Goal: Information Seeking & Learning: Learn about a topic

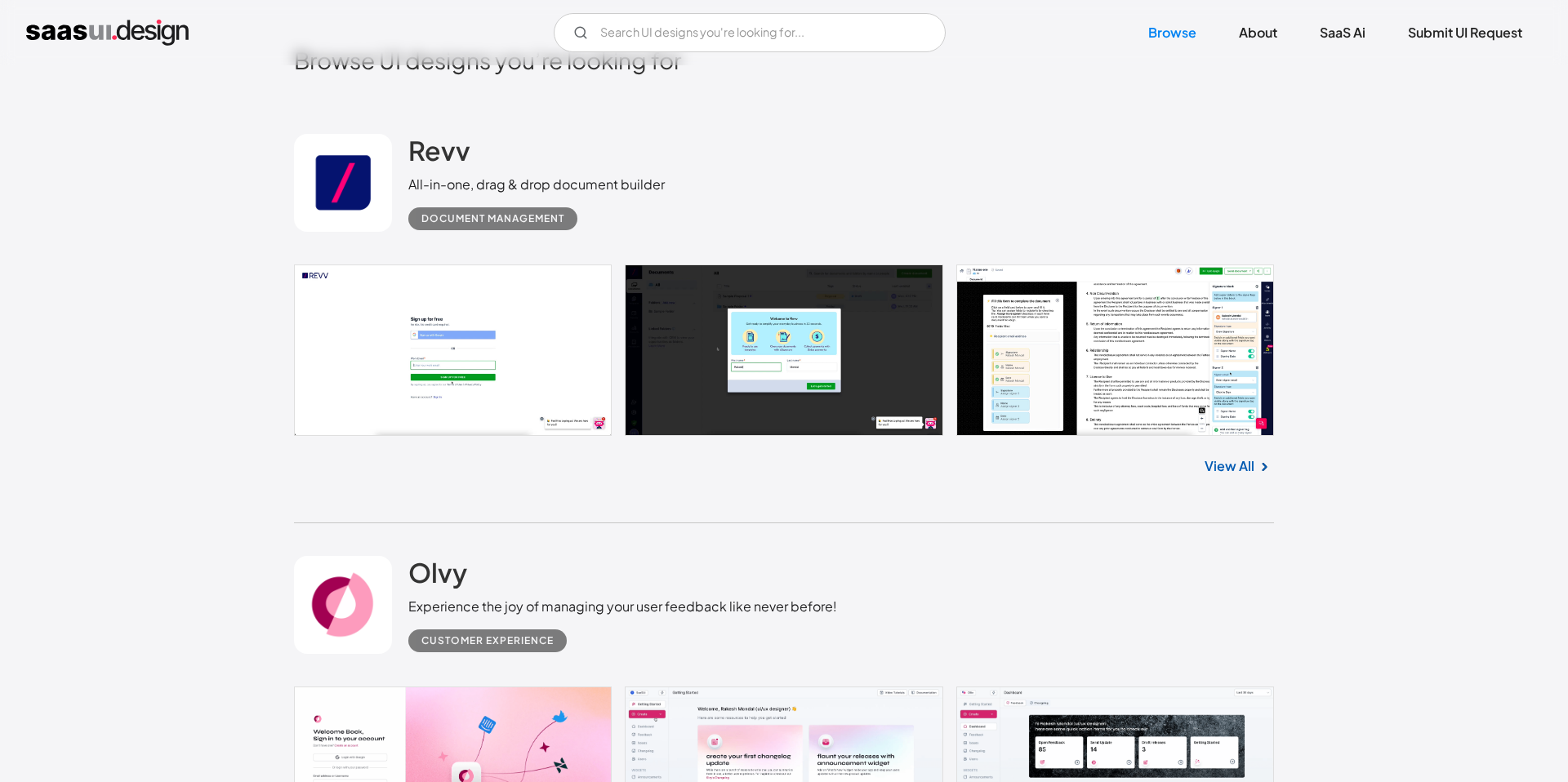
scroll to position [529, 0]
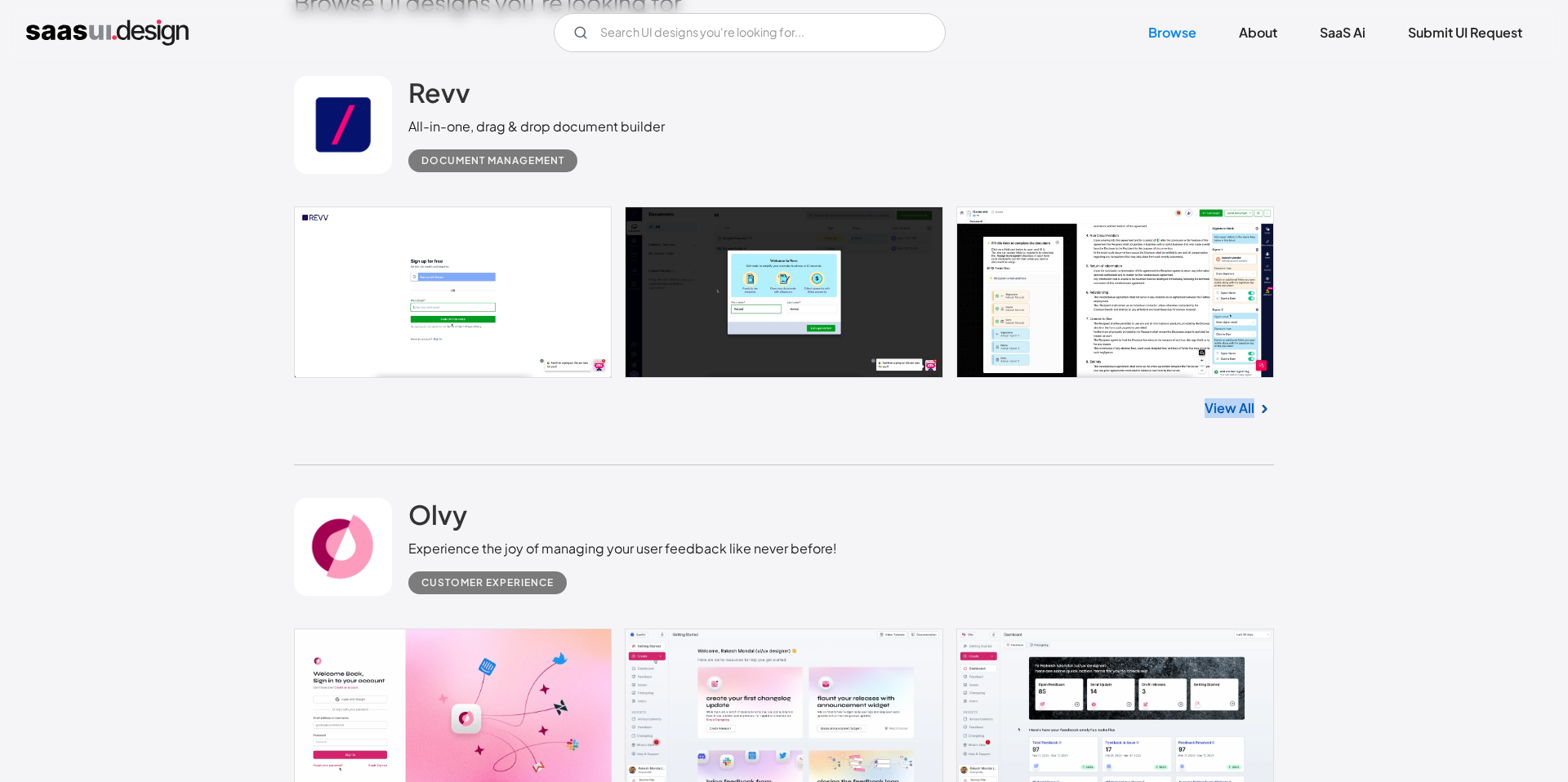
drag, startPoint x: 1223, startPoint y: 405, endPoint x: 1024, endPoint y: 18, distance: 435.2
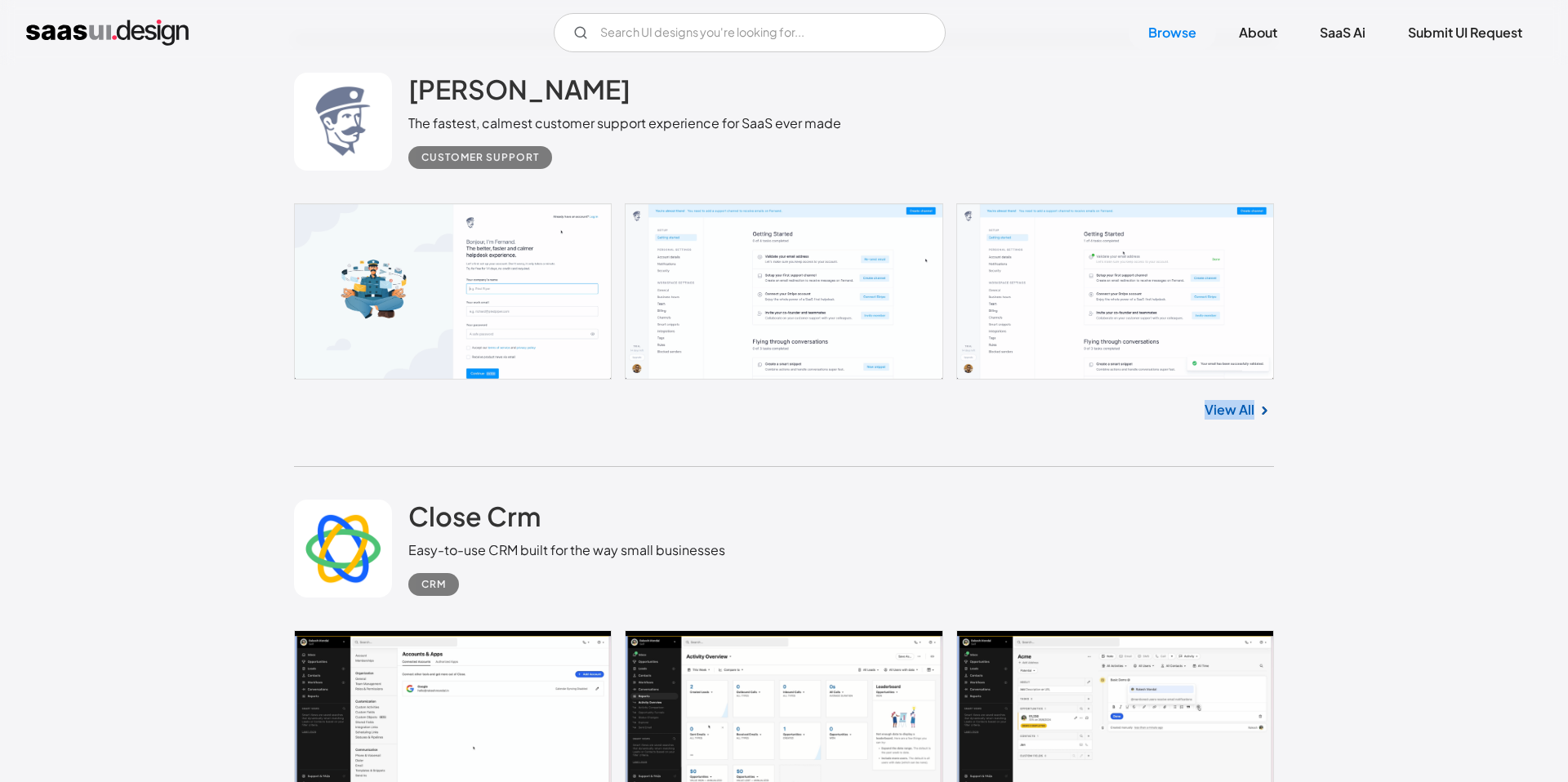
scroll to position [2720, 0]
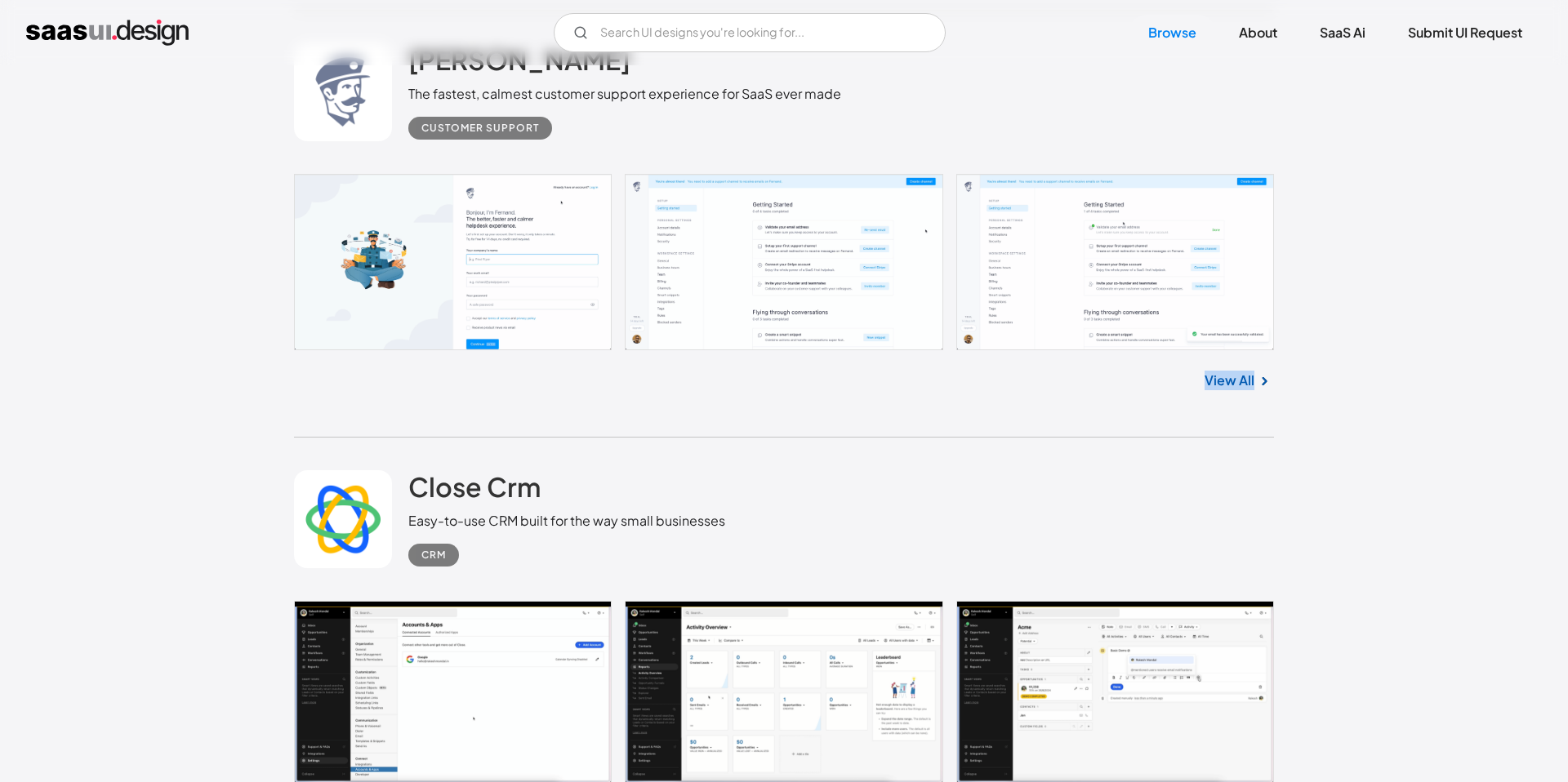
drag, startPoint x: 1231, startPoint y: 541, endPoint x: 1142, endPoint y: 8, distance: 540.4
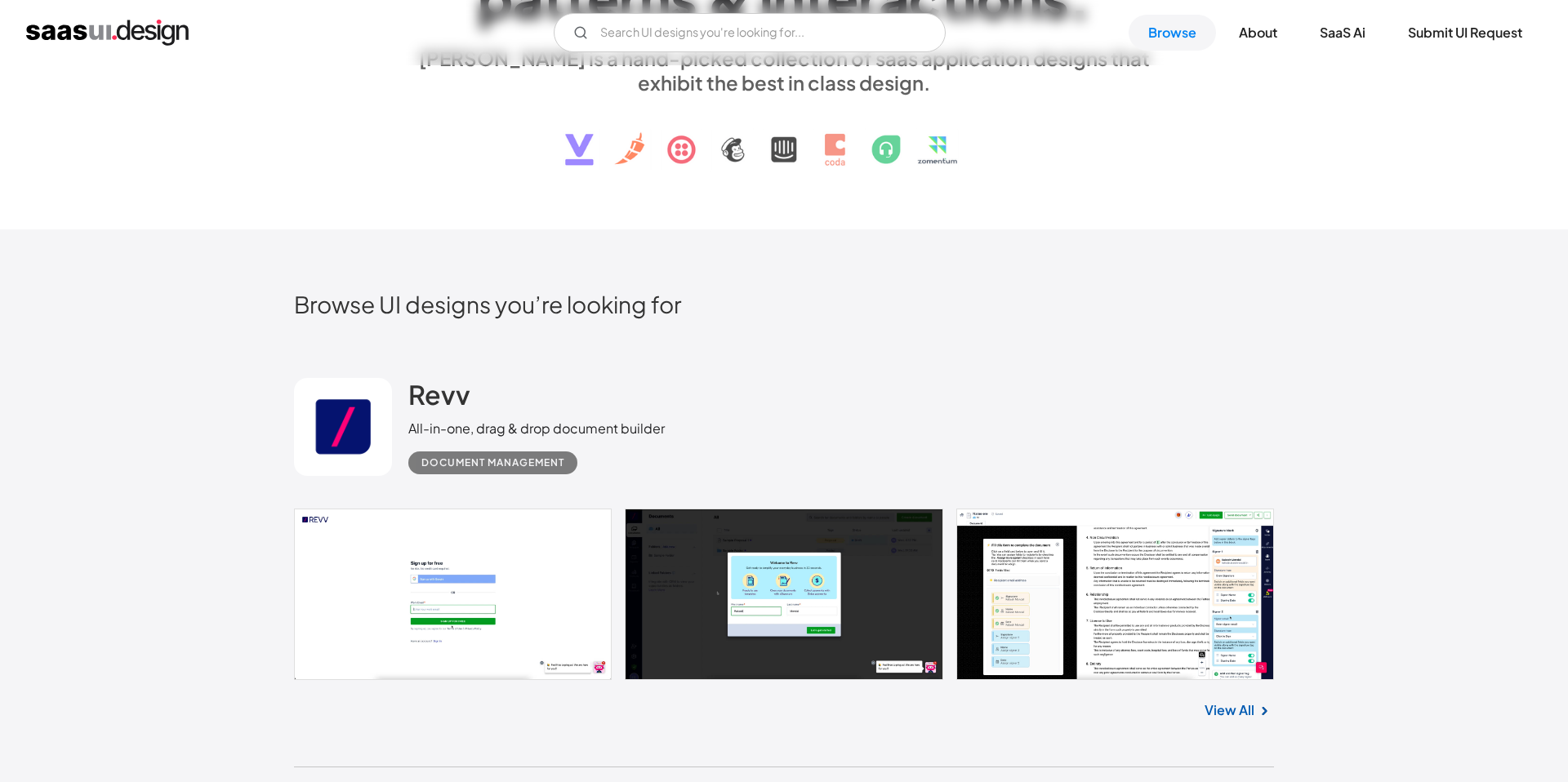
scroll to position [0, 0]
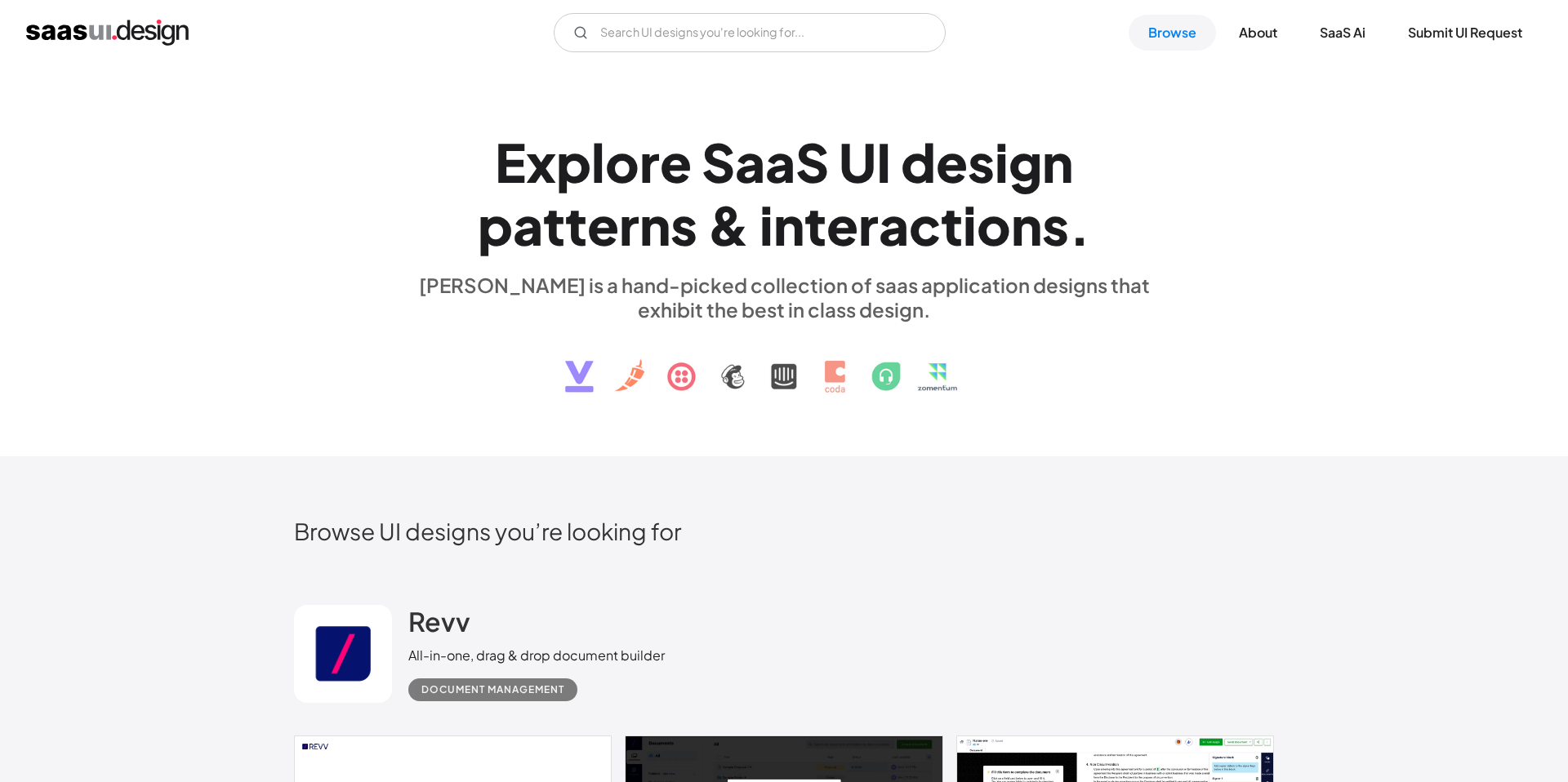
drag, startPoint x: 1232, startPoint y: 556, endPoint x: 745, endPoint y: 8, distance: 733.1
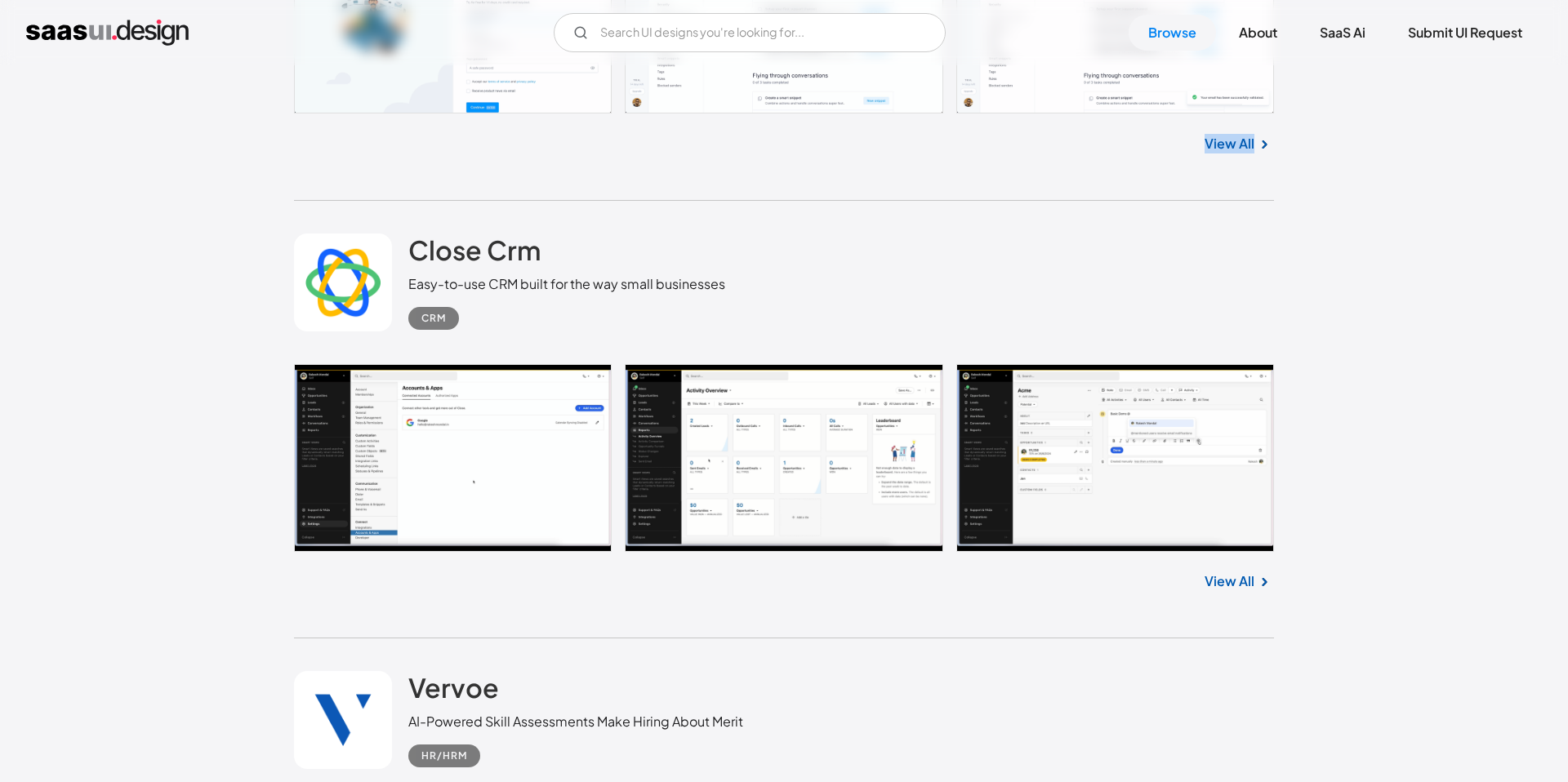
scroll to position [3014, 0]
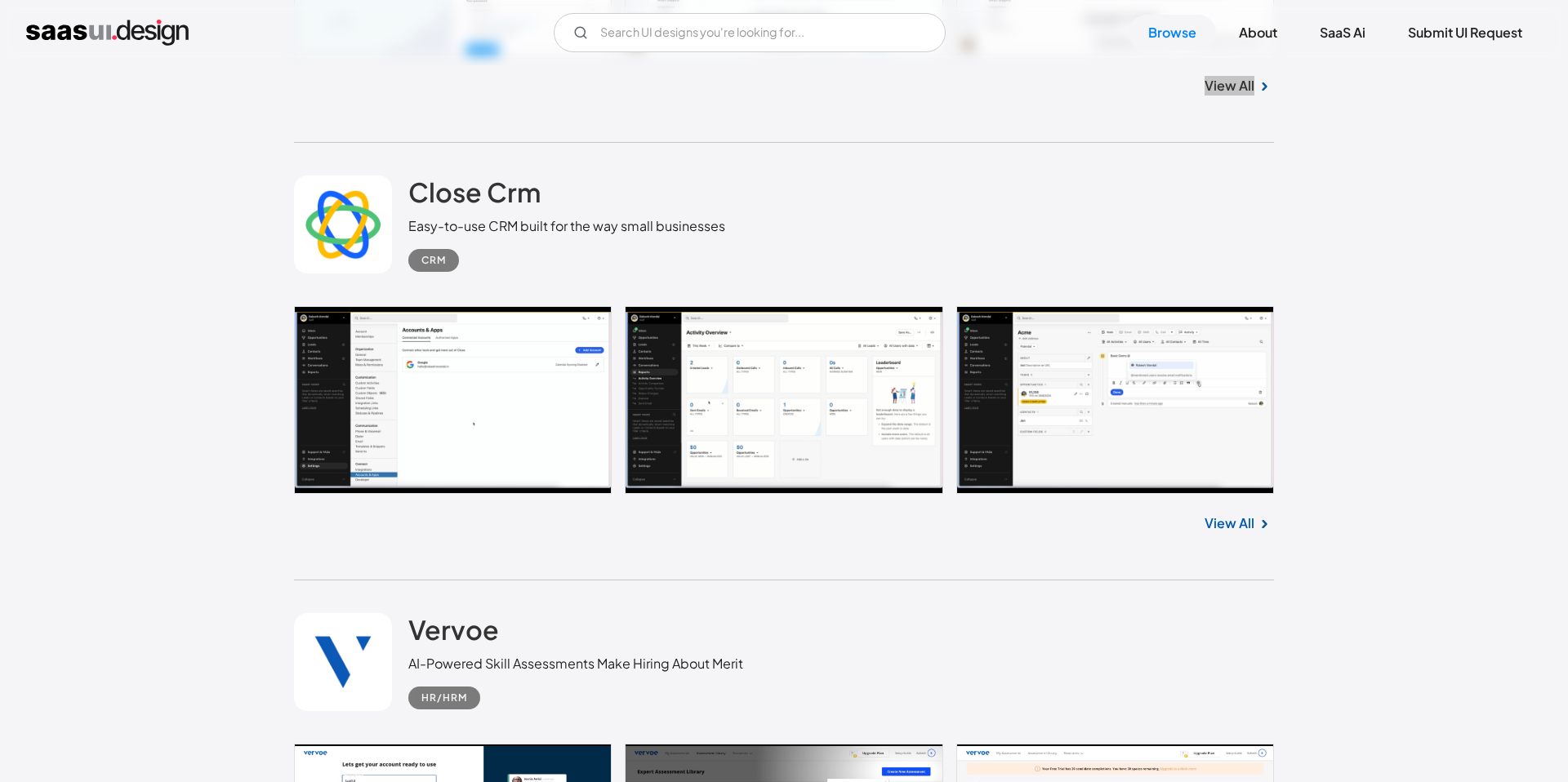
drag, startPoint x: 1249, startPoint y: 460, endPoint x: 664, endPoint y: 14, distance: 735.6
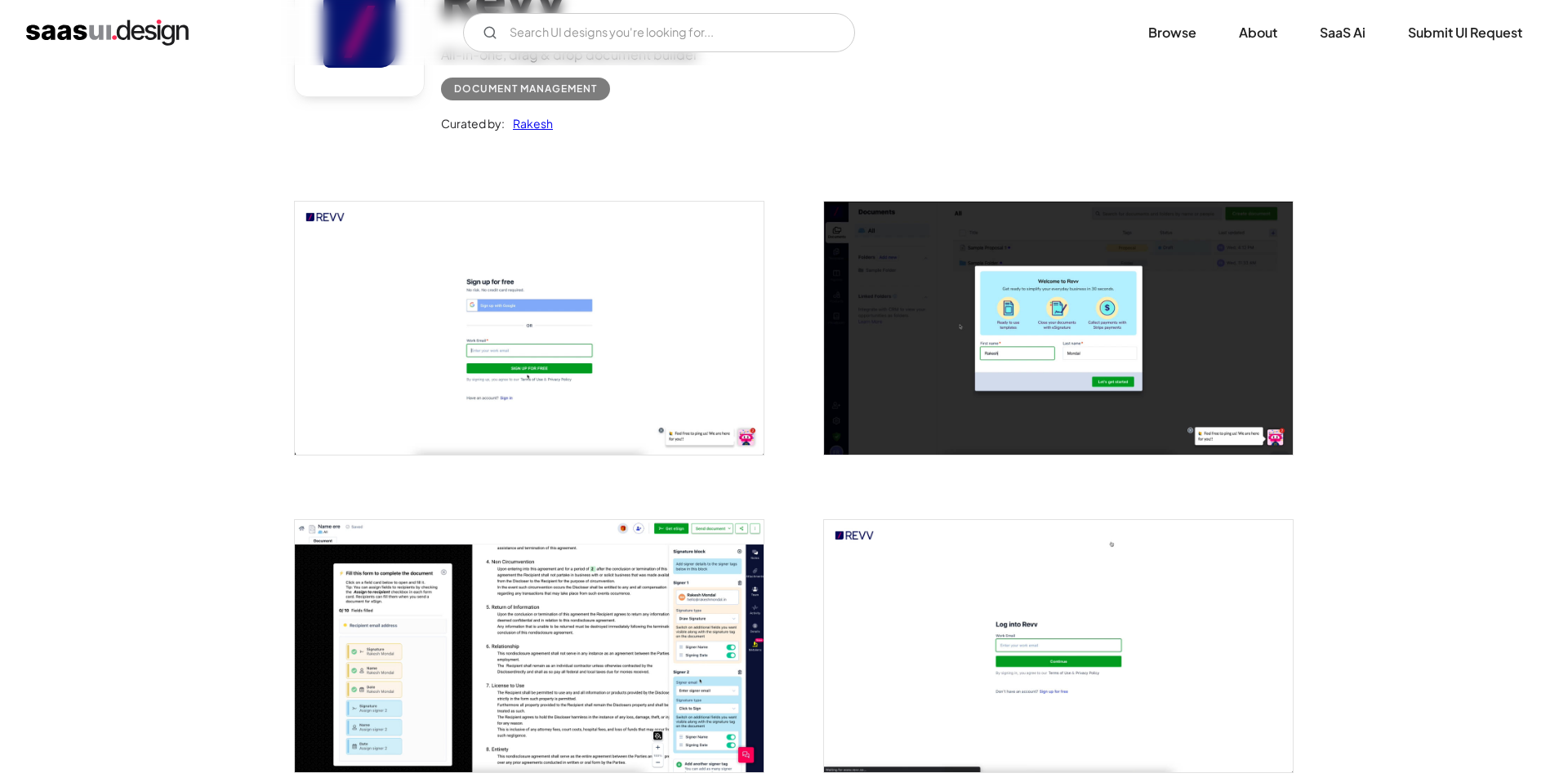
scroll to position [157, 0]
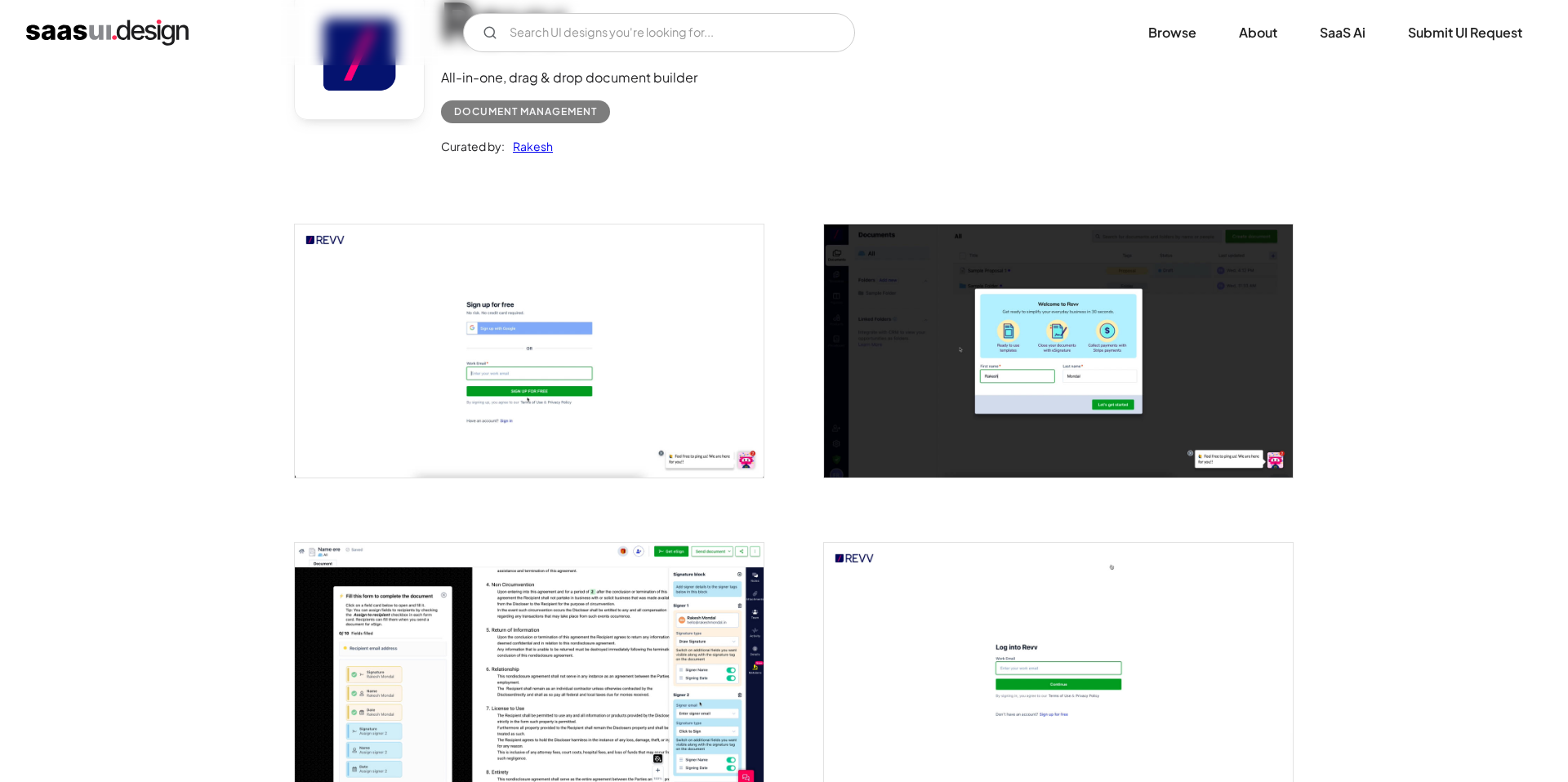
click at [576, 363] on img "open lightbox" at bounding box center [529, 350] width 469 height 252
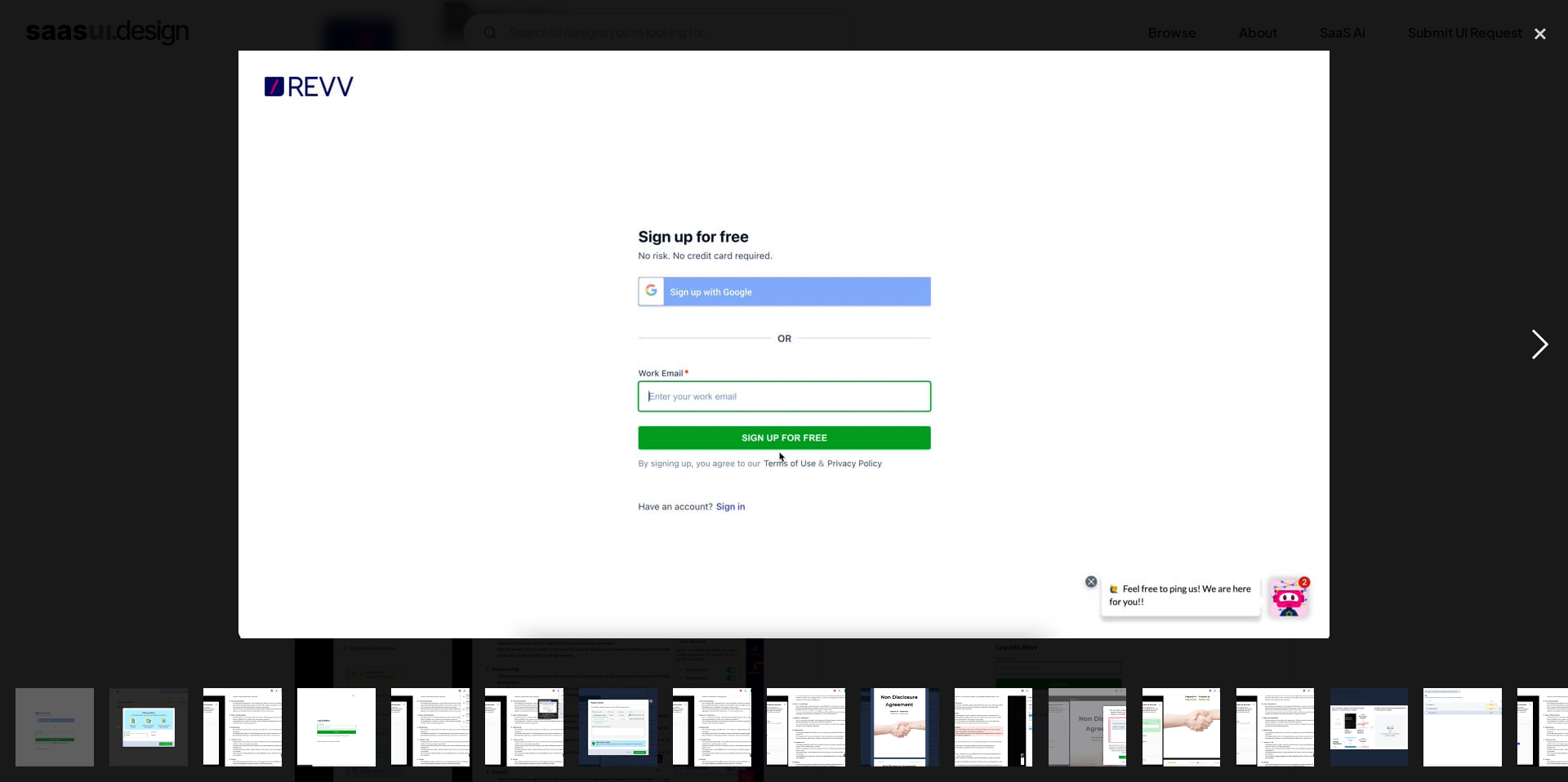
click at [1532, 342] on div "next image" at bounding box center [1540, 343] width 55 height 657
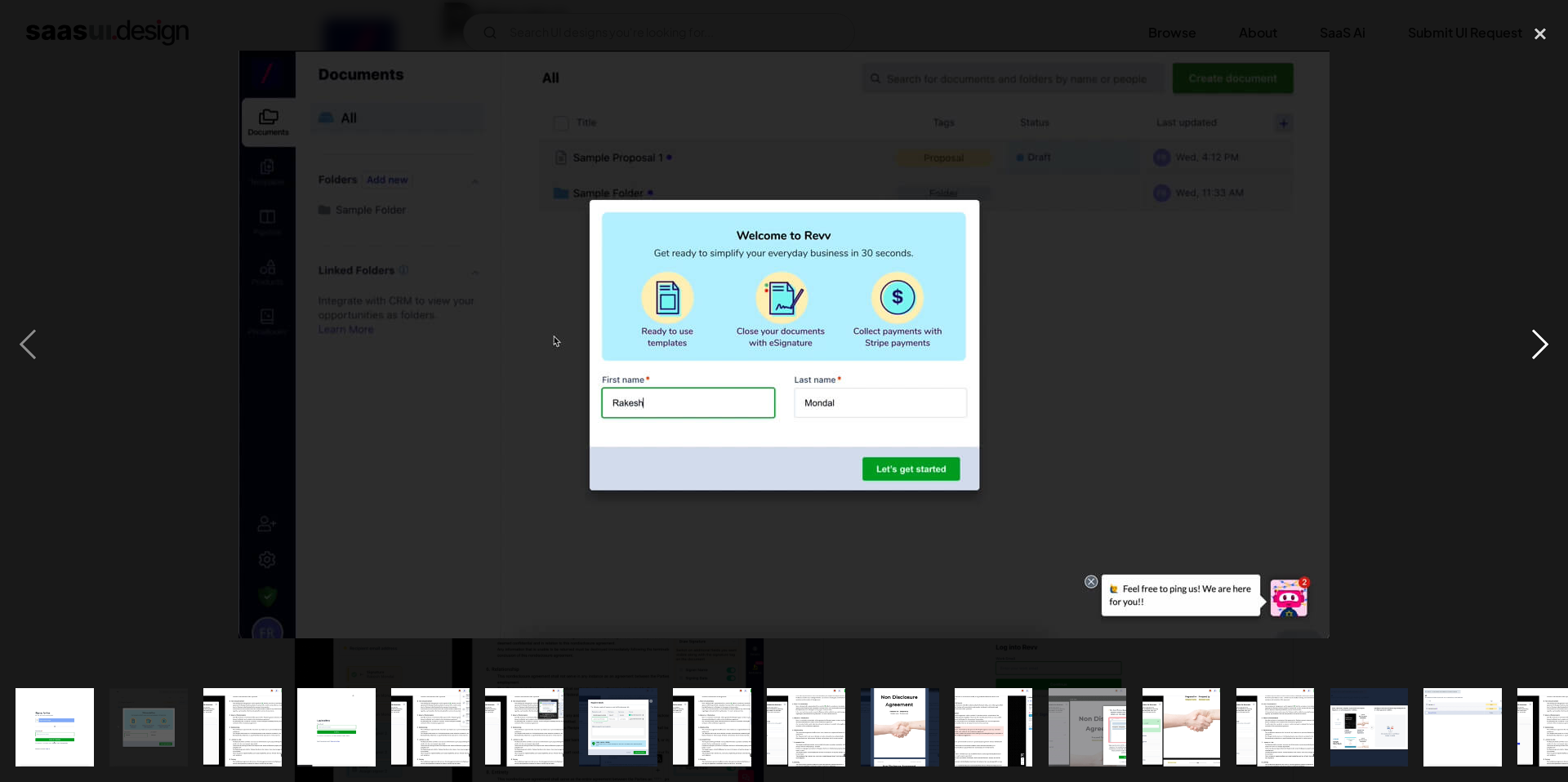
click at [1532, 342] on div "next image" at bounding box center [1540, 343] width 55 height 657
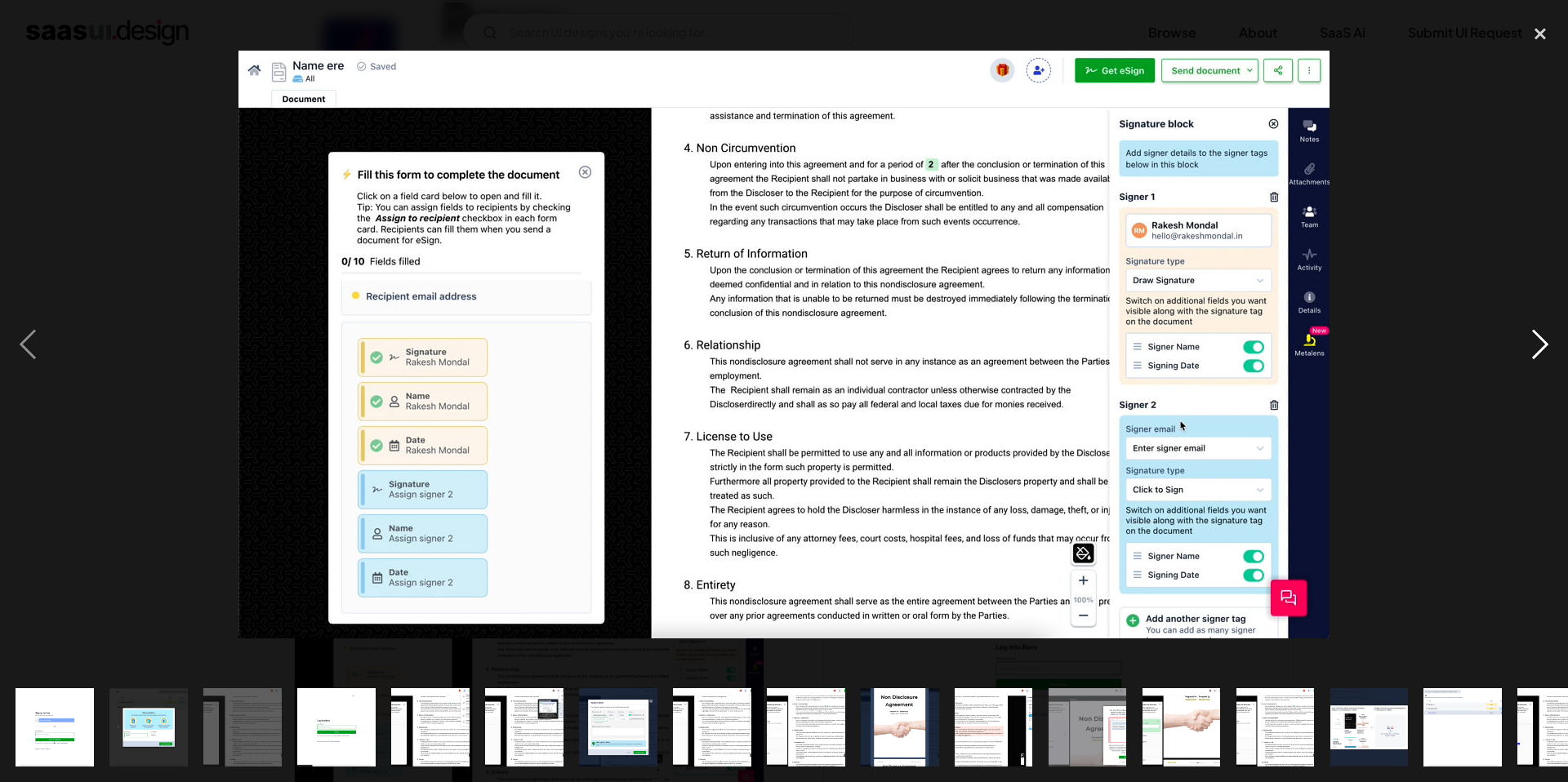
click at [1532, 342] on div "next image" at bounding box center [1540, 343] width 55 height 657
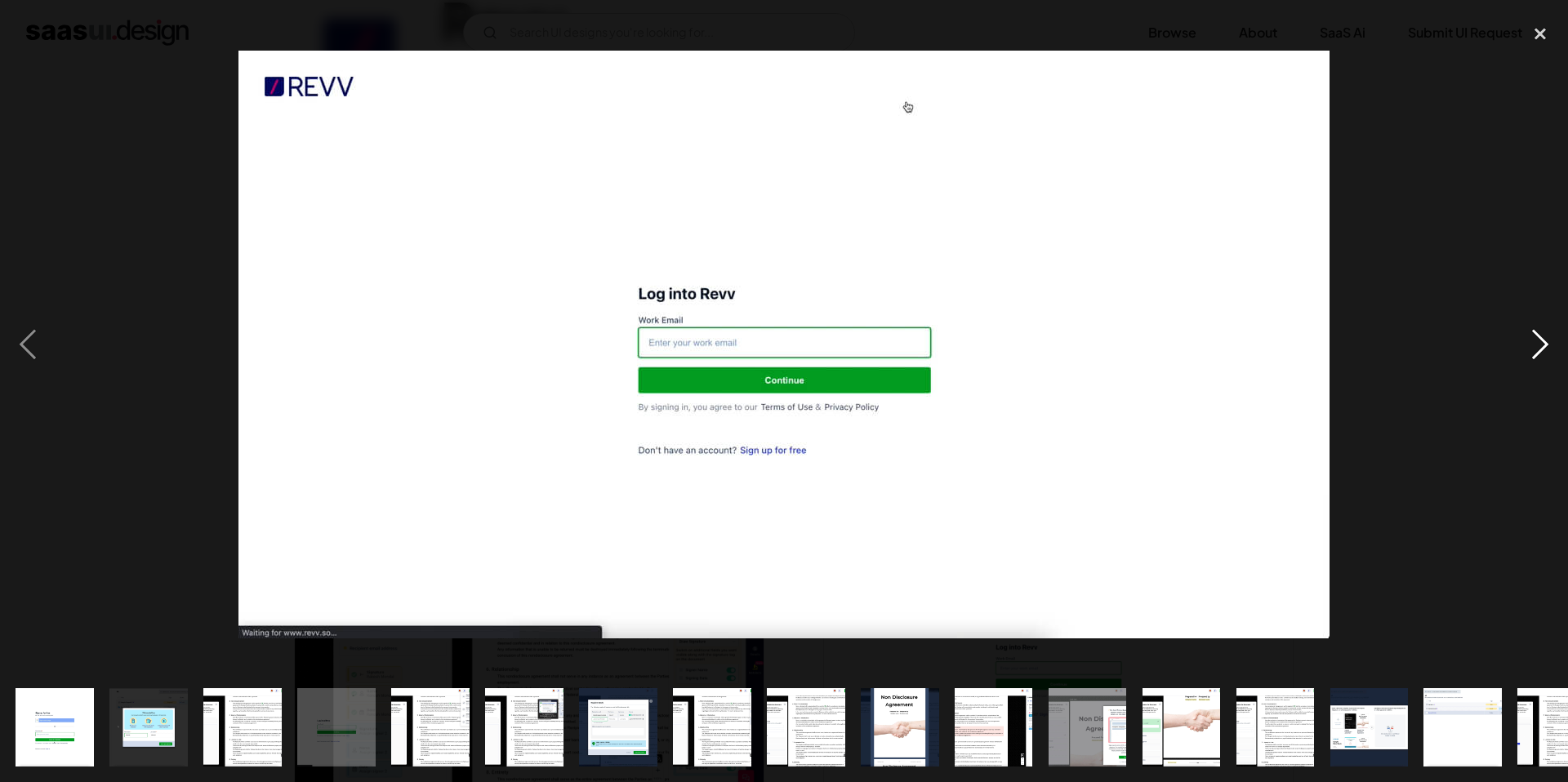
click at [1532, 342] on div "next image" at bounding box center [1540, 343] width 55 height 657
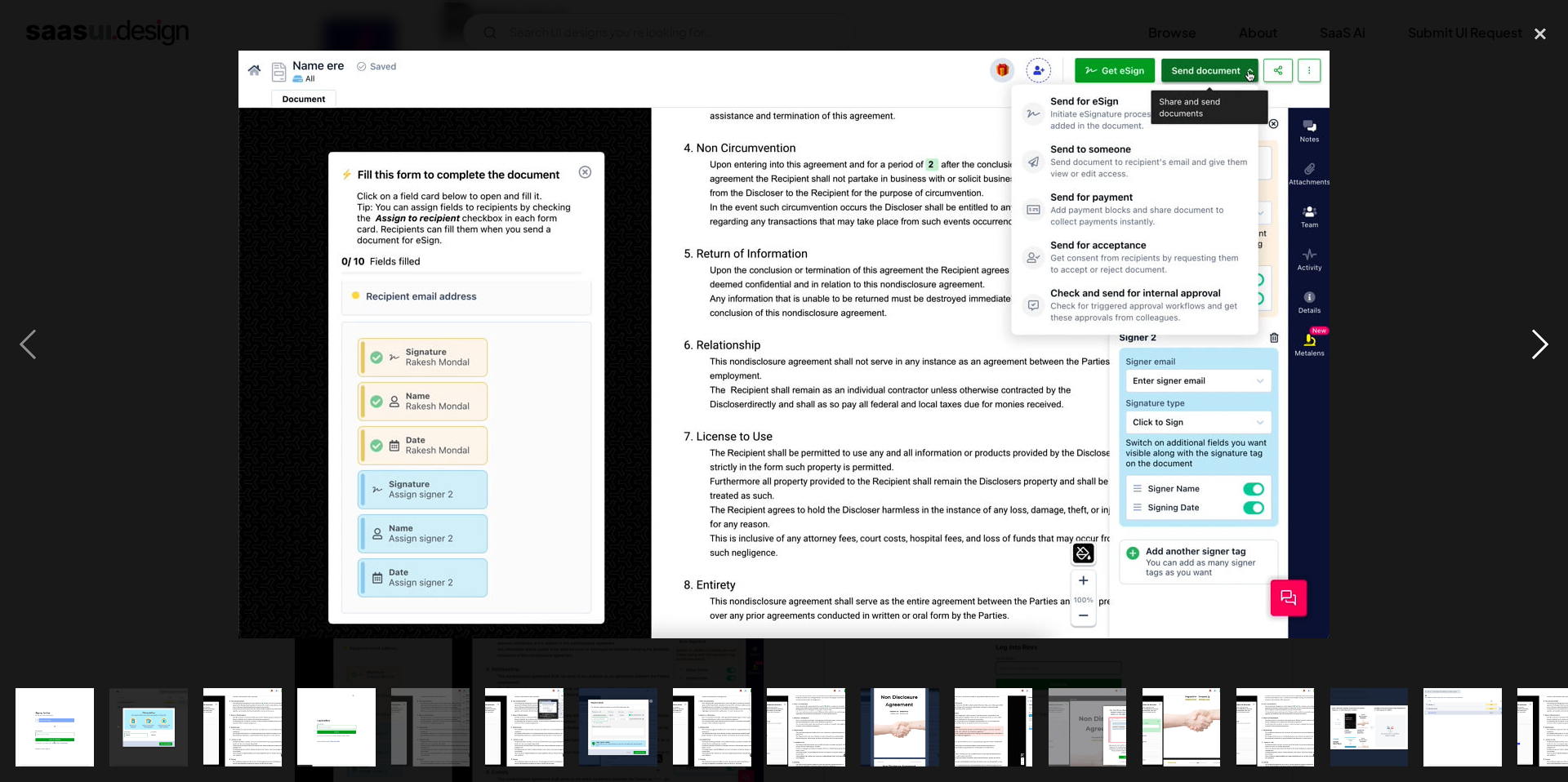
click at [1546, 339] on div "next image" at bounding box center [1540, 343] width 55 height 657
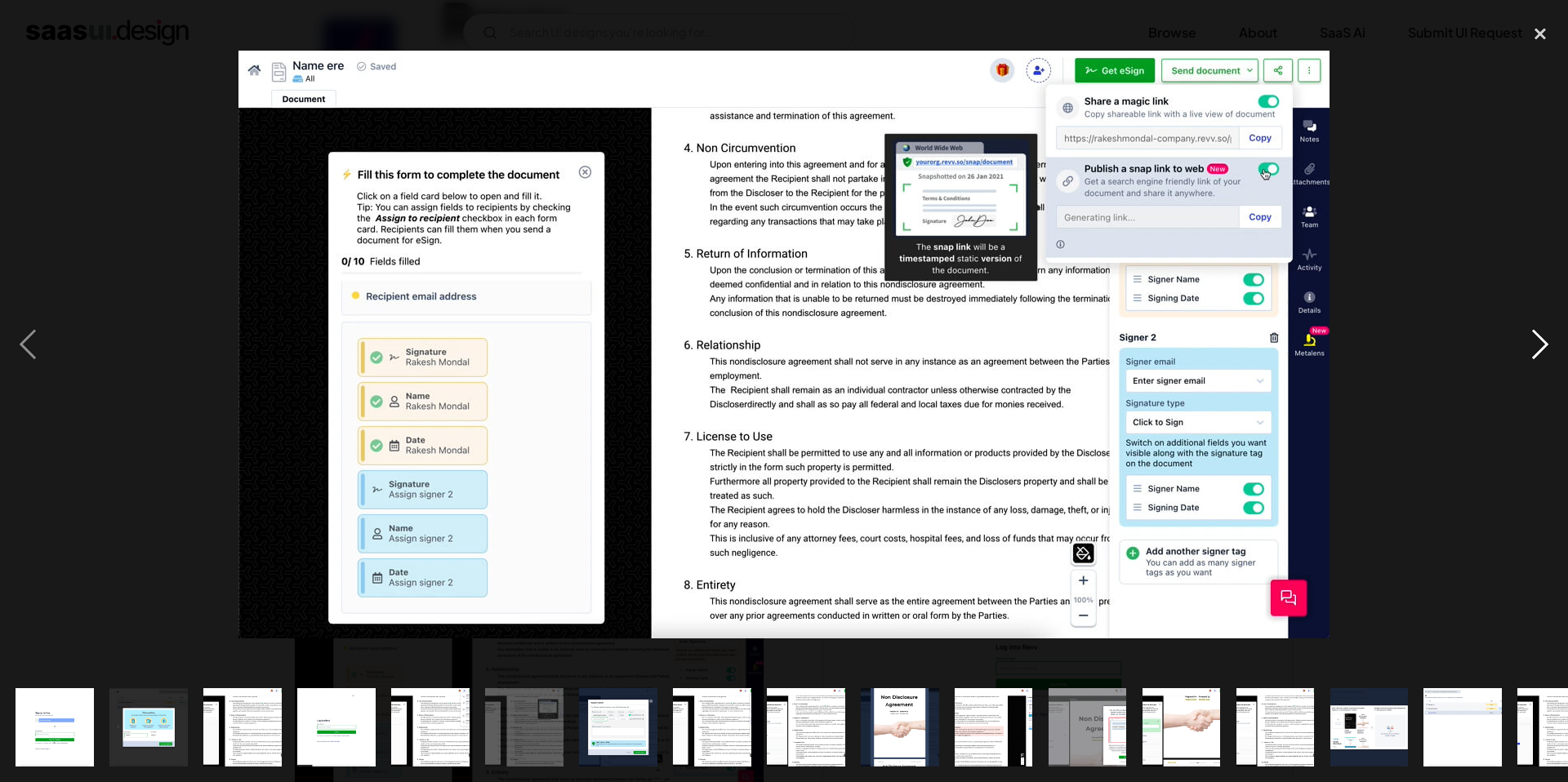
click at [1546, 339] on div "next image" at bounding box center [1540, 343] width 55 height 657
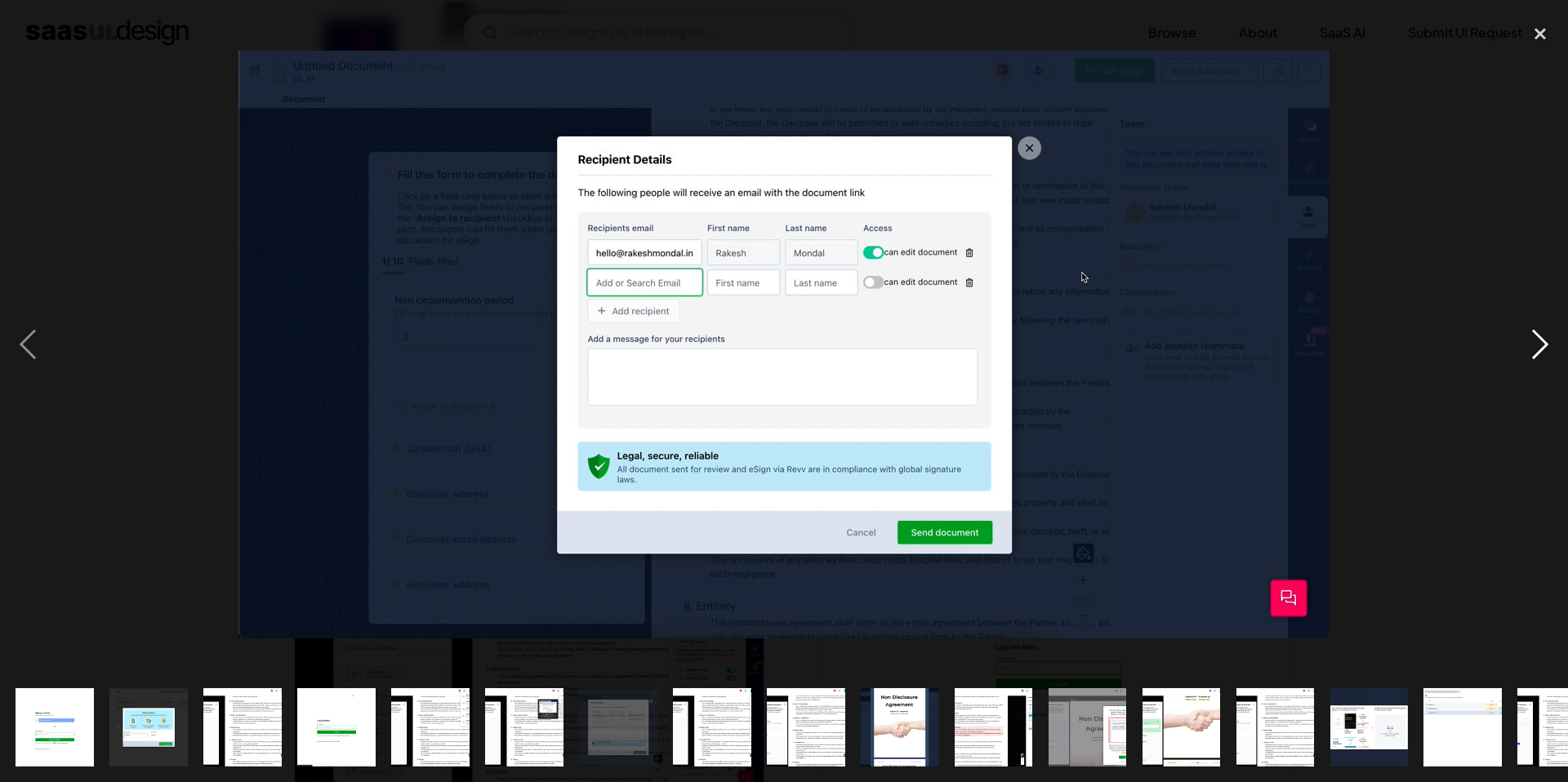
click at [1546, 339] on div "next image" at bounding box center [1540, 343] width 55 height 657
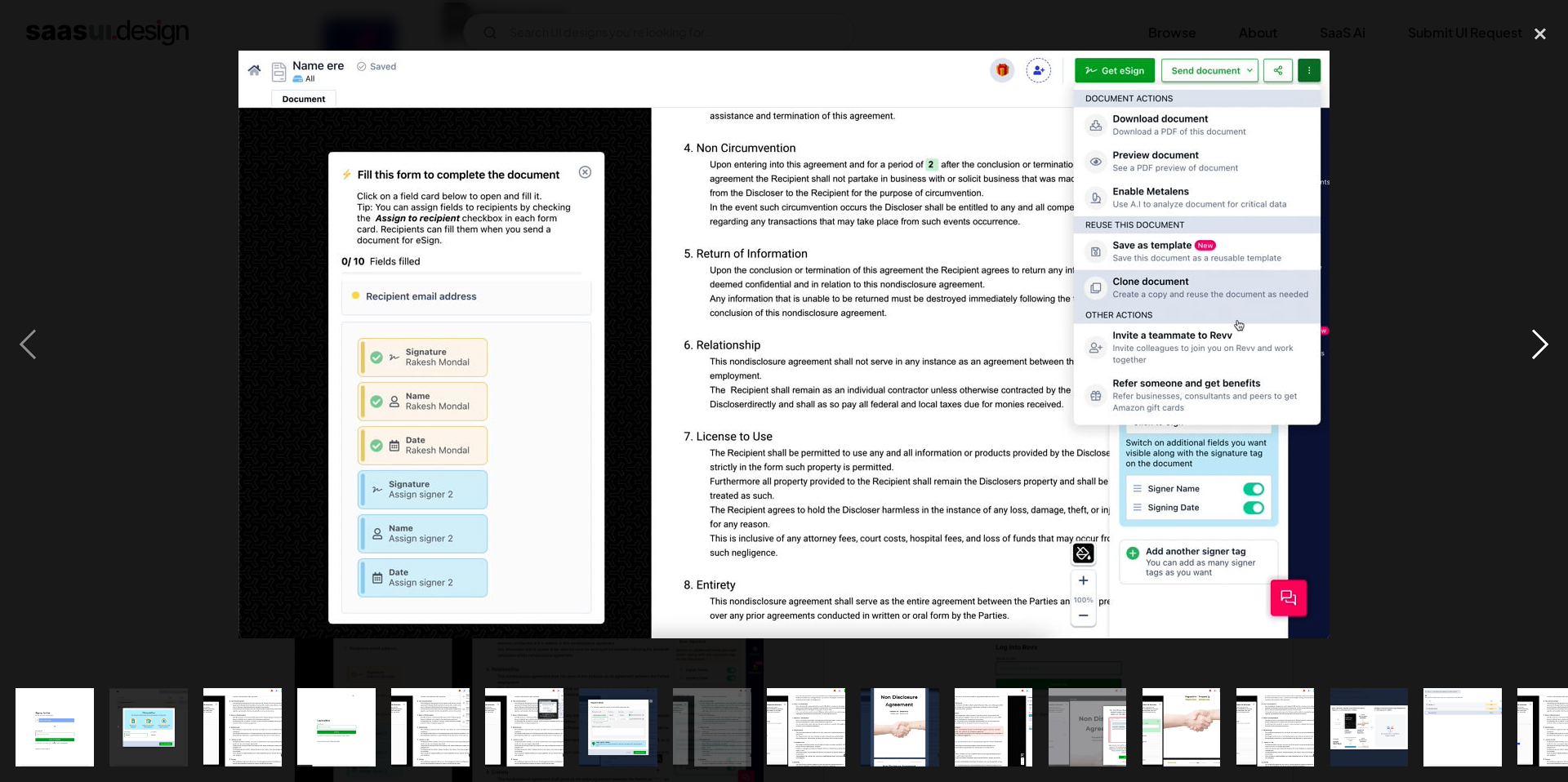
click at [1546, 339] on div "next image" at bounding box center [1540, 343] width 55 height 657
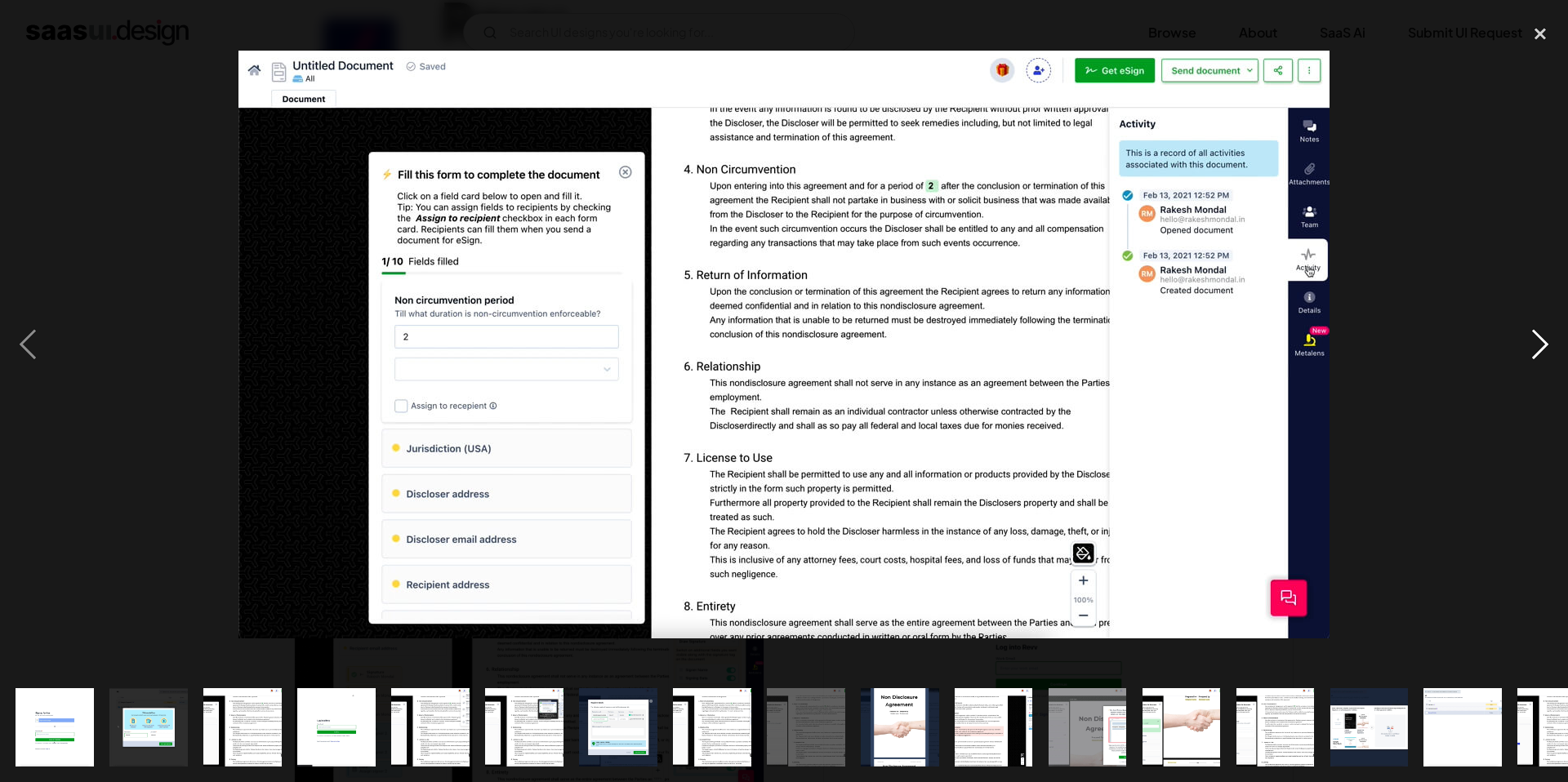
click at [1546, 339] on div "next image" at bounding box center [1540, 343] width 55 height 657
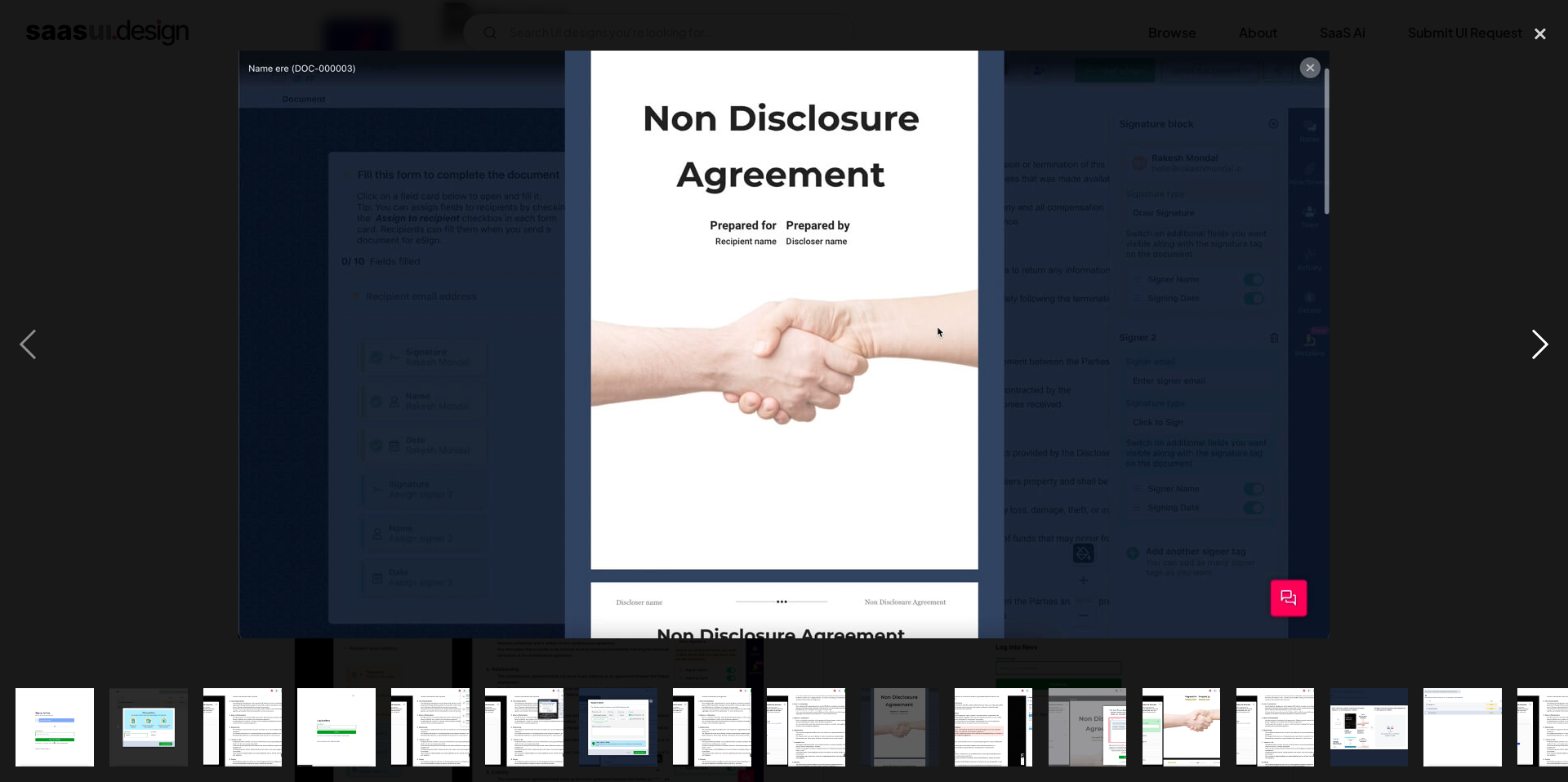
click at [1546, 339] on div "next image" at bounding box center [1540, 343] width 55 height 657
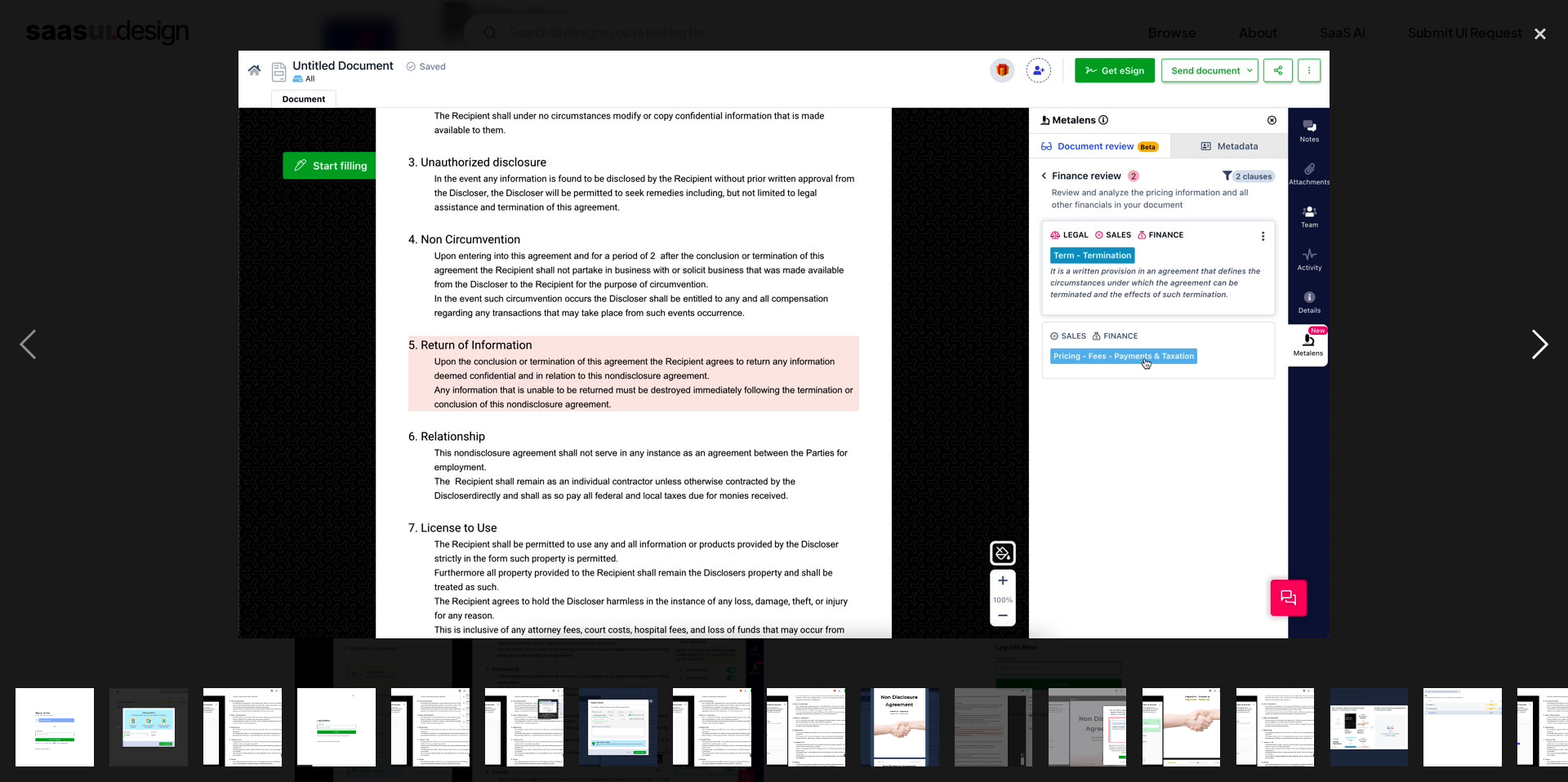
click at [1547, 339] on div "next image" at bounding box center [1540, 343] width 55 height 657
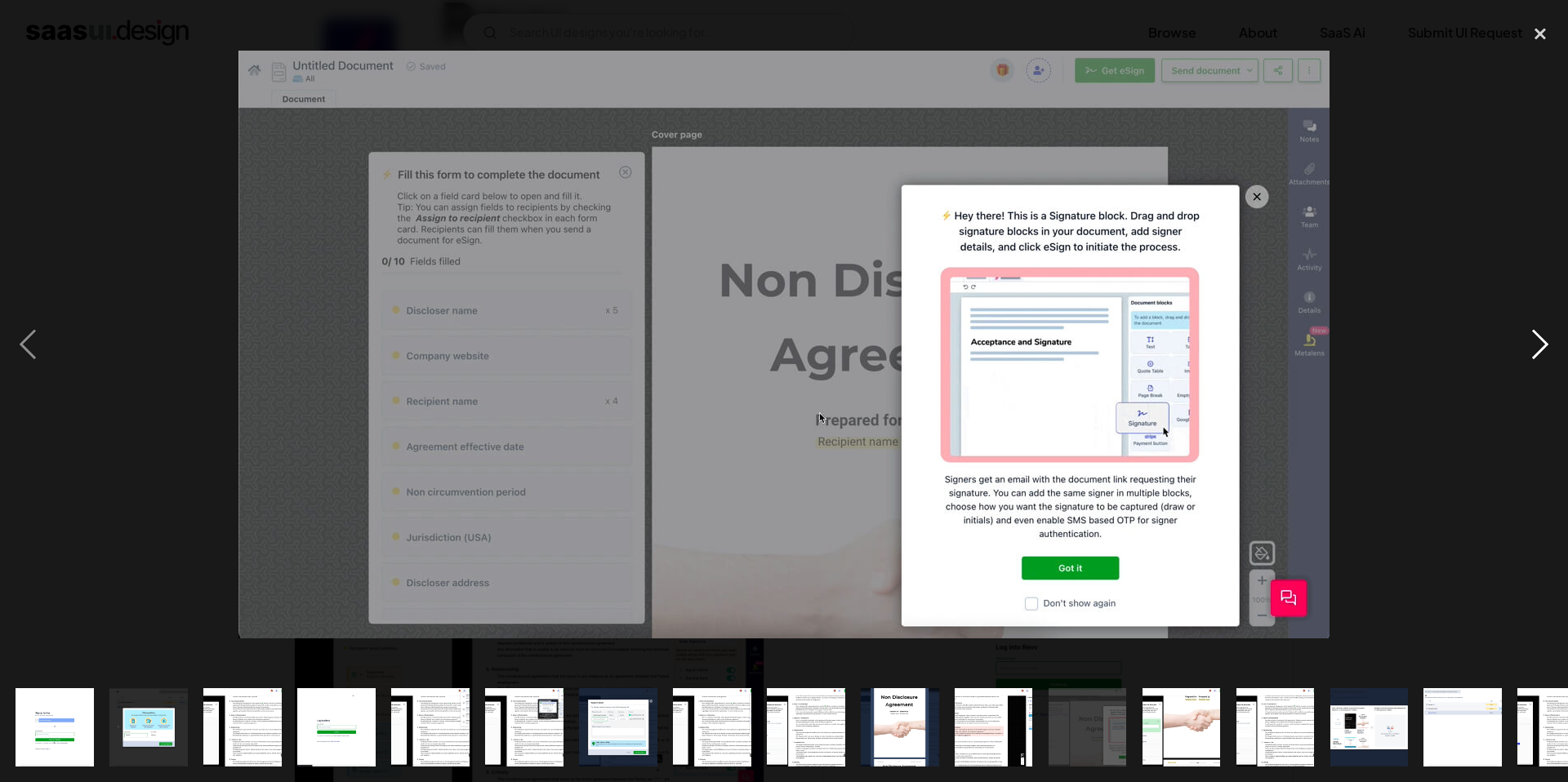
click at [1547, 339] on div "next image" at bounding box center [1540, 343] width 55 height 657
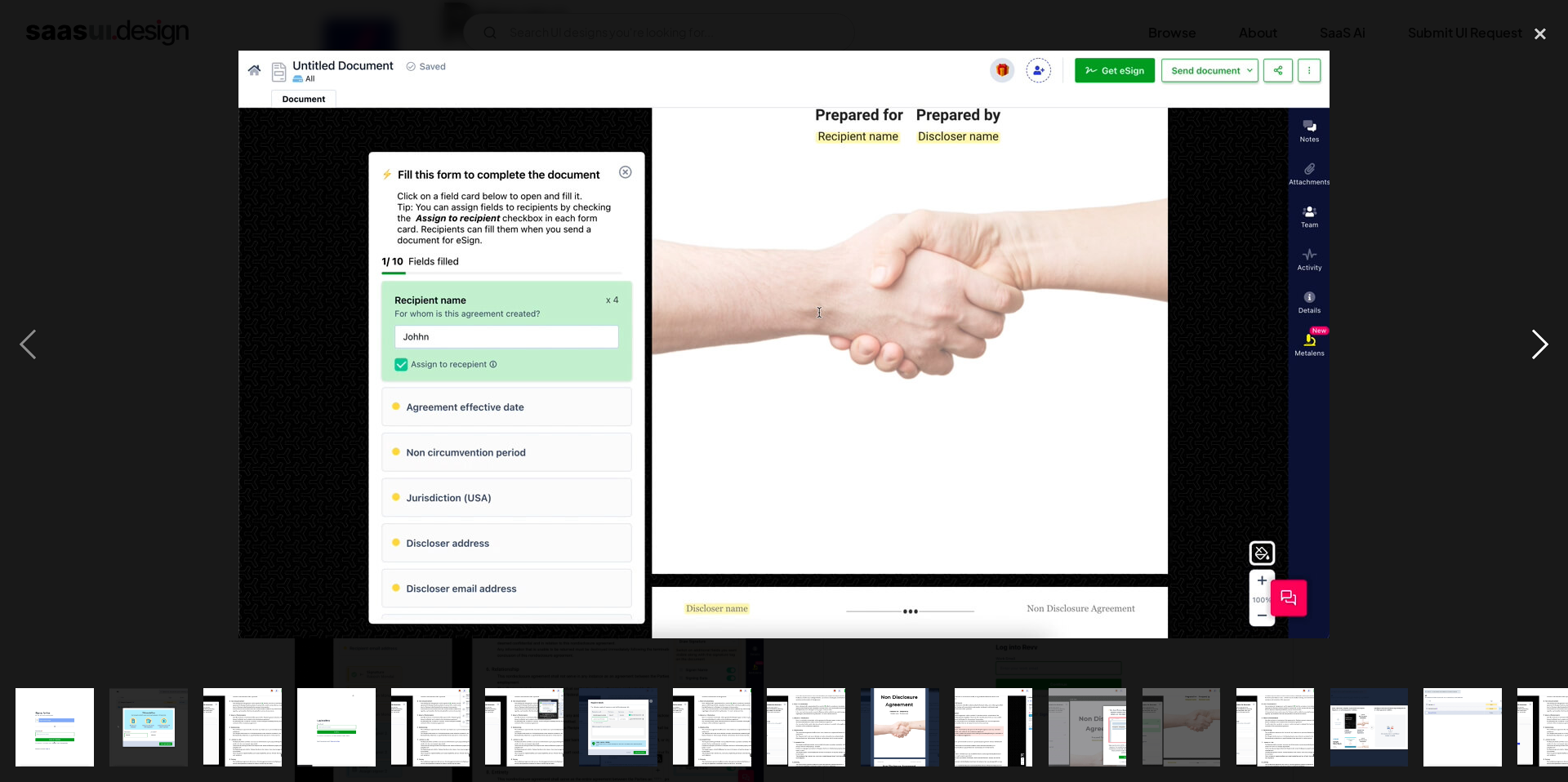
click at [1547, 339] on div "next image" at bounding box center [1540, 343] width 55 height 657
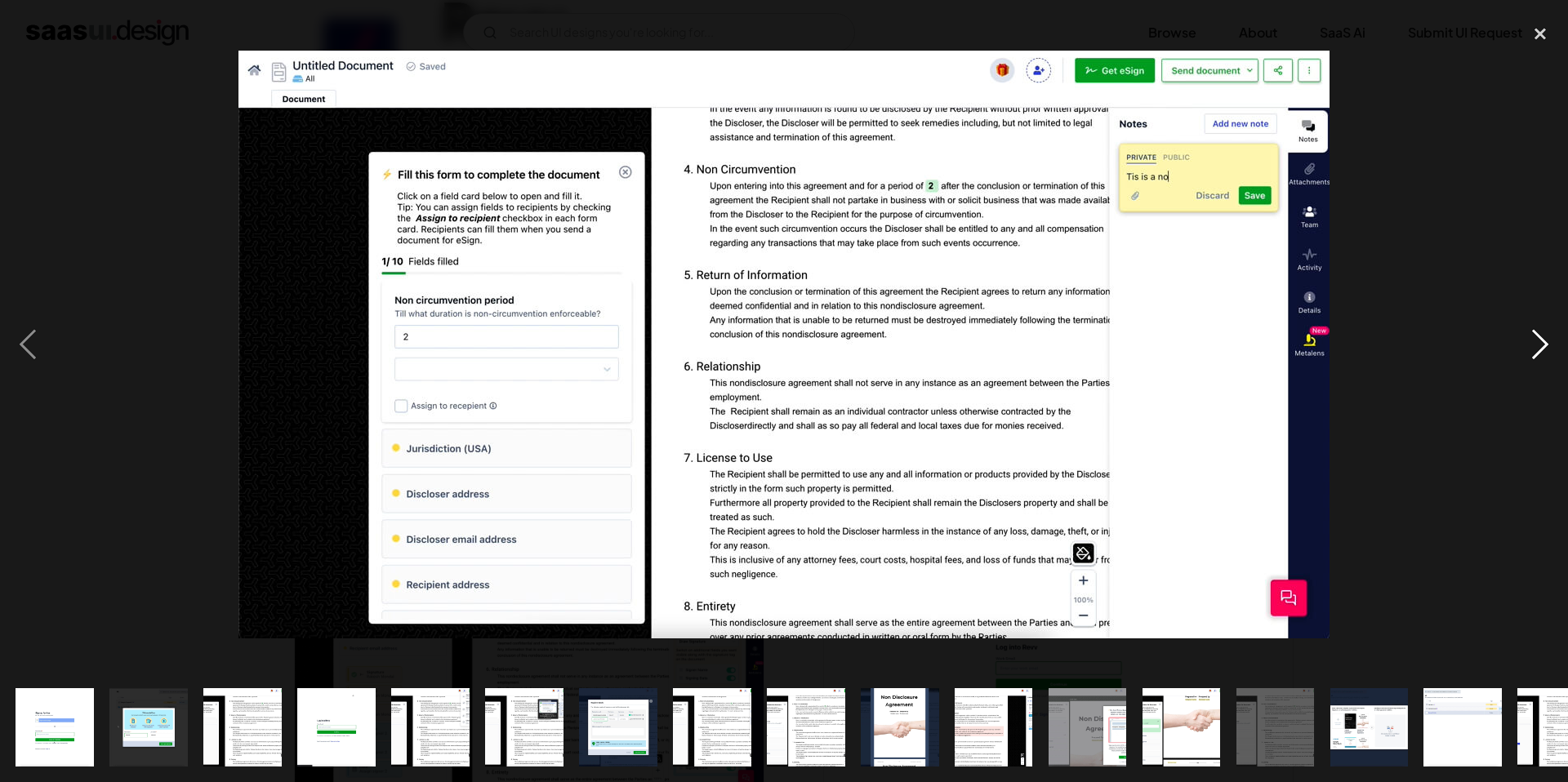
click at [1547, 339] on div "next image" at bounding box center [1540, 343] width 55 height 657
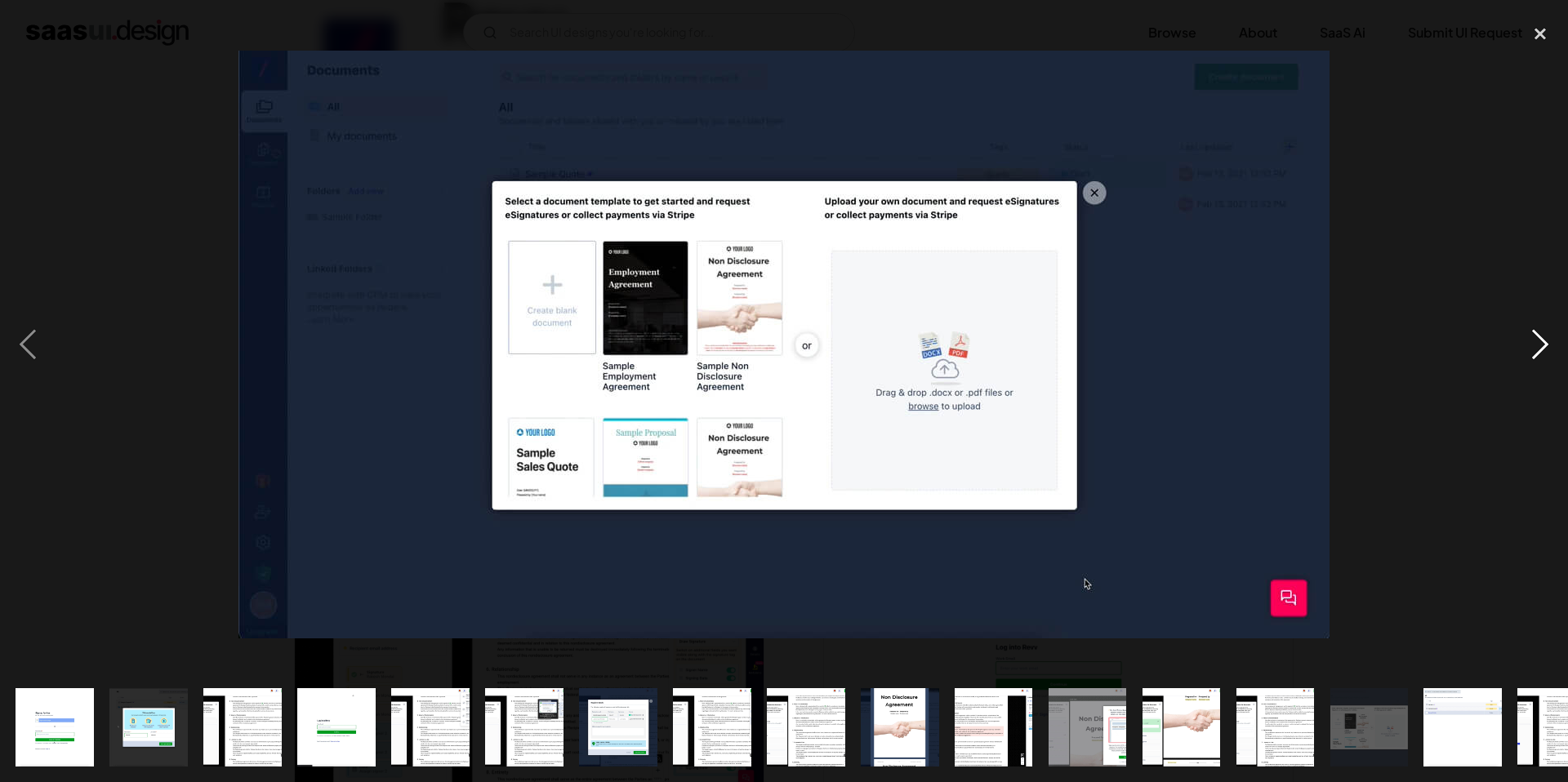
click at [1547, 339] on div "next image" at bounding box center [1540, 343] width 55 height 657
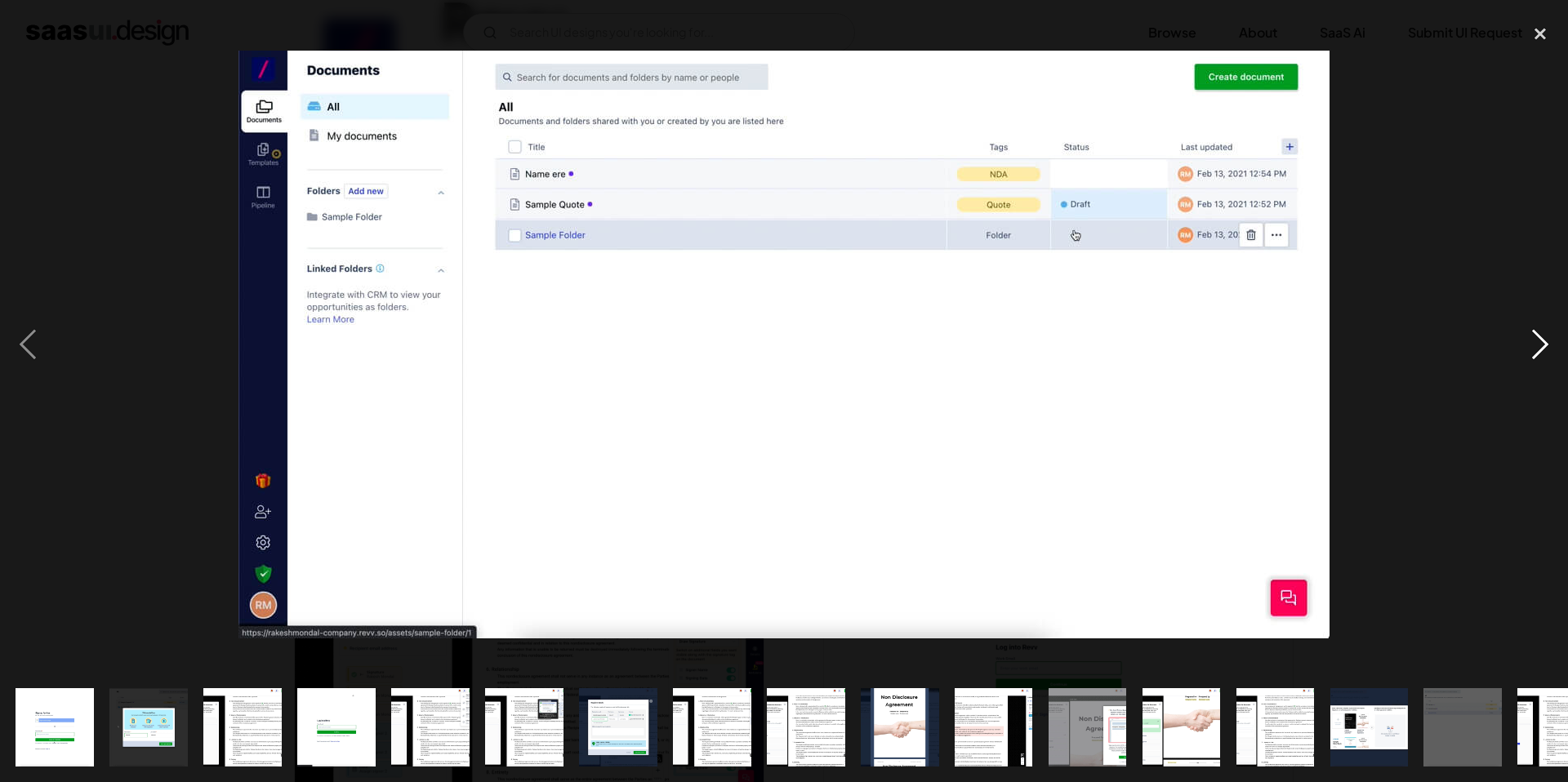
click at [1548, 338] on div "next image" at bounding box center [1540, 343] width 55 height 657
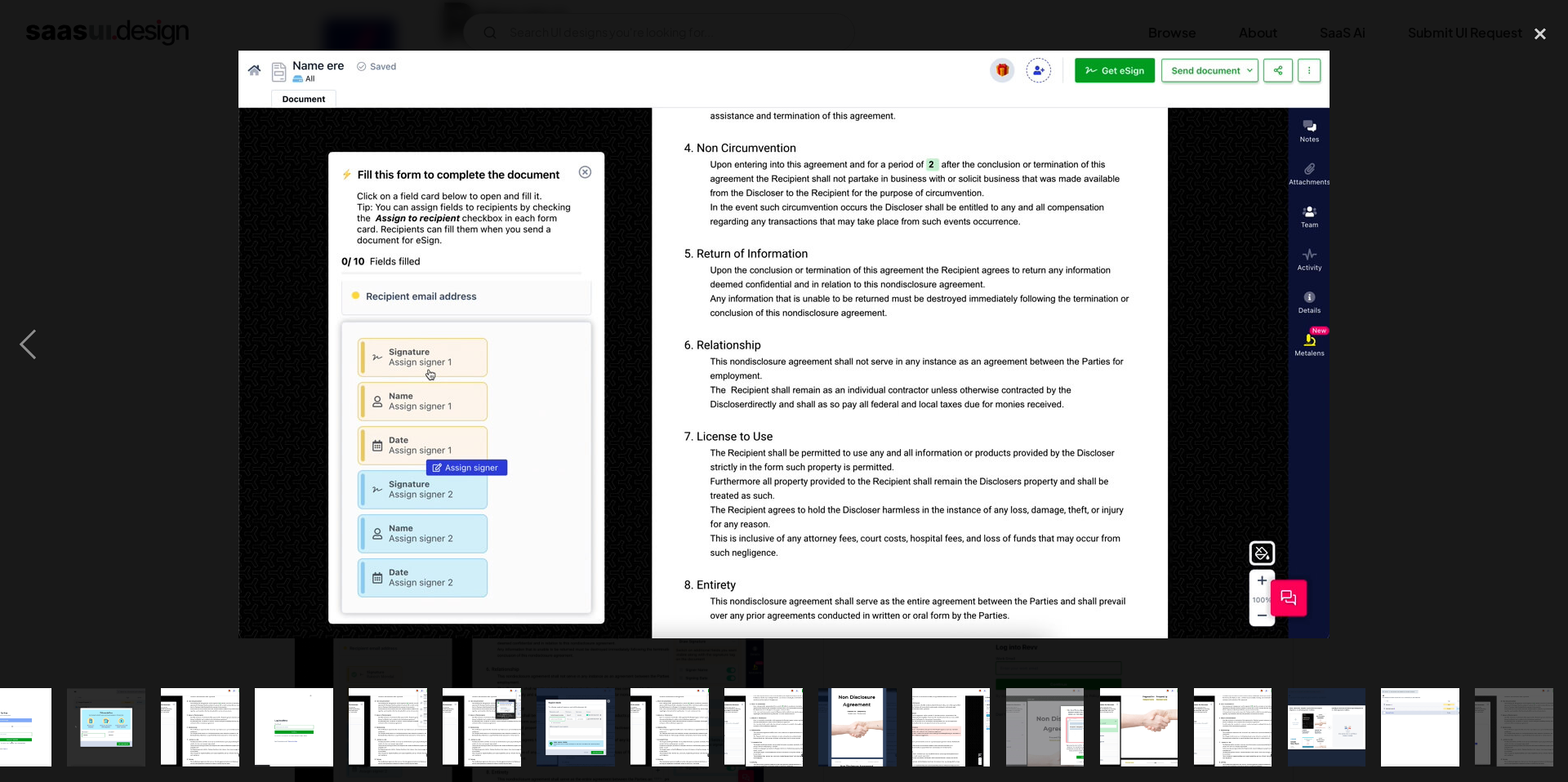
scroll to position [0, 44]
click at [1536, 343] on div "next image" at bounding box center [1540, 343] width 55 height 657
click at [1547, 389] on div "next image" at bounding box center [1540, 343] width 55 height 657
drag, startPoint x: 1534, startPoint y: 32, endPoint x: 1493, endPoint y: 28, distance: 41.2
click at [1534, 32] on div "close lightbox" at bounding box center [1540, 33] width 55 height 36
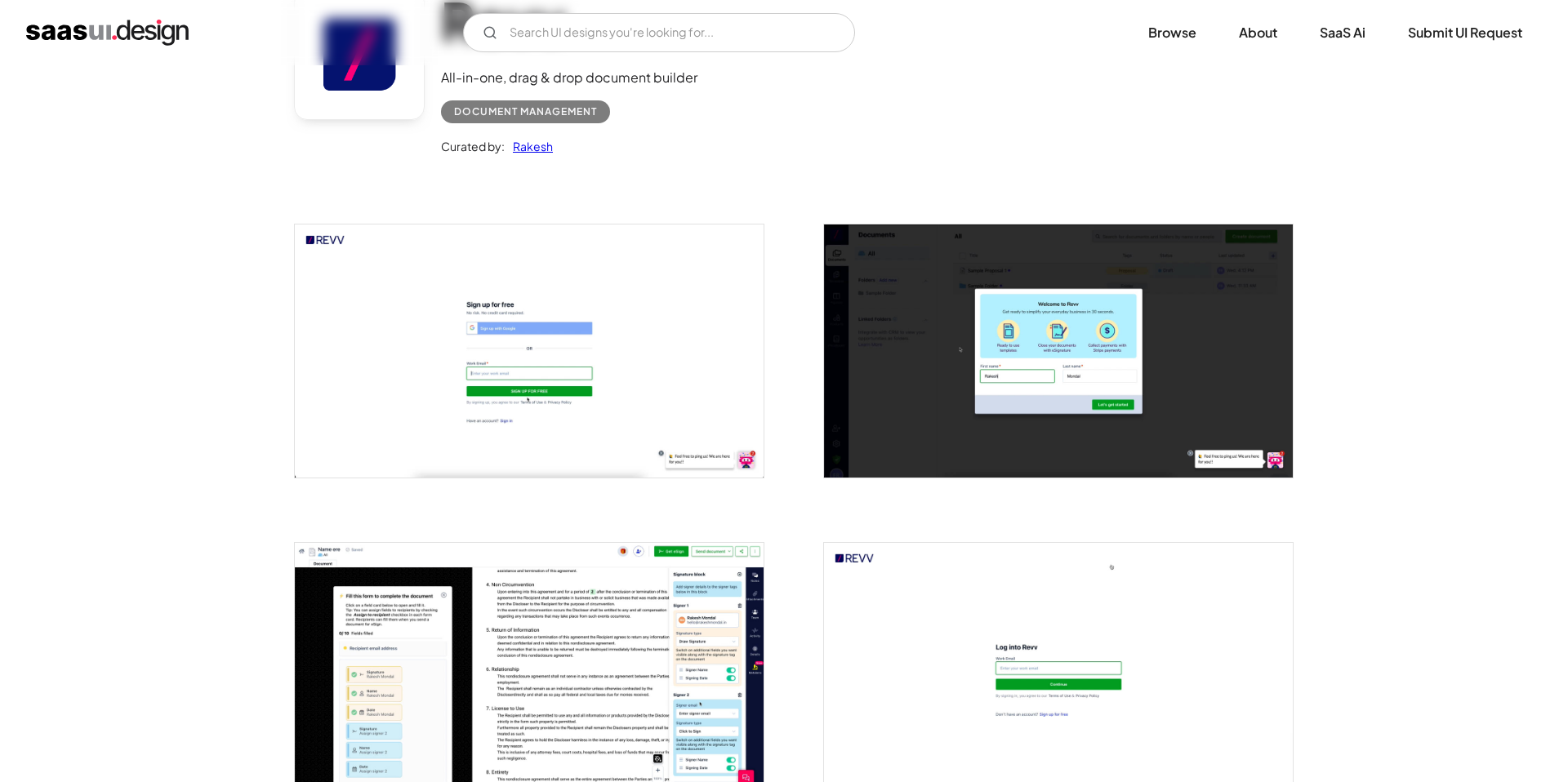
scroll to position [0, 0]
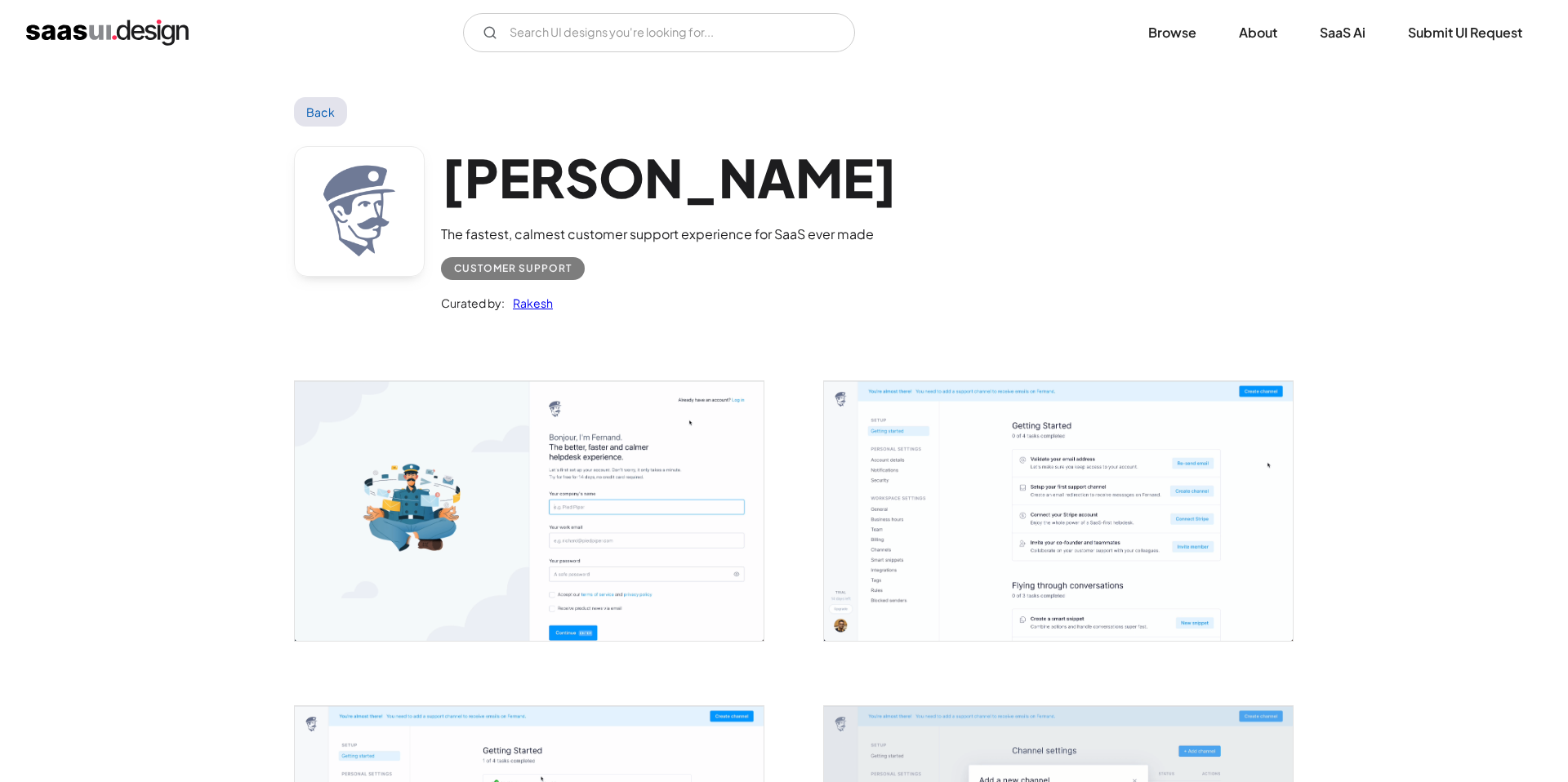
scroll to position [45, 0]
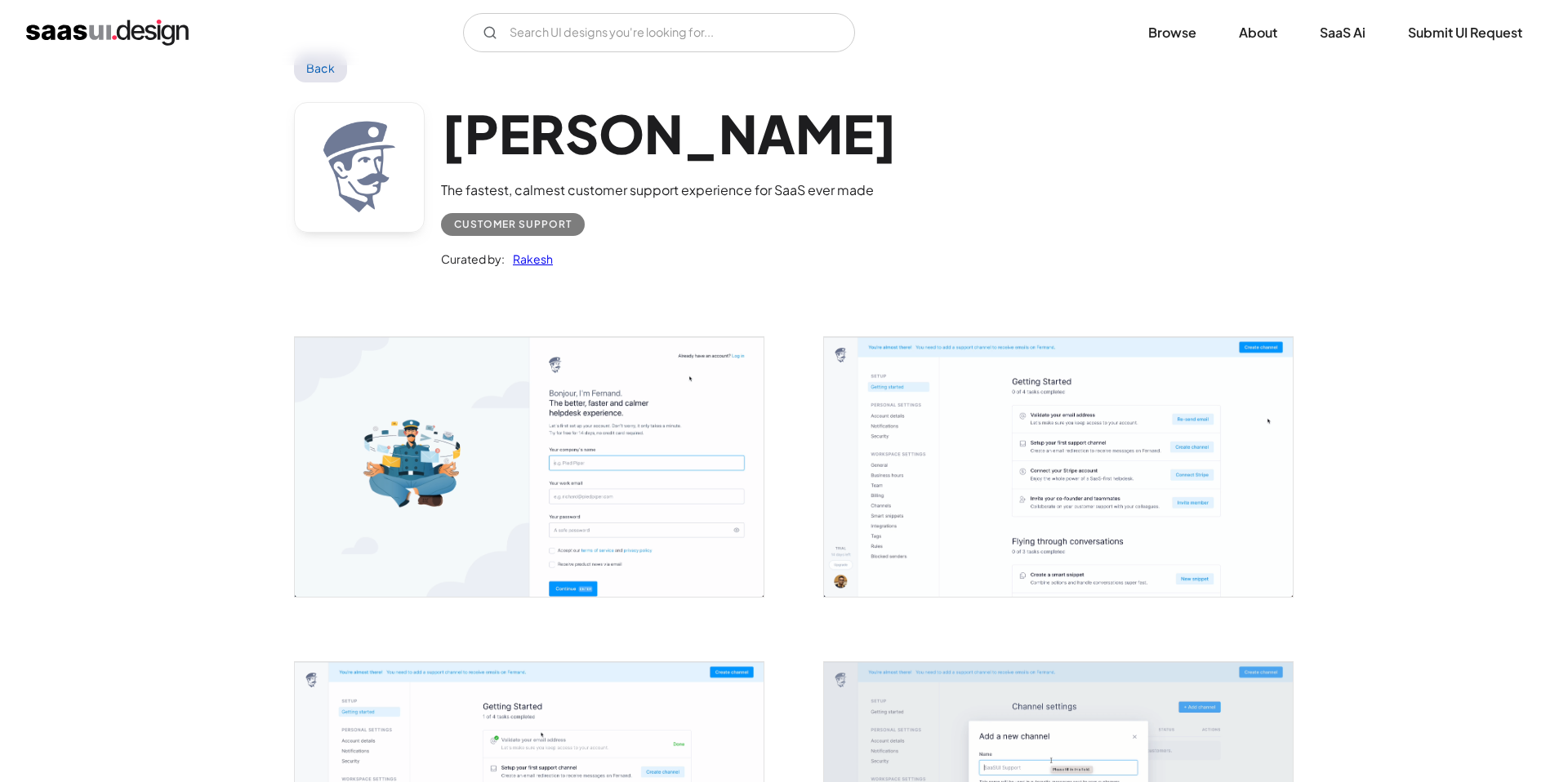
click at [686, 472] on img "open lightbox" at bounding box center [529, 468] width 469 height 260
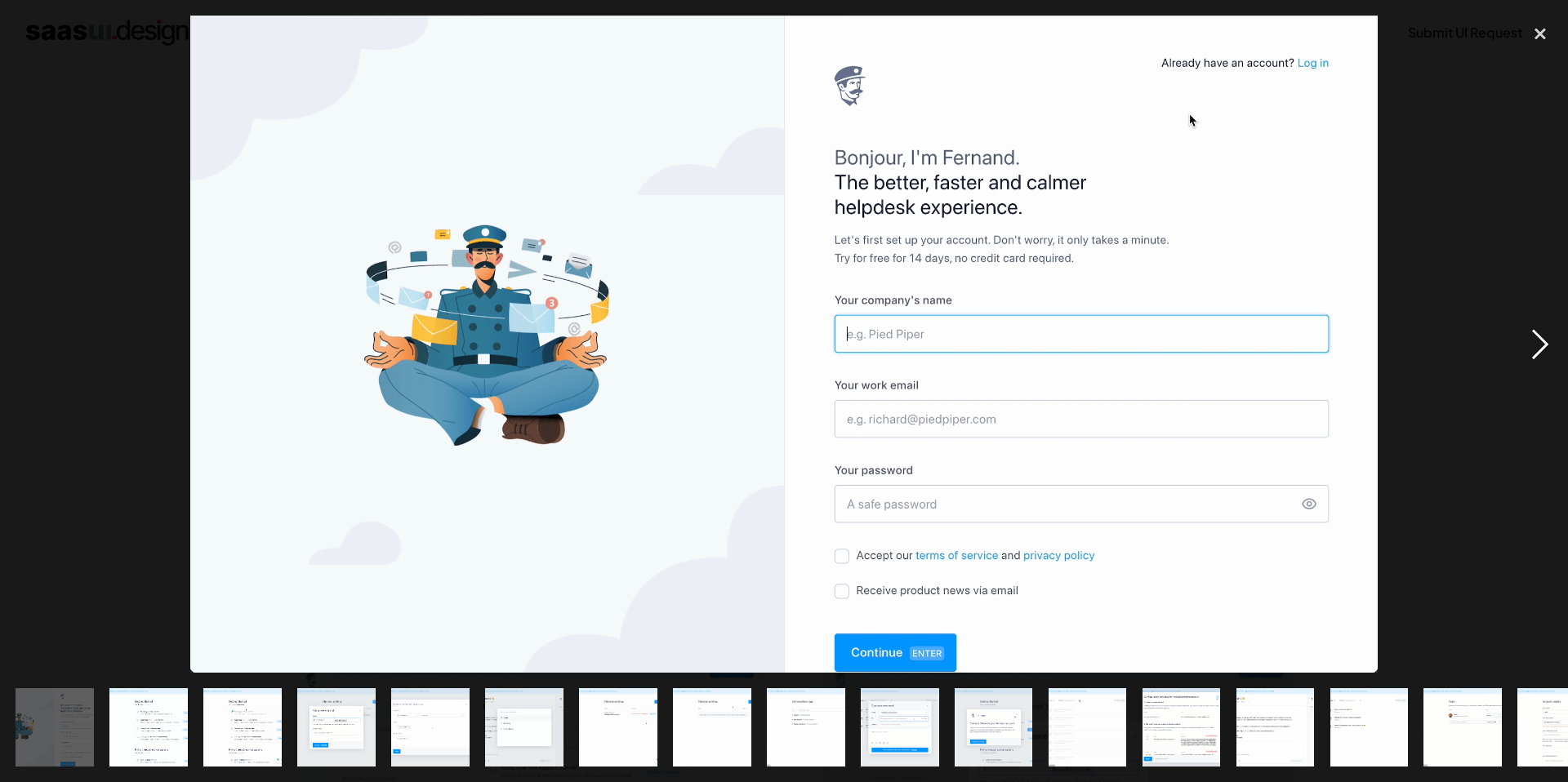
click at [1537, 344] on div "next image" at bounding box center [1540, 343] width 55 height 657
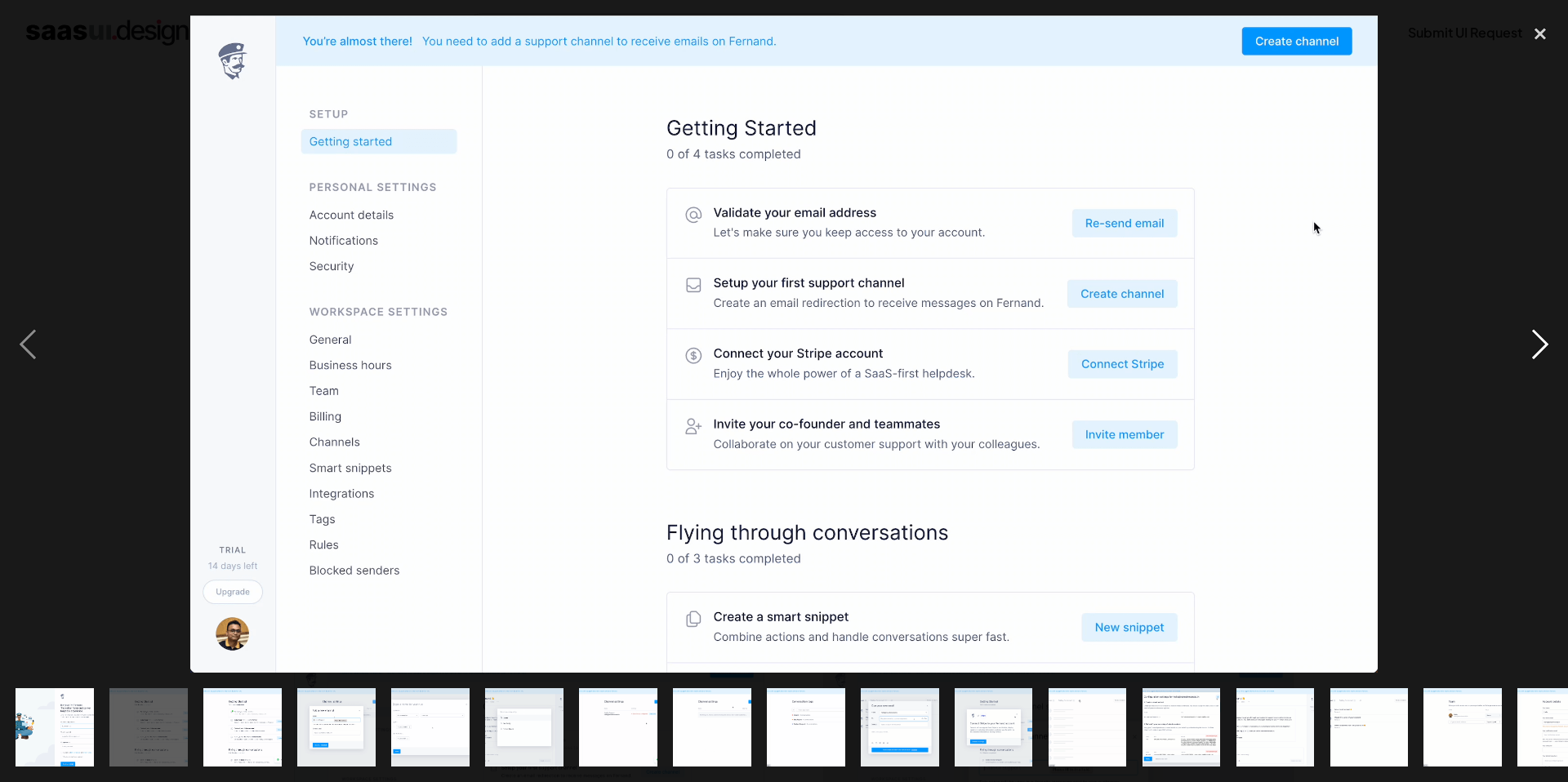
click at [1538, 343] on div "next image" at bounding box center [1540, 343] width 55 height 657
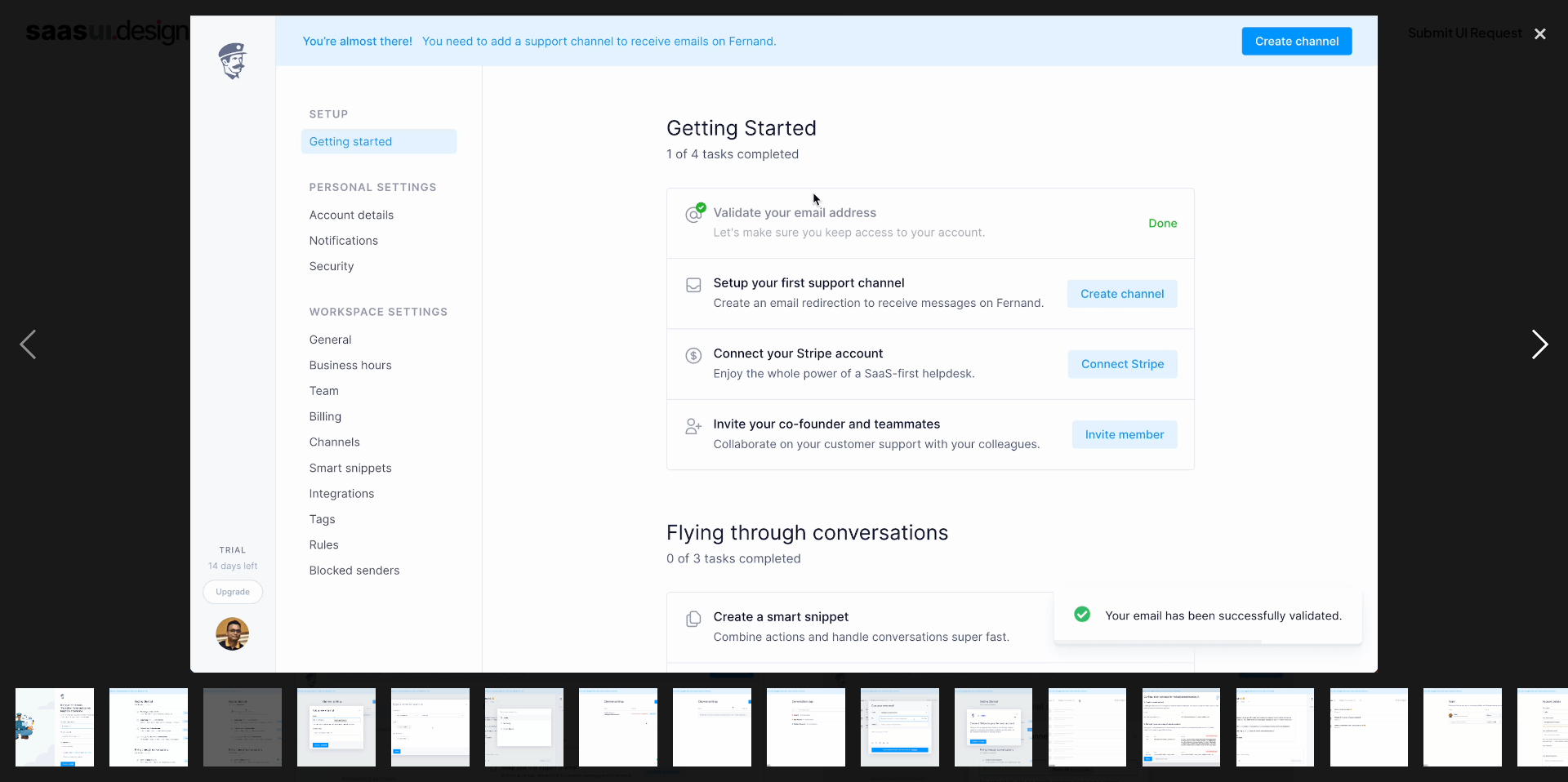
click at [1538, 343] on div "next image" at bounding box center [1540, 343] width 55 height 657
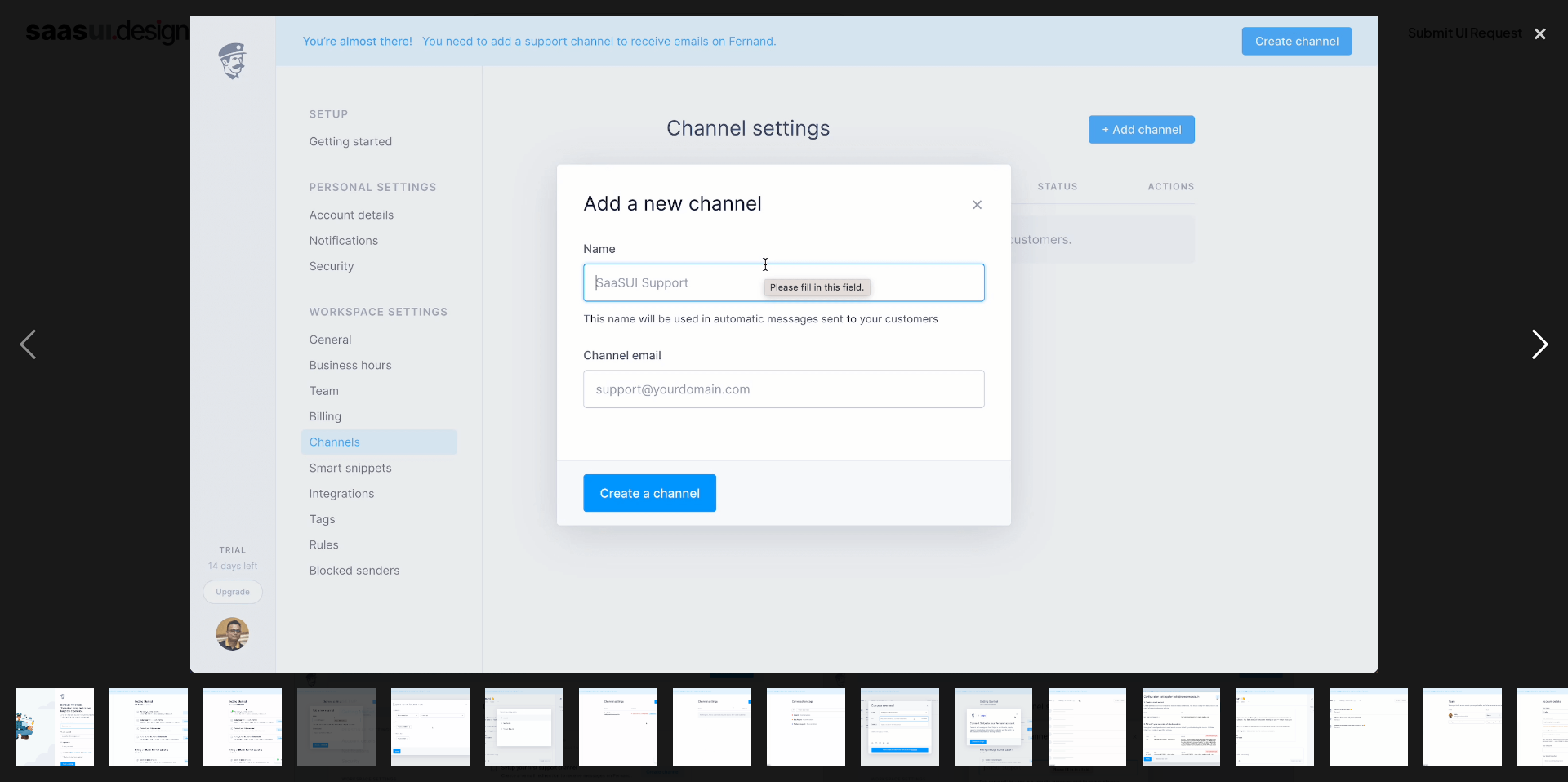
click at [1538, 343] on div "next image" at bounding box center [1540, 343] width 55 height 657
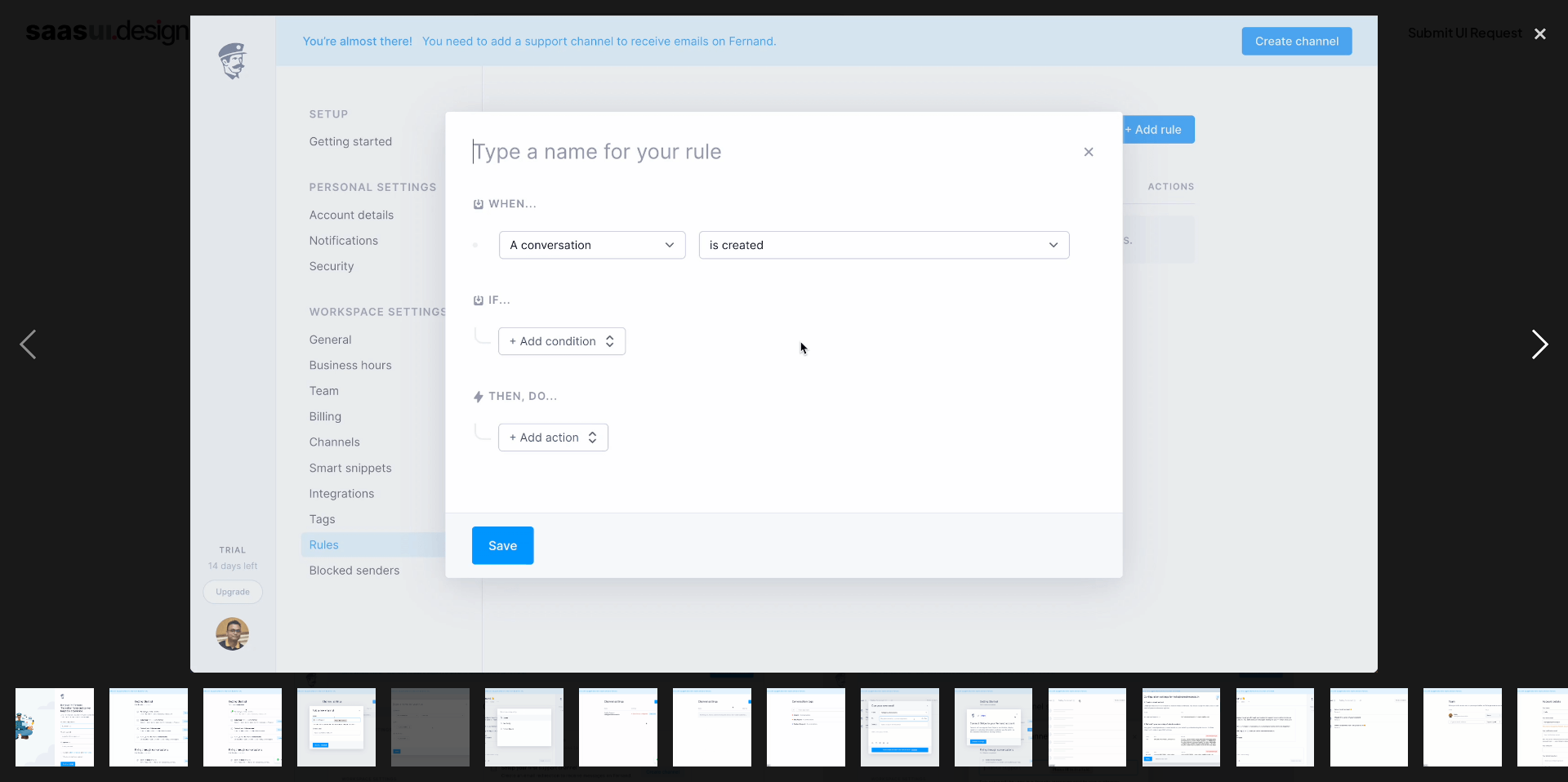
click at [1538, 343] on div "next image" at bounding box center [1540, 343] width 55 height 657
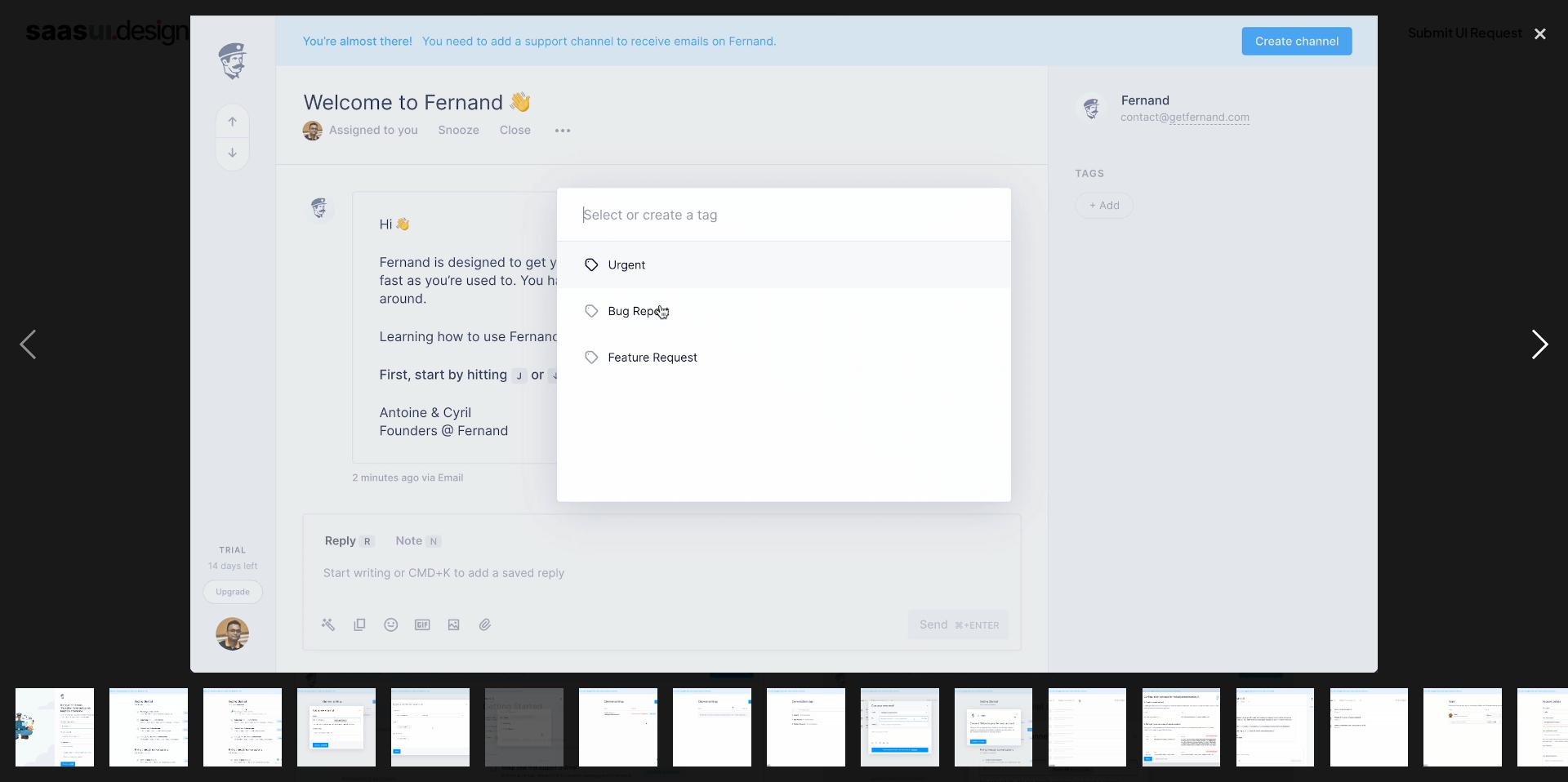
click at [1538, 343] on div "next image" at bounding box center [1540, 343] width 55 height 657
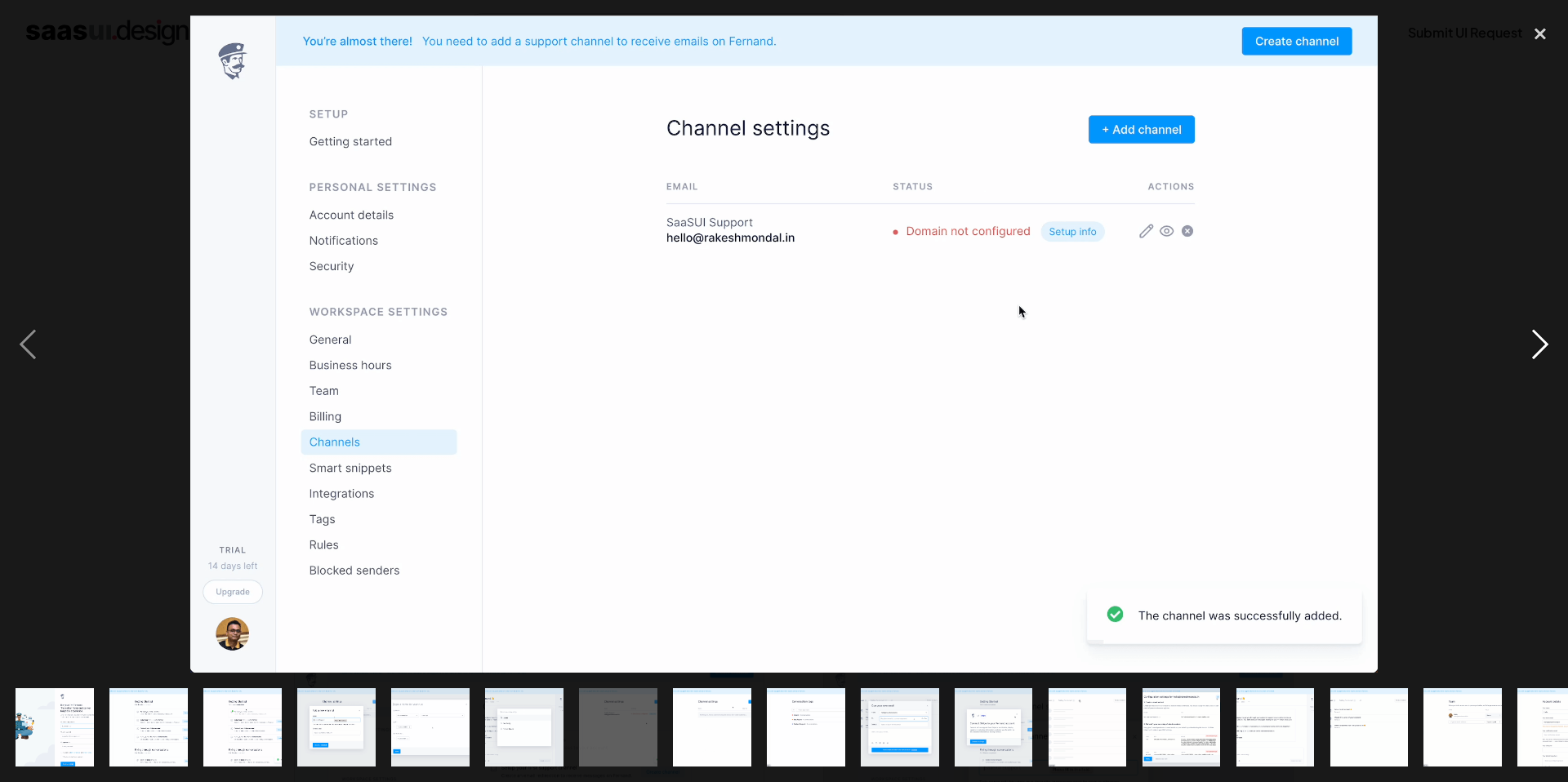
click at [1538, 343] on div "next image" at bounding box center [1540, 343] width 55 height 657
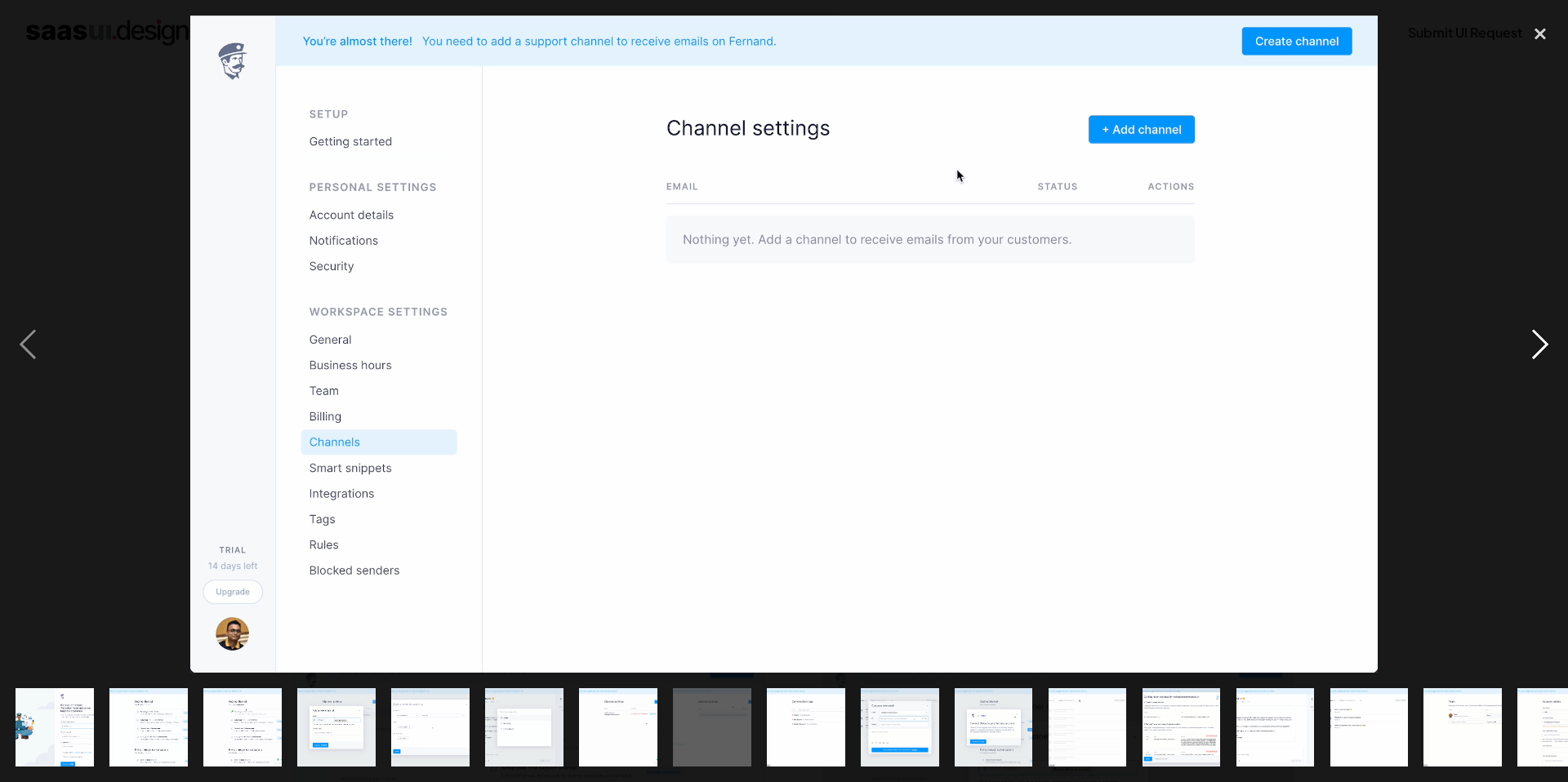
click at [1538, 343] on div "next image" at bounding box center [1540, 343] width 55 height 657
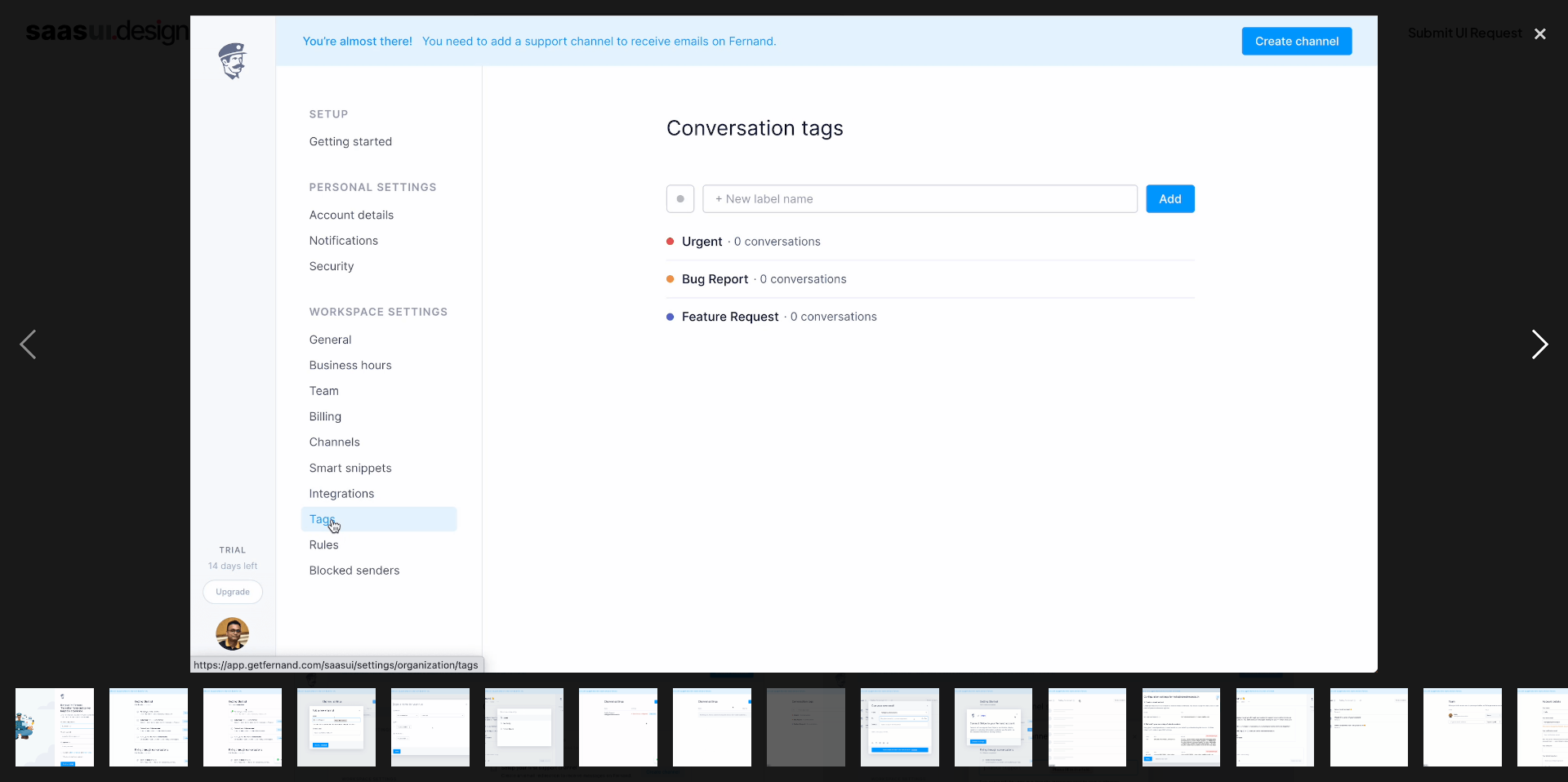
click at [1538, 343] on div "next image" at bounding box center [1540, 343] width 55 height 657
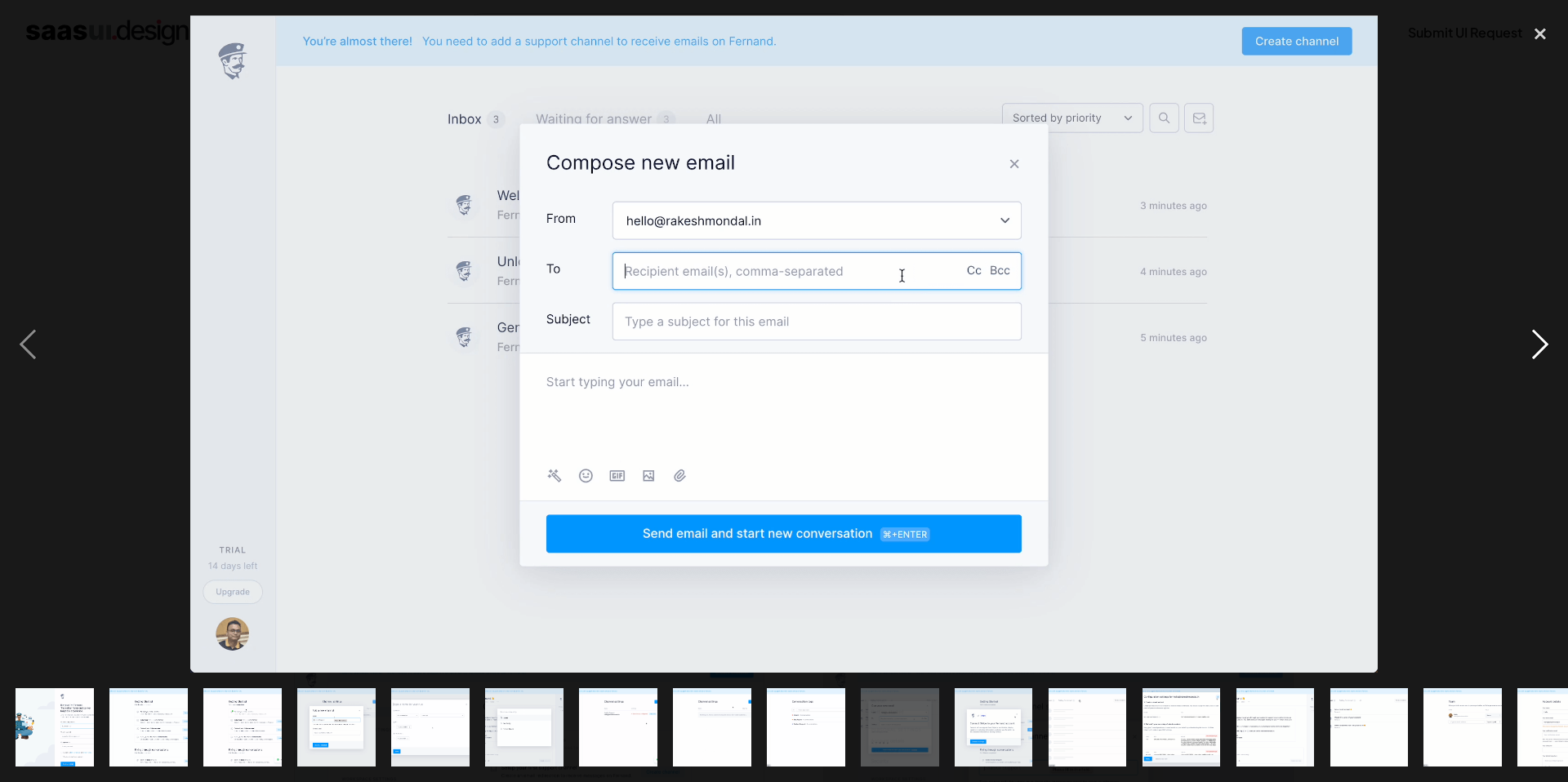
click at [1538, 343] on div "next image" at bounding box center [1540, 343] width 55 height 657
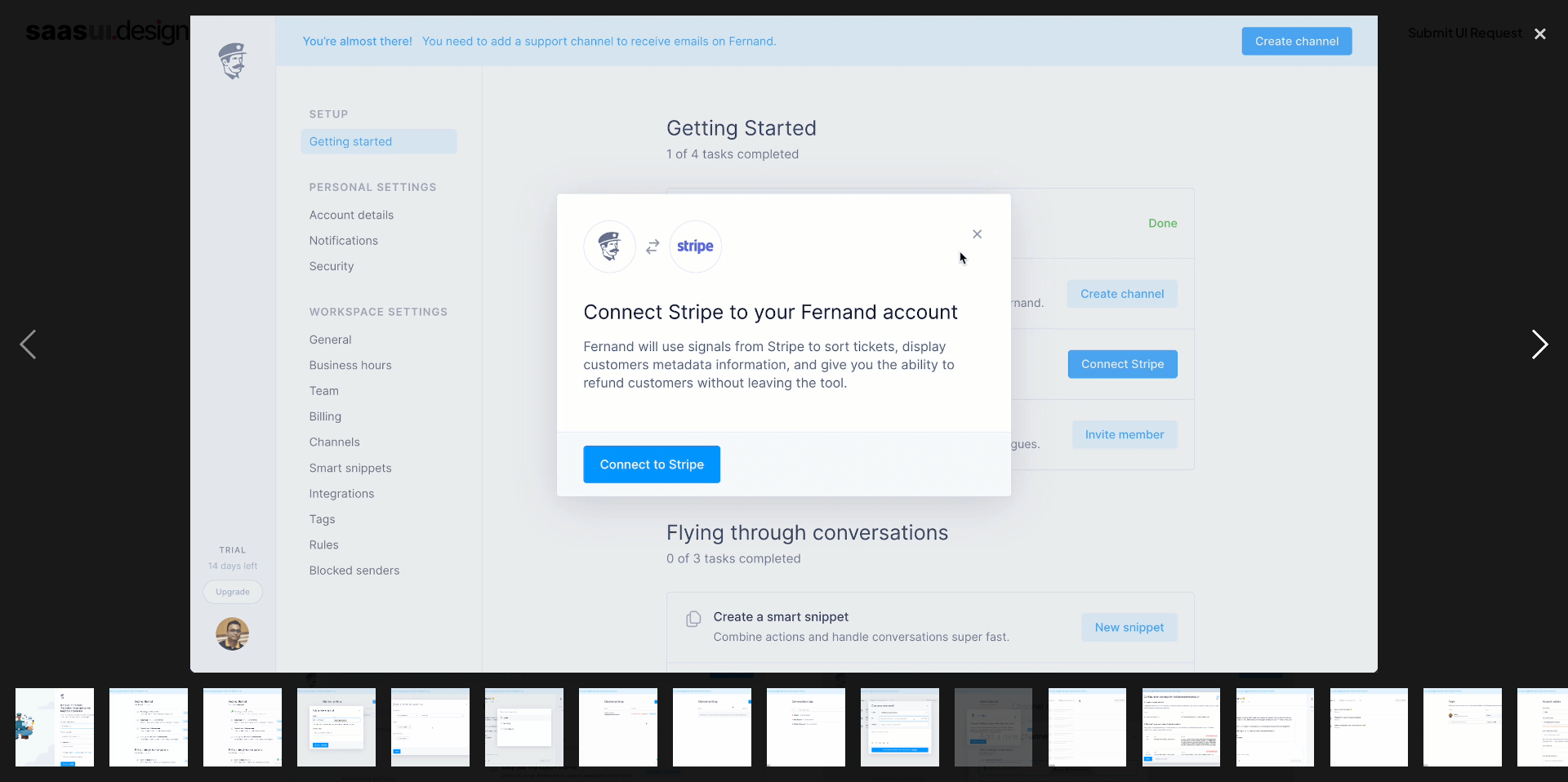
click at [1538, 343] on div "next image" at bounding box center [1540, 343] width 55 height 657
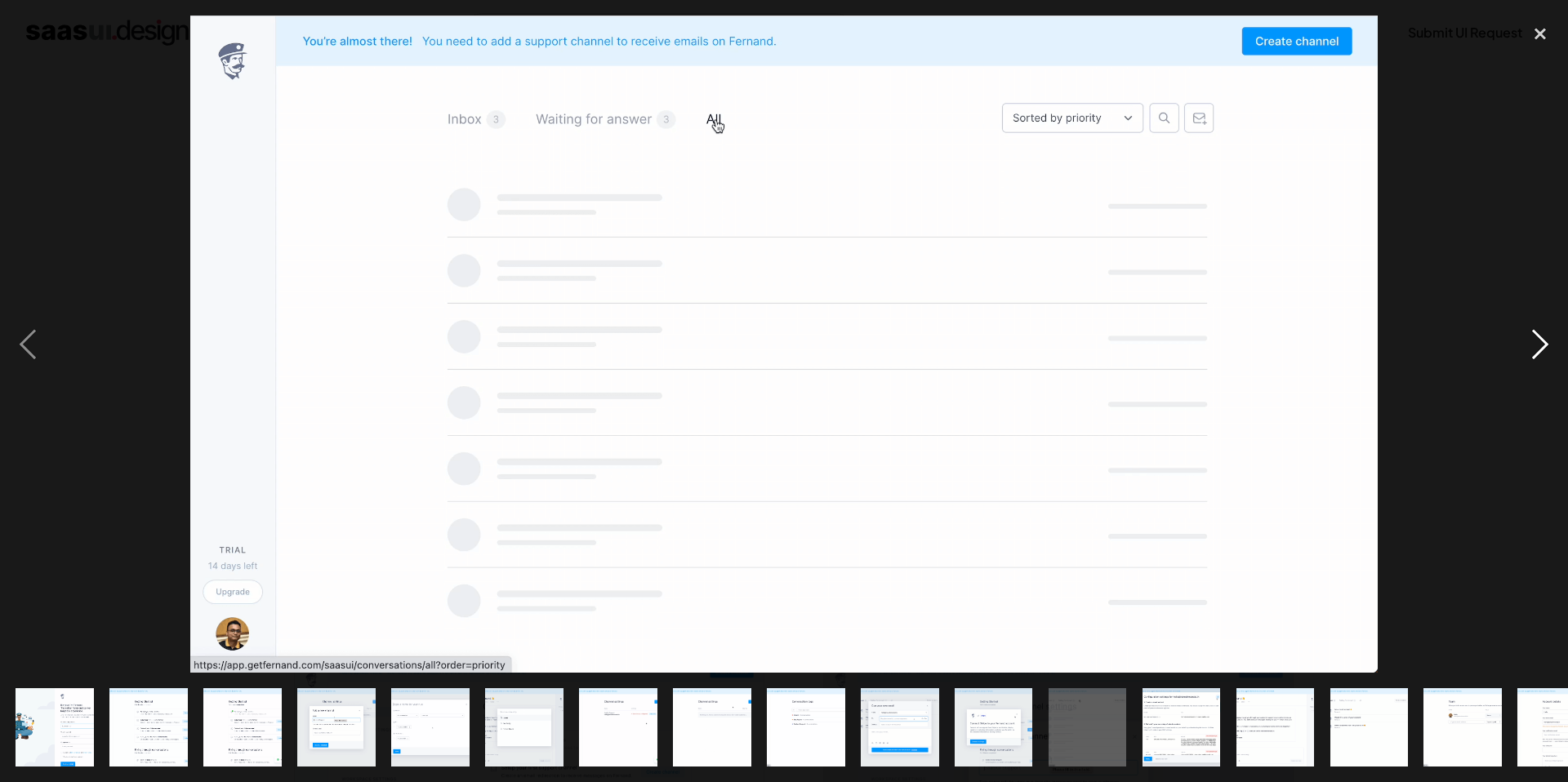
click at [1538, 343] on div "next image" at bounding box center [1540, 343] width 55 height 657
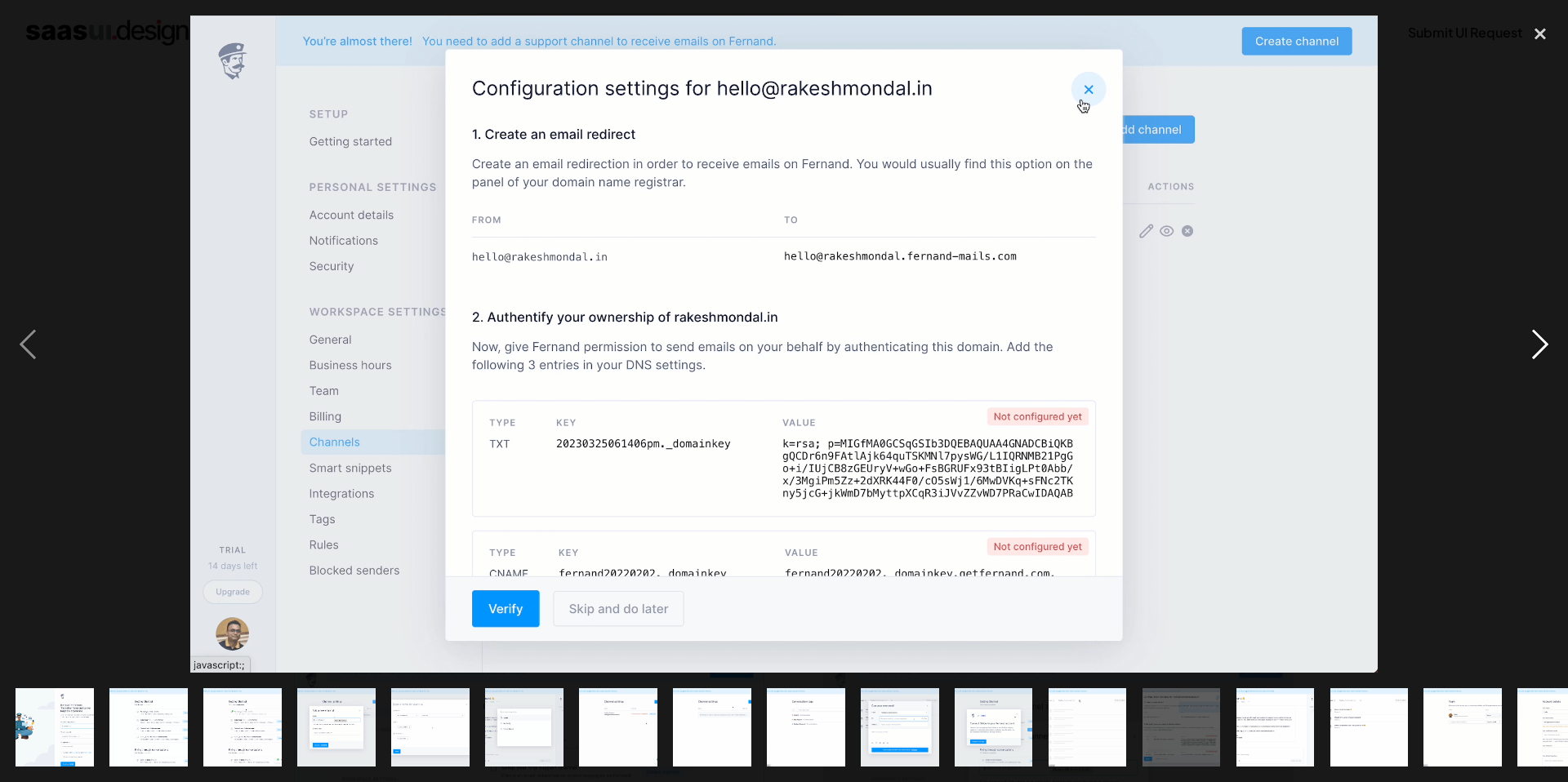
click at [1538, 343] on div "next image" at bounding box center [1540, 343] width 55 height 657
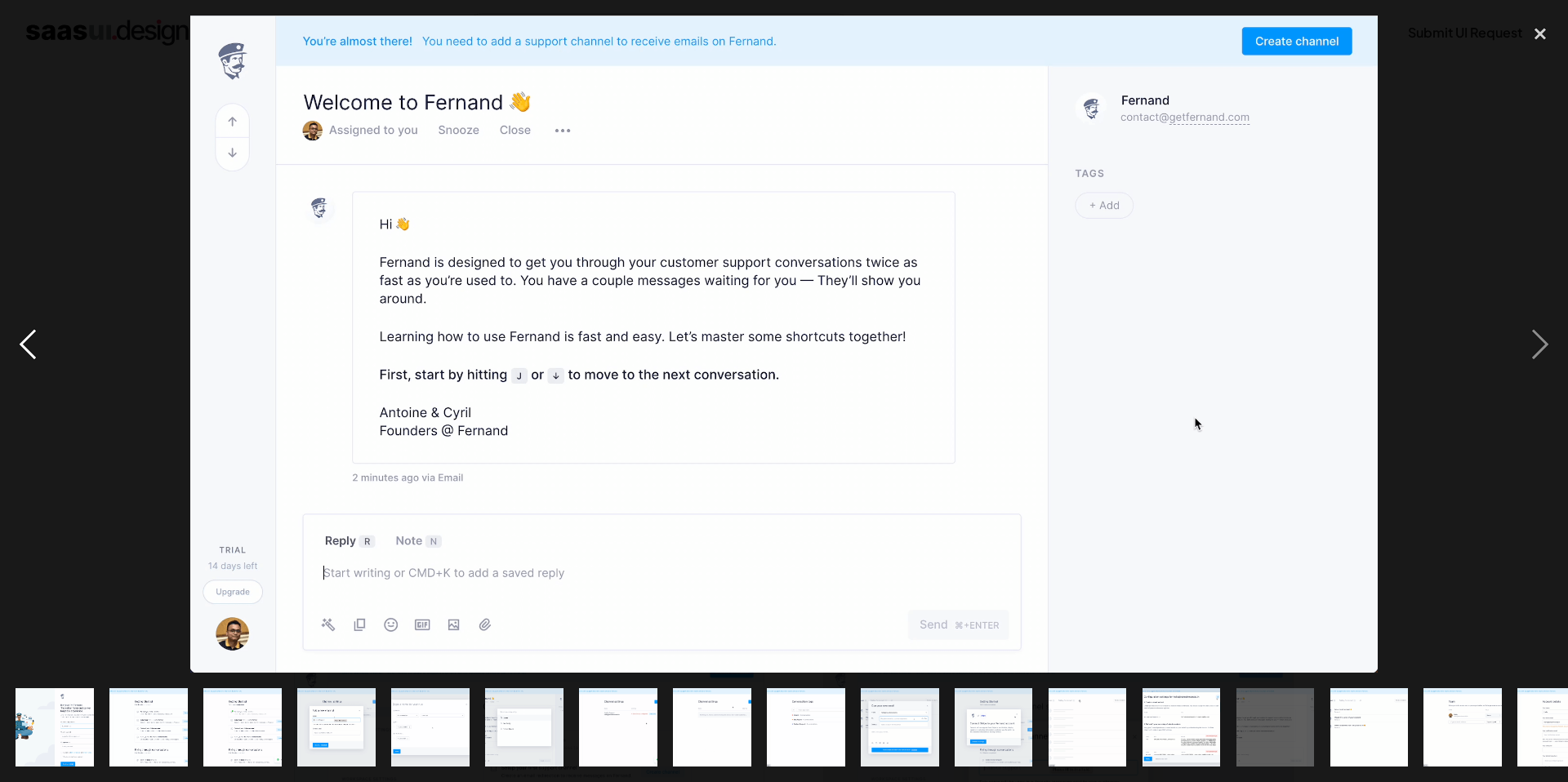
click at [34, 348] on div "previous image" at bounding box center [27, 343] width 55 height 657
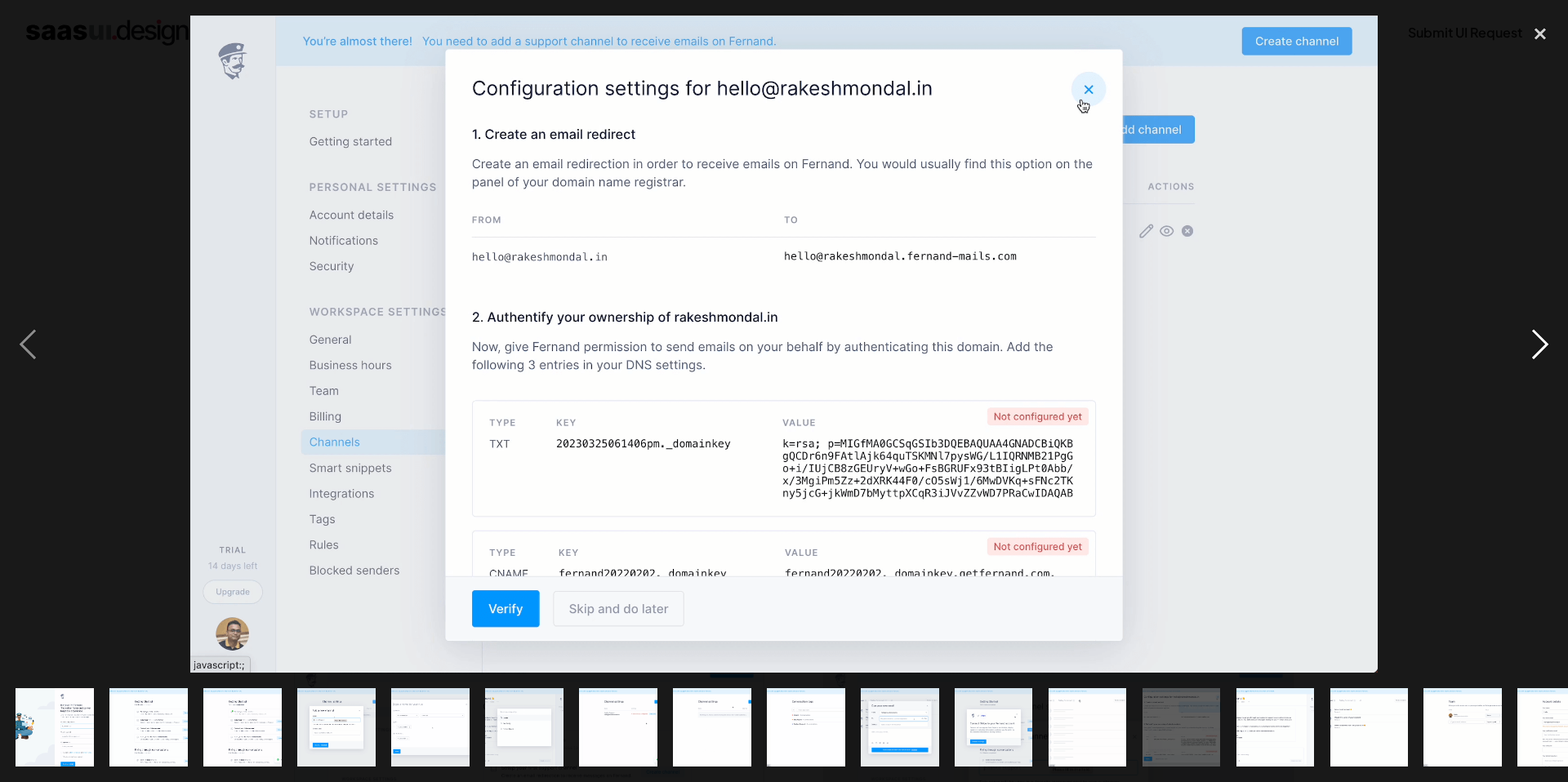
click at [1548, 351] on div "next image" at bounding box center [1540, 343] width 55 height 657
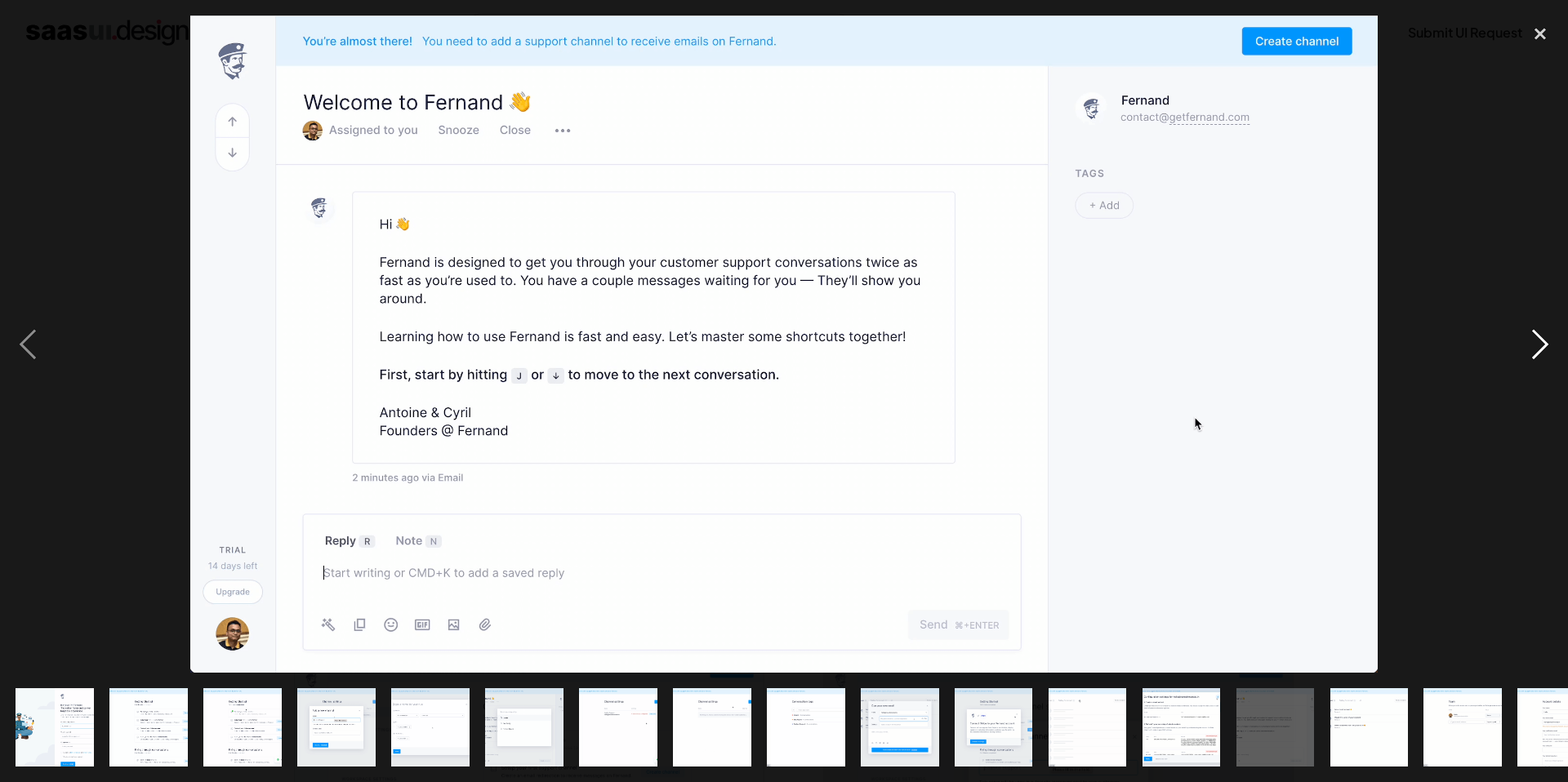
click at [1548, 351] on div "next image" at bounding box center [1540, 343] width 55 height 657
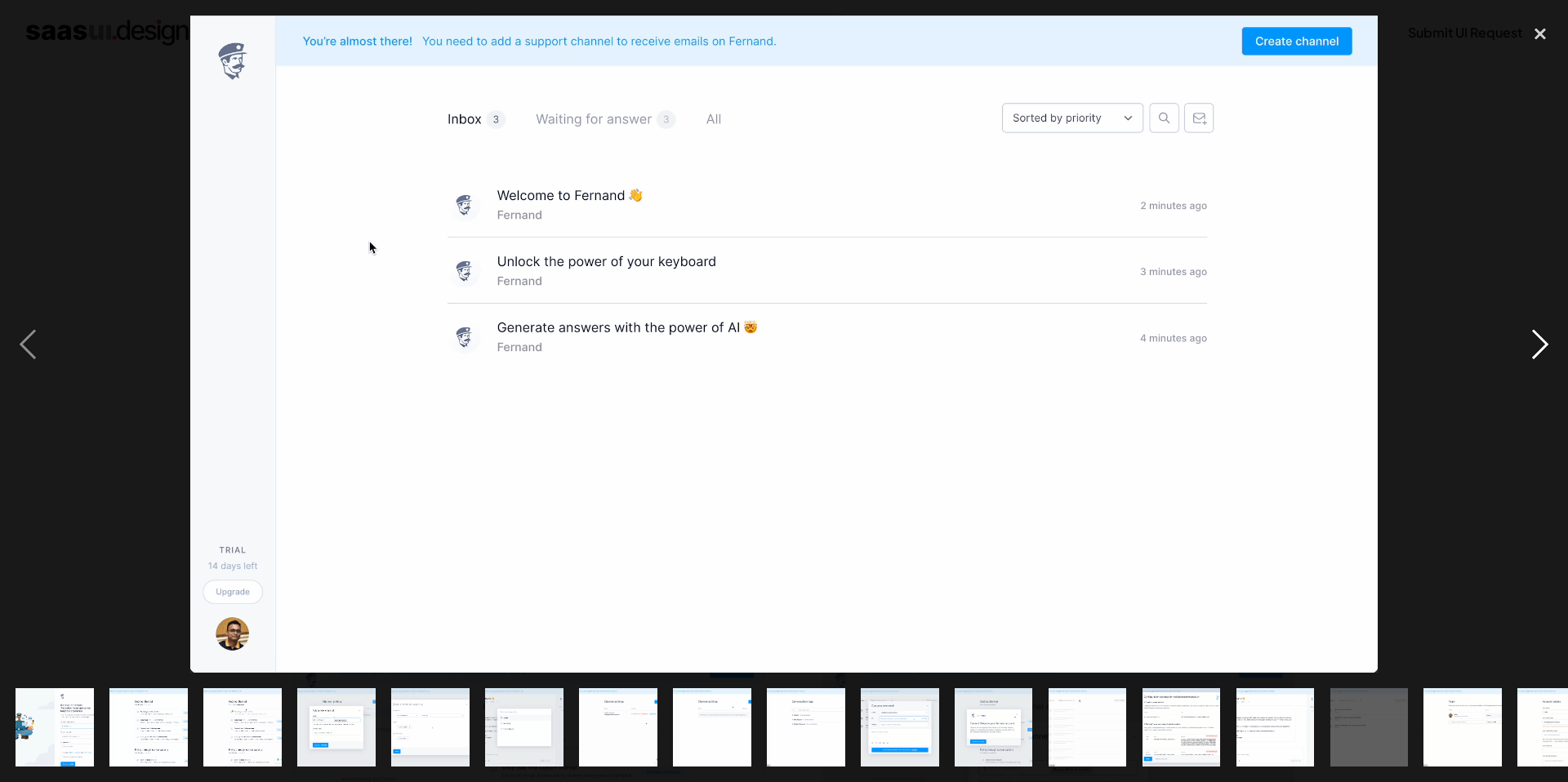
click at [1548, 351] on div "next image" at bounding box center [1540, 343] width 55 height 657
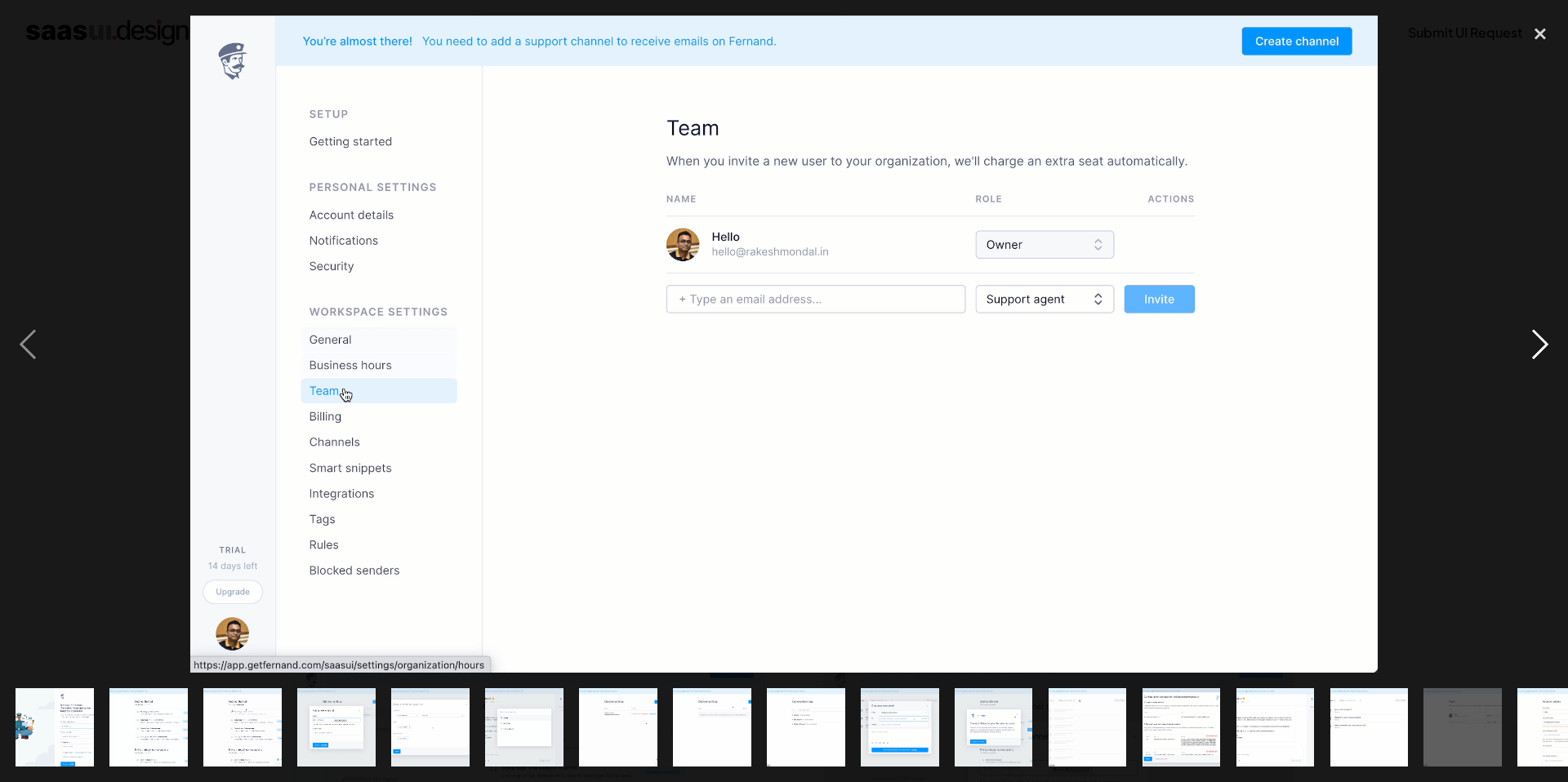
click at [1548, 351] on div "next image" at bounding box center [1540, 343] width 55 height 657
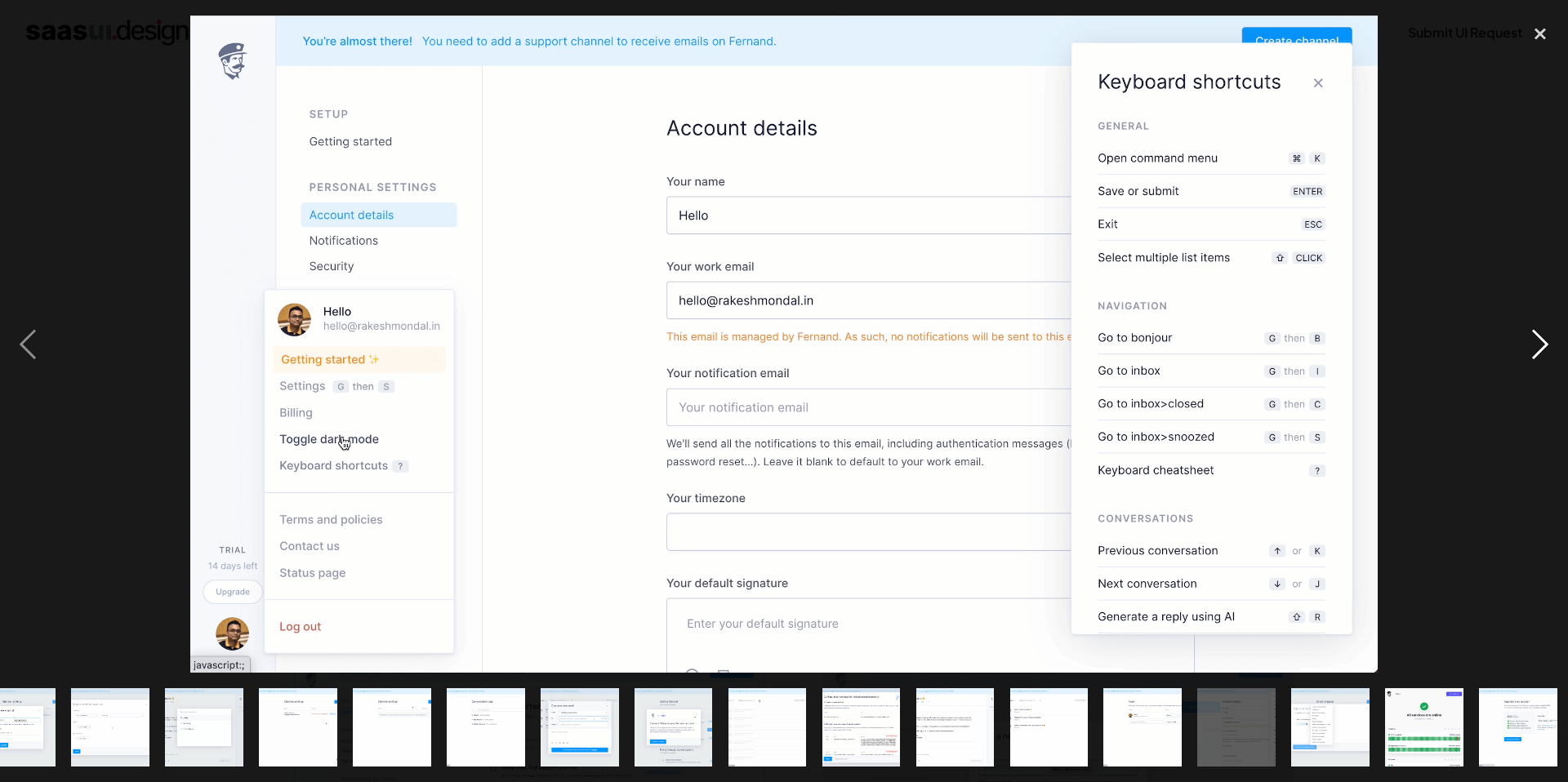
scroll to position [0, 325]
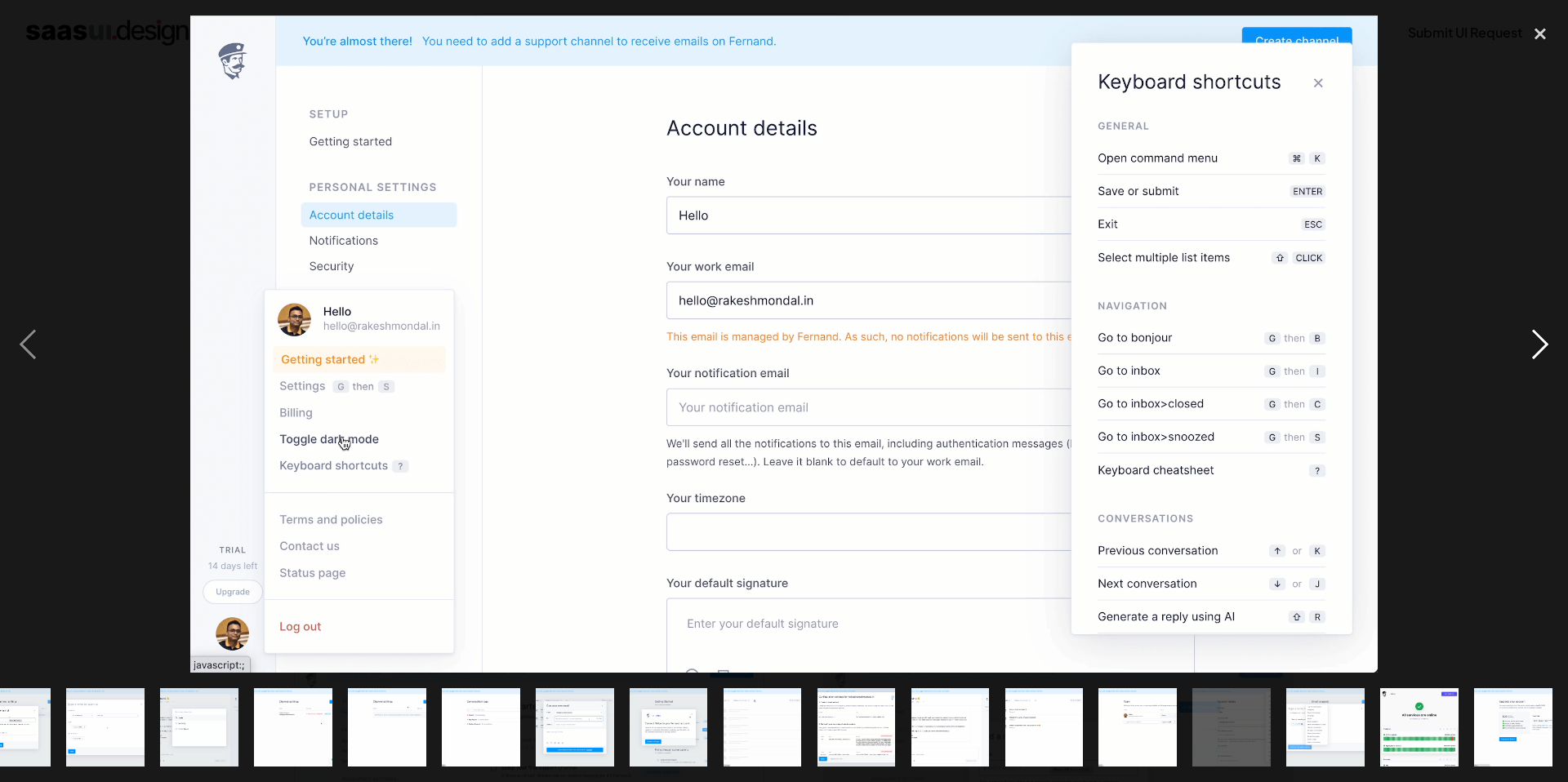
click at [1548, 351] on div "next image" at bounding box center [1540, 343] width 55 height 657
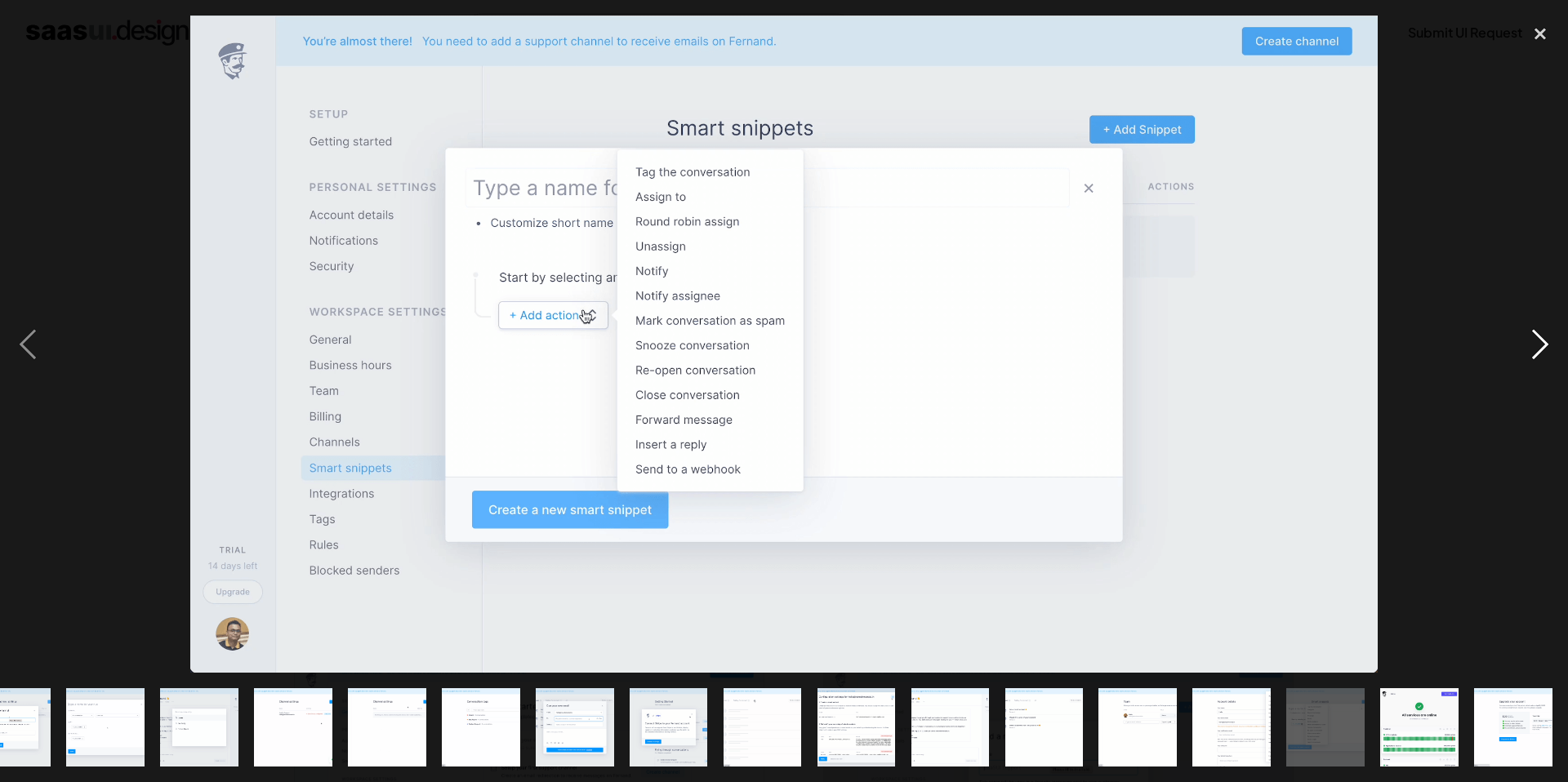
click at [1548, 351] on div "next image" at bounding box center [1540, 343] width 55 height 657
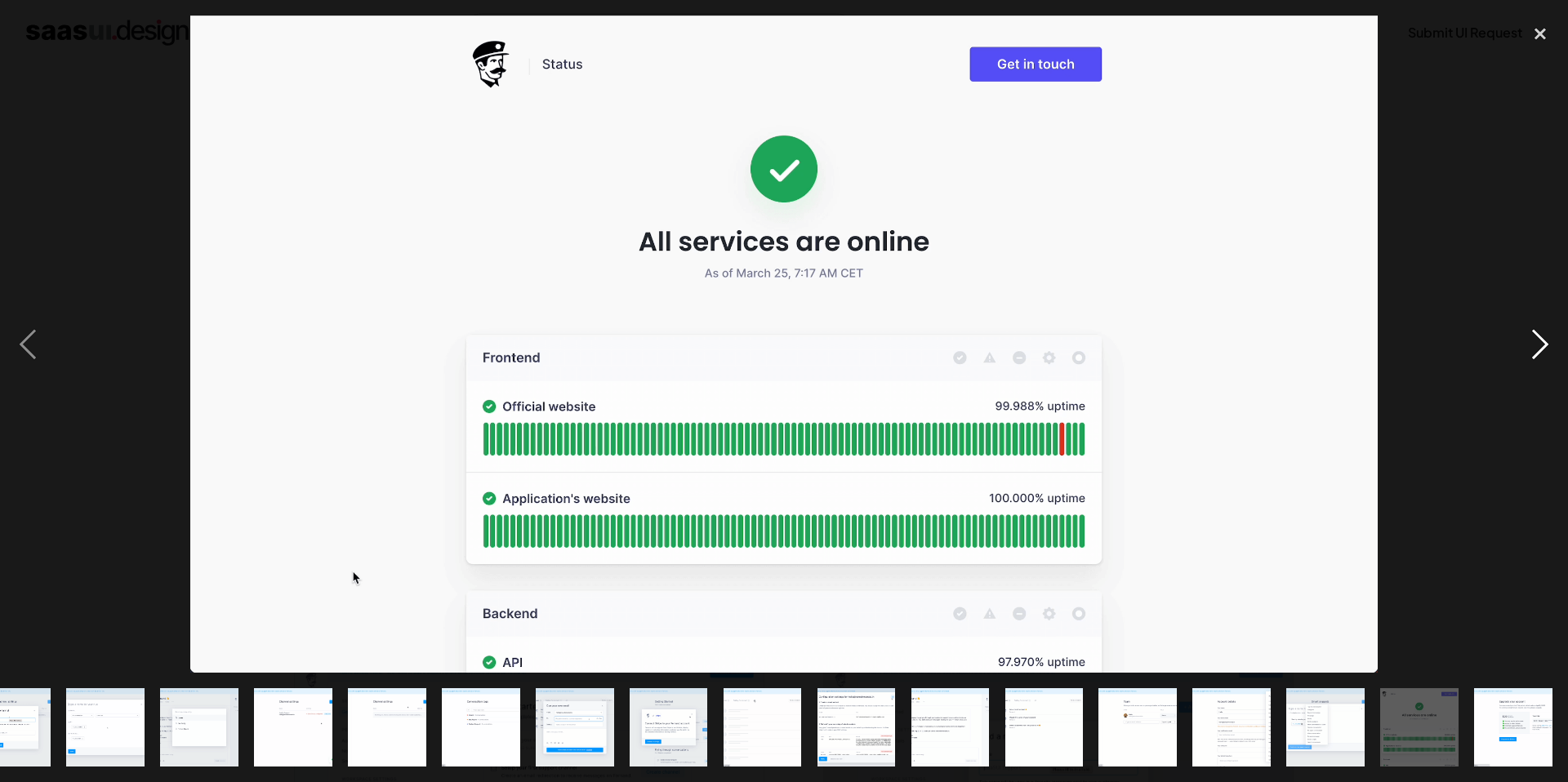
click at [1548, 351] on div "next image" at bounding box center [1540, 343] width 55 height 657
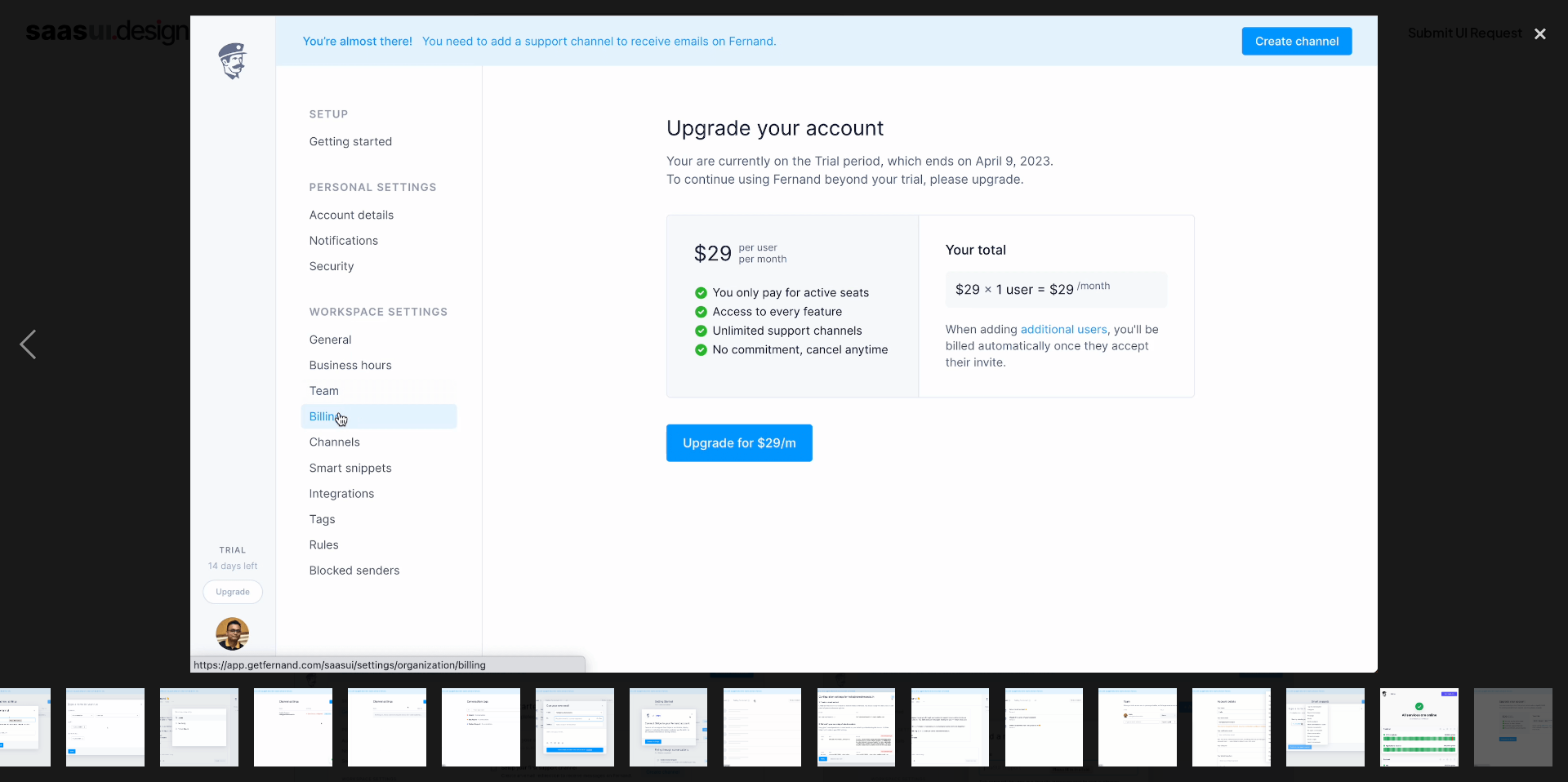
click at [1548, 351] on div "next image" at bounding box center [1540, 343] width 55 height 657
click at [1548, 37] on div "close lightbox" at bounding box center [1540, 33] width 55 height 36
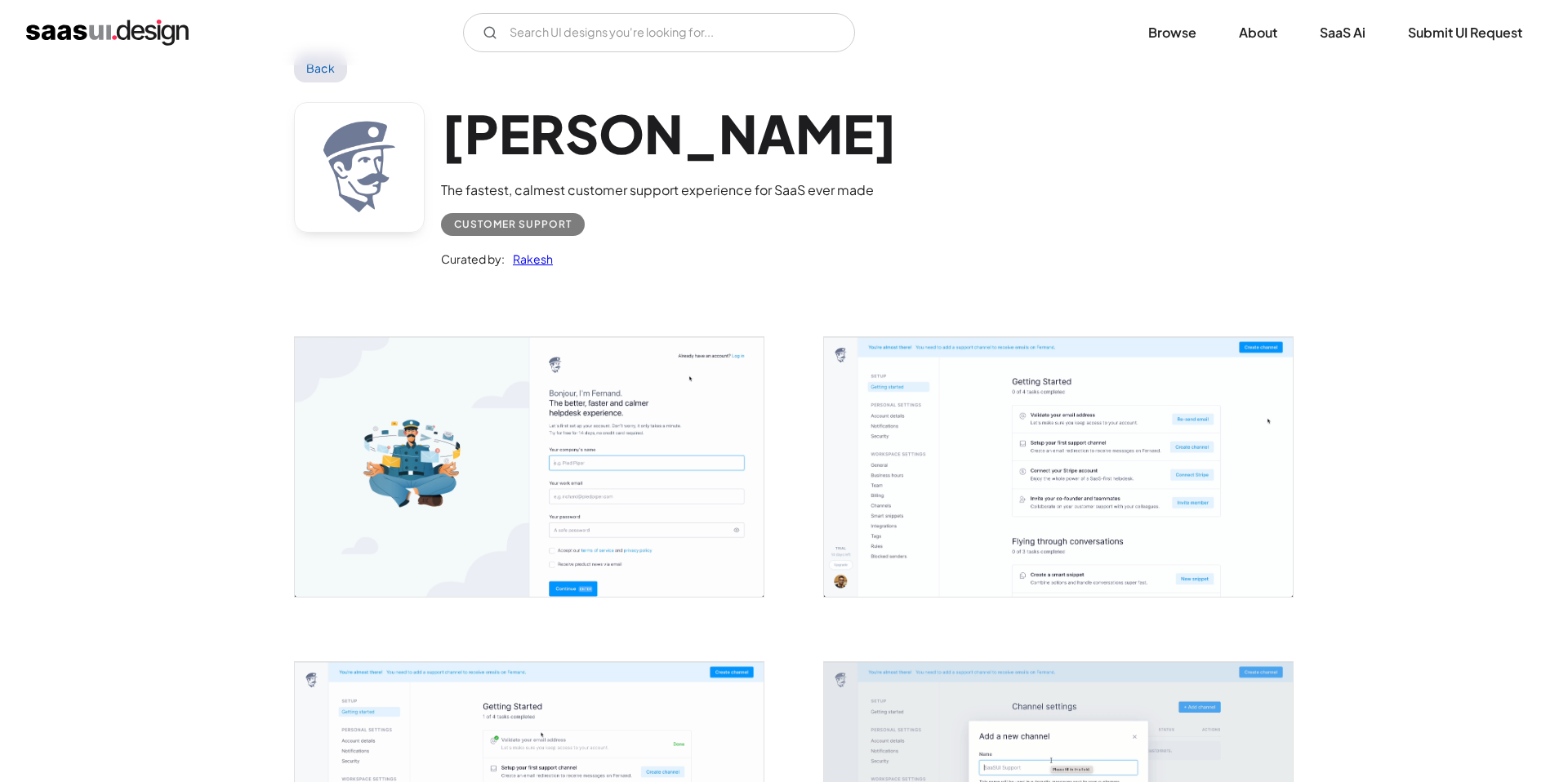
scroll to position [0, 0]
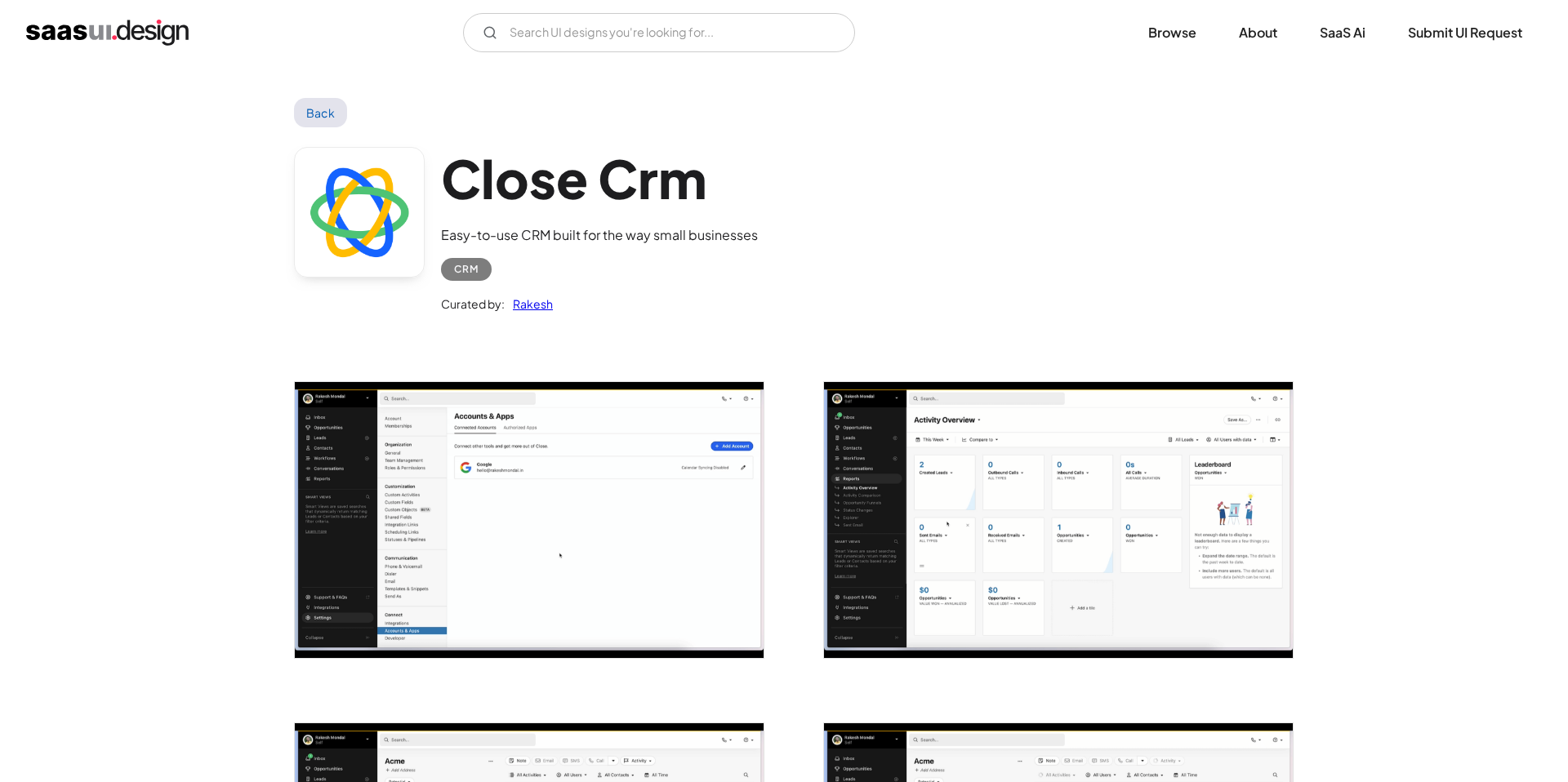
click at [632, 459] on img "open lightbox" at bounding box center [529, 520] width 469 height 276
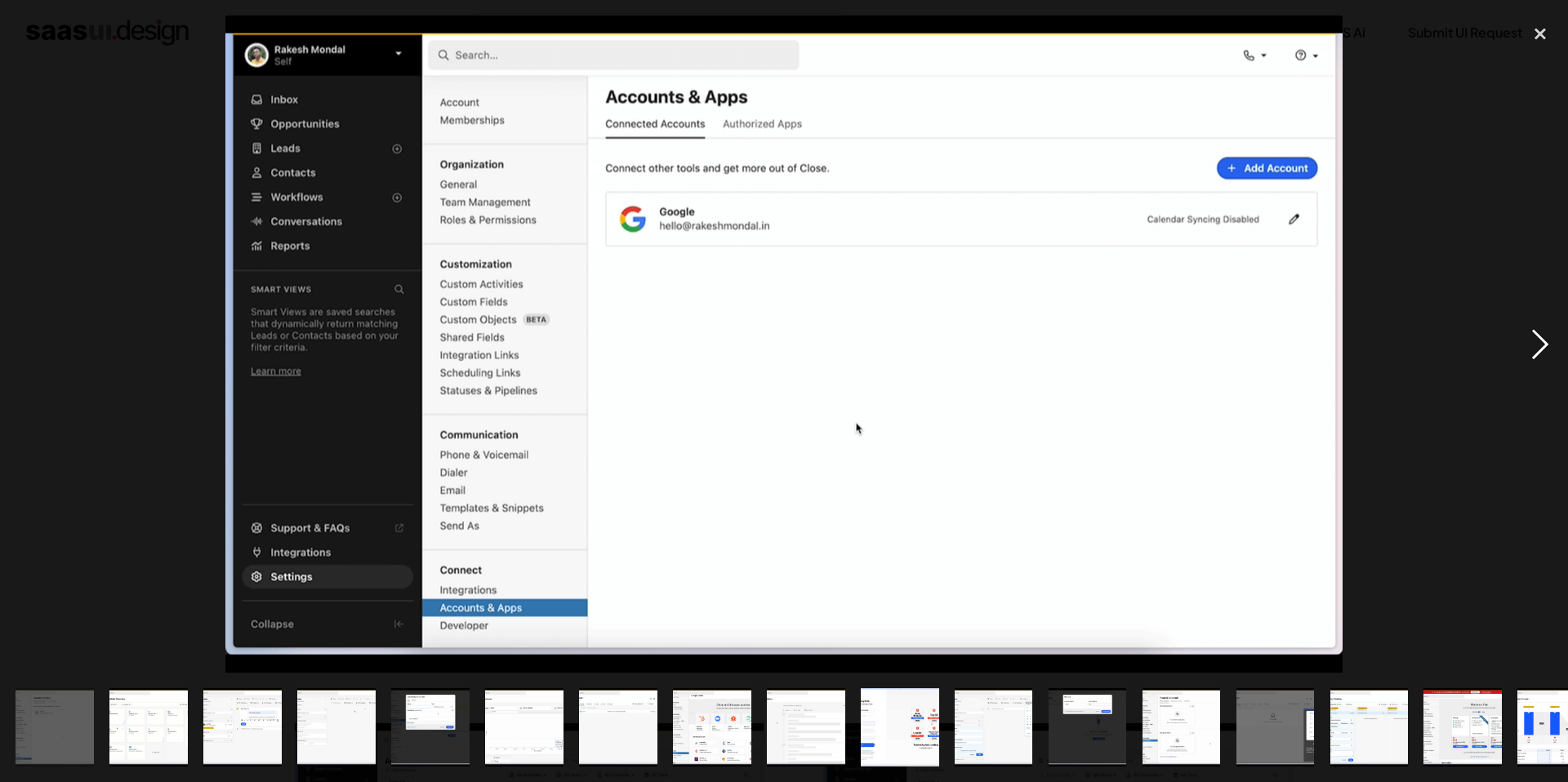
click at [1547, 332] on div "next image" at bounding box center [1540, 343] width 55 height 657
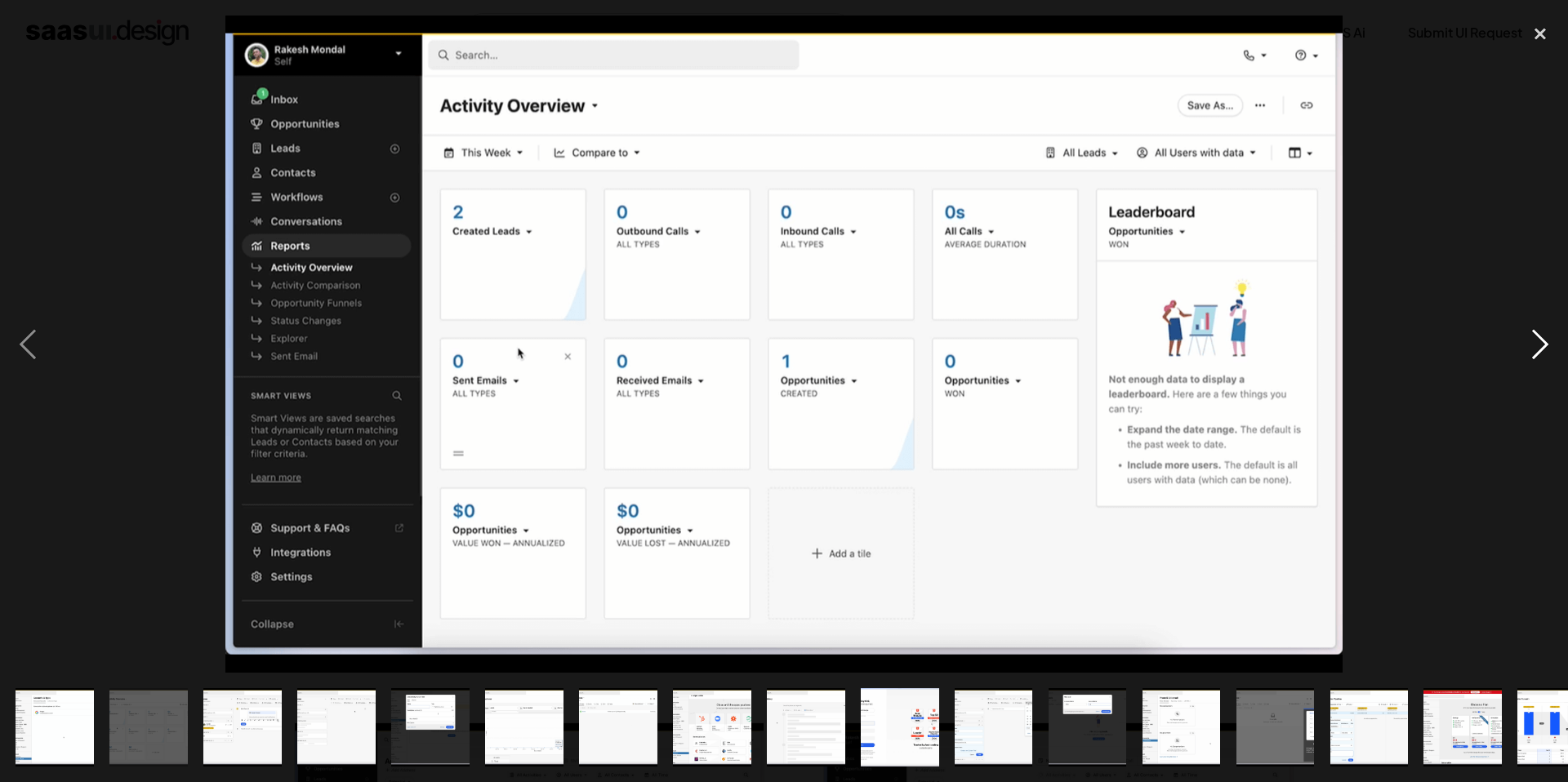
click at [1547, 332] on div "next image" at bounding box center [1540, 343] width 55 height 657
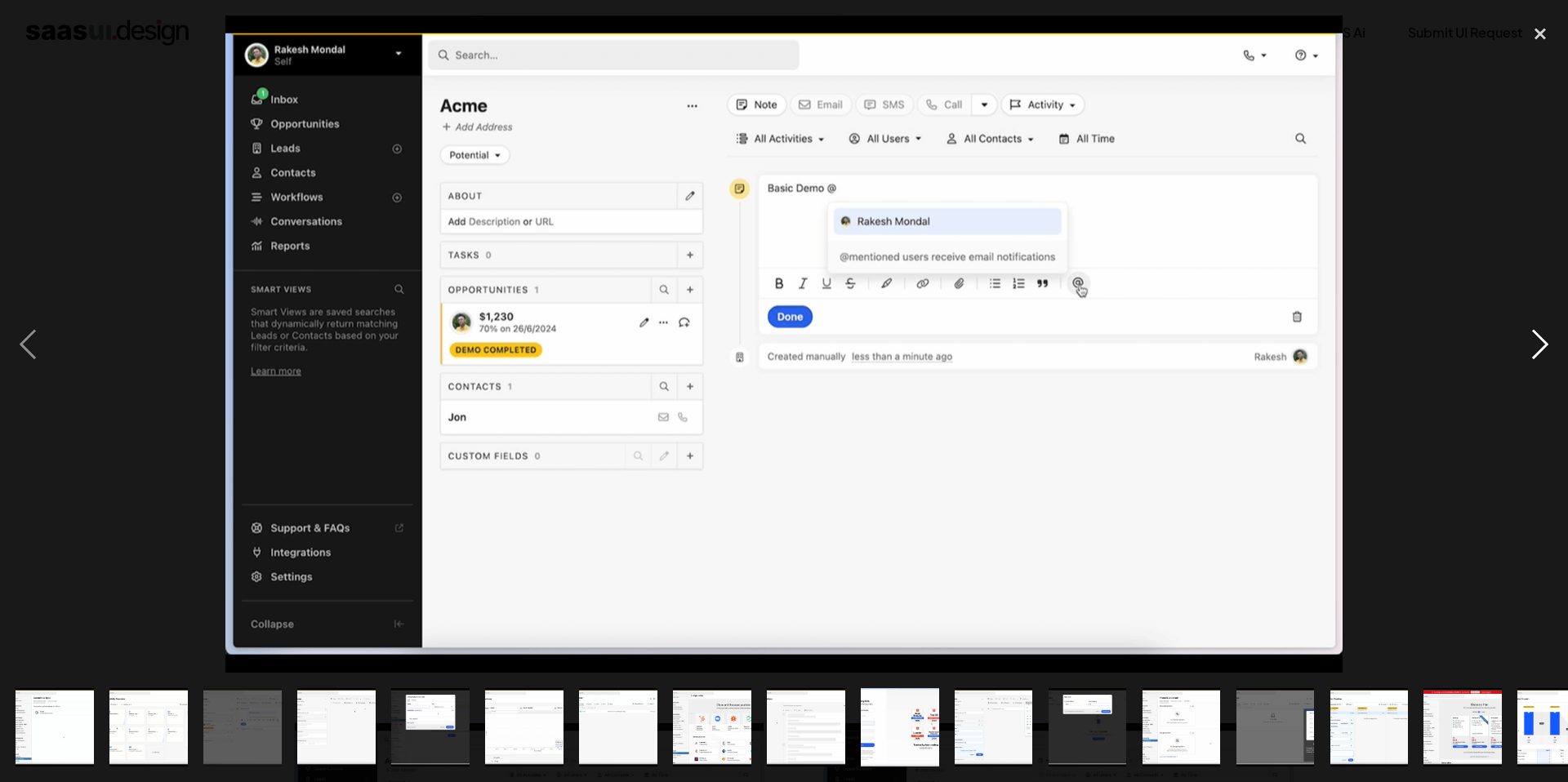
click at [1547, 332] on div "next image" at bounding box center [1540, 343] width 55 height 657
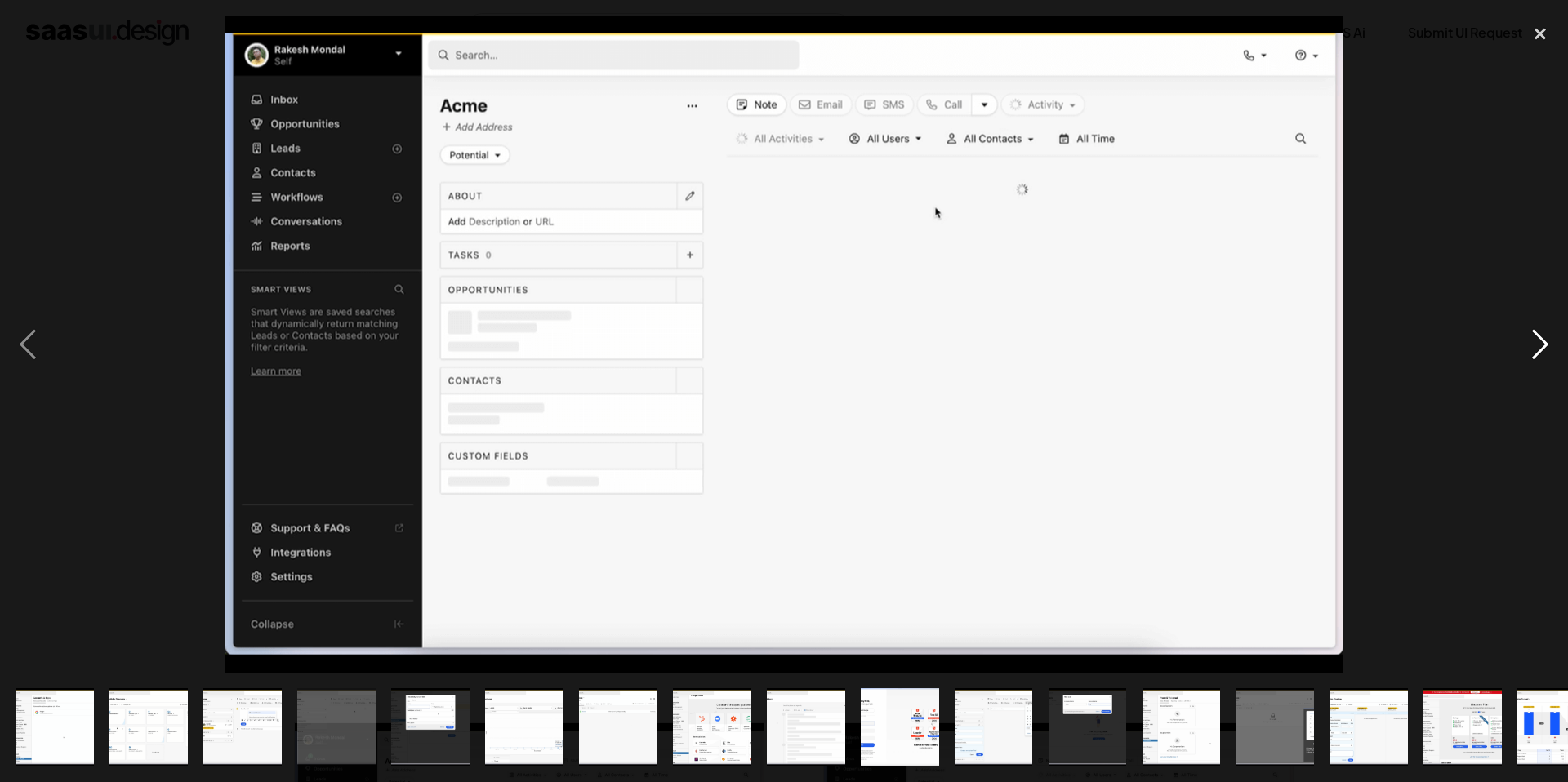
click at [1547, 332] on div "next image" at bounding box center [1540, 343] width 55 height 657
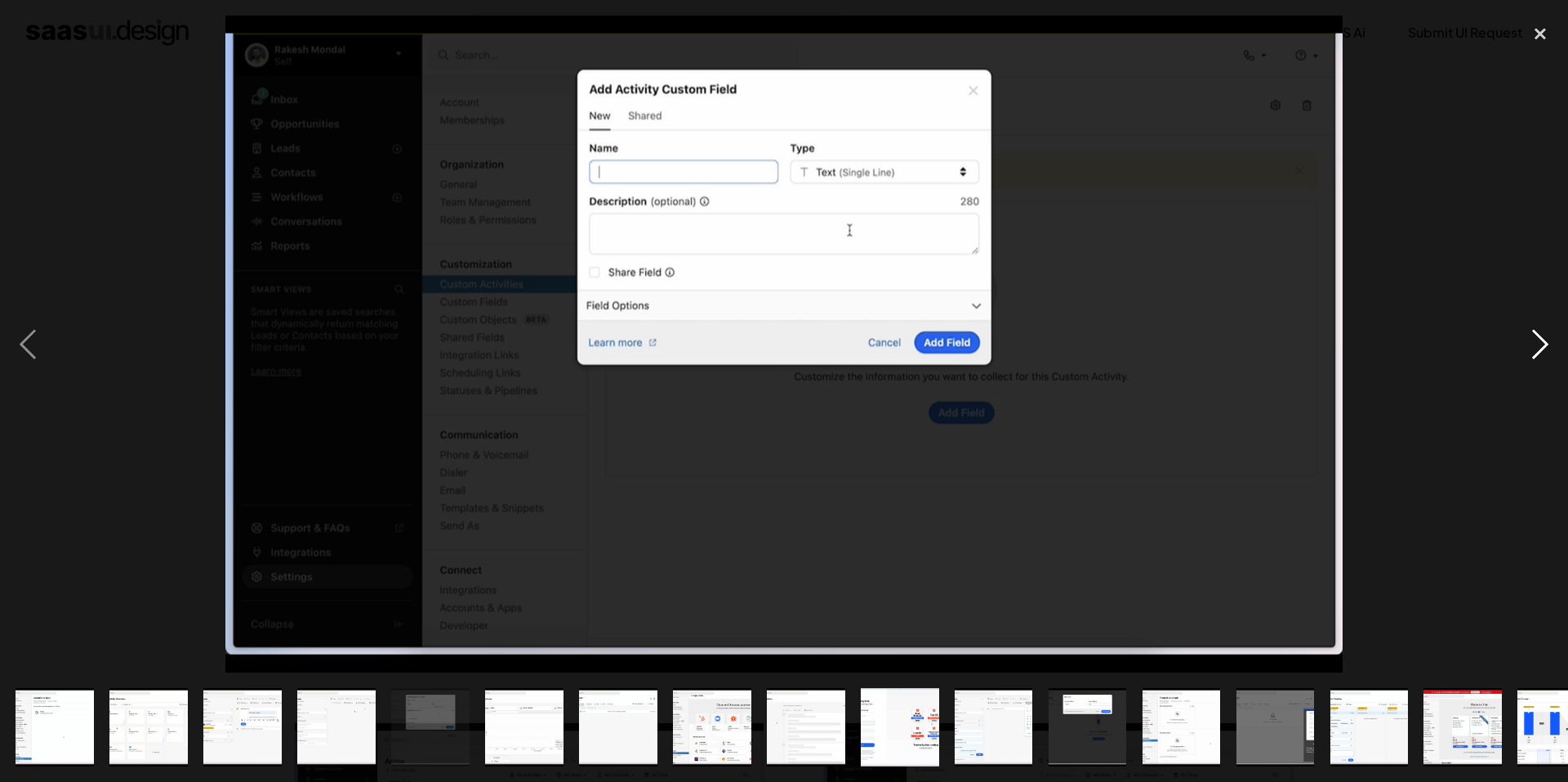
click at [1547, 332] on div "next image" at bounding box center [1540, 343] width 55 height 657
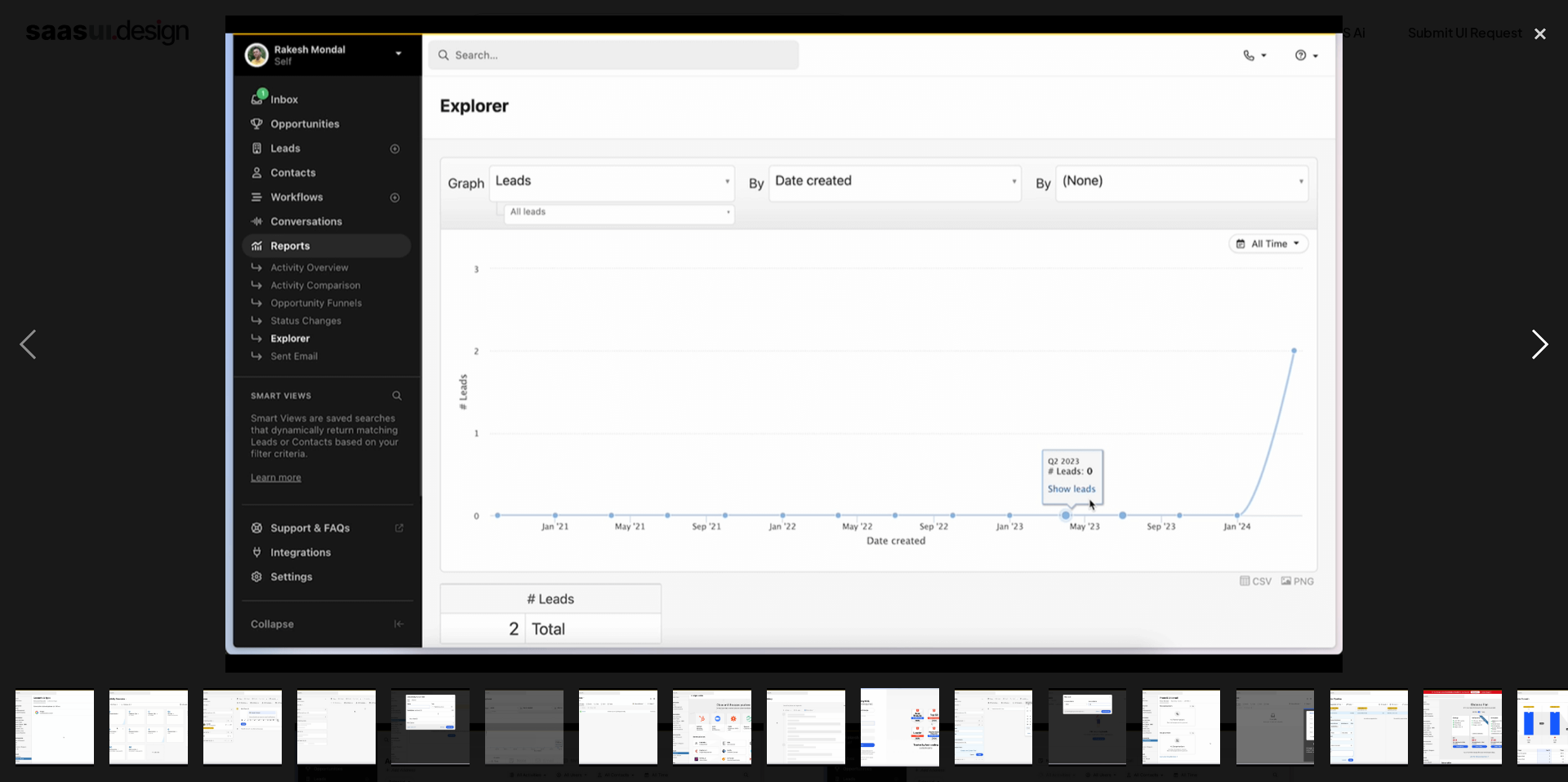
click at [1547, 332] on div "next image" at bounding box center [1540, 343] width 55 height 657
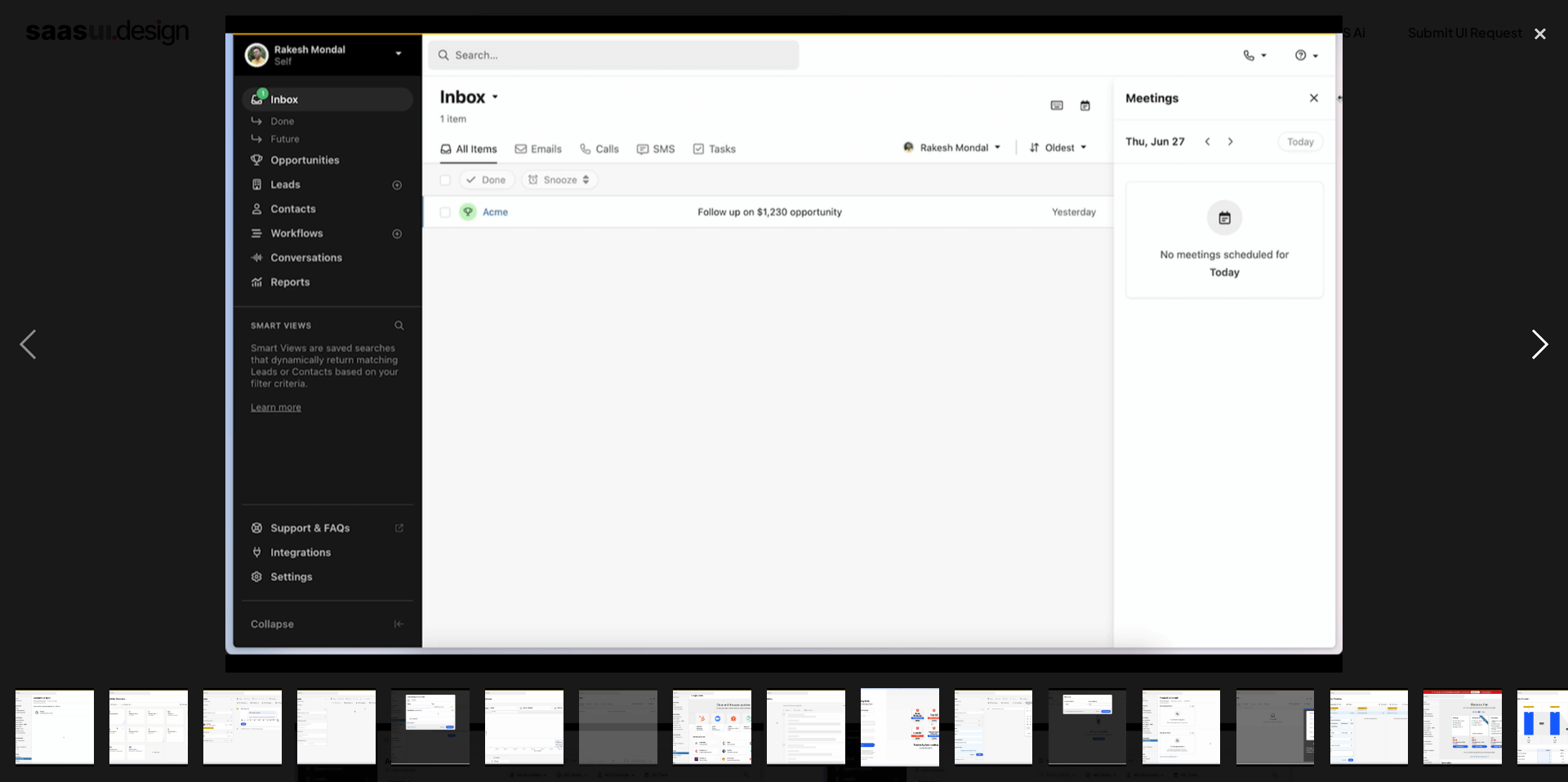
click at [1547, 332] on div "next image" at bounding box center [1540, 343] width 55 height 657
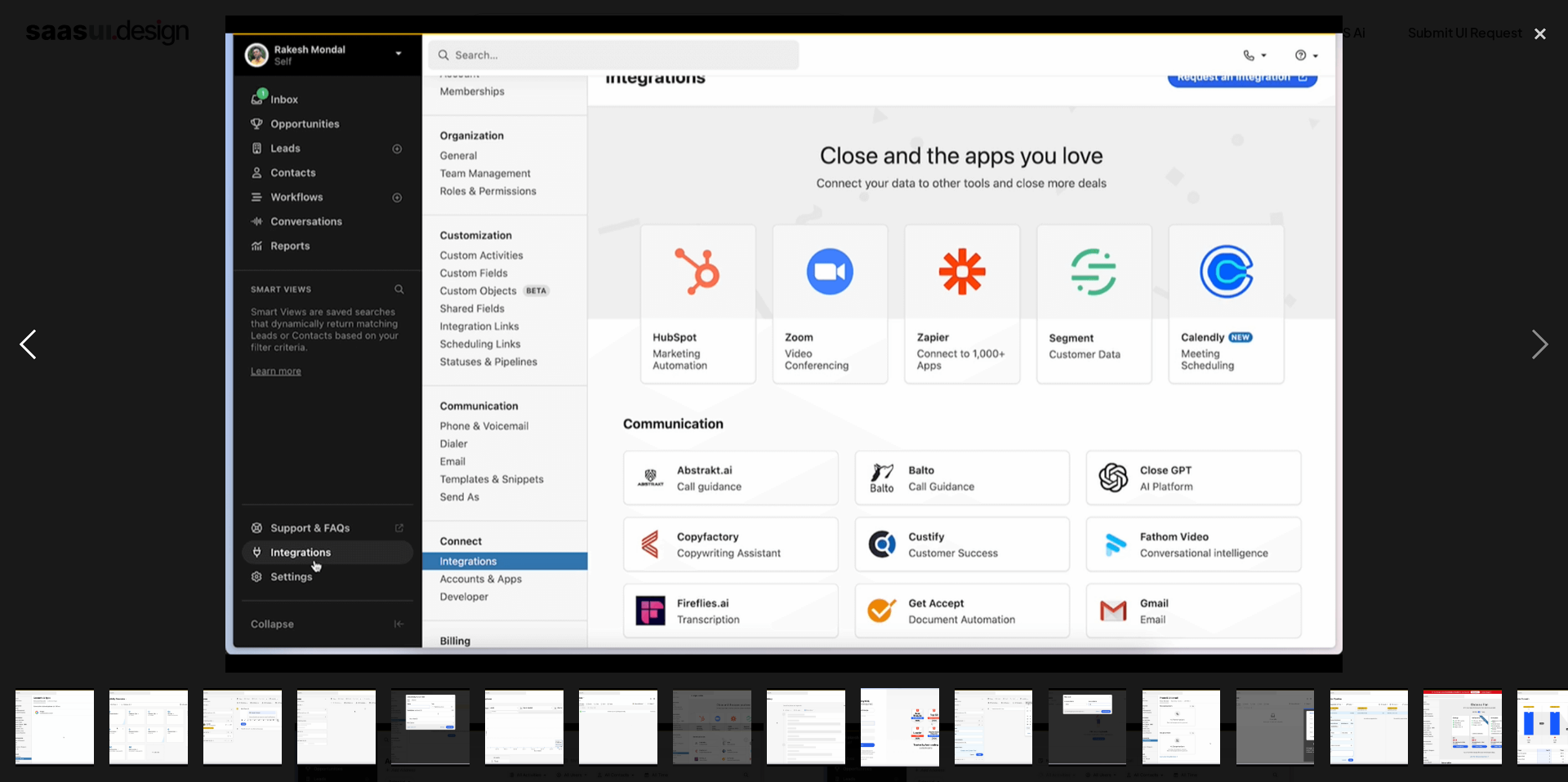
click at [39, 338] on div "previous image" at bounding box center [27, 343] width 55 height 657
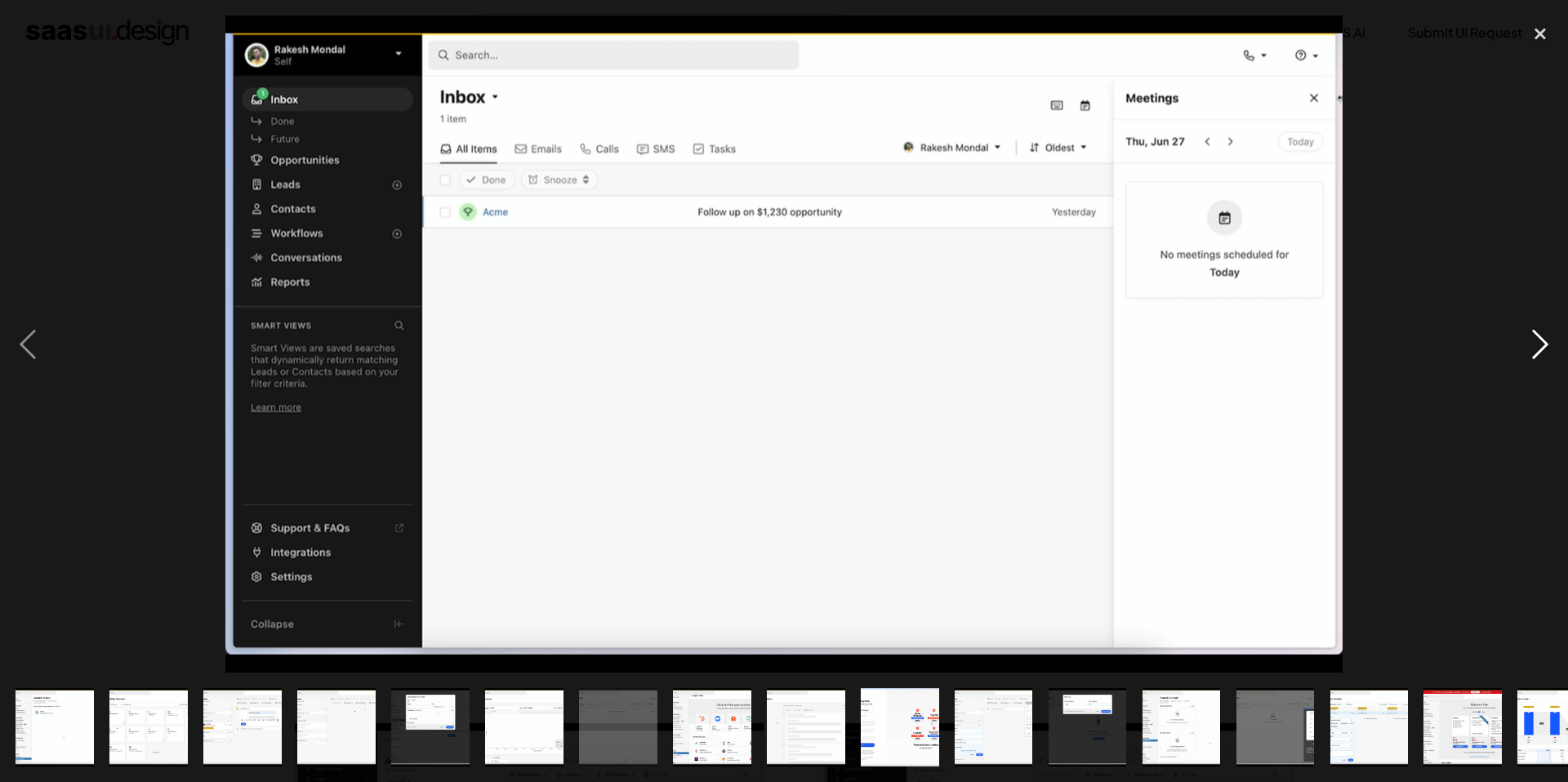
click at [1541, 353] on div "next image" at bounding box center [1540, 343] width 55 height 657
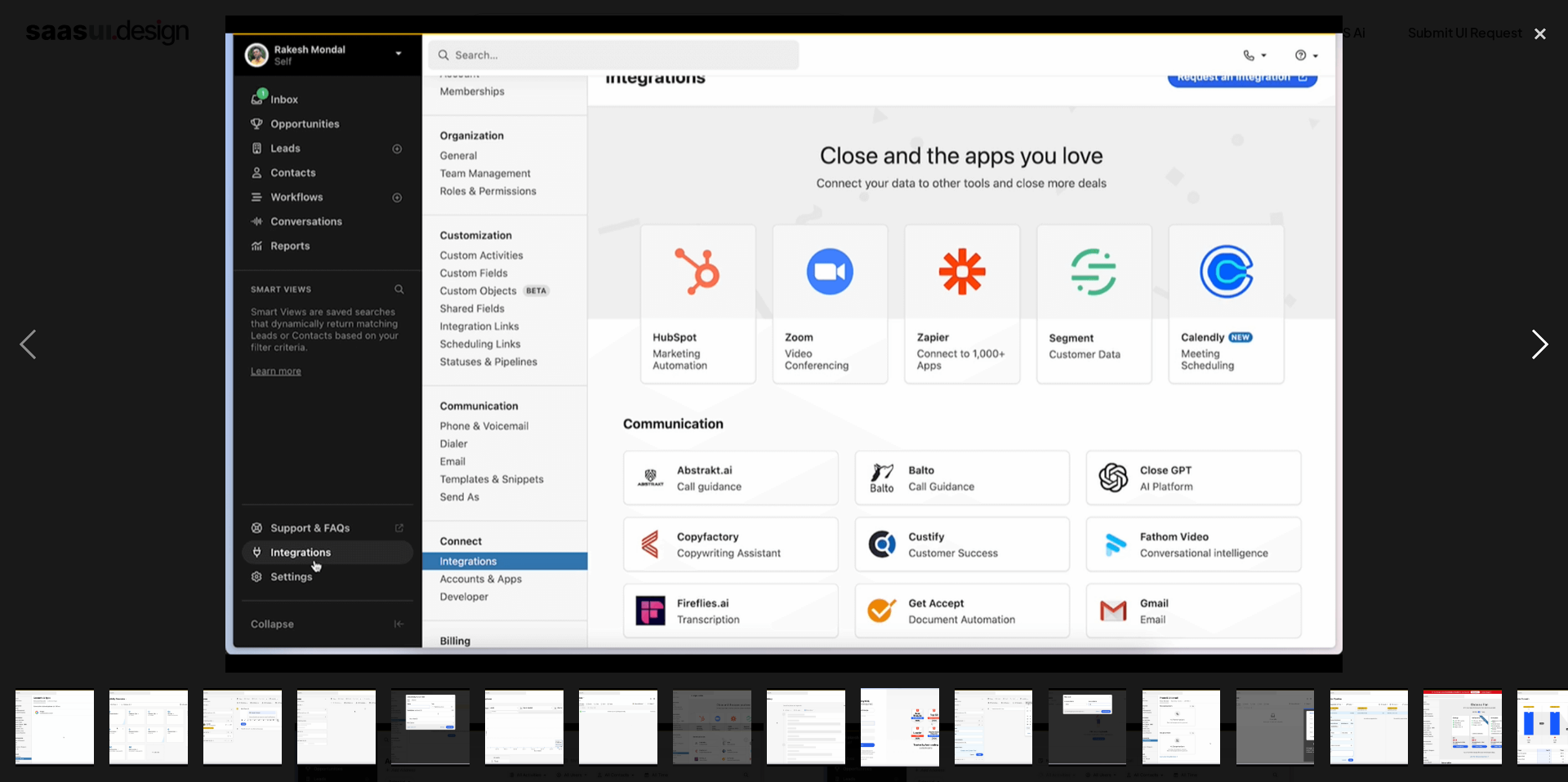
click at [1541, 353] on div "next image" at bounding box center [1540, 343] width 55 height 657
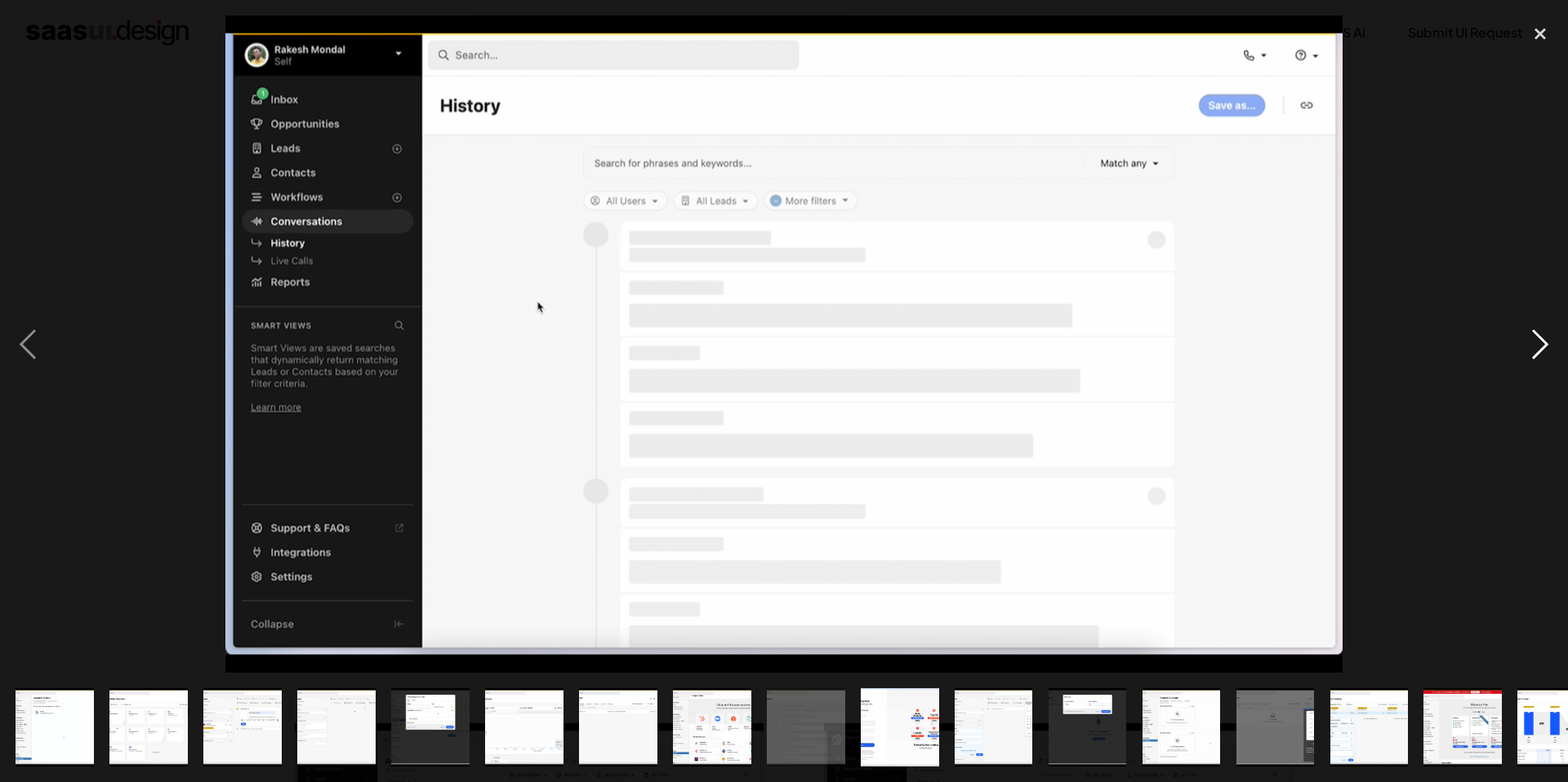
click at [1541, 353] on div "next image" at bounding box center [1540, 343] width 55 height 657
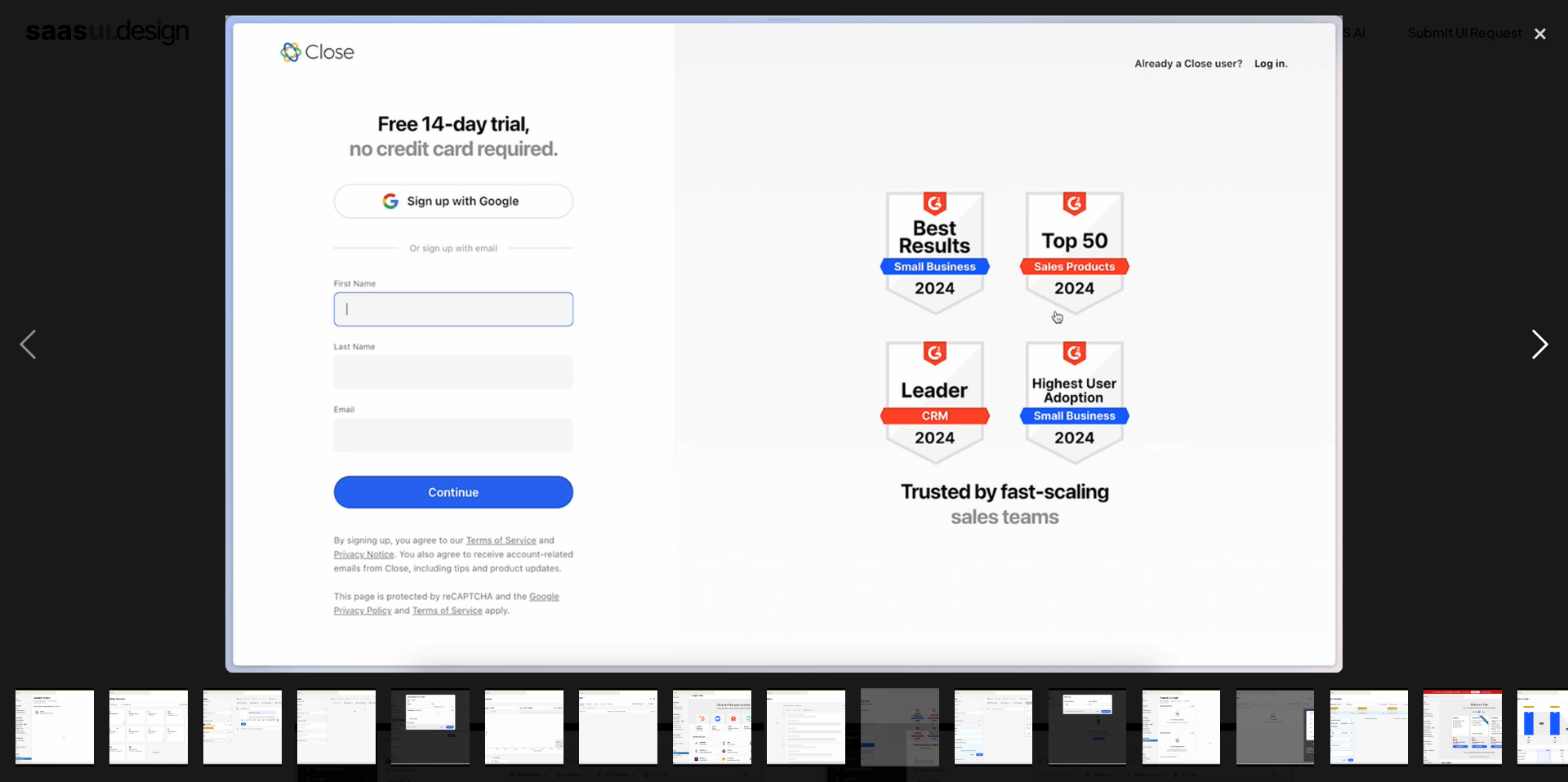
click at [1541, 353] on div "next image" at bounding box center [1540, 343] width 55 height 657
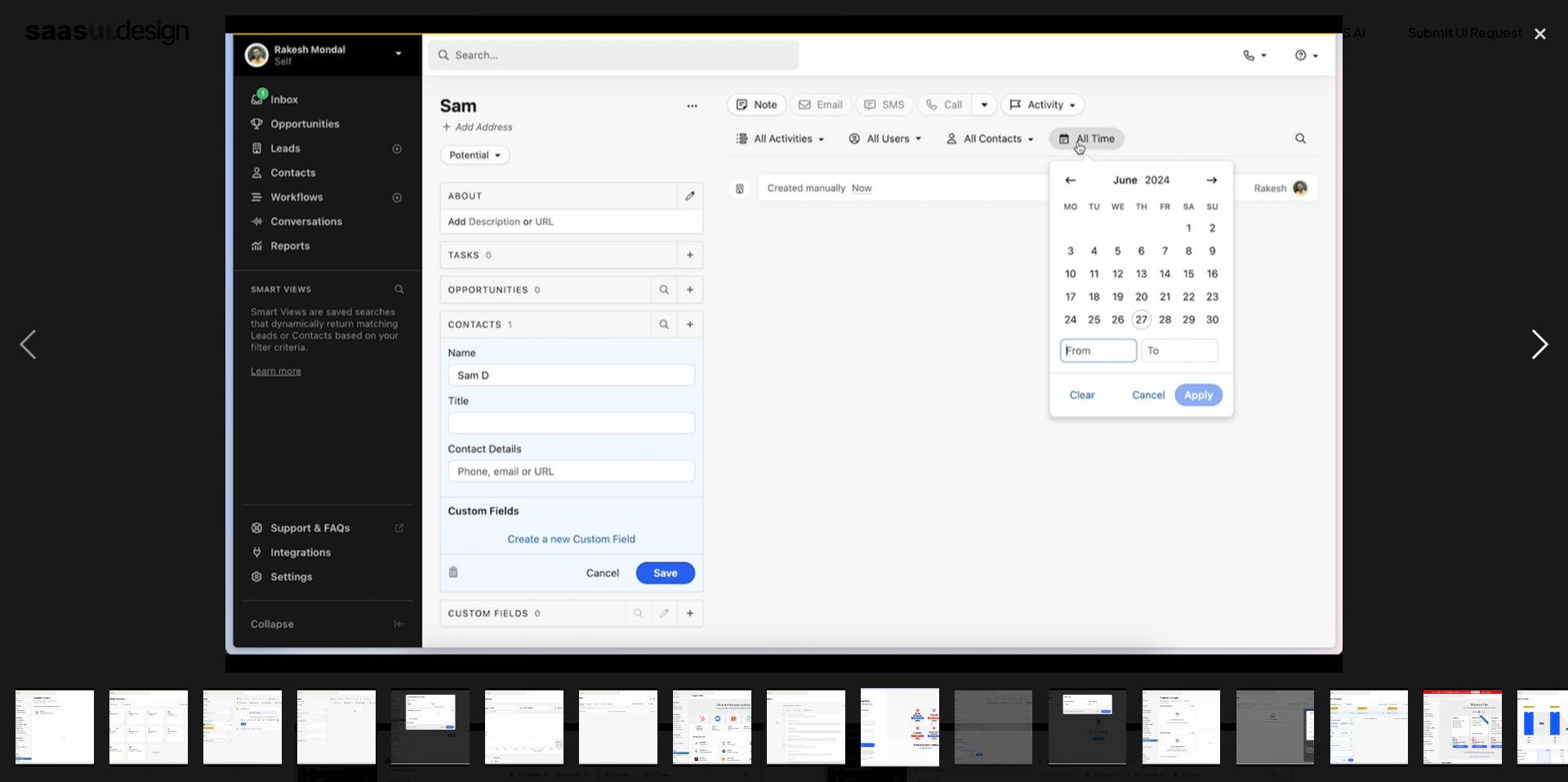
click at [1541, 353] on div "next image" at bounding box center [1540, 343] width 55 height 657
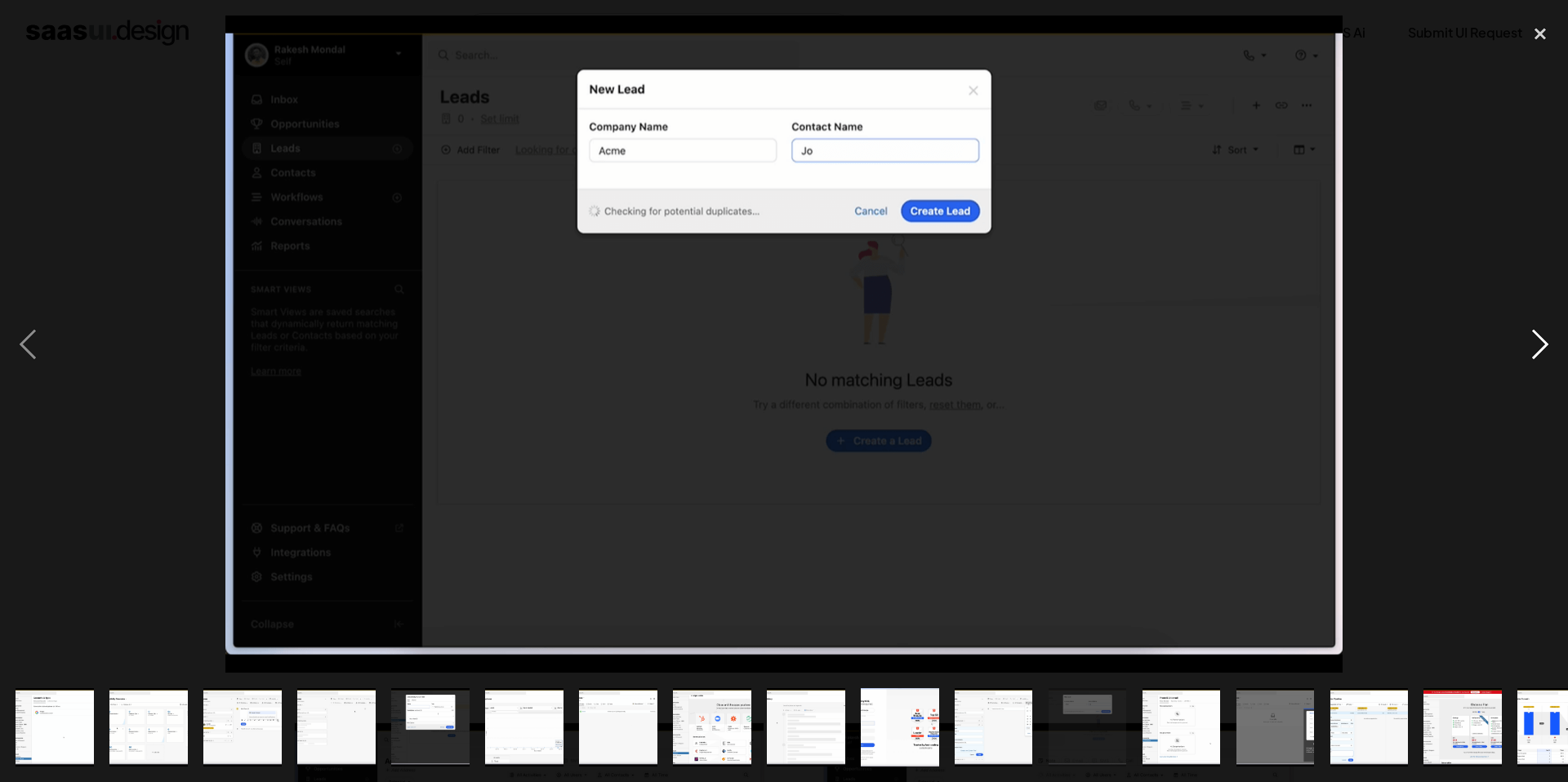
click at [1541, 353] on div "next image" at bounding box center [1540, 343] width 55 height 657
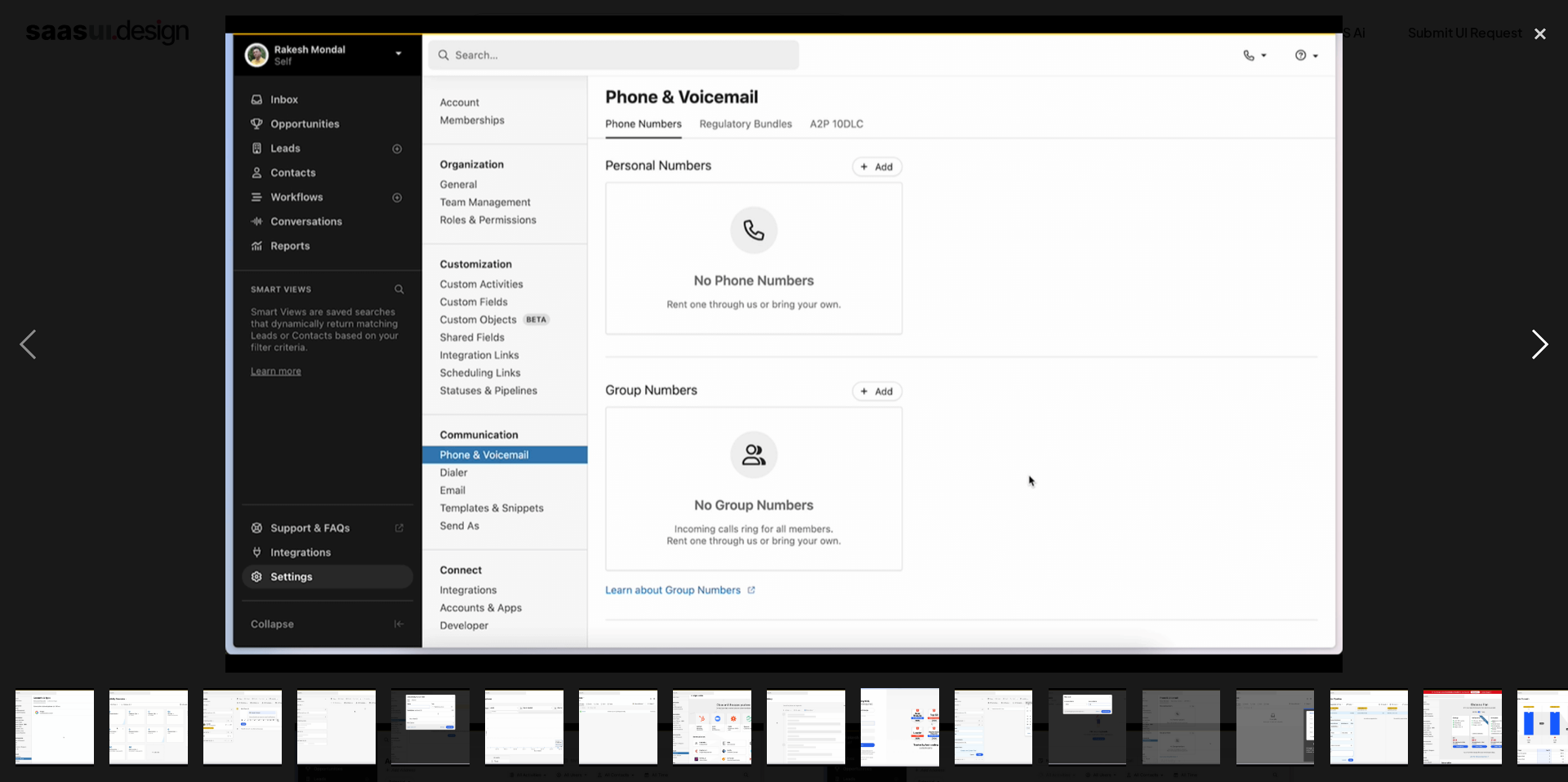
click at [1541, 353] on div "next image" at bounding box center [1540, 343] width 55 height 657
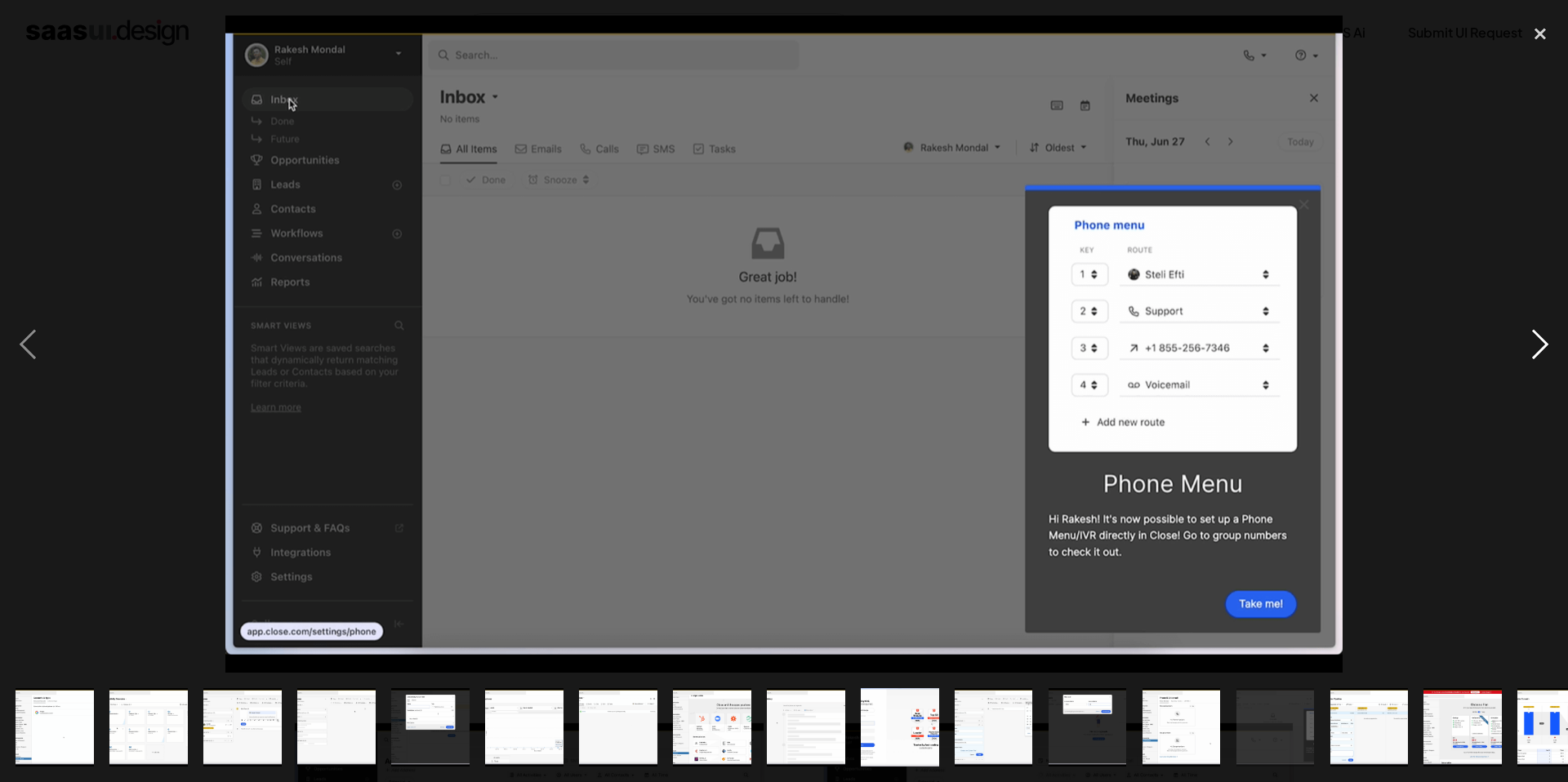
click at [1537, 339] on div "next image" at bounding box center [1540, 343] width 55 height 657
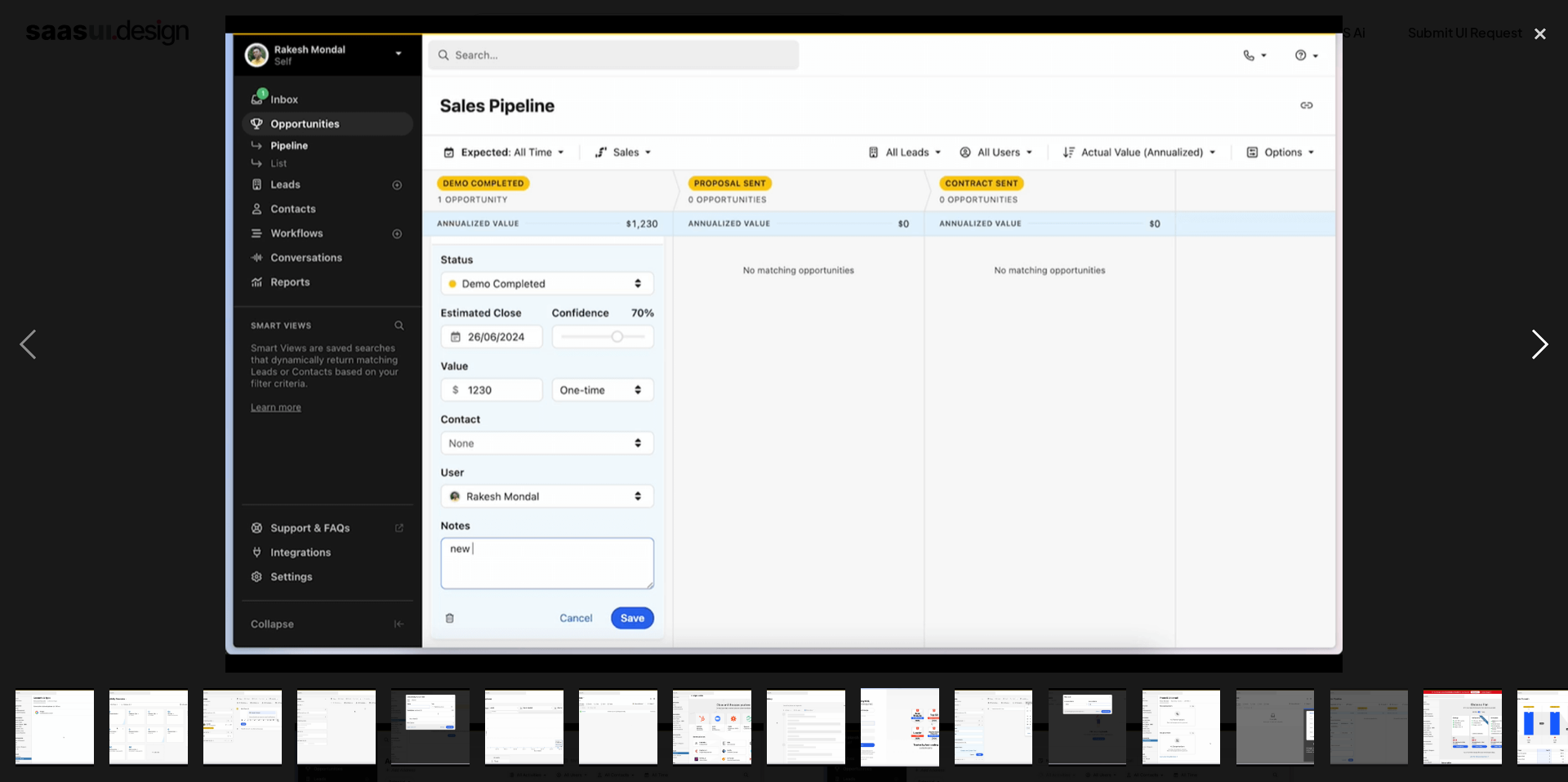
click at [1537, 339] on div "next image" at bounding box center [1540, 343] width 55 height 657
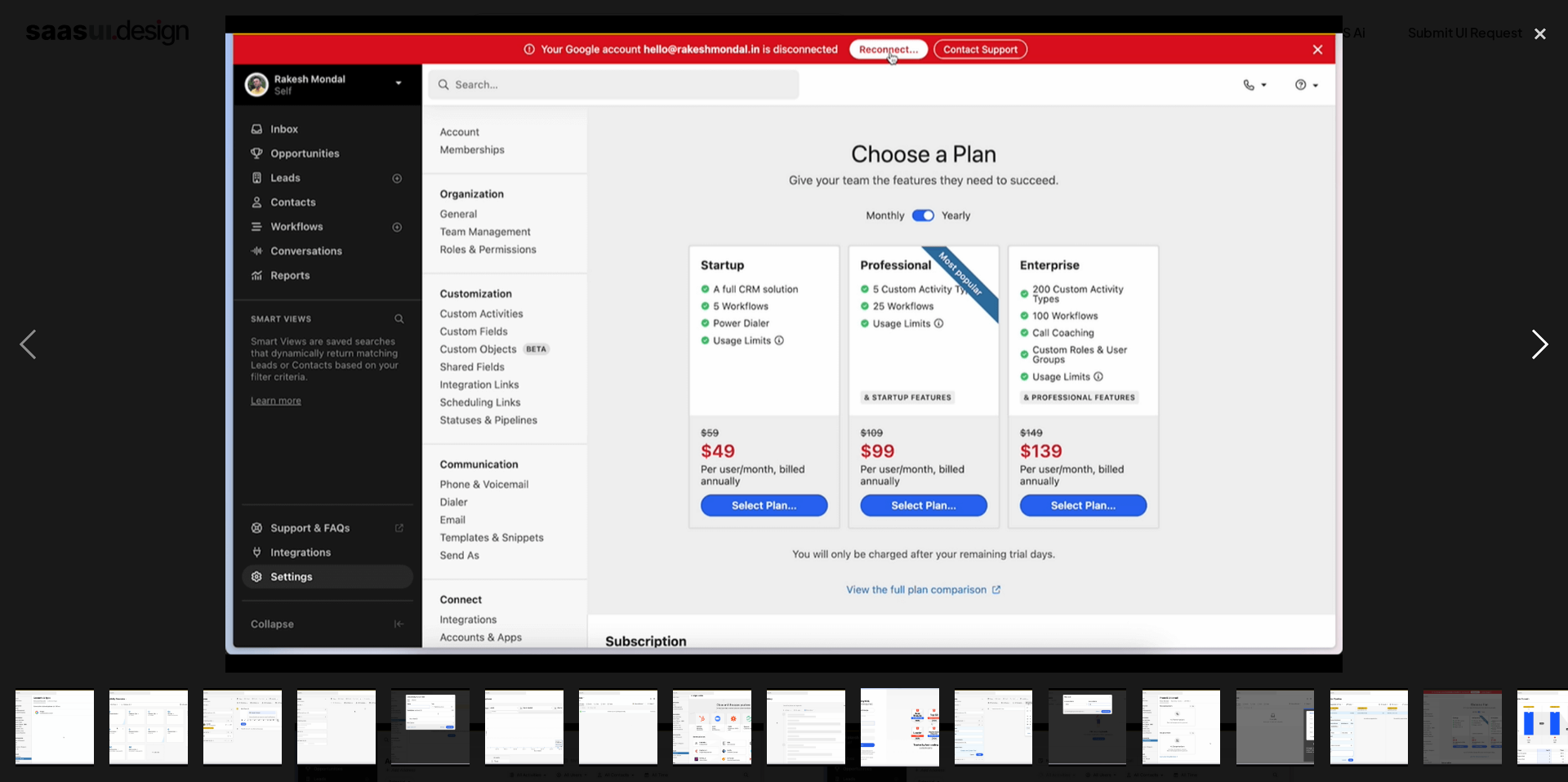
click at [1537, 339] on div "next image" at bounding box center [1540, 343] width 55 height 657
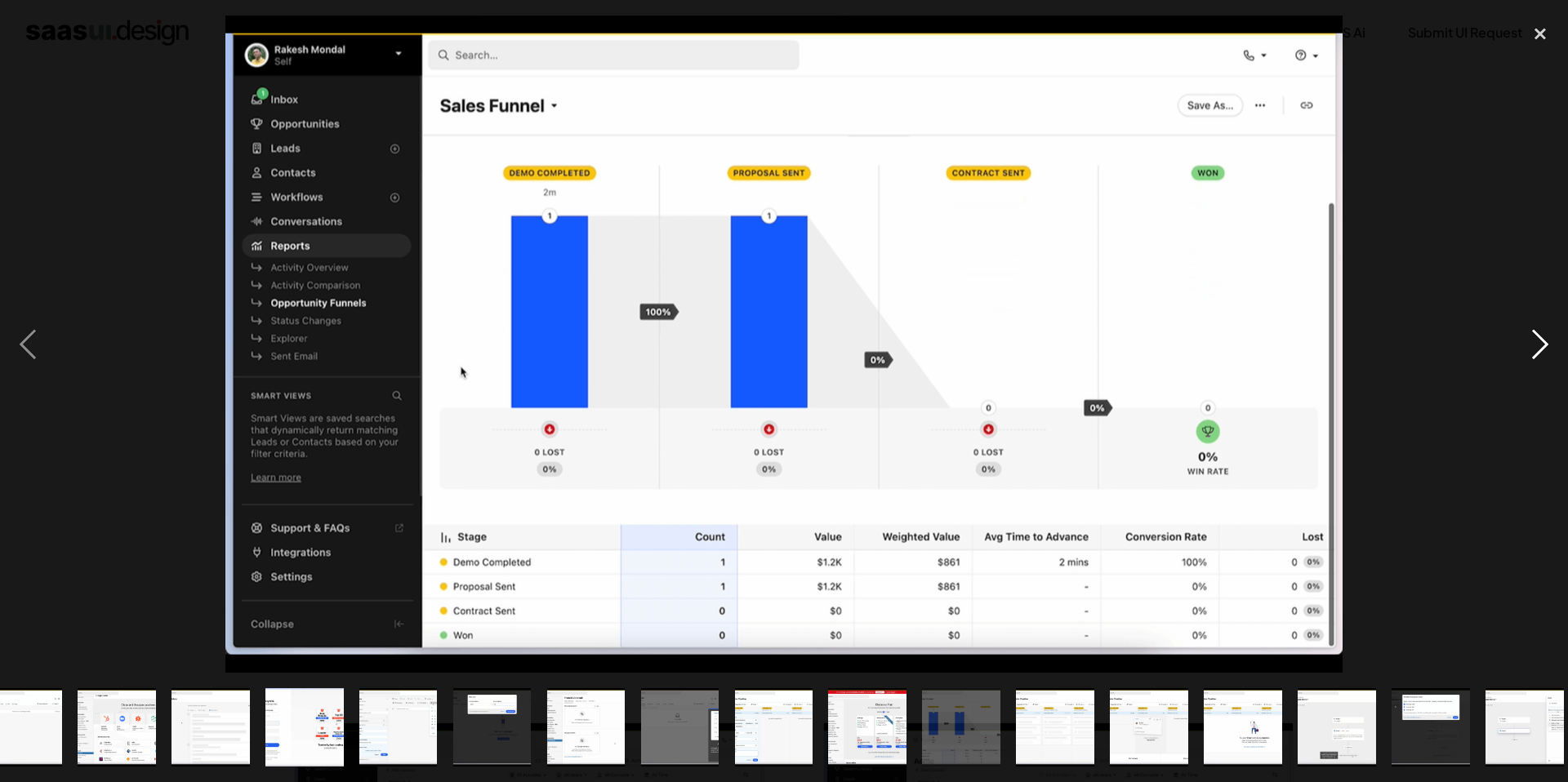
scroll to position [0, 606]
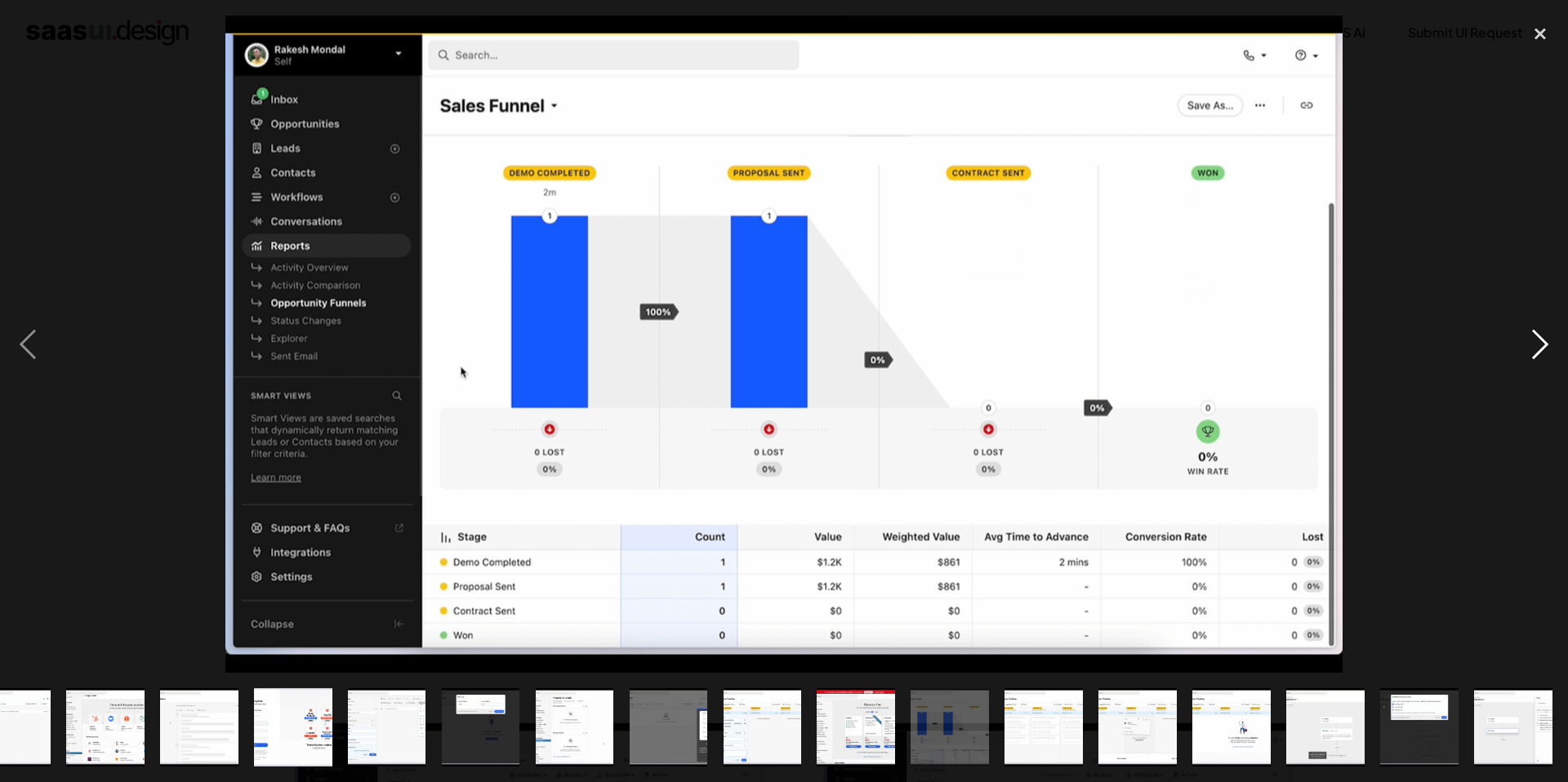
click at [1537, 339] on div "next image" at bounding box center [1540, 343] width 55 height 657
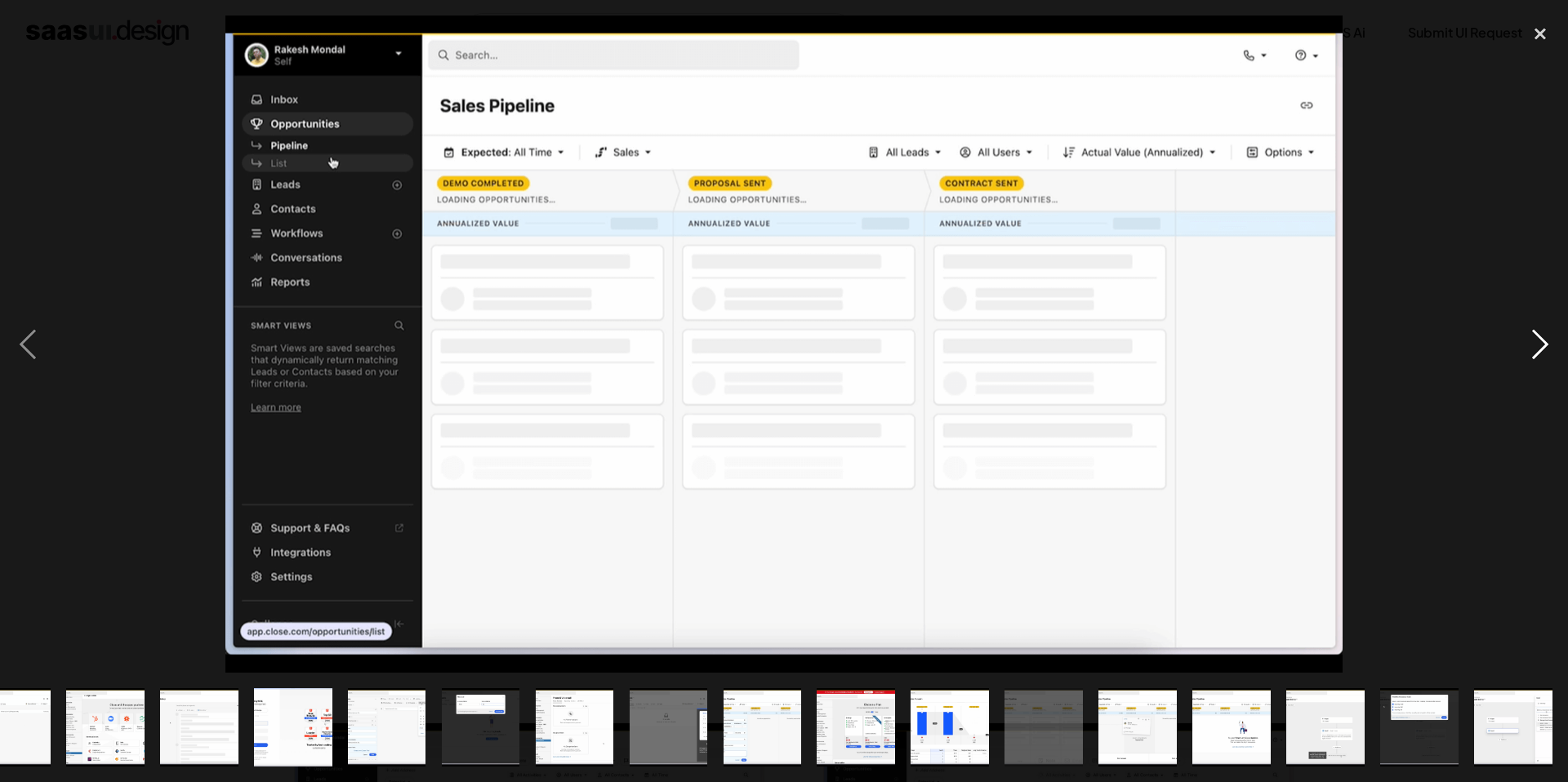
click at [1537, 339] on div "next image" at bounding box center [1540, 343] width 55 height 657
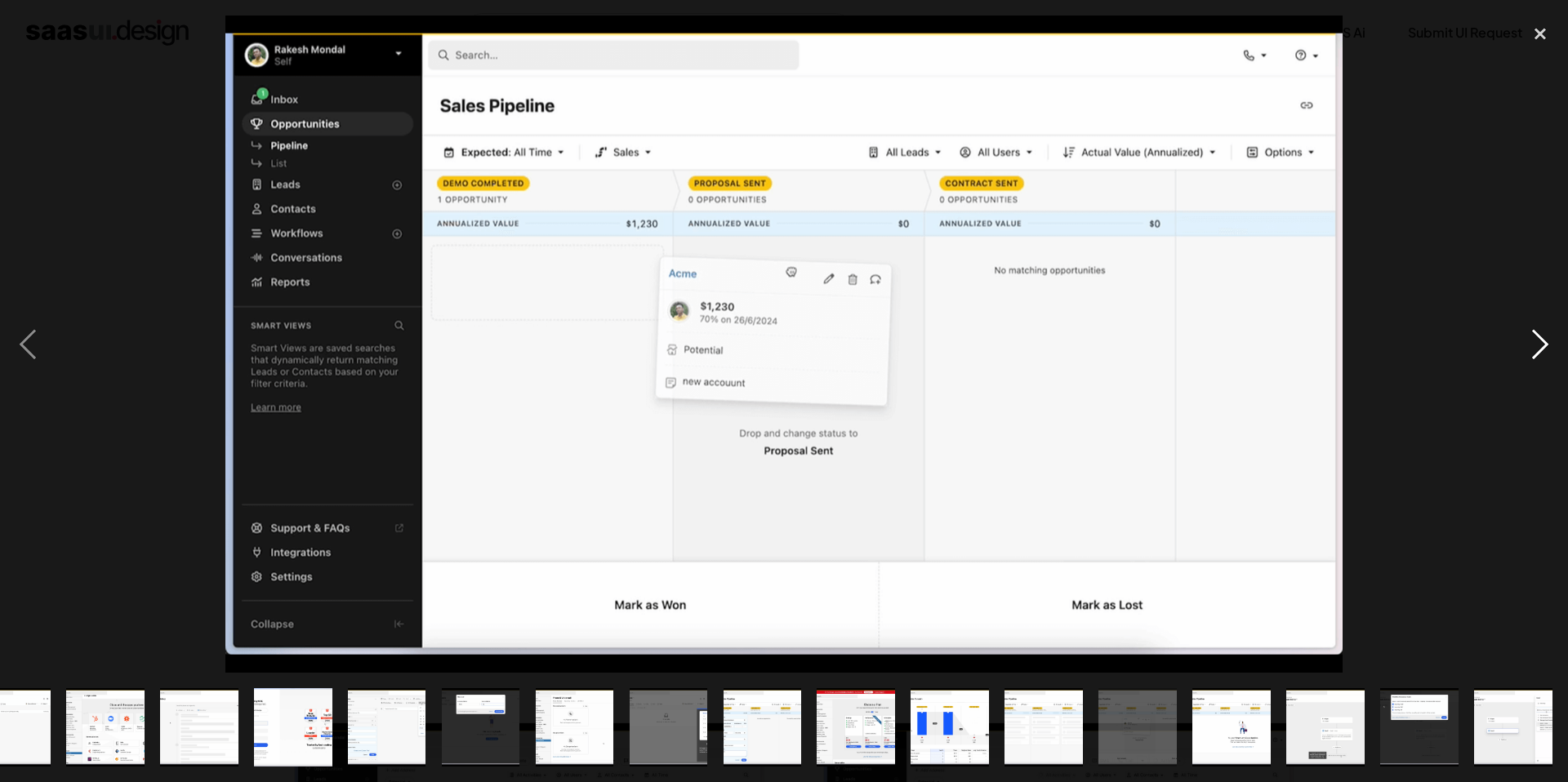
click at [1537, 339] on div "next image" at bounding box center [1540, 343] width 55 height 657
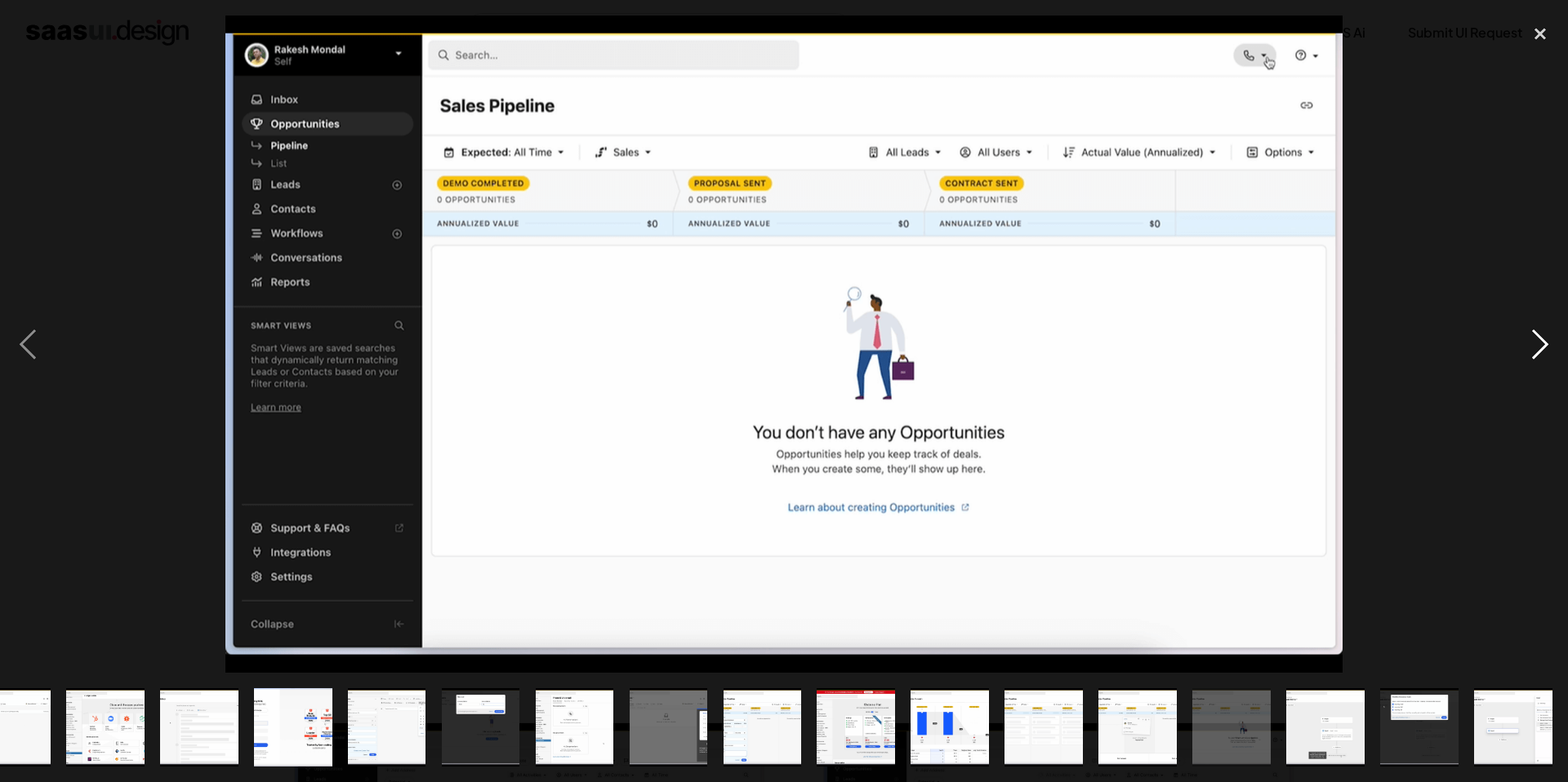
click at [1537, 339] on div "next image" at bounding box center [1540, 343] width 55 height 657
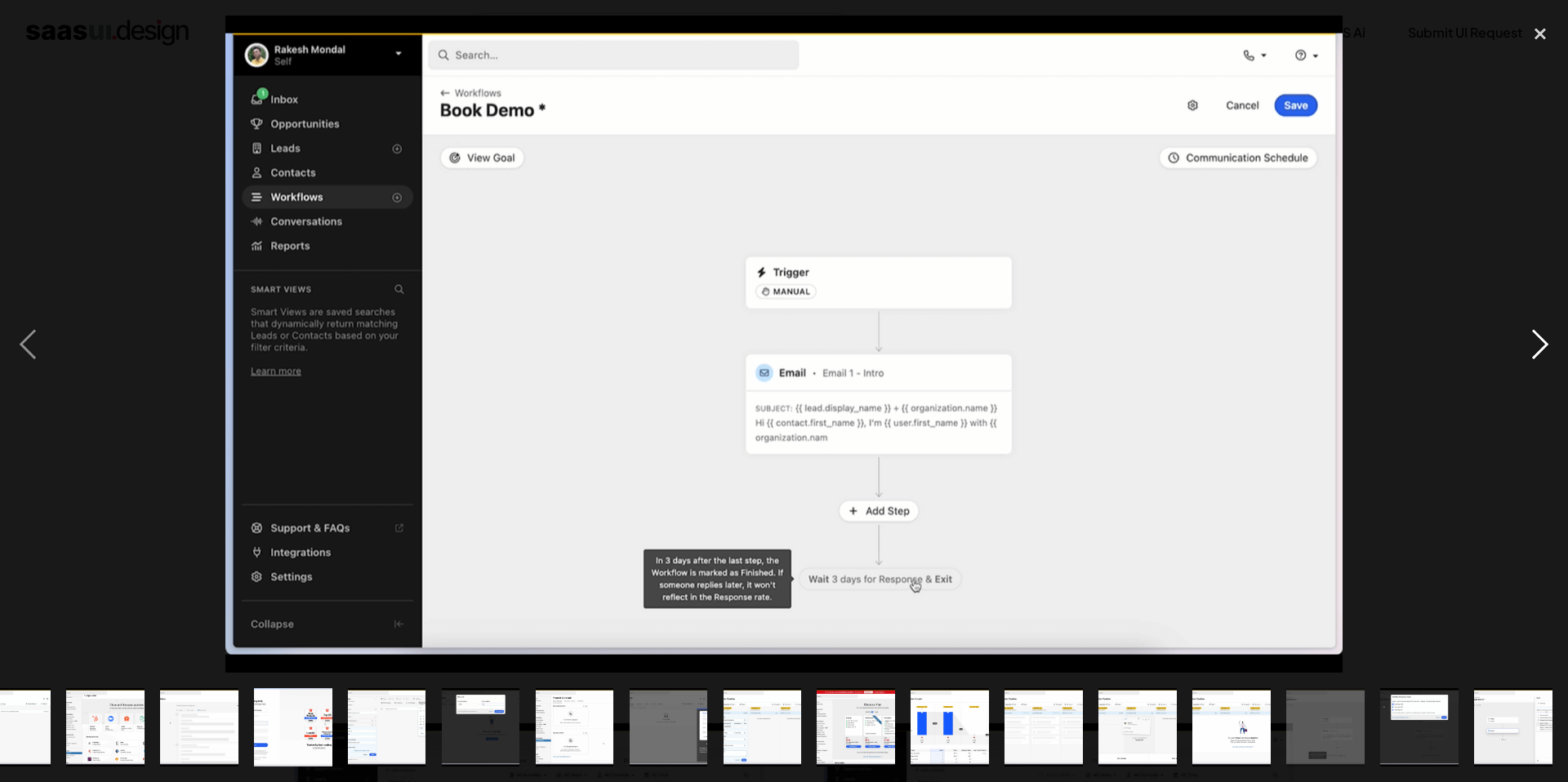
click at [1537, 339] on div "next image" at bounding box center [1540, 343] width 55 height 657
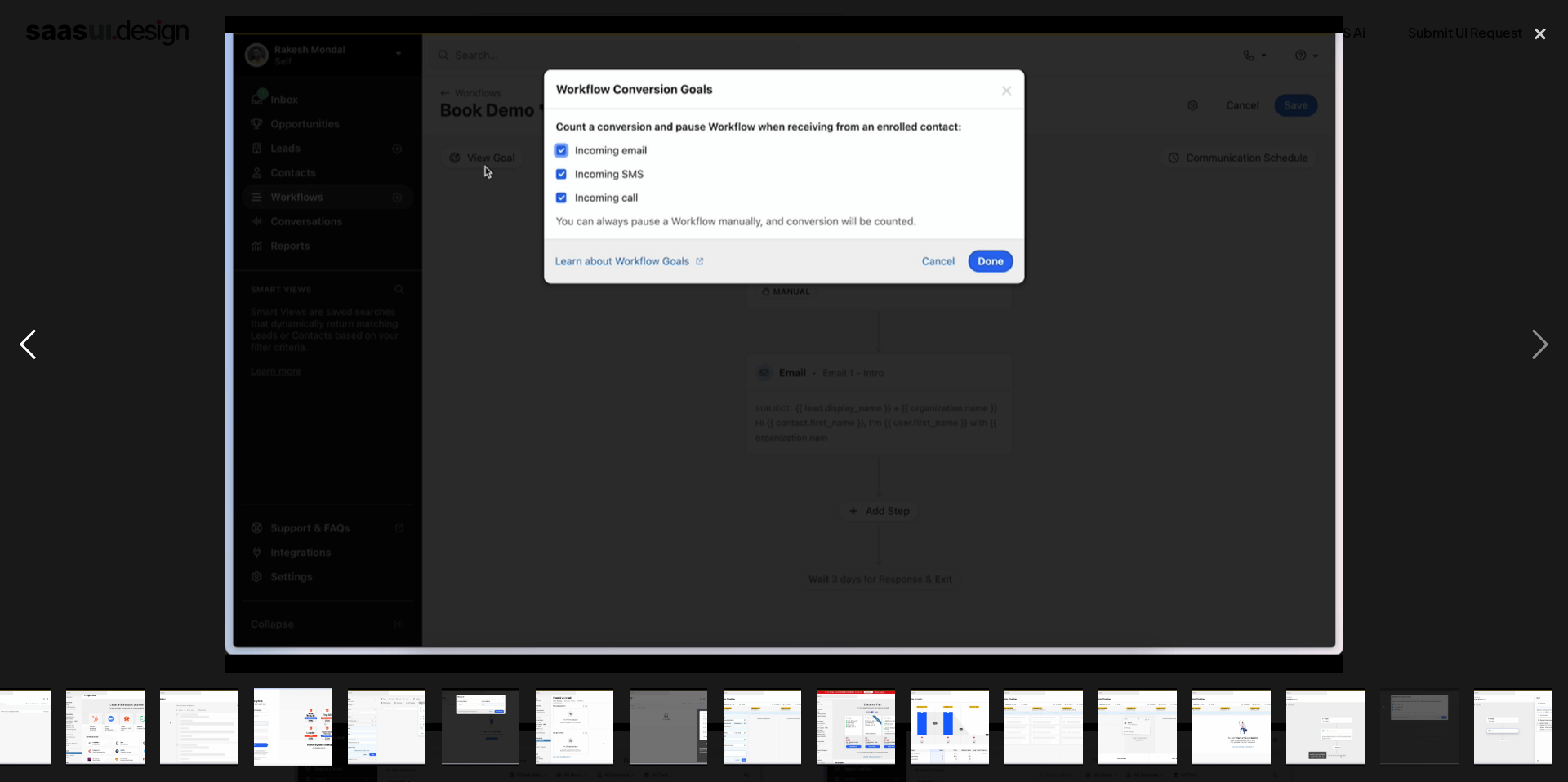
click at [19, 349] on div "previous image" at bounding box center [27, 343] width 55 height 657
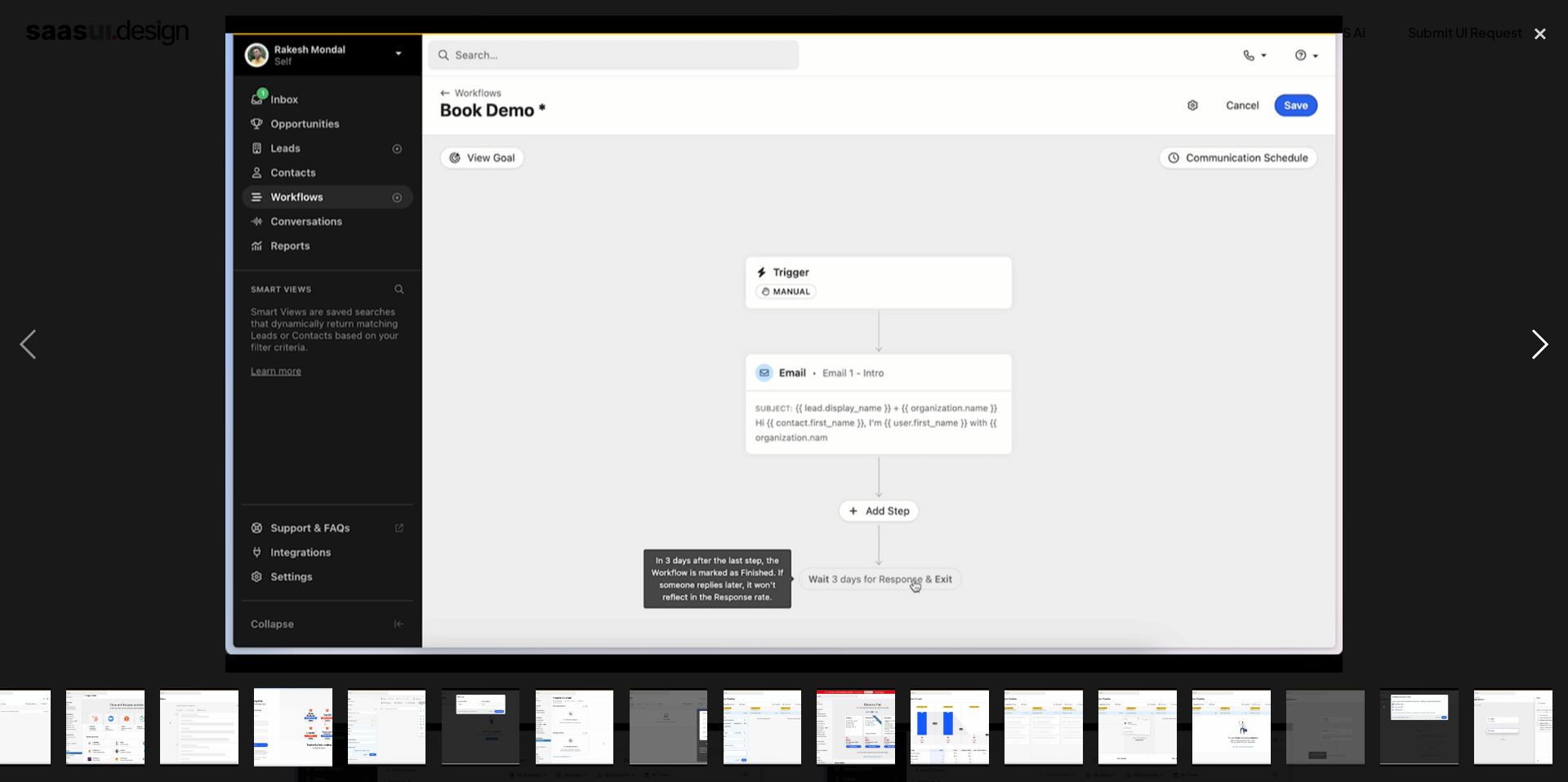
click at [1550, 350] on div "next image" at bounding box center [1540, 343] width 55 height 657
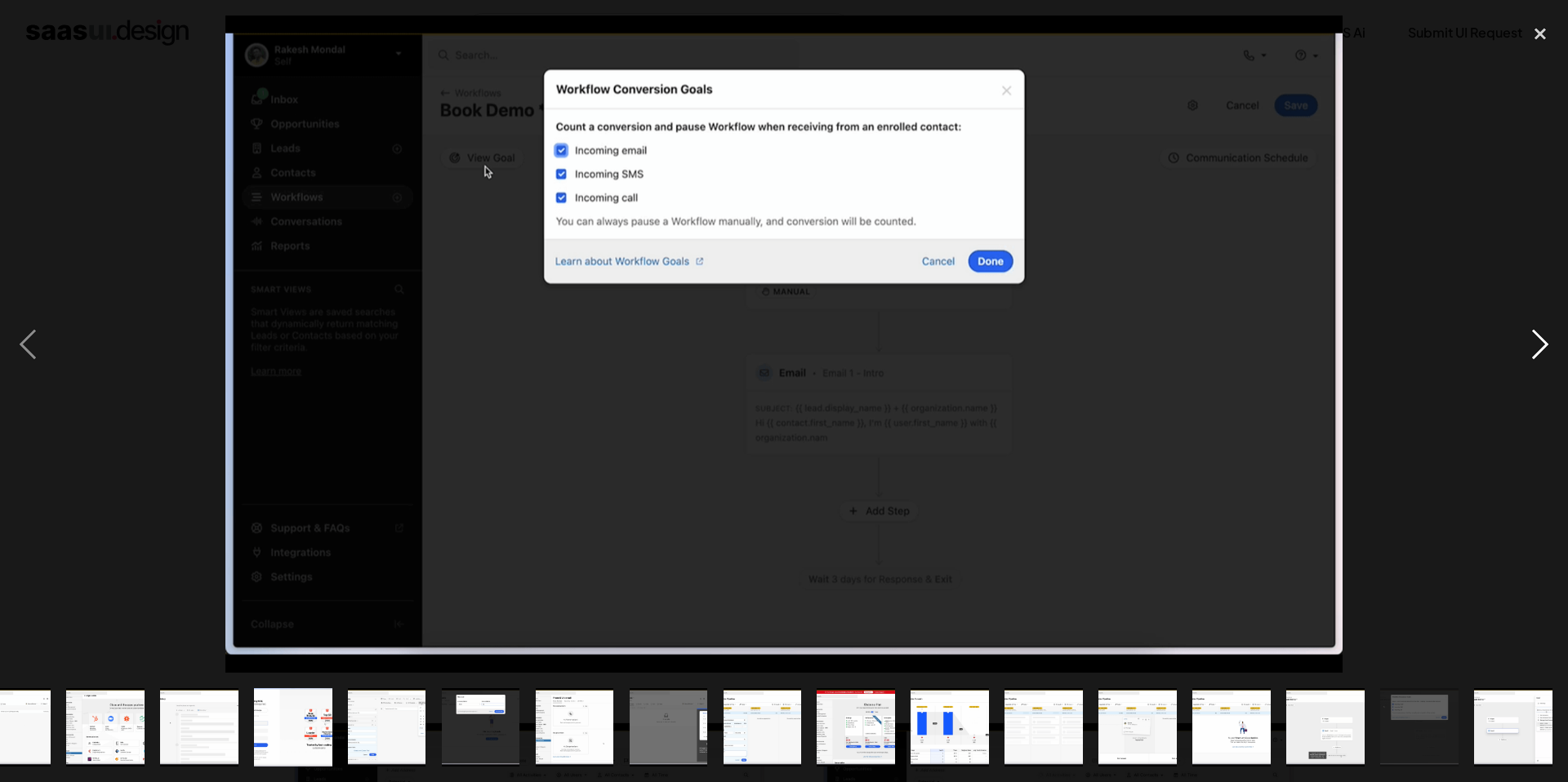
click at [1550, 349] on div "next image" at bounding box center [1540, 343] width 55 height 657
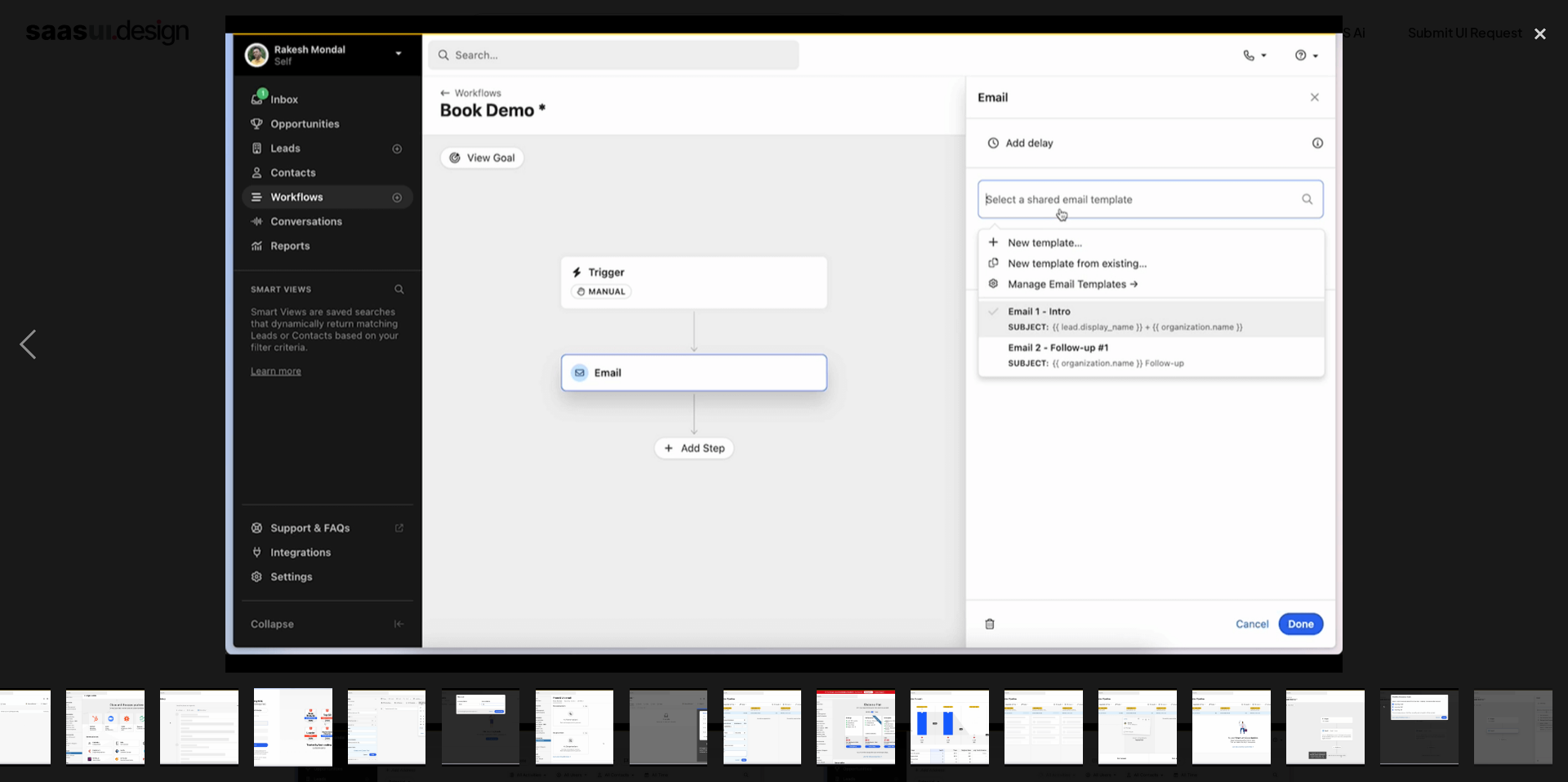
click at [1550, 349] on div "next image" at bounding box center [1540, 343] width 55 height 657
click at [1535, 30] on div "close lightbox" at bounding box center [1540, 33] width 55 height 36
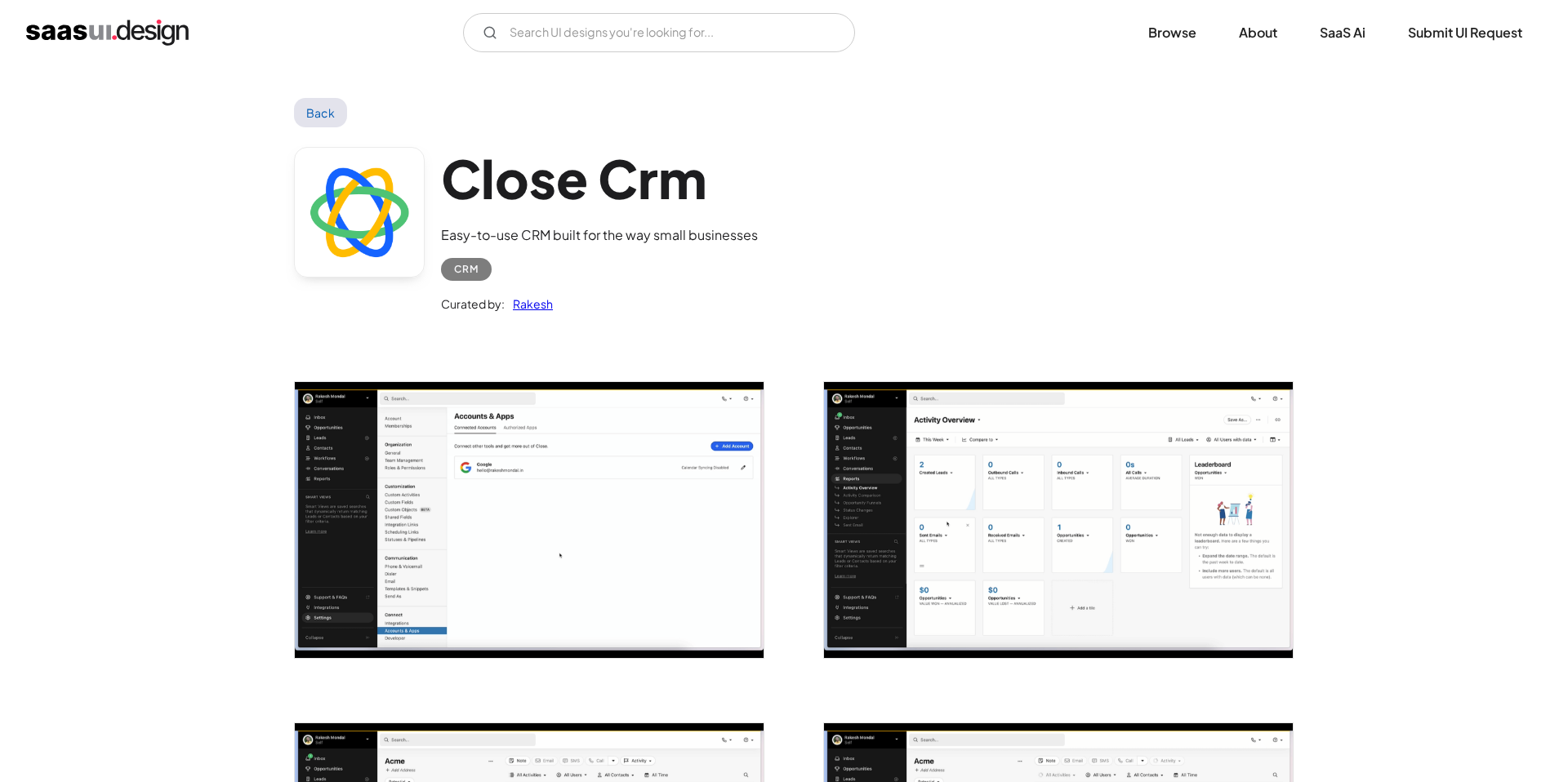
scroll to position [0, 0]
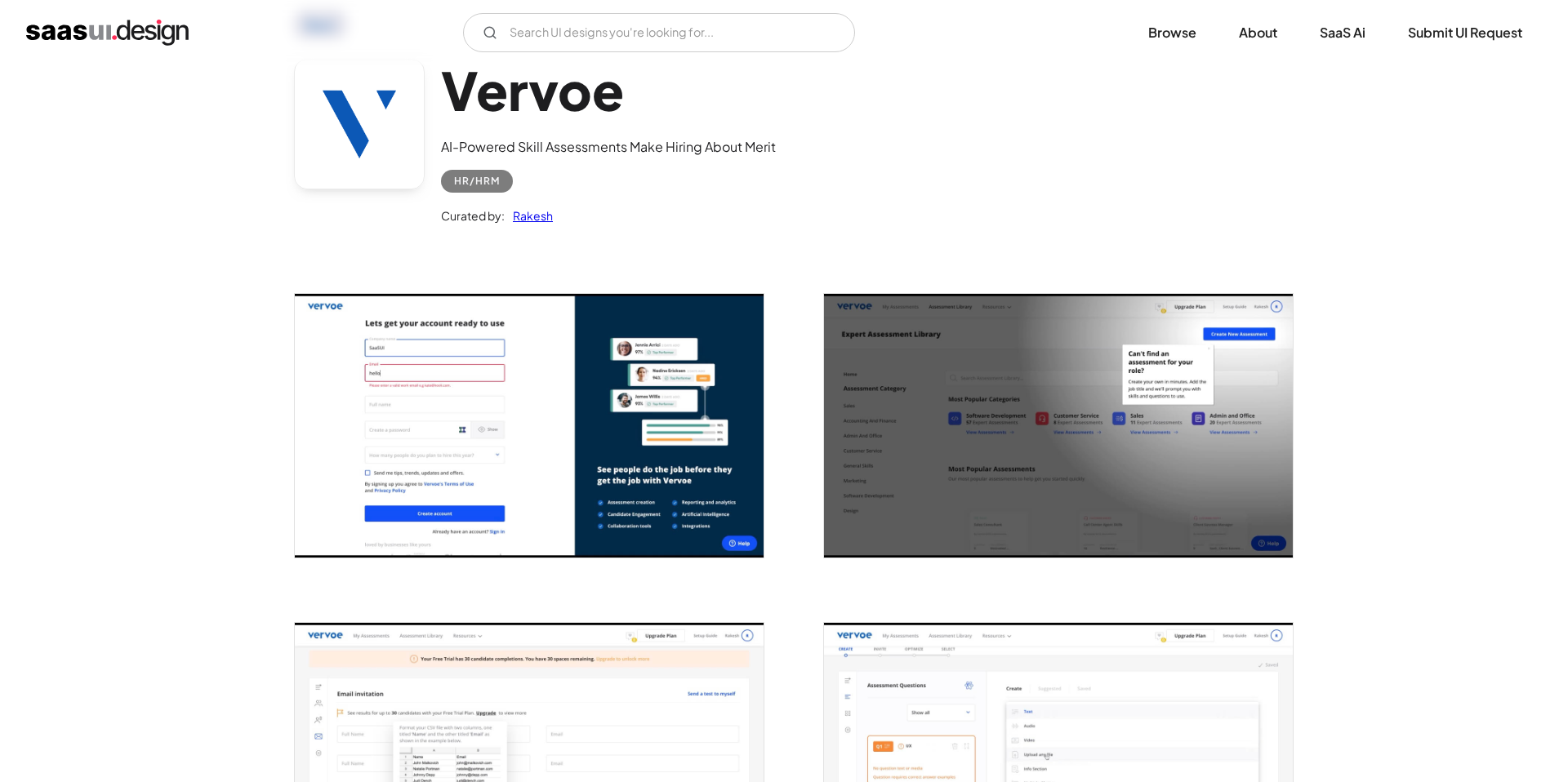
scroll to position [16, 0]
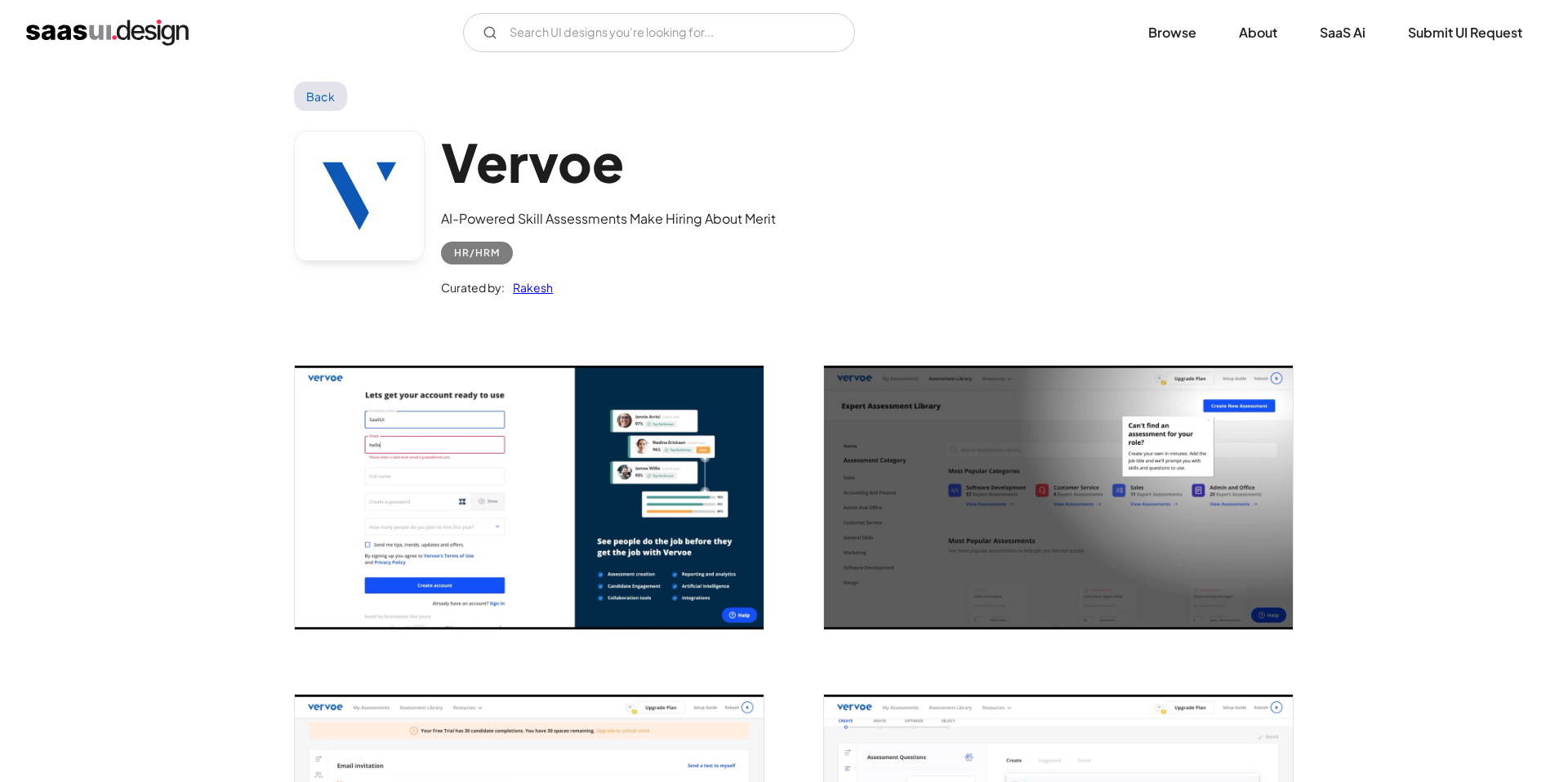
click at [567, 405] on img "open lightbox" at bounding box center [529, 498] width 469 height 264
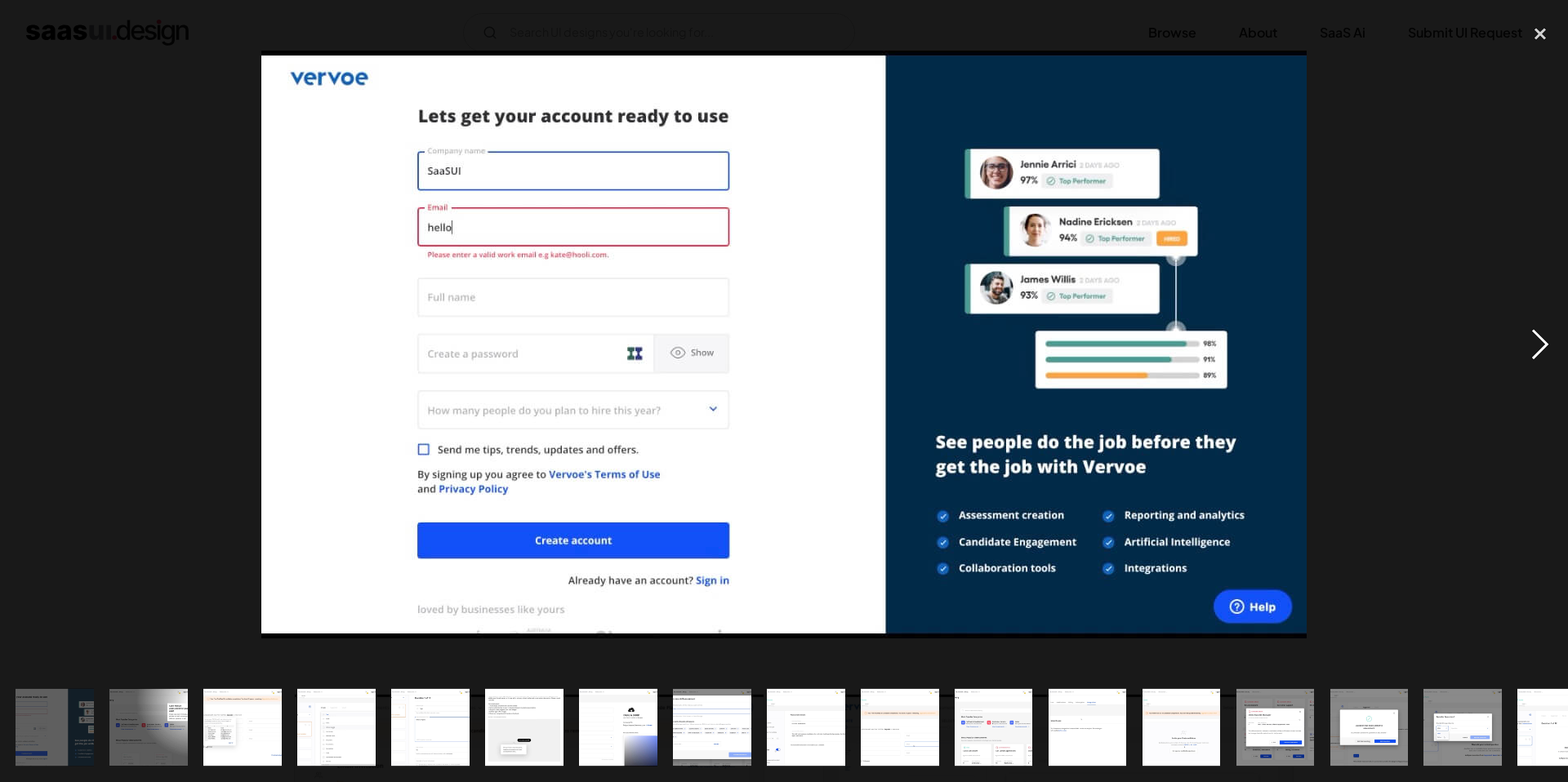
click at [1545, 343] on div "next image" at bounding box center [1540, 343] width 55 height 657
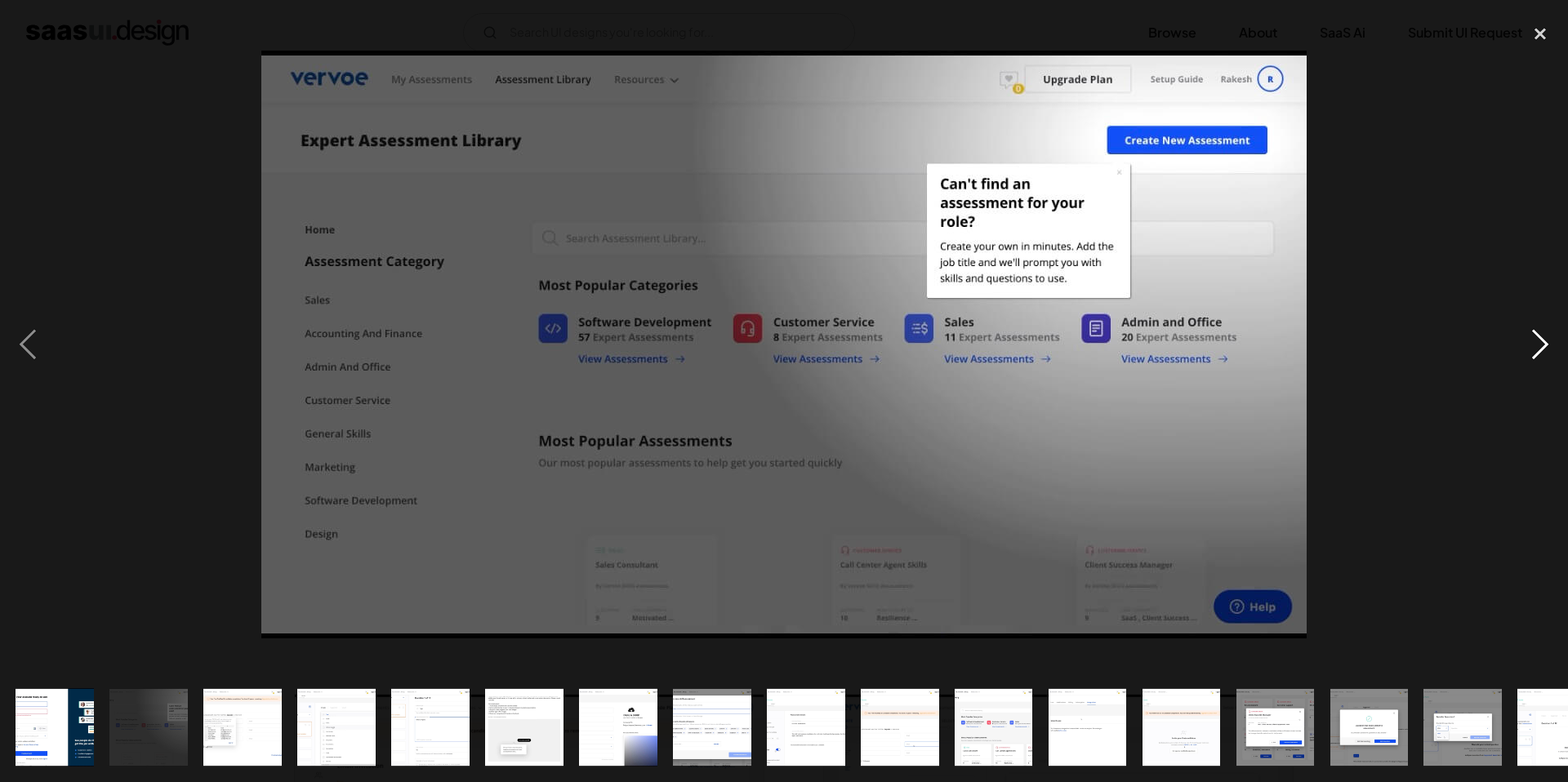
click at [1545, 343] on div "next image" at bounding box center [1540, 343] width 55 height 657
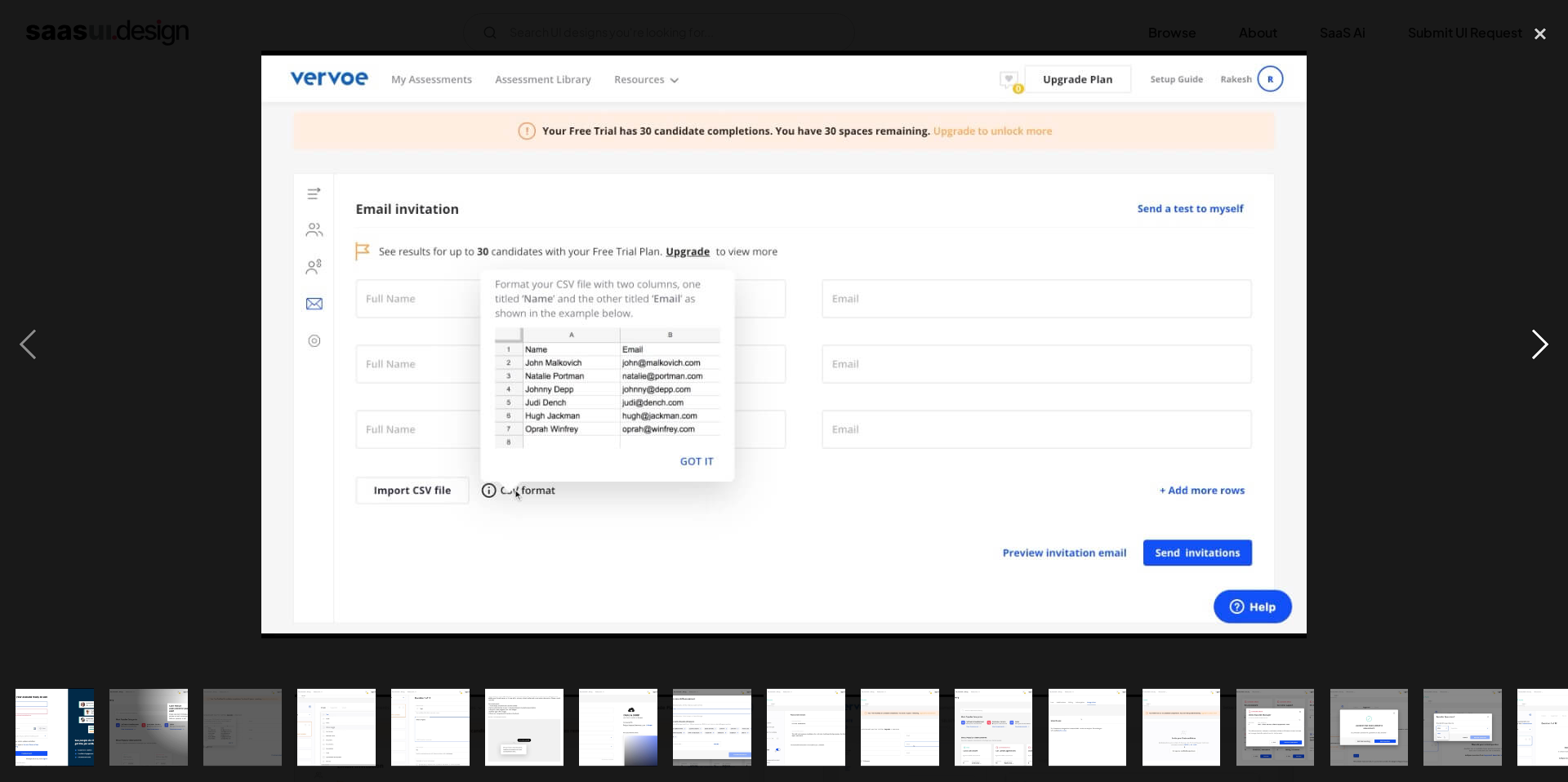
click at [1545, 343] on div "next image" at bounding box center [1540, 343] width 55 height 657
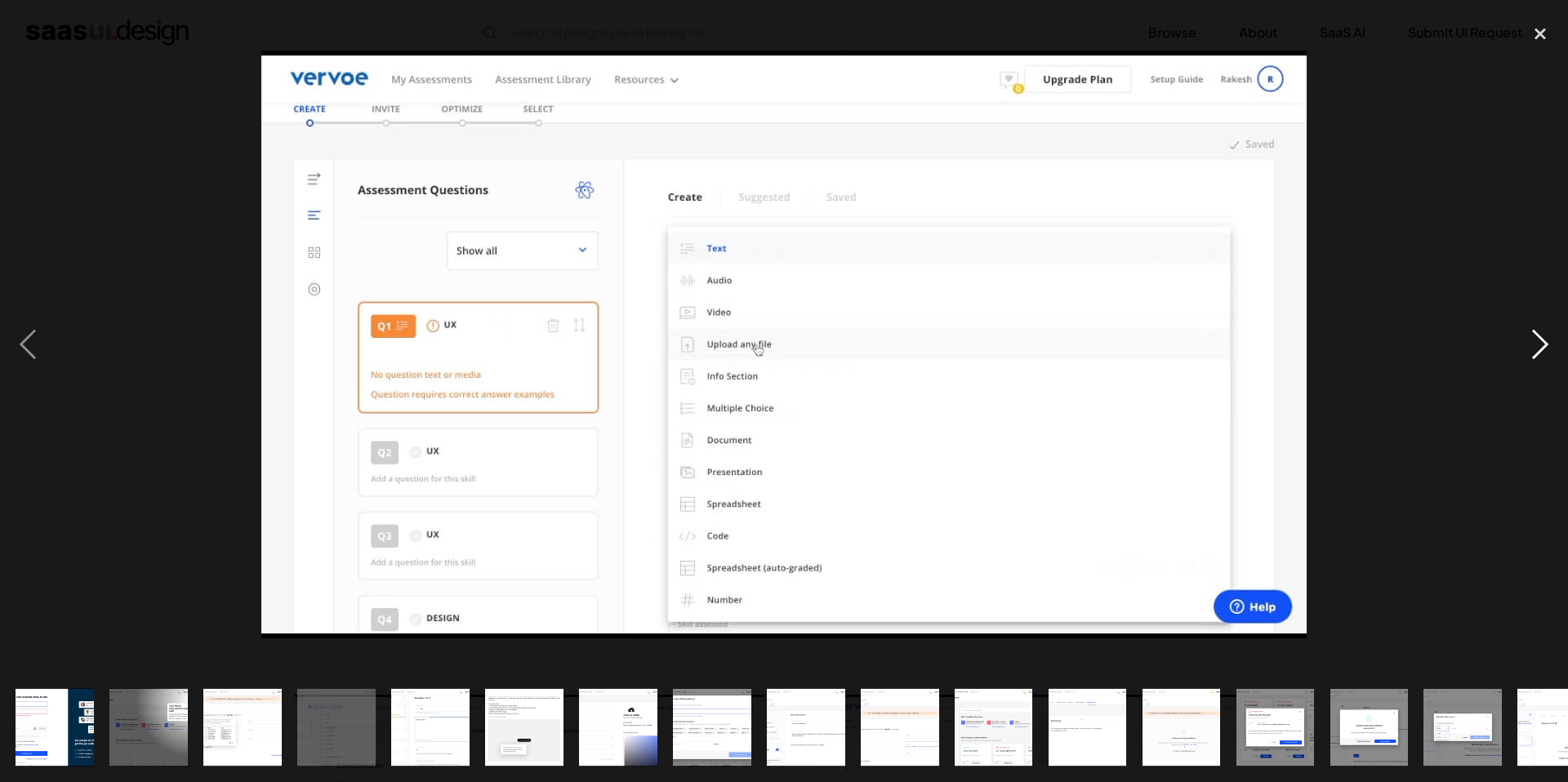
click at [1545, 343] on div "next image" at bounding box center [1540, 343] width 55 height 657
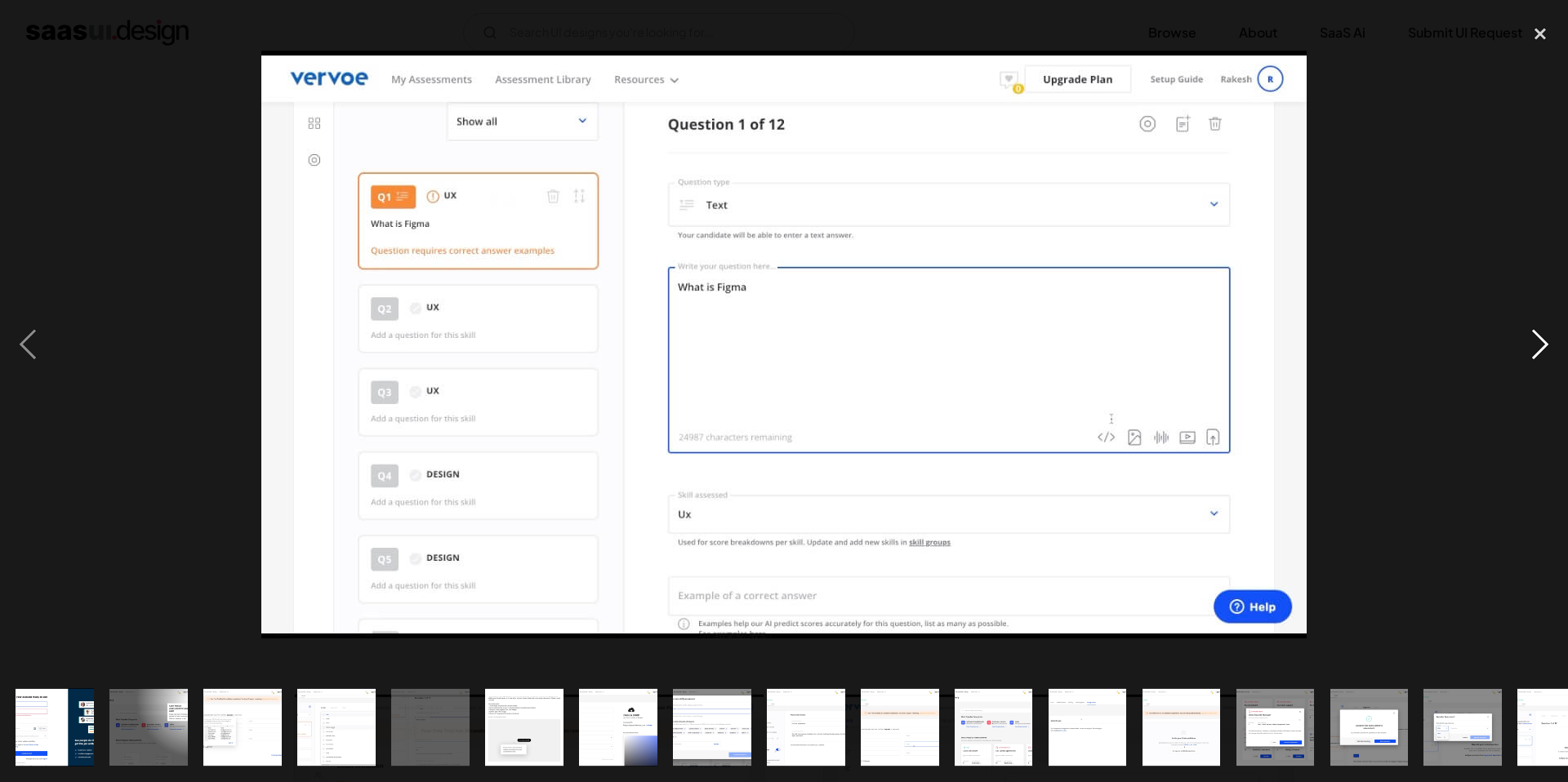
click at [1545, 343] on div "next image" at bounding box center [1540, 343] width 55 height 657
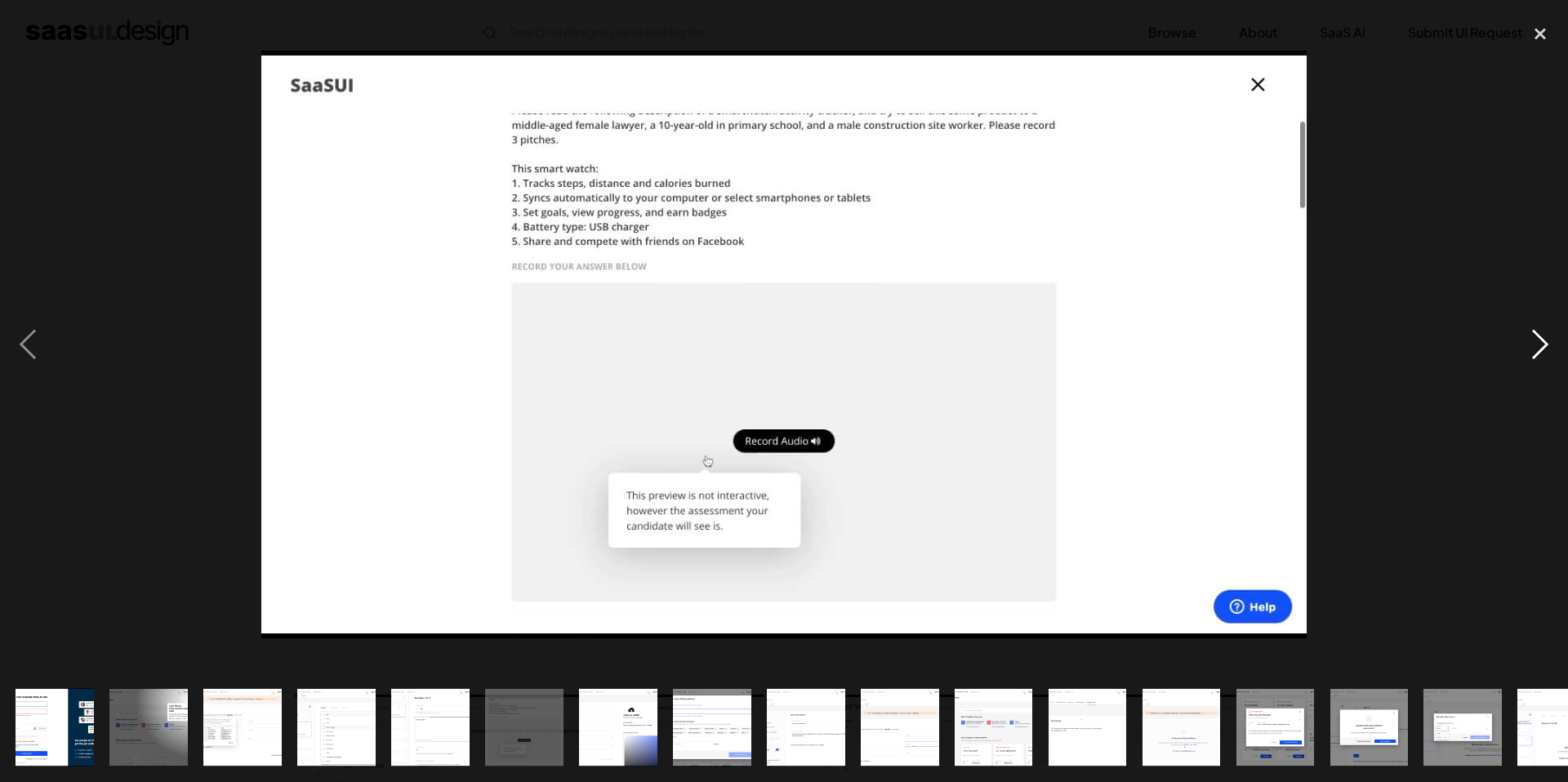
click at [1545, 343] on div "next image" at bounding box center [1540, 343] width 55 height 657
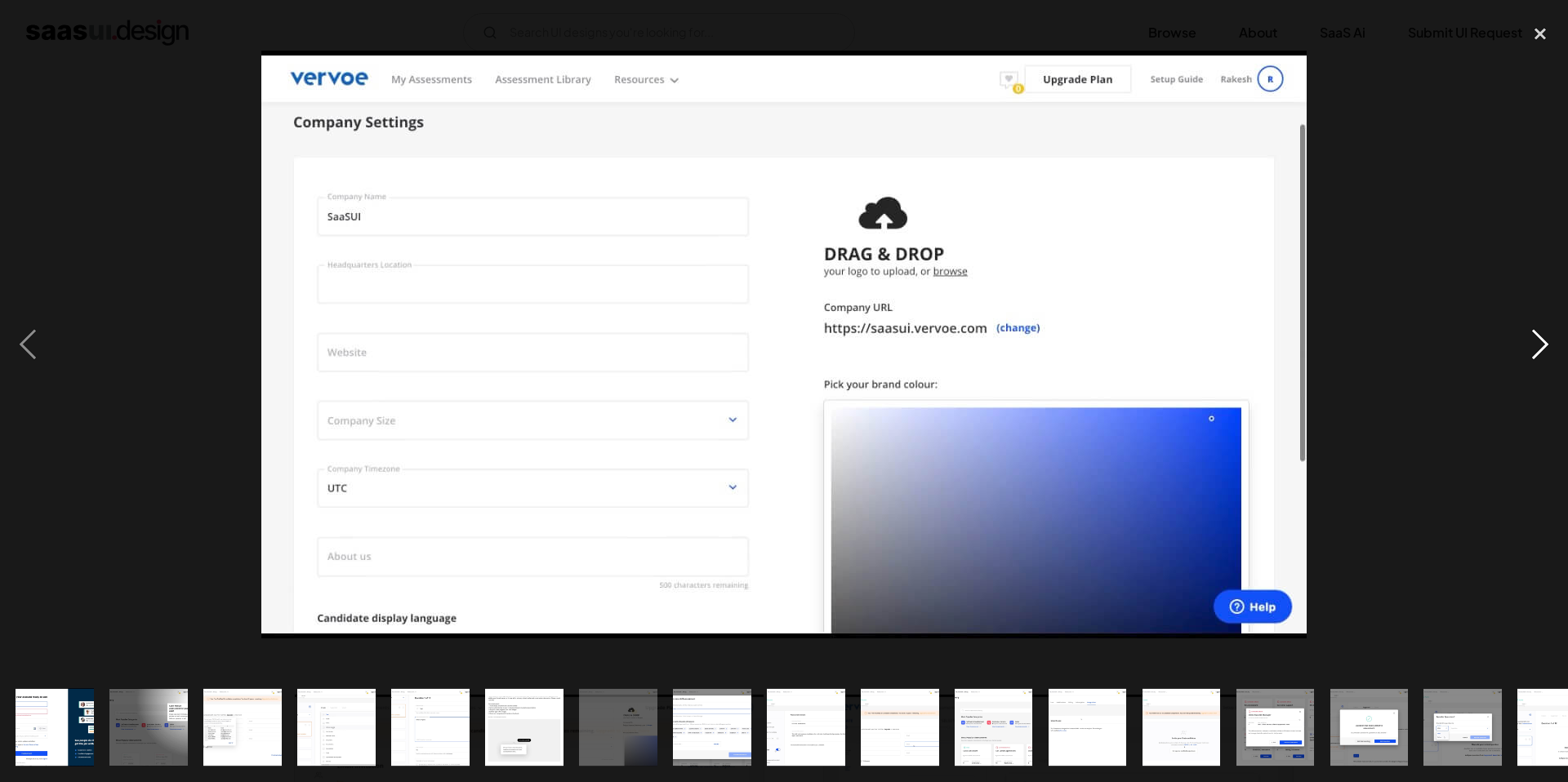
click at [1545, 343] on div "next image" at bounding box center [1540, 343] width 55 height 657
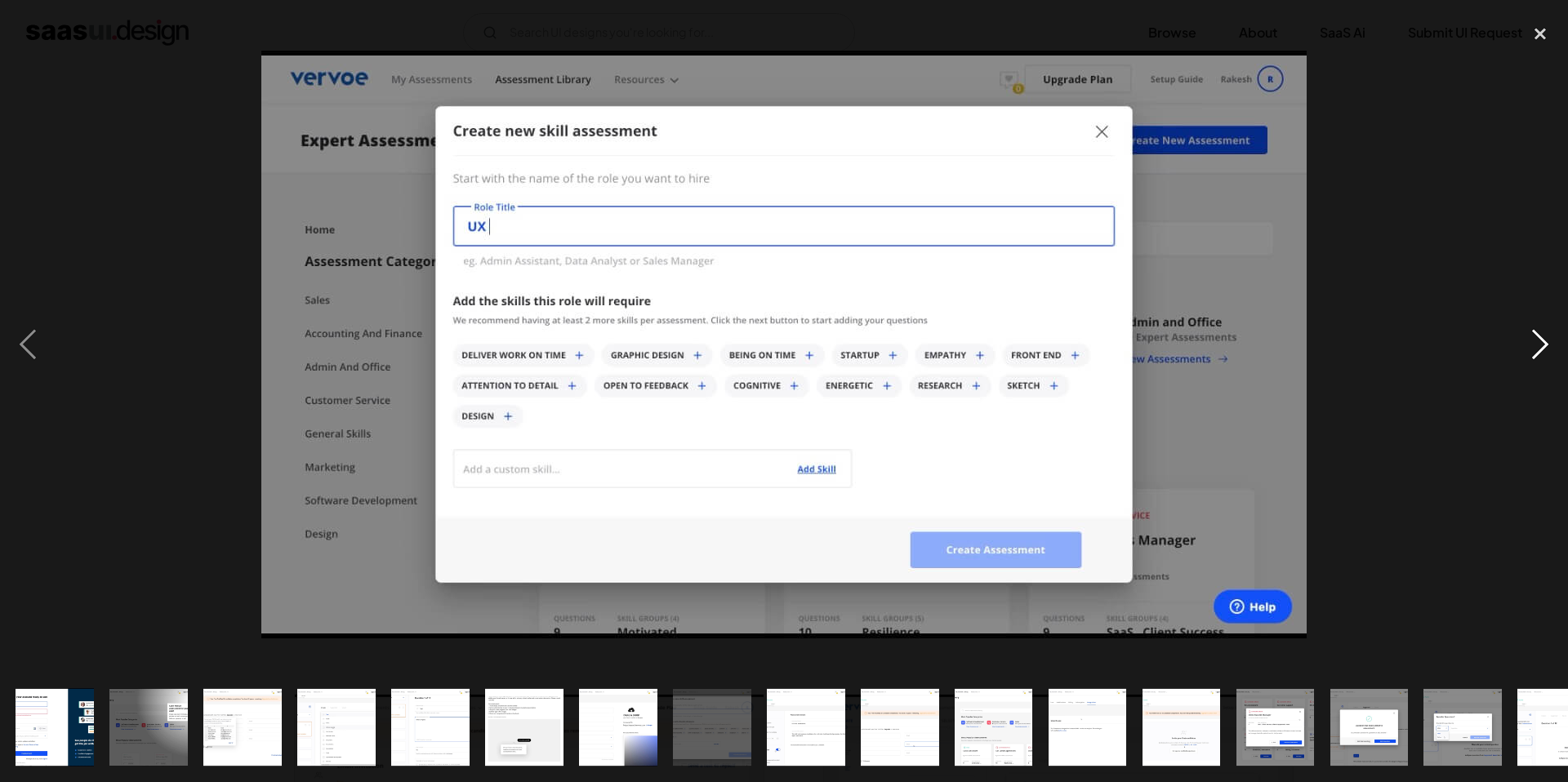
click at [1545, 343] on div "next image" at bounding box center [1540, 343] width 55 height 657
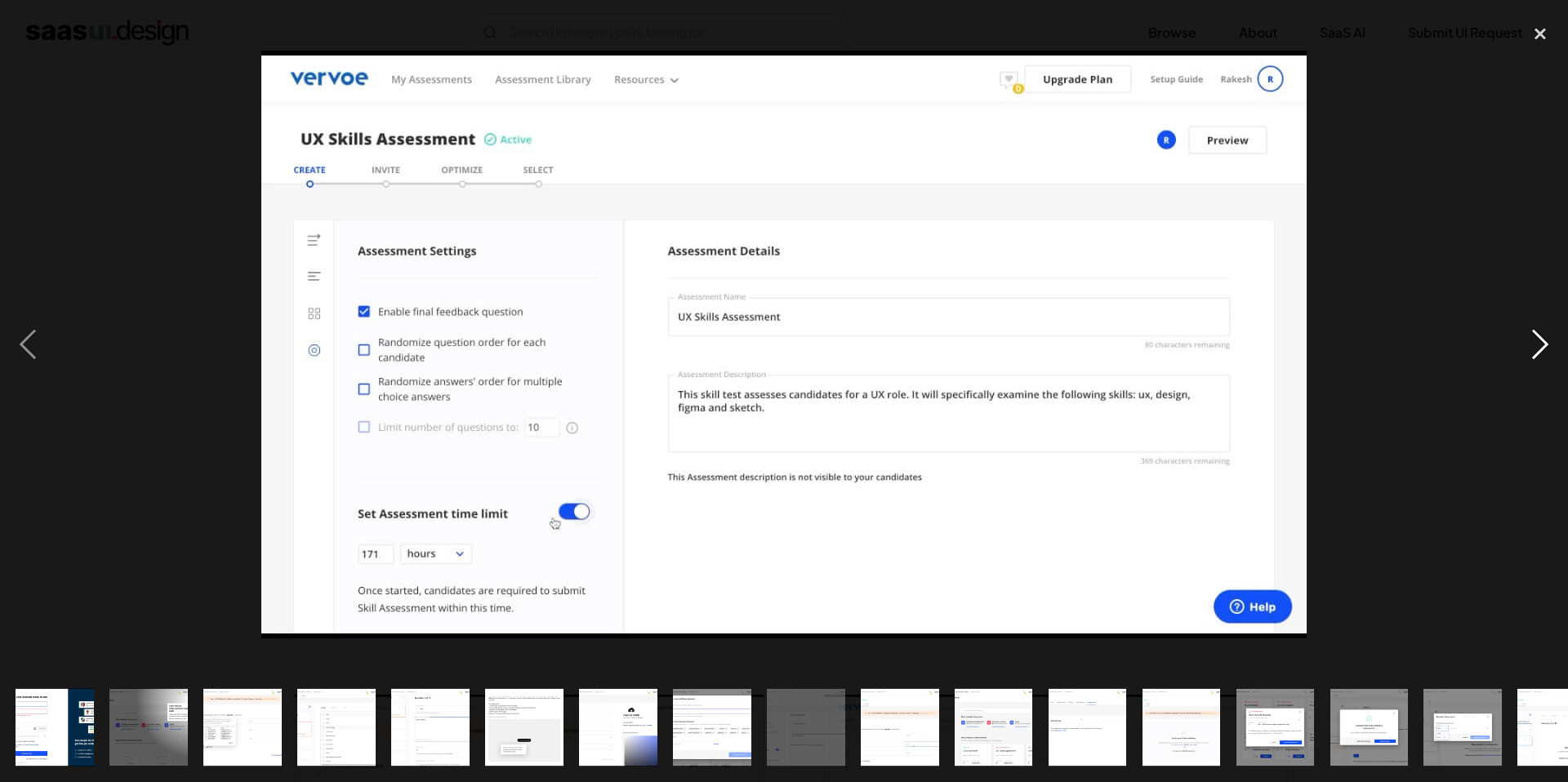
click at [1545, 343] on div "next image" at bounding box center [1540, 343] width 55 height 657
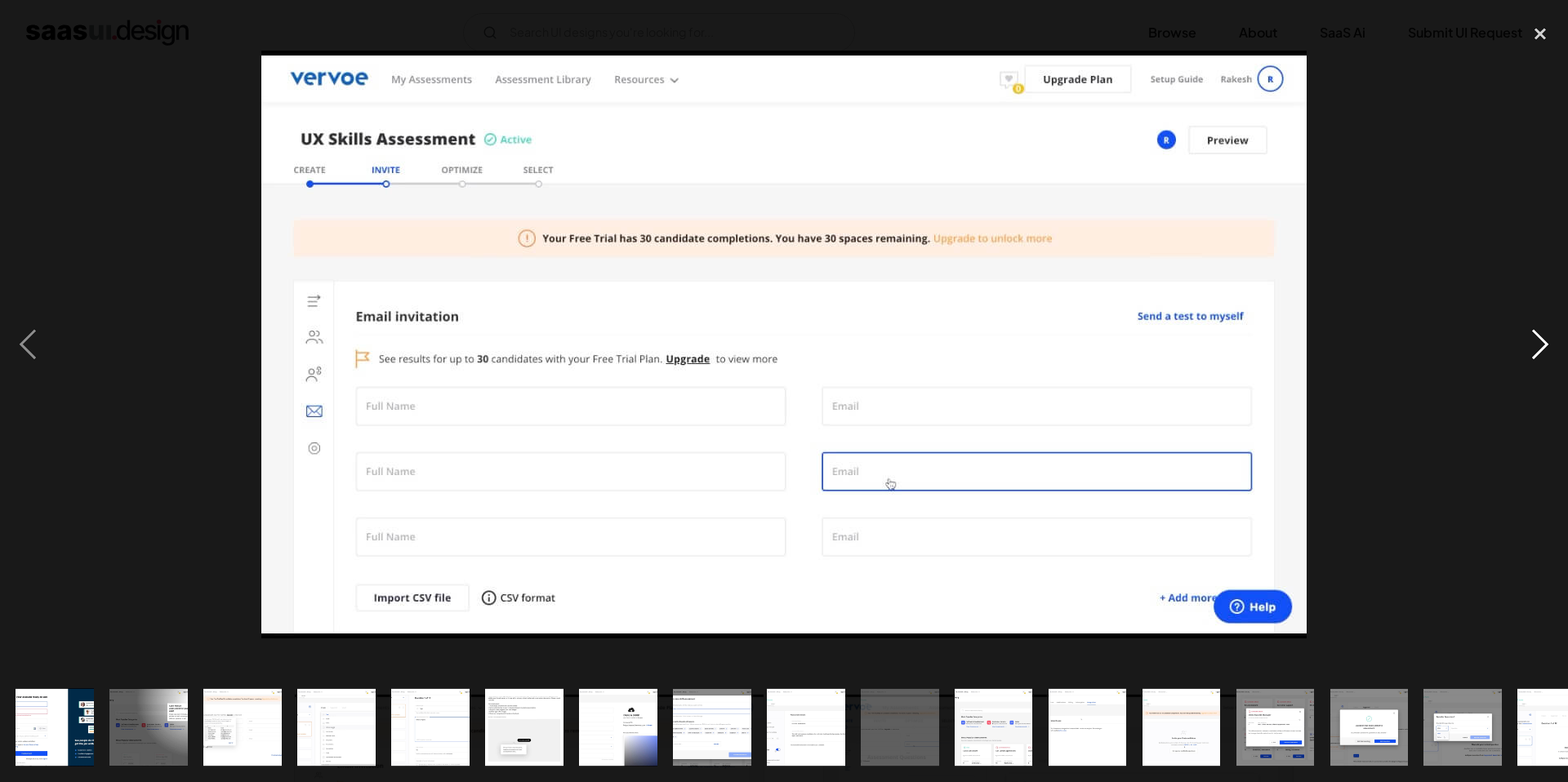
click at [1545, 343] on div "next image" at bounding box center [1540, 343] width 55 height 657
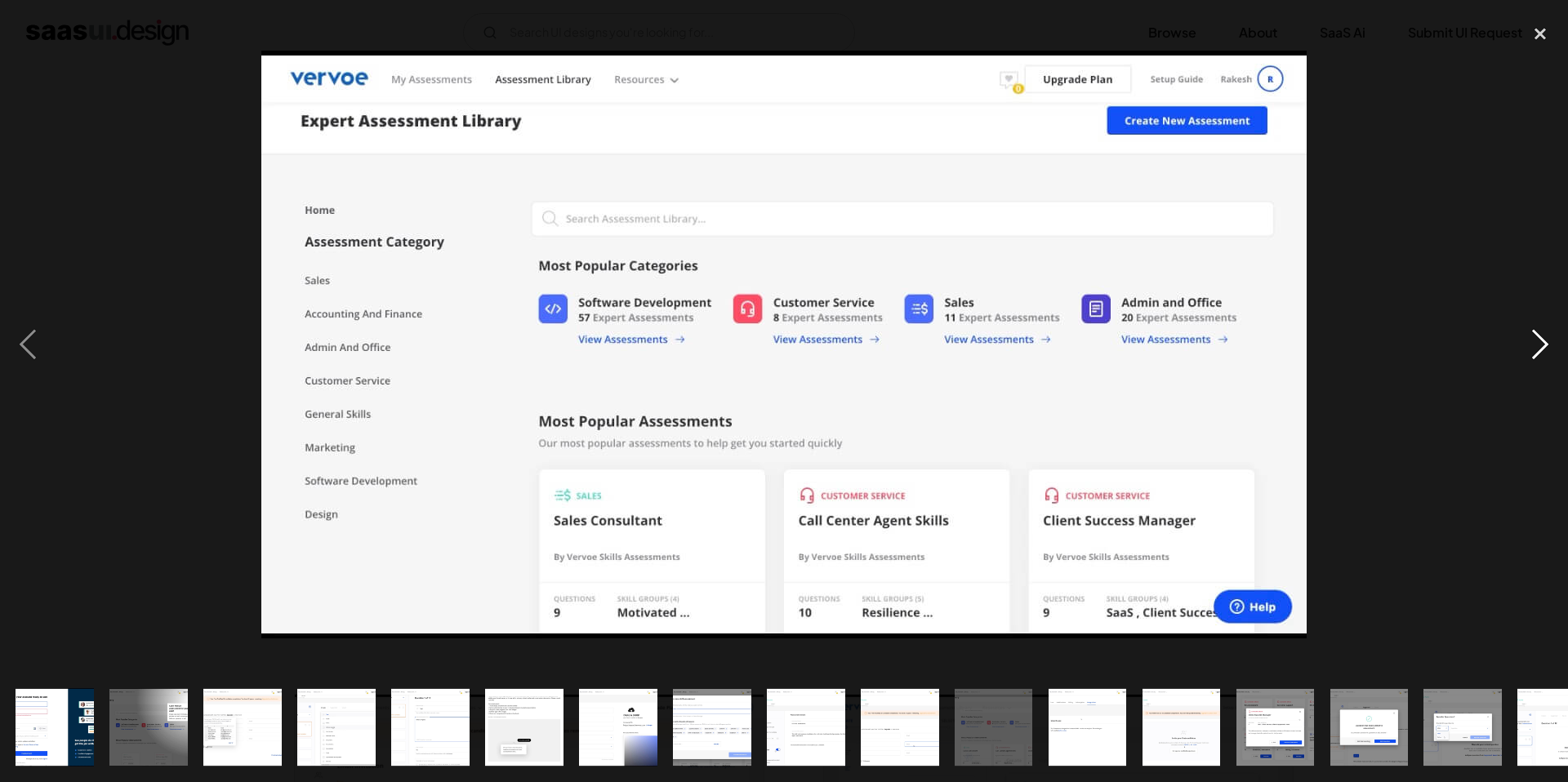
click at [1545, 343] on div "next image" at bounding box center [1540, 343] width 55 height 657
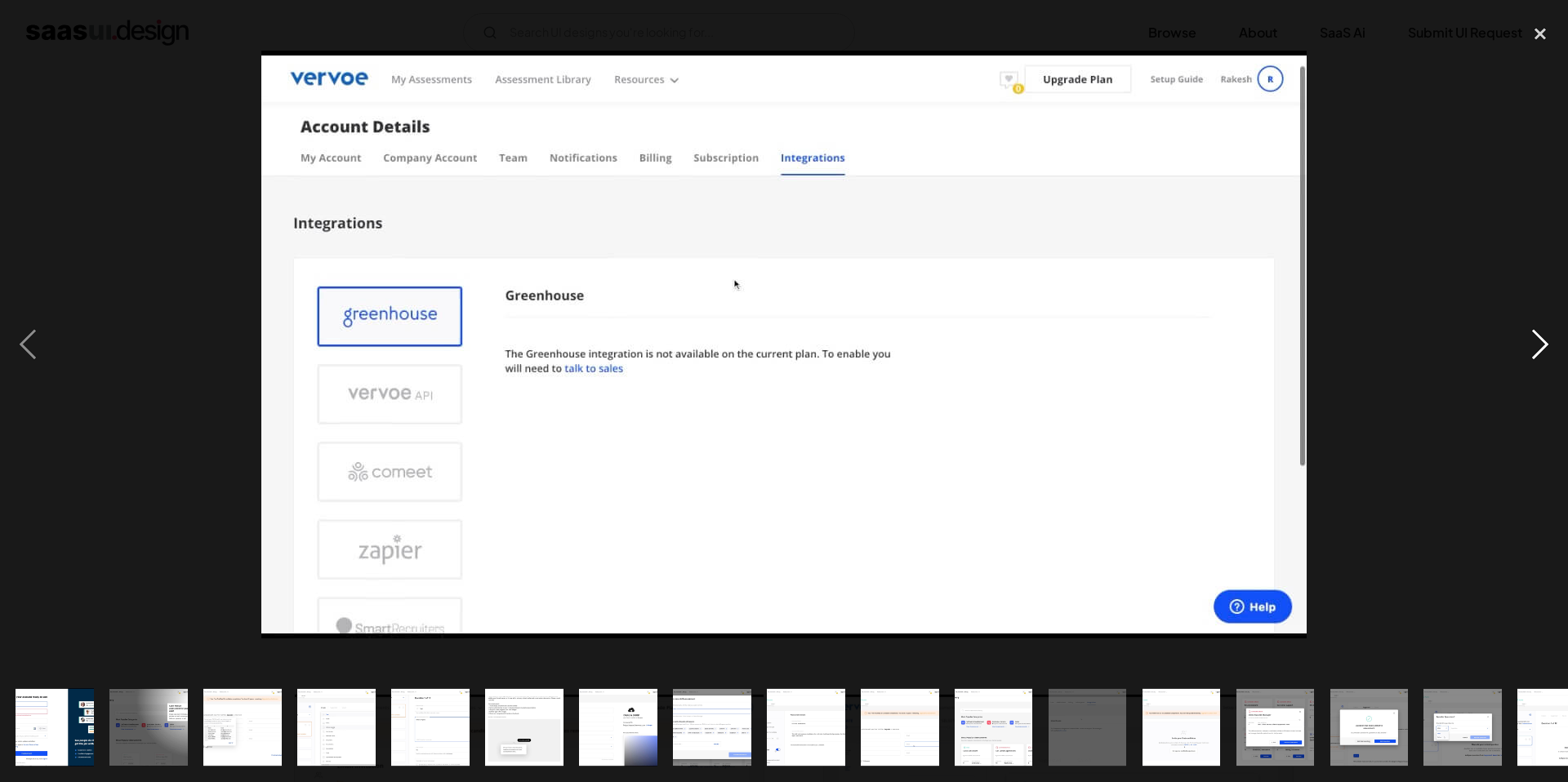
click at [1545, 343] on div "next image" at bounding box center [1540, 343] width 55 height 657
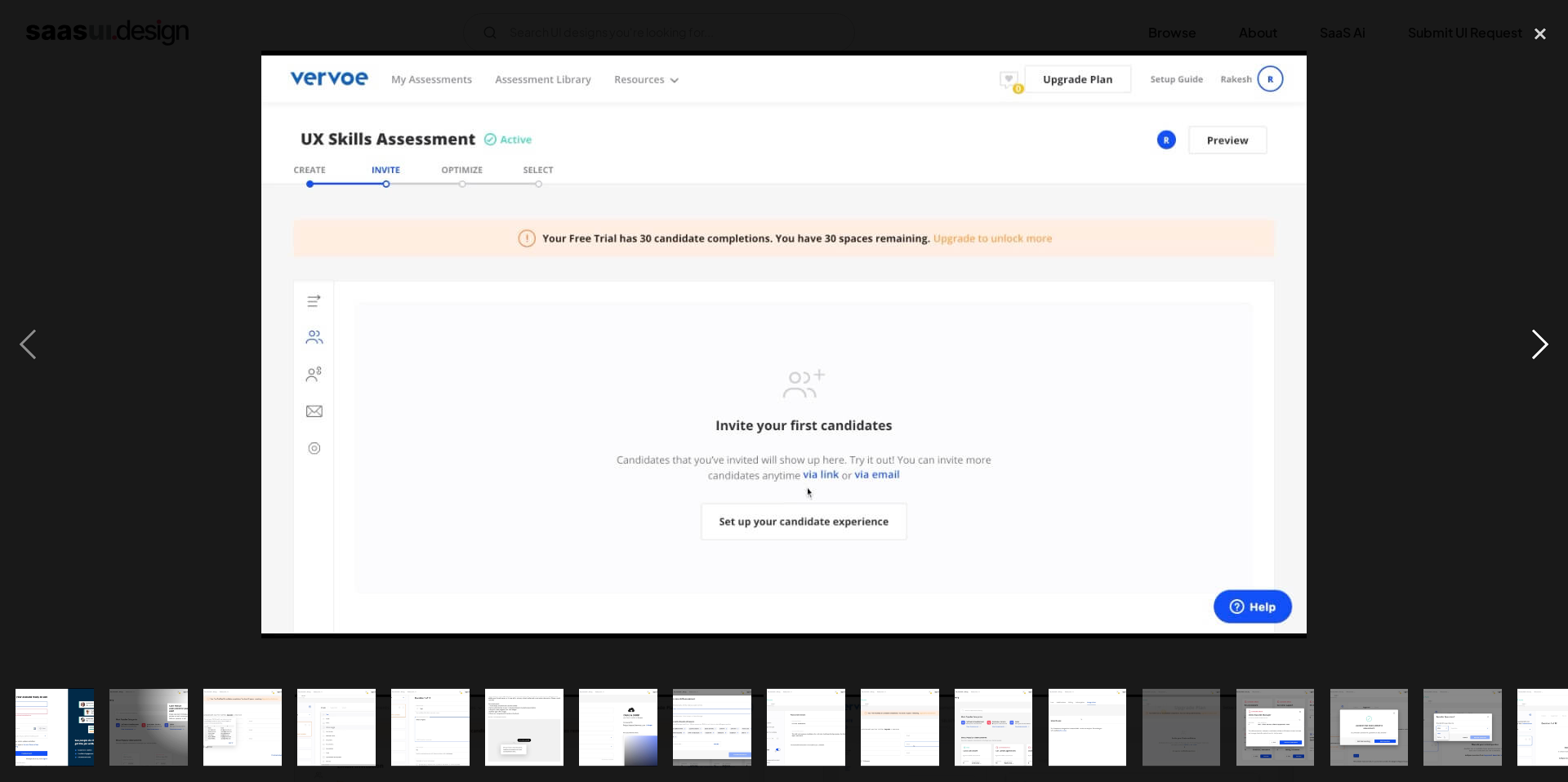
click at [1545, 343] on div "next image" at bounding box center [1540, 343] width 55 height 657
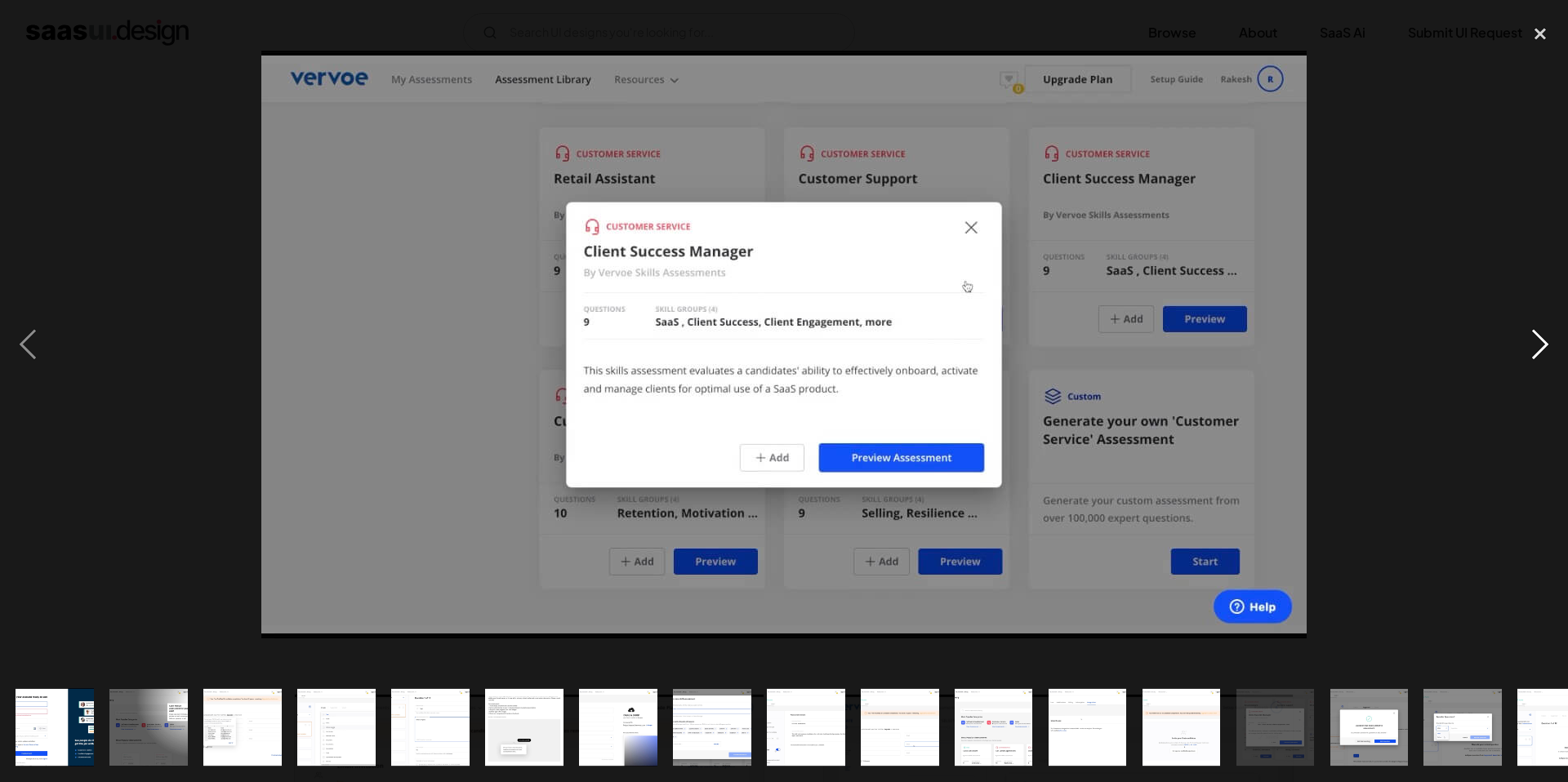
click at [1545, 343] on div "next image" at bounding box center [1540, 343] width 55 height 657
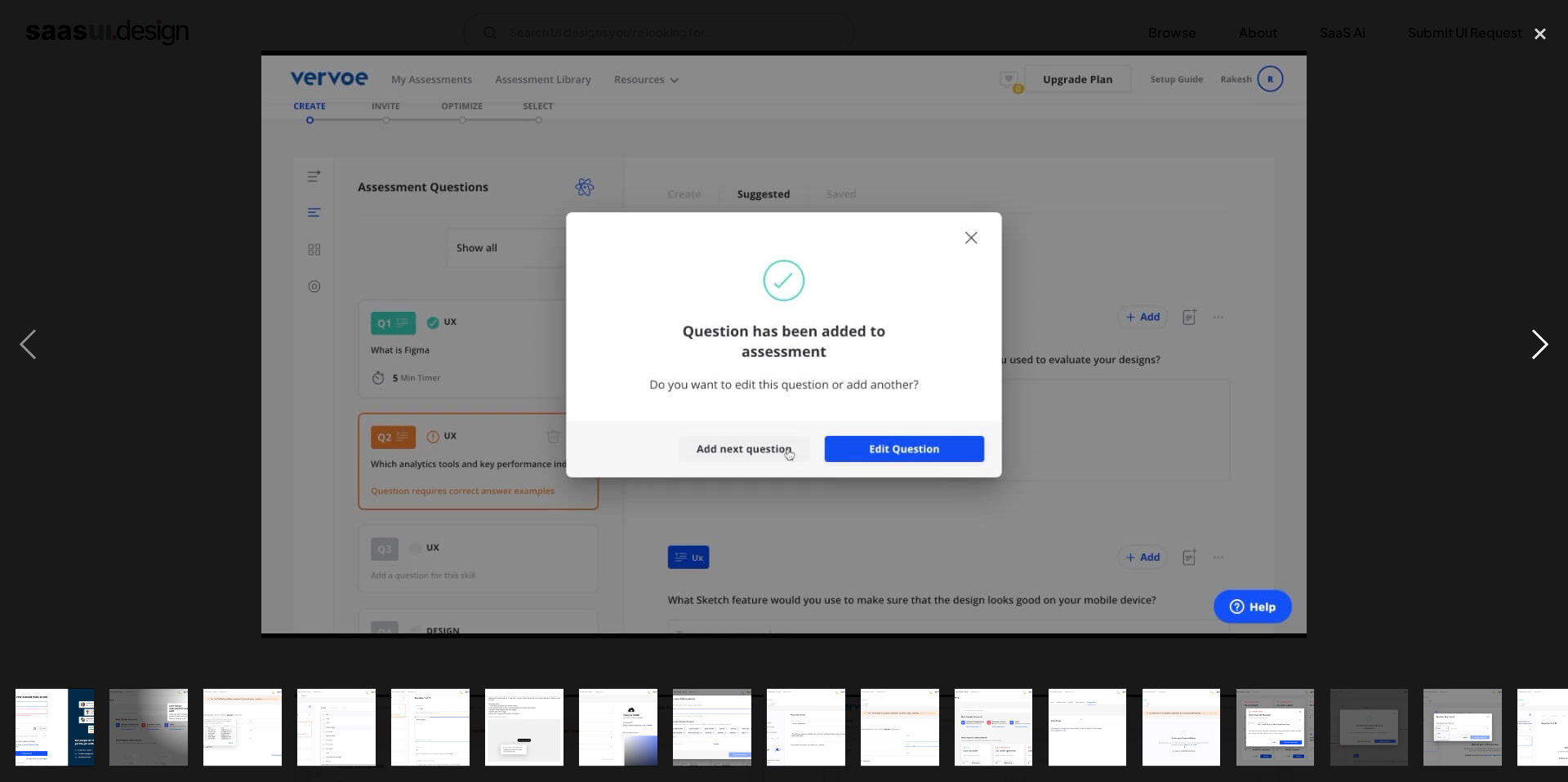
click at [1545, 343] on div "next image" at bounding box center [1540, 343] width 55 height 657
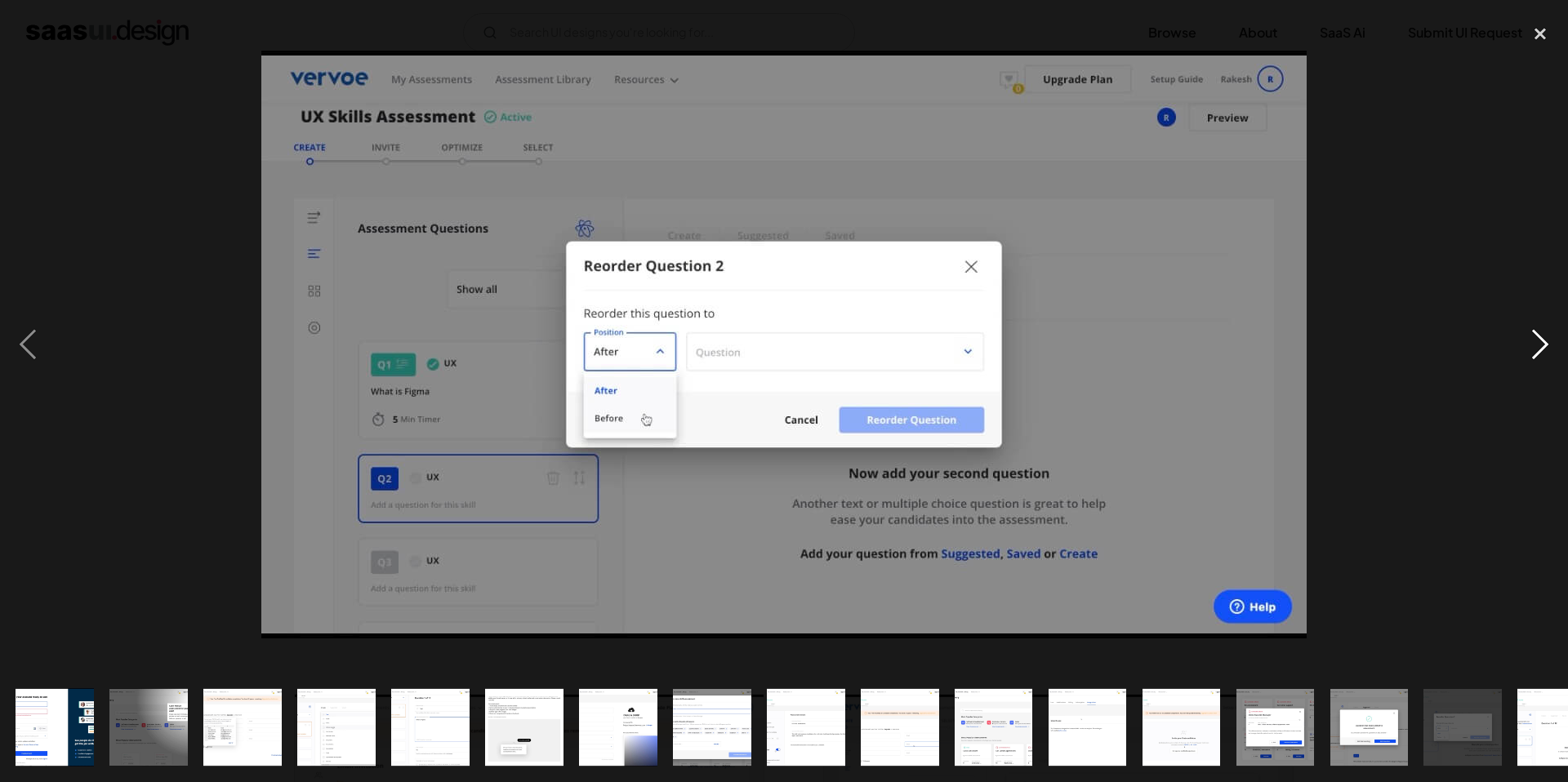
click at [1545, 343] on div "next image" at bounding box center [1540, 343] width 55 height 657
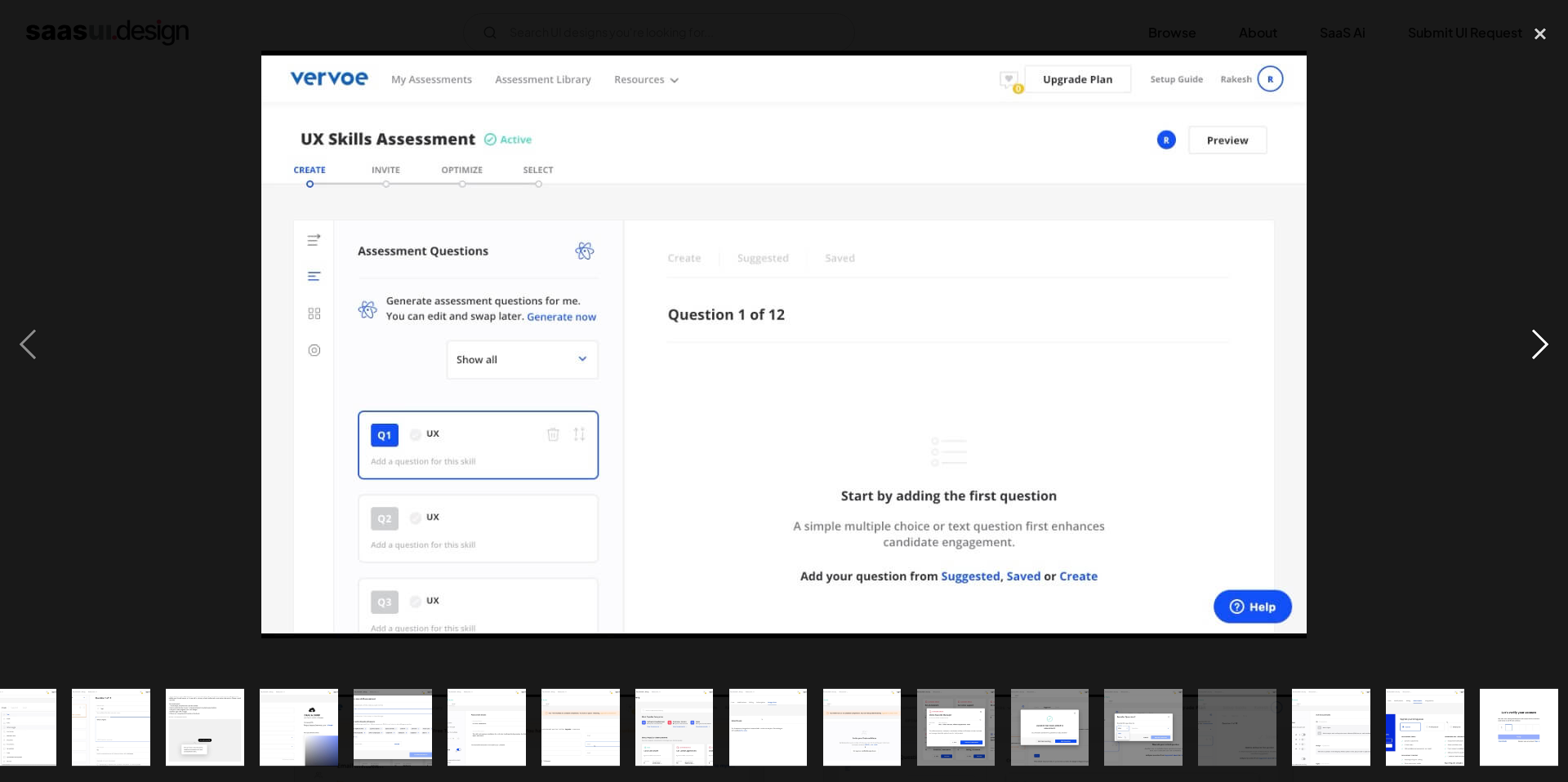
scroll to position [0, 325]
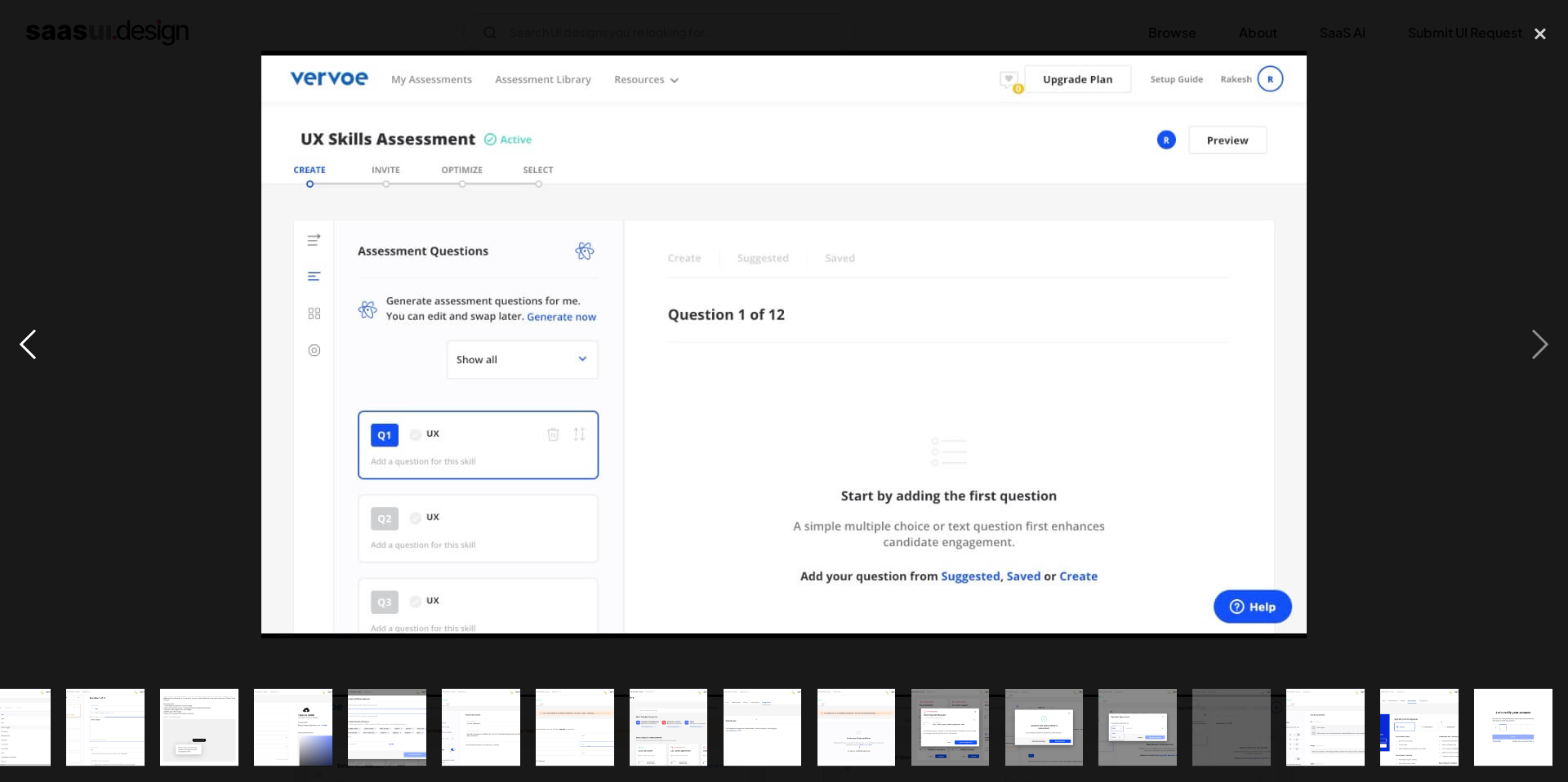
click at [17, 347] on div "previous image" at bounding box center [27, 343] width 55 height 657
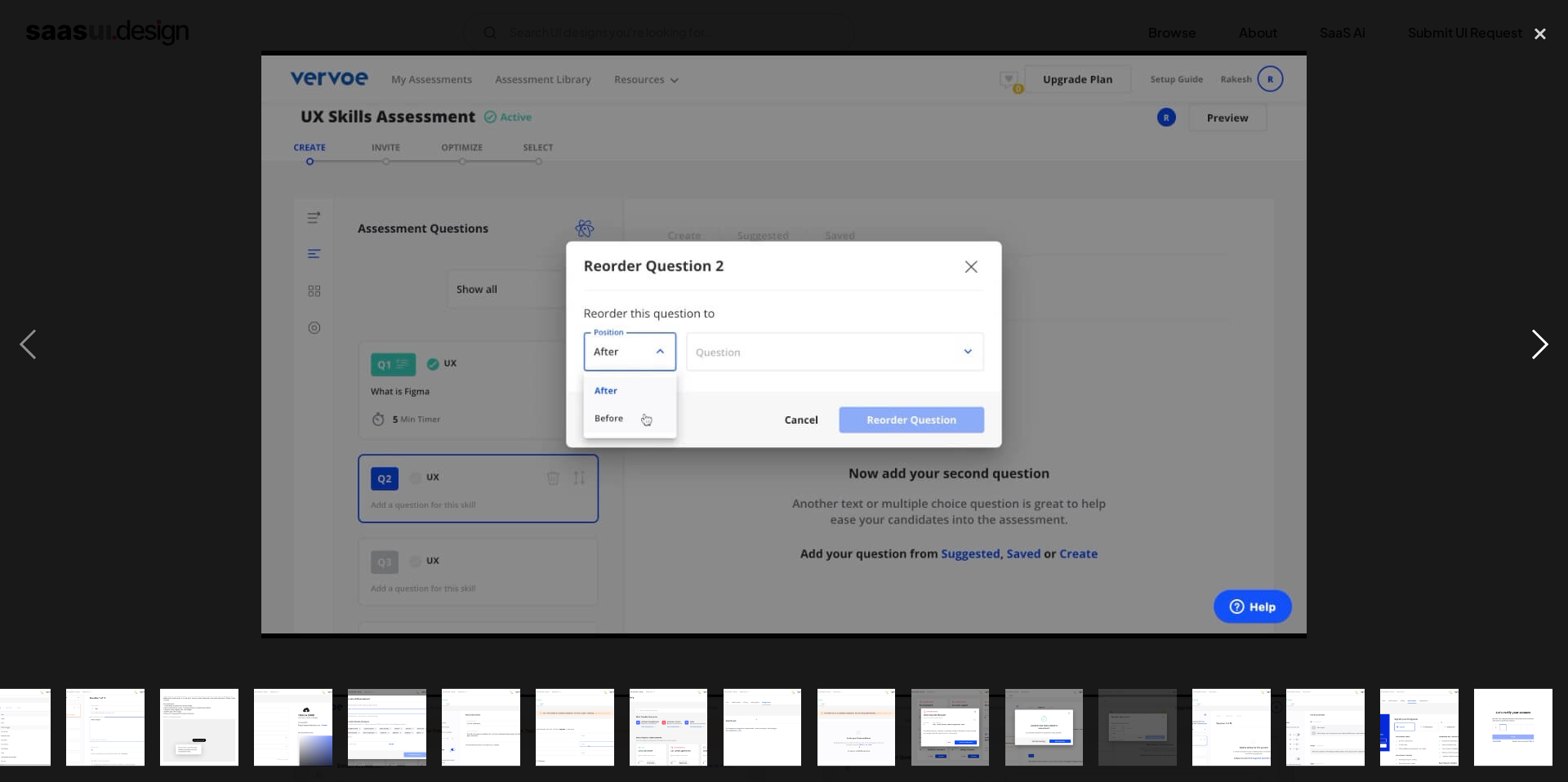
click at [1543, 342] on div "next image" at bounding box center [1540, 343] width 55 height 657
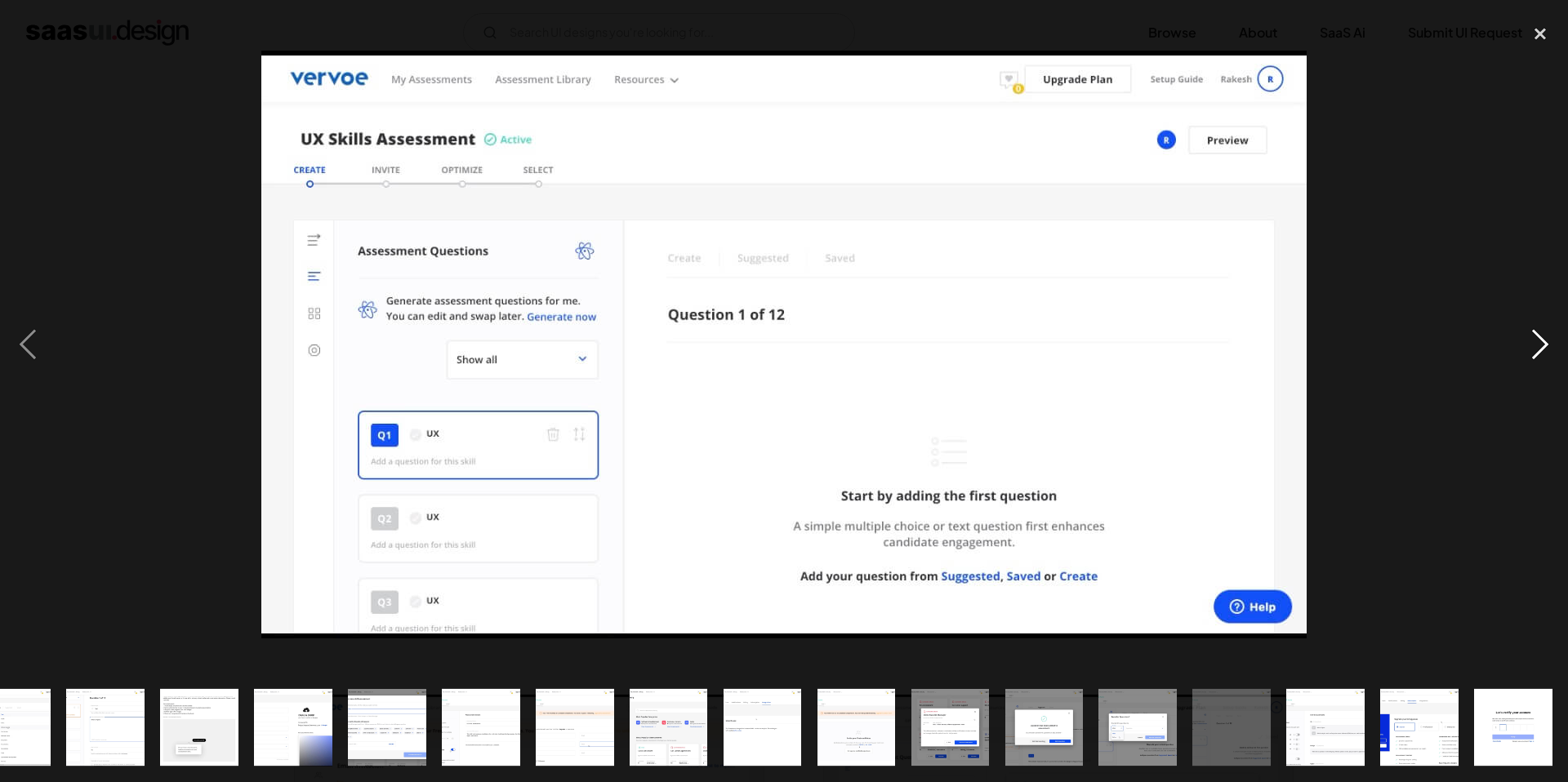
click at [1543, 342] on div "next image" at bounding box center [1540, 343] width 55 height 657
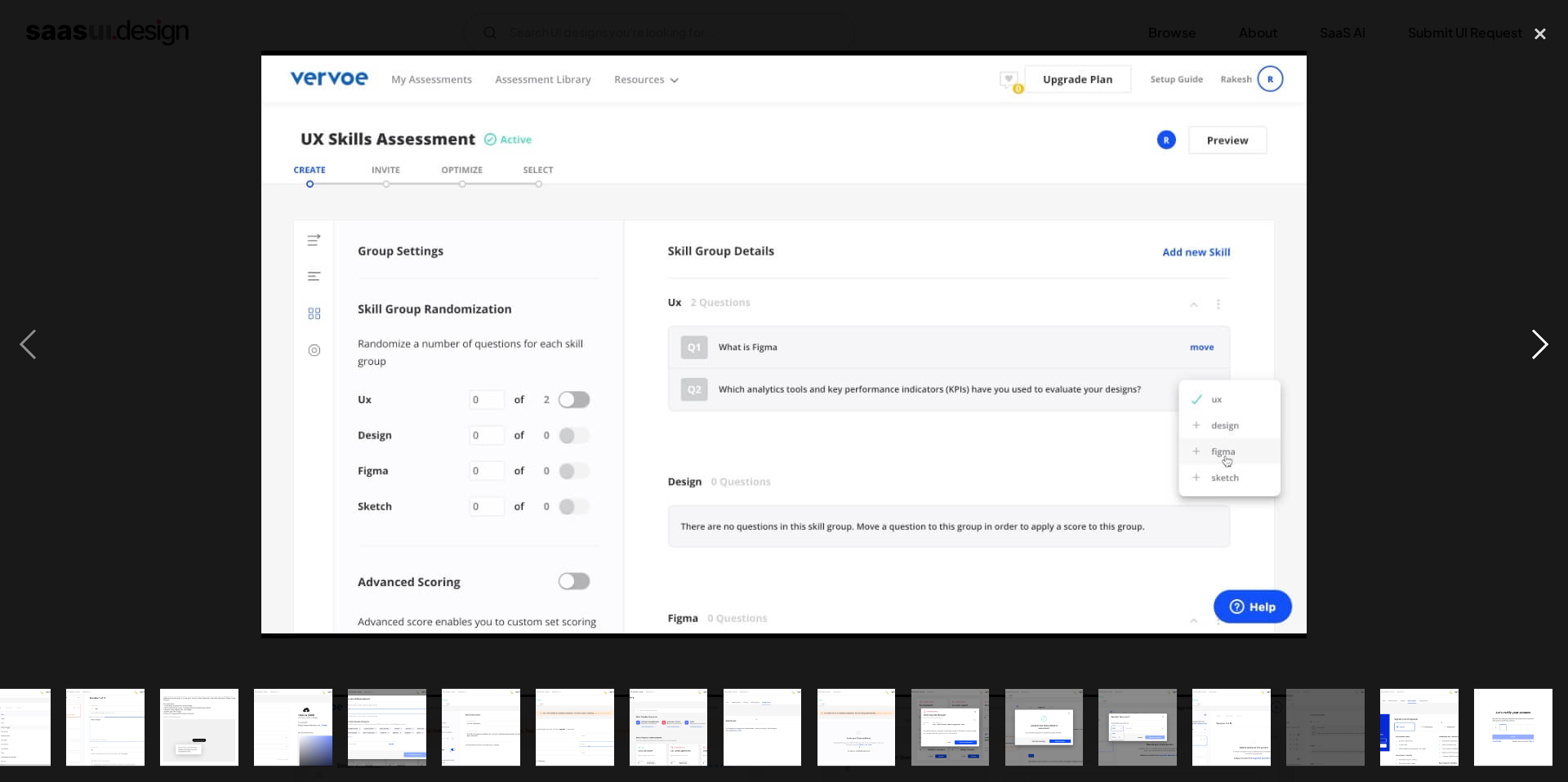
click at [1543, 342] on div "next image" at bounding box center [1540, 343] width 55 height 657
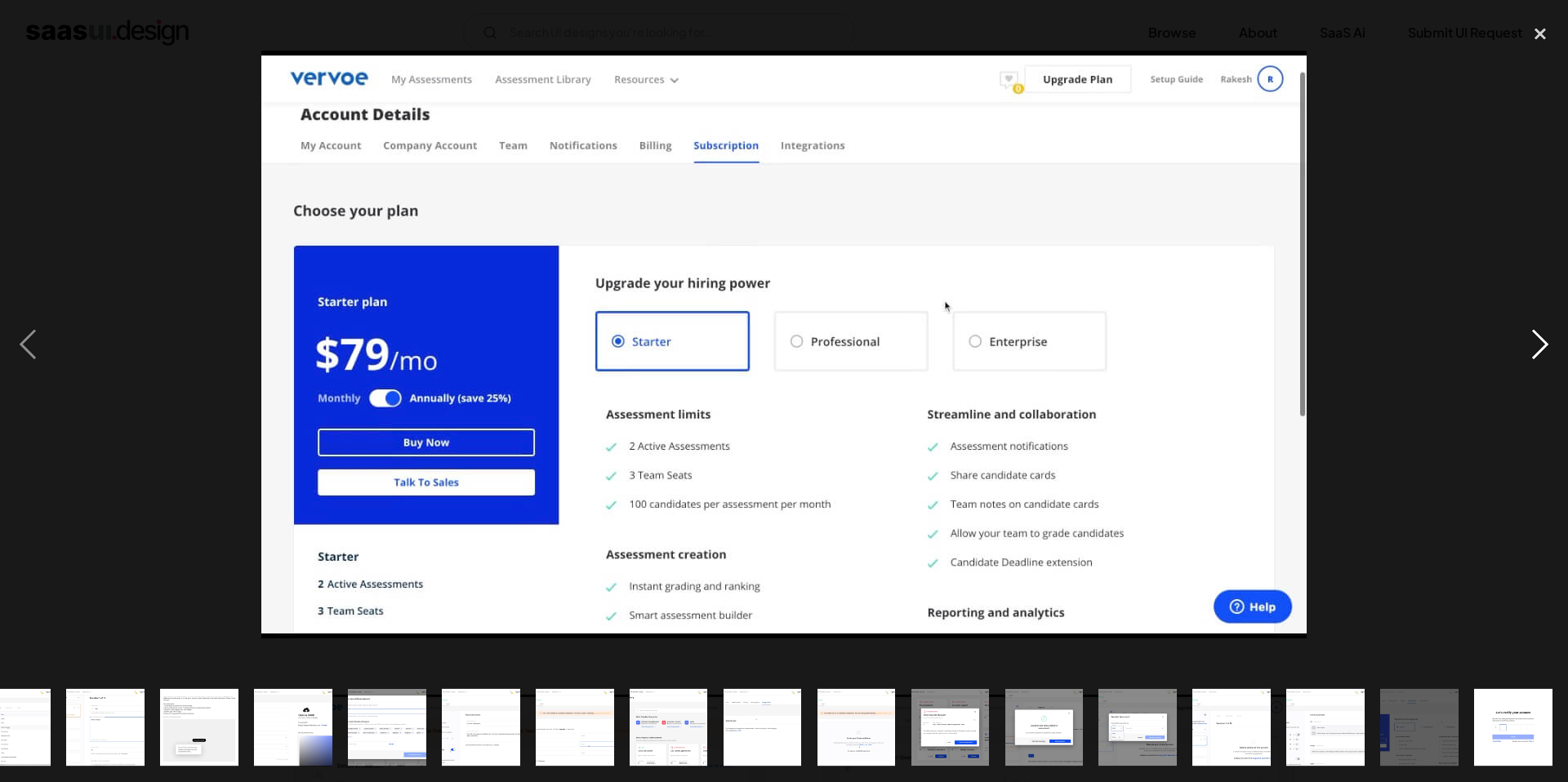
click at [1543, 342] on div "next image" at bounding box center [1540, 343] width 55 height 657
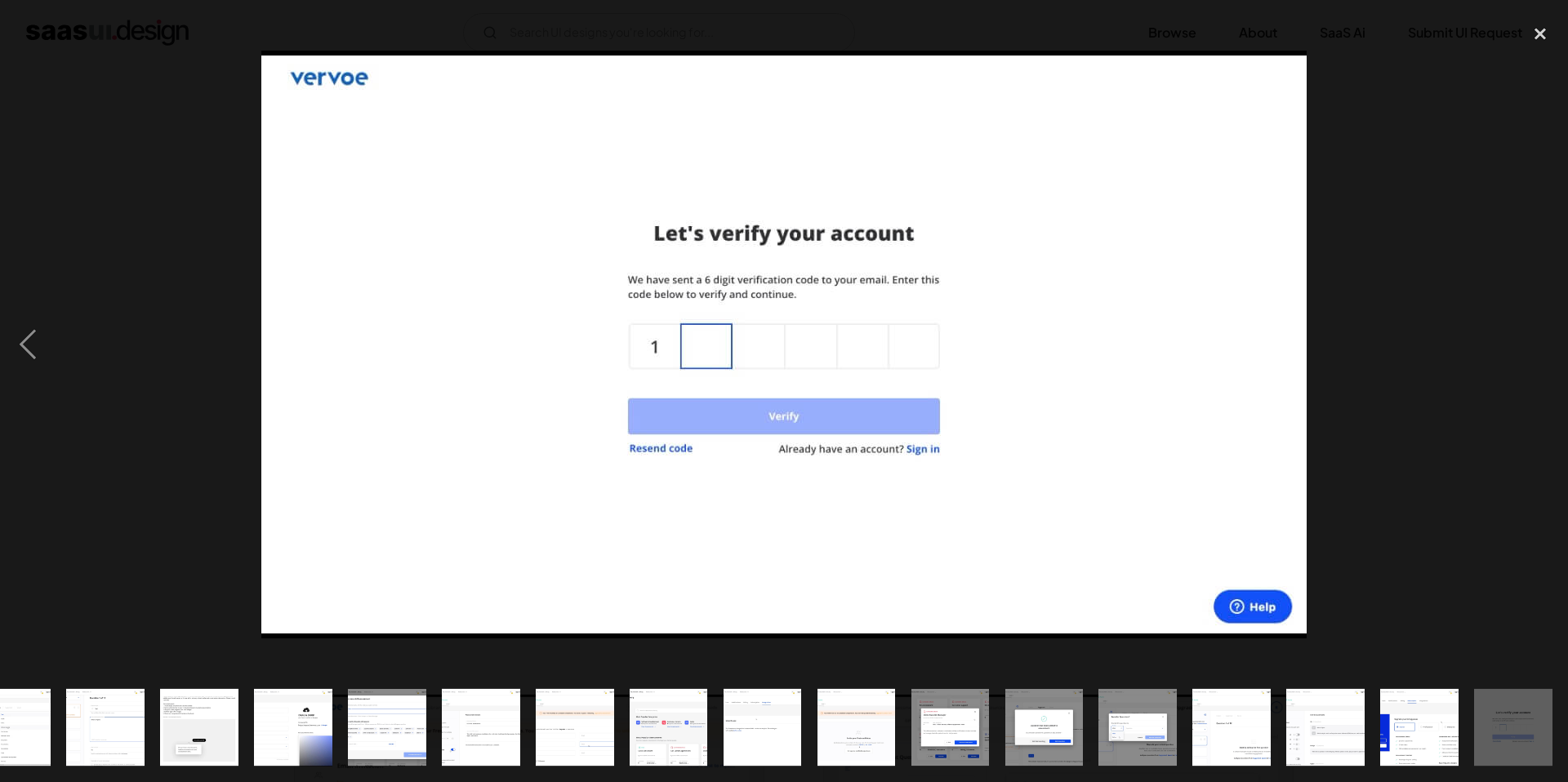
click at [1543, 342] on div "next image" at bounding box center [1540, 343] width 55 height 657
click at [1546, 29] on div "close lightbox" at bounding box center [1540, 33] width 55 height 36
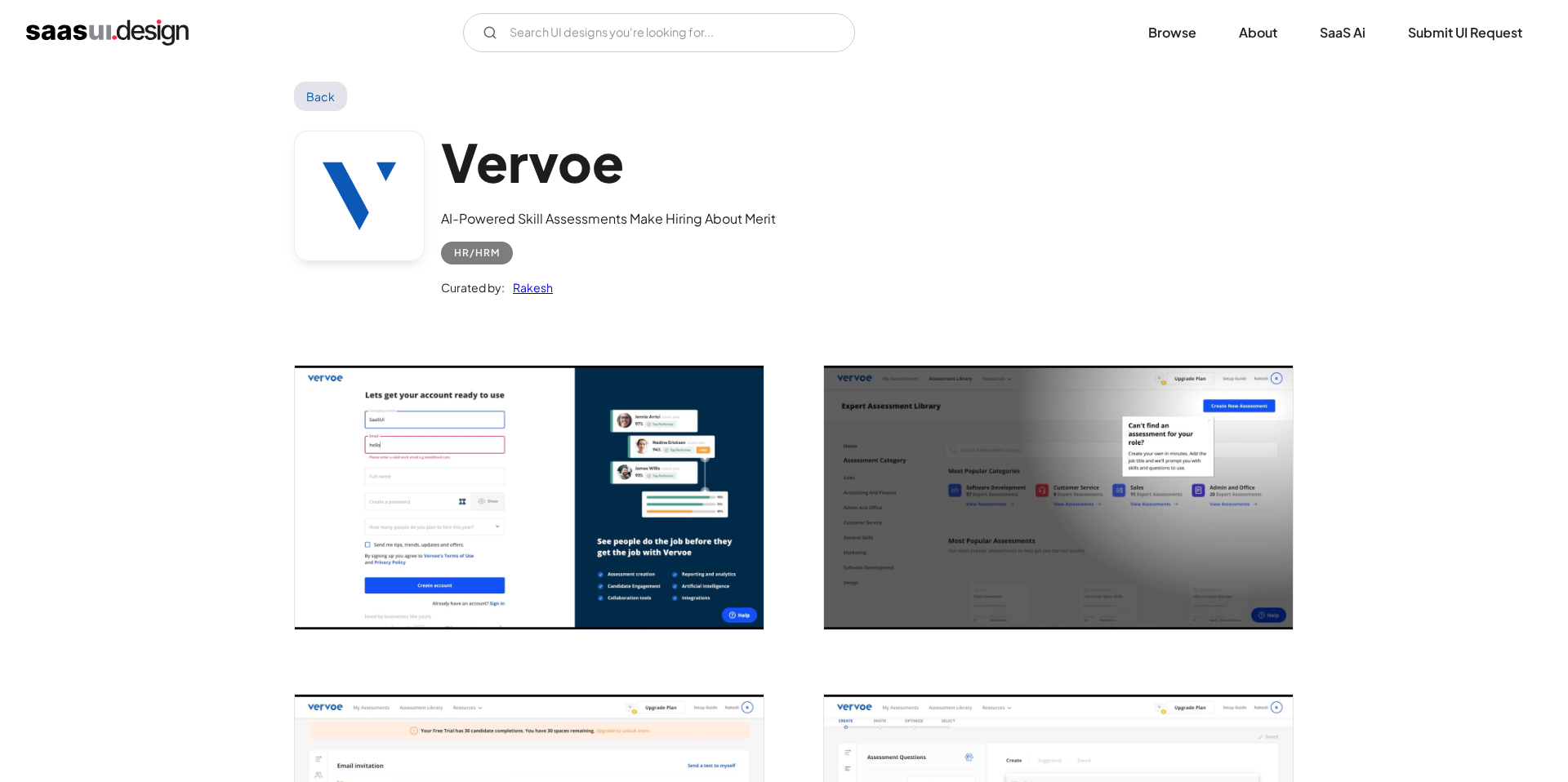
scroll to position [0, 0]
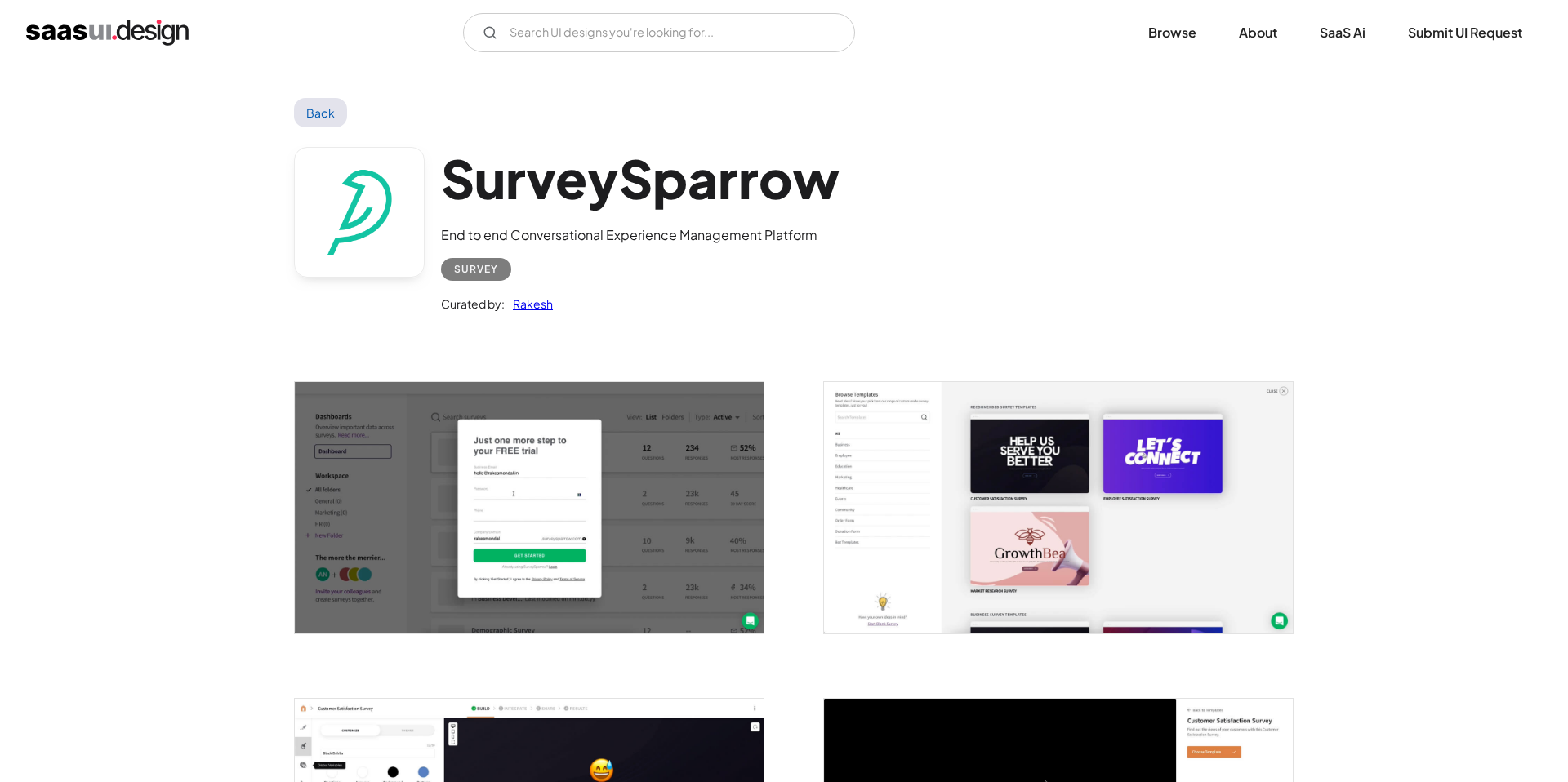
click at [631, 505] on img "open lightbox" at bounding box center [529, 507] width 469 height 251
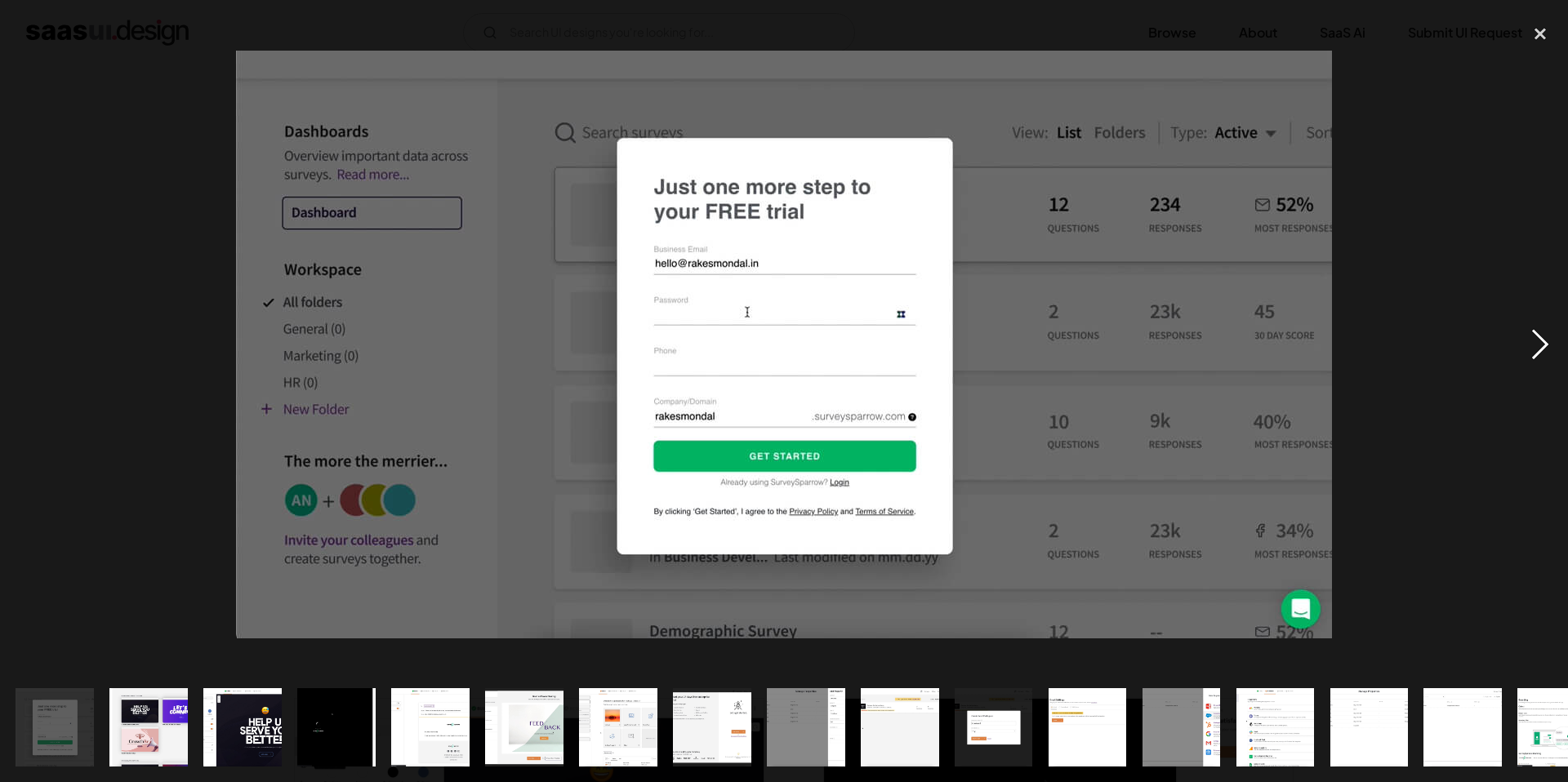
click at [1549, 351] on div "next image" at bounding box center [1540, 343] width 55 height 657
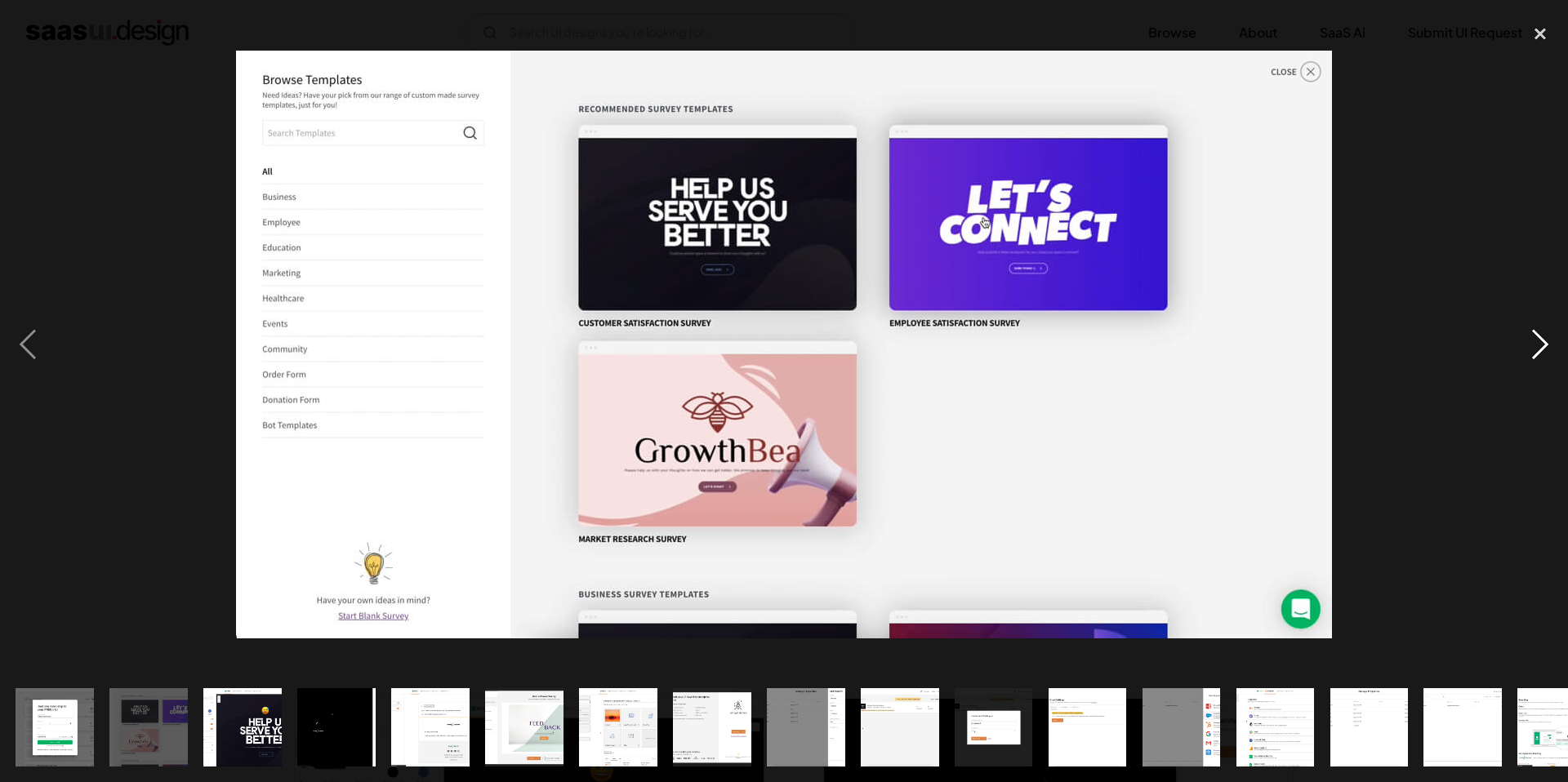
click at [1549, 351] on div "next image" at bounding box center [1540, 343] width 55 height 657
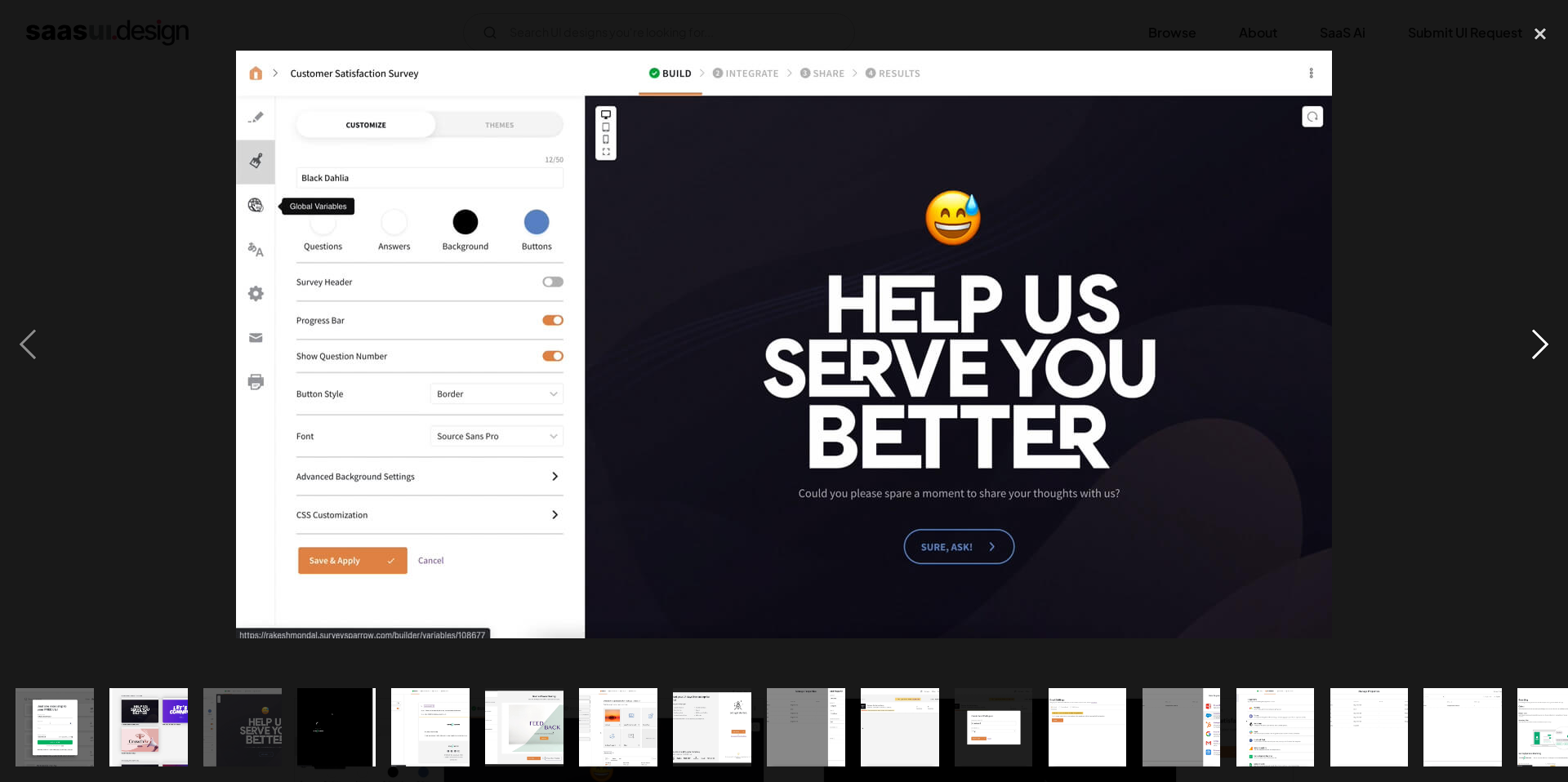
click at [1549, 351] on div "next image" at bounding box center [1540, 343] width 55 height 657
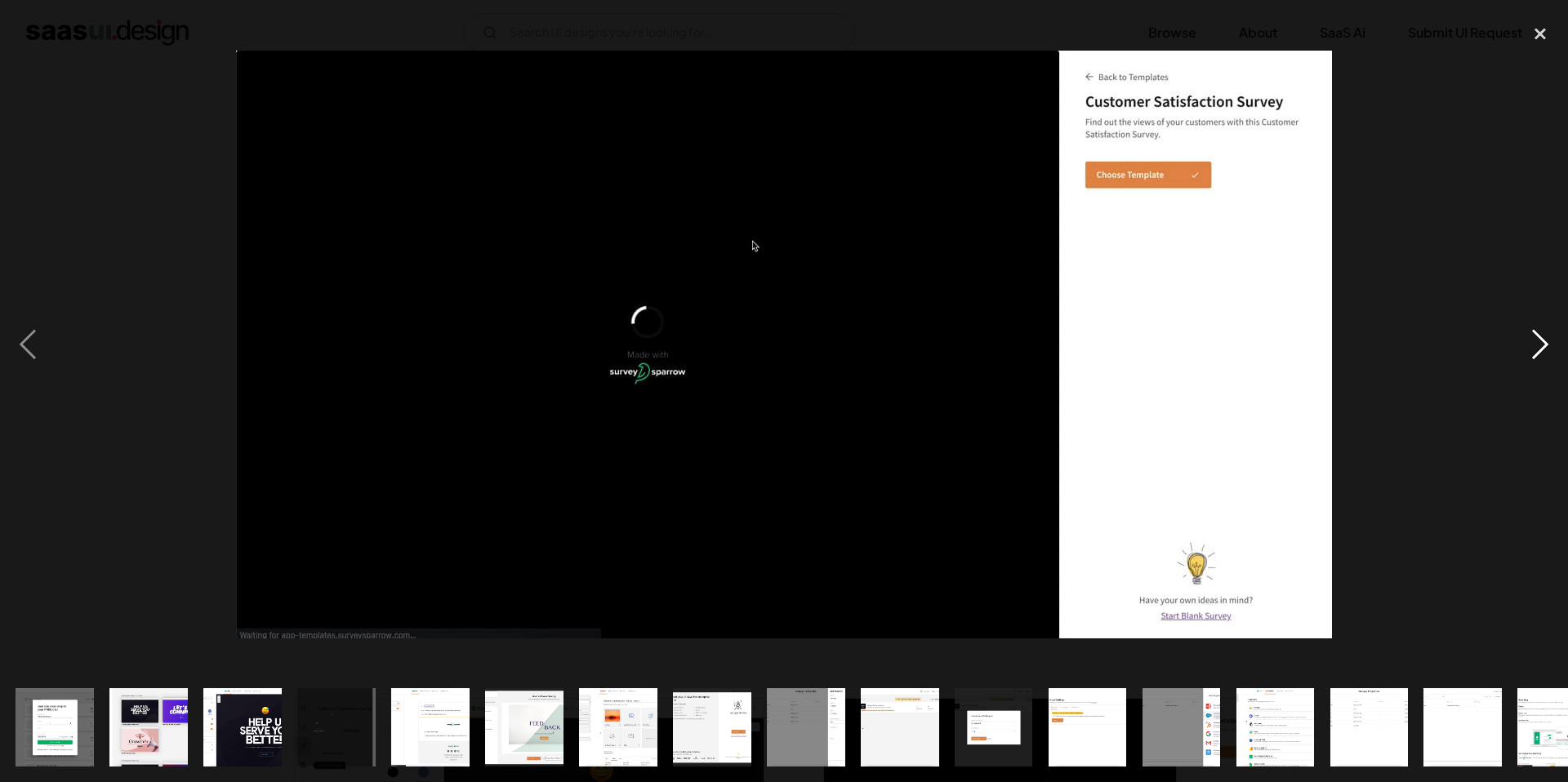
click at [1549, 351] on div "next image" at bounding box center [1540, 343] width 55 height 657
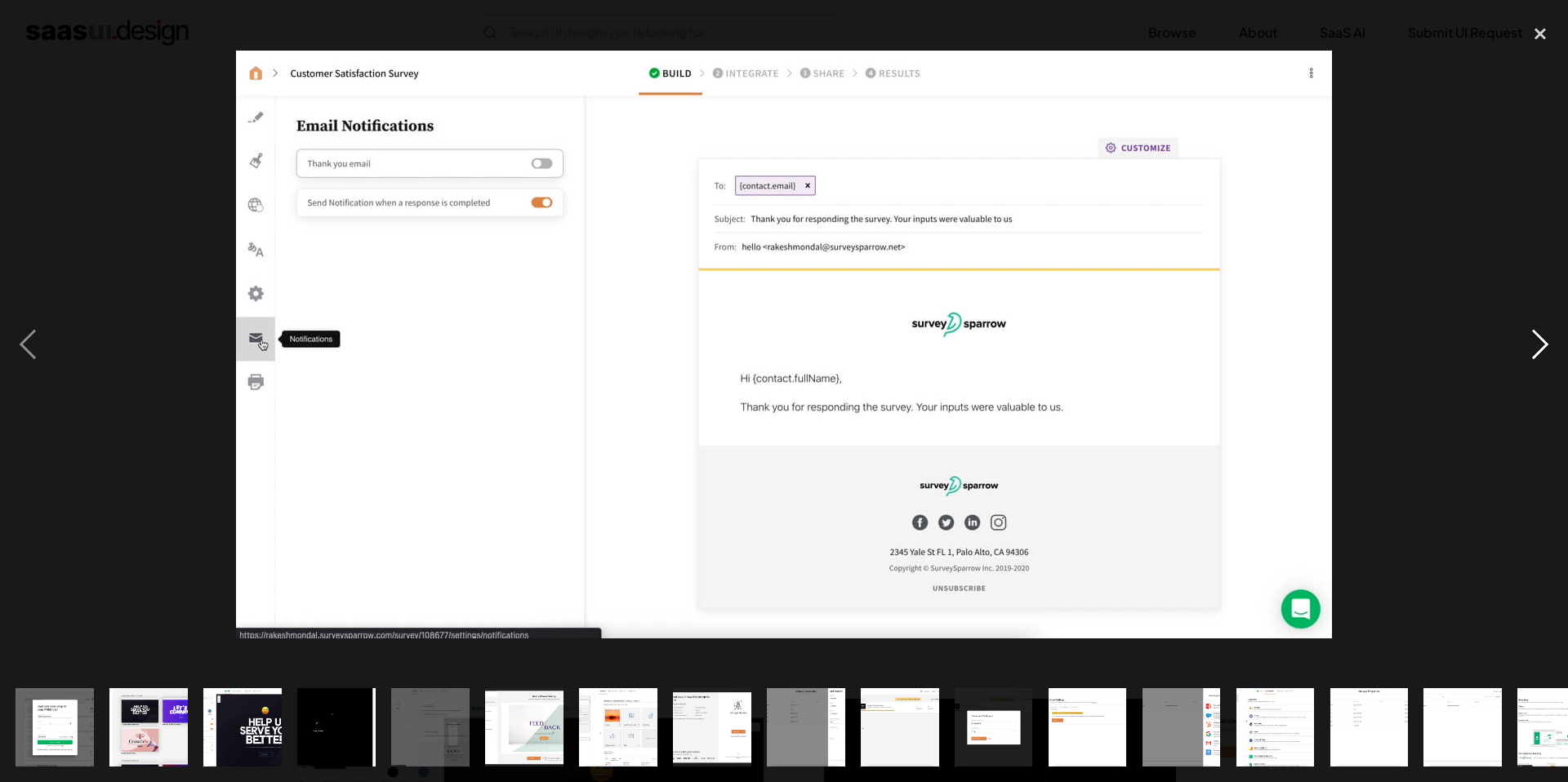
click at [1549, 351] on div "next image" at bounding box center [1540, 343] width 55 height 657
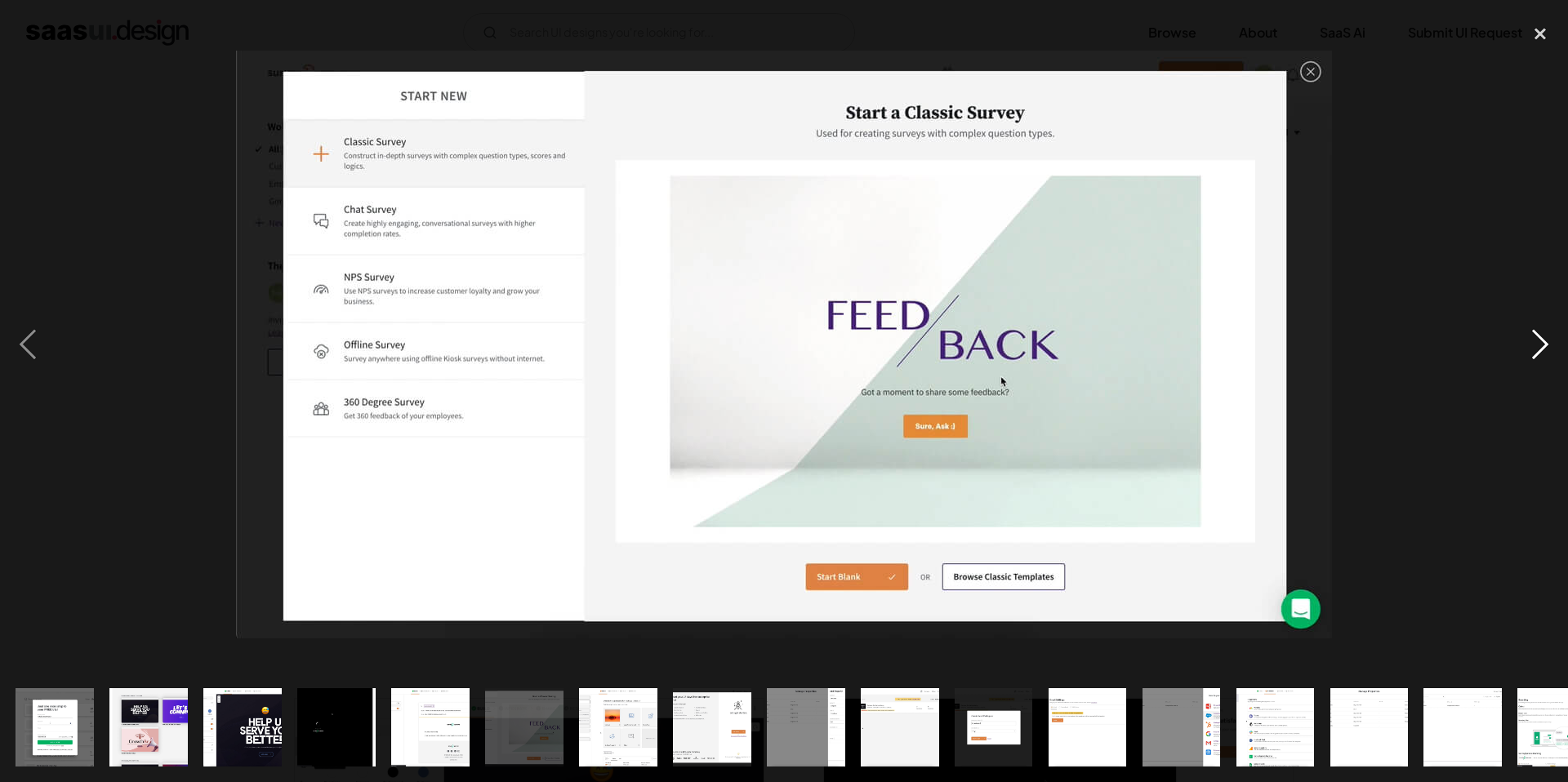
click at [1549, 351] on div "next image" at bounding box center [1540, 343] width 55 height 657
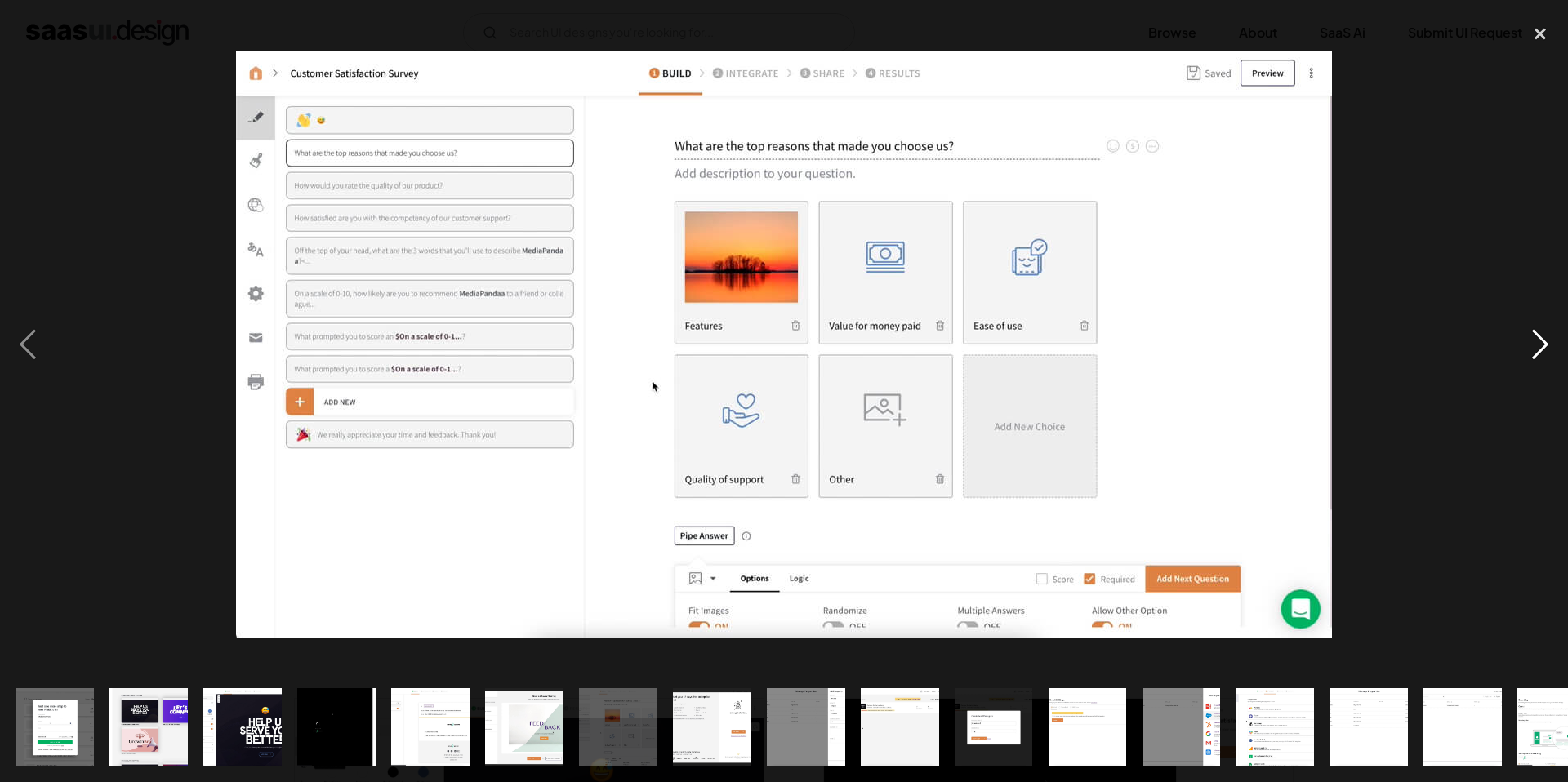
click at [1549, 351] on div "next image" at bounding box center [1540, 343] width 55 height 657
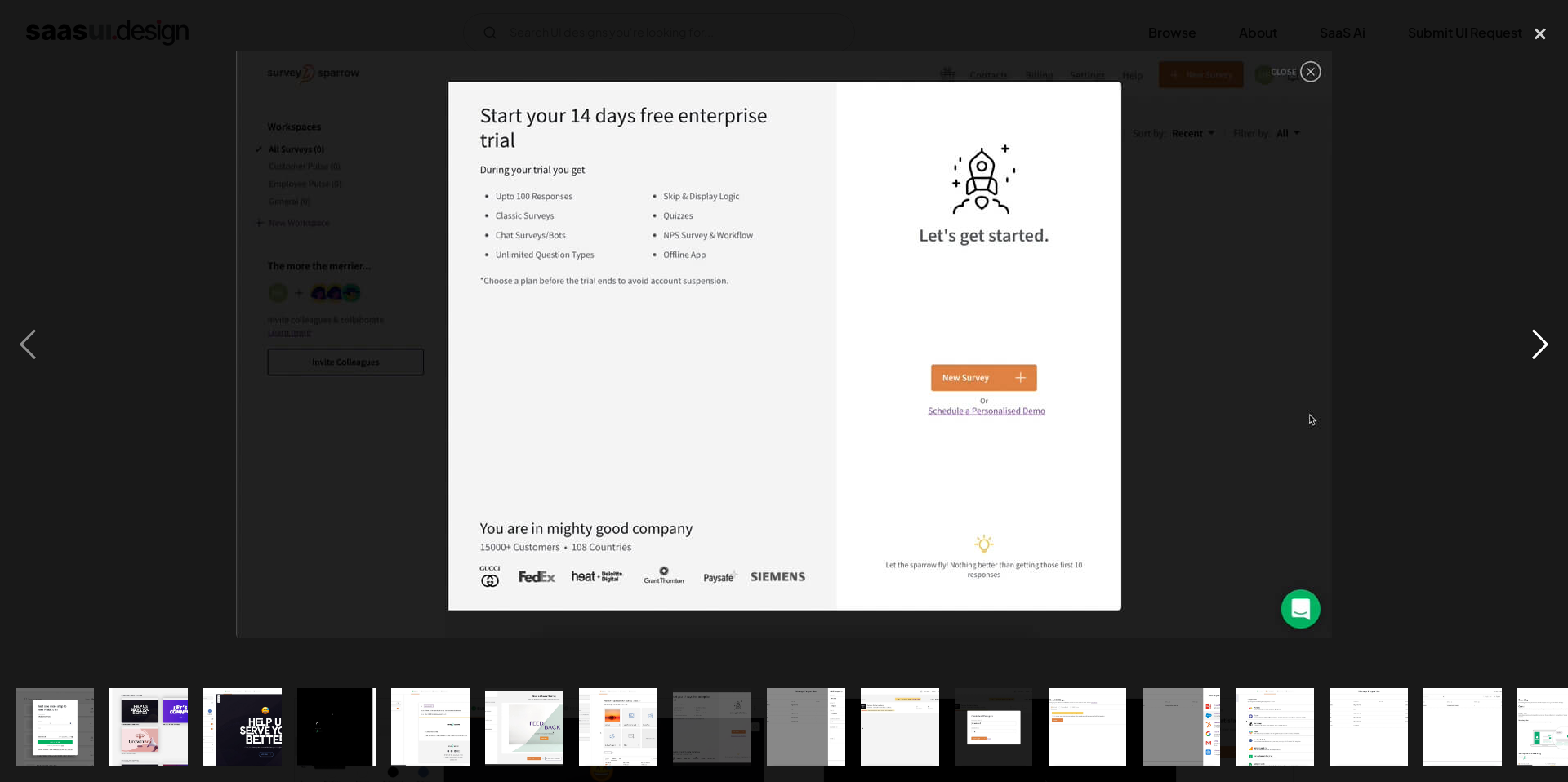
click at [1549, 351] on div "next image" at bounding box center [1540, 343] width 55 height 657
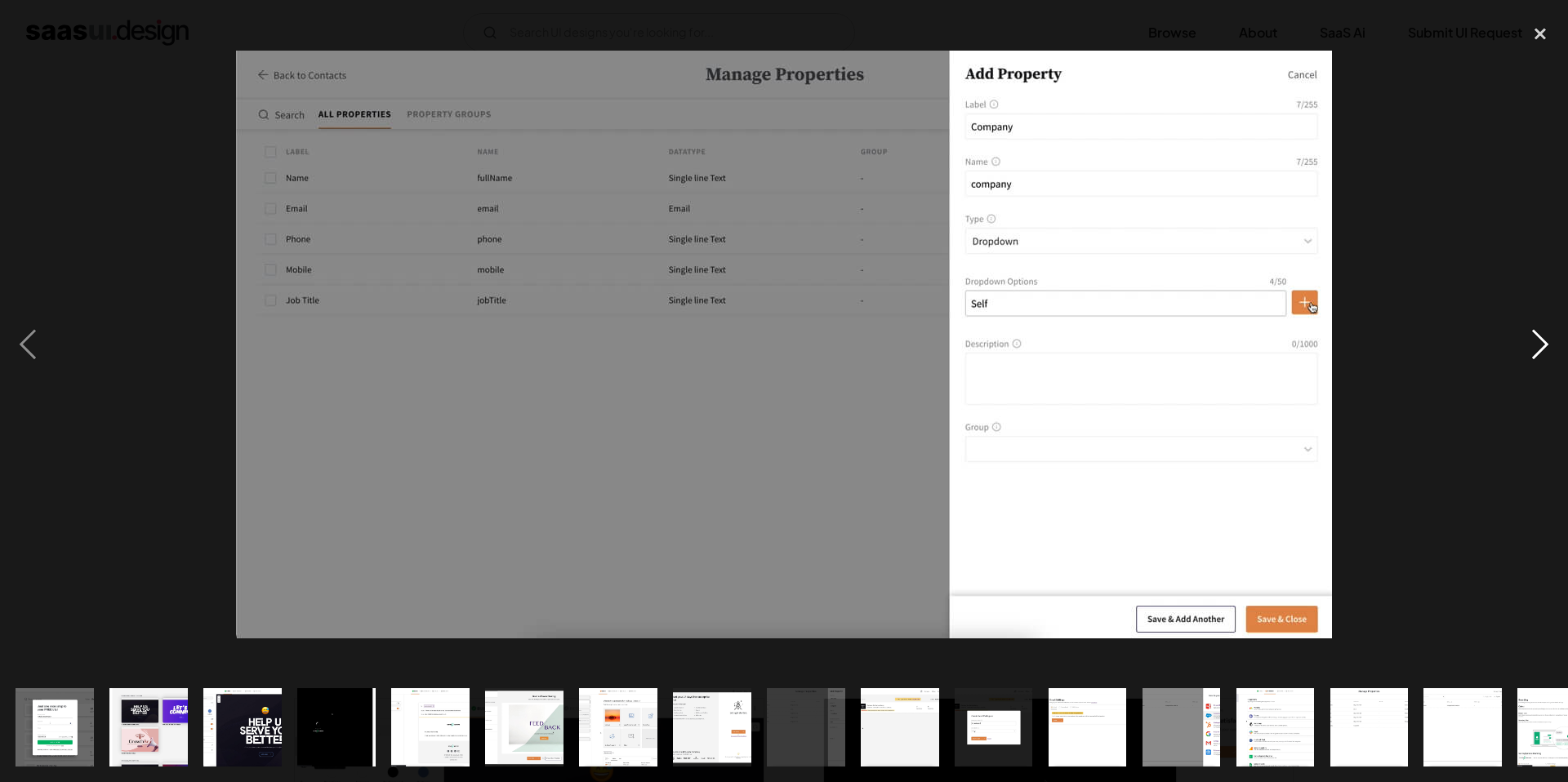
click at [1549, 351] on div "next image" at bounding box center [1540, 343] width 55 height 657
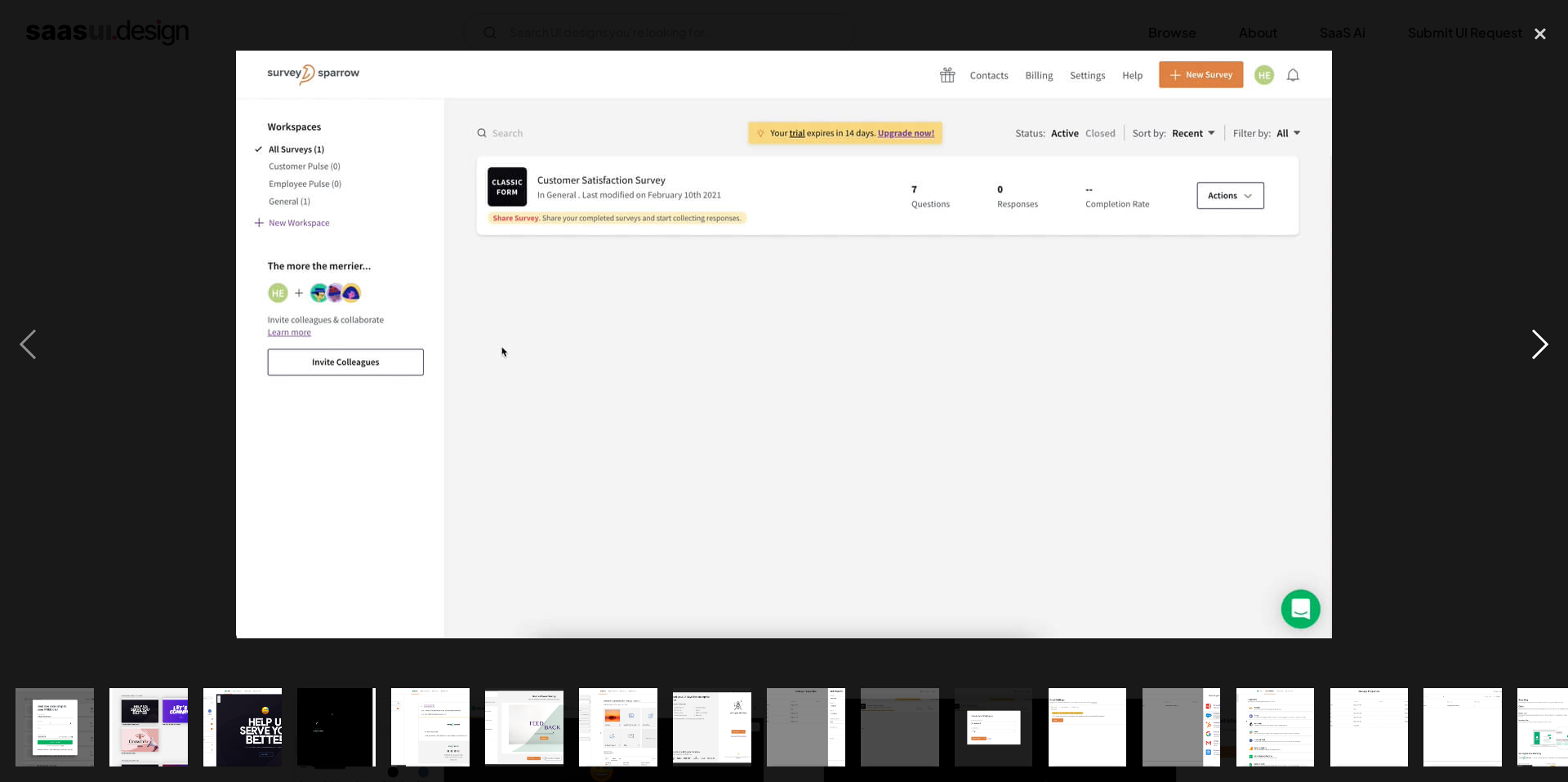
click at [1549, 351] on div "next image" at bounding box center [1540, 343] width 55 height 657
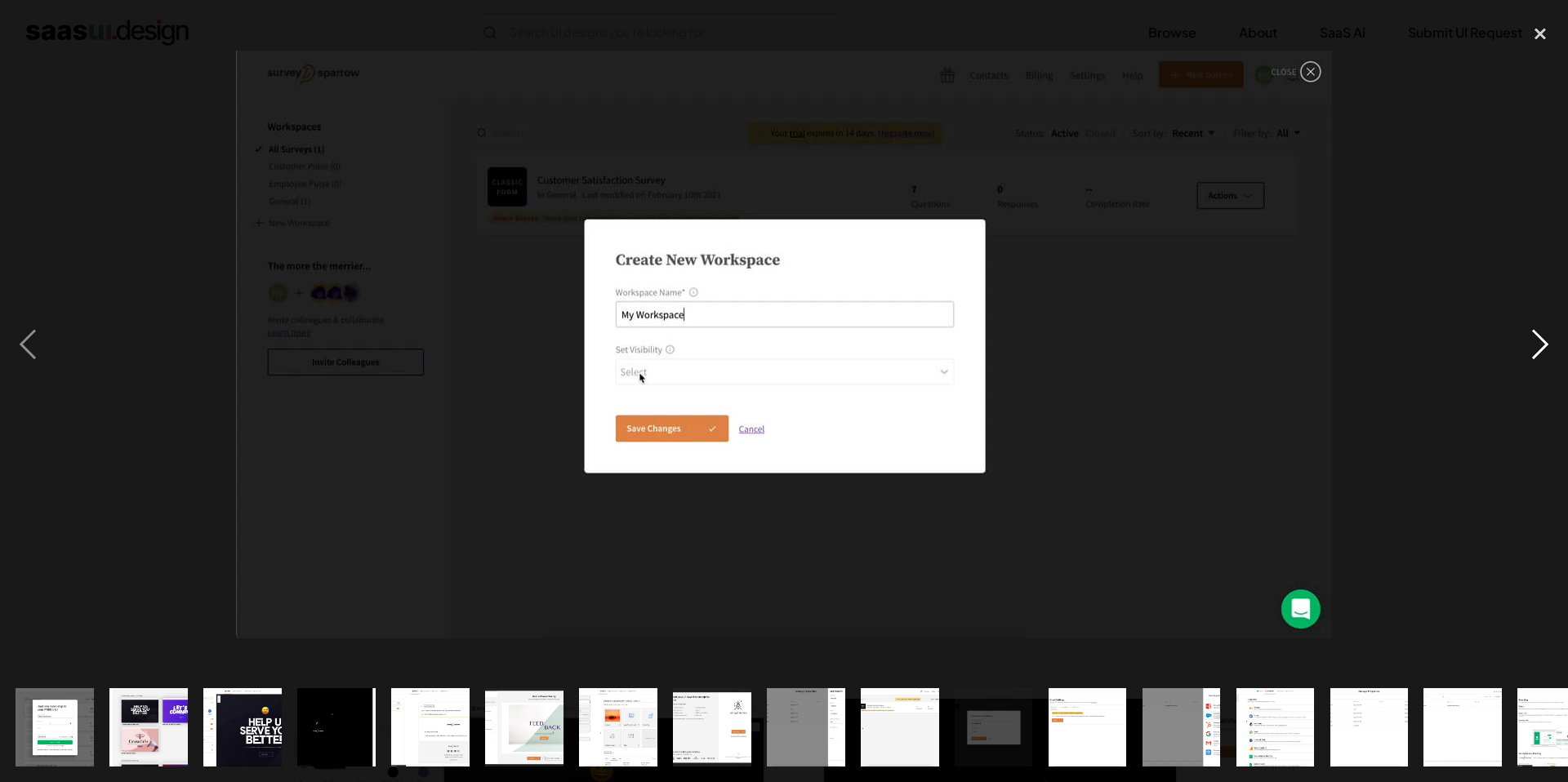
click at [1549, 351] on div "next image" at bounding box center [1540, 343] width 55 height 657
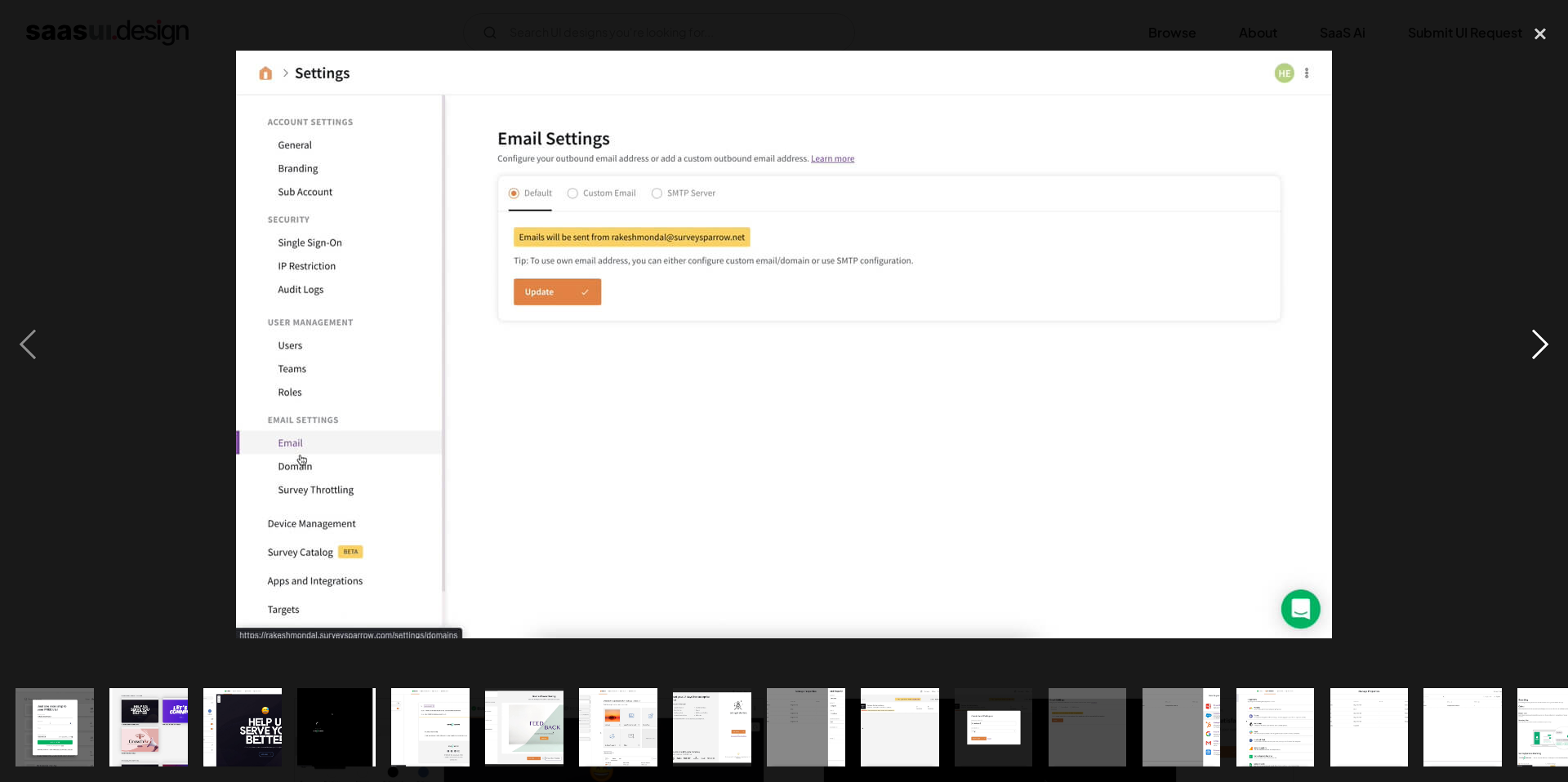
click at [1549, 351] on div "next image" at bounding box center [1540, 343] width 55 height 657
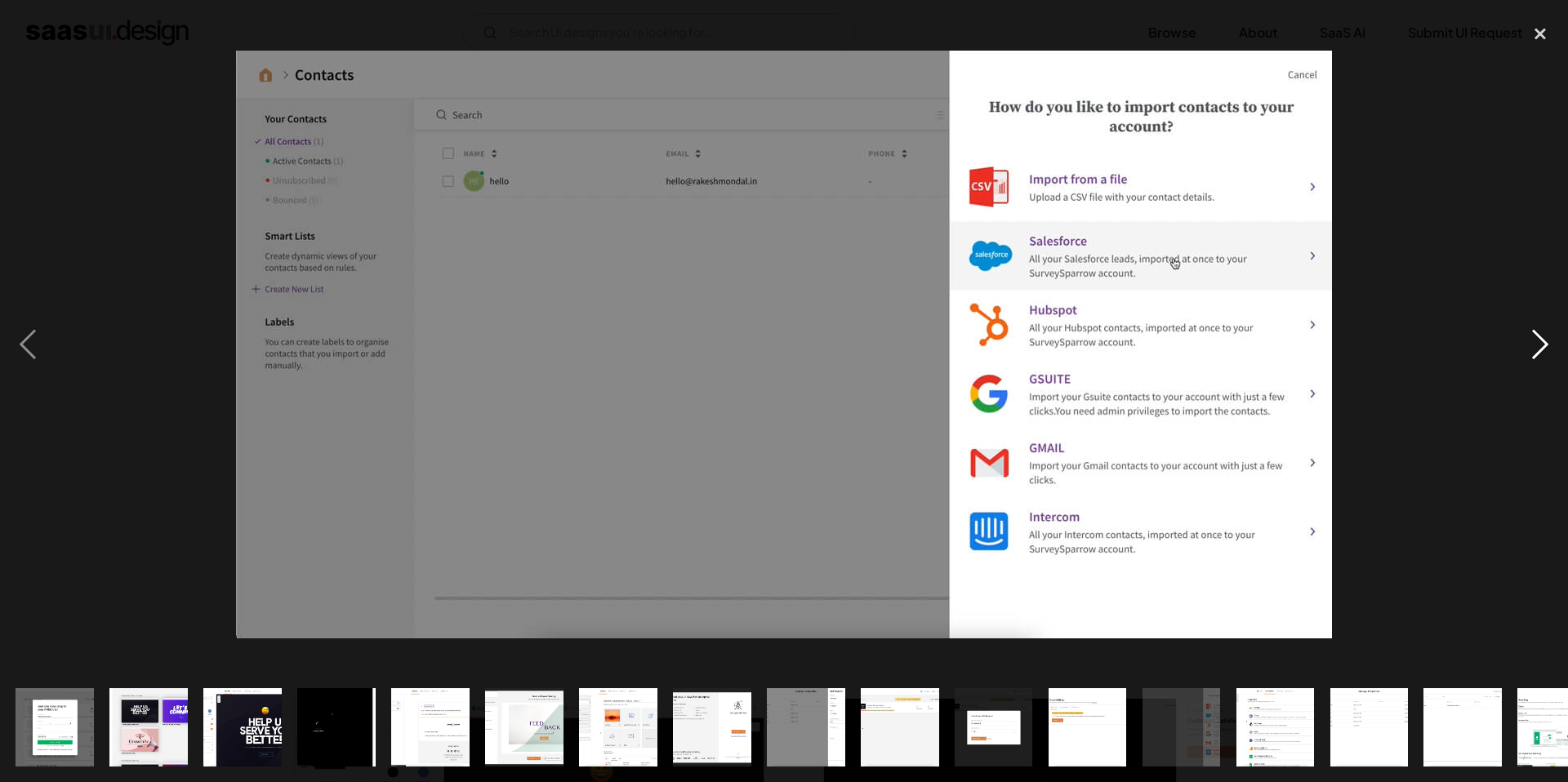
click at [1549, 351] on div "next image" at bounding box center [1540, 343] width 55 height 657
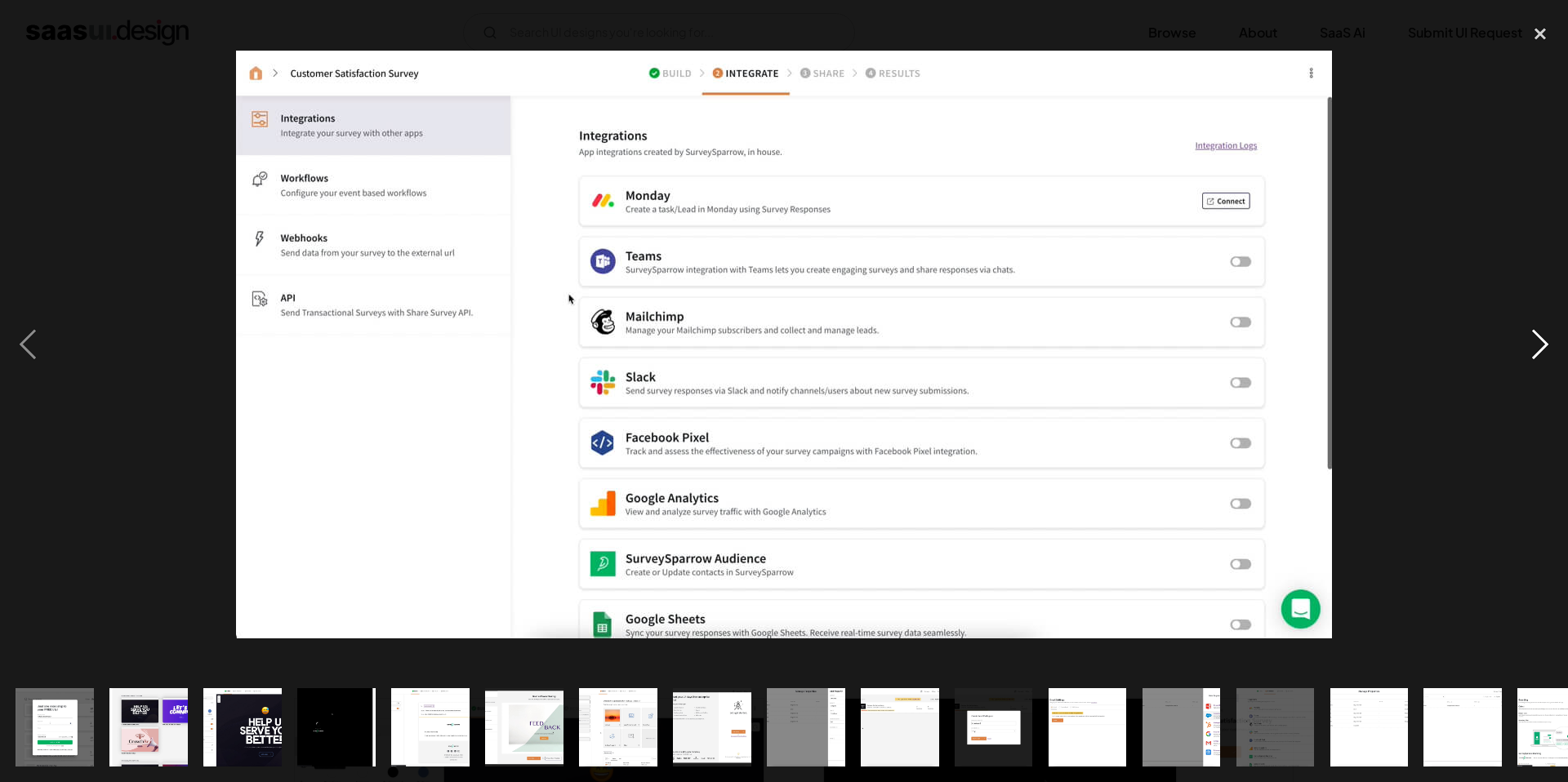
click at [1549, 351] on div "next image" at bounding box center [1540, 343] width 55 height 657
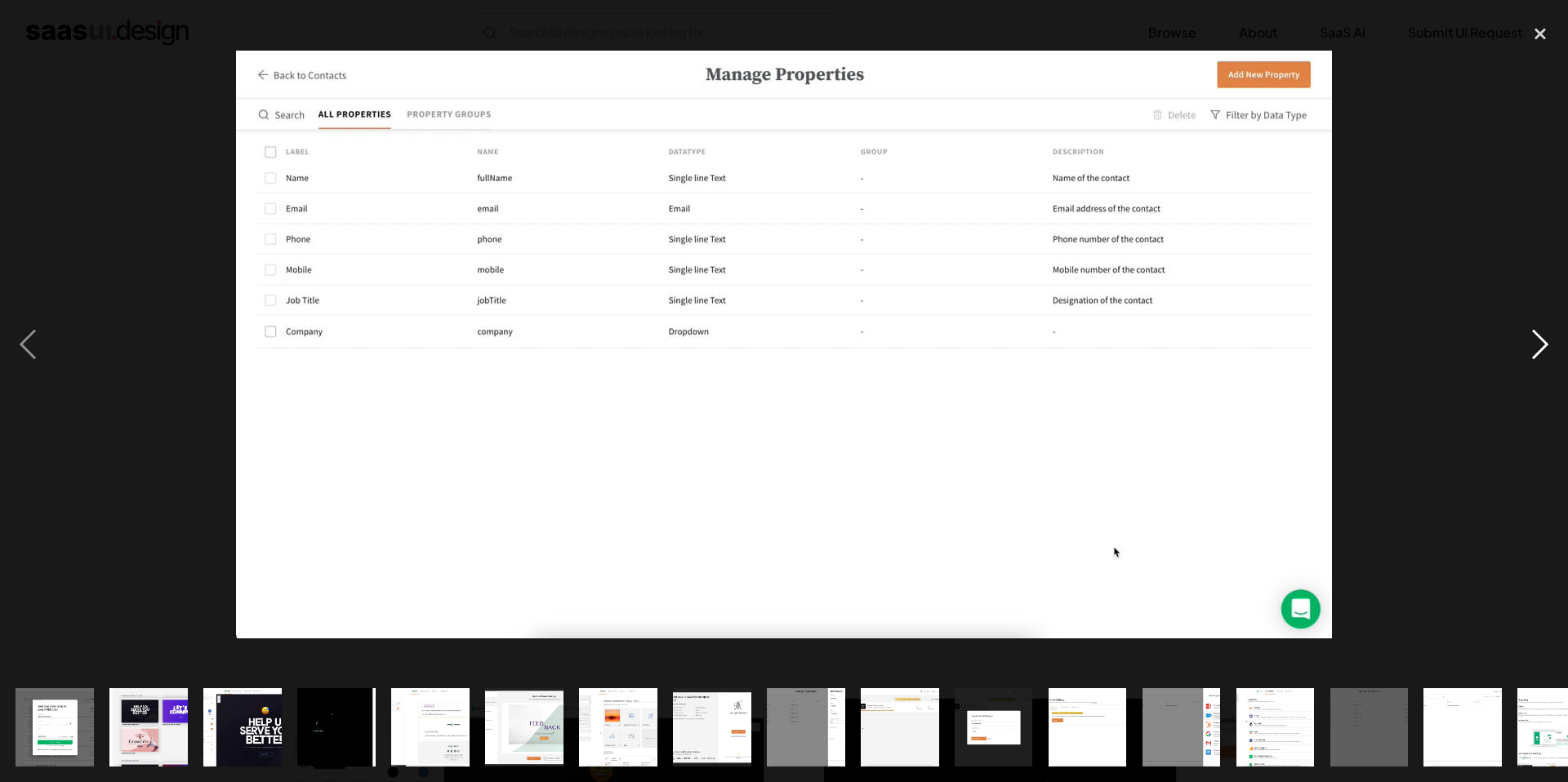
click at [1549, 351] on div "next image" at bounding box center [1540, 343] width 55 height 657
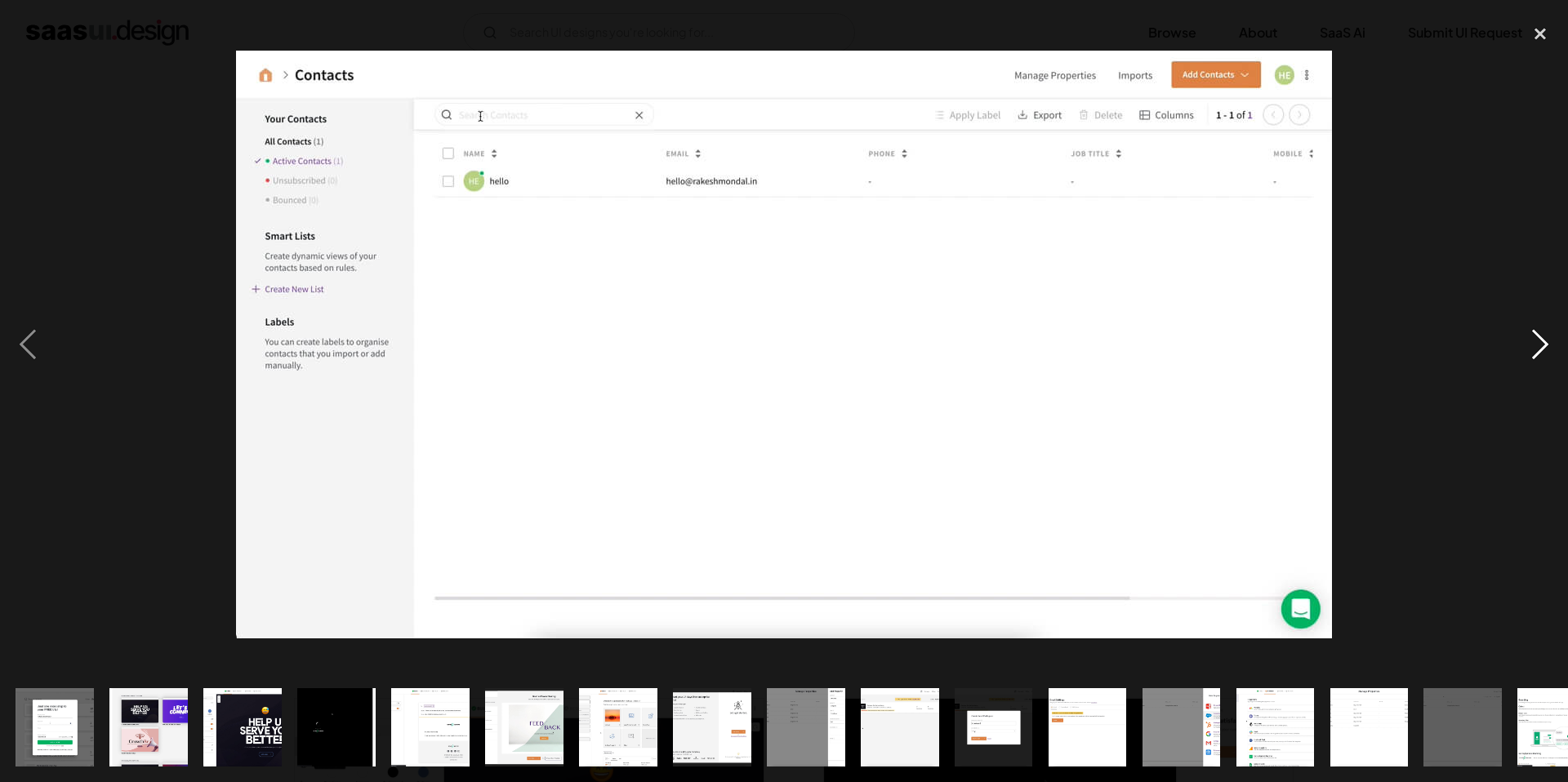
click at [1549, 351] on div "next image" at bounding box center [1540, 343] width 55 height 657
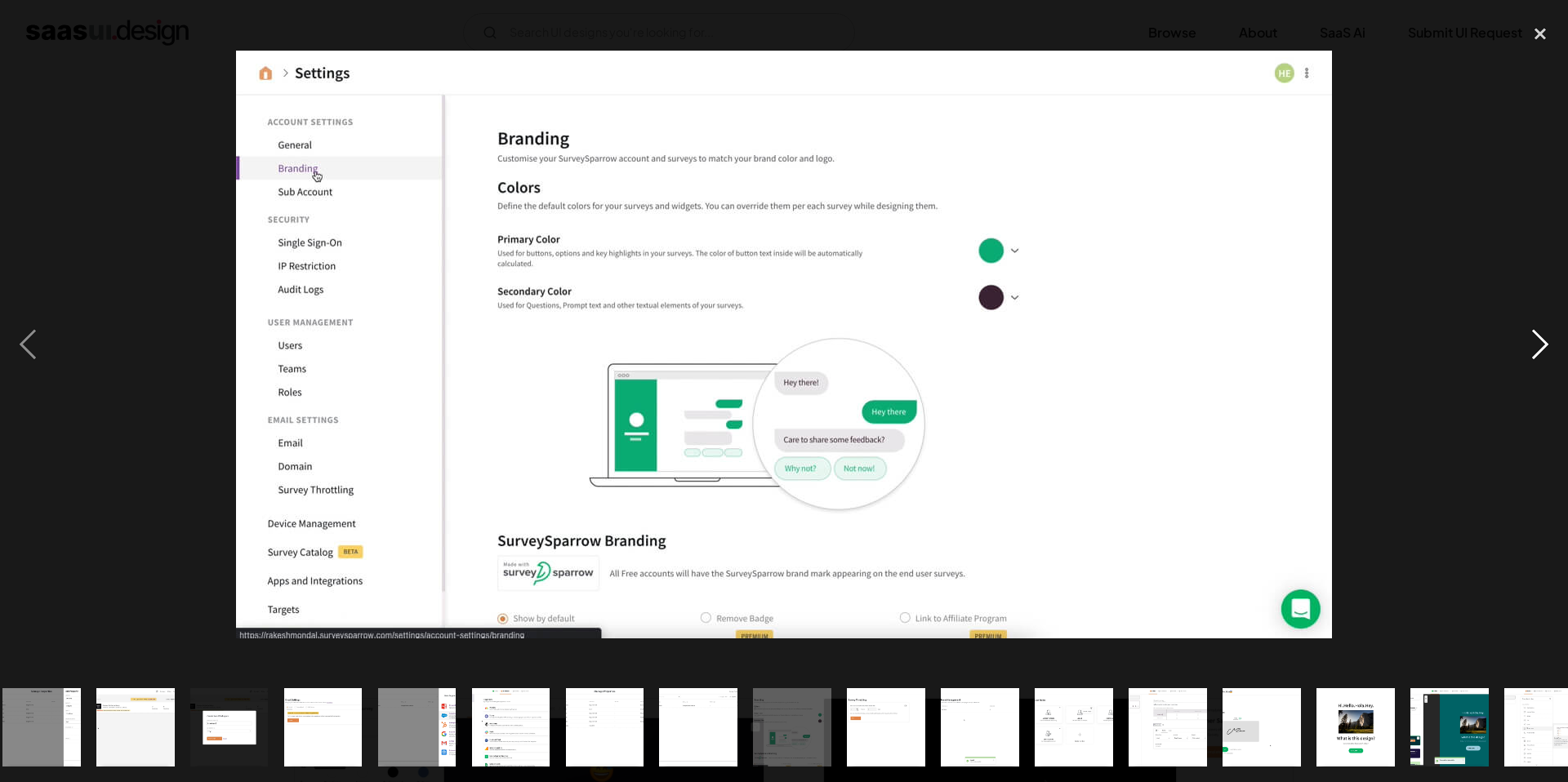
scroll to position [0, 795]
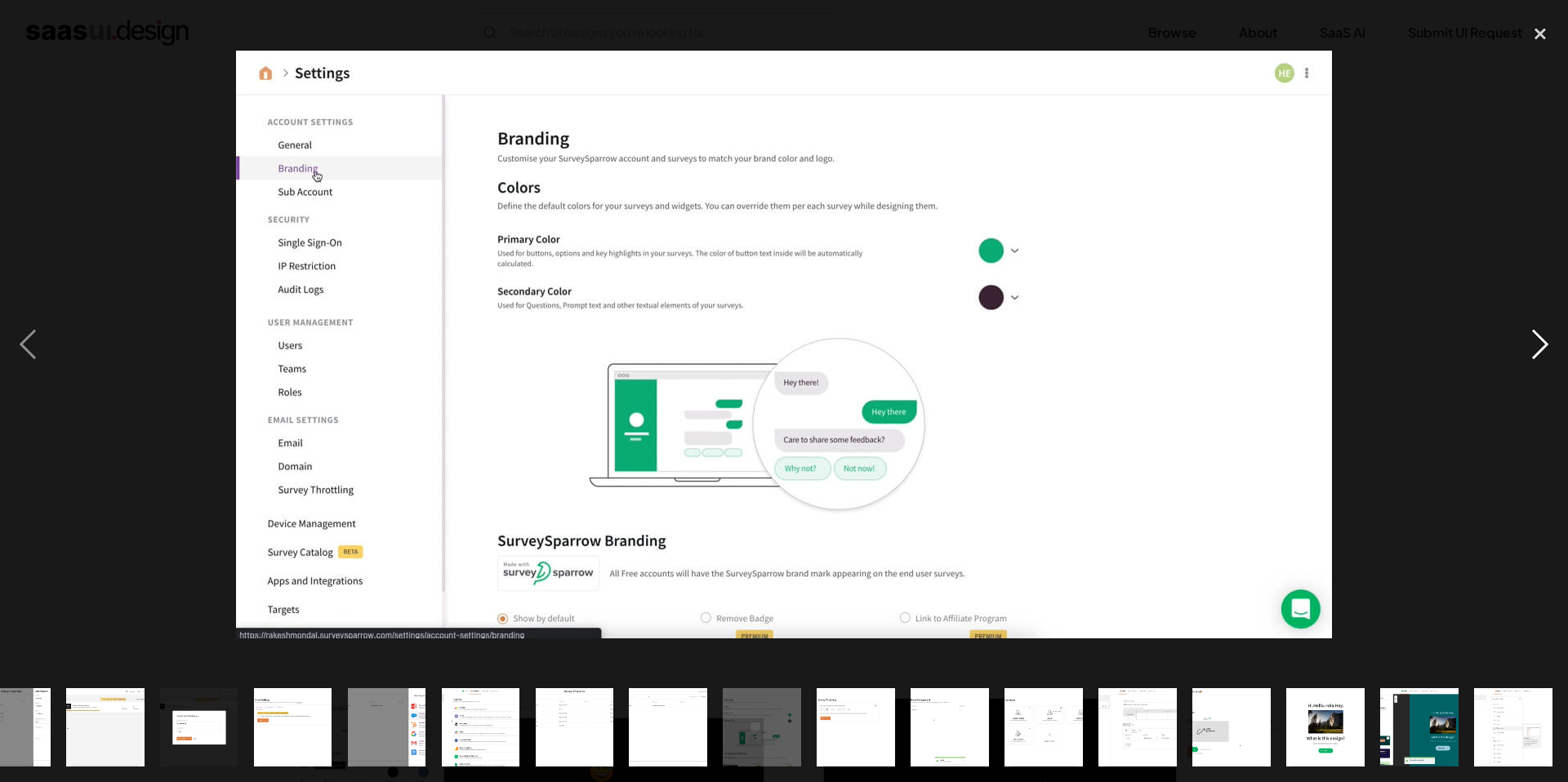
click at [1549, 351] on div "next image" at bounding box center [1540, 343] width 55 height 657
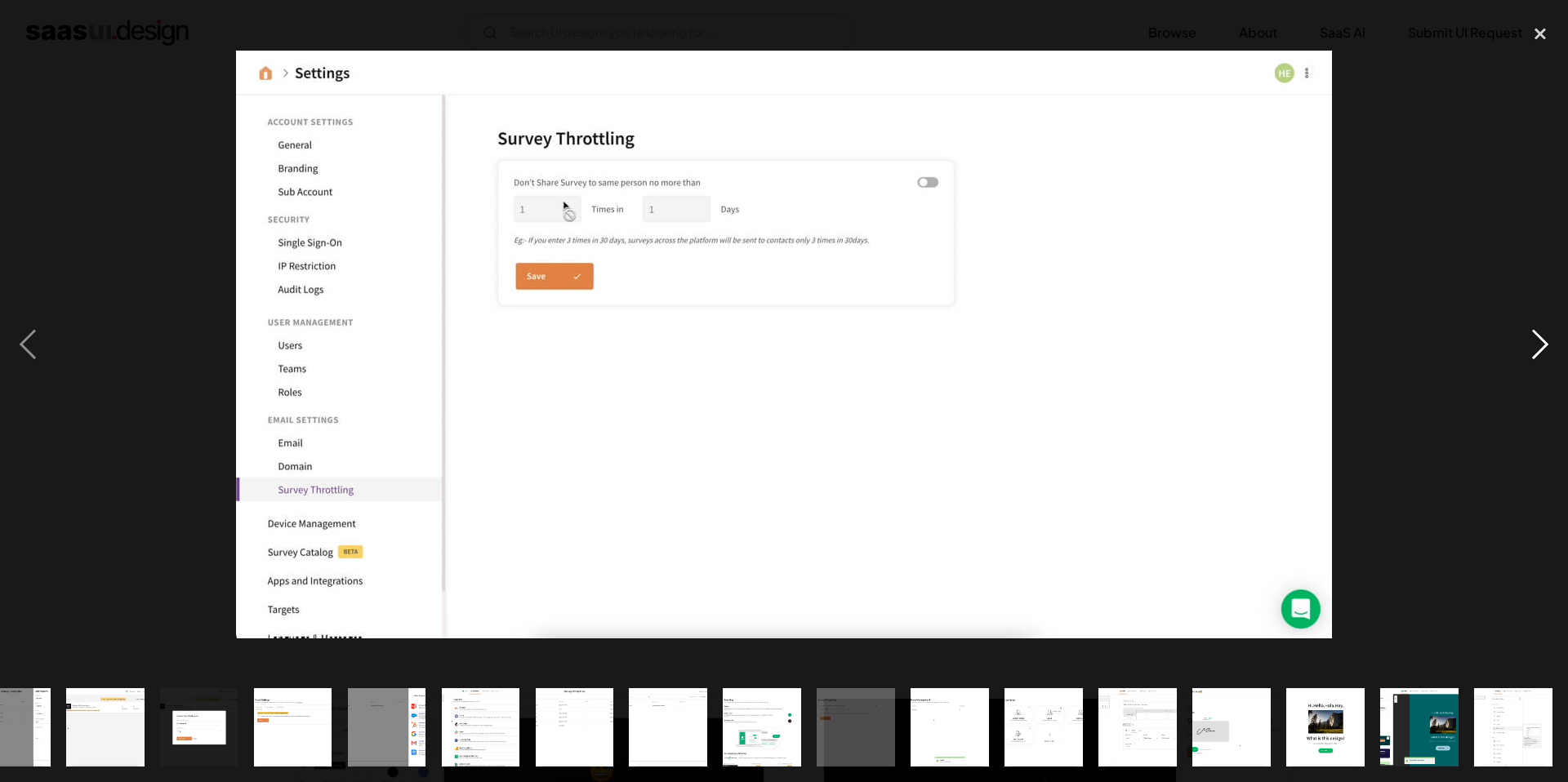
click at [1549, 351] on div "next image" at bounding box center [1540, 343] width 55 height 657
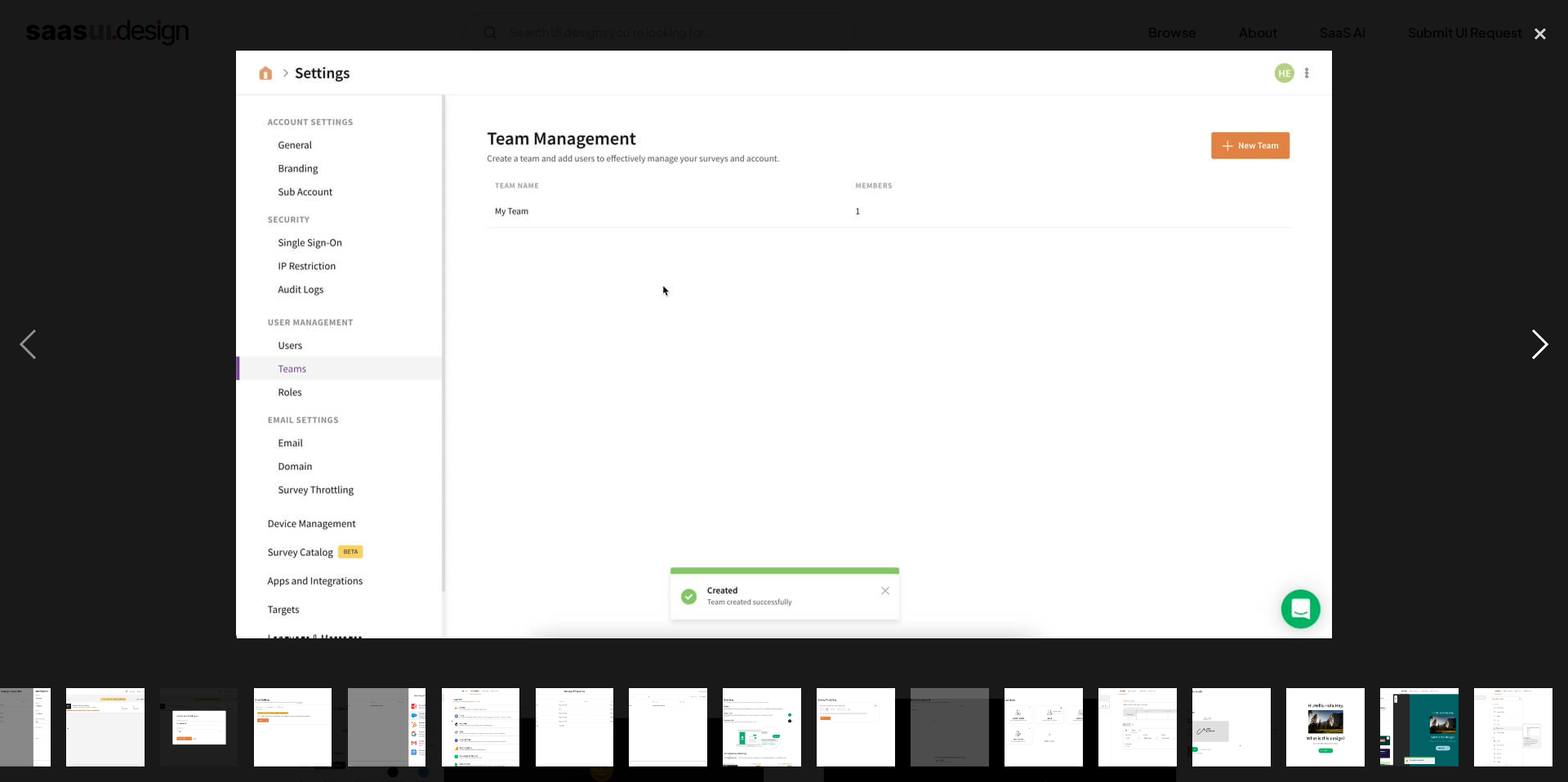
click at [1549, 351] on div "next image" at bounding box center [1540, 343] width 55 height 657
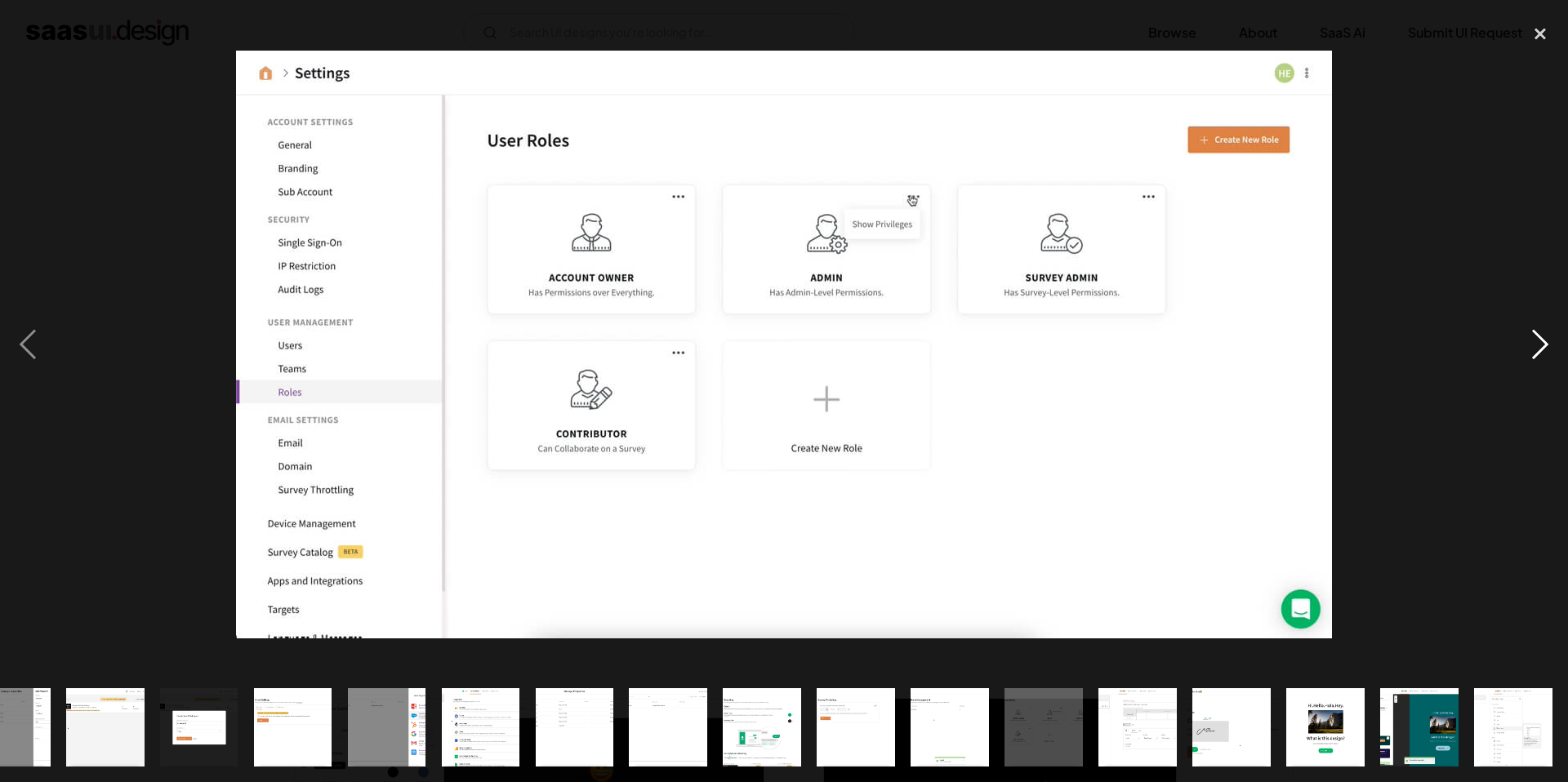
click at [1549, 351] on div "next image" at bounding box center [1540, 343] width 55 height 657
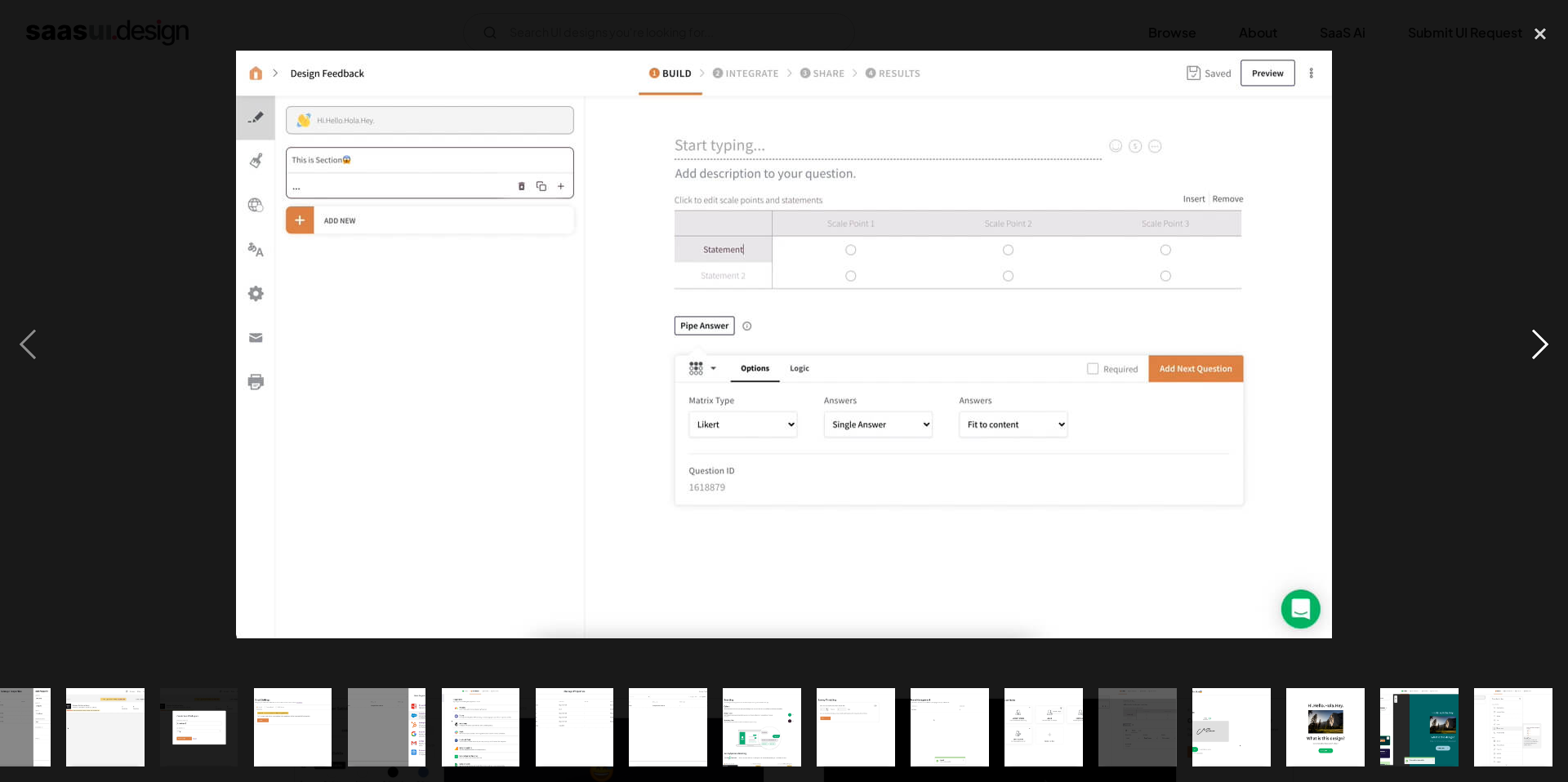
click at [1549, 351] on div "next image" at bounding box center [1540, 343] width 55 height 657
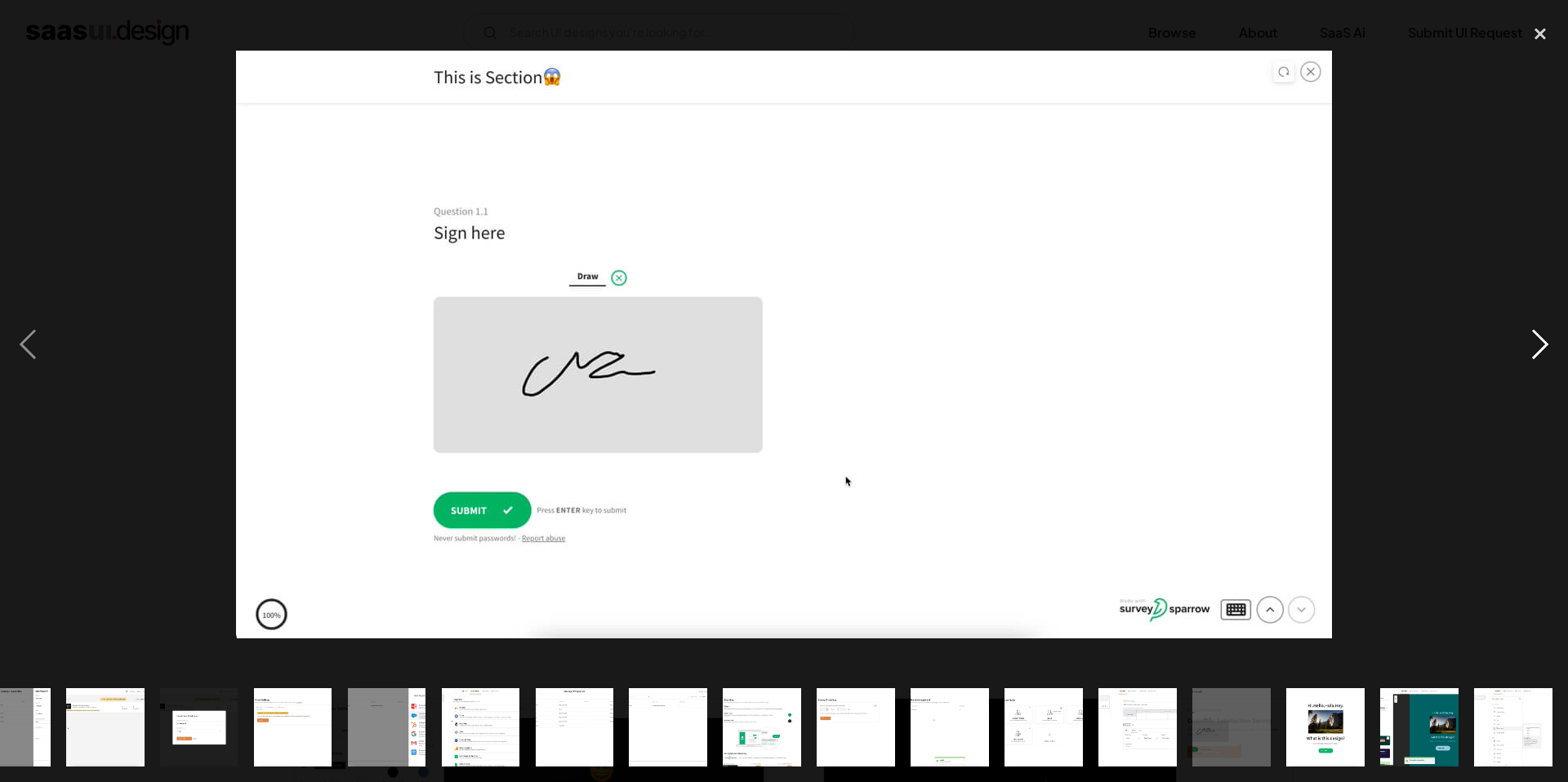
click at [1549, 351] on div "next image" at bounding box center [1540, 343] width 55 height 657
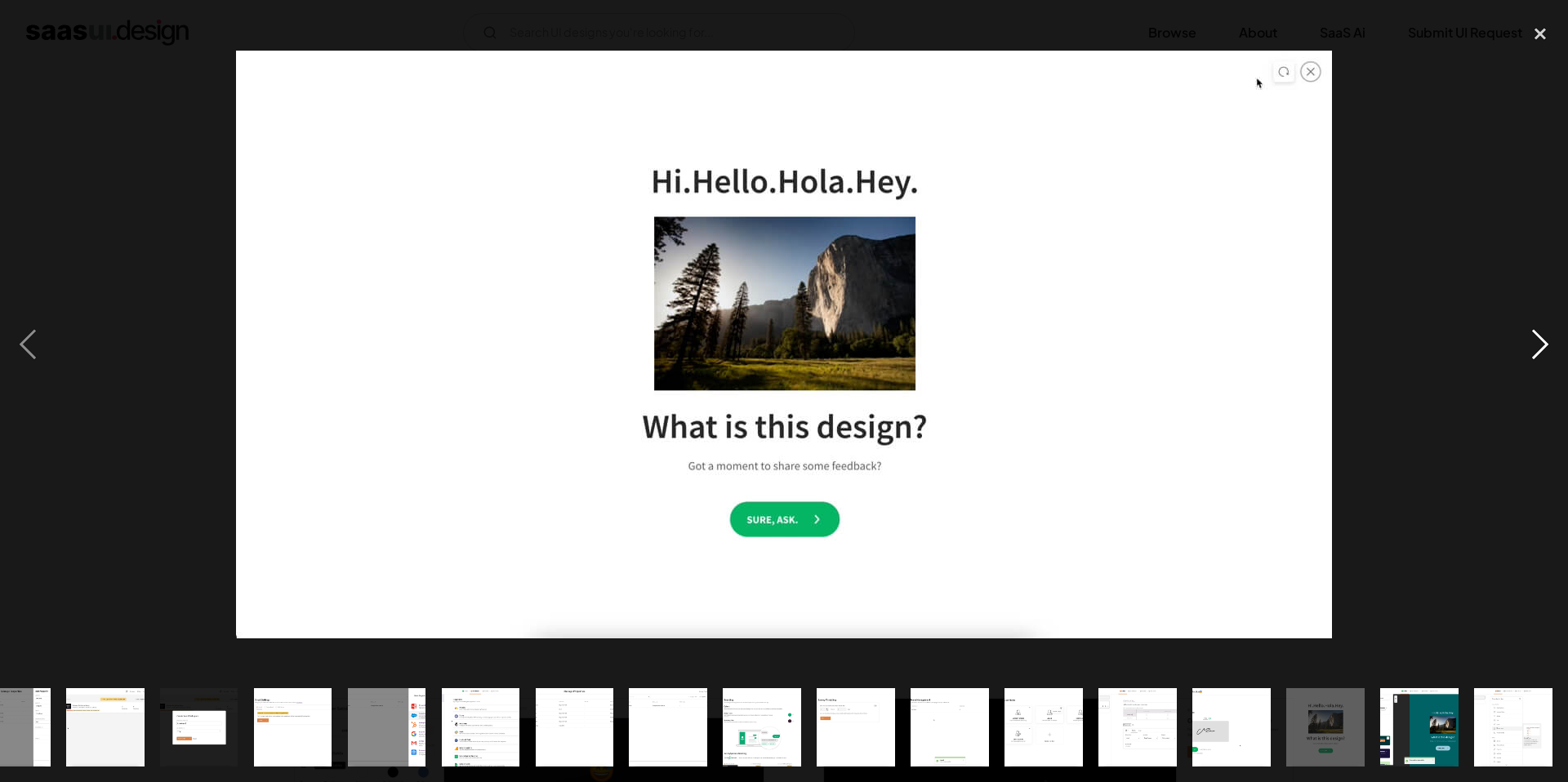
click at [1549, 351] on div "next image" at bounding box center [1540, 343] width 55 height 657
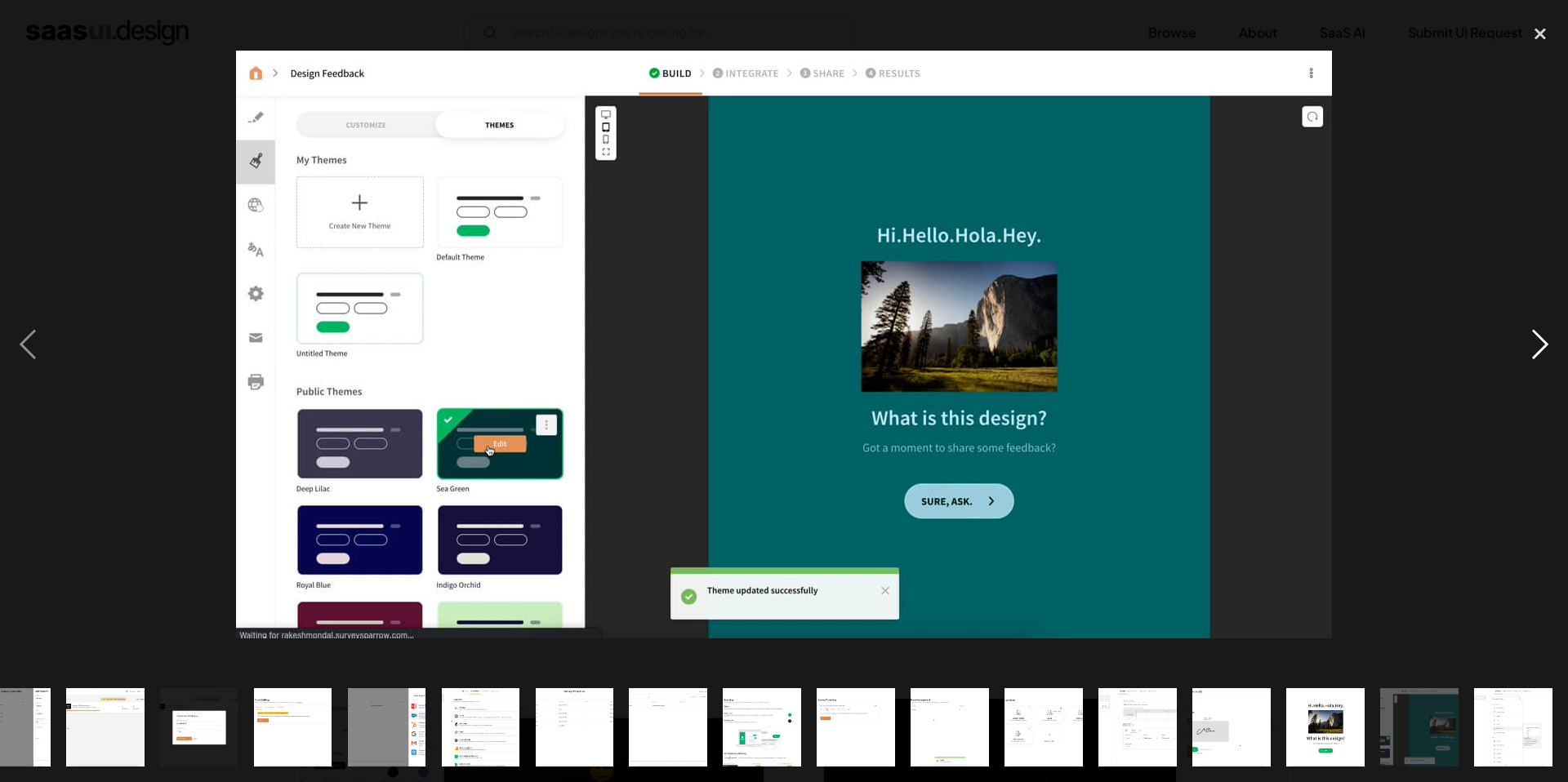
click at [1549, 351] on div "next image" at bounding box center [1540, 343] width 55 height 657
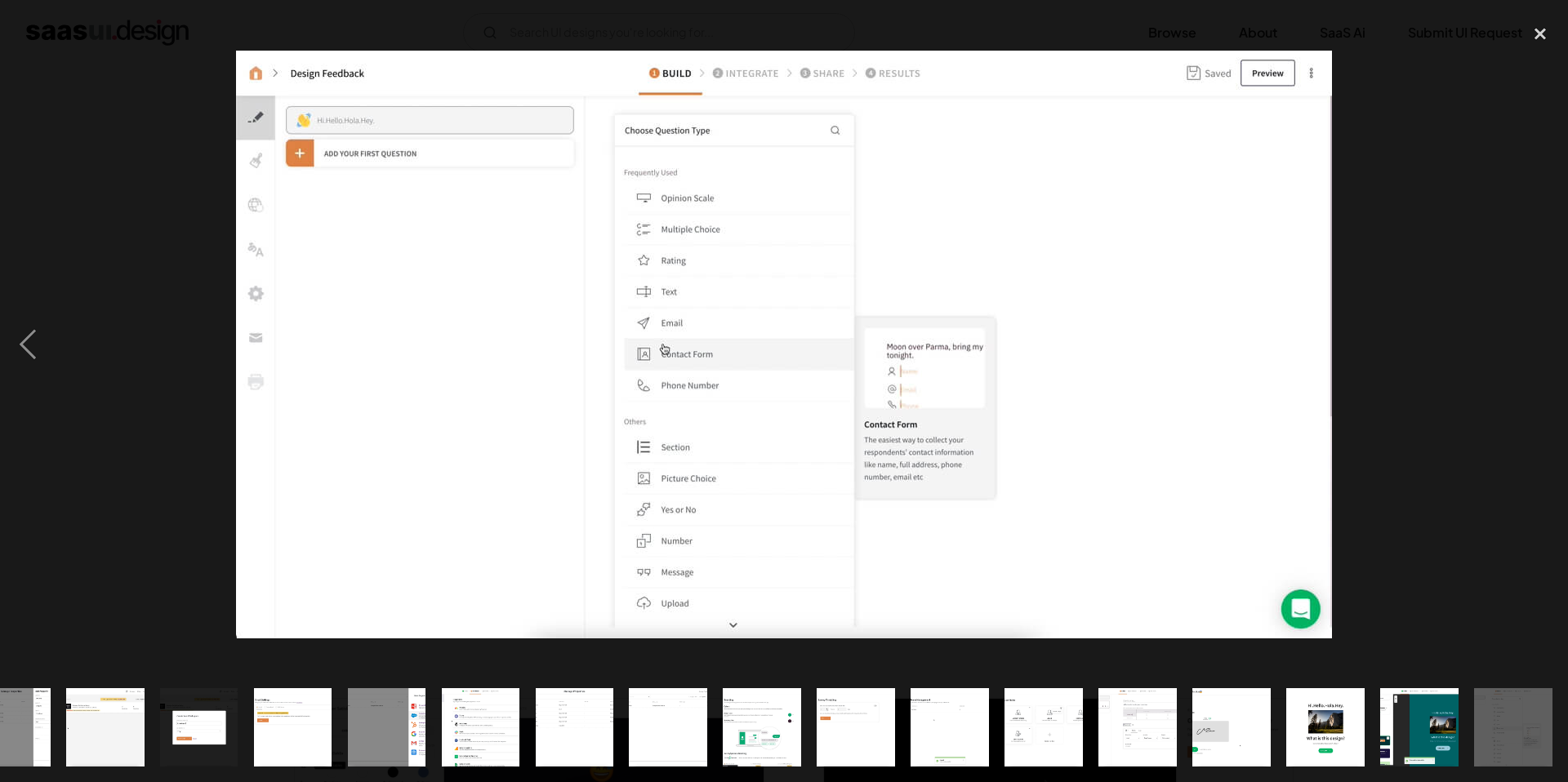
click at [1549, 351] on div "next image" at bounding box center [1540, 343] width 55 height 657
click at [1545, 40] on div "close lightbox" at bounding box center [1540, 33] width 55 height 36
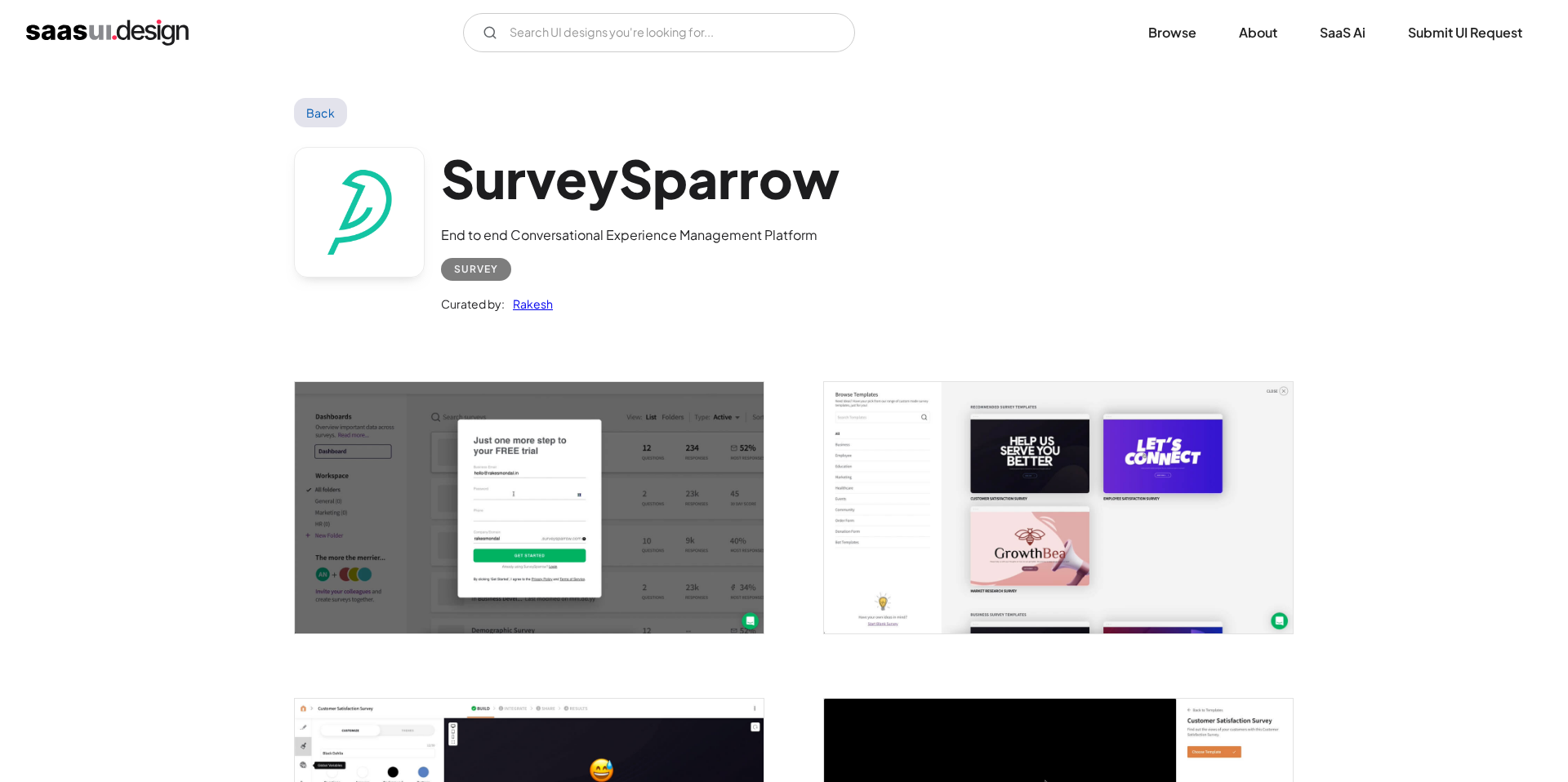
scroll to position [0, 0]
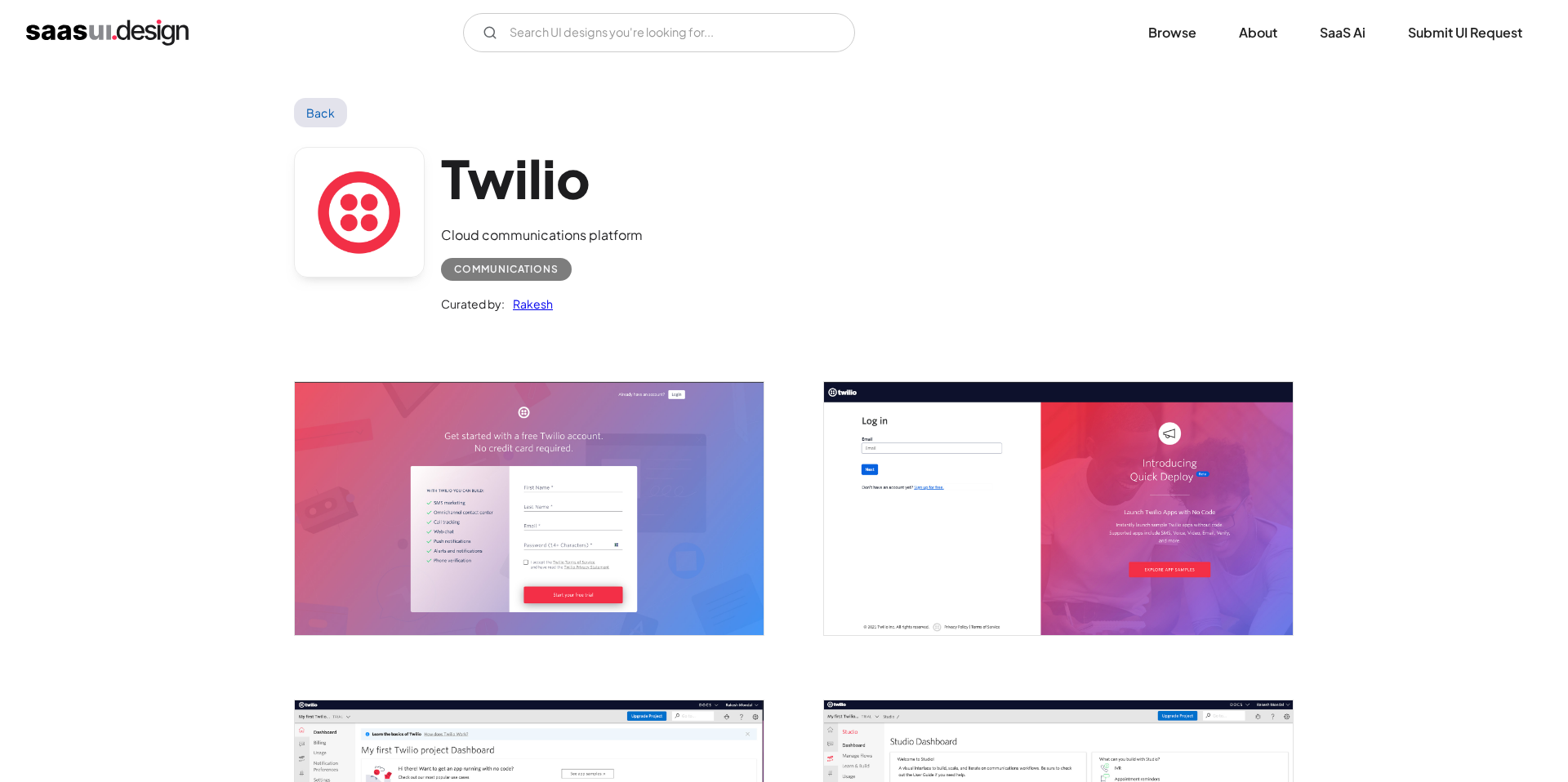
click at [587, 433] on img "open lightbox" at bounding box center [529, 508] width 469 height 252
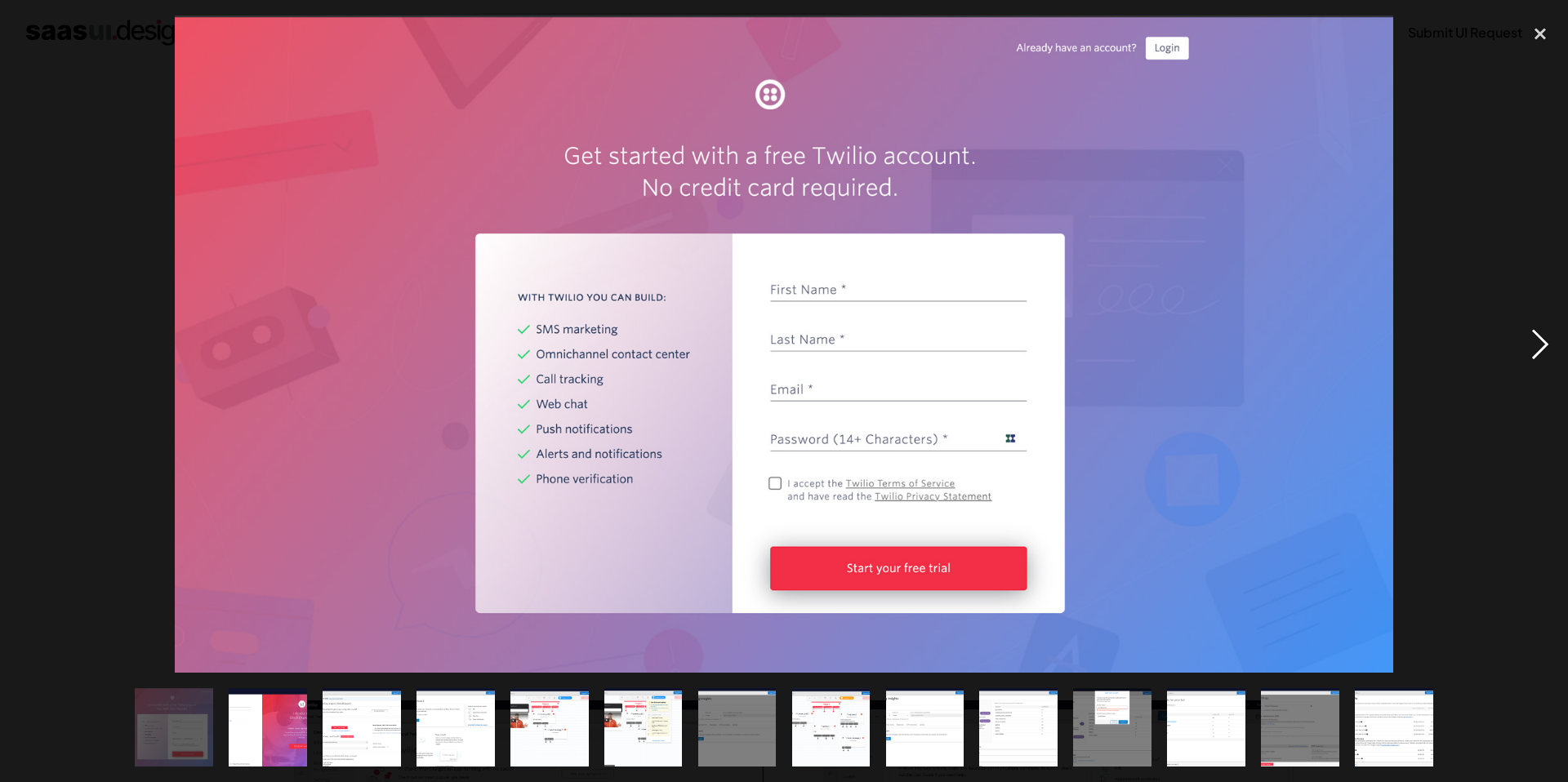
click at [1542, 352] on div "next image" at bounding box center [1540, 343] width 55 height 657
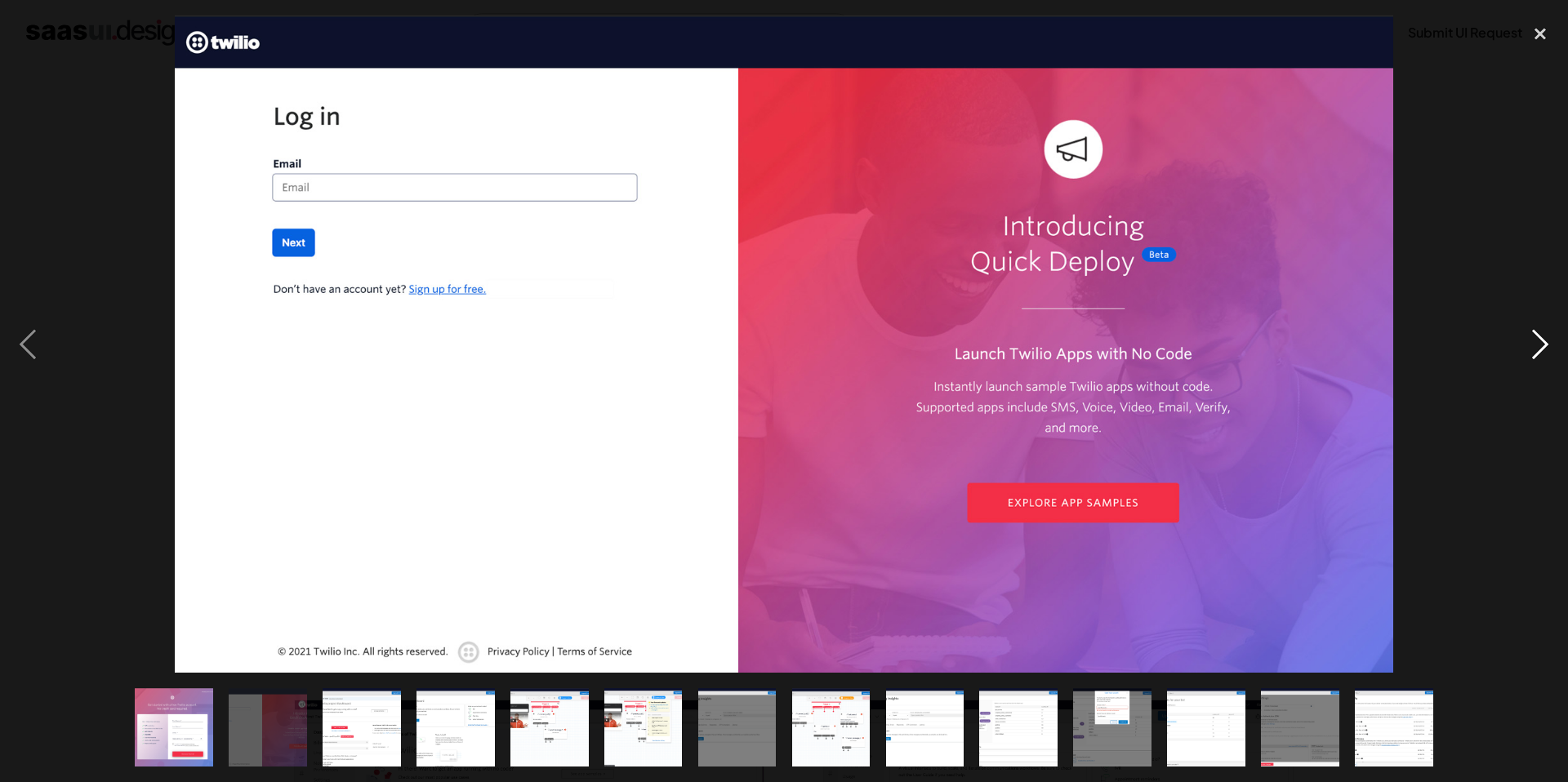
click at [1542, 352] on div "next image" at bounding box center [1540, 343] width 55 height 657
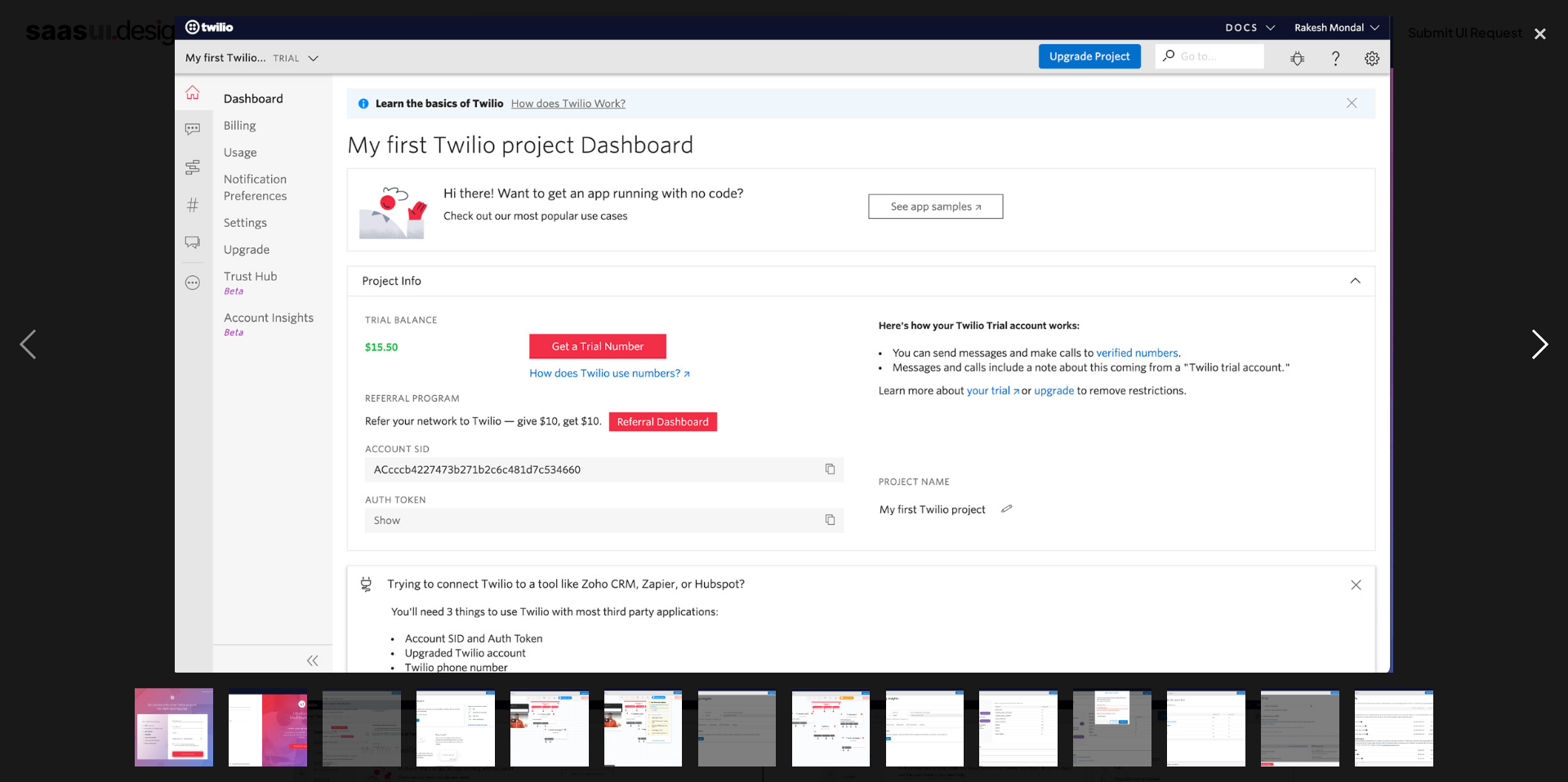
click at [1542, 352] on div "next image" at bounding box center [1540, 343] width 55 height 657
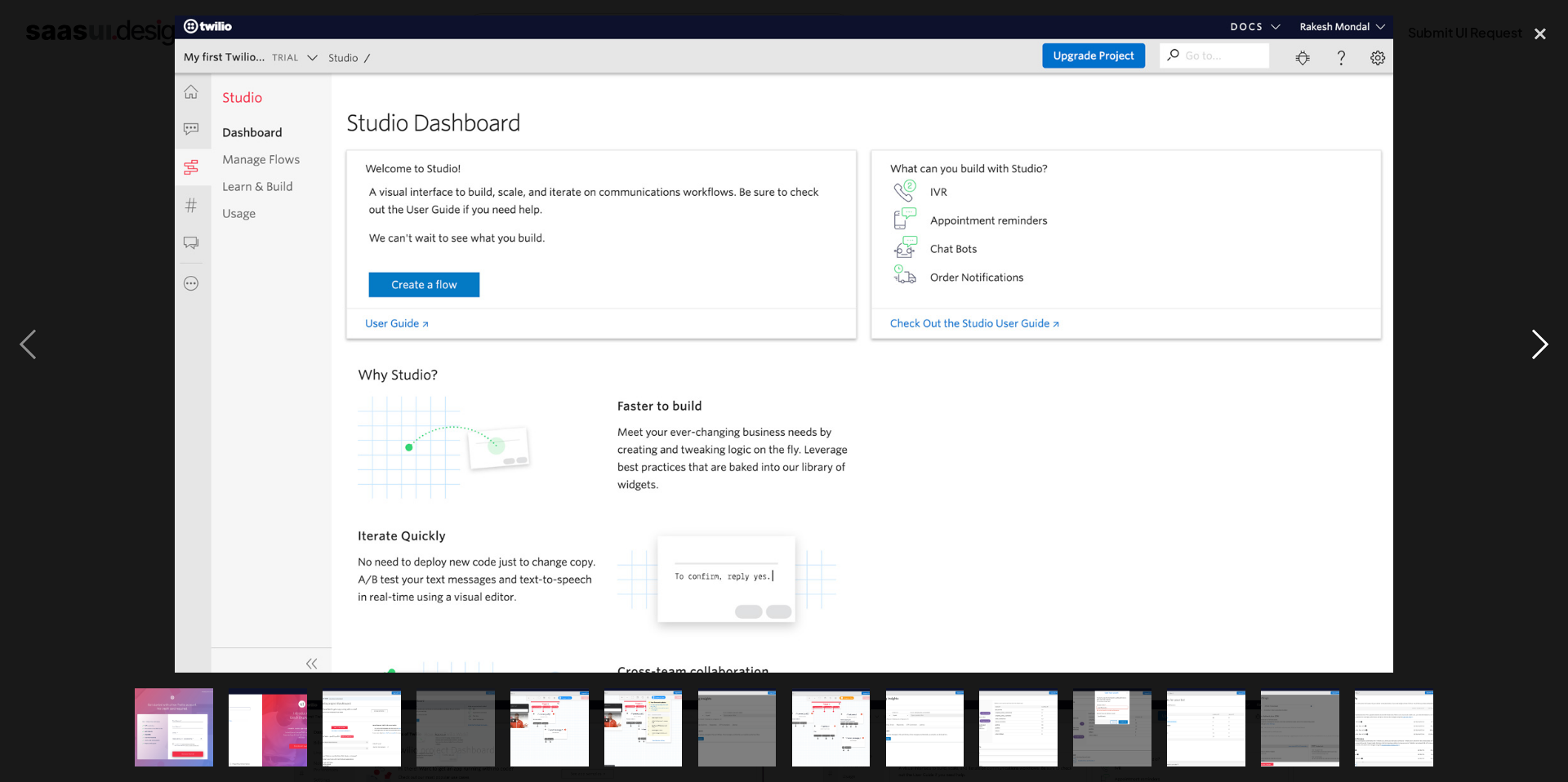
click at [1542, 352] on div "next image" at bounding box center [1540, 343] width 55 height 657
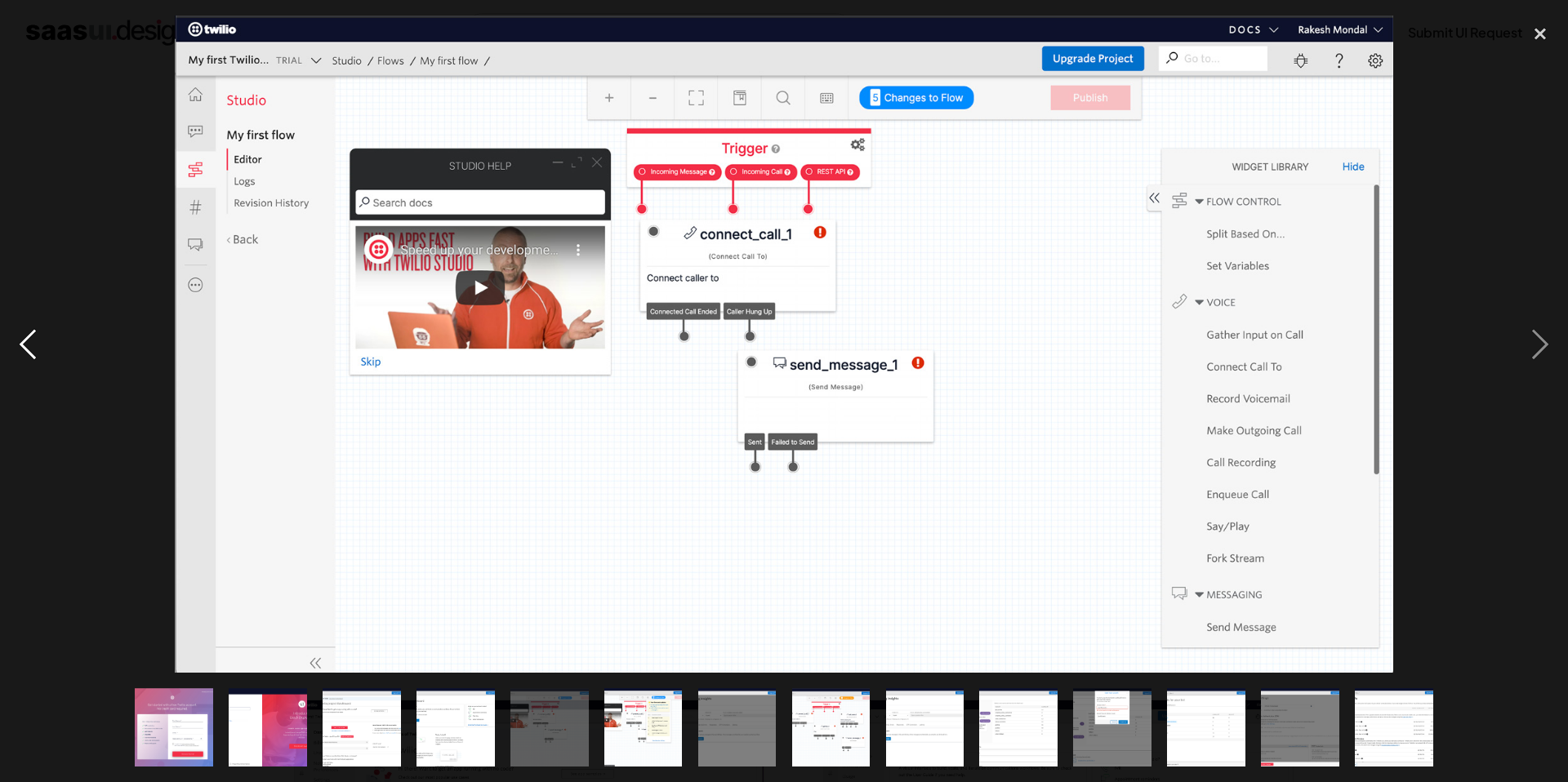
click at [25, 329] on div "previous image" at bounding box center [27, 343] width 55 height 657
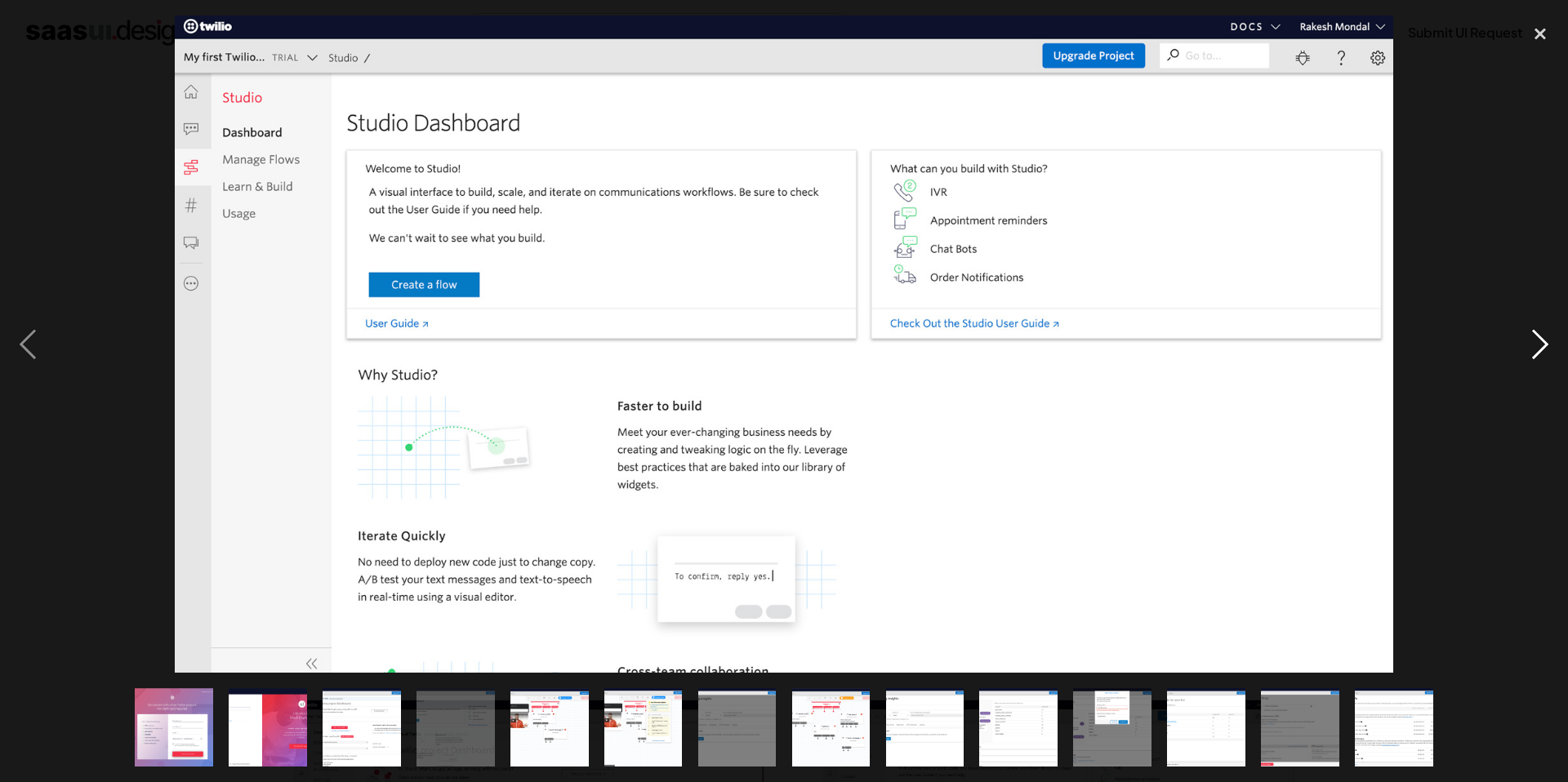
click at [1543, 358] on div "next image" at bounding box center [1540, 343] width 55 height 657
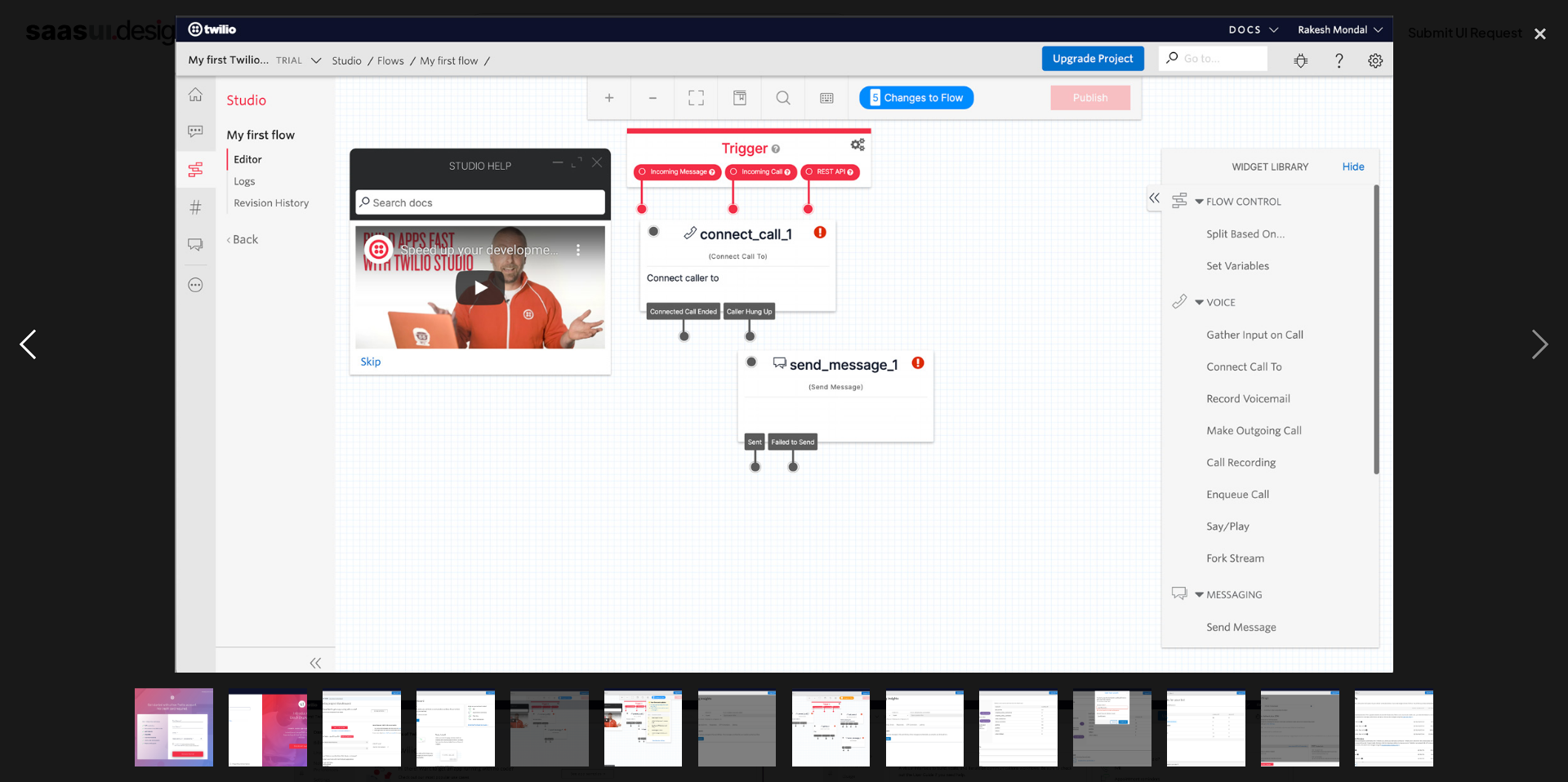
click at [43, 327] on div "previous image" at bounding box center [27, 343] width 55 height 657
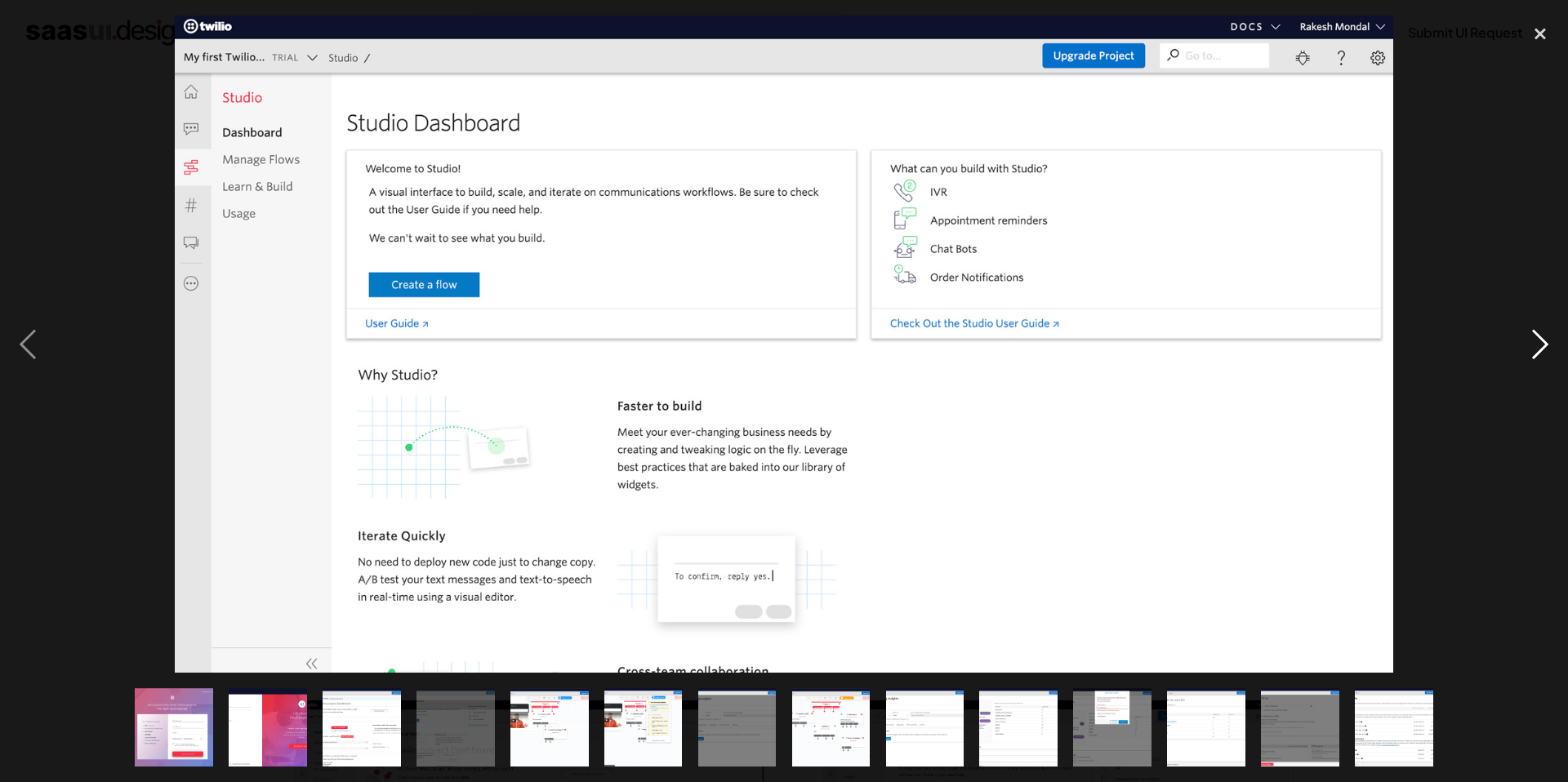
click at [1537, 342] on div "next image" at bounding box center [1540, 343] width 55 height 657
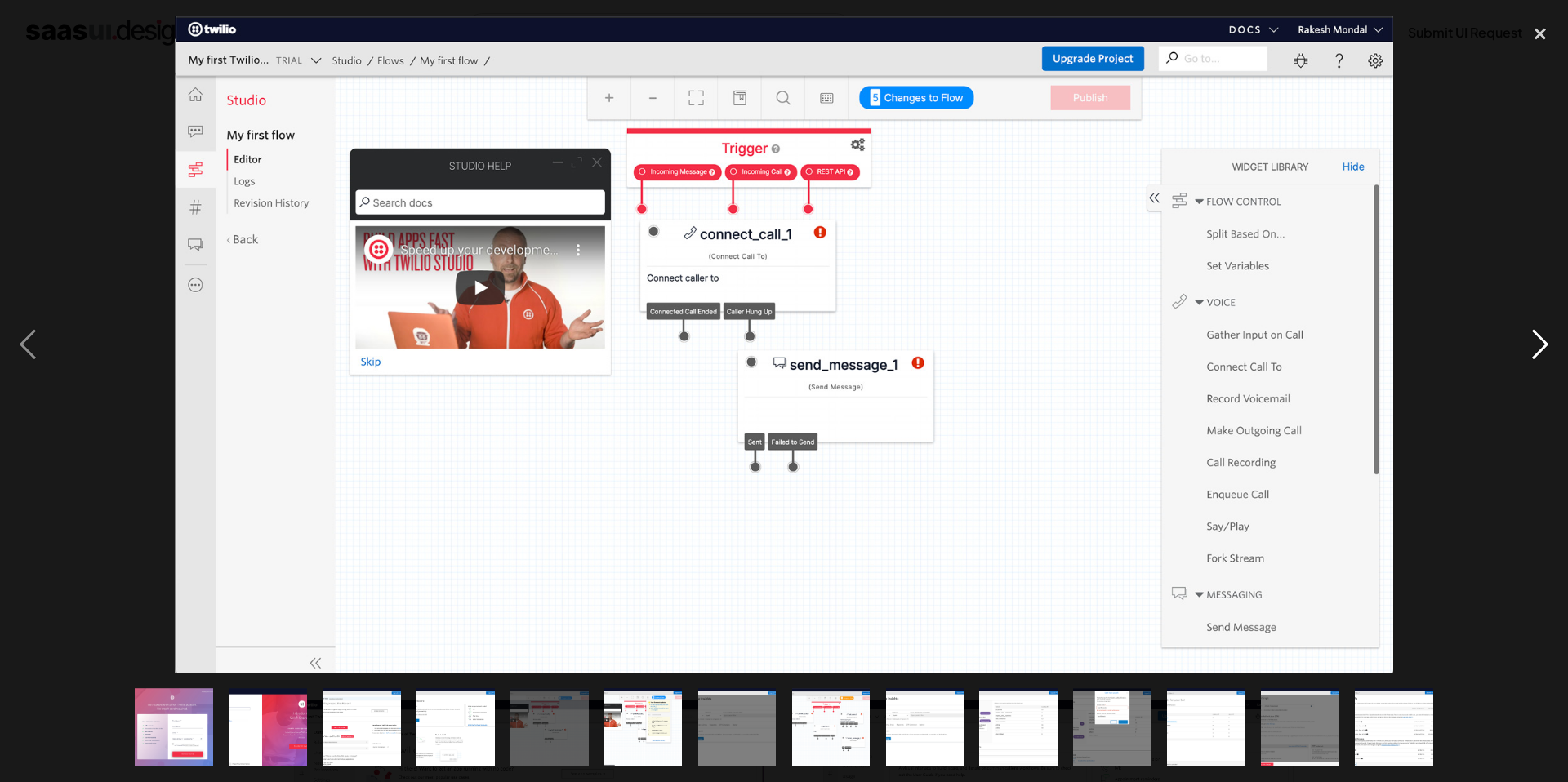
click at [1547, 337] on div "next image" at bounding box center [1540, 343] width 55 height 657
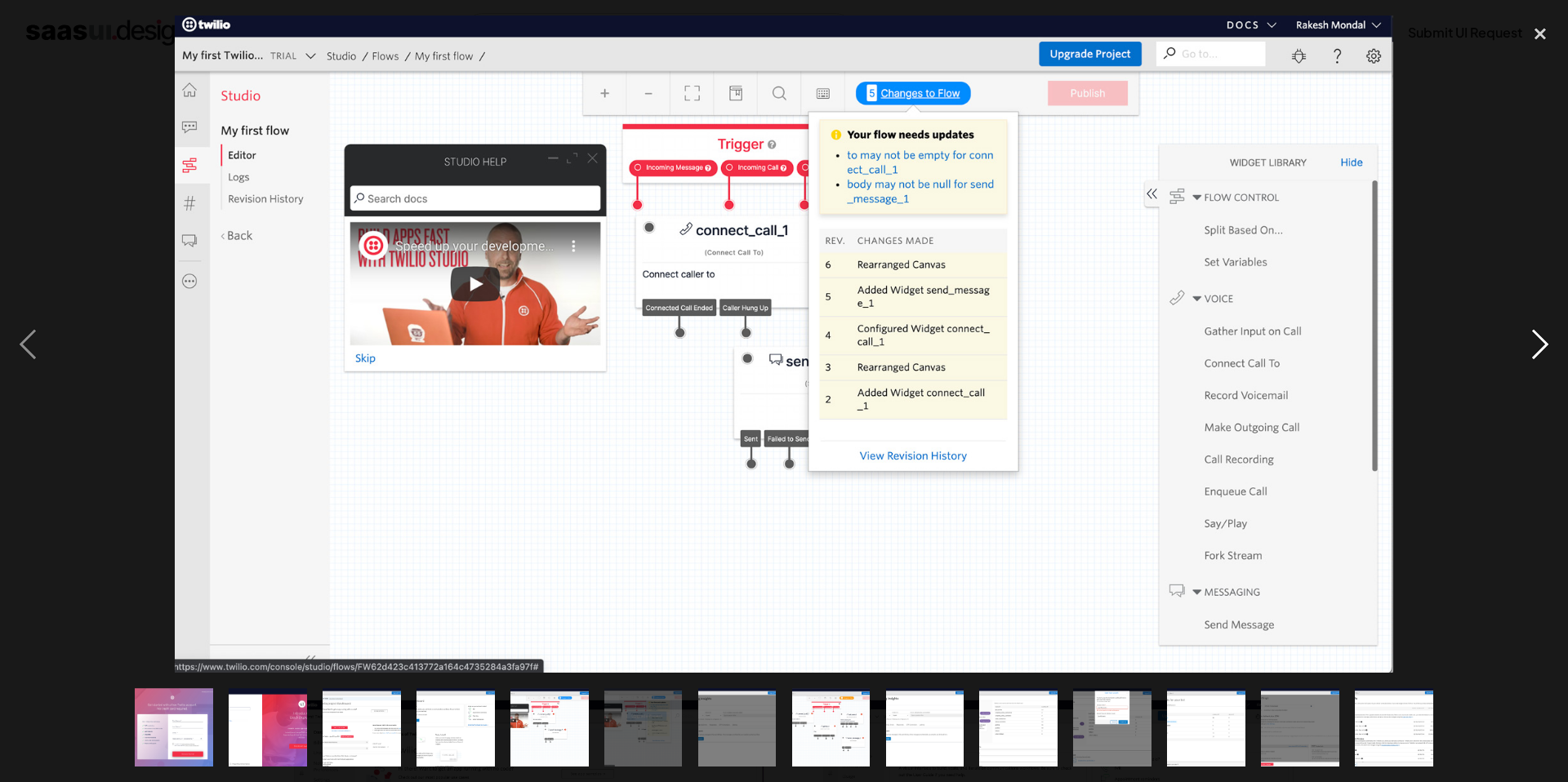
click at [1546, 338] on div "next image" at bounding box center [1540, 343] width 55 height 657
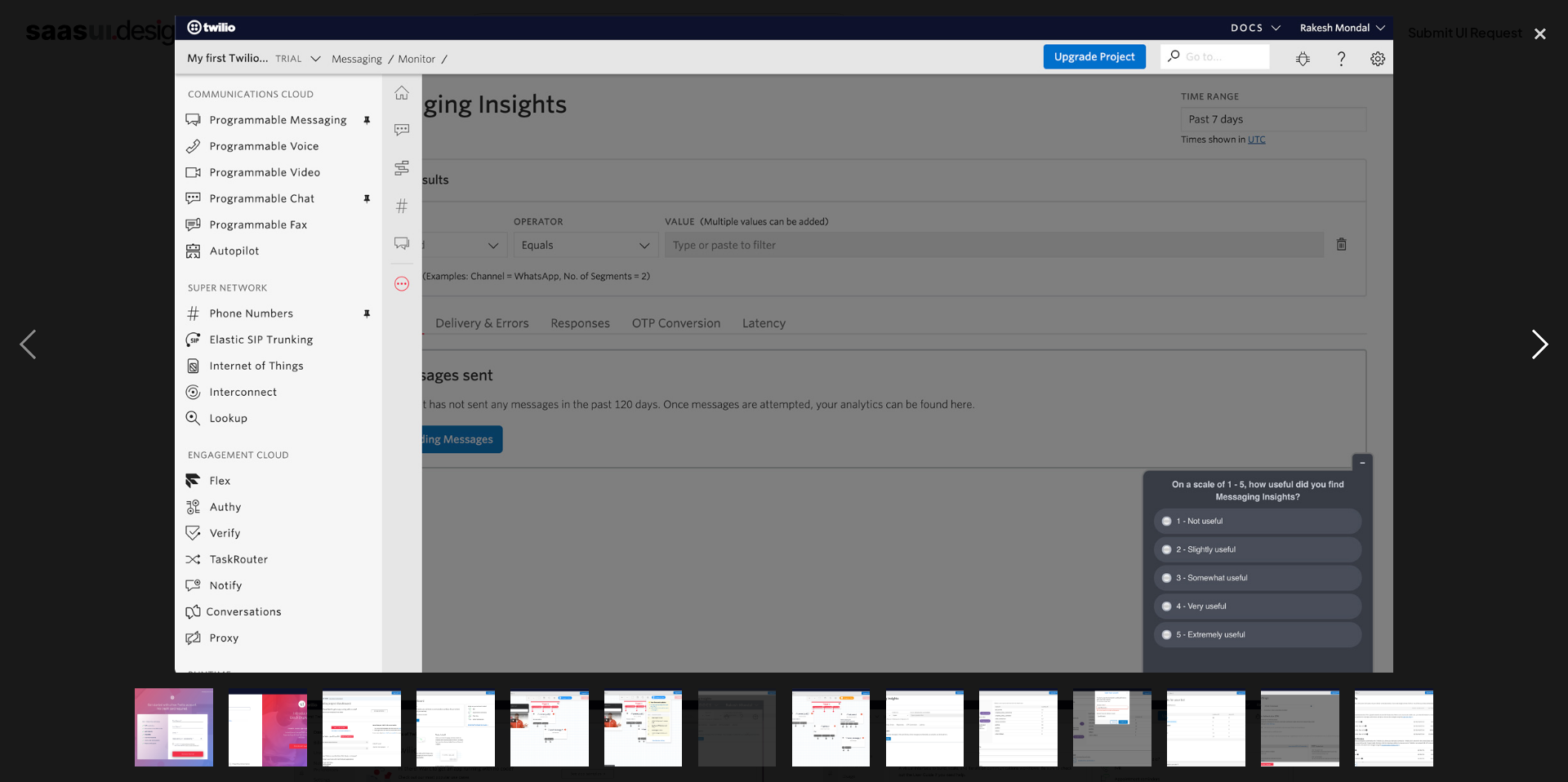
click at [1546, 338] on div "next image" at bounding box center [1540, 343] width 55 height 657
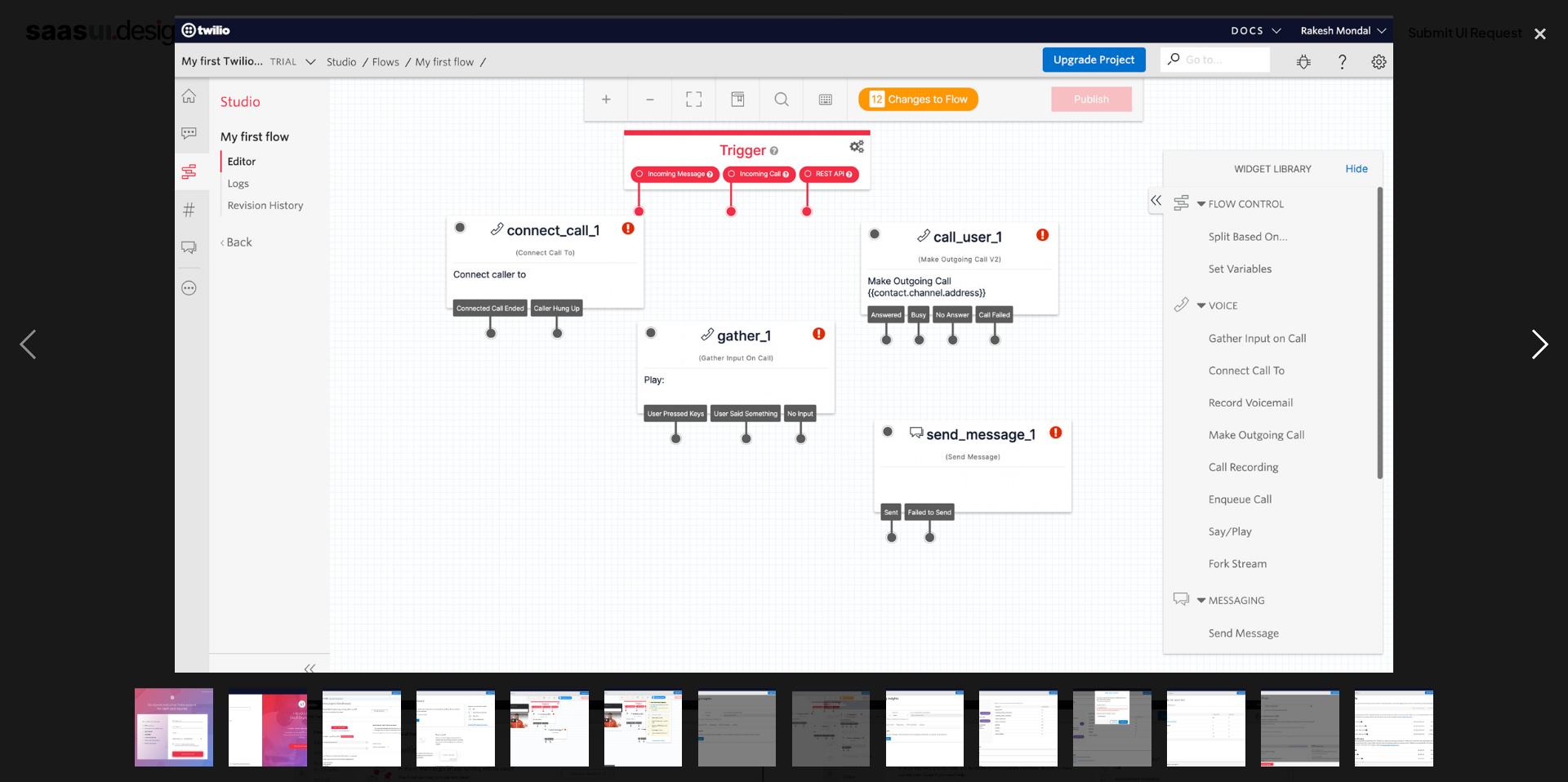
click at [1546, 337] on div "next image" at bounding box center [1540, 343] width 55 height 657
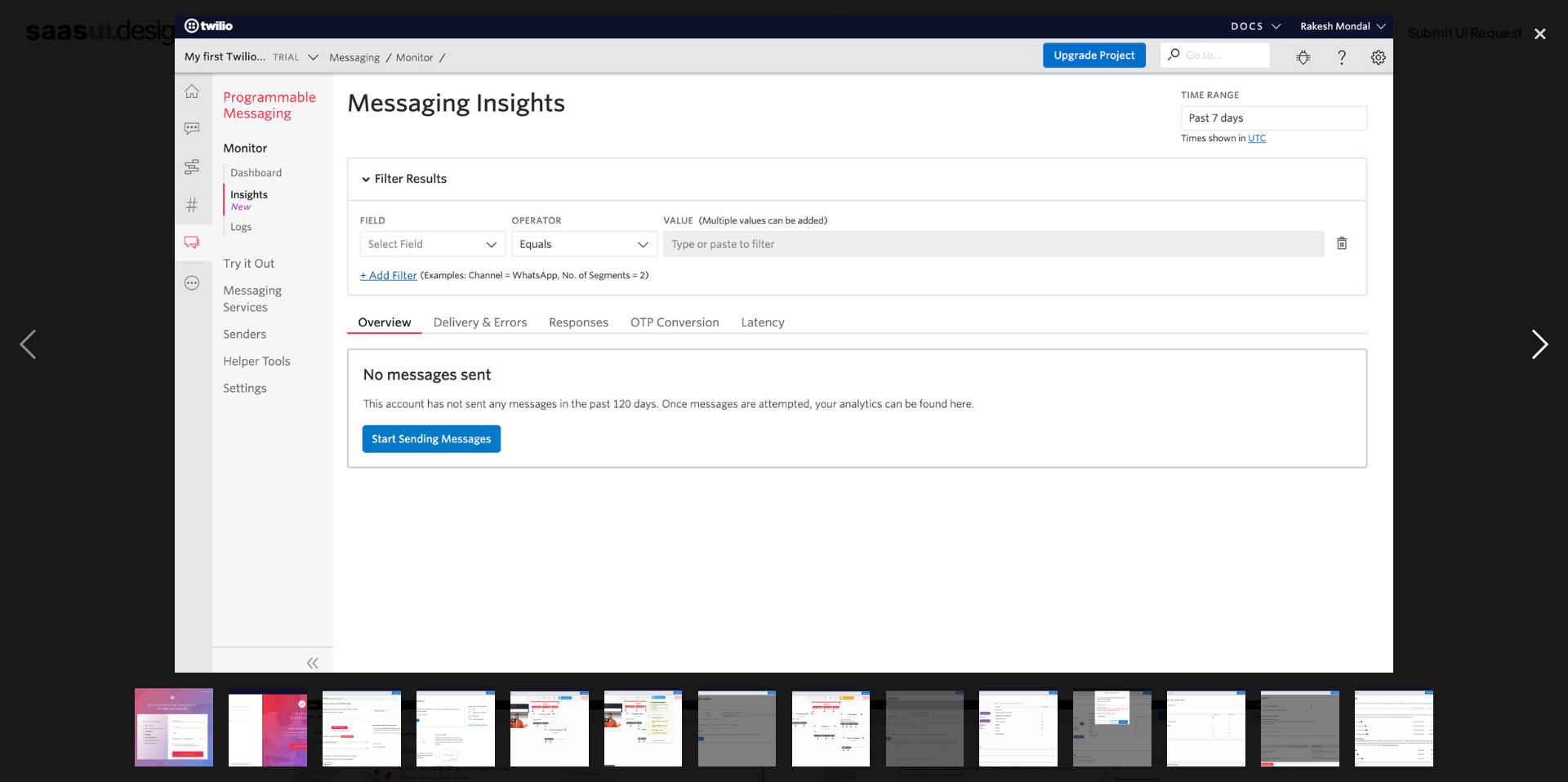
click at [1546, 338] on div "next image" at bounding box center [1540, 343] width 55 height 657
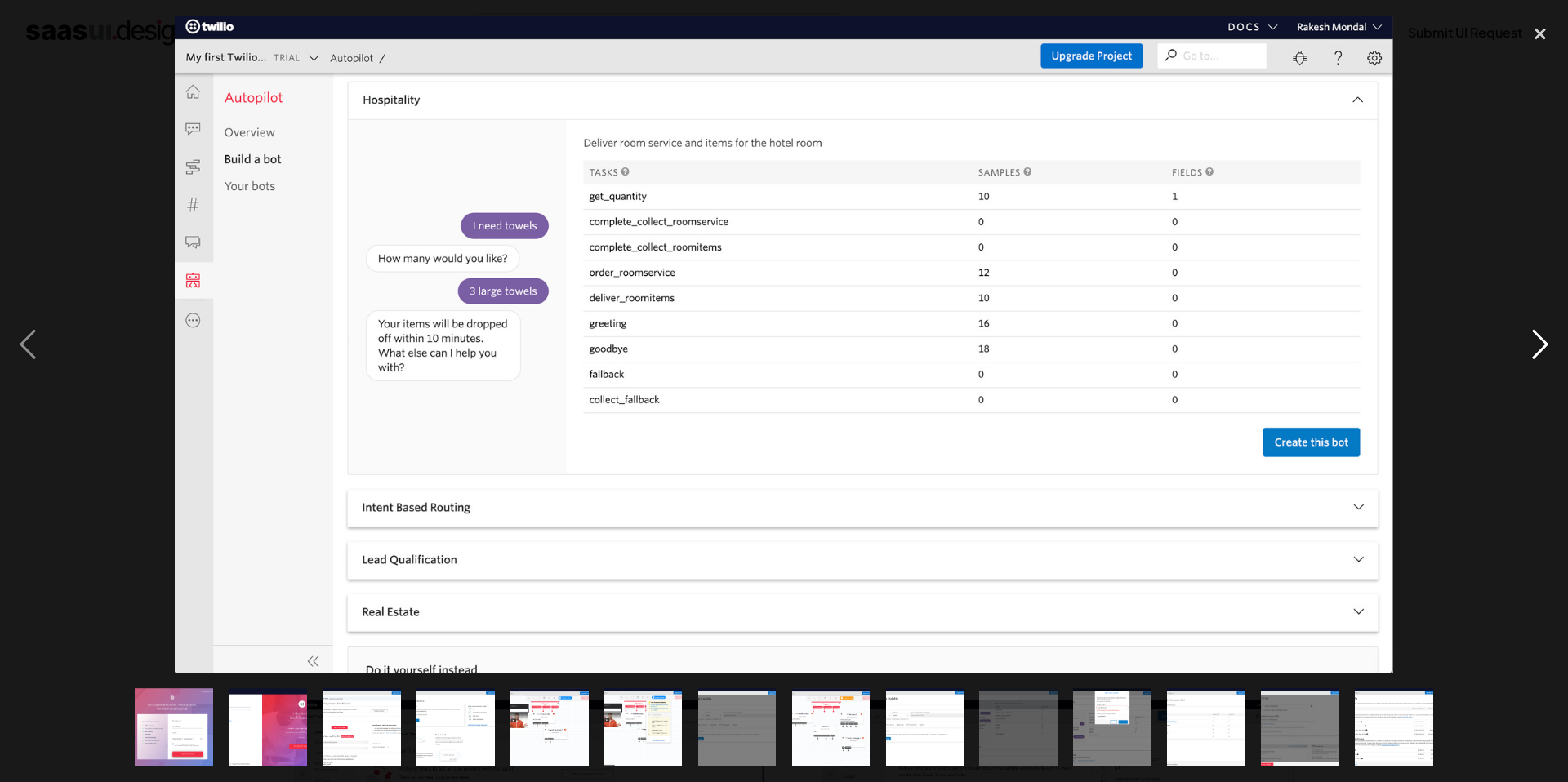
click at [1546, 338] on div "next image" at bounding box center [1540, 343] width 55 height 657
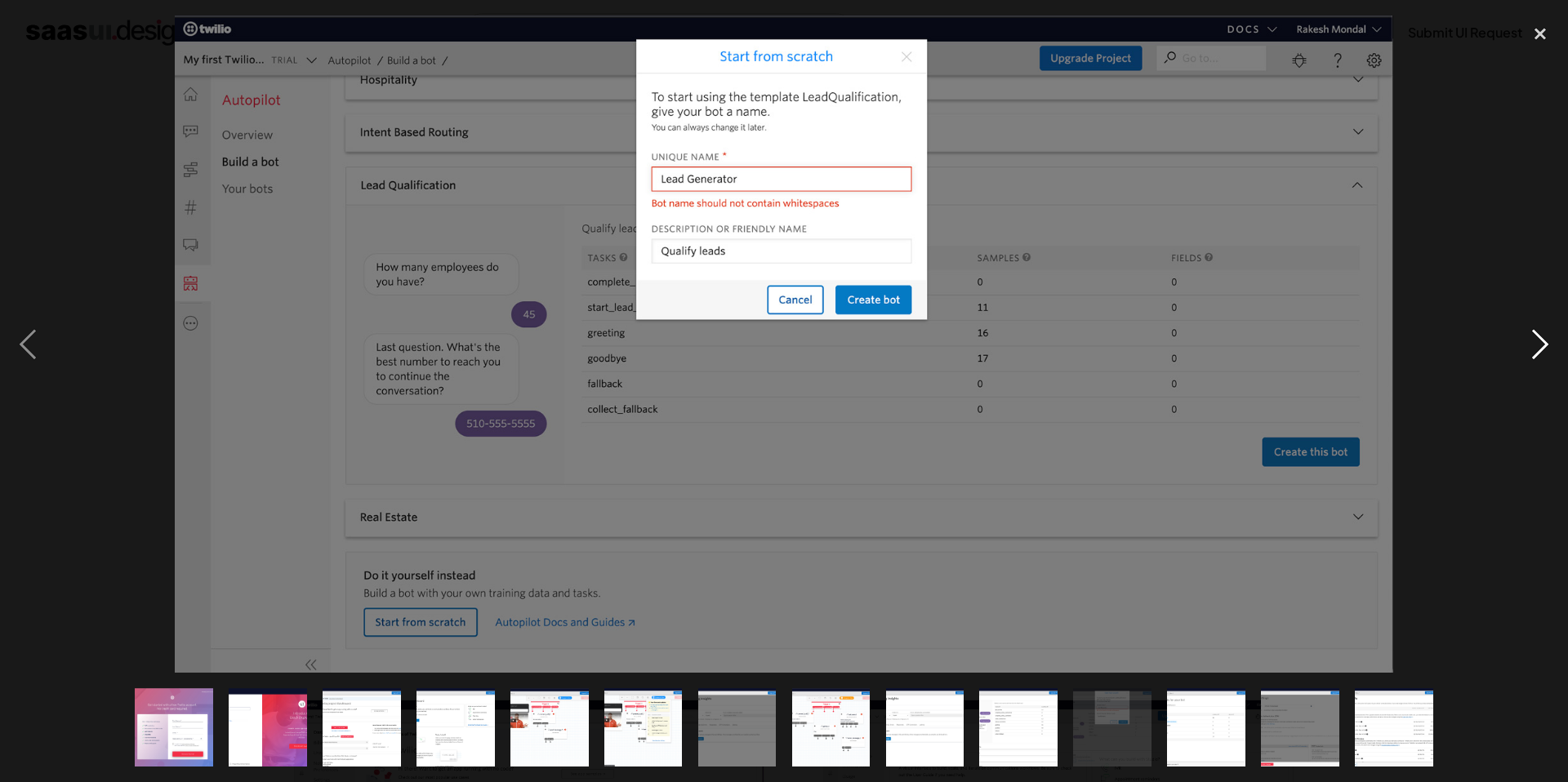
click at [1546, 338] on div "next image" at bounding box center [1540, 343] width 55 height 657
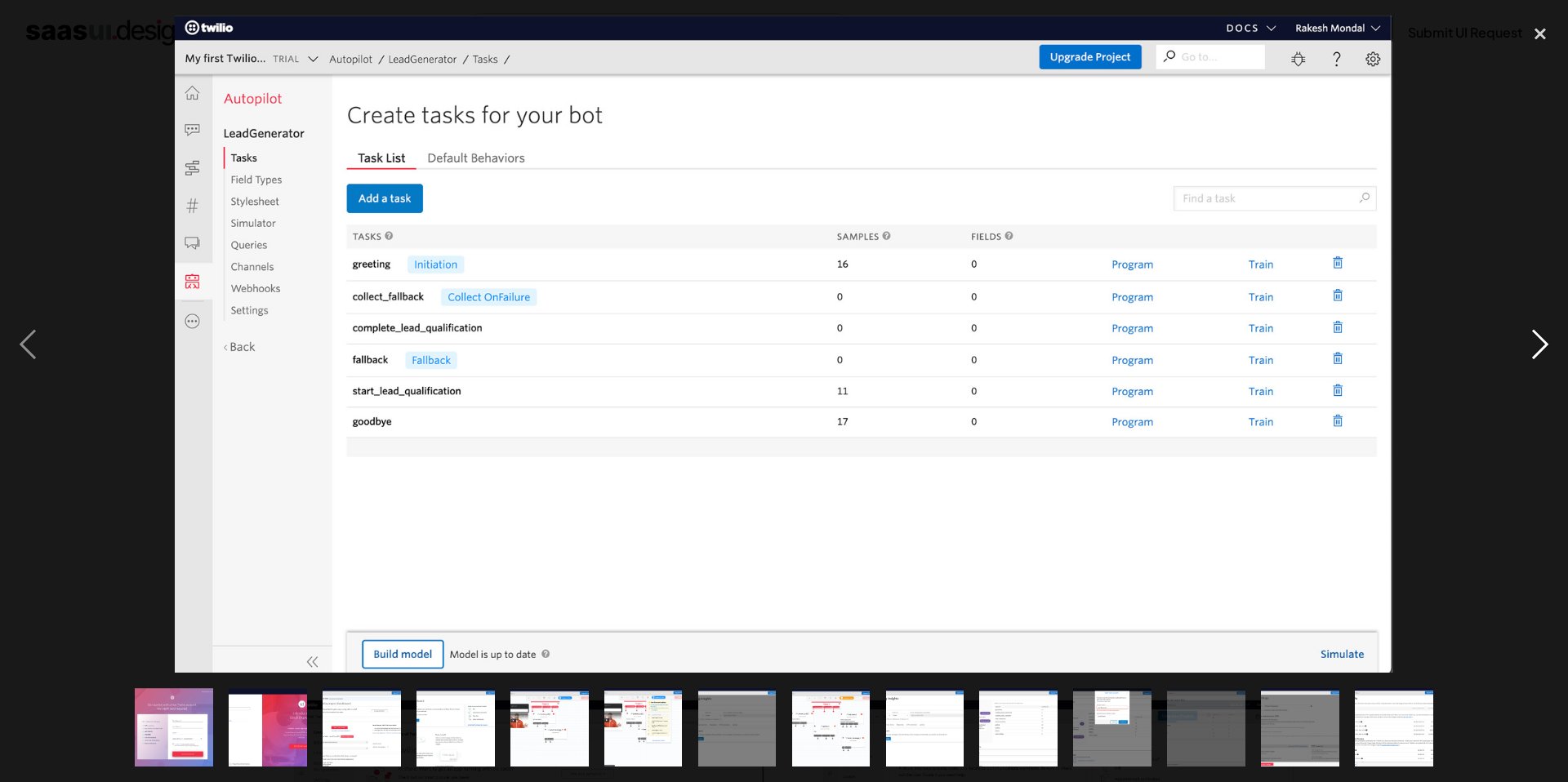
click at [1546, 338] on div "next image" at bounding box center [1540, 343] width 55 height 657
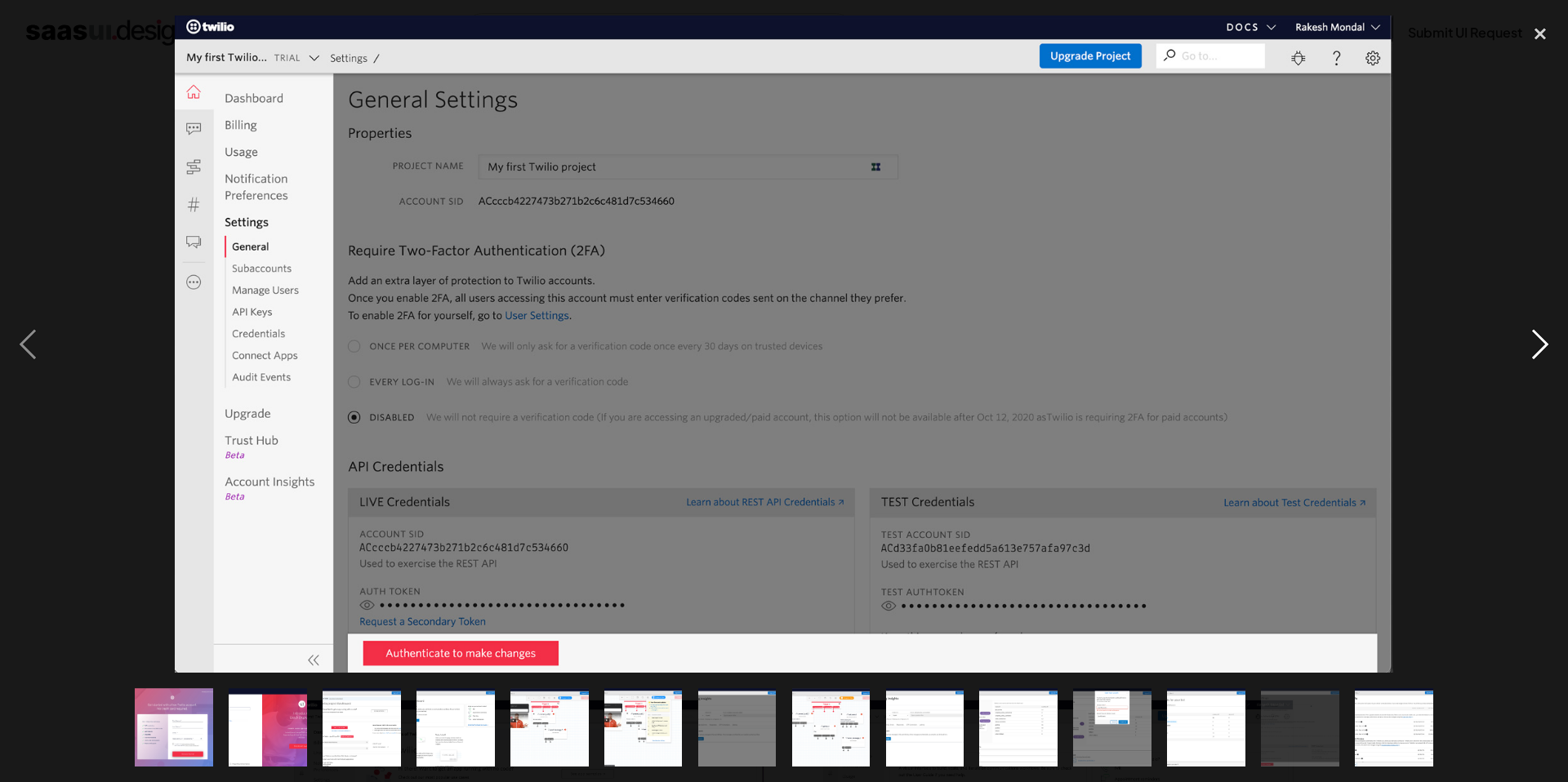
click at [1546, 338] on div "next image" at bounding box center [1540, 343] width 55 height 657
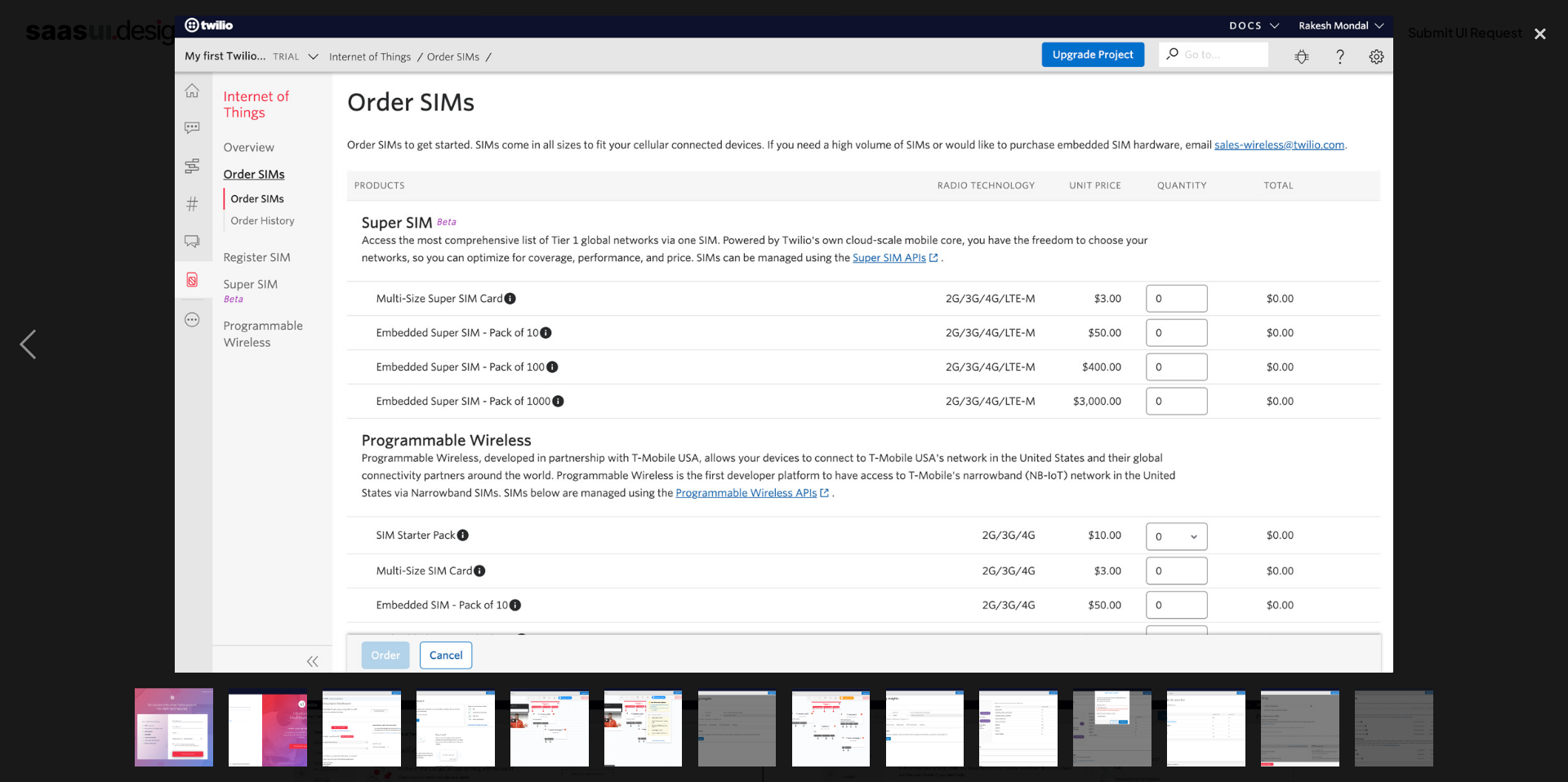
click at [1546, 338] on div "next image" at bounding box center [1540, 343] width 55 height 657
click at [1532, 31] on div "close lightbox" at bounding box center [1540, 33] width 55 height 36
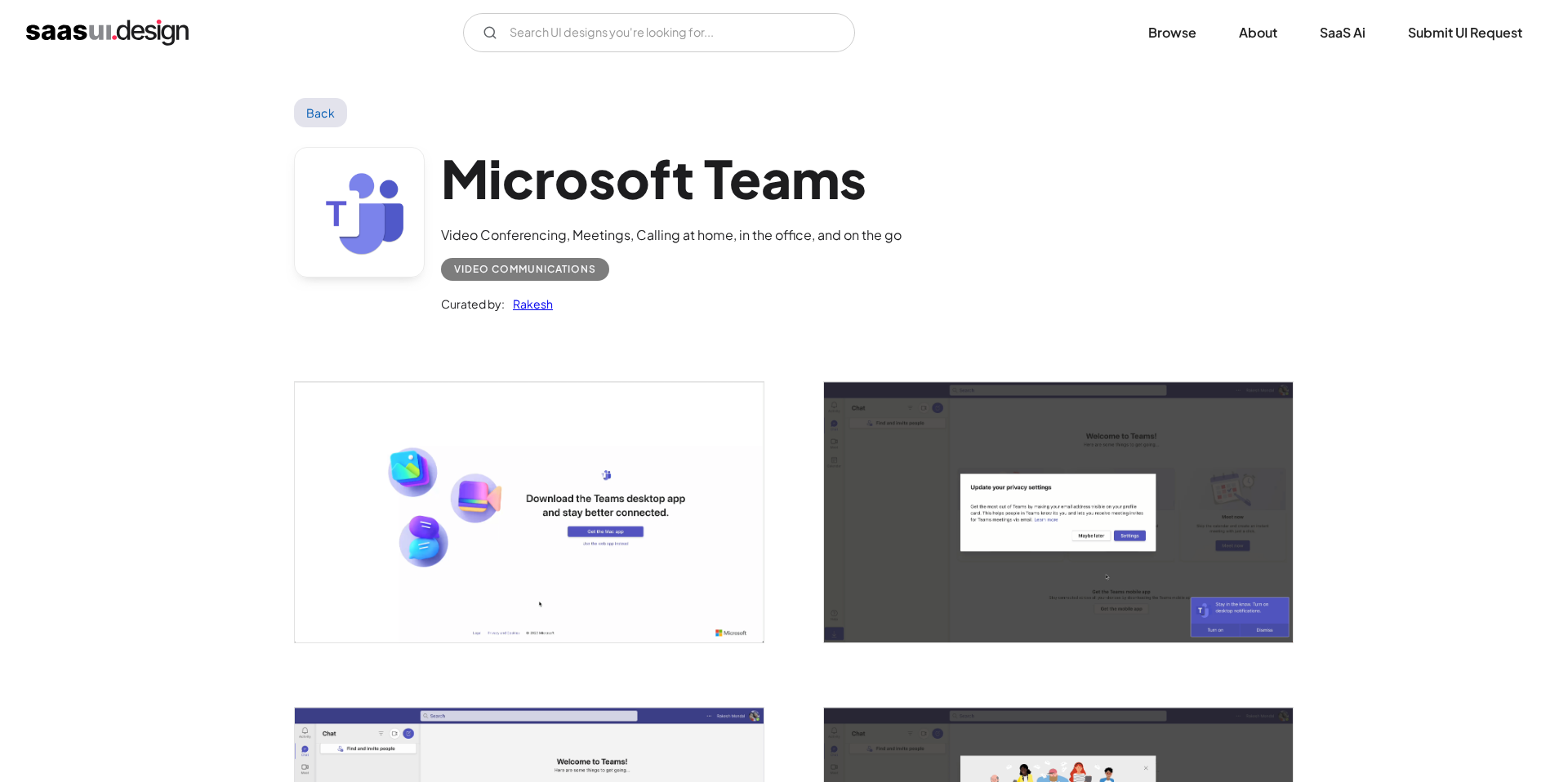
click at [643, 504] on img "open lightbox" at bounding box center [529, 512] width 469 height 260
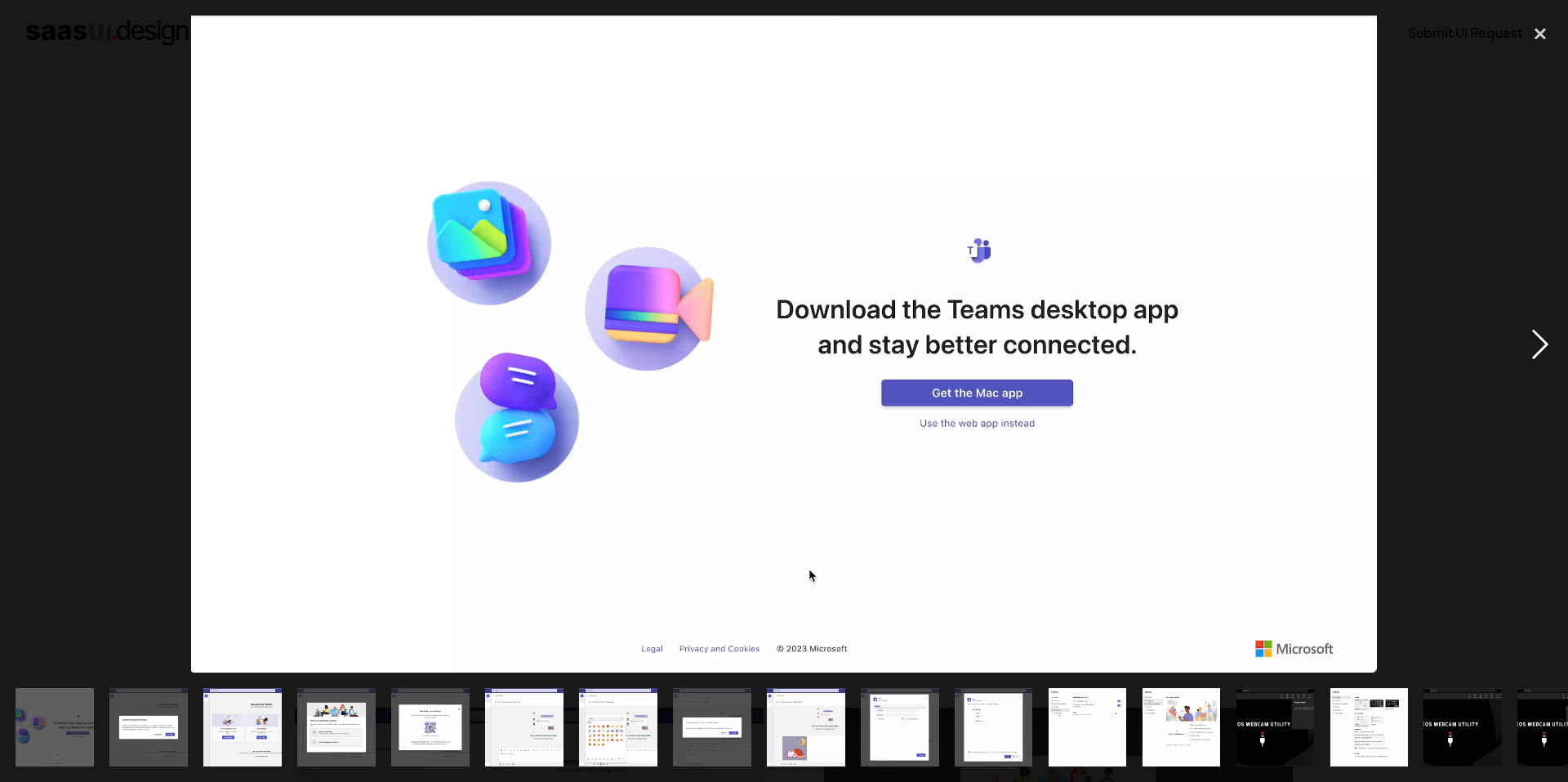
click at [1547, 336] on div "next image" at bounding box center [1540, 343] width 55 height 657
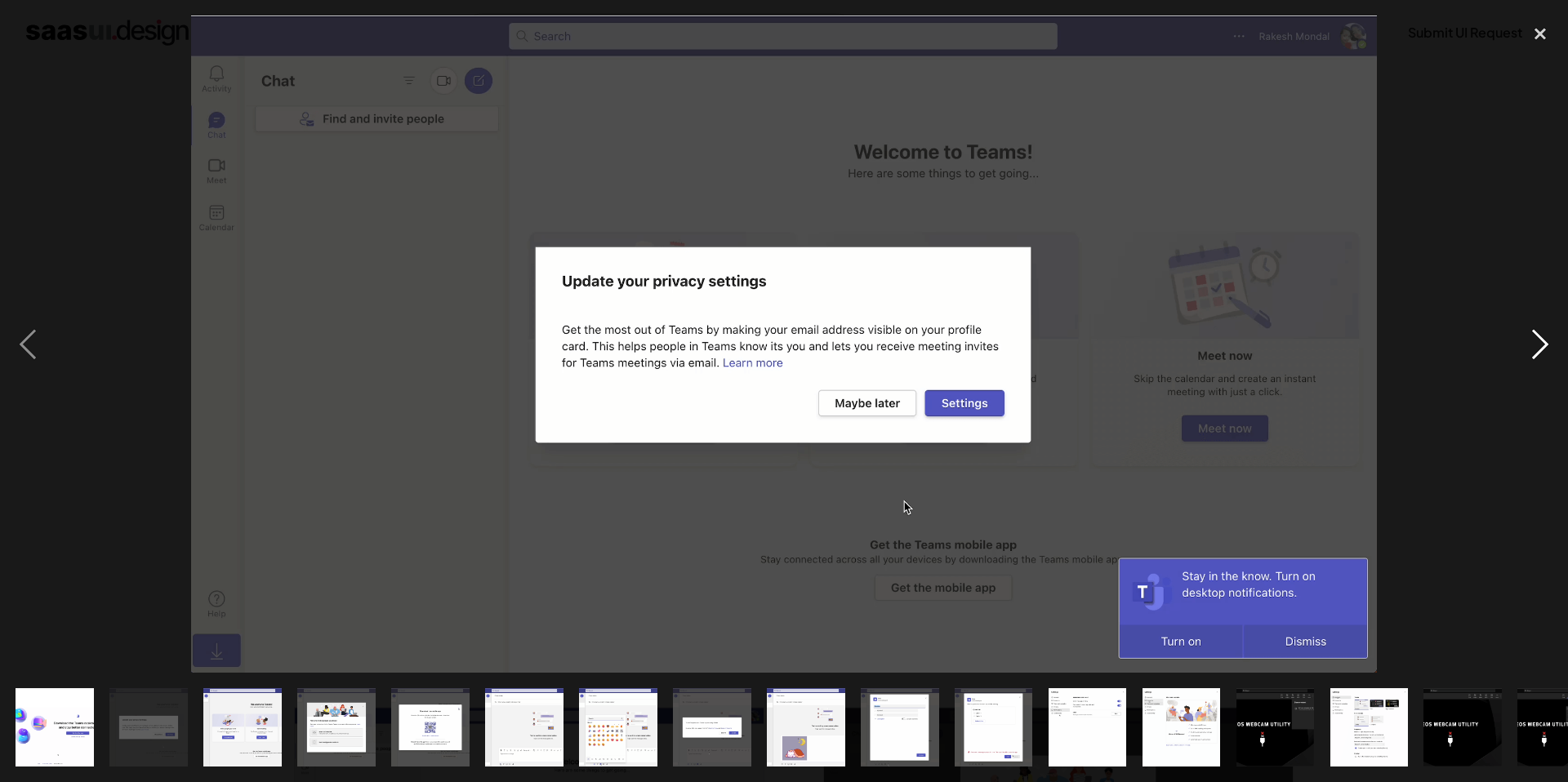
click at [1547, 336] on div "next image" at bounding box center [1540, 343] width 55 height 657
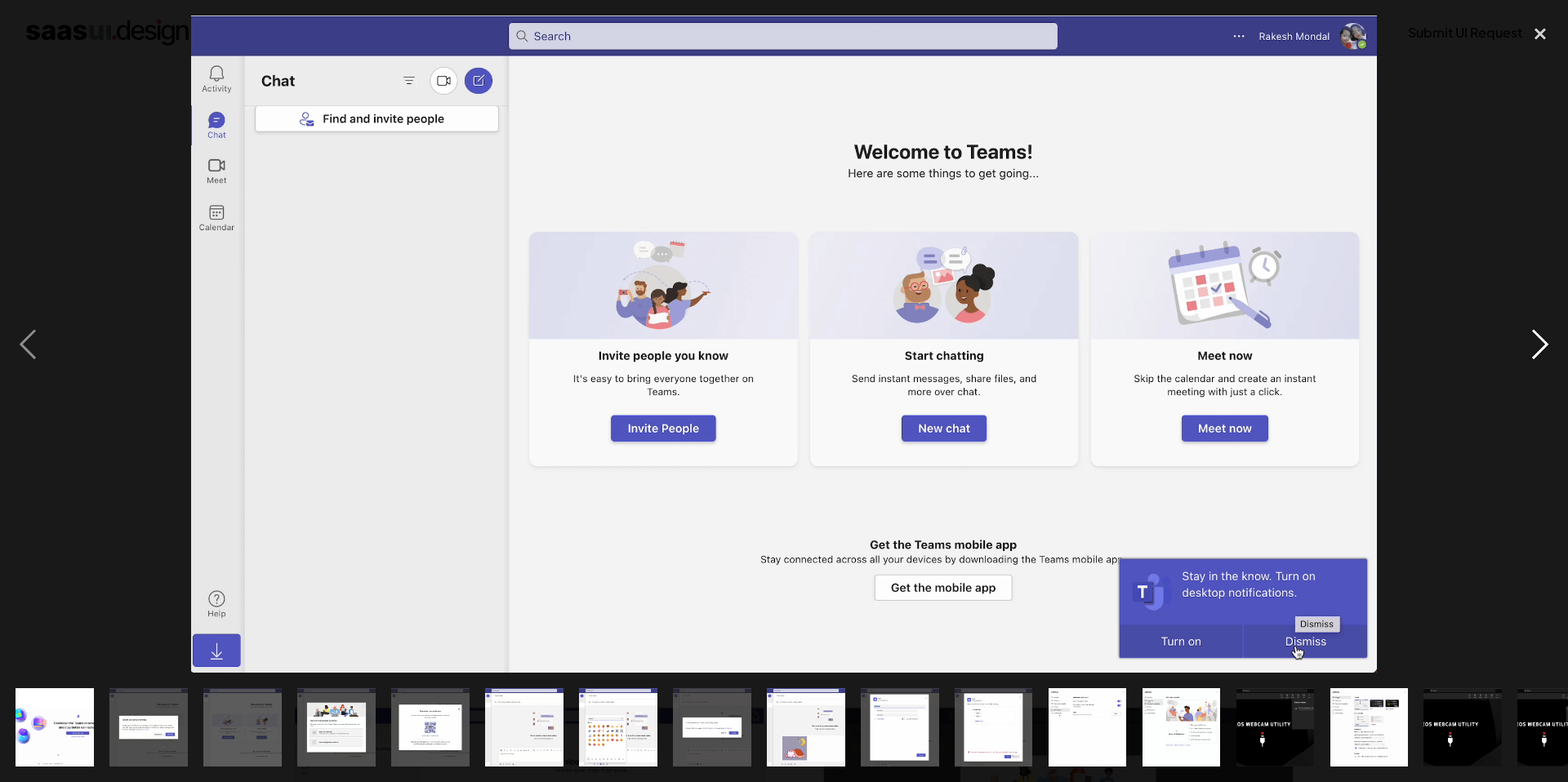
click at [1547, 336] on div "next image" at bounding box center [1540, 343] width 55 height 657
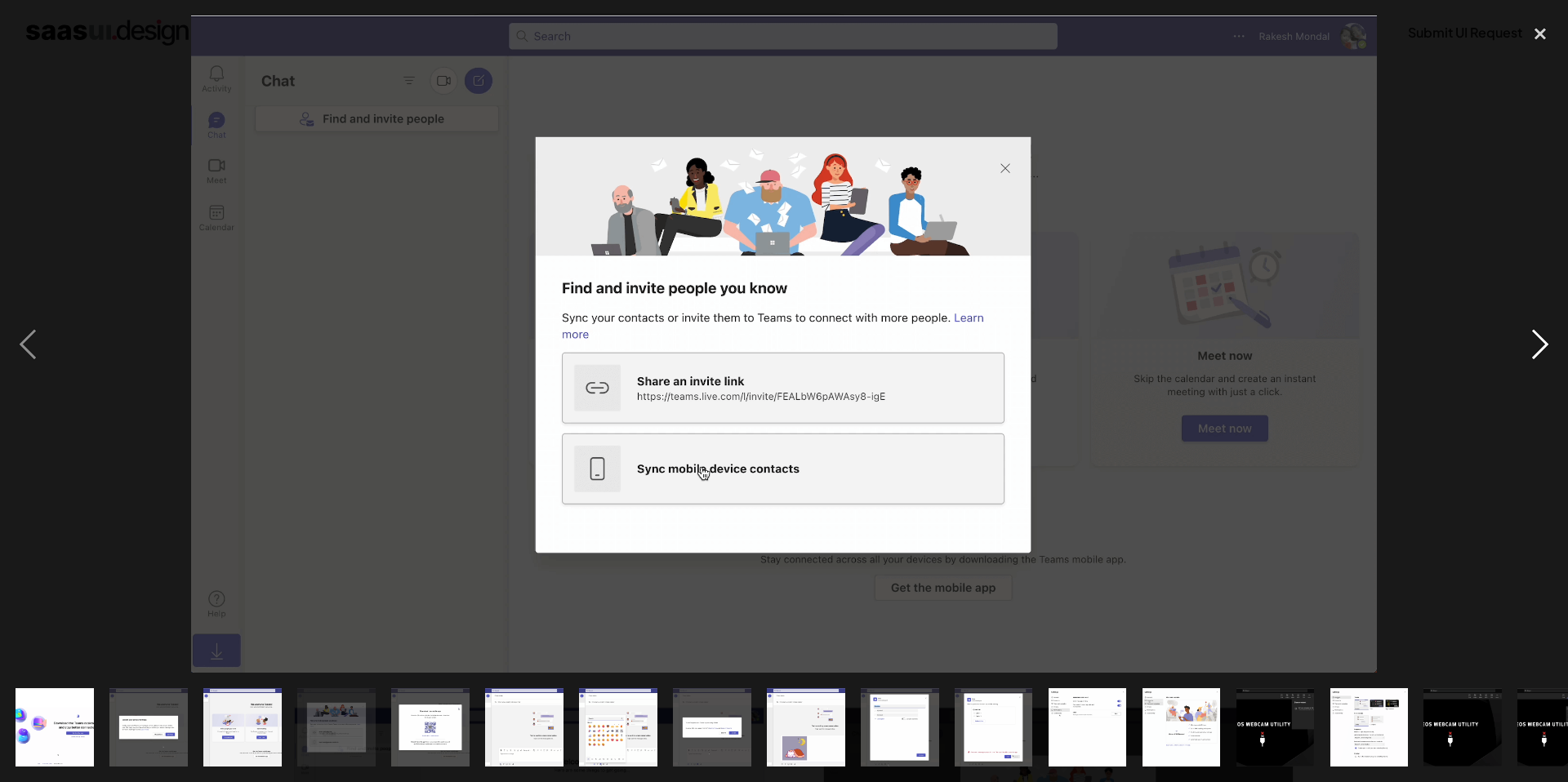
click at [1547, 336] on div "next image" at bounding box center [1540, 343] width 55 height 657
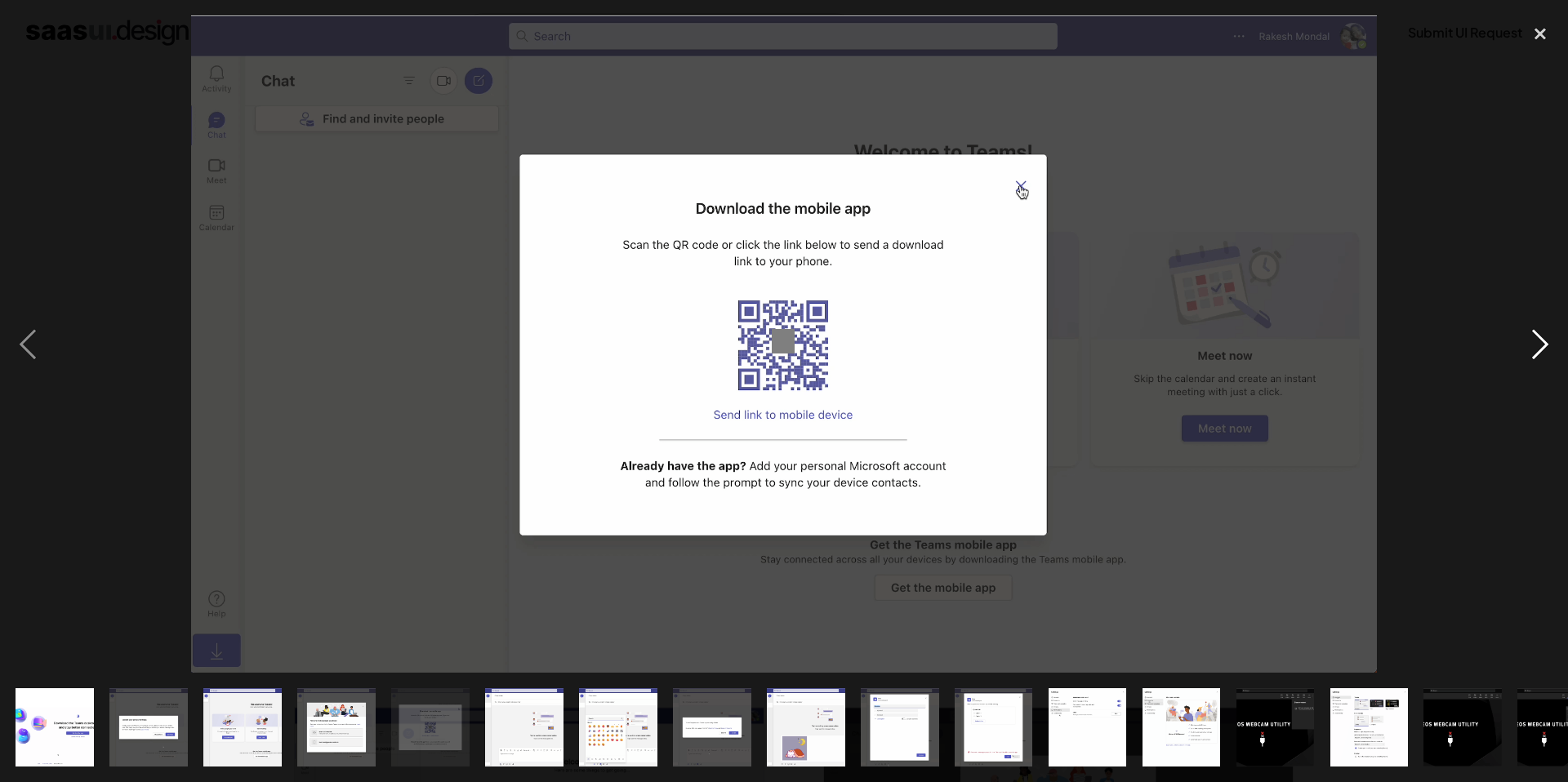
click at [1547, 336] on div "next image" at bounding box center [1540, 343] width 55 height 657
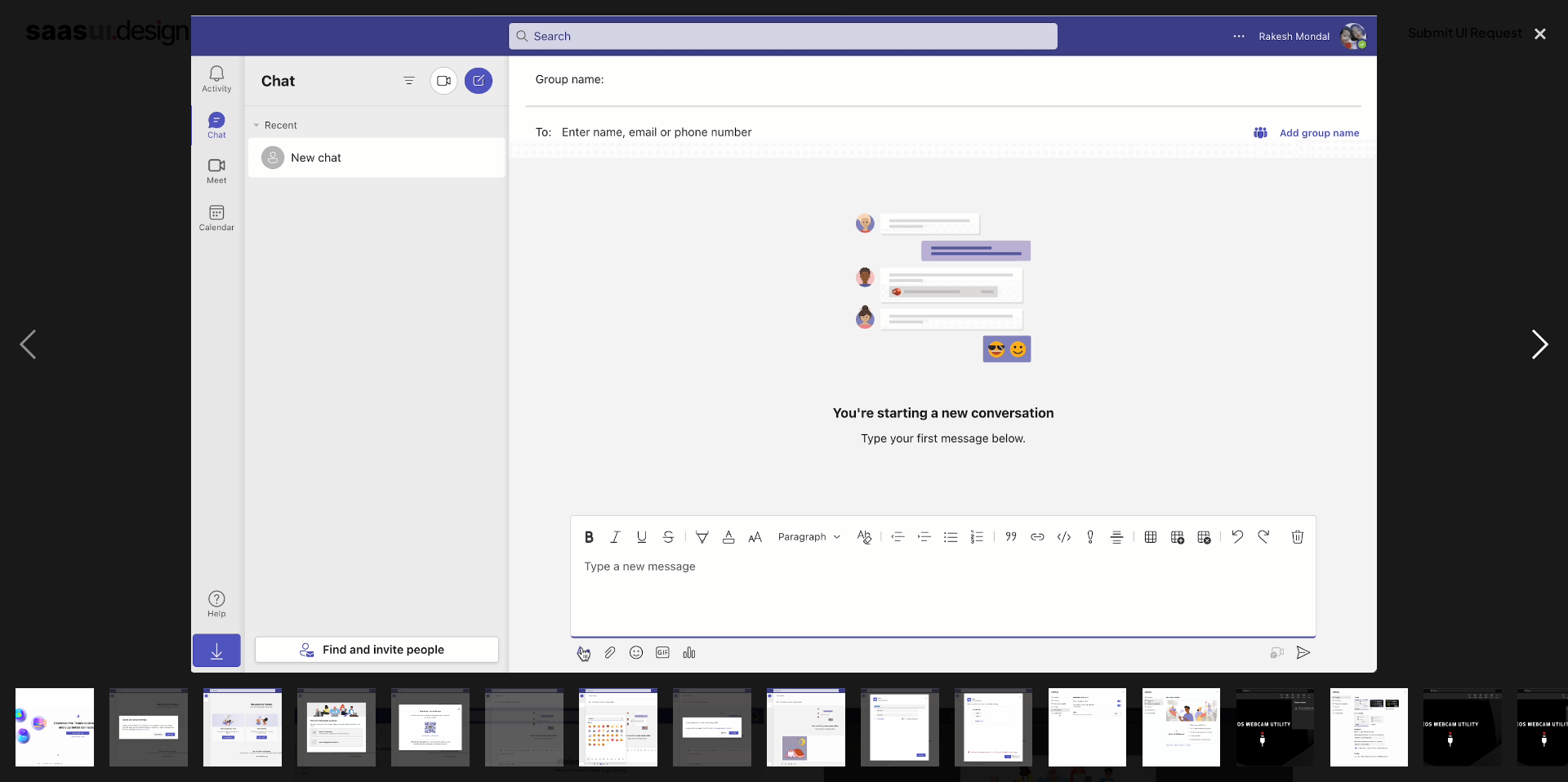
click at [1547, 336] on div "next image" at bounding box center [1540, 343] width 55 height 657
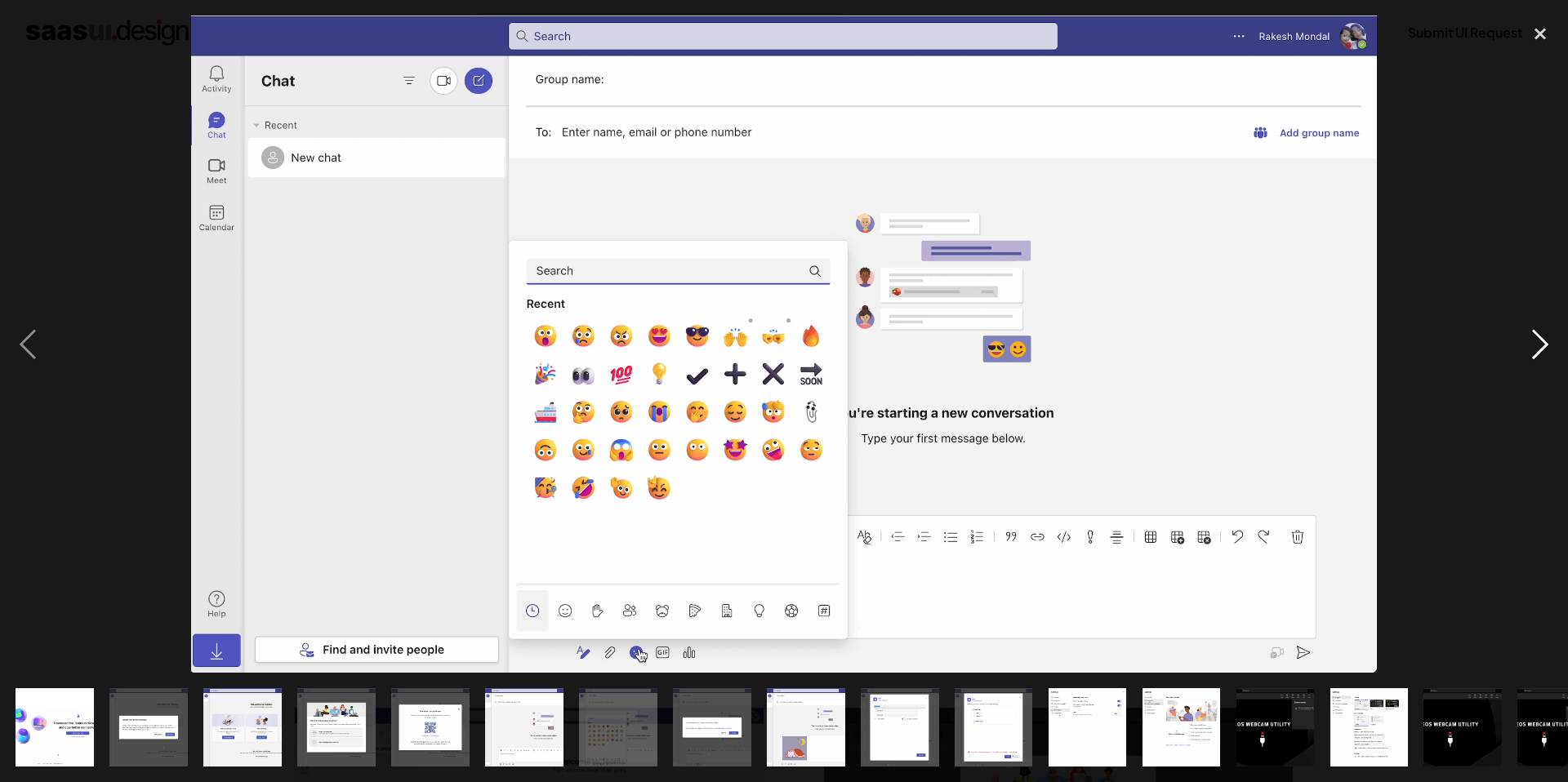
click at [1547, 336] on div "next image" at bounding box center [1540, 343] width 55 height 657
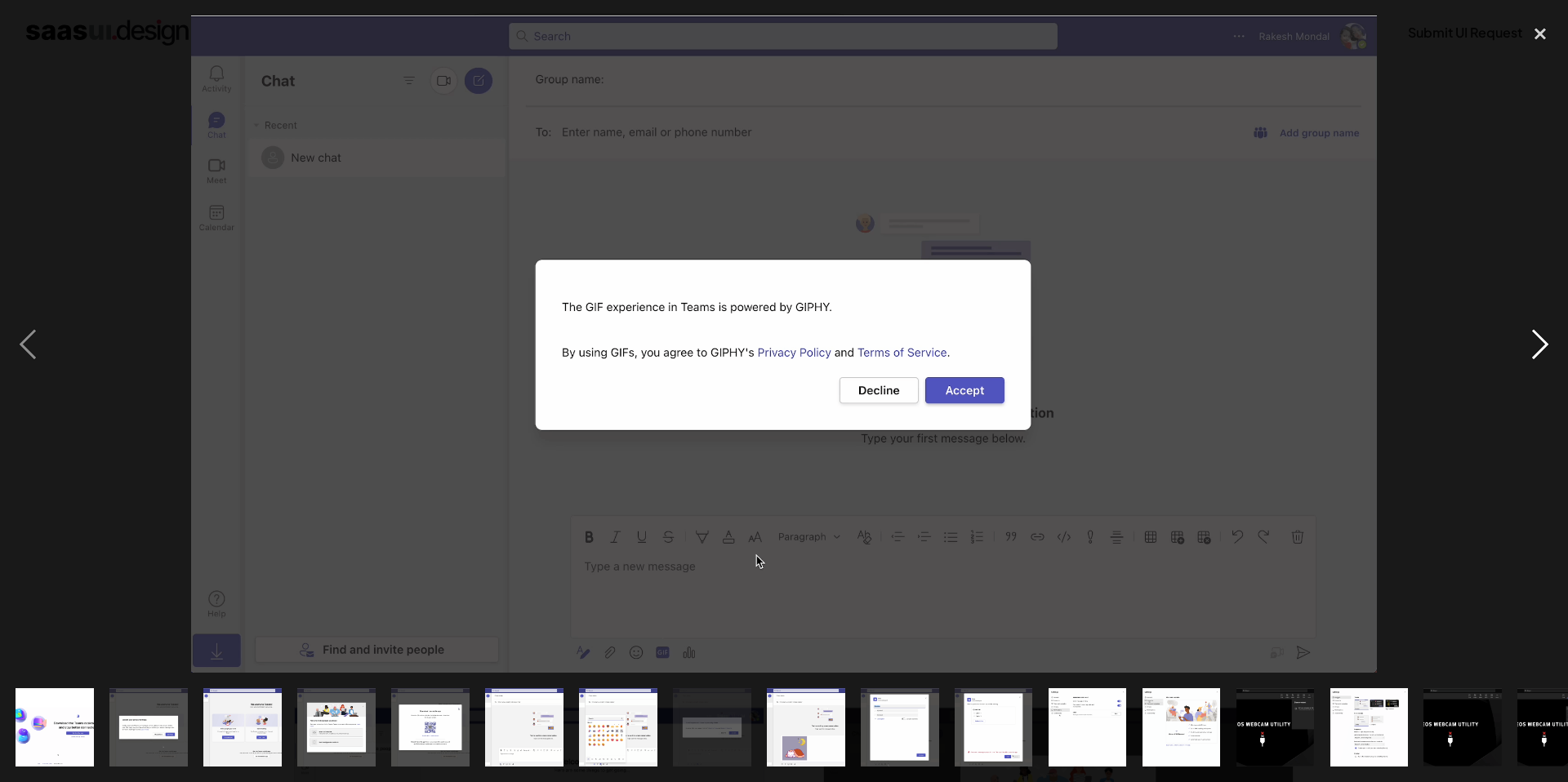
click at [1547, 336] on div "next image" at bounding box center [1540, 343] width 55 height 657
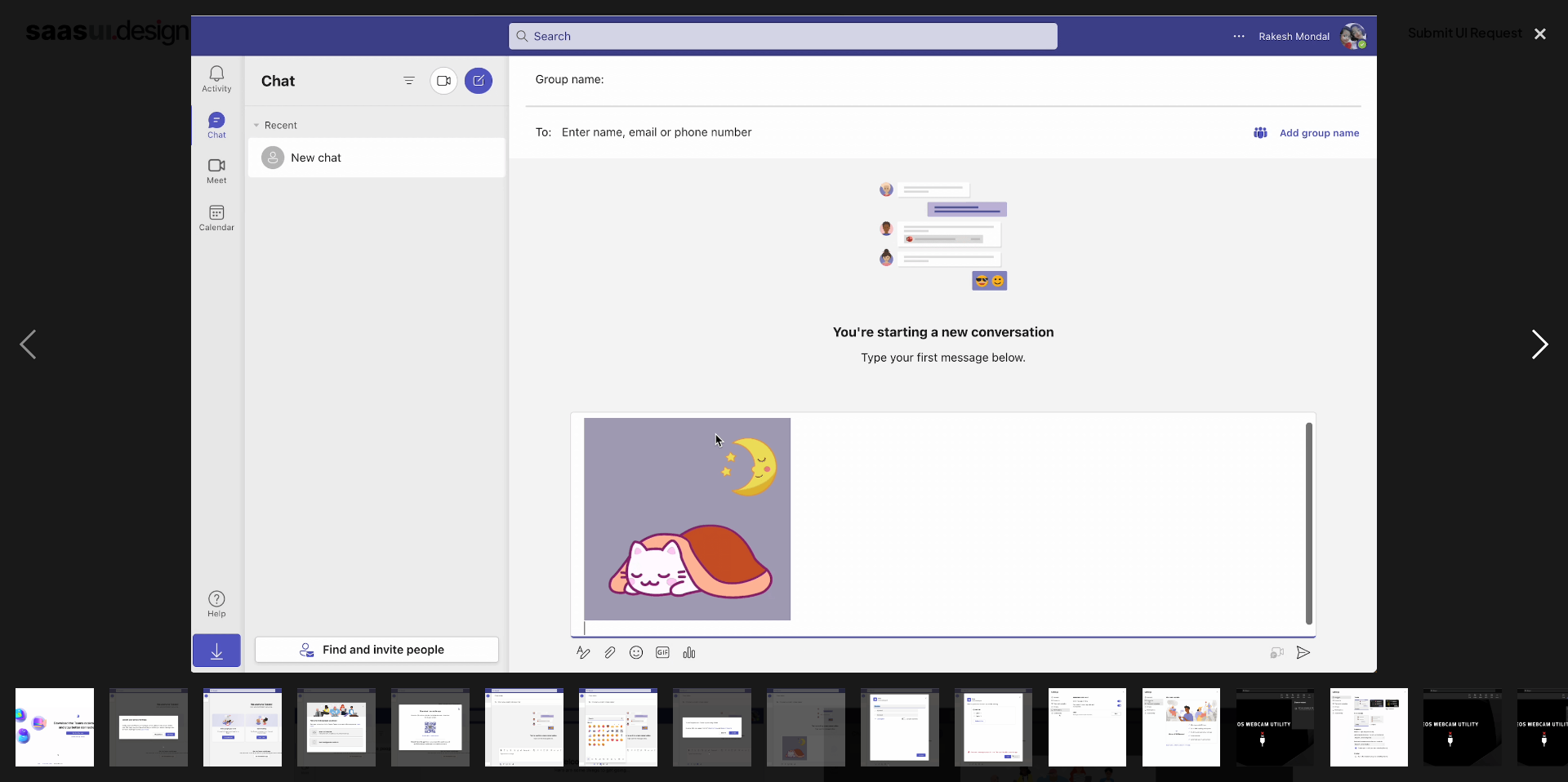
click at [1547, 336] on div "next image" at bounding box center [1540, 343] width 55 height 657
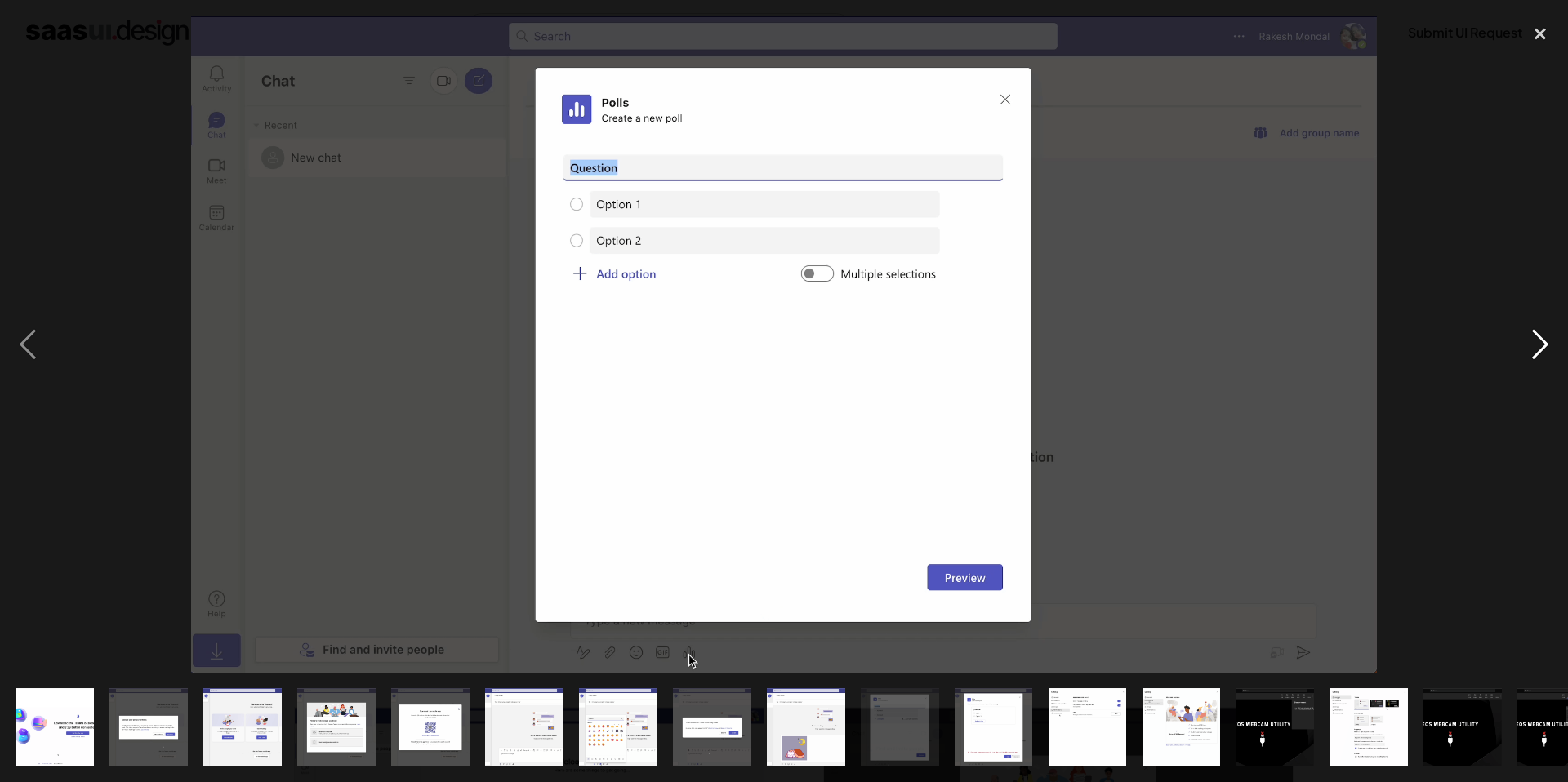
click at [1547, 337] on div "next image" at bounding box center [1540, 343] width 55 height 657
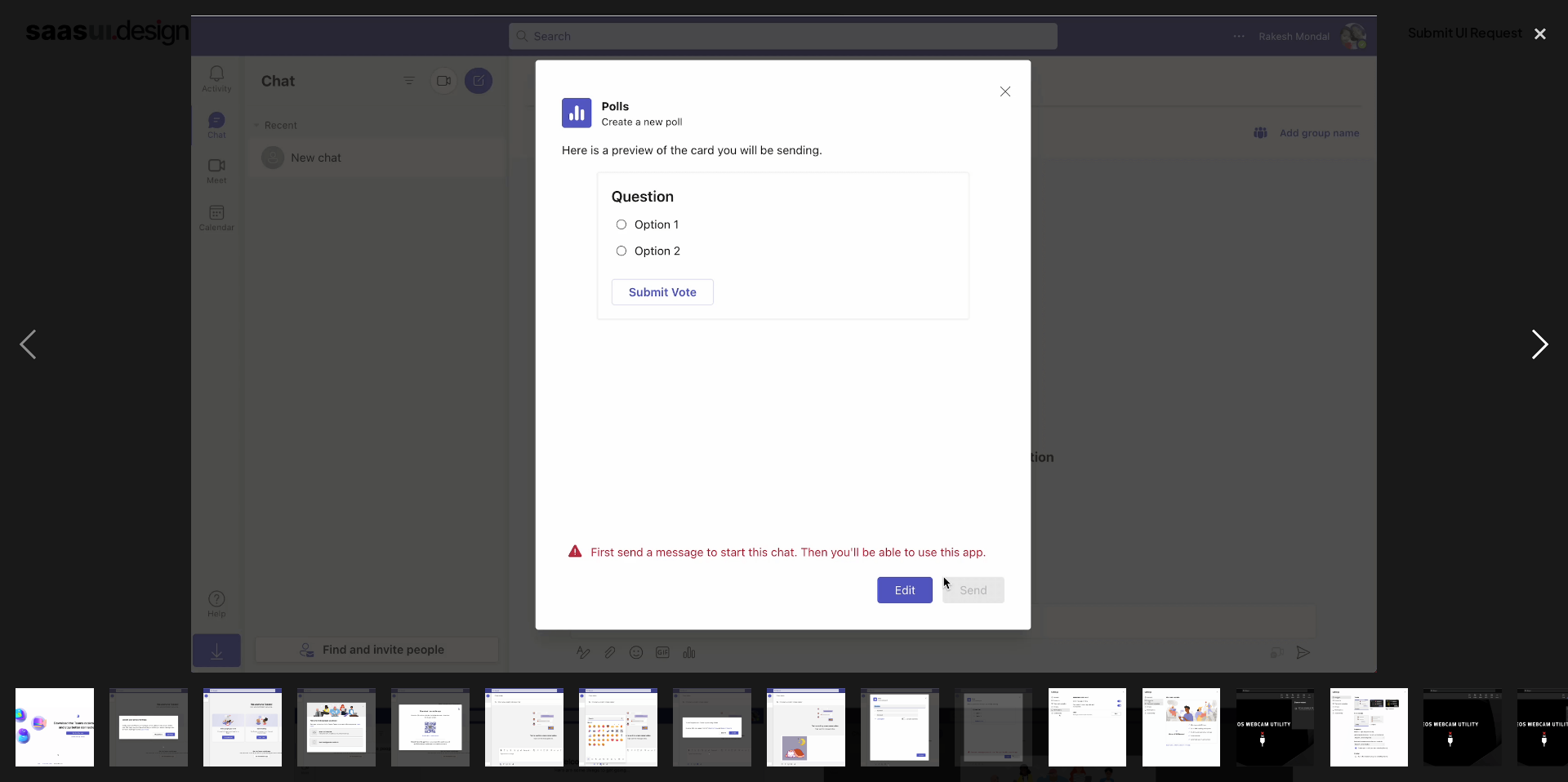
click at [1547, 337] on div "next image" at bounding box center [1540, 343] width 55 height 657
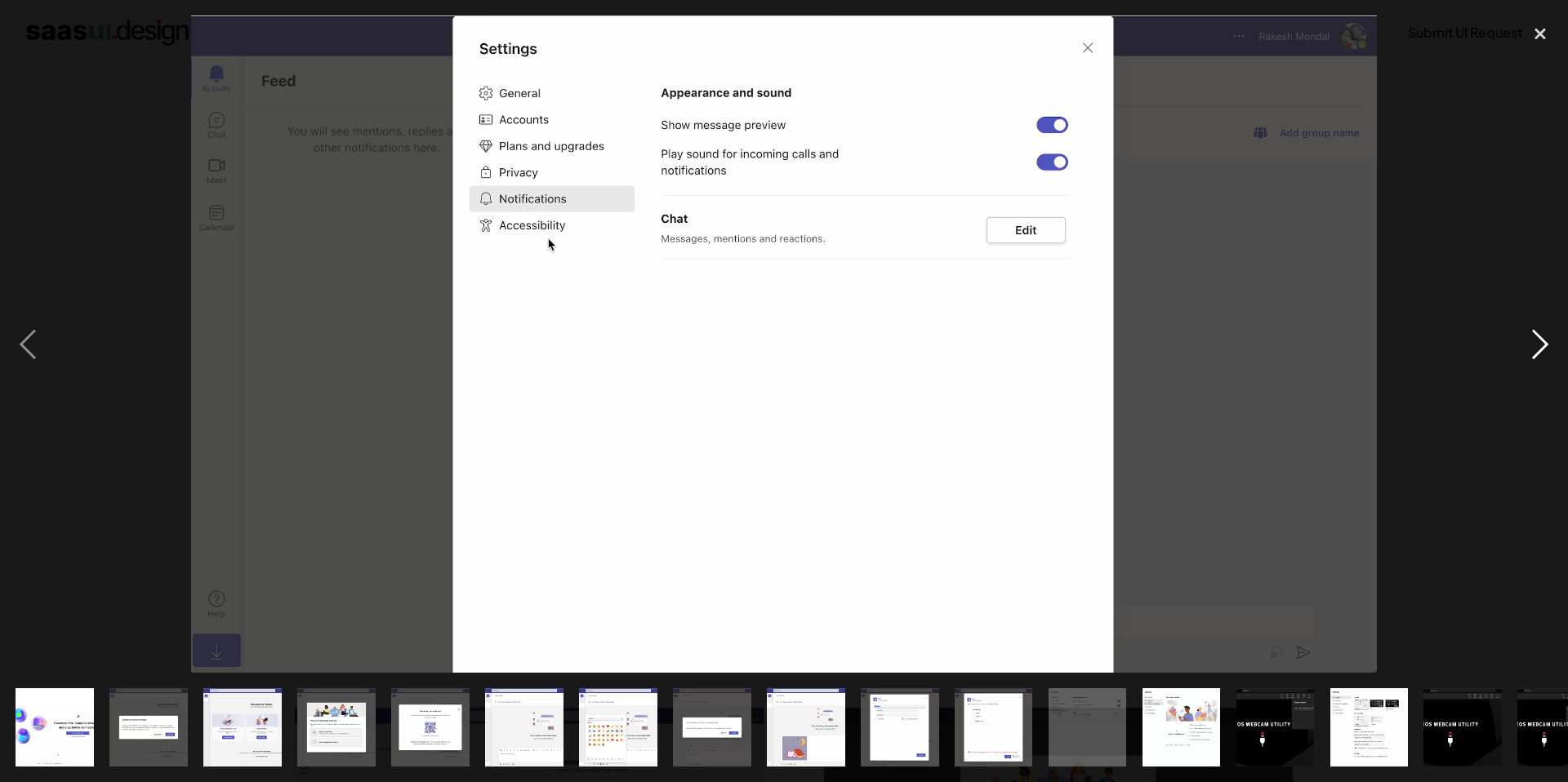
click at [1546, 337] on div "next image" at bounding box center [1540, 343] width 55 height 657
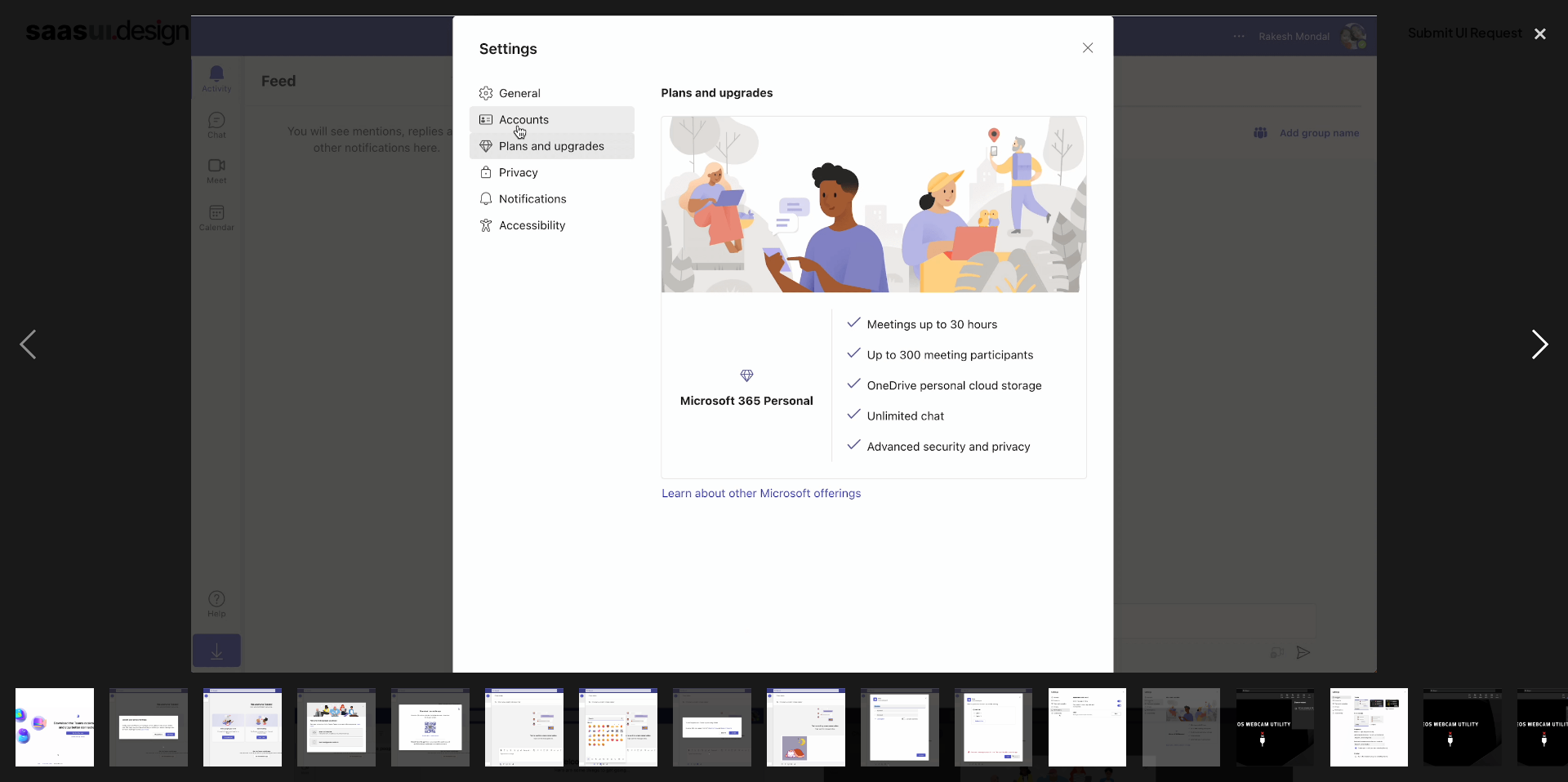
click at [1546, 337] on div "next image" at bounding box center [1540, 343] width 55 height 657
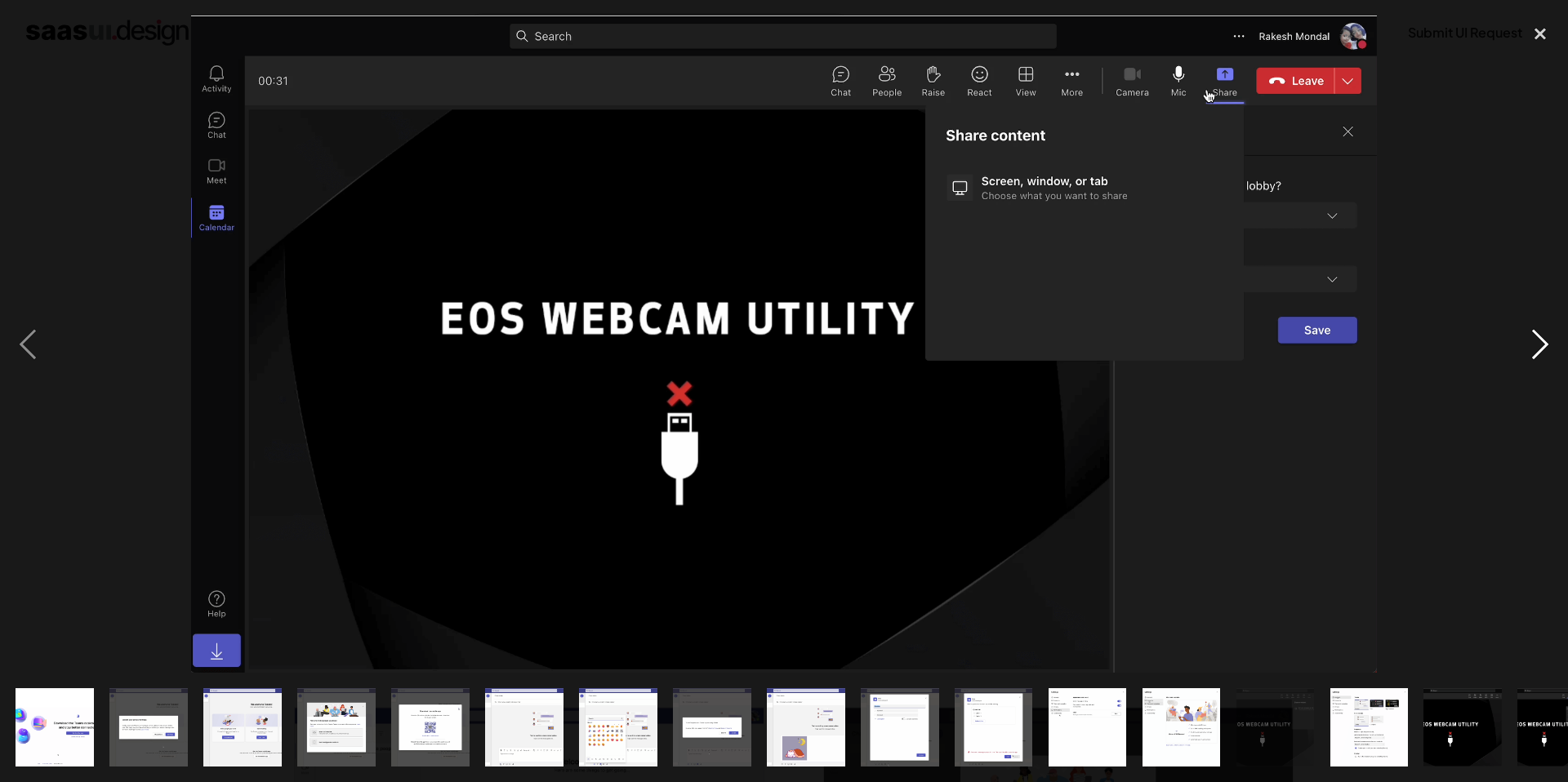
click at [1546, 337] on div "next image" at bounding box center [1540, 343] width 55 height 657
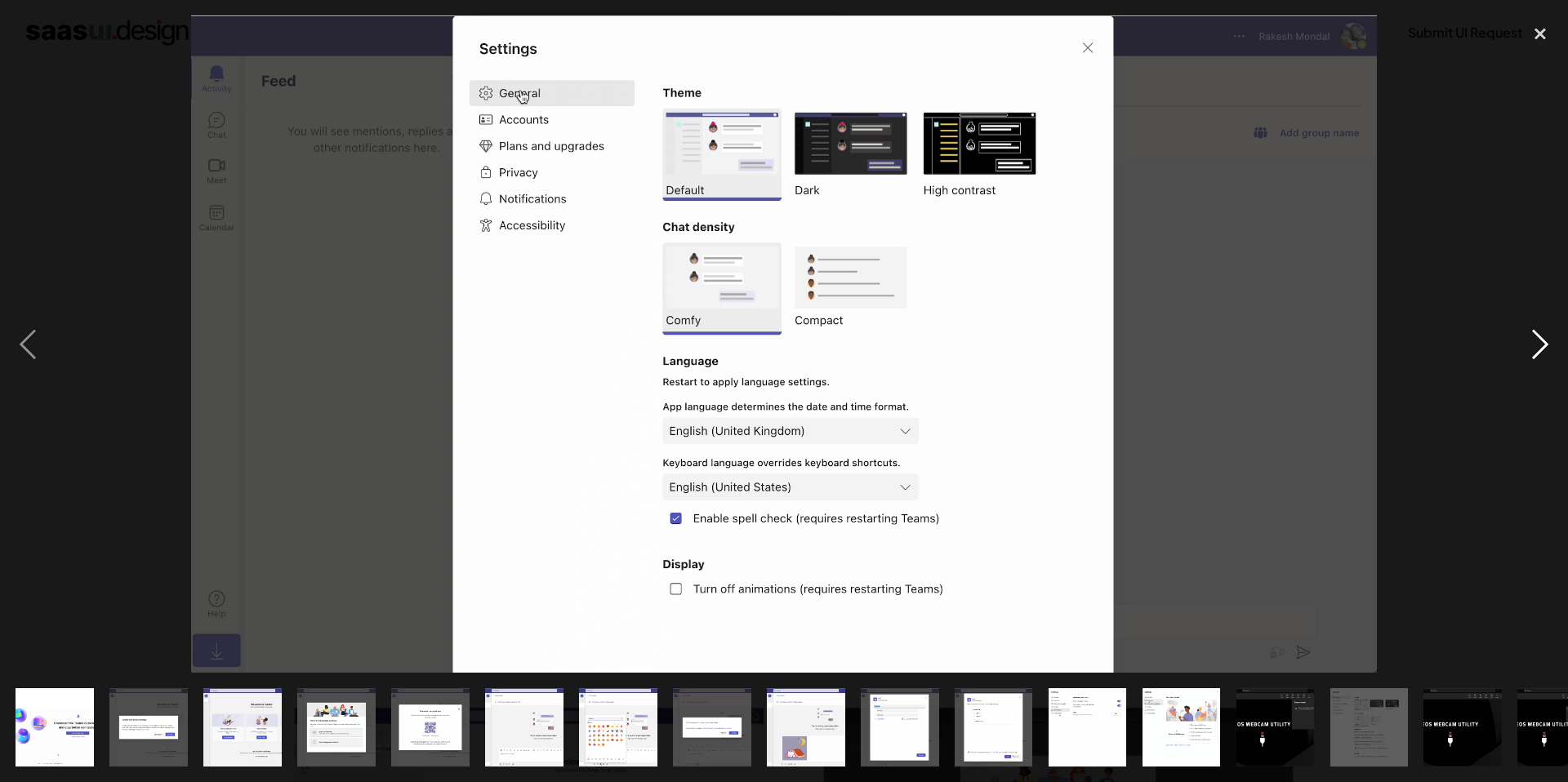
click at [1546, 337] on div "next image" at bounding box center [1540, 343] width 55 height 657
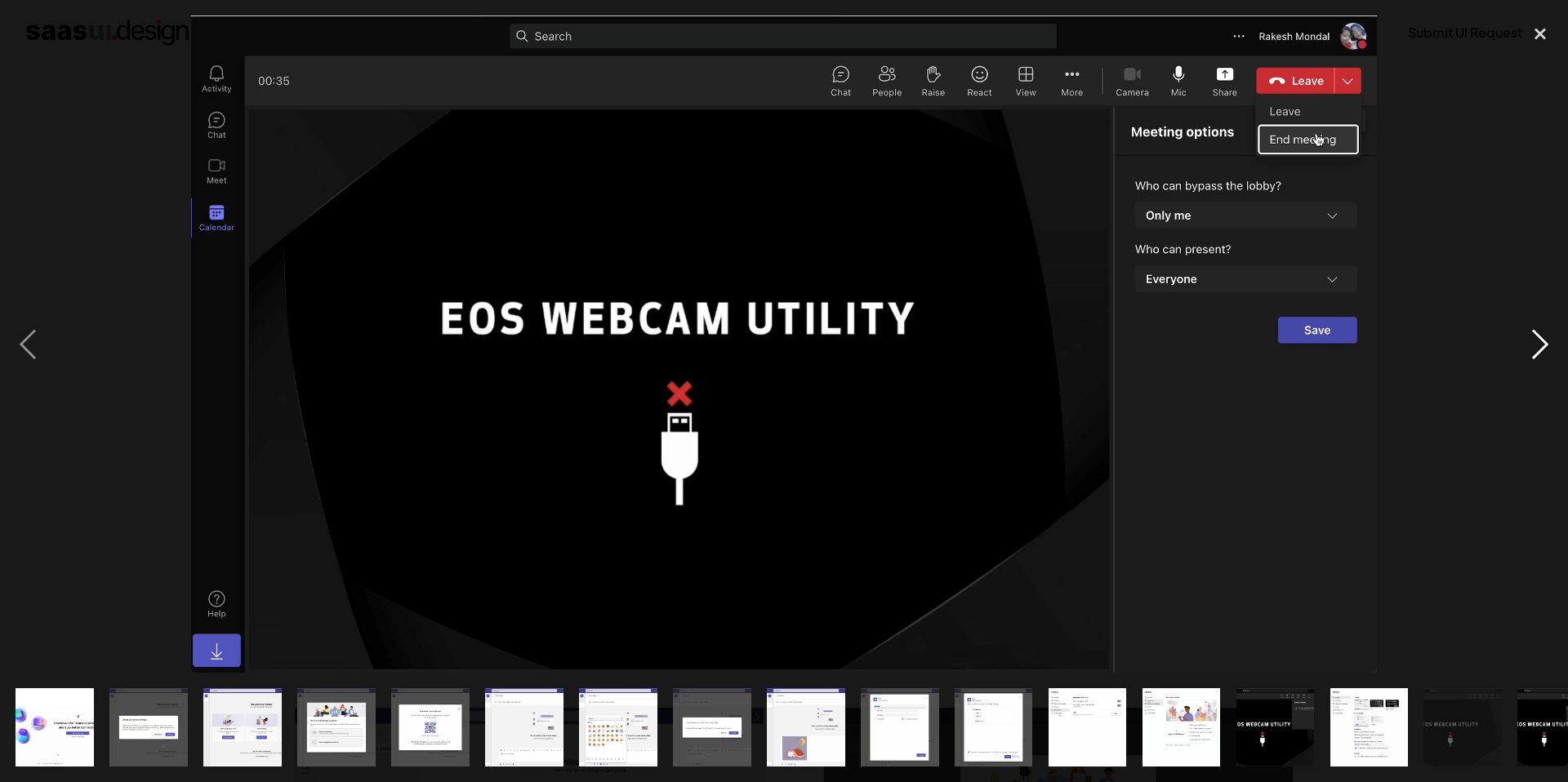
click at [1546, 337] on div "next image" at bounding box center [1540, 343] width 55 height 657
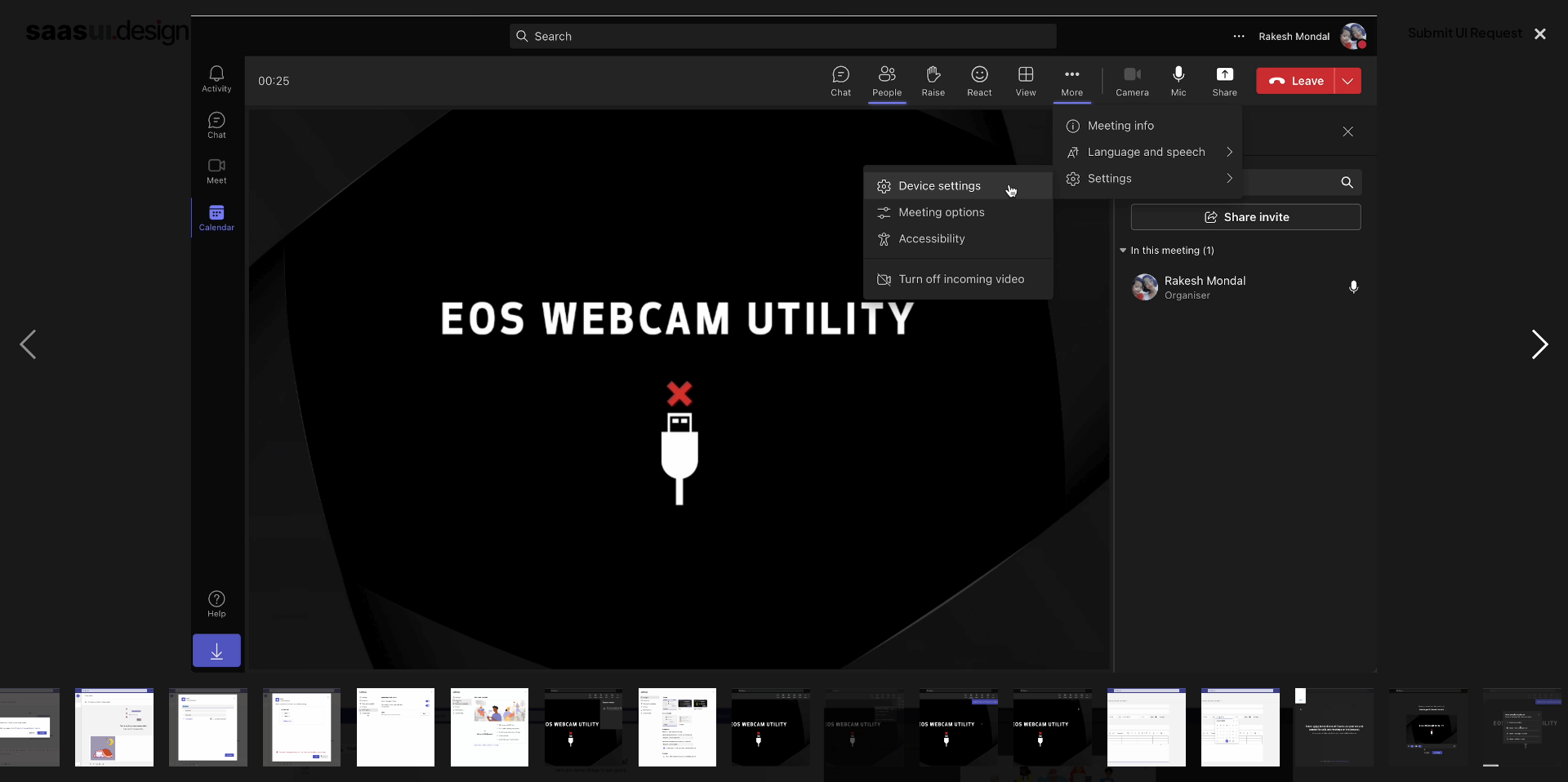
scroll to position [0, 701]
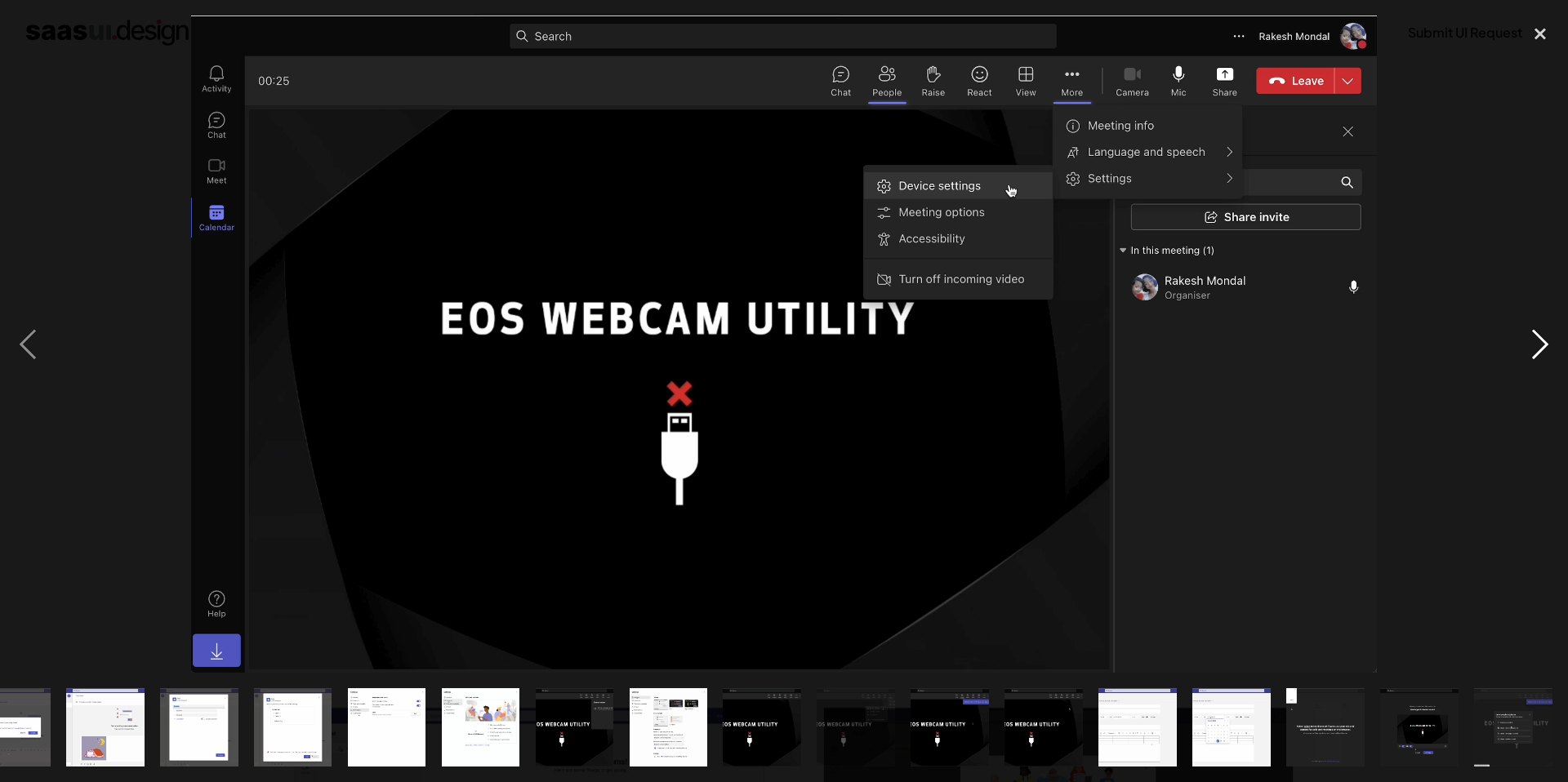
click at [1546, 337] on div "next image" at bounding box center [1540, 343] width 55 height 657
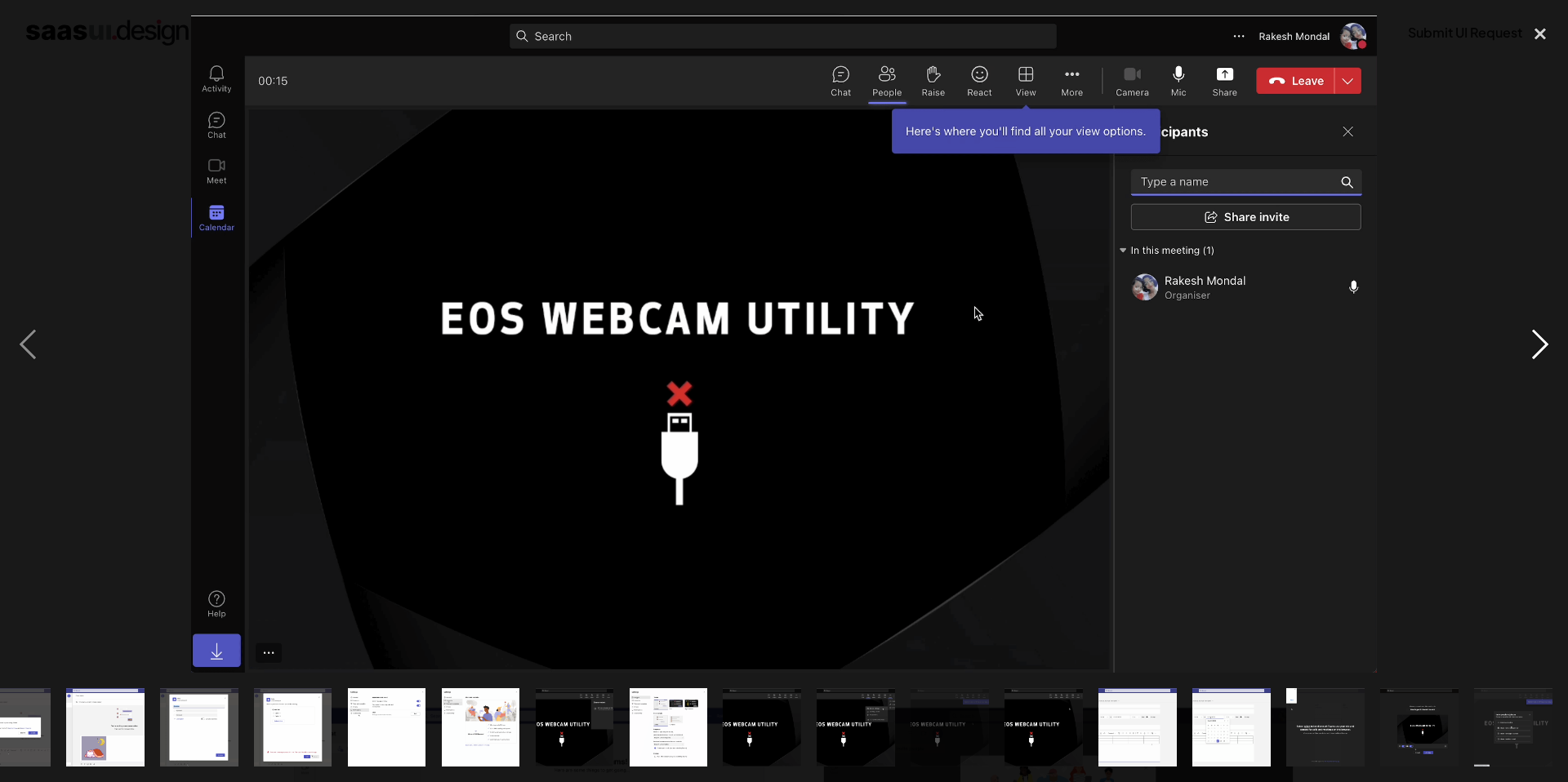
click at [1546, 337] on div "next image" at bounding box center [1540, 343] width 55 height 657
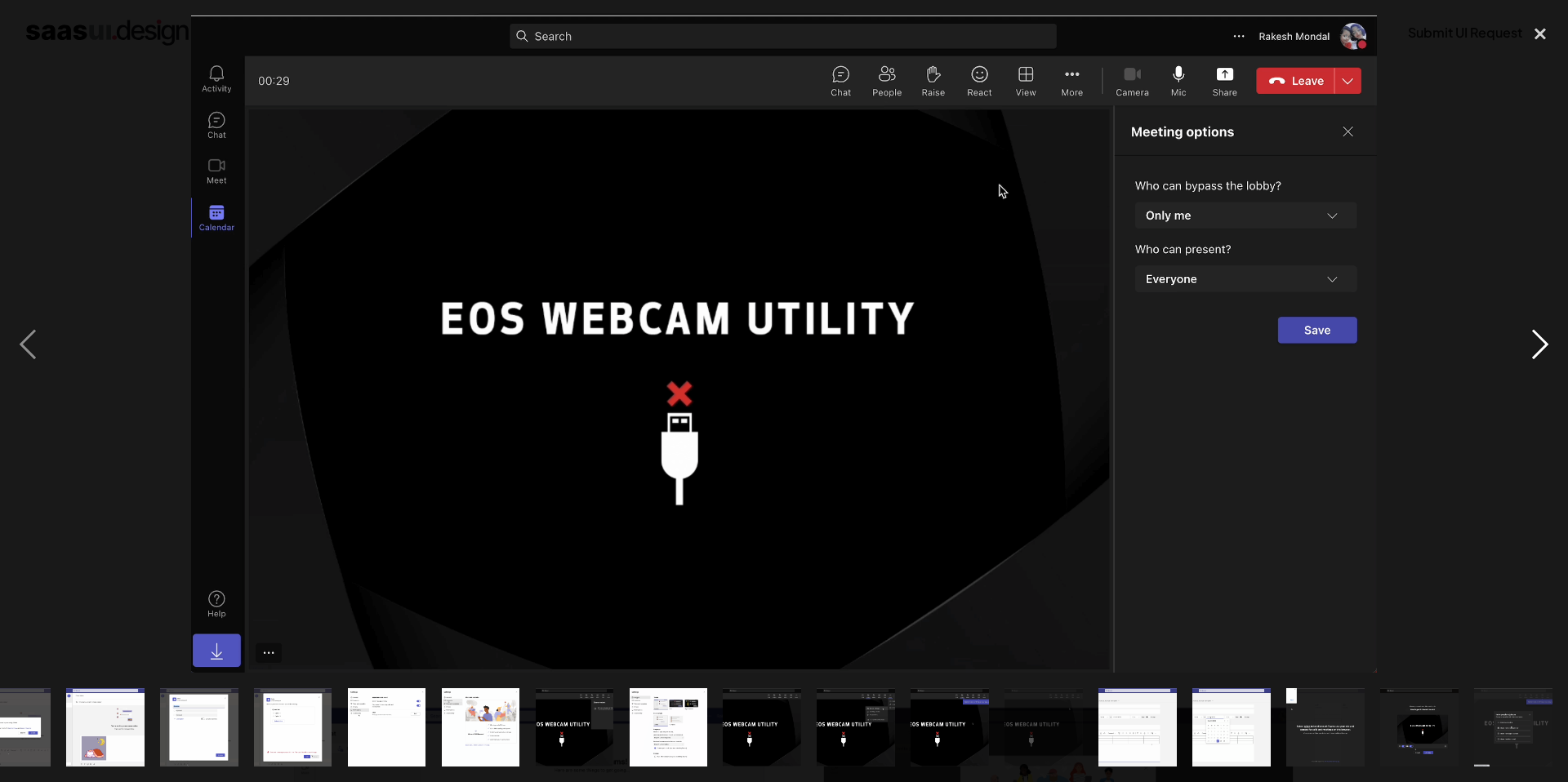
click at [1546, 337] on div "next image" at bounding box center [1540, 343] width 55 height 657
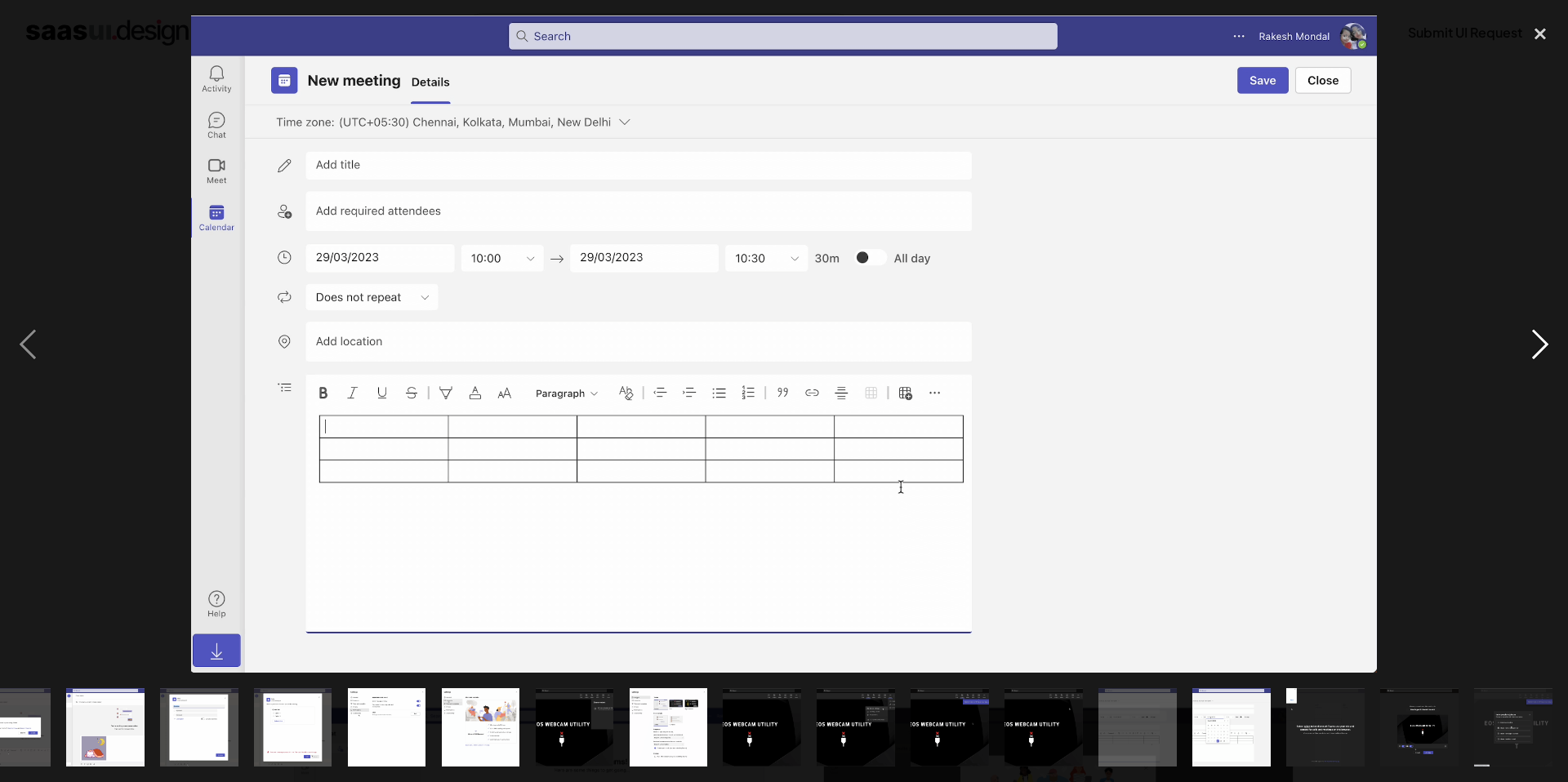
click at [1546, 337] on div "next image" at bounding box center [1540, 343] width 55 height 657
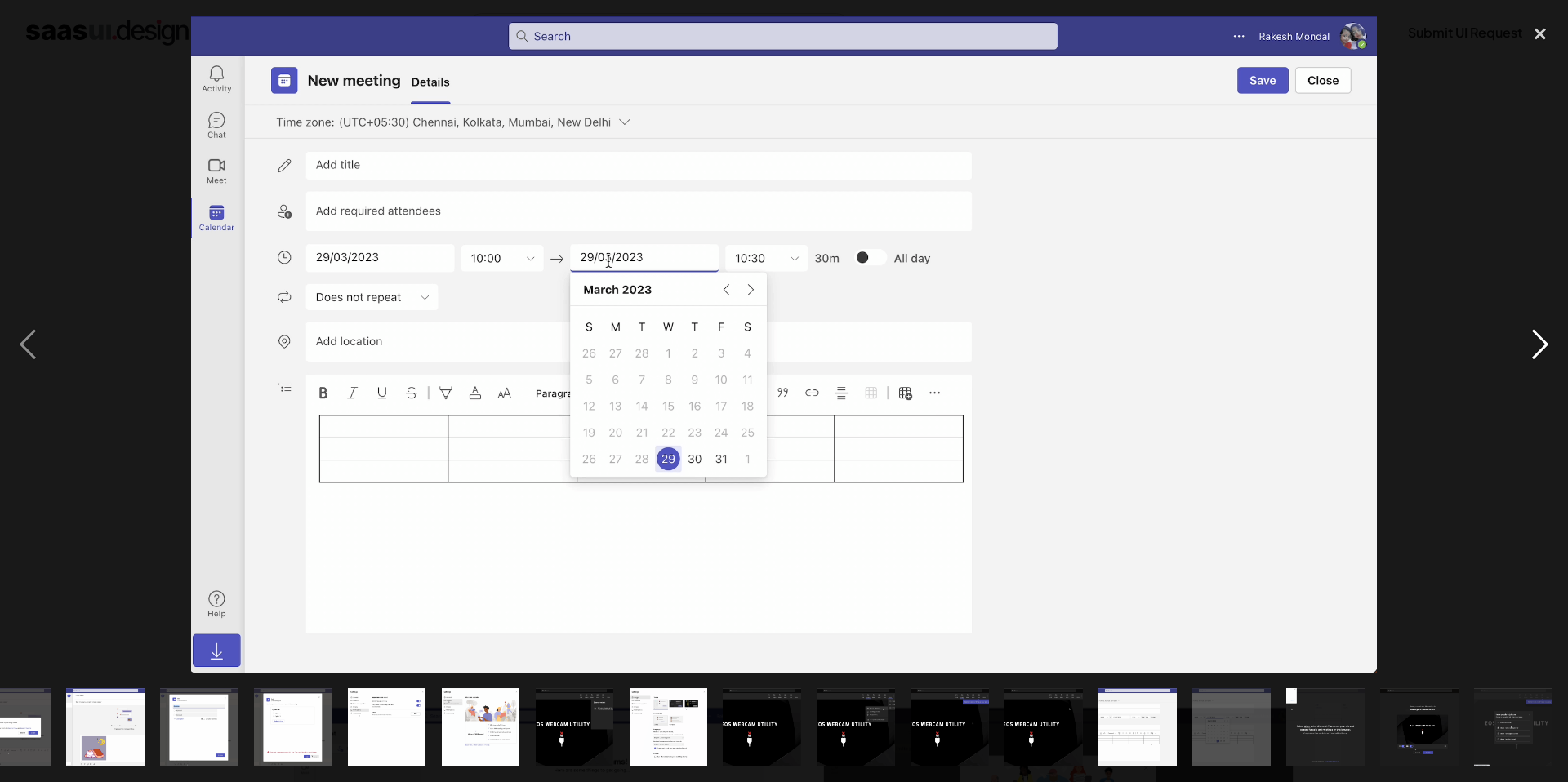
click at [1546, 337] on div "next image" at bounding box center [1540, 343] width 55 height 657
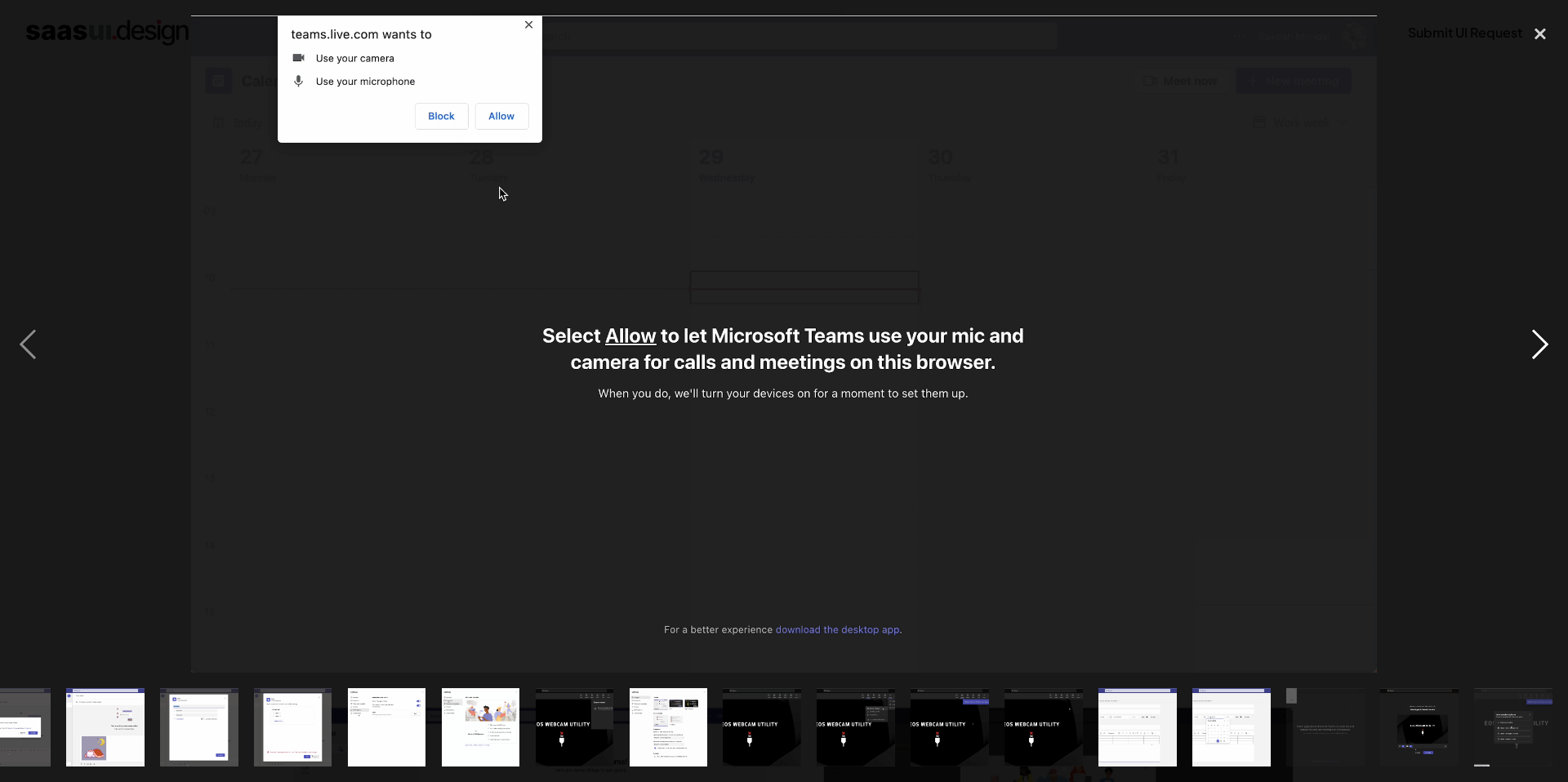
click at [1546, 337] on div "next image" at bounding box center [1540, 343] width 55 height 657
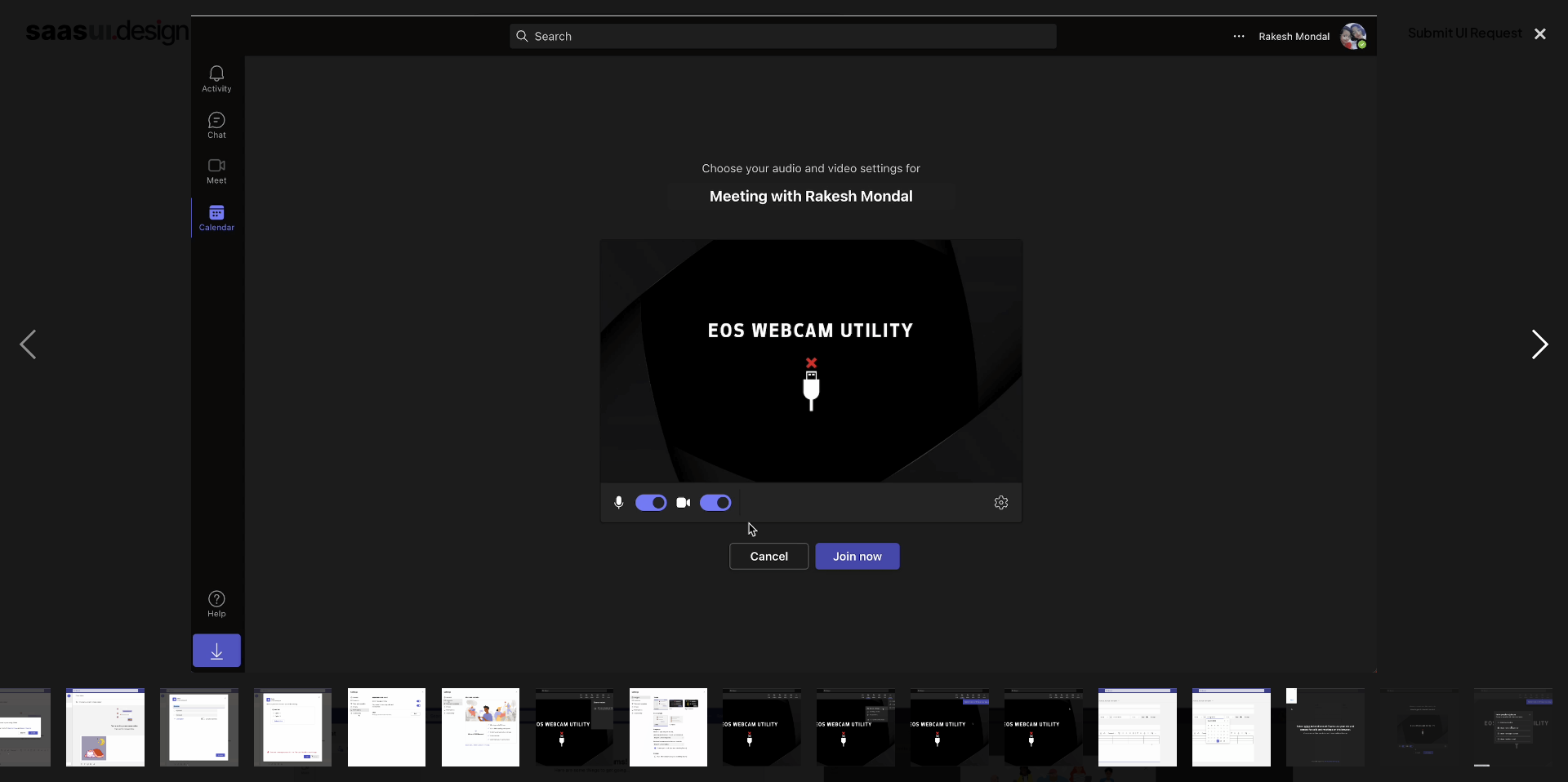
click at [1546, 337] on div "next image" at bounding box center [1540, 343] width 55 height 657
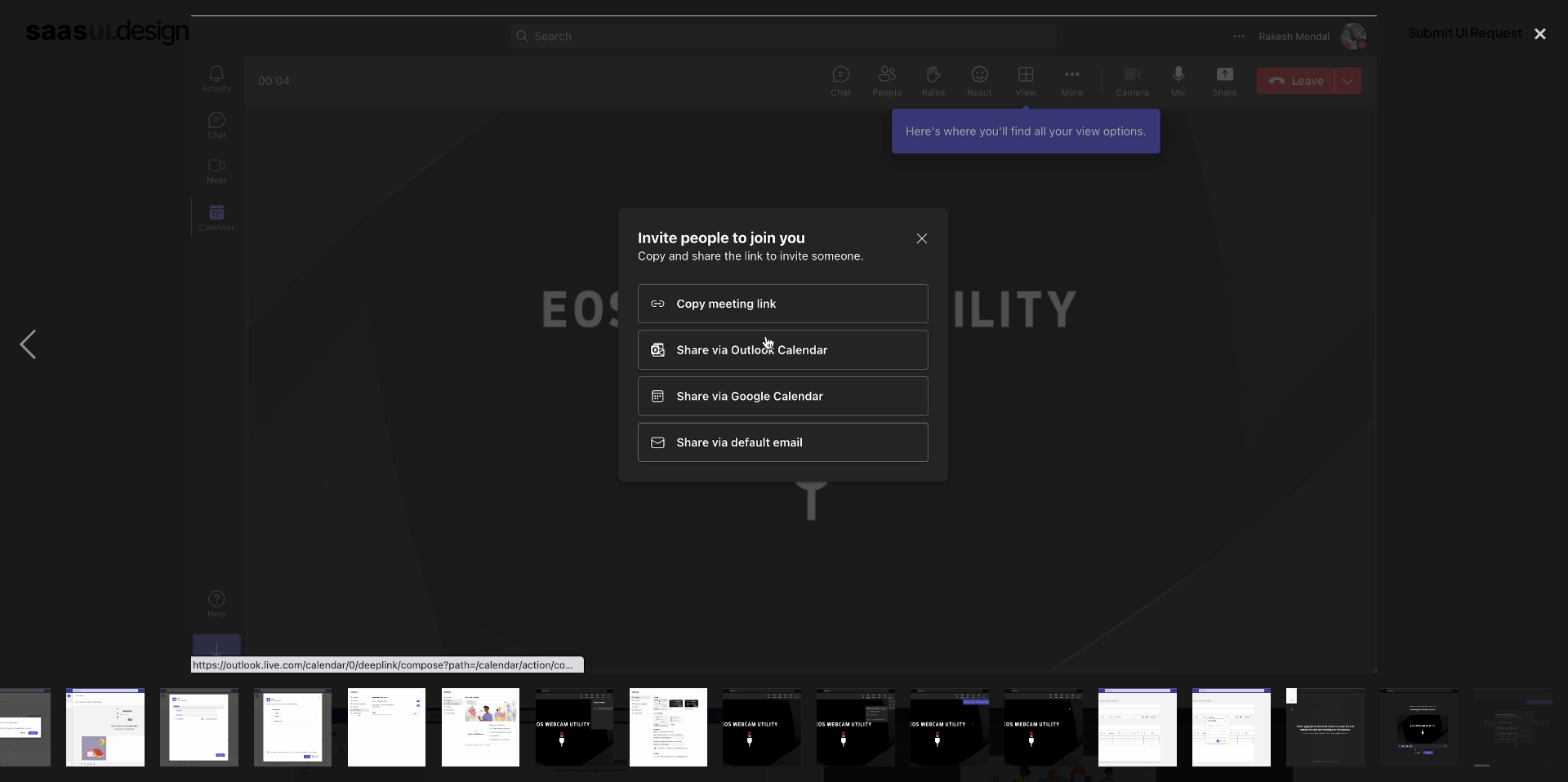
click at [1546, 337] on div "next image" at bounding box center [1540, 343] width 55 height 657
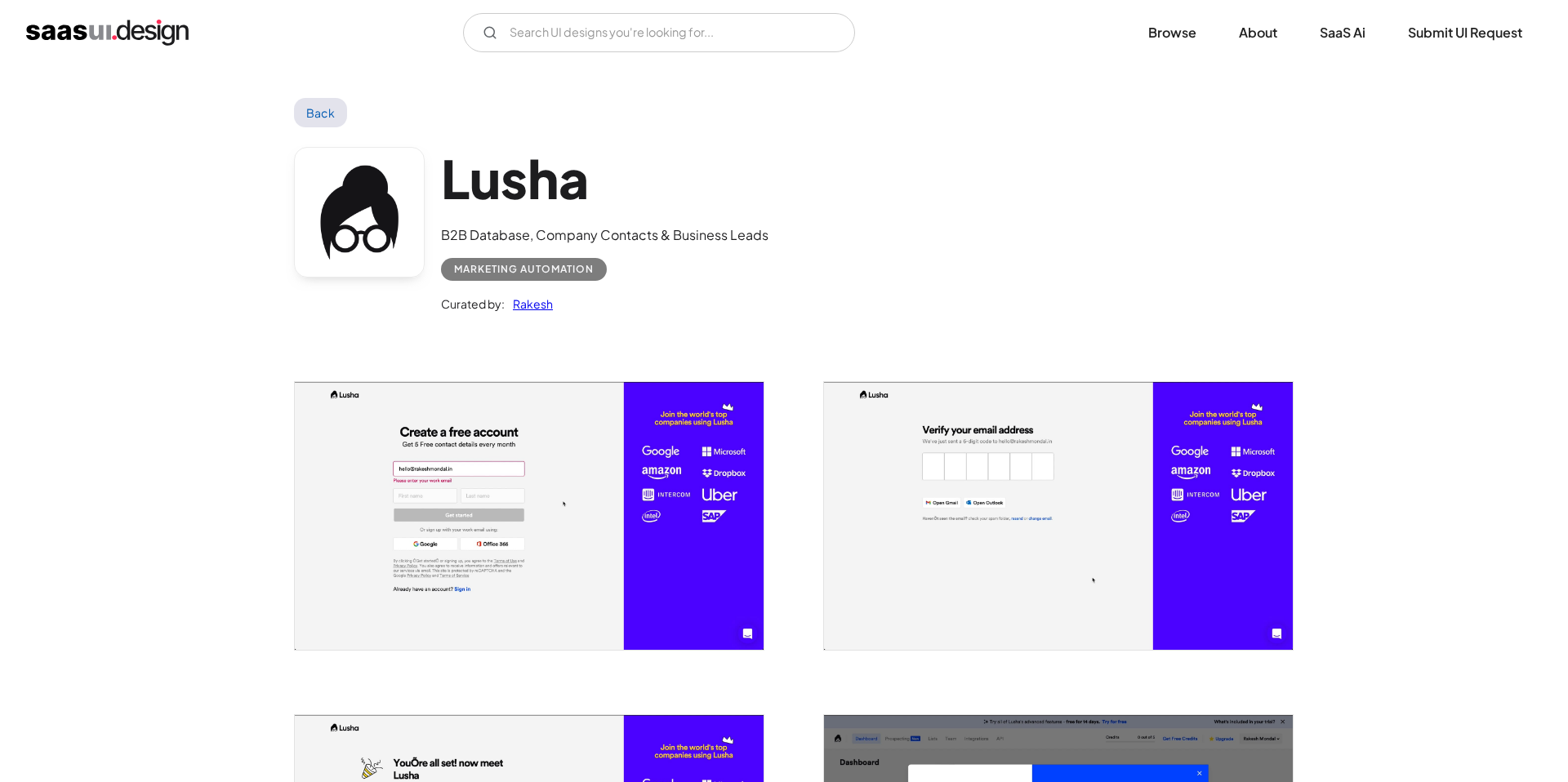
click at [617, 440] on img "open lightbox" at bounding box center [529, 516] width 469 height 268
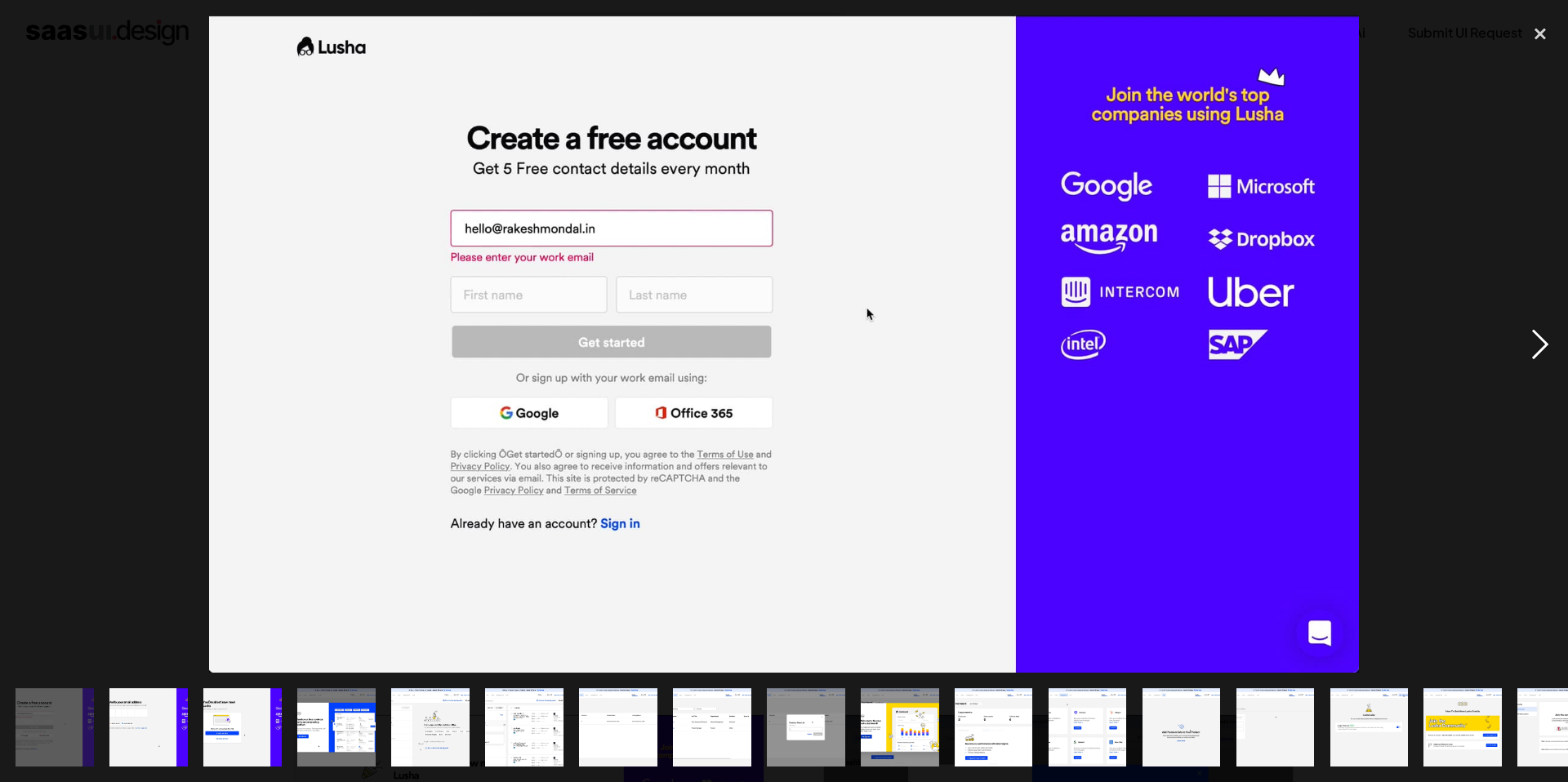
click at [1545, 341] on div "next image" at bounding box center [1540, 343] width 55 height 657
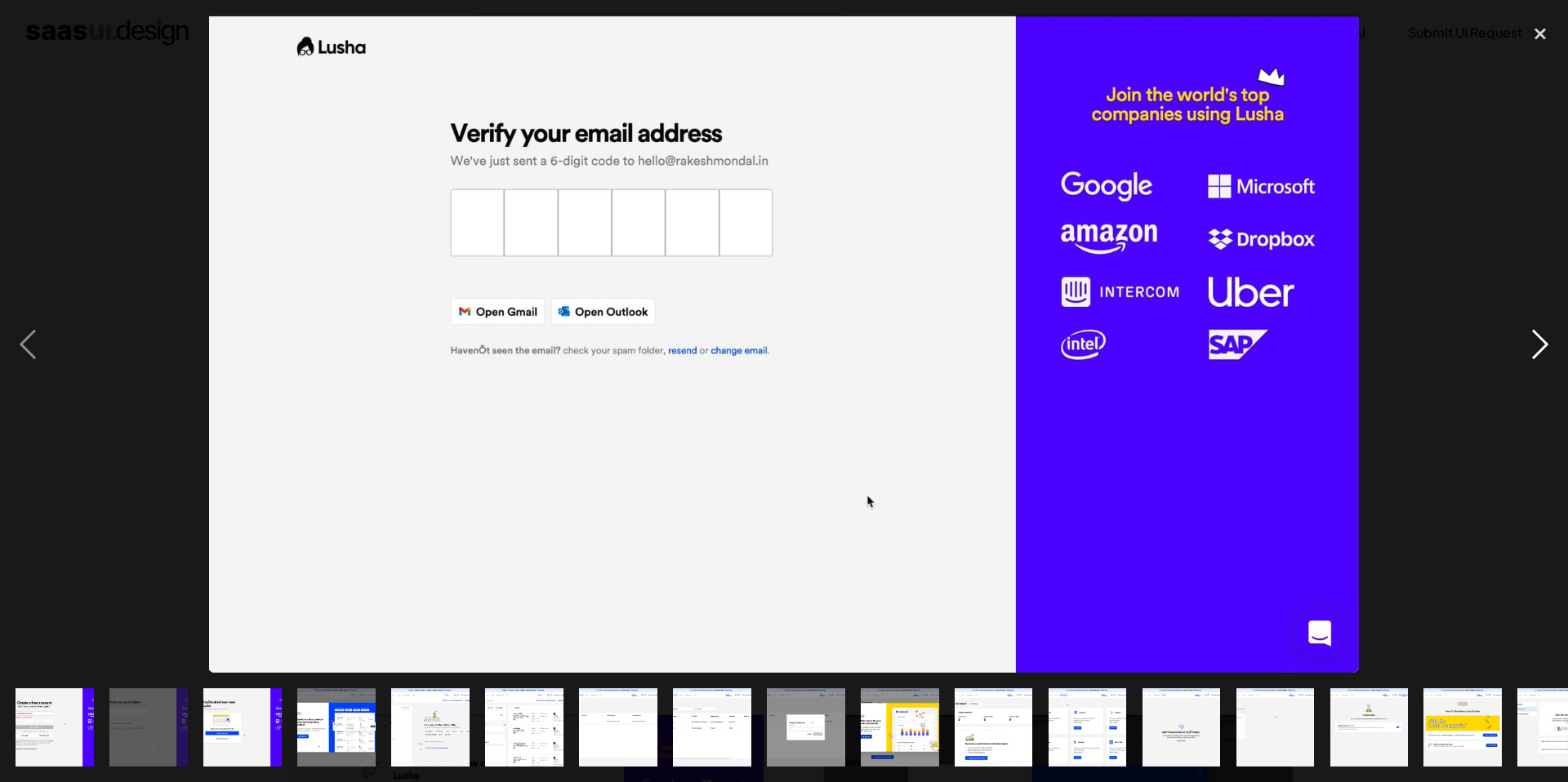
click at [1545, 341] on div "next image" at bounding box center [1540, 343] width 55 height 657
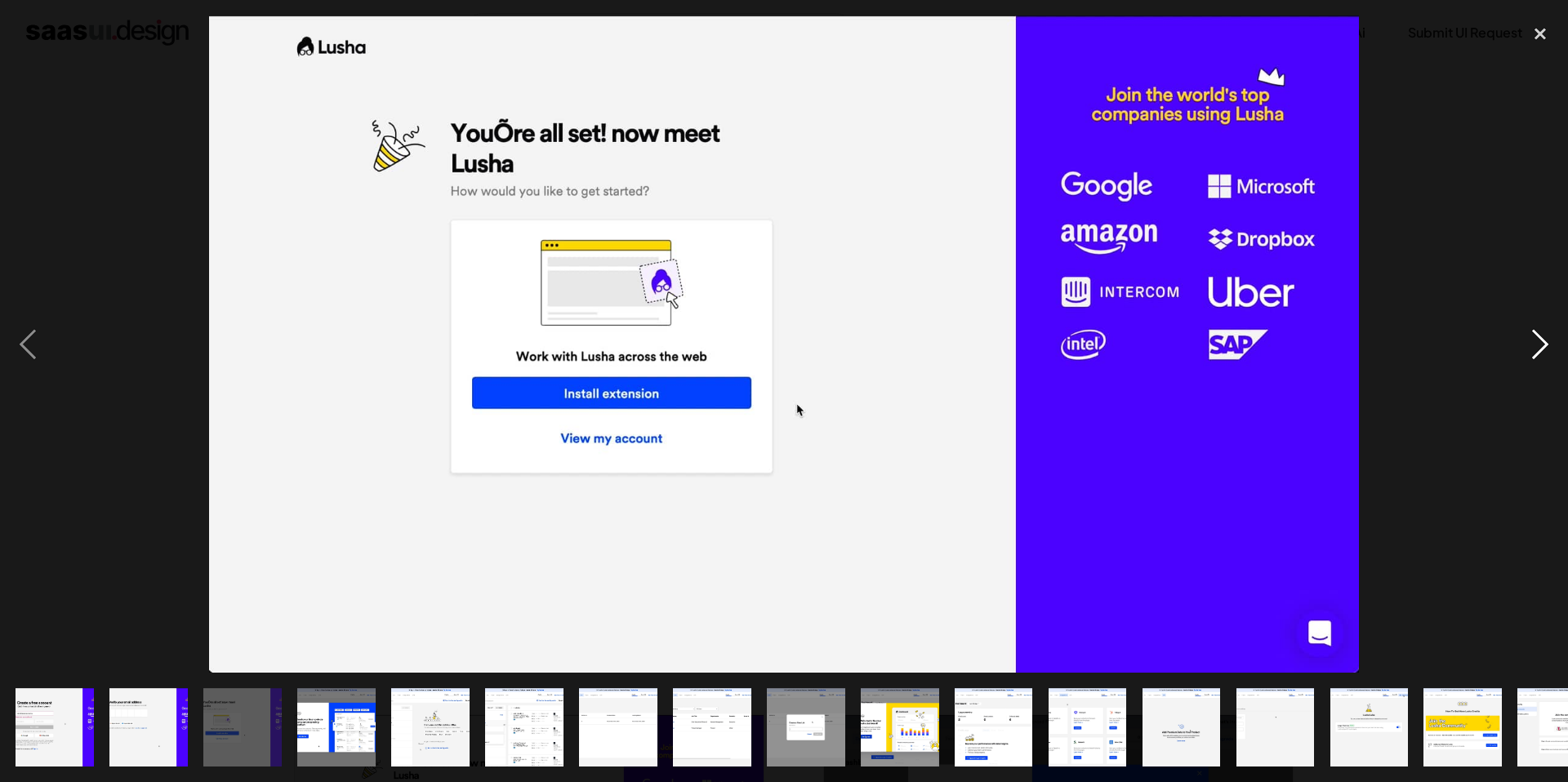
click at [1545, 341] on div "next image" at bounding box center [1540, 343] width 55 height 657
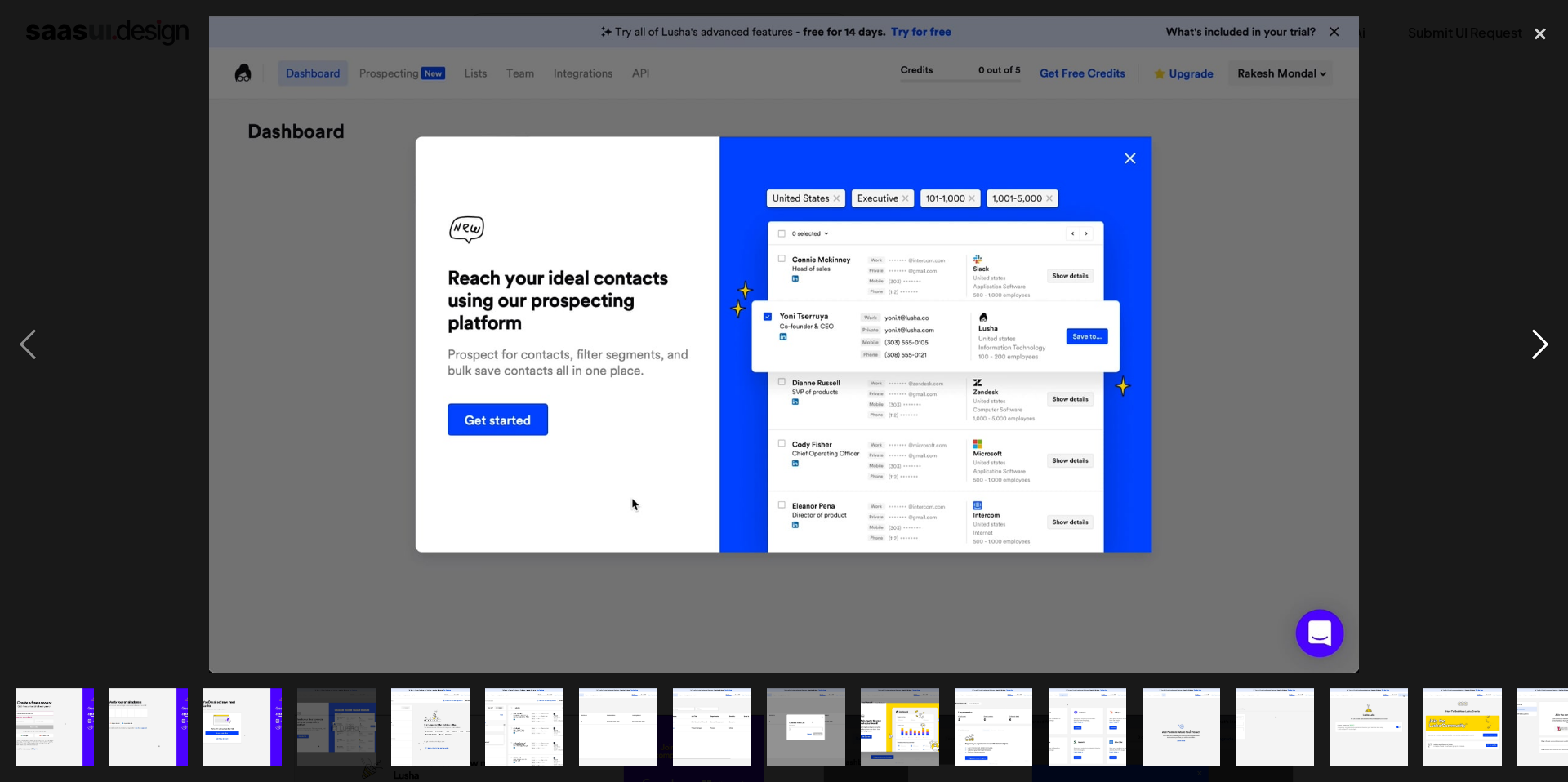
click at [1545, 341] on div "next image" at bounding box center [1540, 343] width 55 height 657
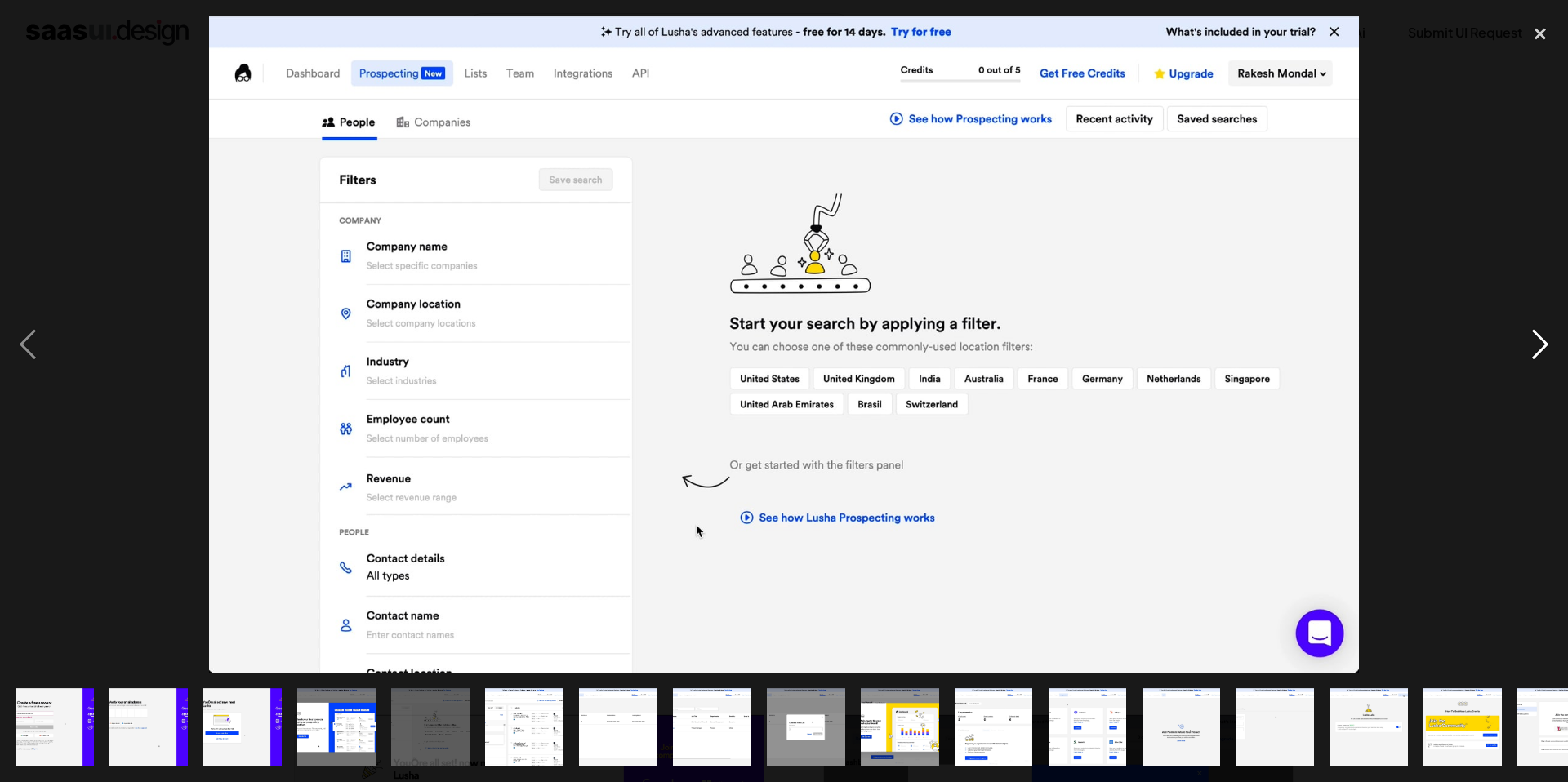
click at [1545, 341] on div "next image" at bounding box center [1540, 343] width 55 height 657
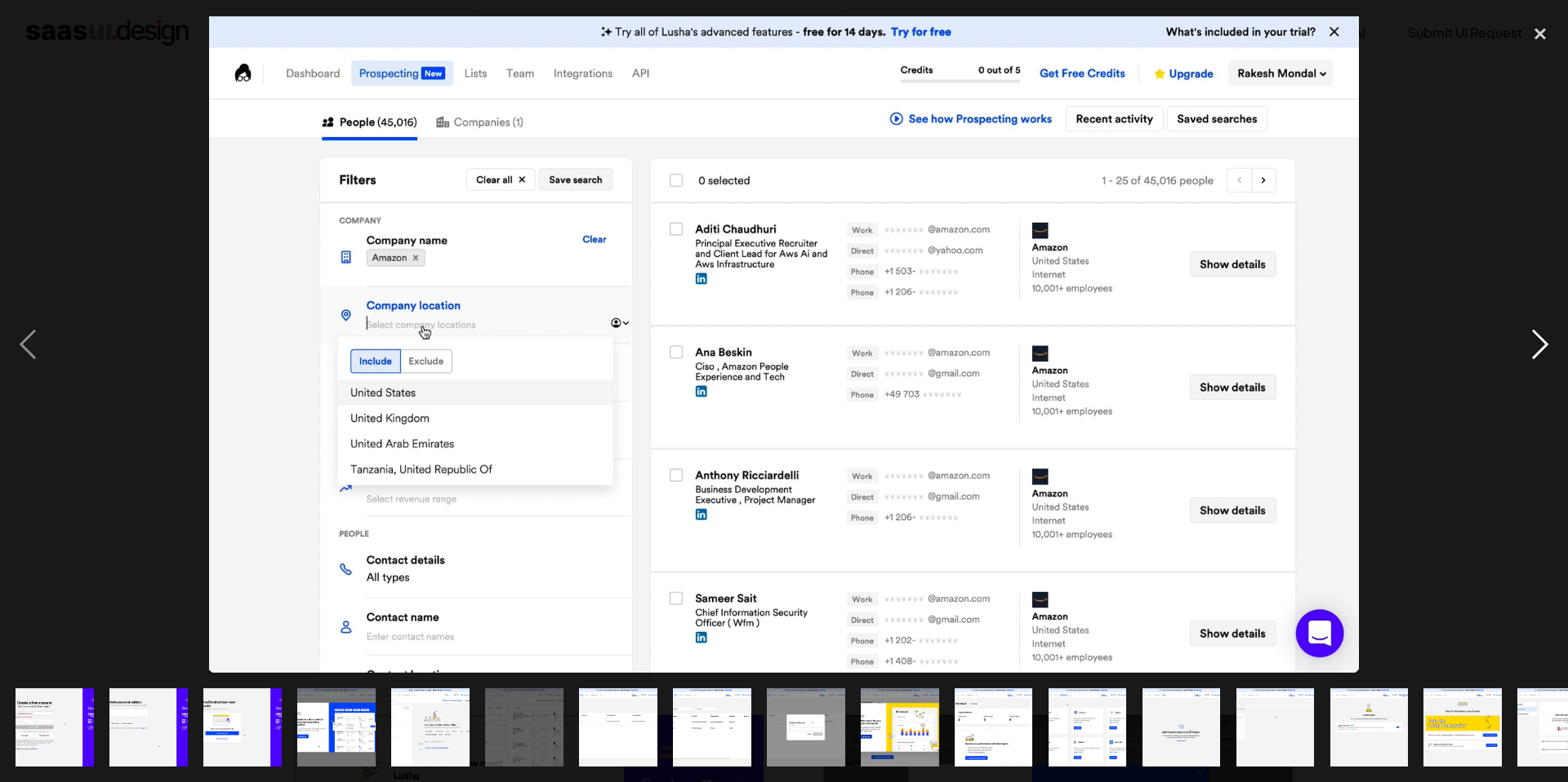
click at [1545, 341] on div "next image" at bounding box center [1540, 343] width 55 height 657
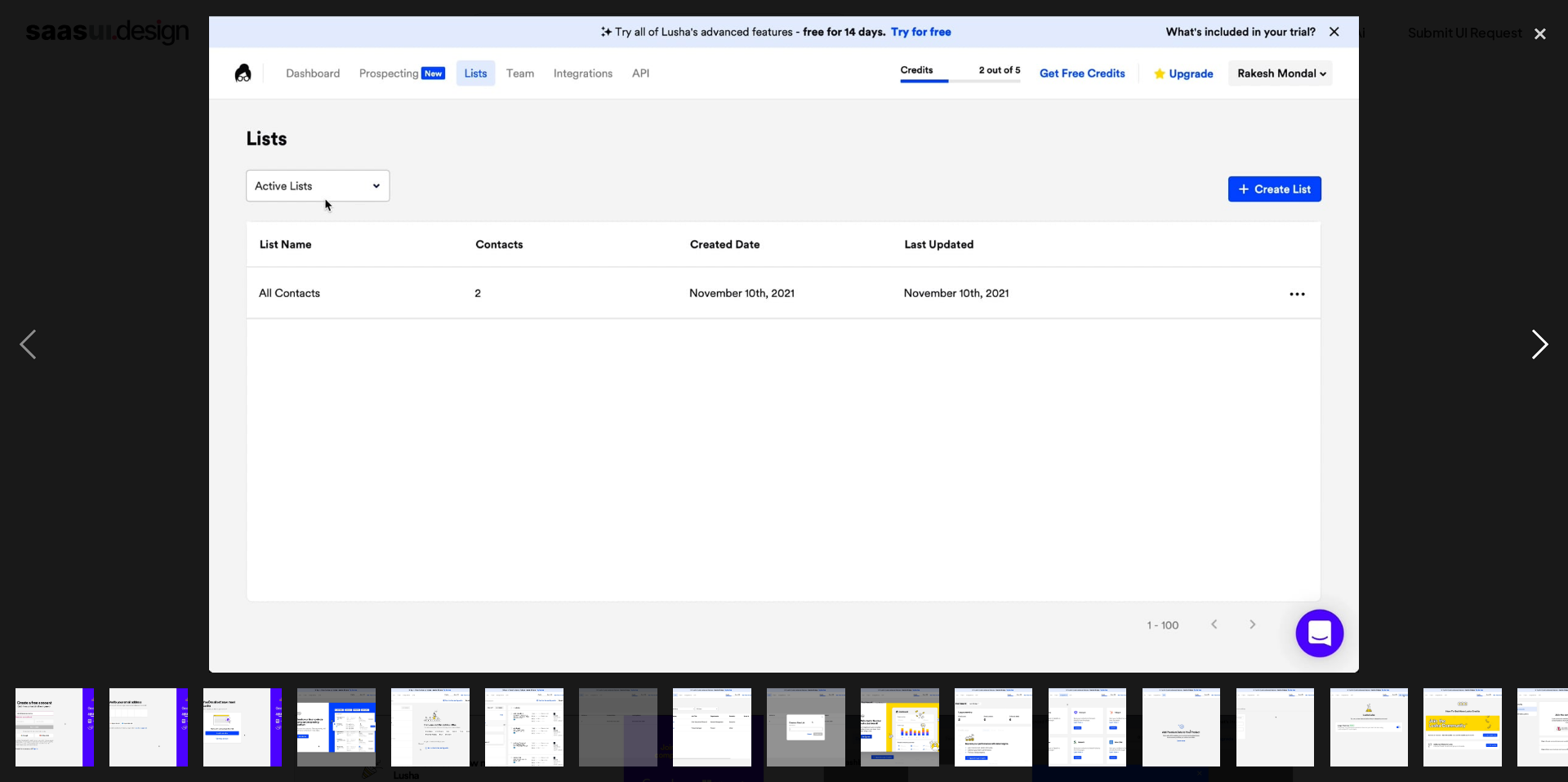
click at [1545, 341] on div "next image" at bounding box center [1540, 343] width 55 height 657
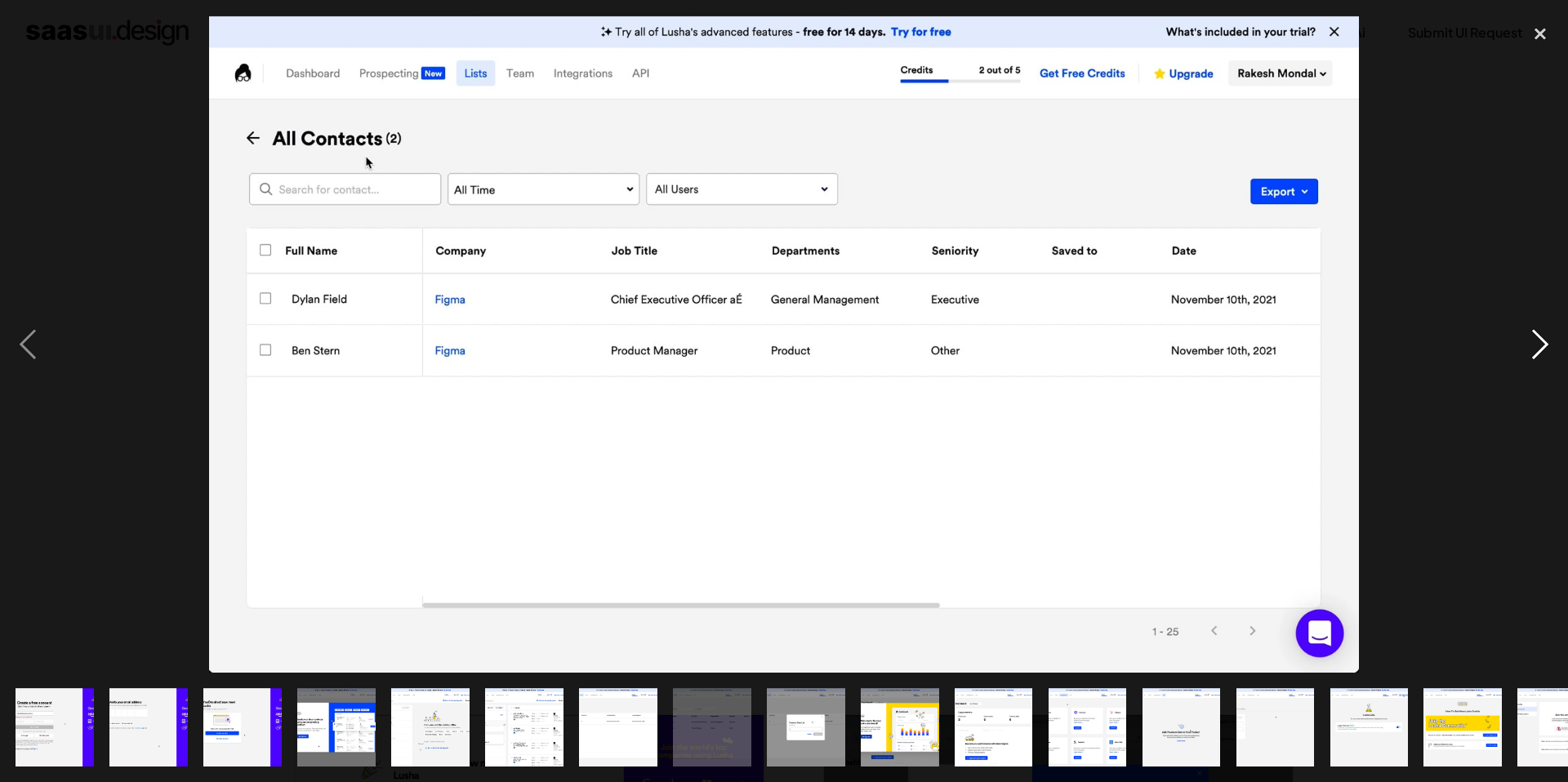
click at [1545, 341] on div "next image" at bounding box center [1540, 343] width 55 height 657
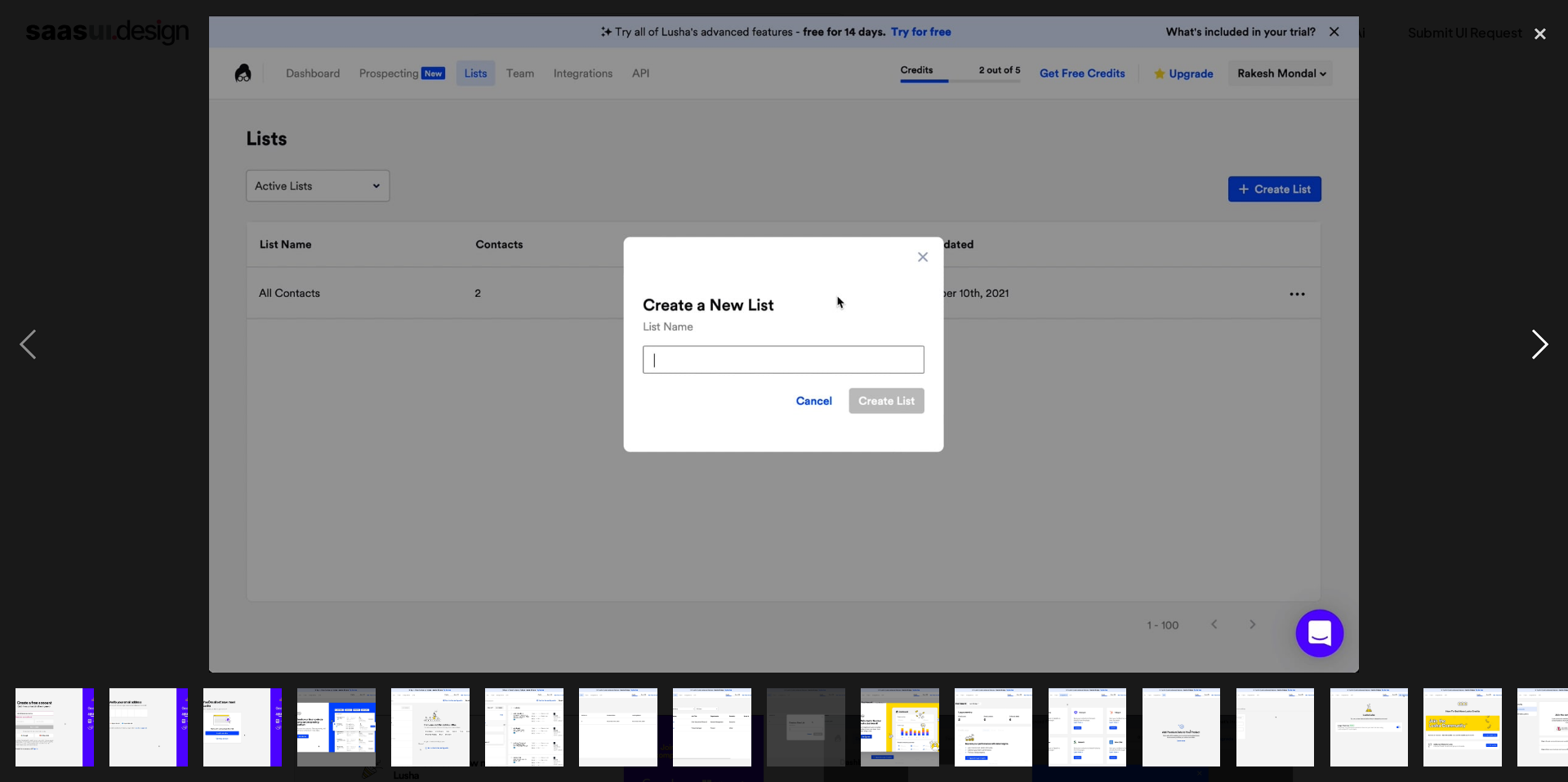
click at [1545, 341] on div "next image" at bounding box center [1540, 343] width 55 height 657
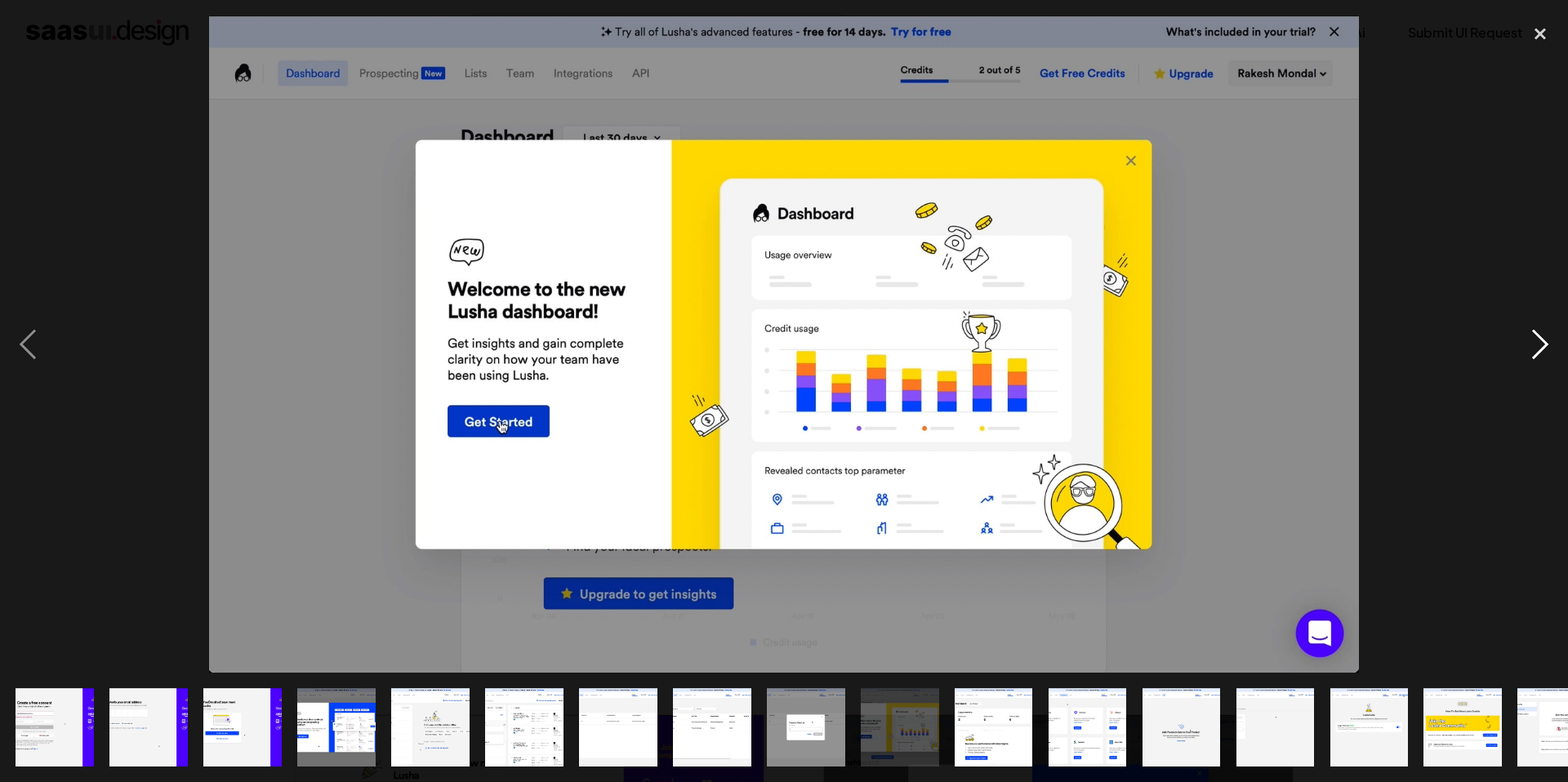
click at [1545, 341] on div "next image" at bounding box center [1540, 343] width 55 height 657
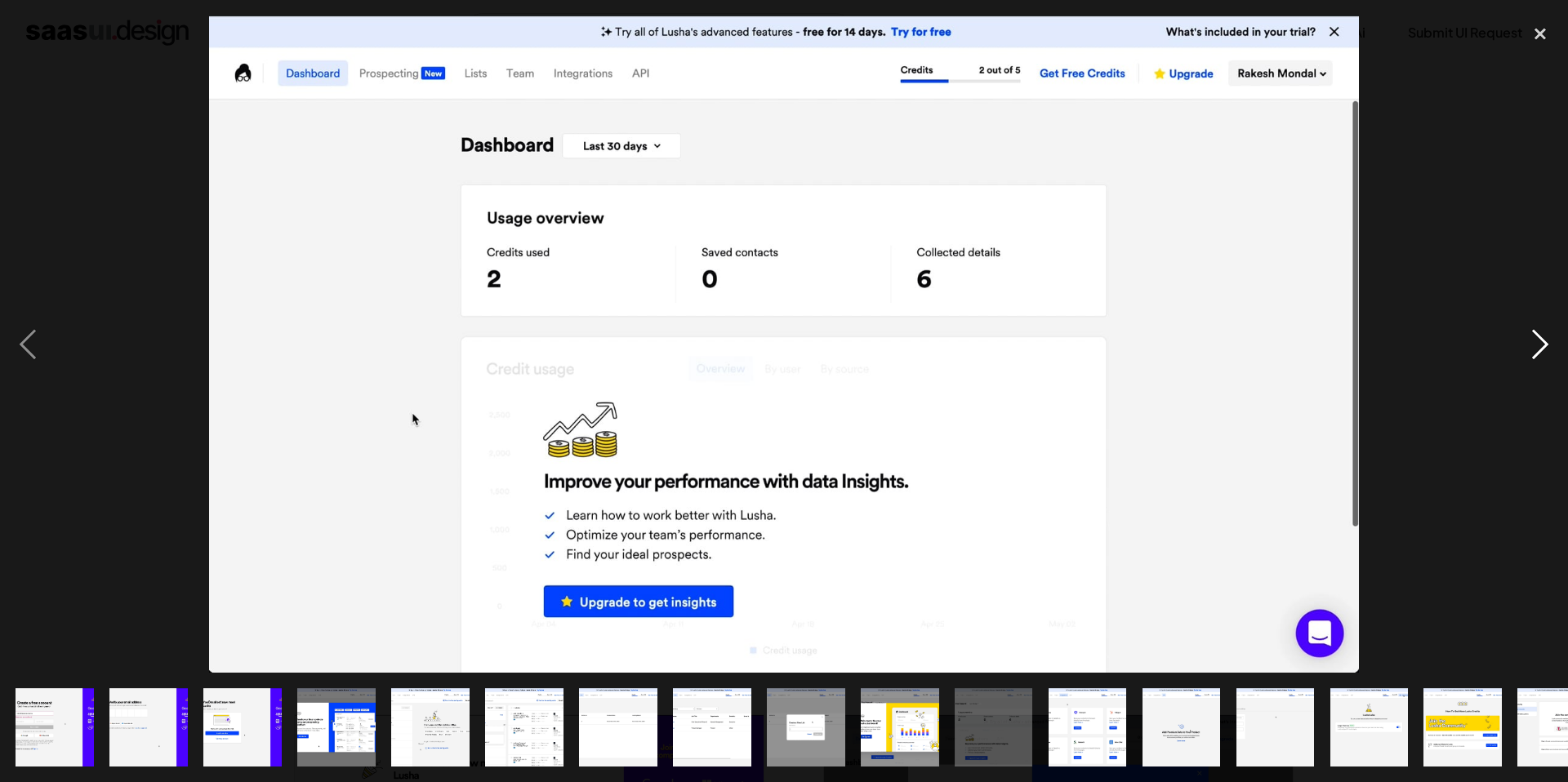
click at [1545, 341] on div "next image" at bounding box center [1540, 343] width 55 height 657
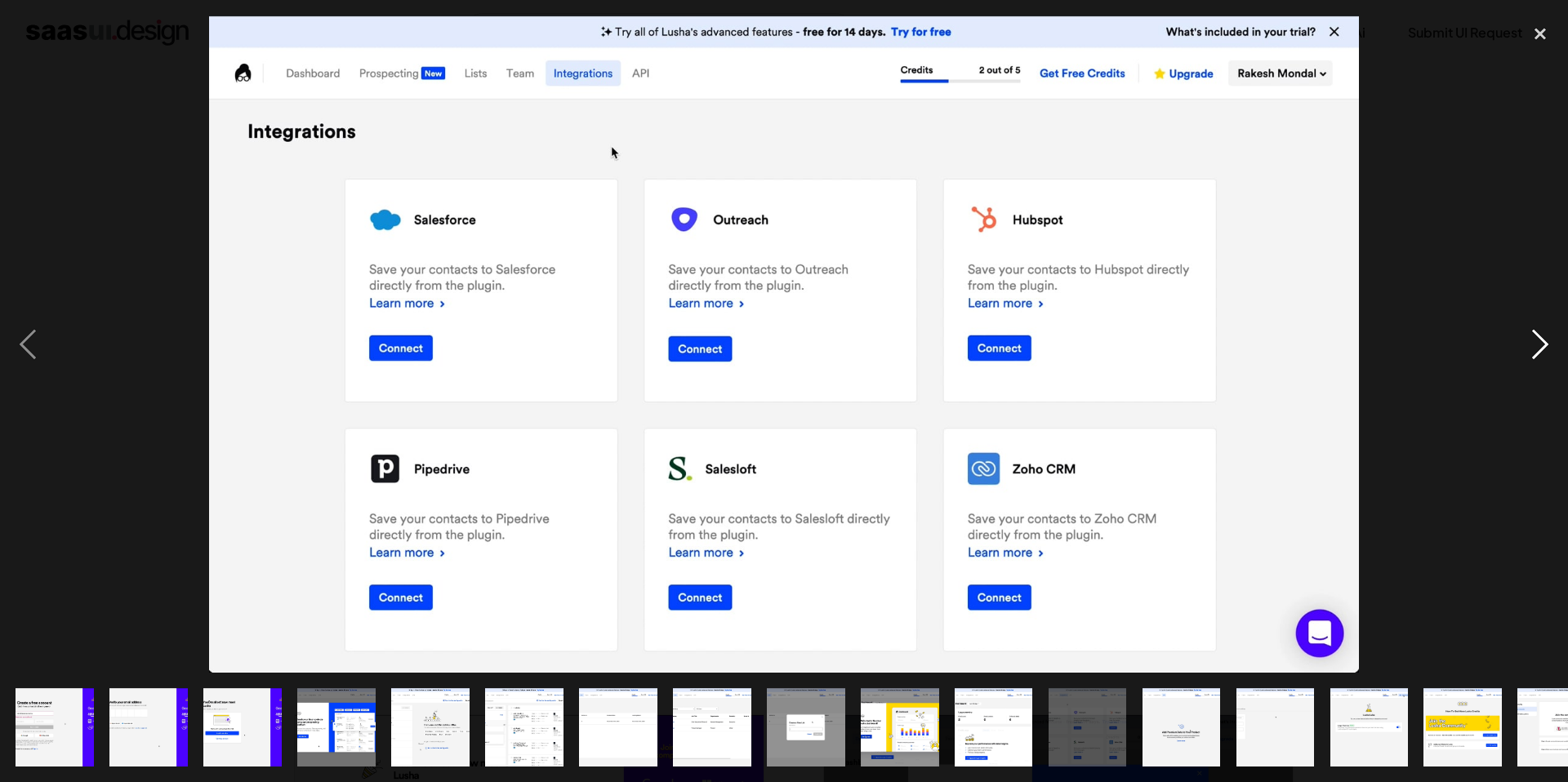
click at [1545, 341] on div "next image" at bounding box center [1540, 343] width 55 height 657
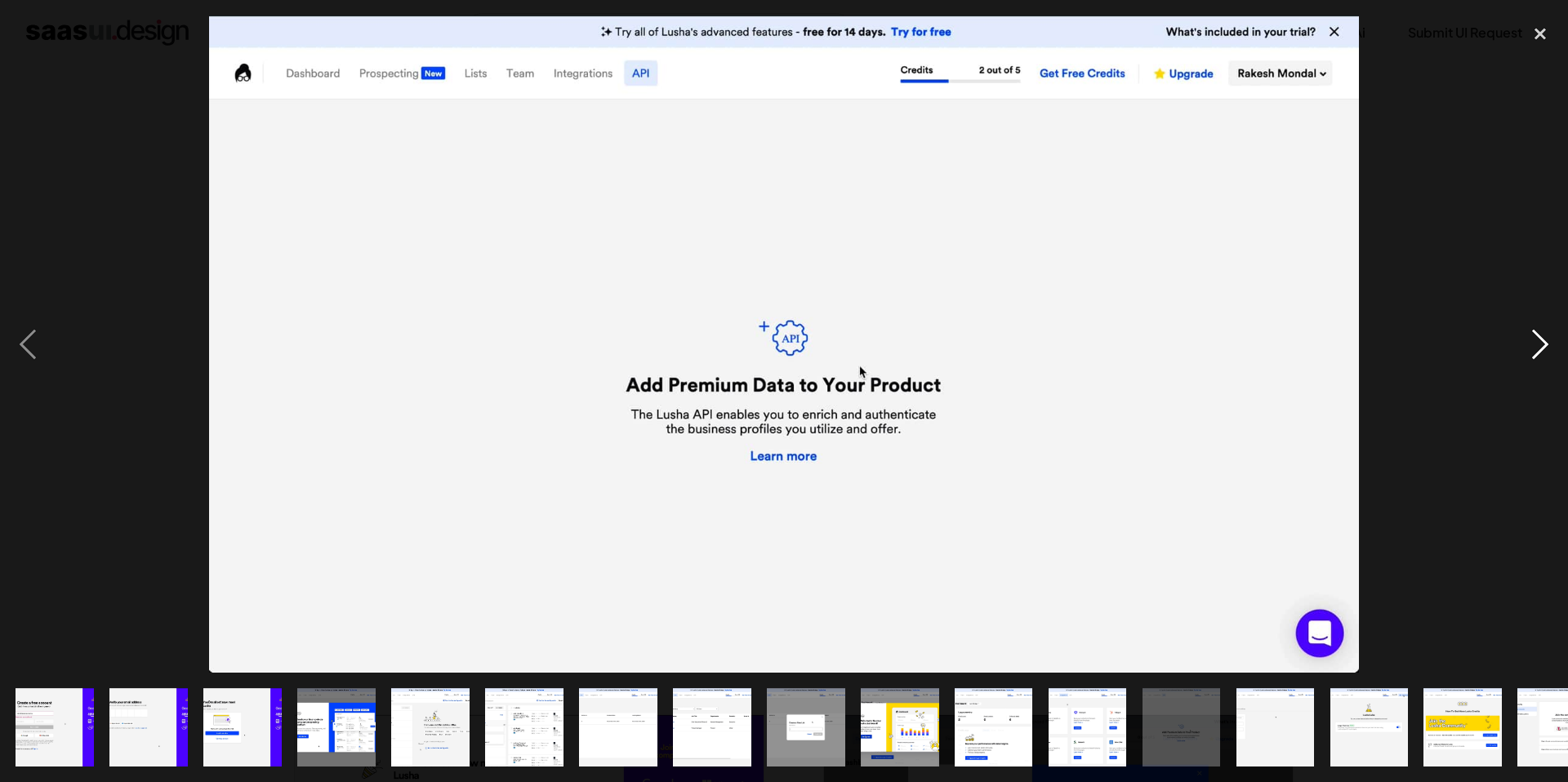
click at [1545, 341] on div "next image" at bounding box center [1540, 343] width 55 height 657
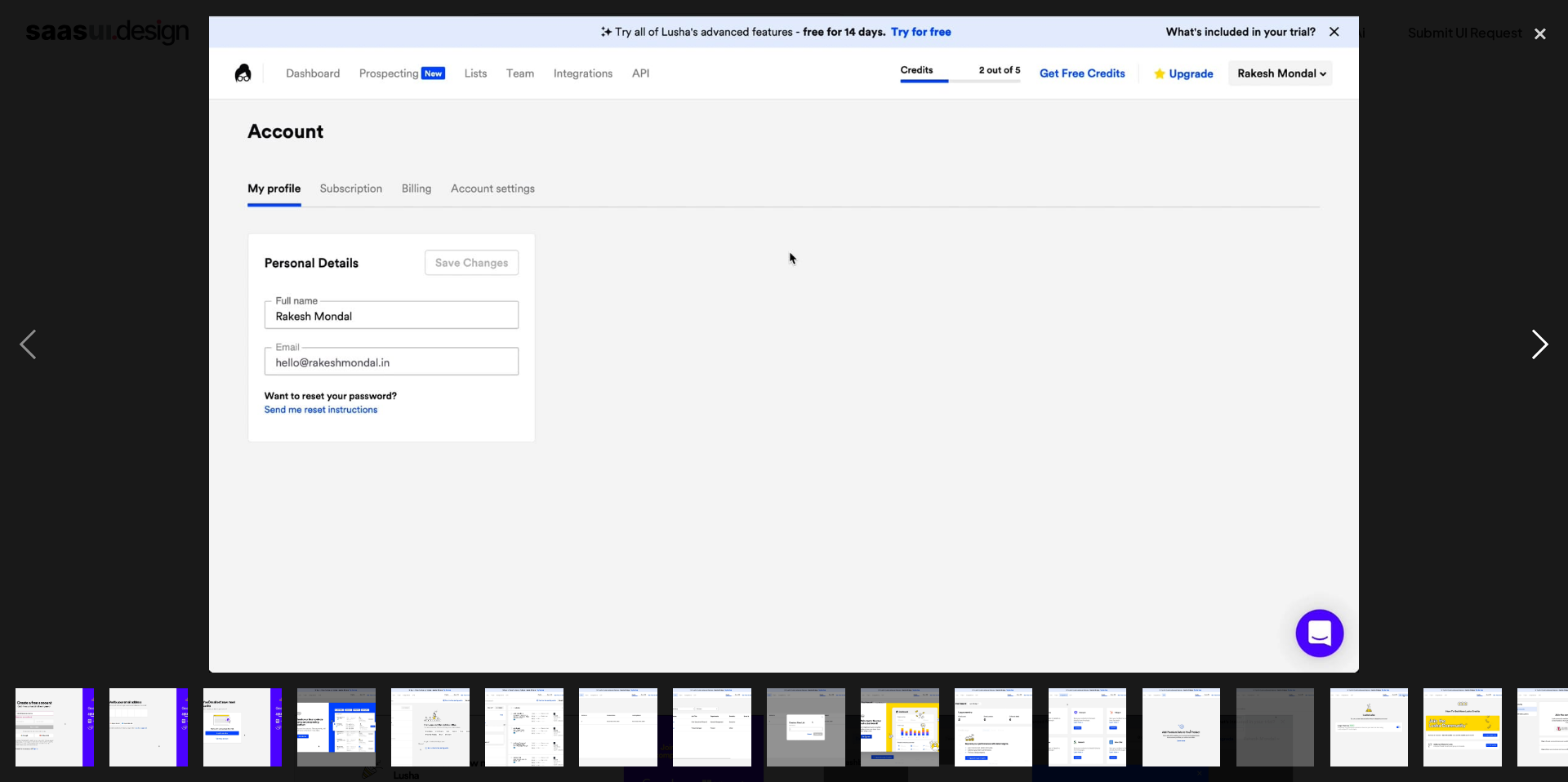
click at [1545, 341] on div "next image" at bounding box center [1540, 343] width 55 height 657
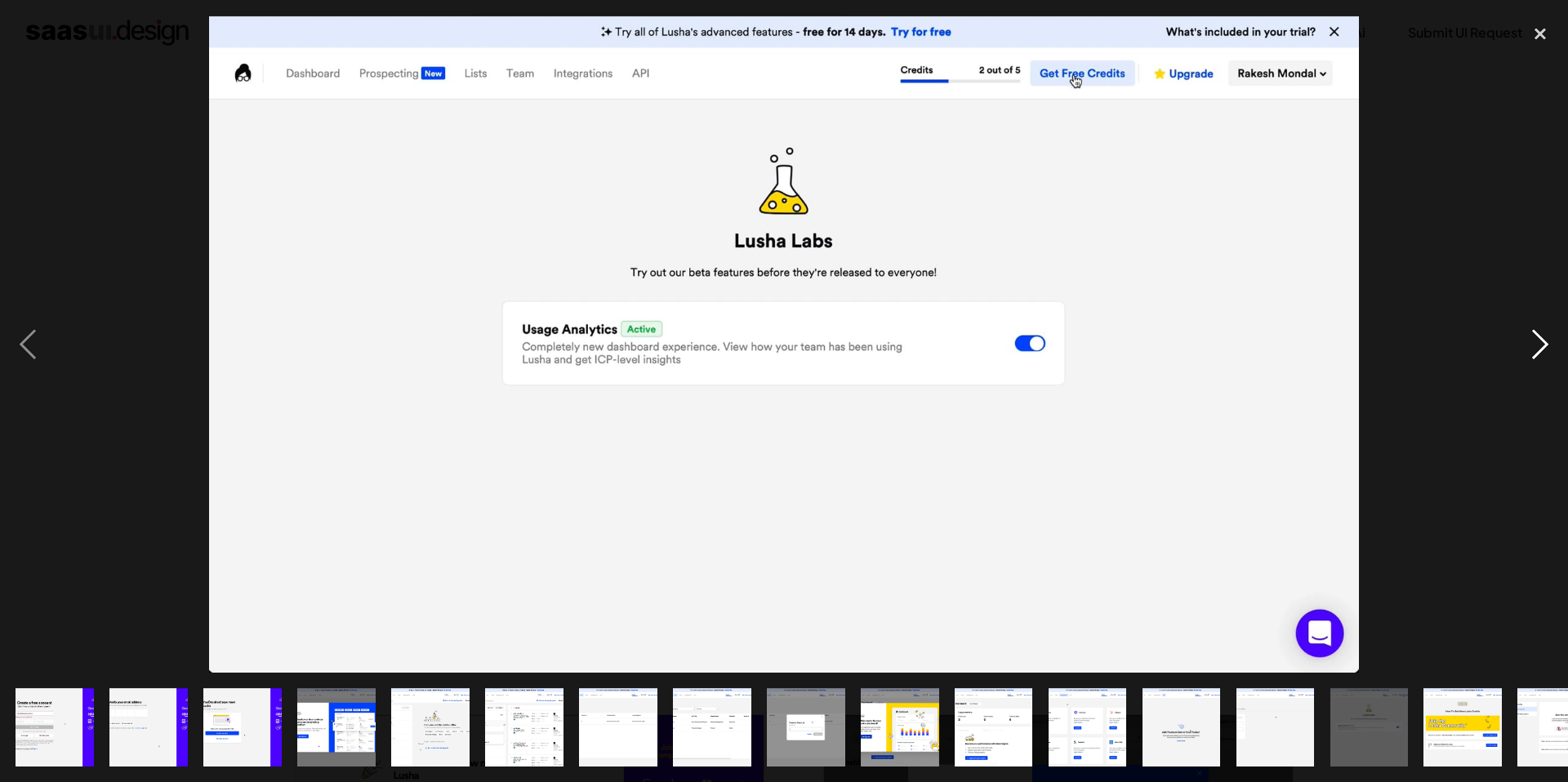
click at [1545, 341] on div "next image" at bounding box center [1540, 343] width 55 height 657
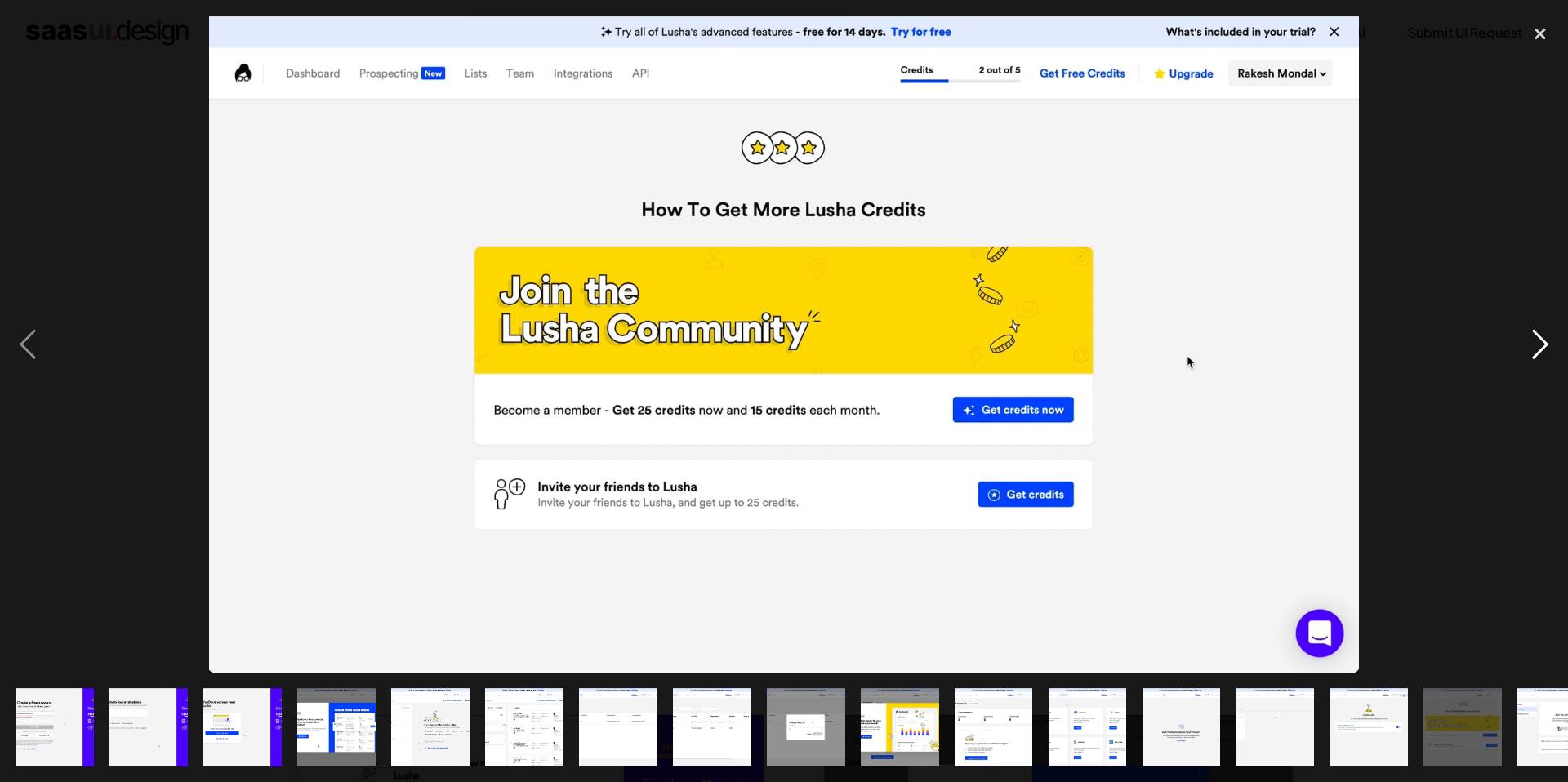
click at [1545, 341] on div "next image" at bounding box center [1540, 343] width 55 height 657
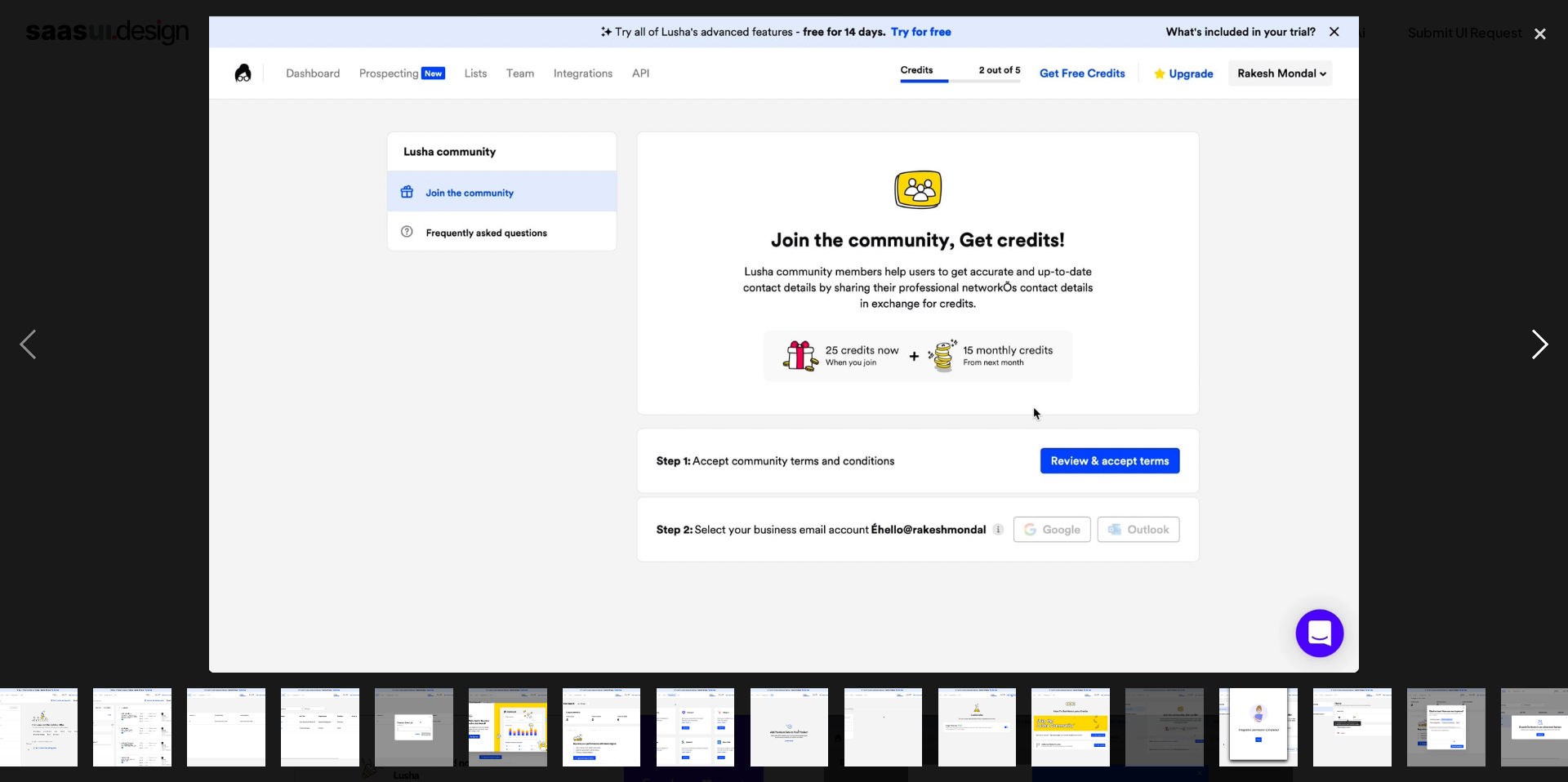
scroll to position [0, 419]
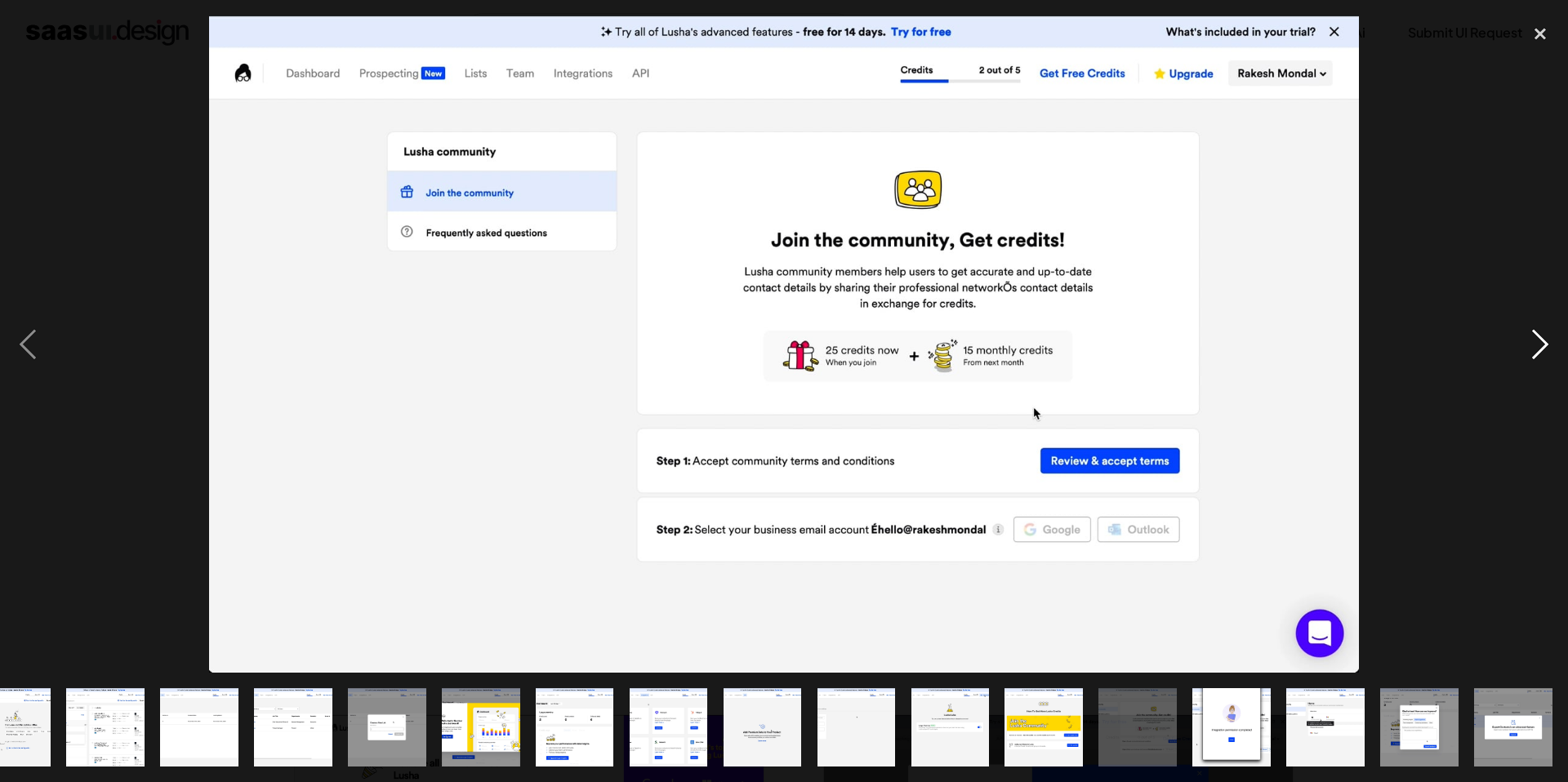
click at [1545, 341] on div "next image" at bounding box center [1540, 343] width 55 height 657
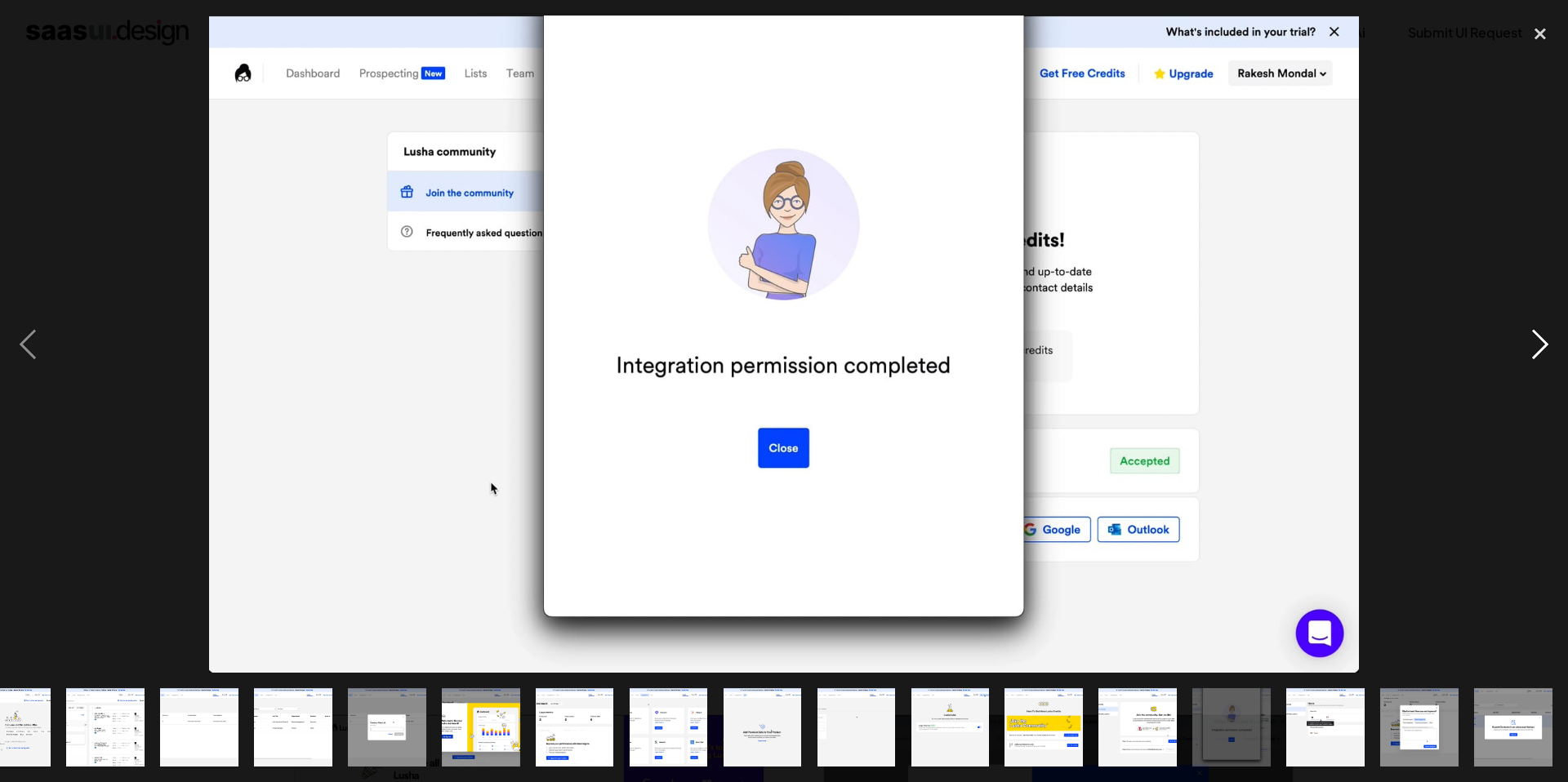
click at [1545, 341] on div "next image" at bounding box center [1540, 343] width 55 height 657
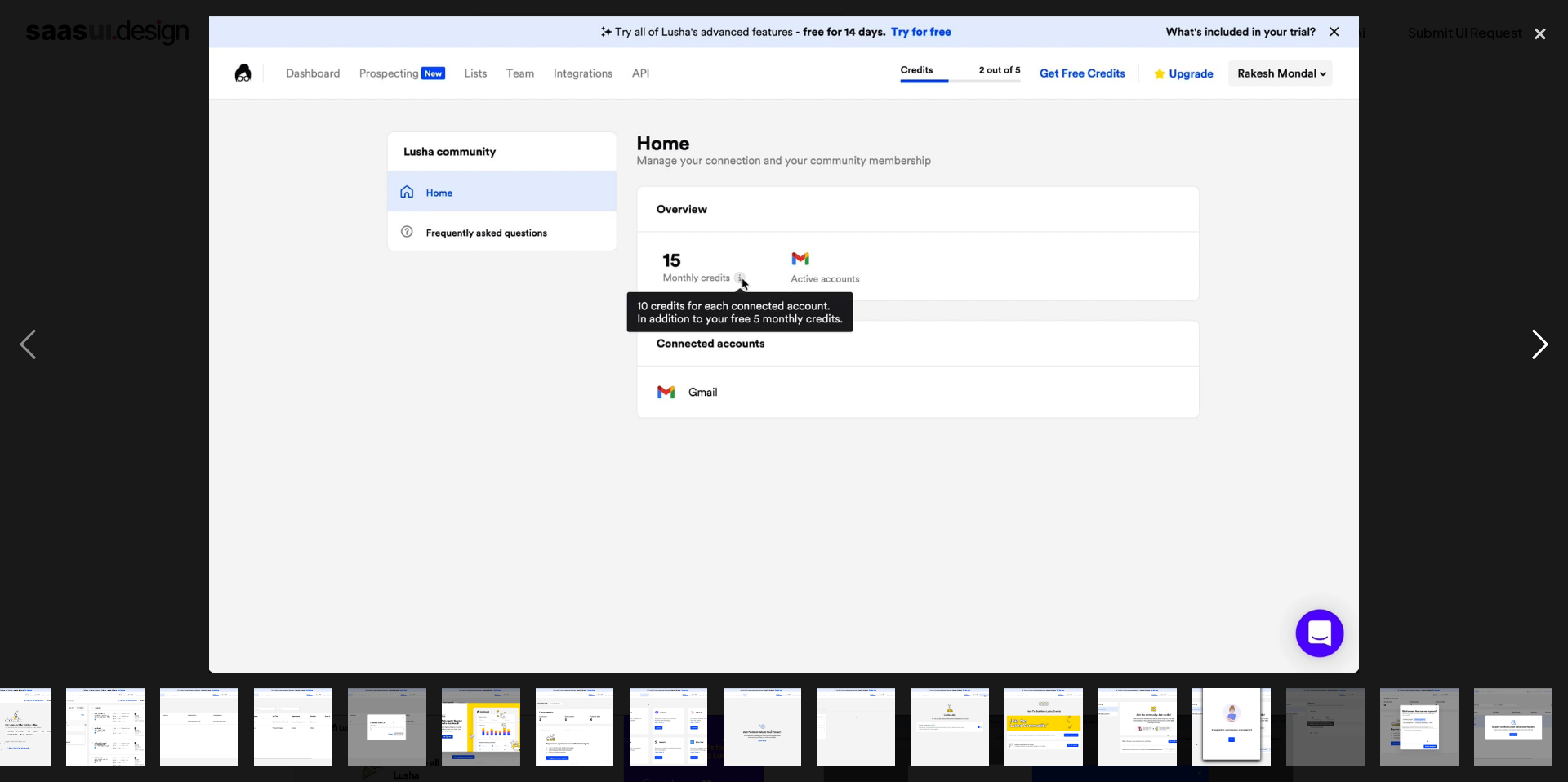
click at [1545, 341] on div "next image" at bounding box center [1540, 343] width 55 height 657
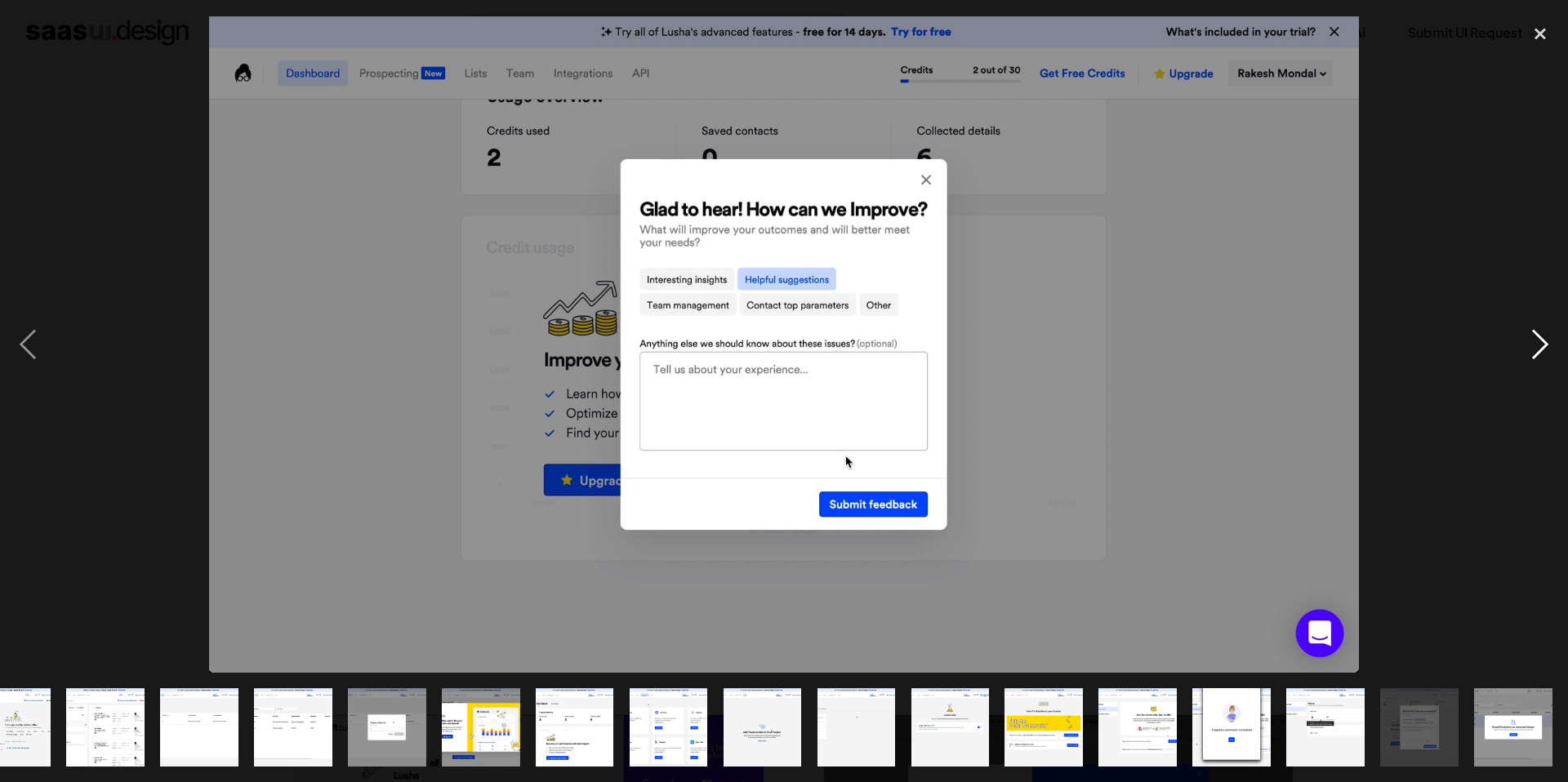
click at [1545, 341] on div "next image" at bounding box center [1540, 343] width 55 height 657
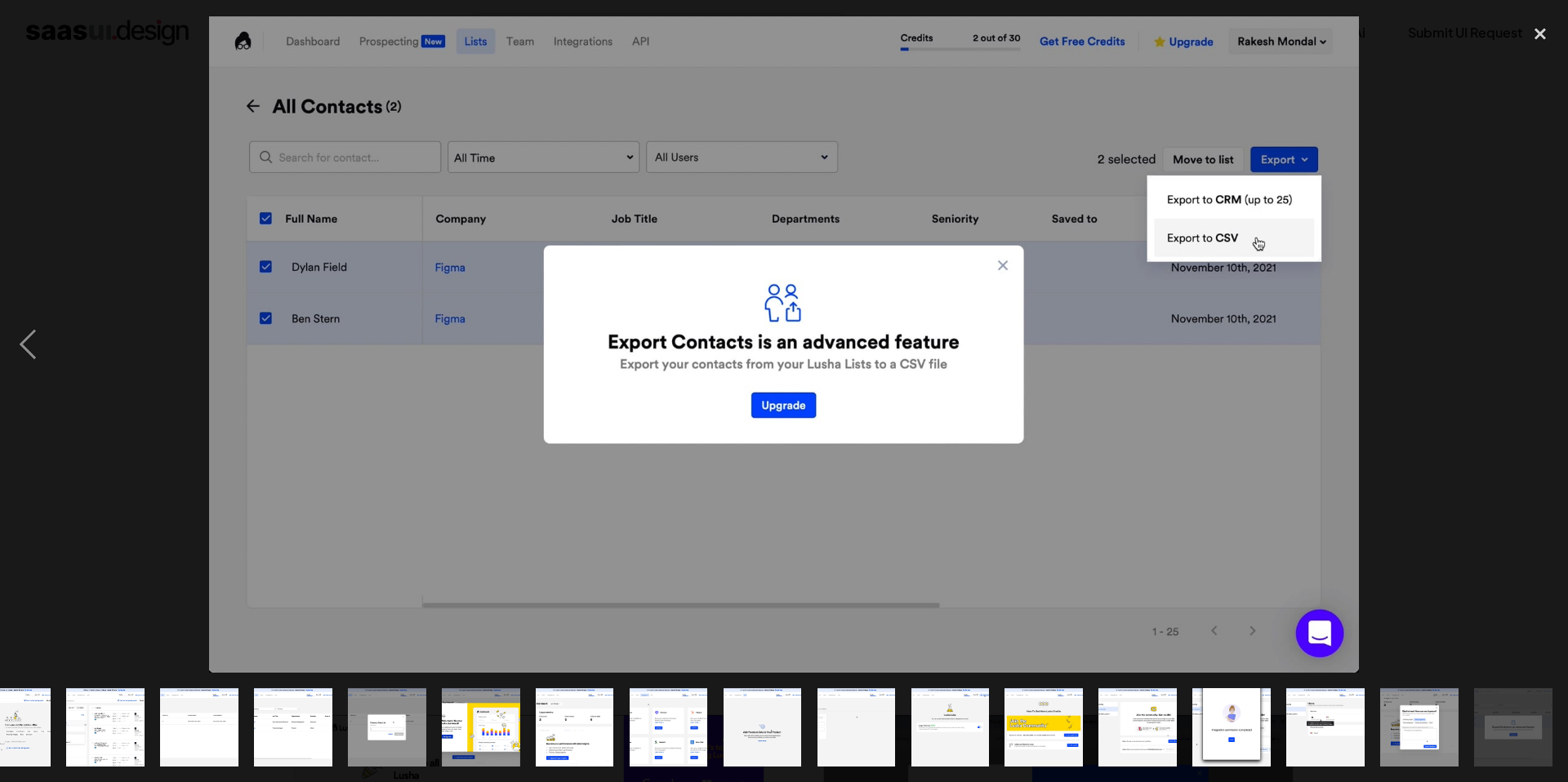
click at [1545, 341] on div "next image" at bounding box center [1540, 343] width 55 height 657
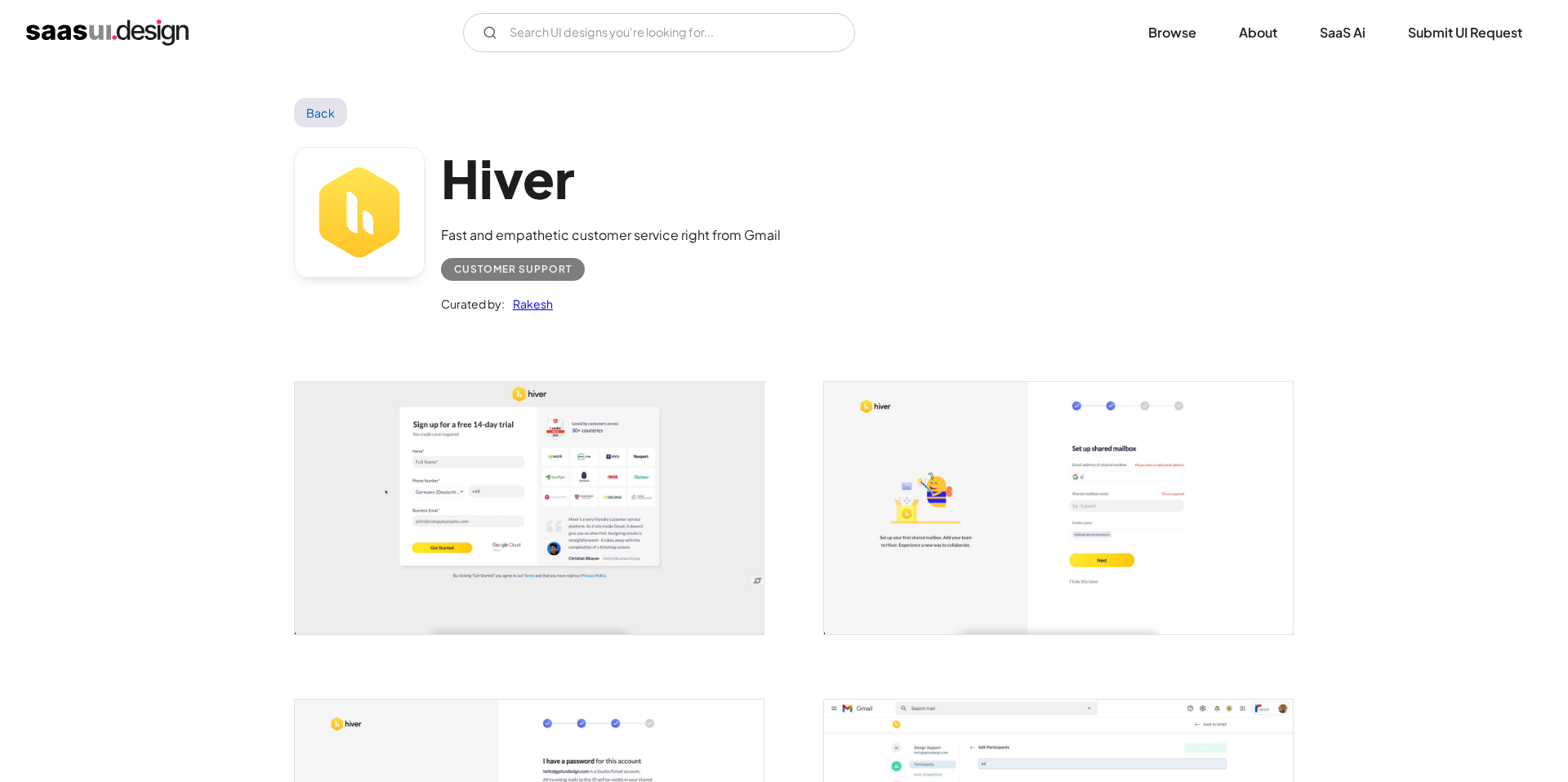
click at [668, 467] on img "open lightbox" at bounding box center [529, 508] width 469 height 252
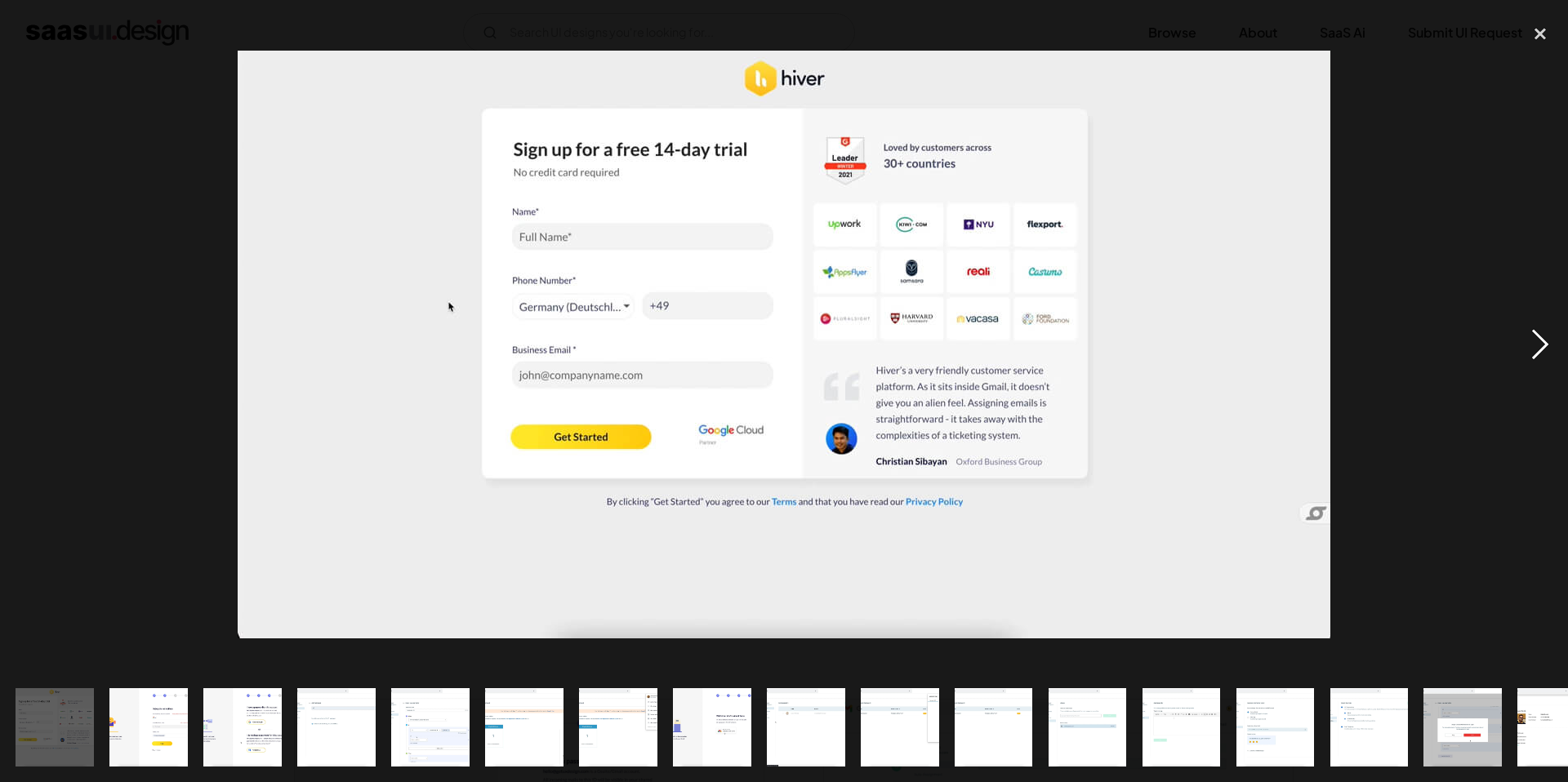
click at [1537, 340] on div "next image" at bounding box center [1540, 343] width 55 height 657
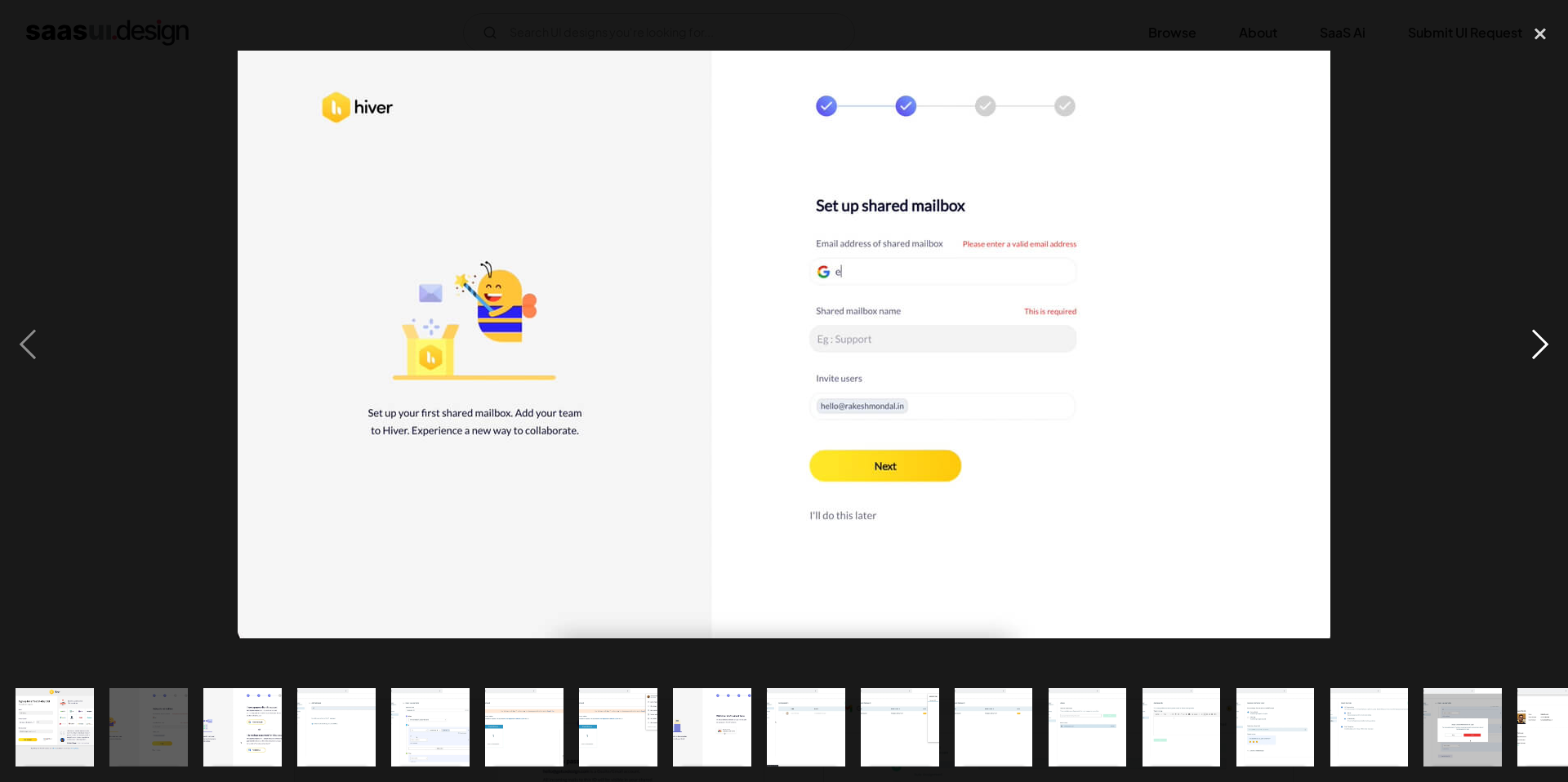
click at [1537, 340] on div "next image" at bounding box center [1540, 343] width 55 height 657
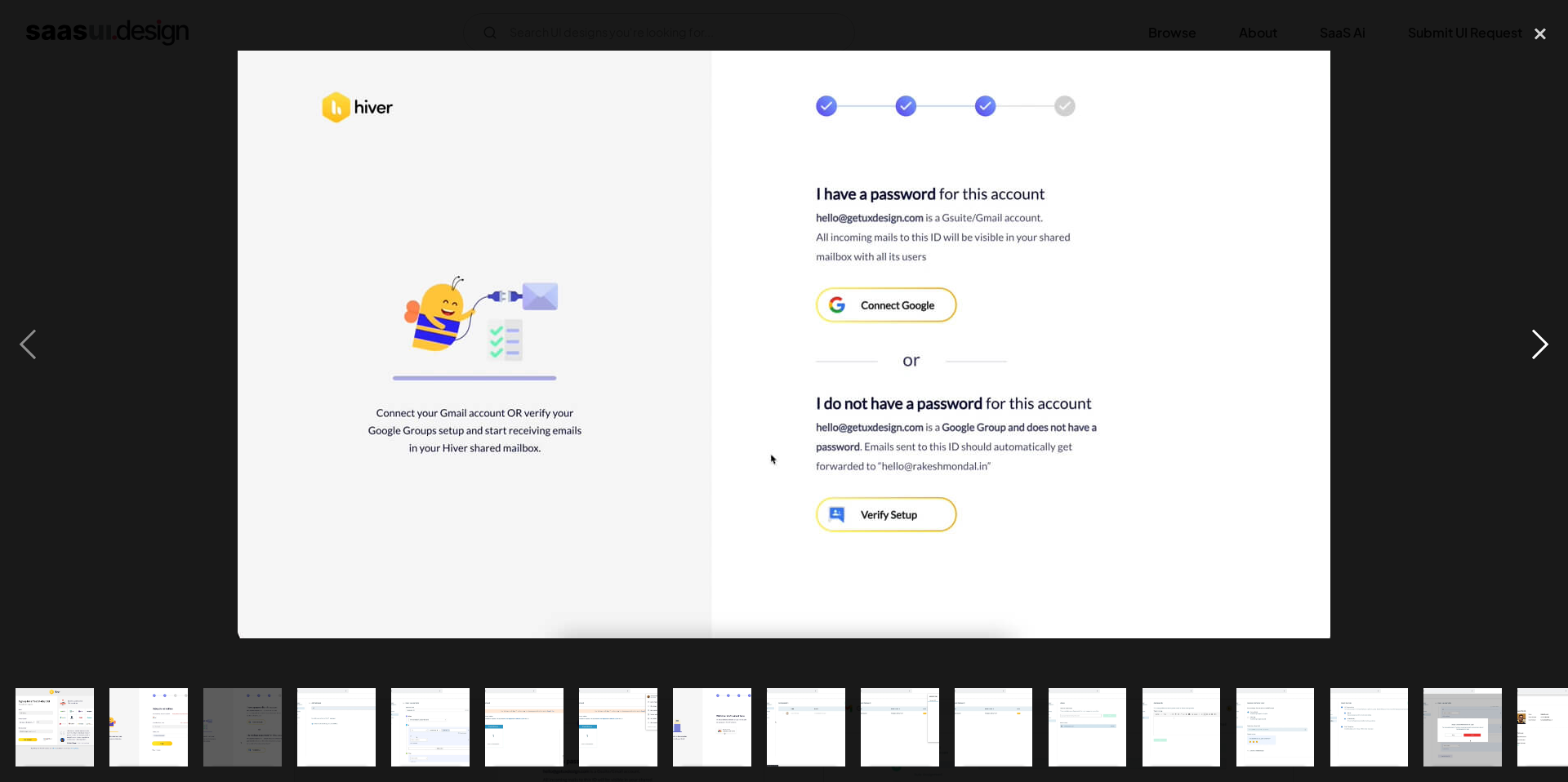
click at [1537, 340] on div "next image" at bounding box center [1540, 343] width 55 height 657
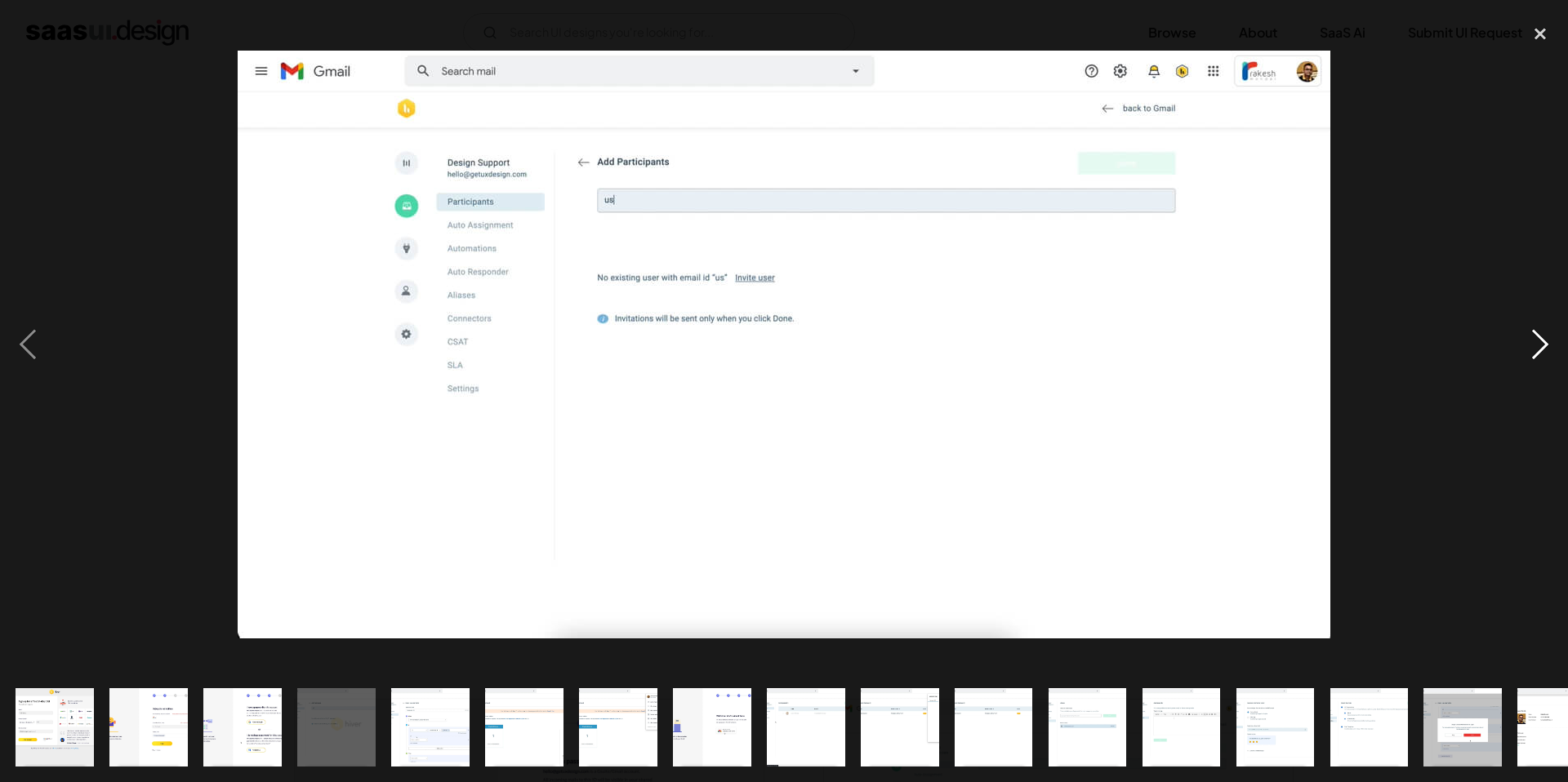
click at [1537, 340] on div "next image" at bounding box center [1540, 343] width 55 height 657
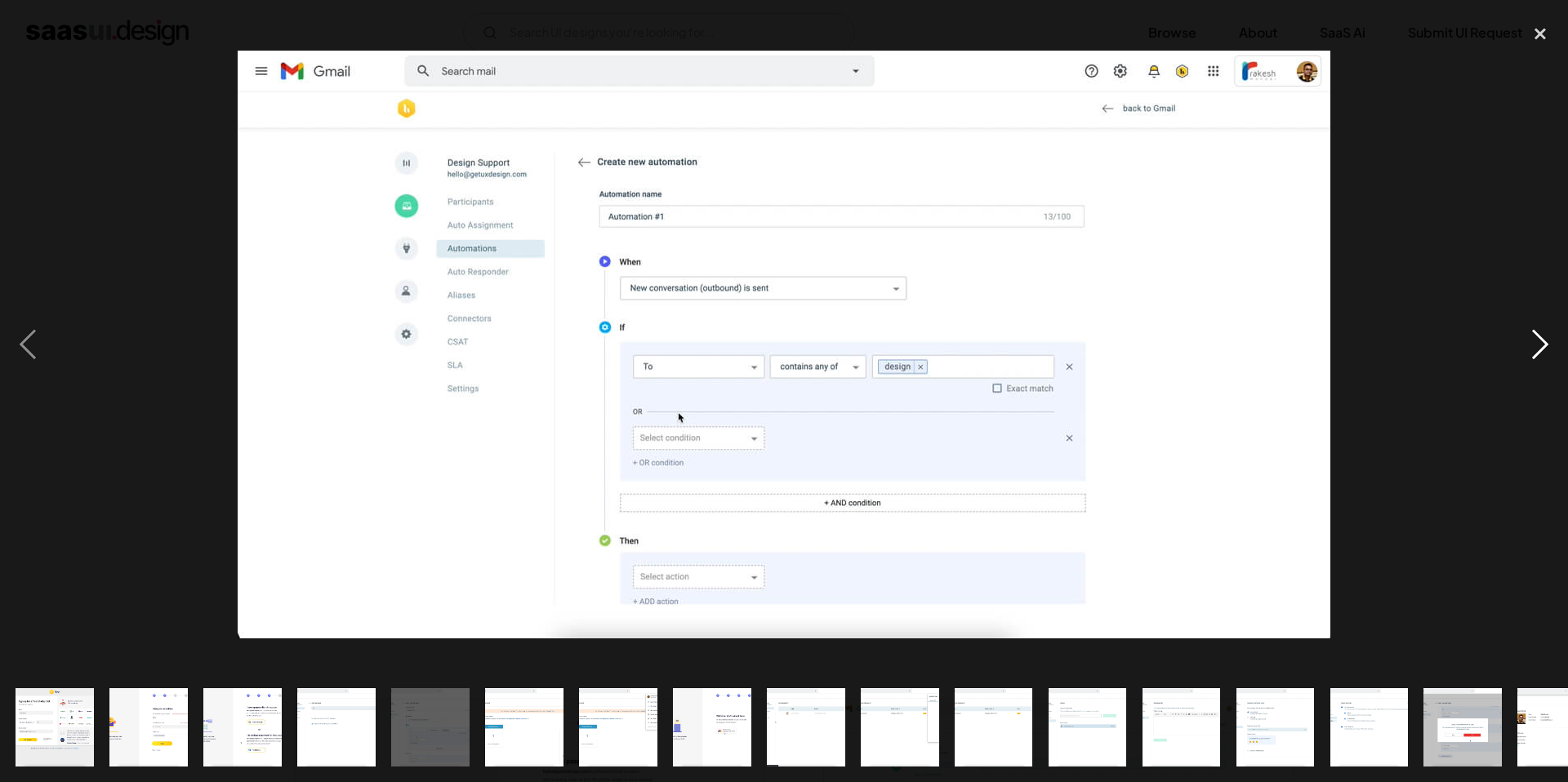
click at [1537, 340] on div "next image" at bounding box center [1540, 343] width 55 height 657
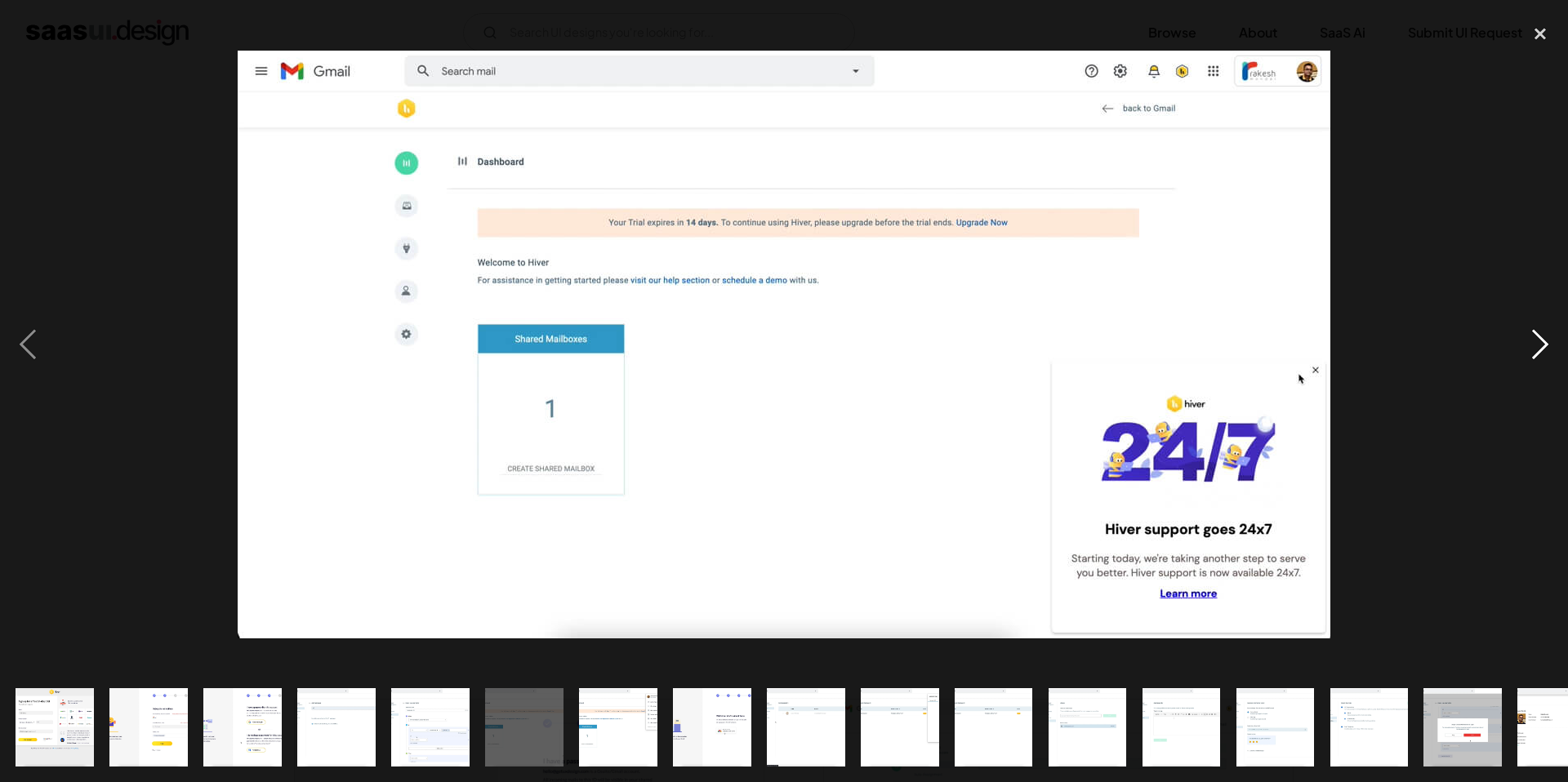
click at [1537, 340] on div "next image" at bounding box center [1540, 343] width 55 height 657
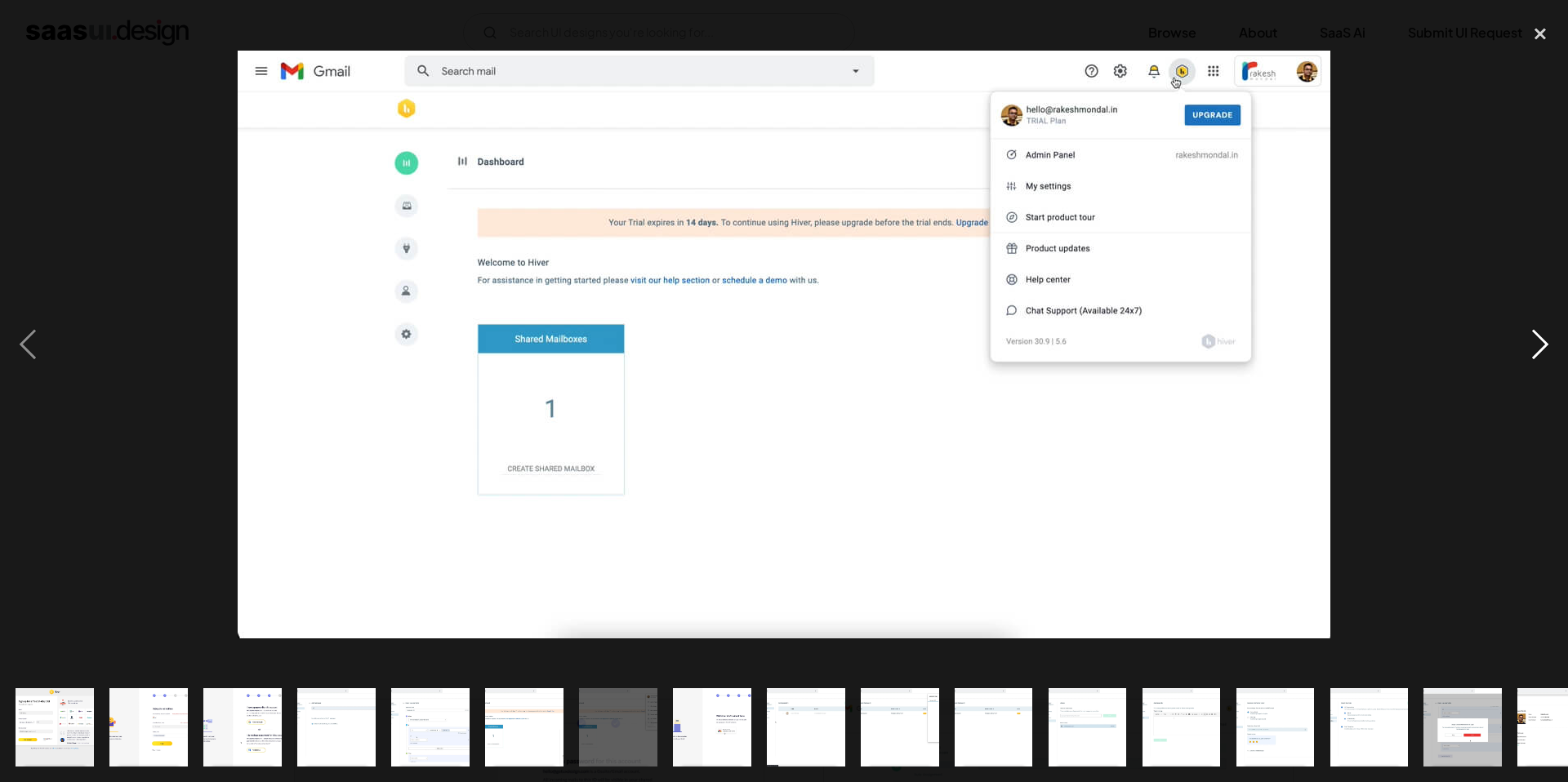
click at [1537, 340] on div "next image" at bounding box center [1540, 343] width 55 height 657
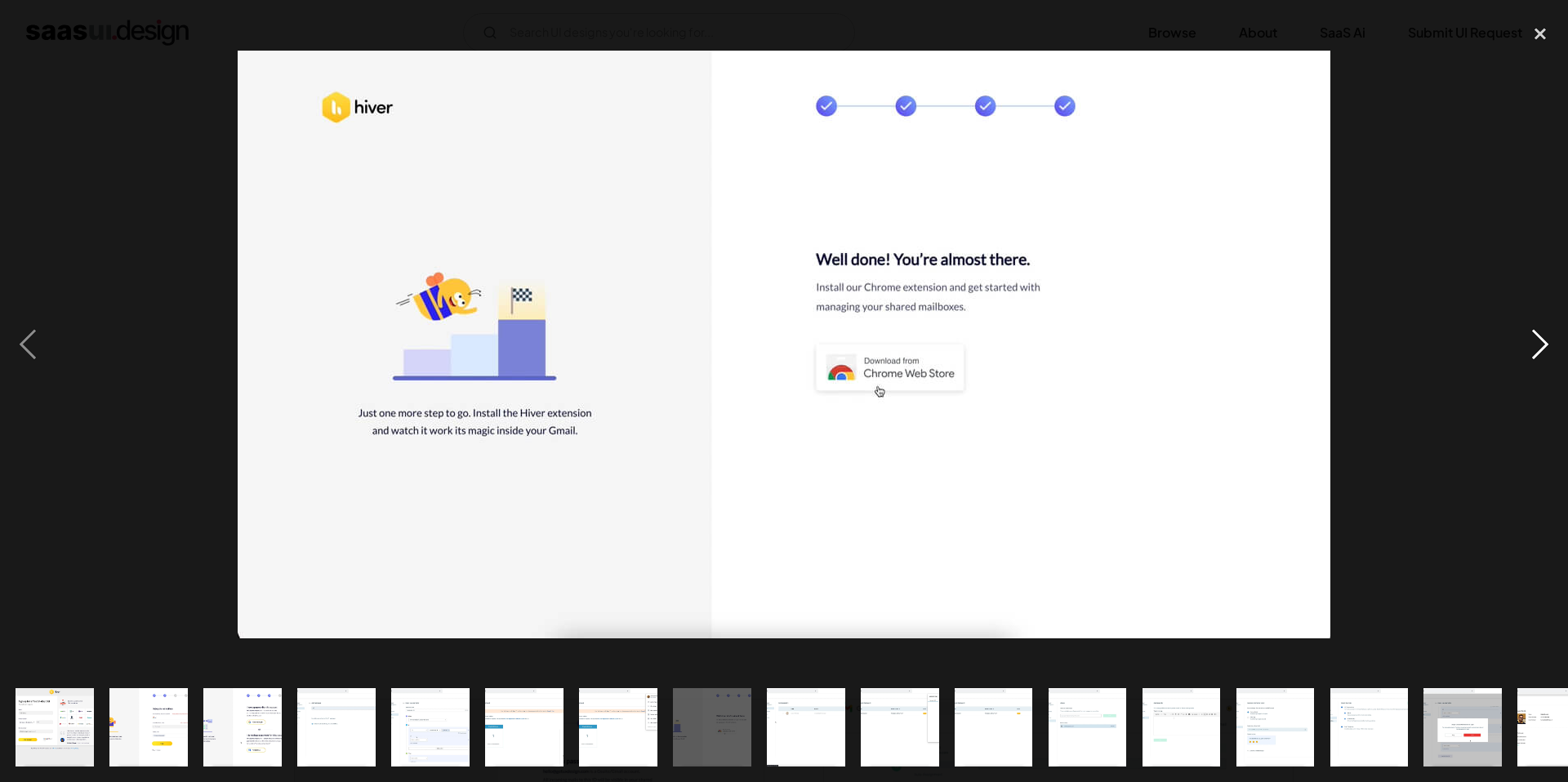
click at [1537, 340] on div "next image" at bounding box center [1540, 343] width 55 height 657
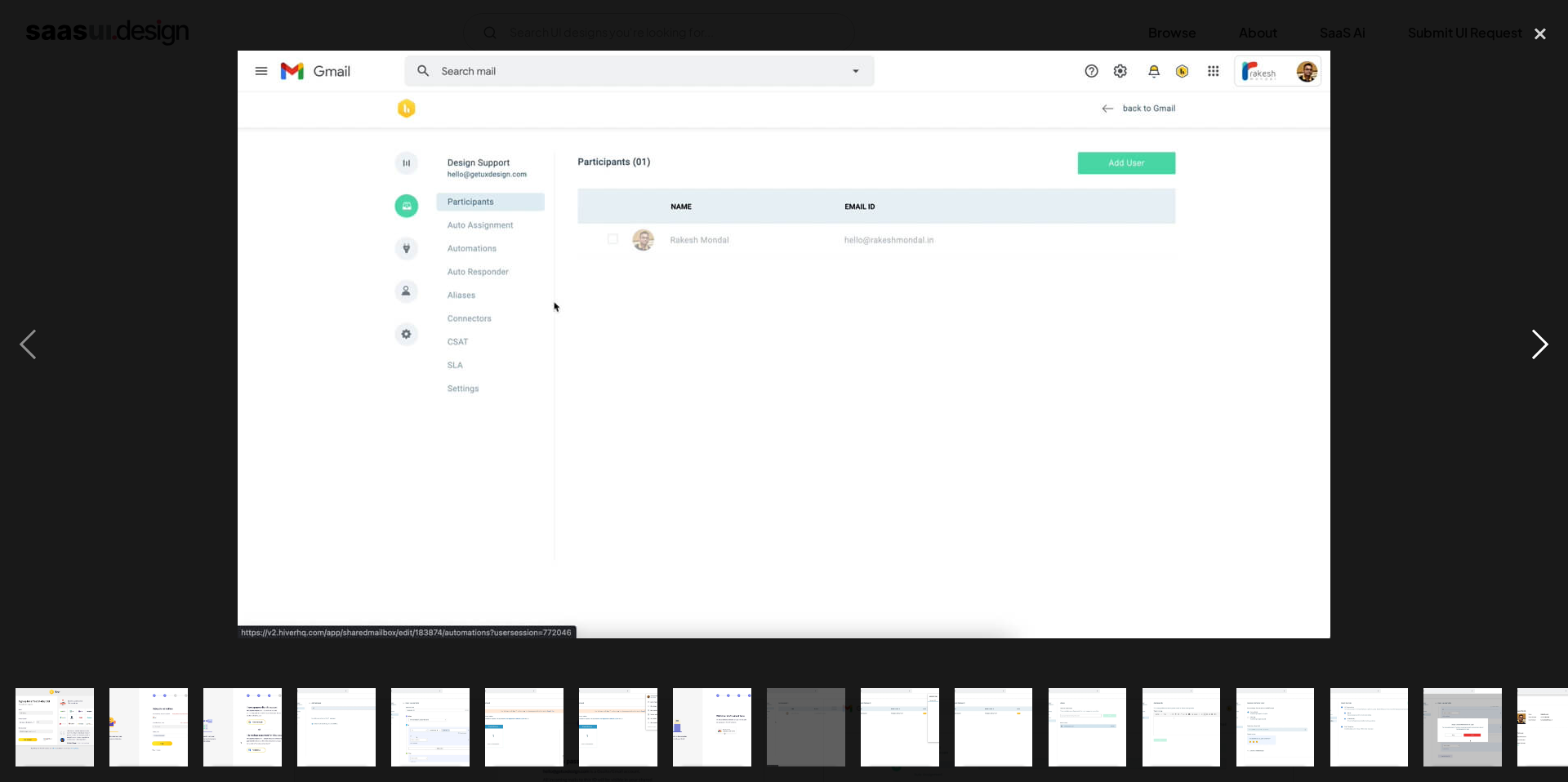
click at [1537, 340] on div "next image" at bounding box center [1540, 343] width 55 height 657
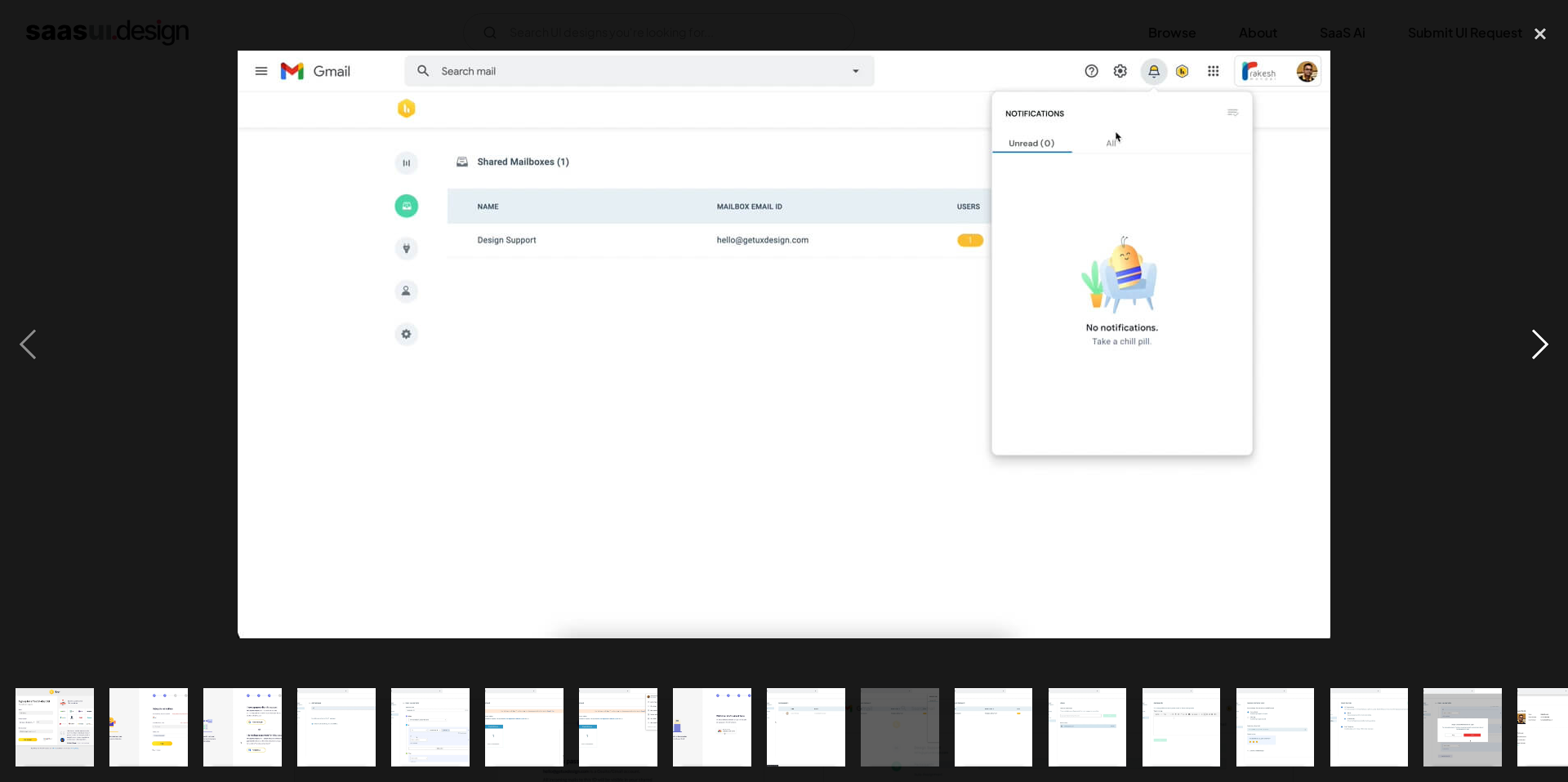
click at [1537, 340] on div "next image" at bounding box center [1540, 343] width 55 height 657
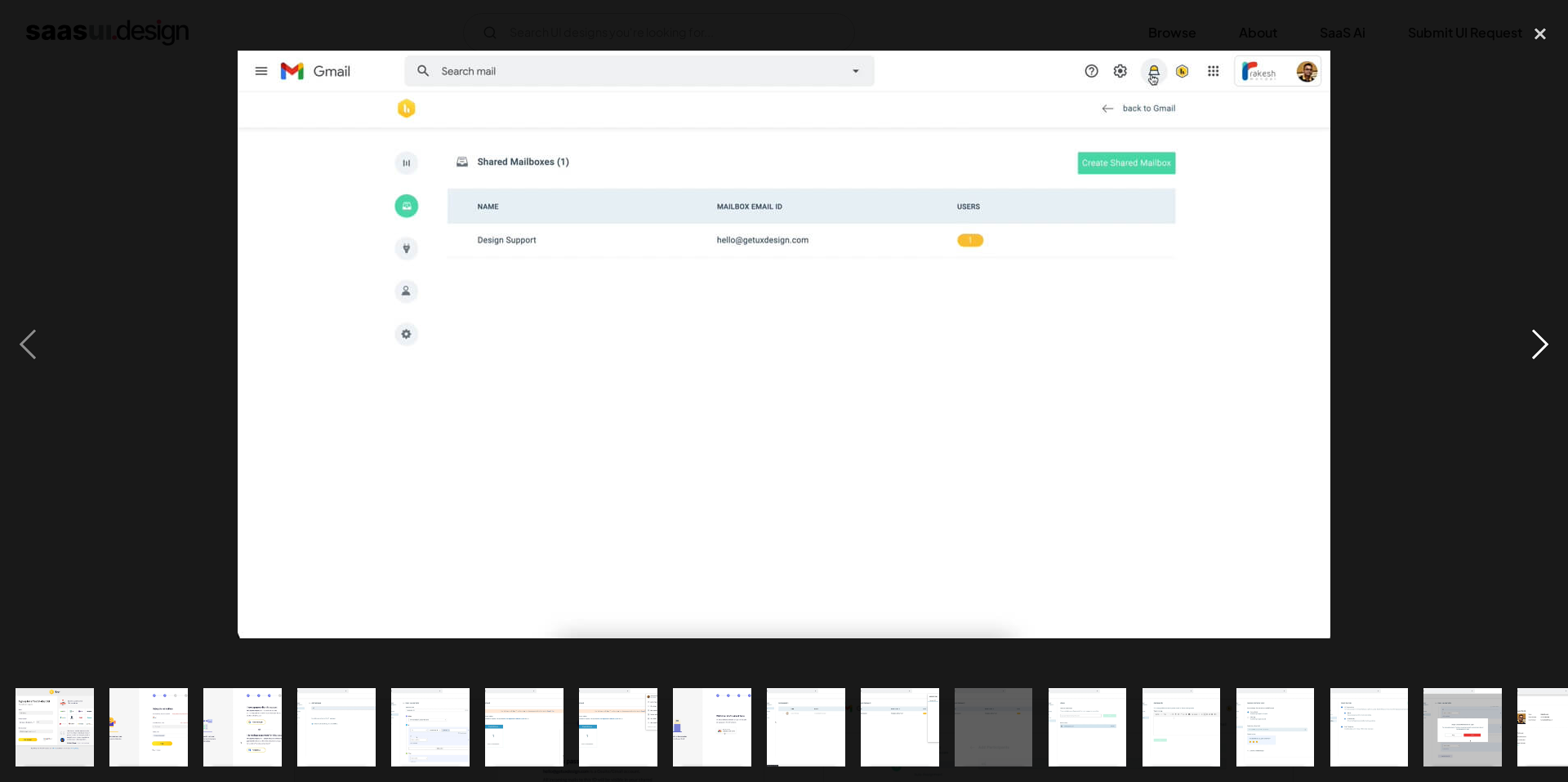
click at [1537, 340] on div "next image" at bounding box center [1540, 343] width 55 height 657
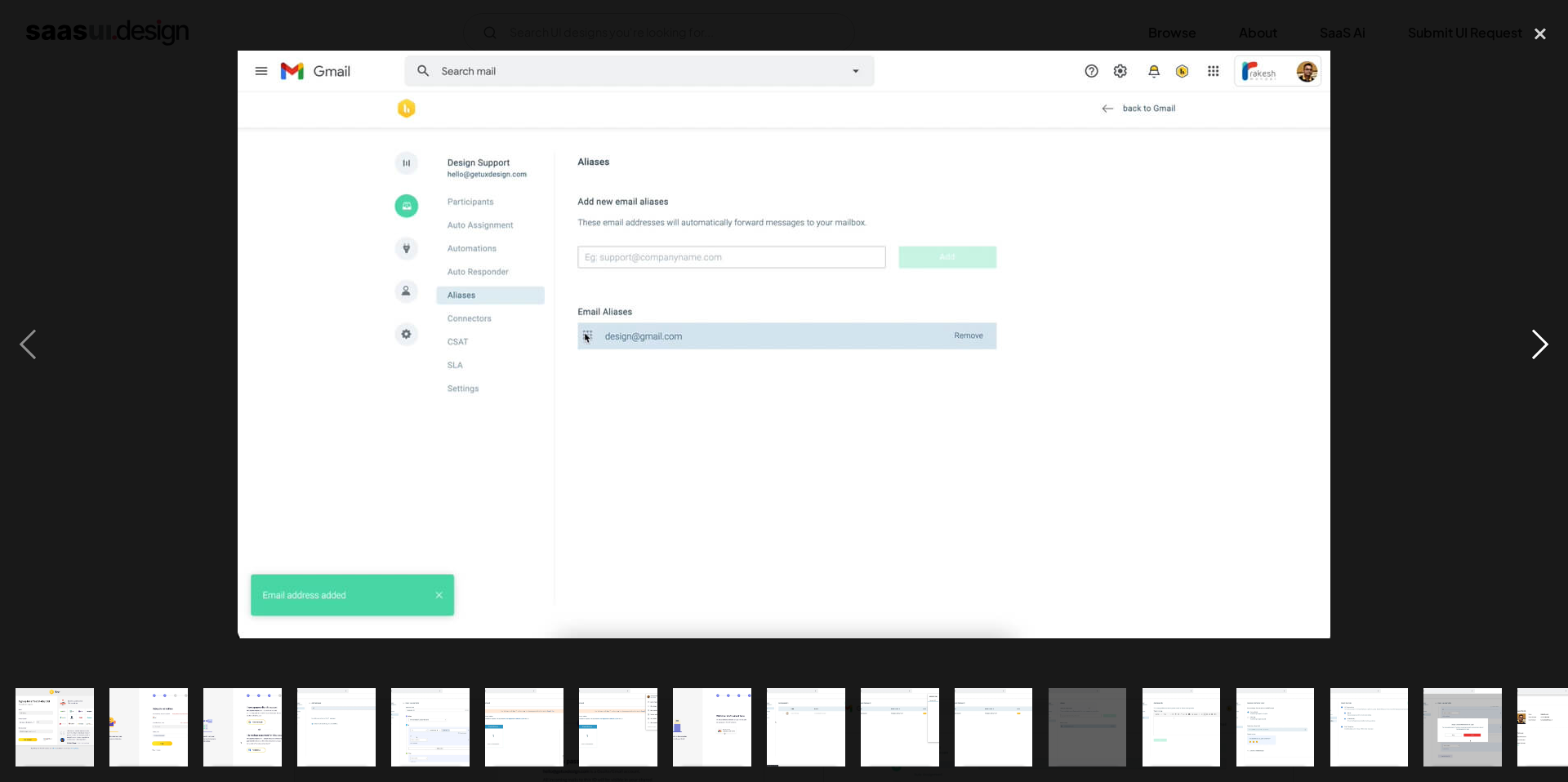
click at [1537, 340] on div "next image" at bounding box center [1540, 343] width 55 height 657
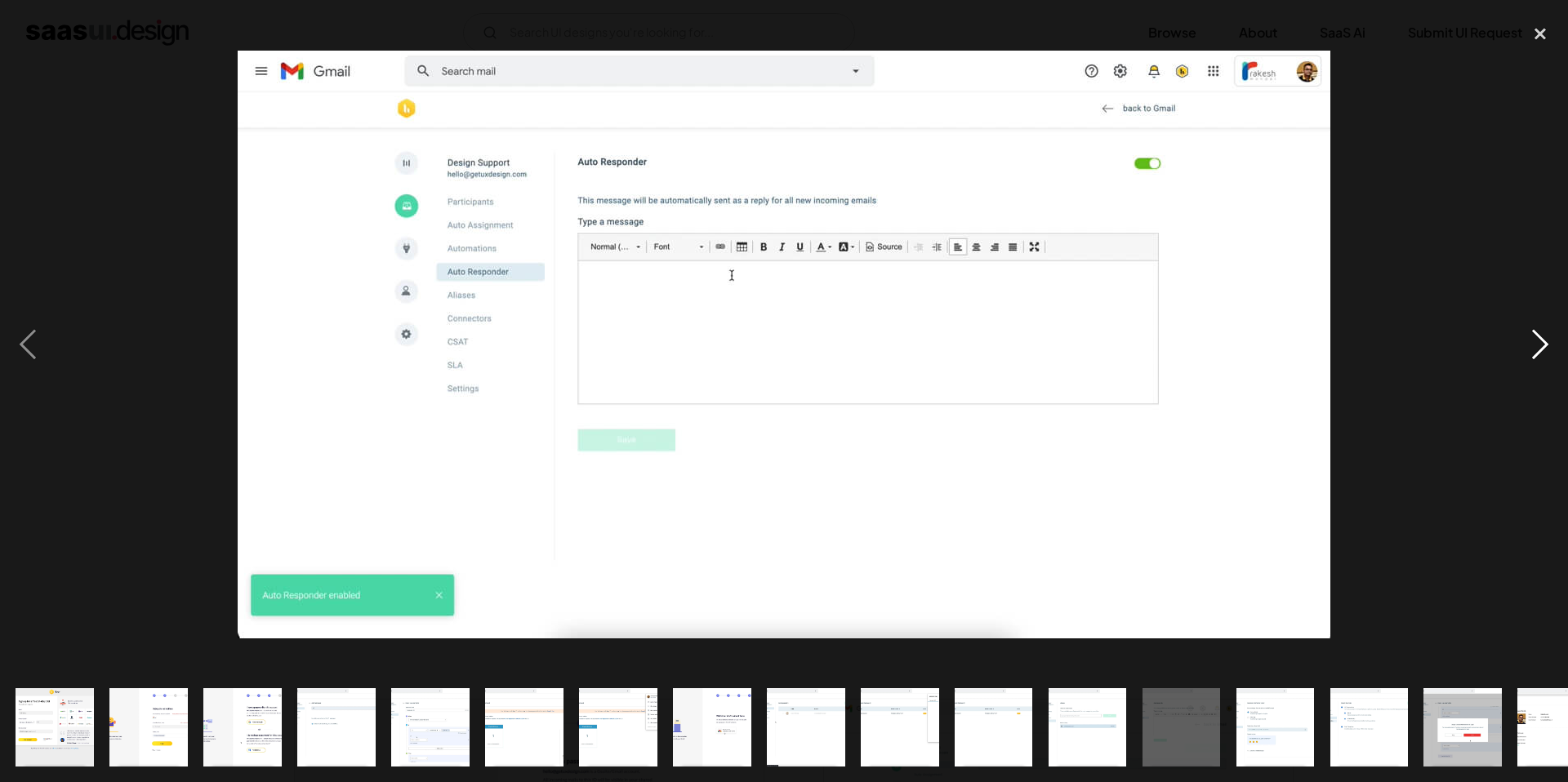
click at [1537, 340] on div "next image" at bounding box center [1540, 343] width 55 height 657
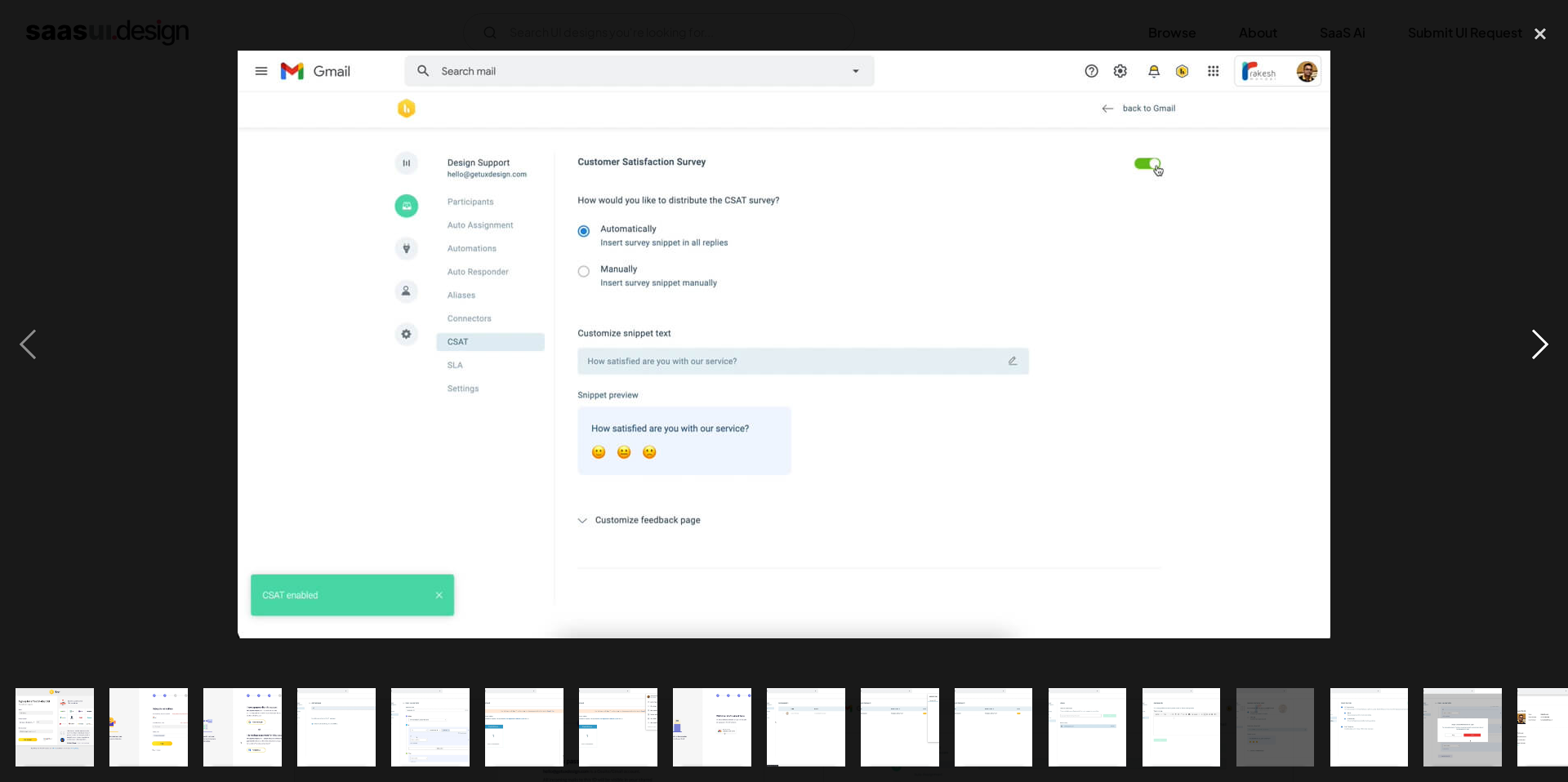
click at [1537, 340] on div "next image" at bounding box center [1540, 343] width 55 height 657
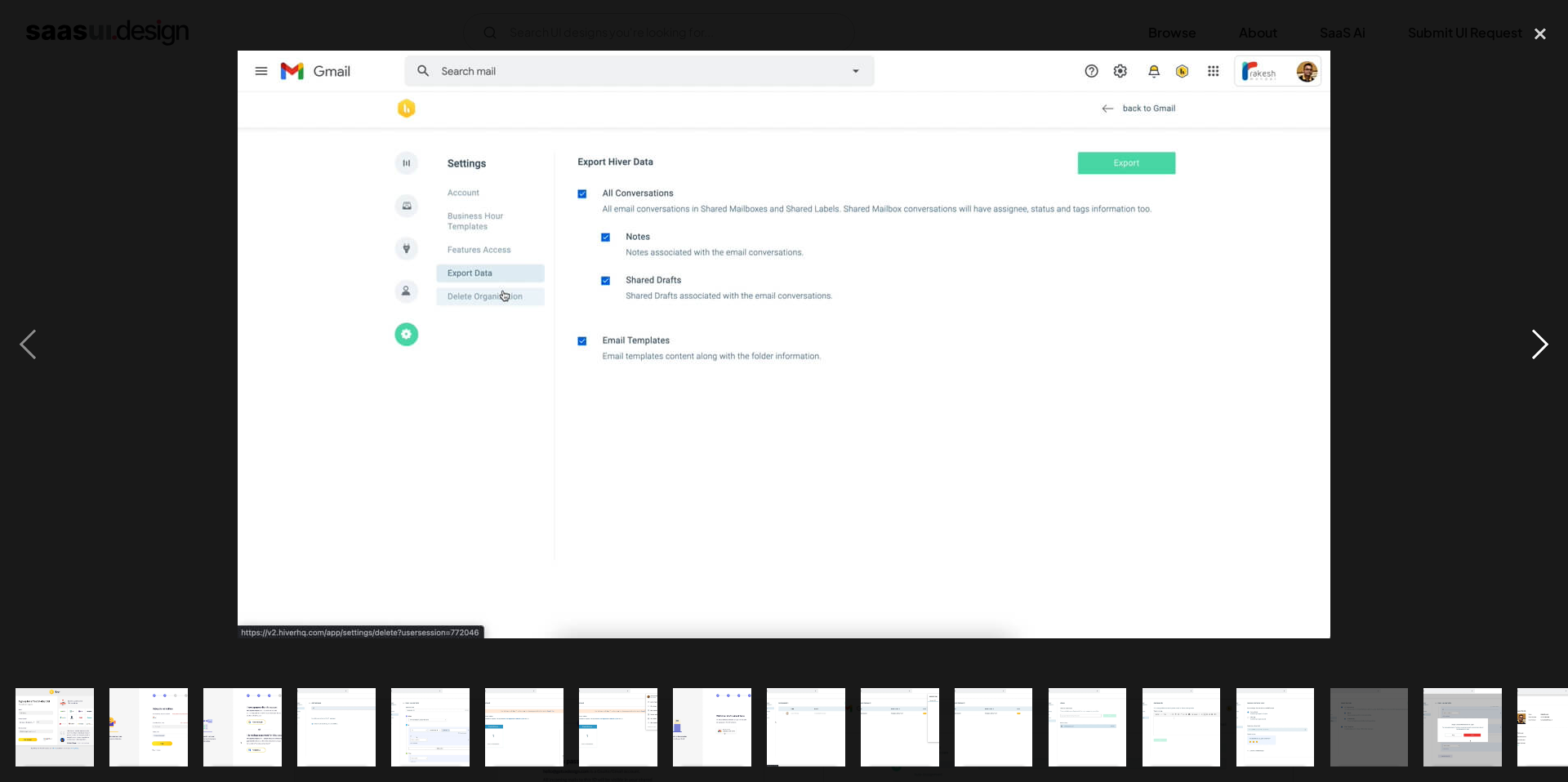
click at [1537, 340] on div "next image" at bounding box center [1540, 343] width 55 height 657
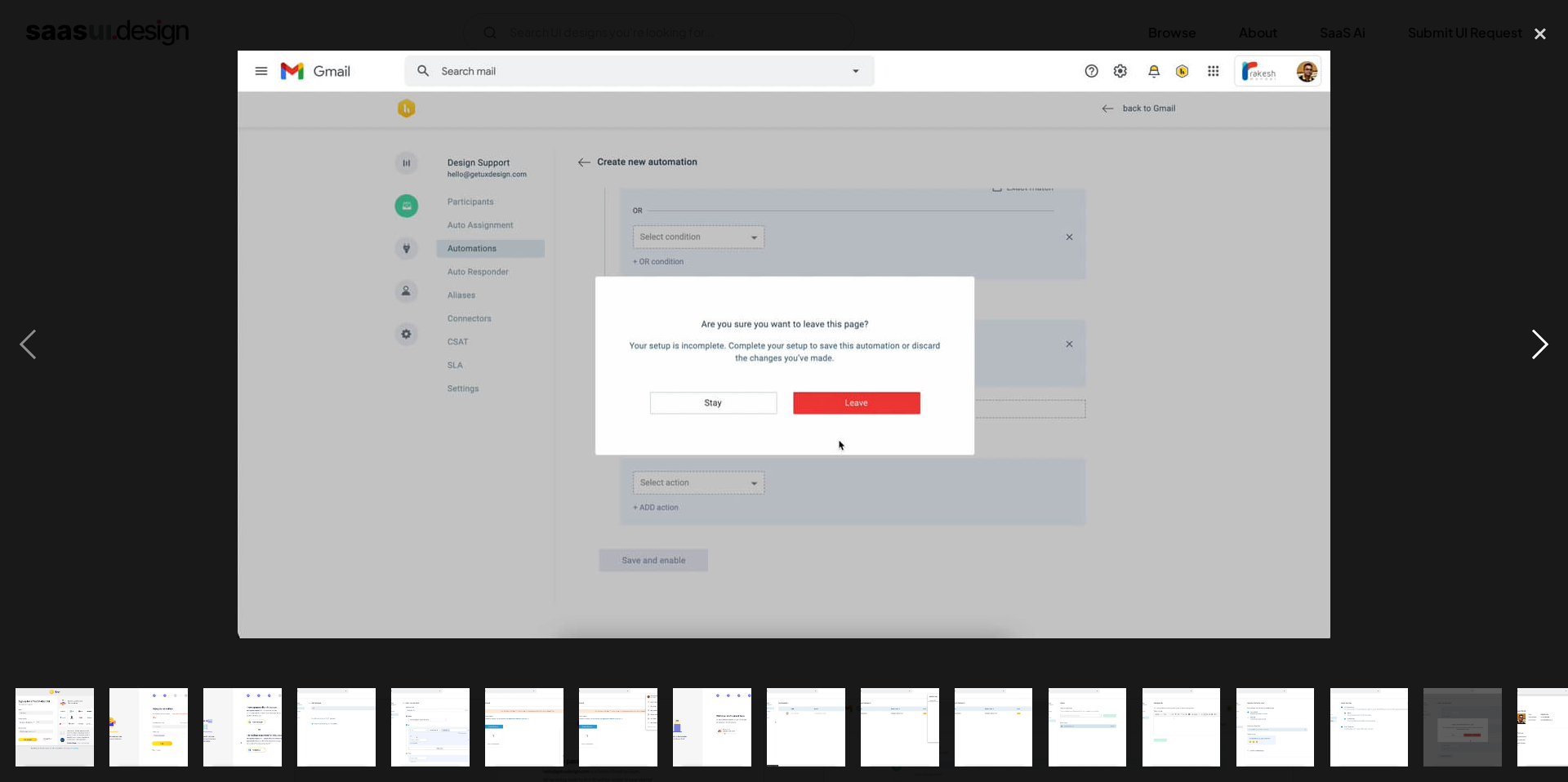
click at [1537, 340] on div "next image" at bounding box center [1540, 343] width 55 height 657
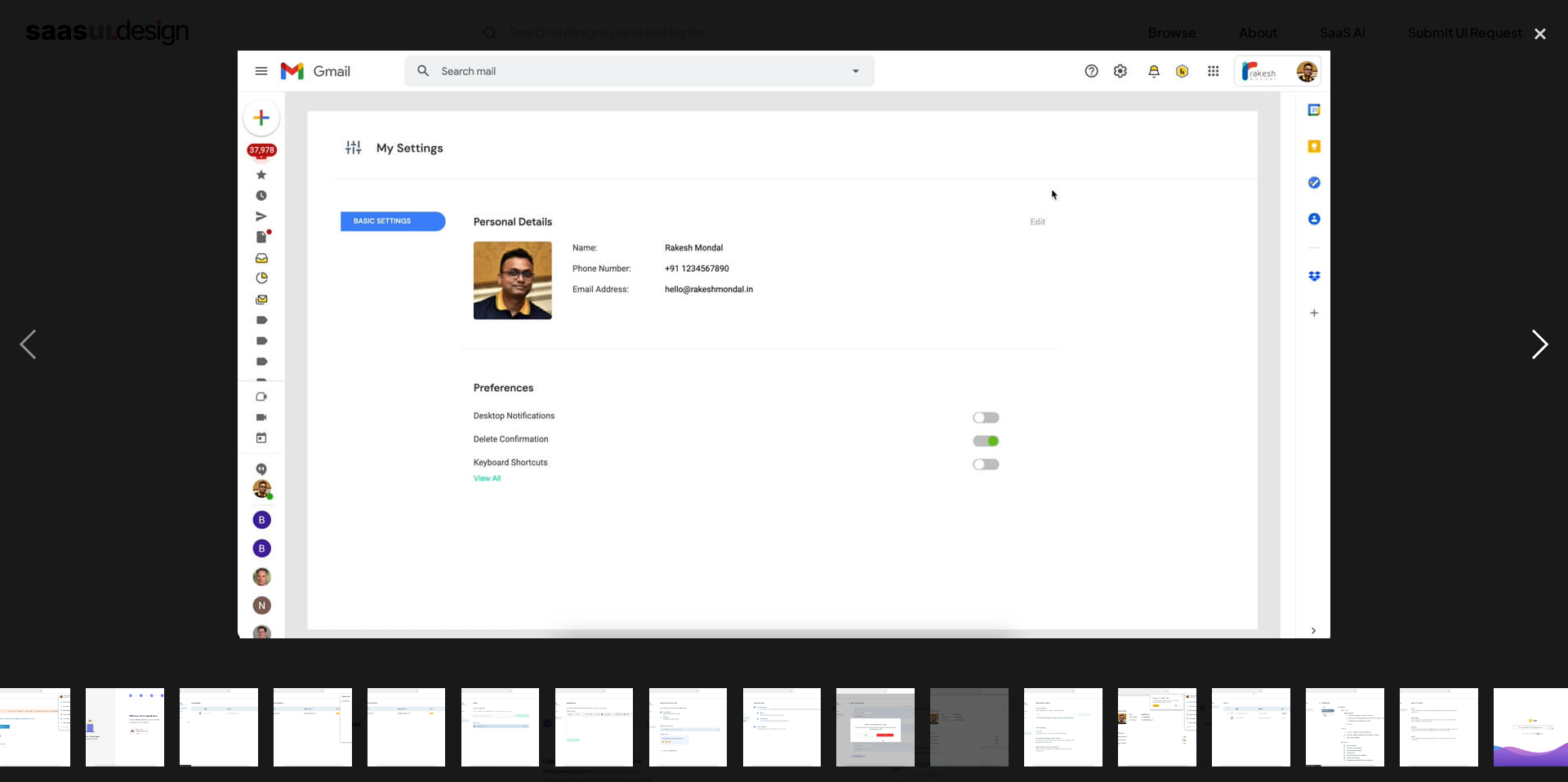
scroll to position [0, 606]
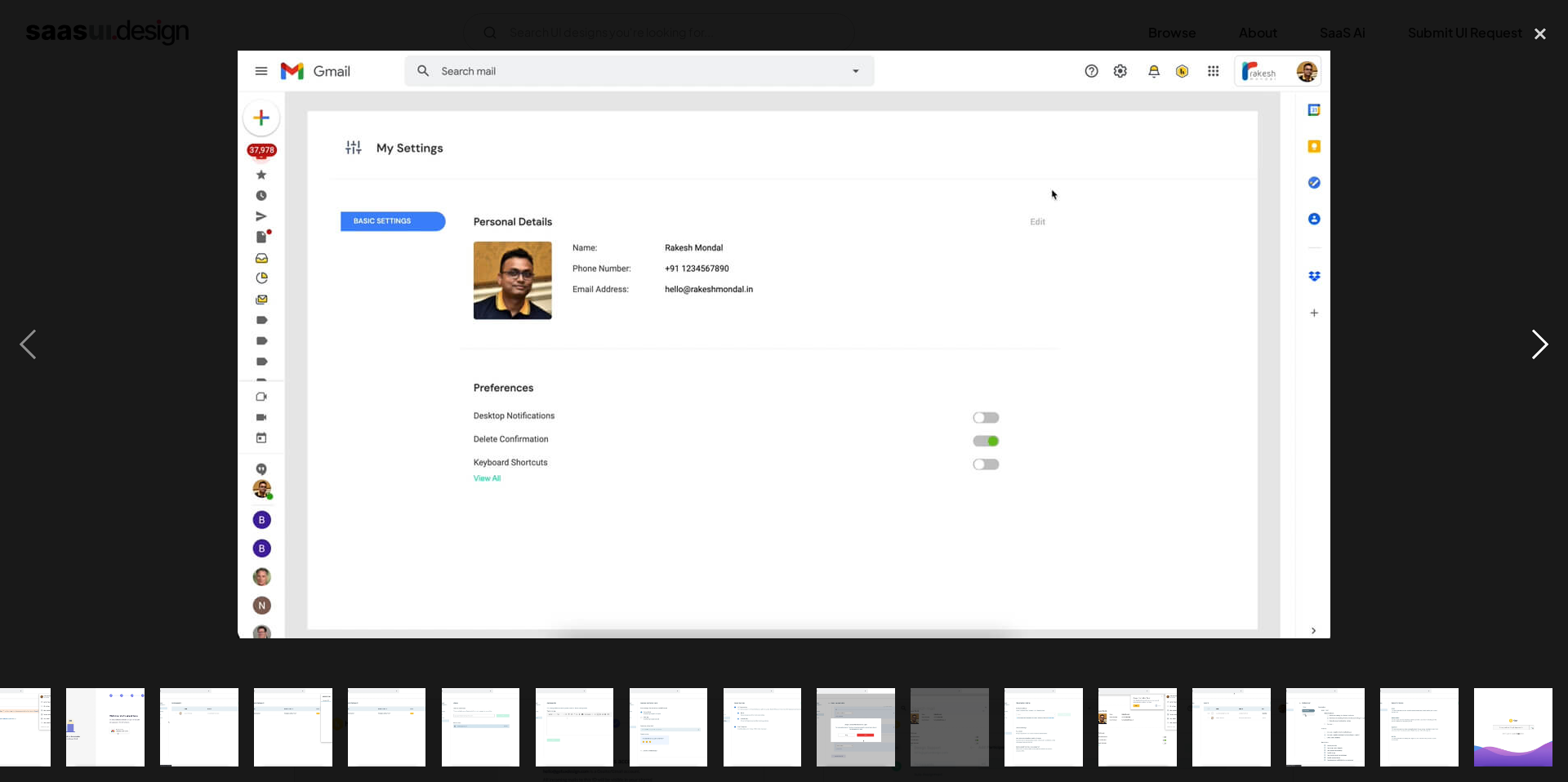
click at [1537, 340] on div "next image" at bounding box center [1540, 343] width 55 height 657
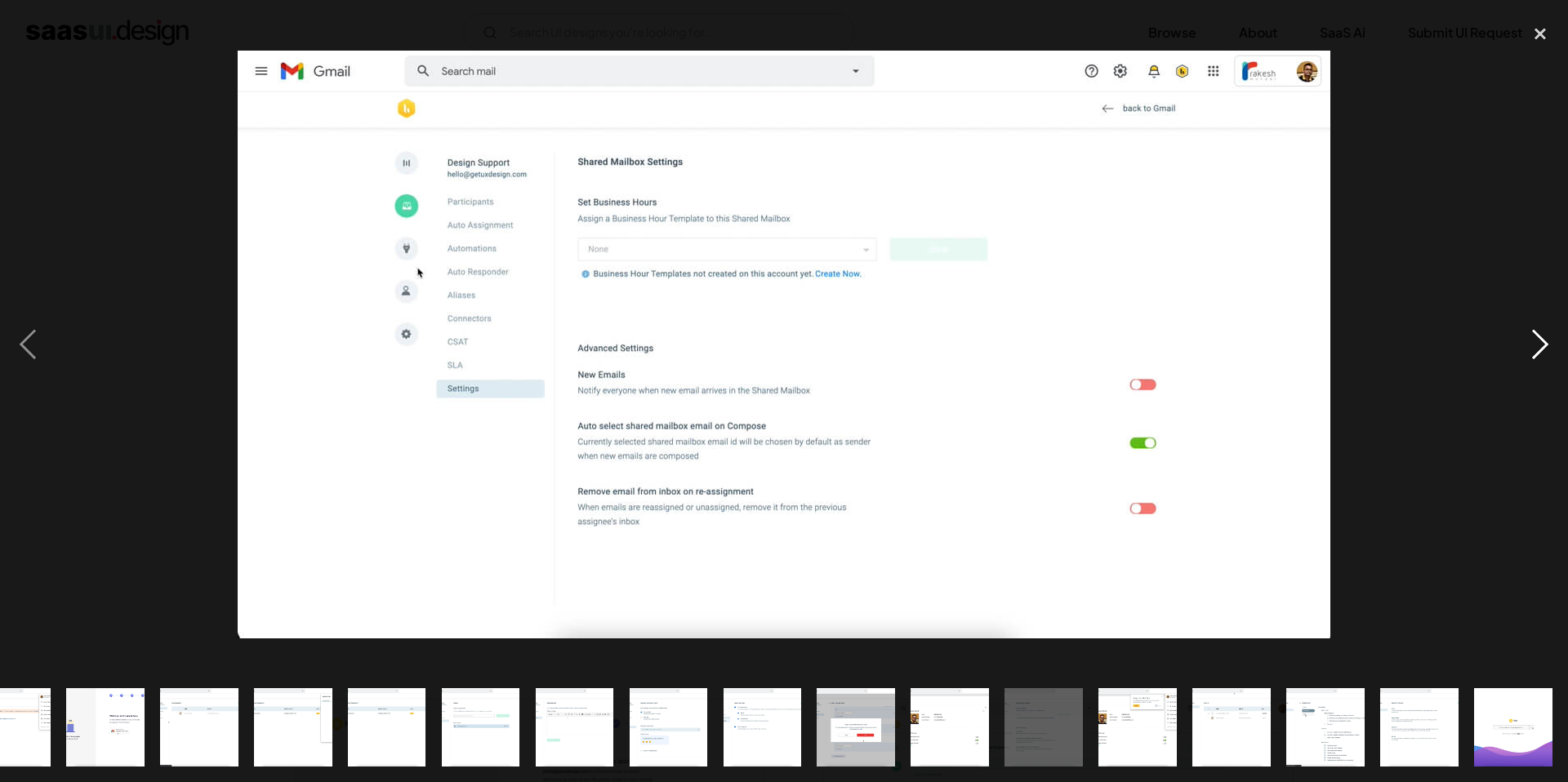
click at [1537, 340] on div "next image" at bounding box center [1540, 343] width 55 height 657
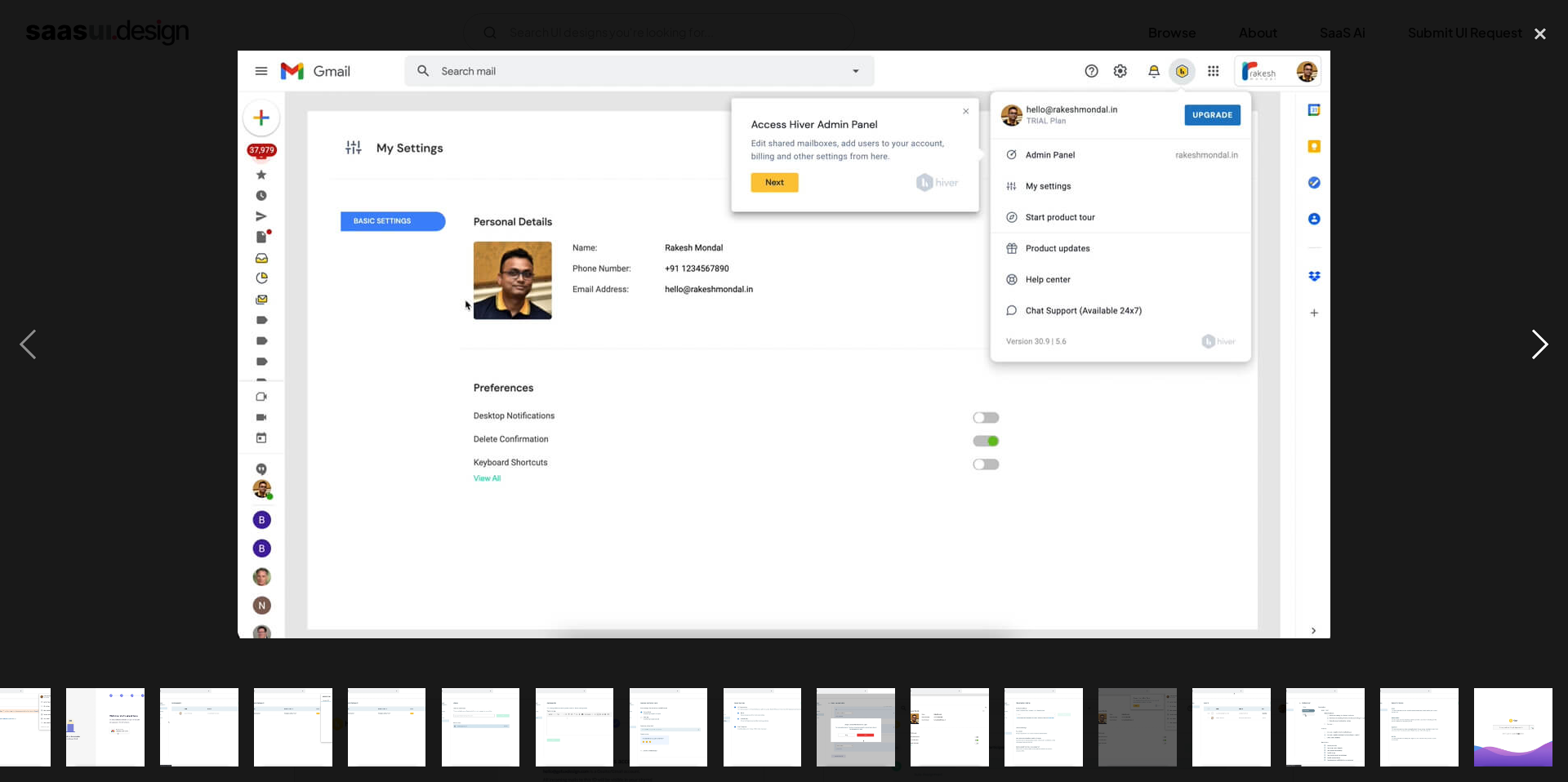
click at [1537, 340] on div "next image" at bounding box center [1540, 343] width 55 height 657
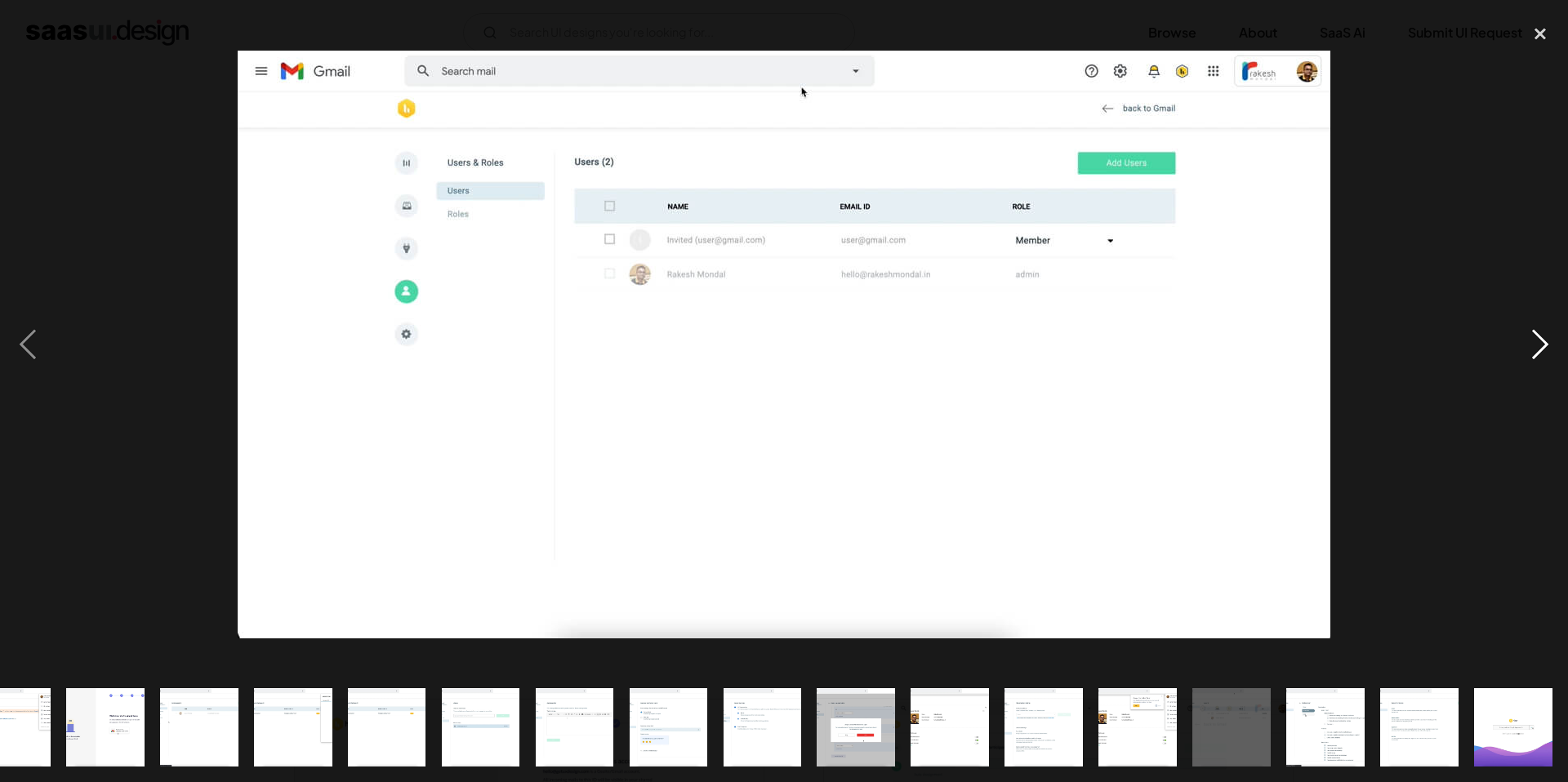
click at [1537, 340] on div "next image" at bounding box center [1540, 343] width 55 height 657
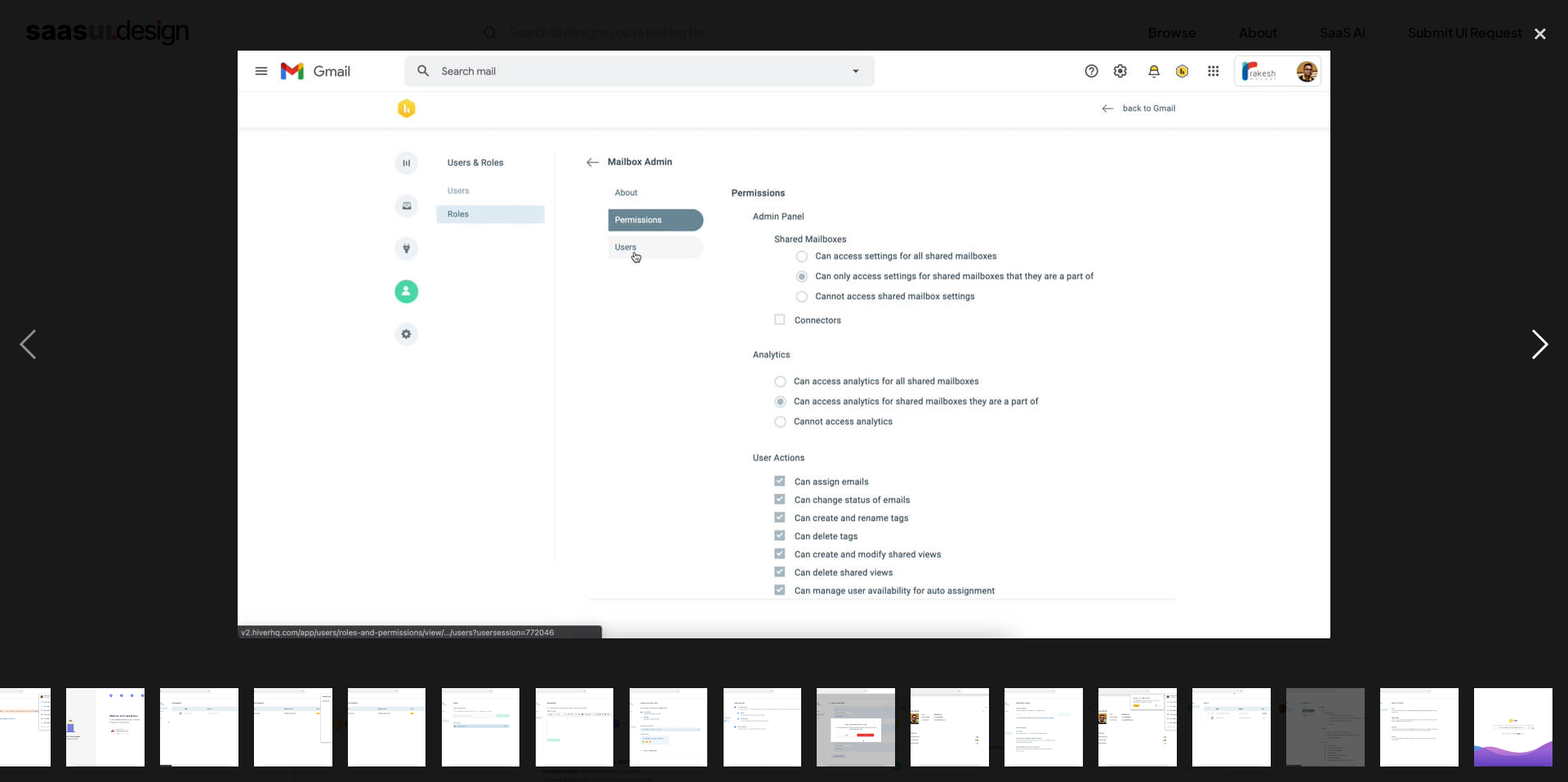
click at [1537, 340] on div "next image" at bounding box center [1540, 343] width 55 height 657
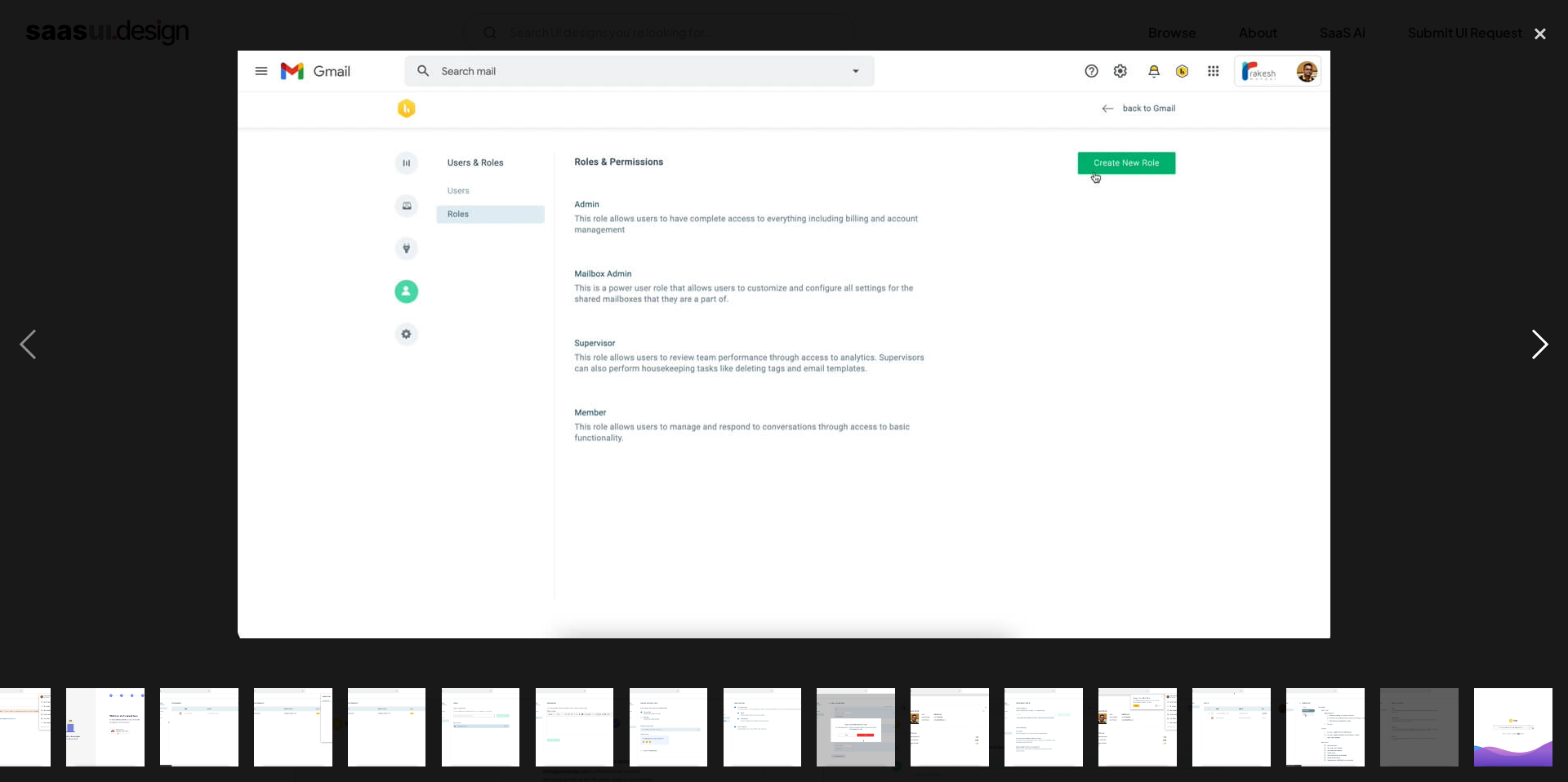
click at [1537, 340] on div "next image" at bounding box center [1540, 343] width 55 height 657
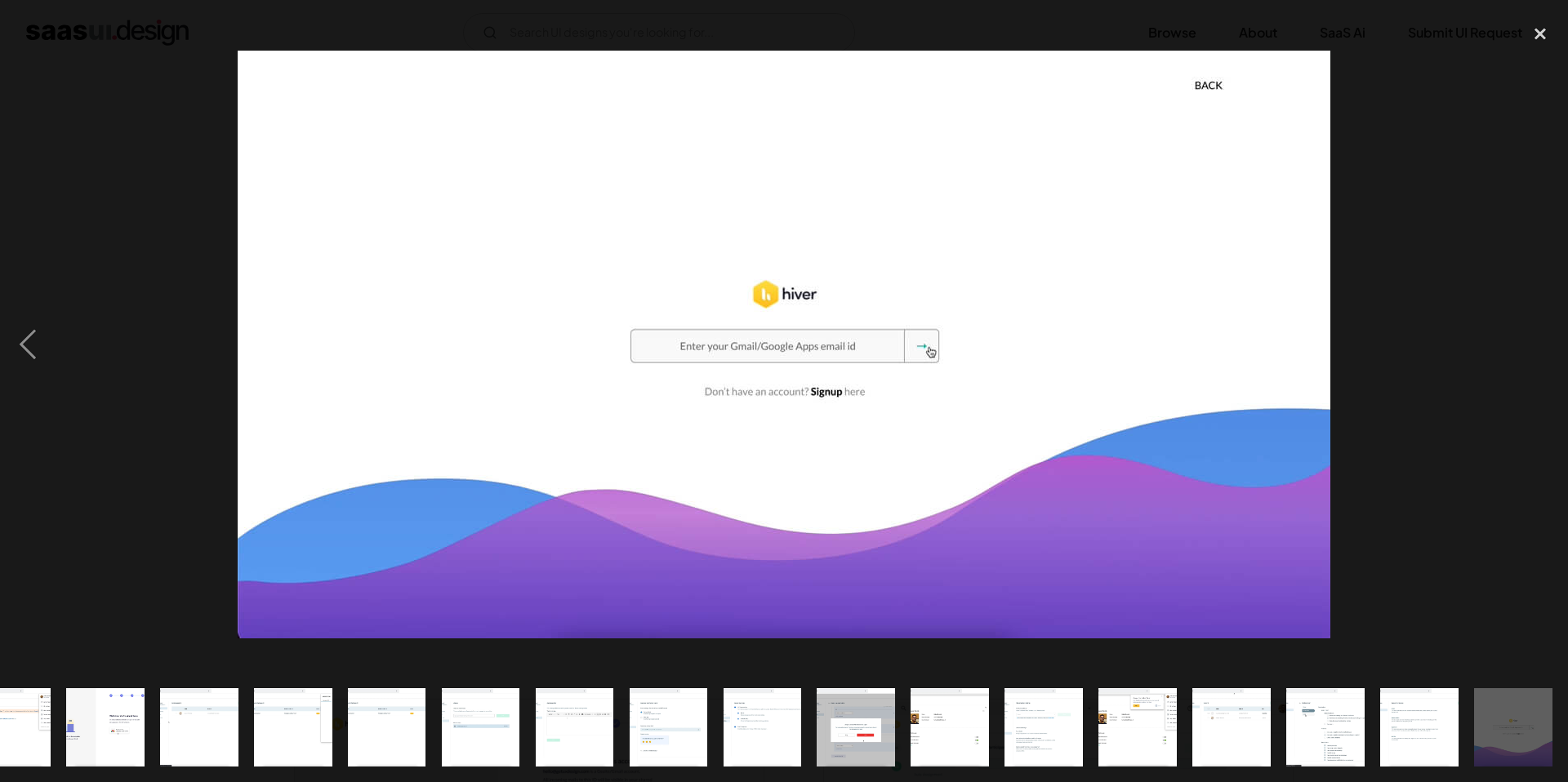
click at [1537, 340] on div "next image" at bounding box center [1540, 343] width 55 height 657
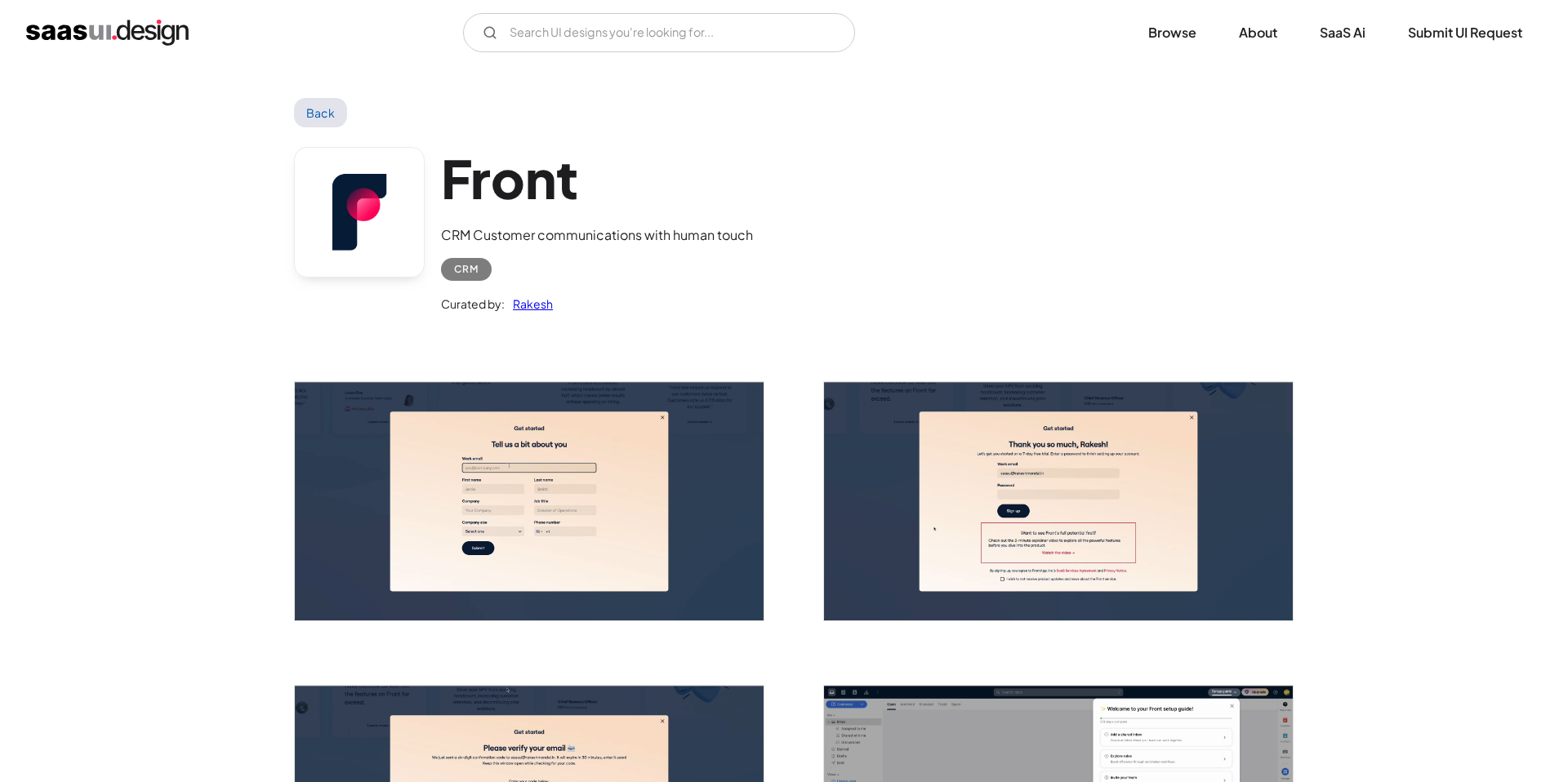
click at [719, 441] on img "open lightbox" at bounding box center [529, 502] width 469 height 239
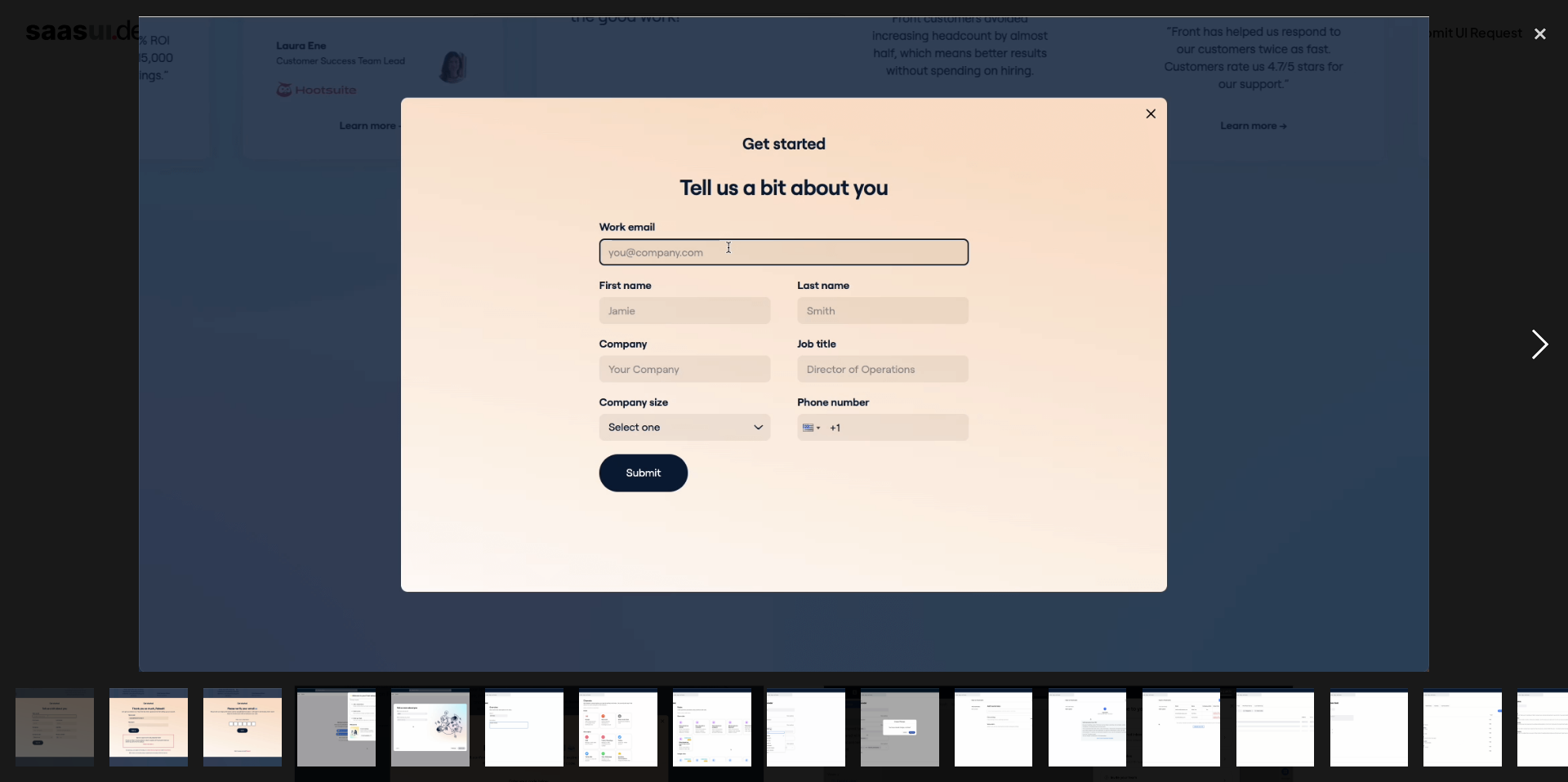
click at [1544, 352] on div "next image" at bounding box center [1540, 343] width 55 height 657
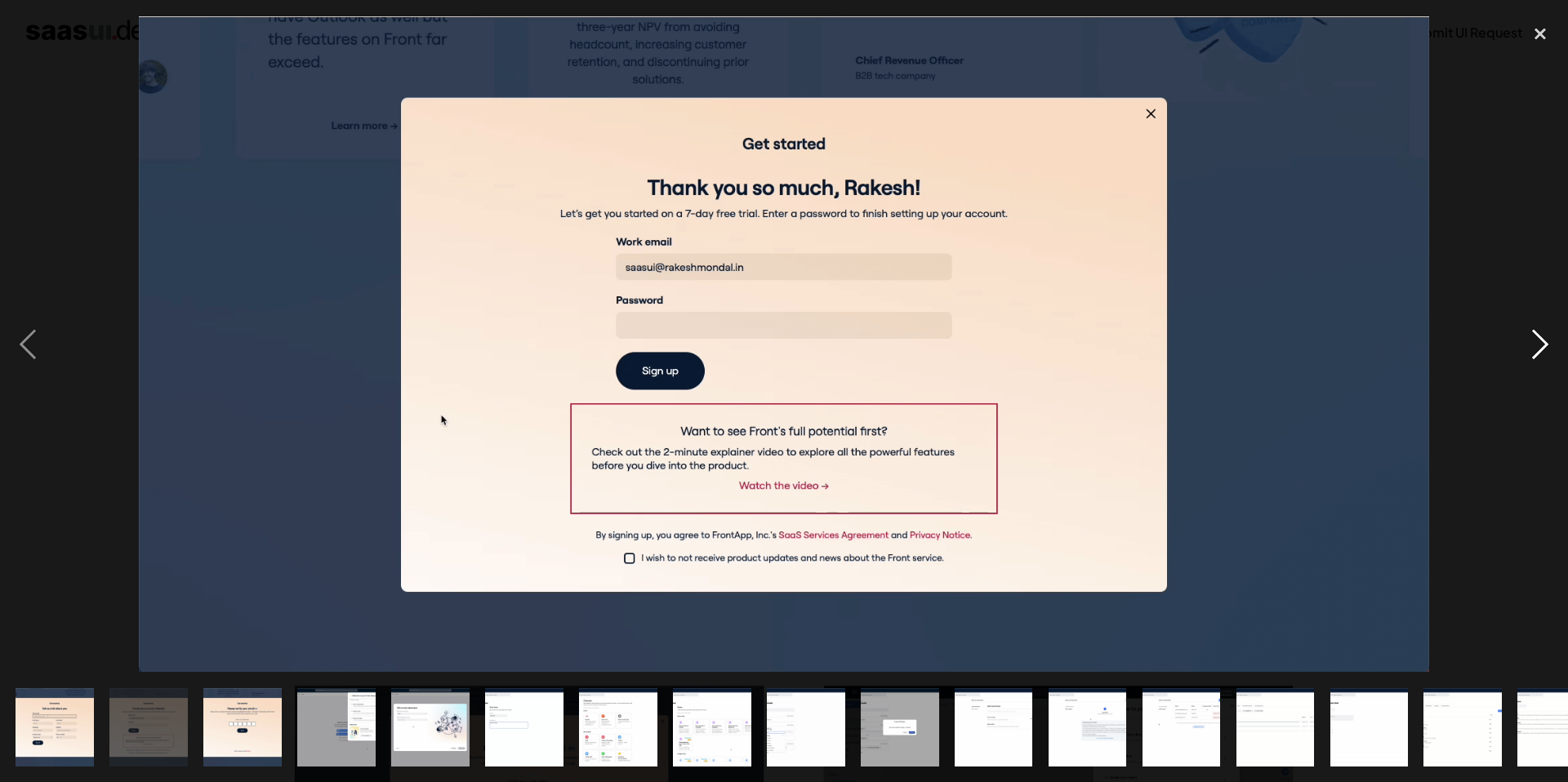
click at [1544, 352] on div "next image" at bounding box center [1540, 343] width 55 height 657
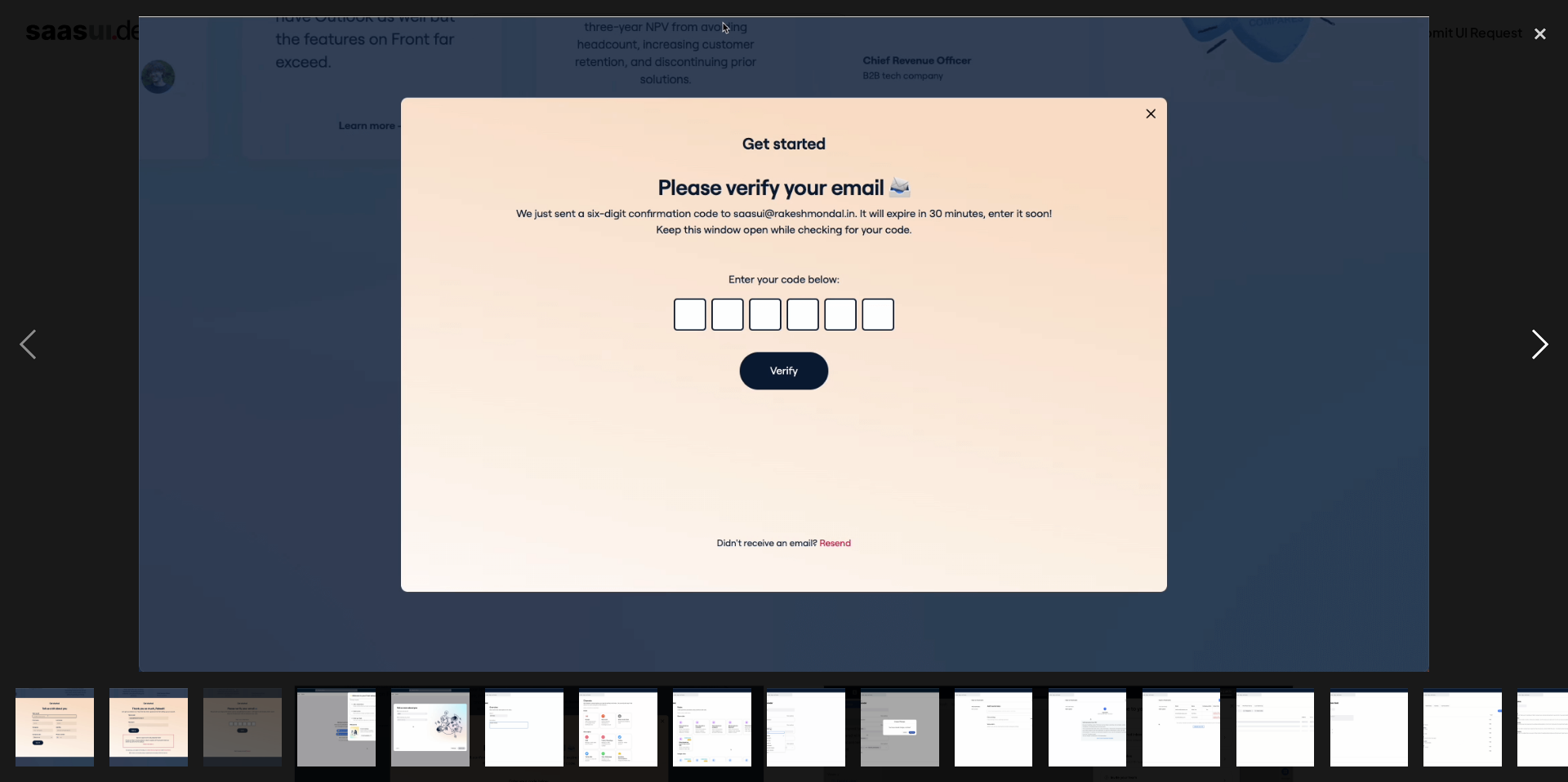
click at [1544, 352] on div "next image" at bounding box center [1540, 343] width 55 height 657
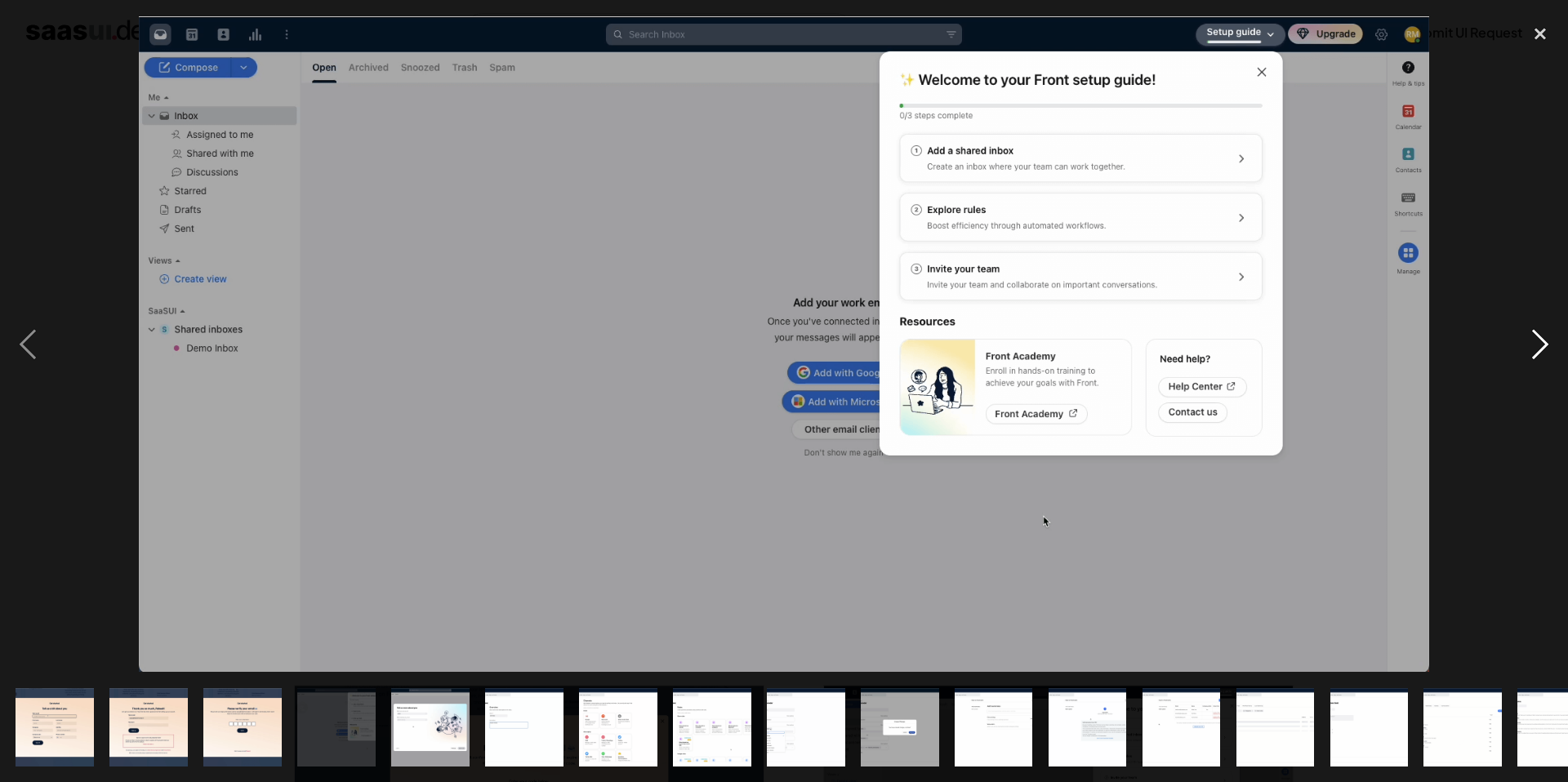
click at [1544, 352] on div "next image" at bounding box center [1540, 343] width 55 height 657
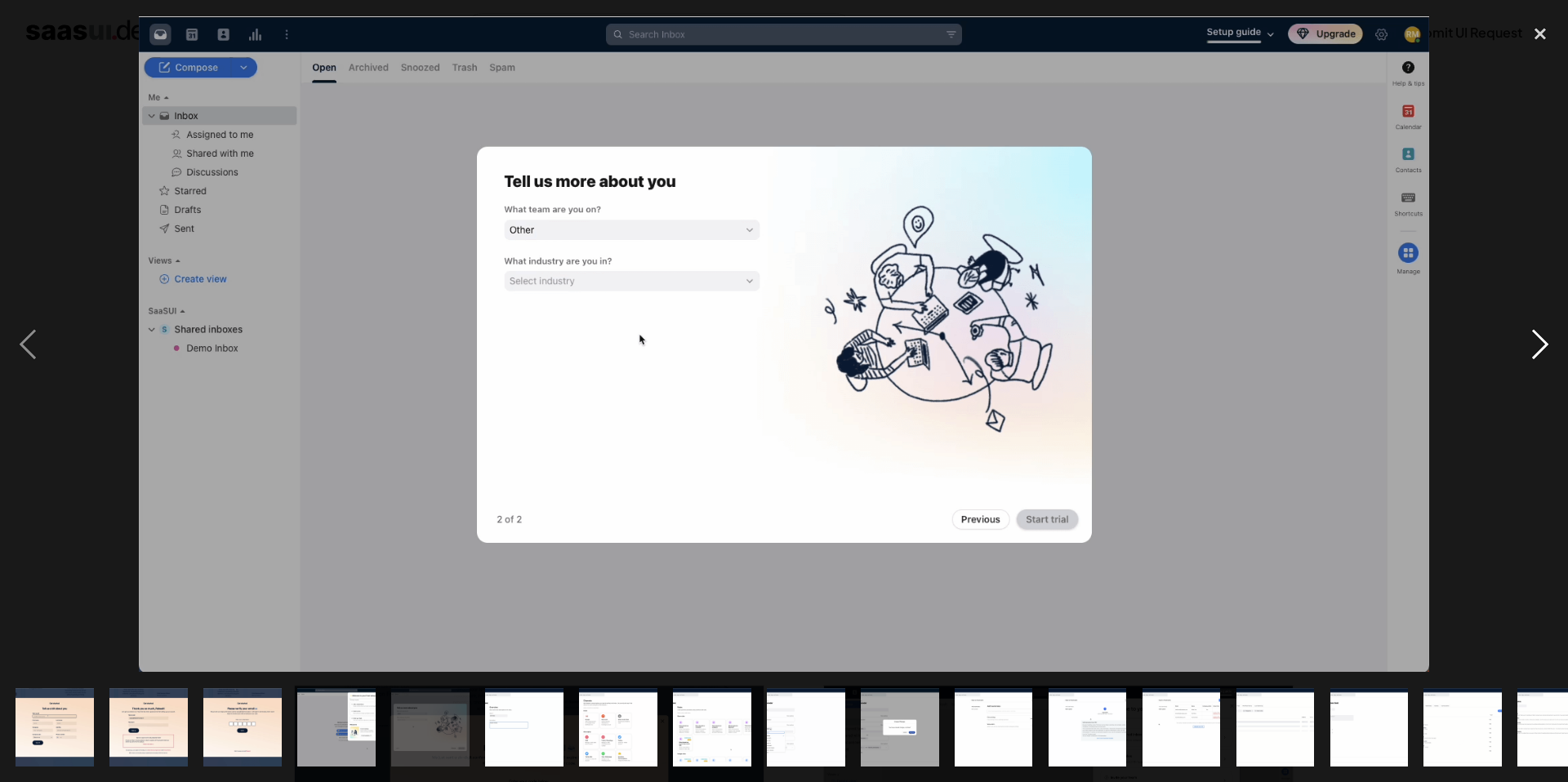
click at [1544, 352] on div "next image" at bounding box center [1540, 343] width 55 height 657
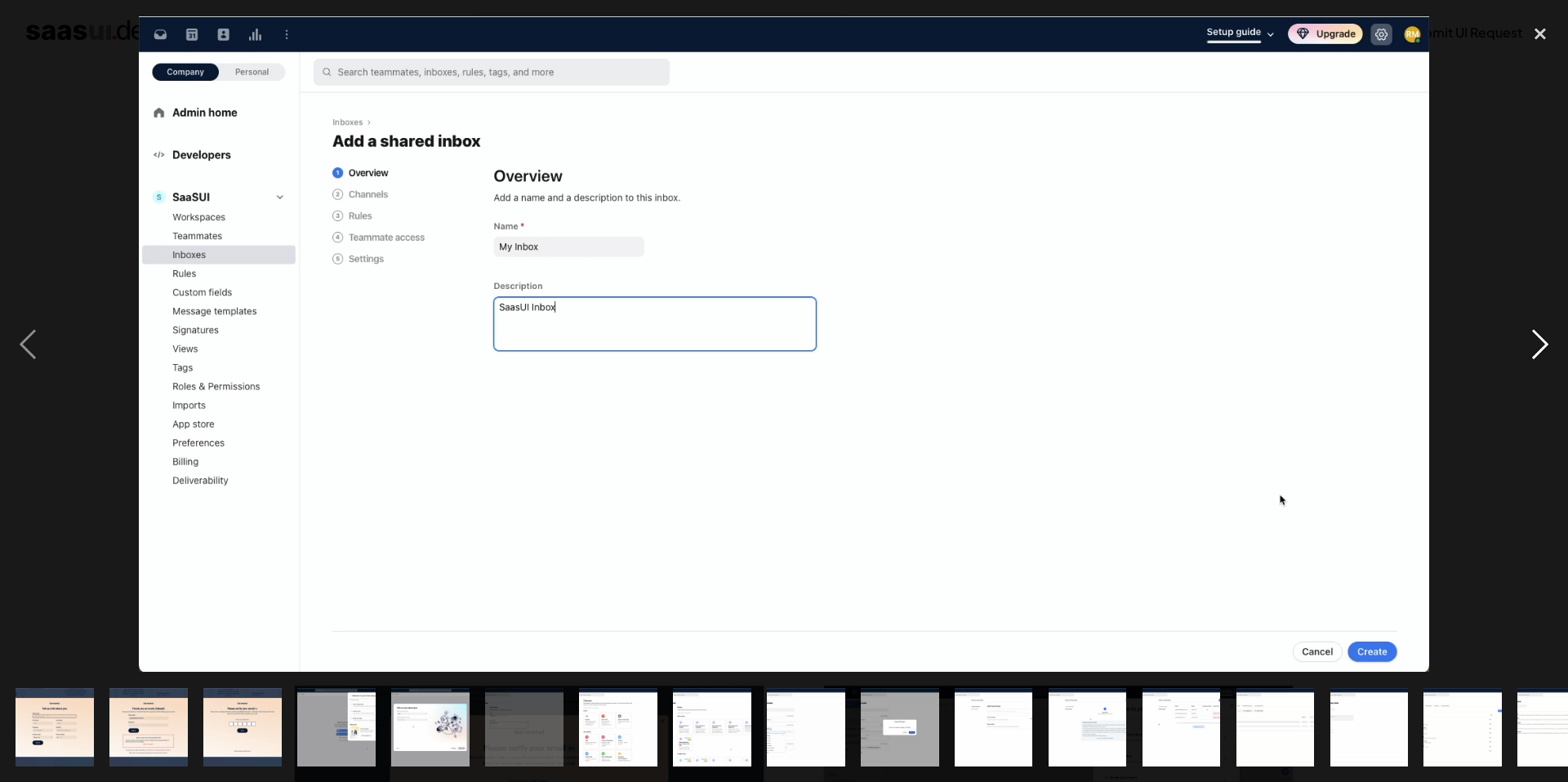
click at [1544, 352] on div "next image" at bounding box center [1540, 343] width 55 height 657
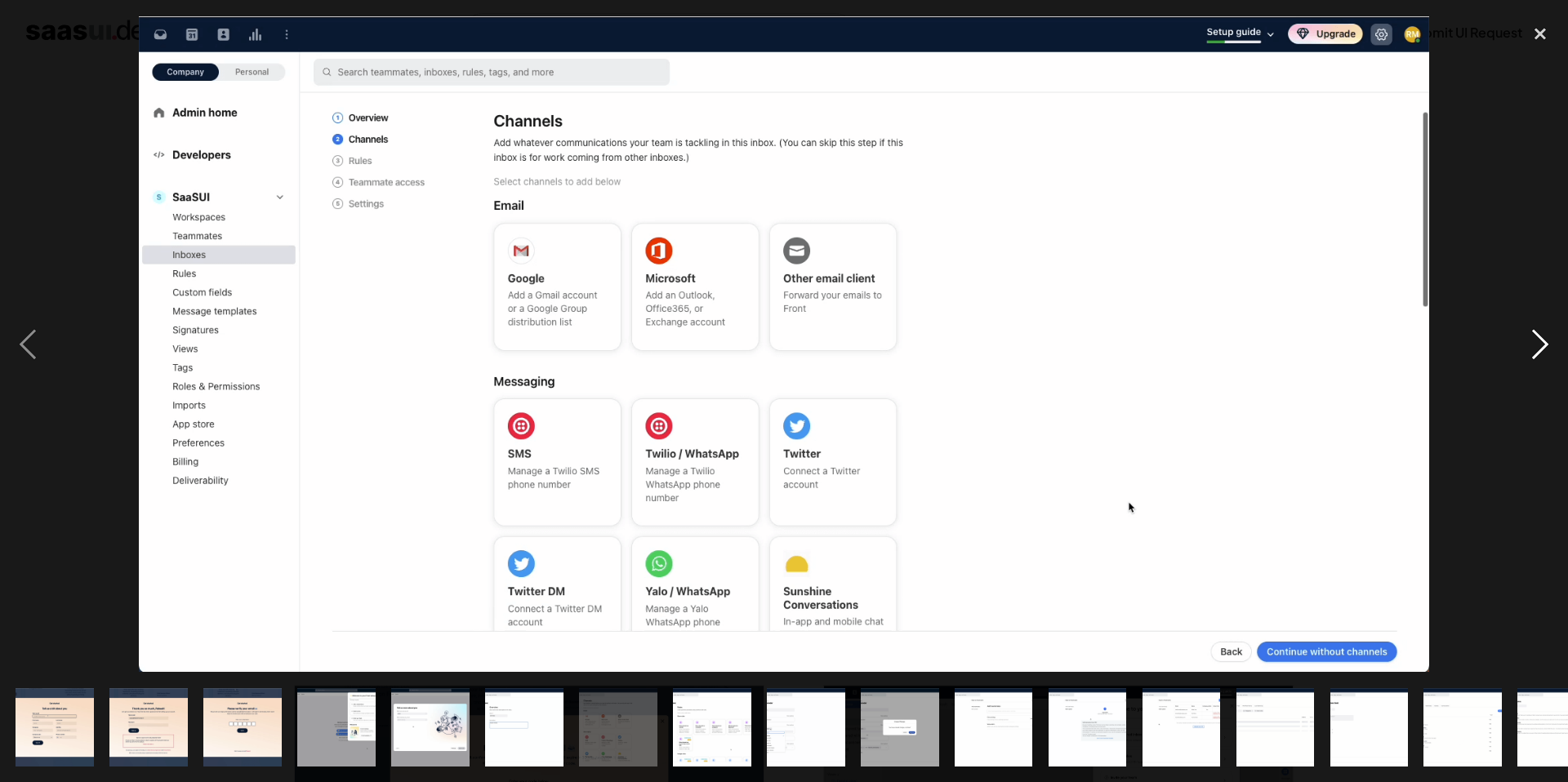
click at [1544, 352] on div "next image" at bounding box center [1540, 343] width 55 height 657
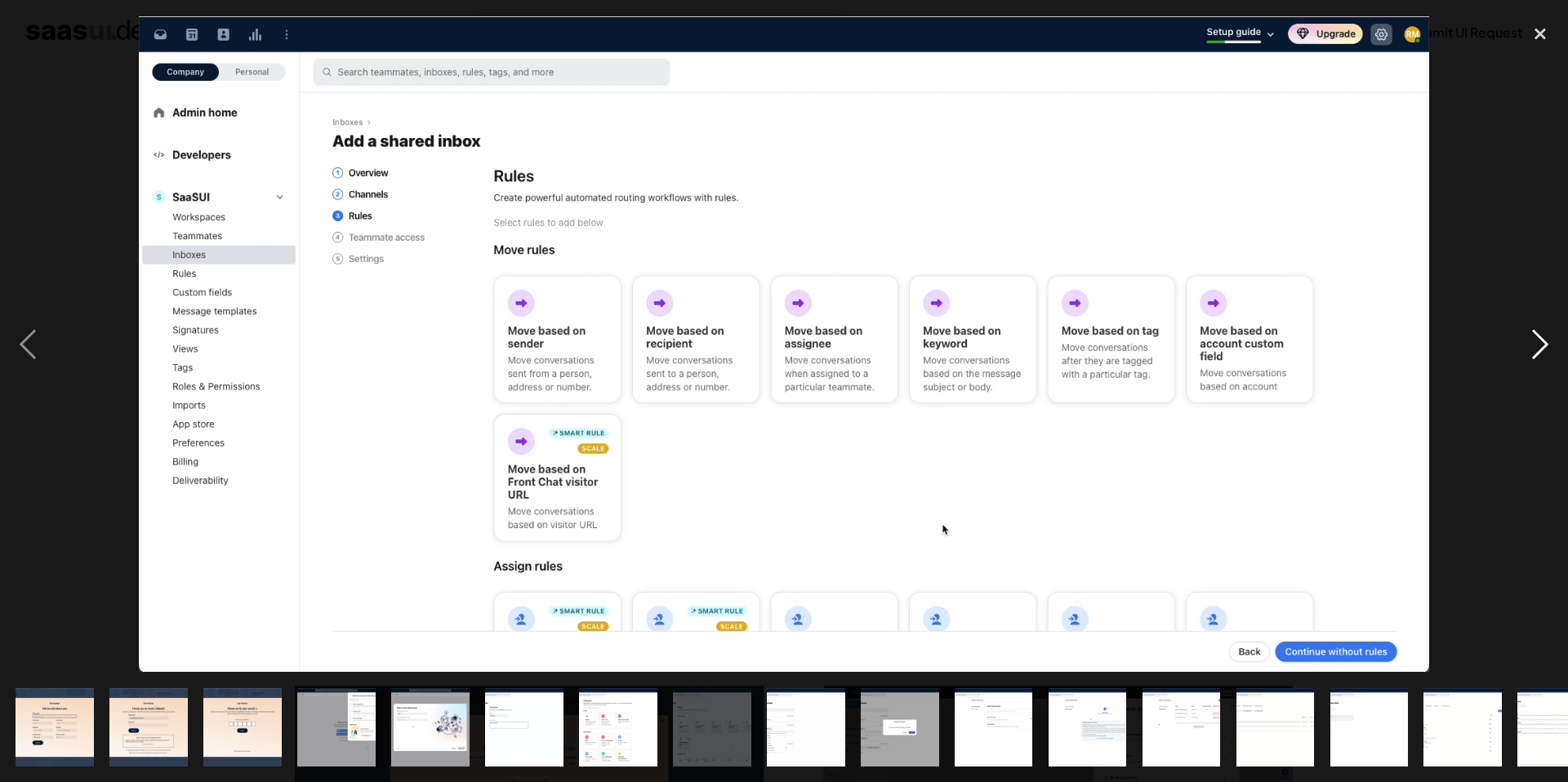
click at [1544, 352] on div "next image" at bounding box center [1540, 343] width 55 height 657
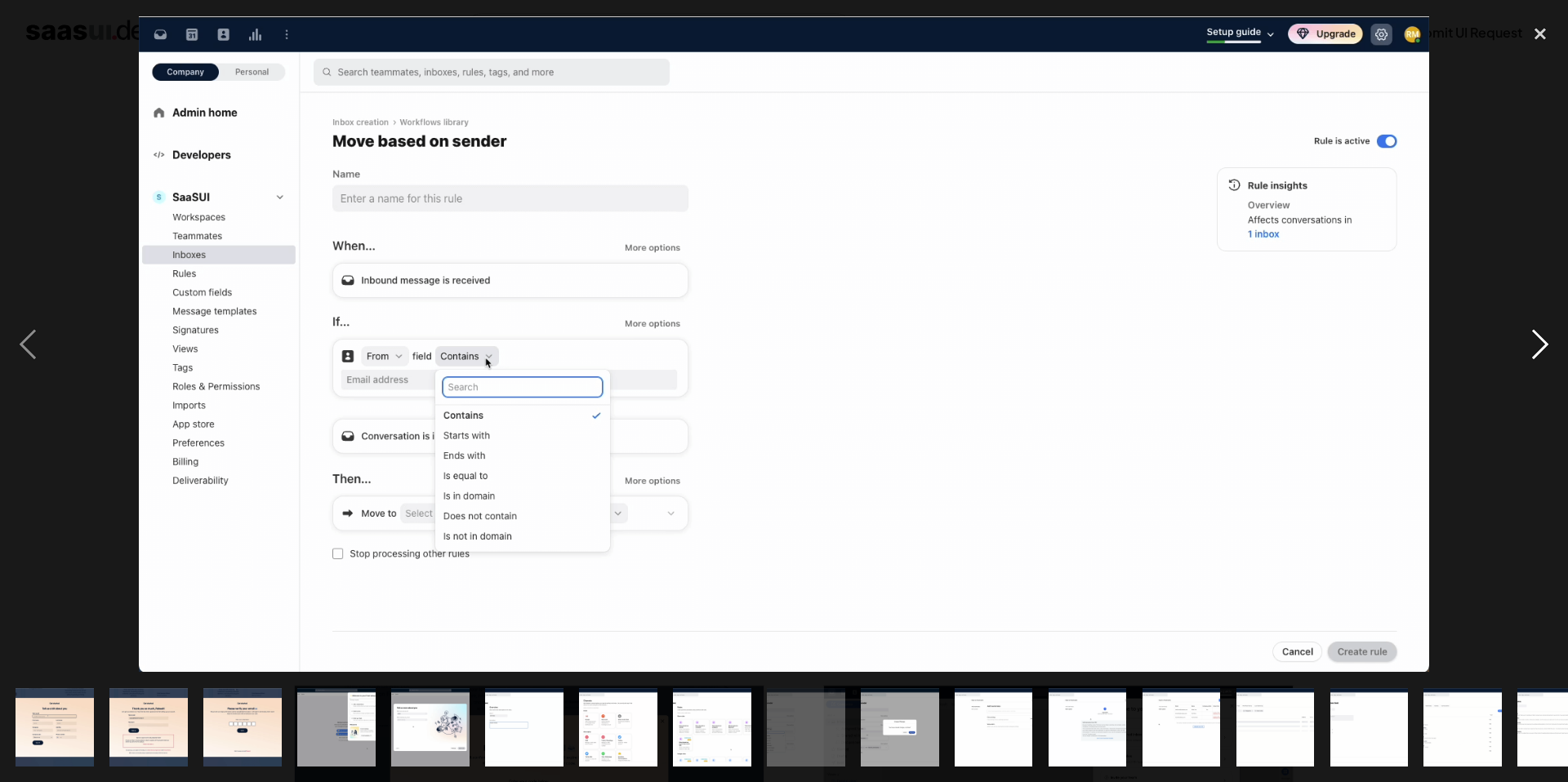
click at [1544, 352] on div "next image" at bounding box center [1540, 343] width 55 height 657
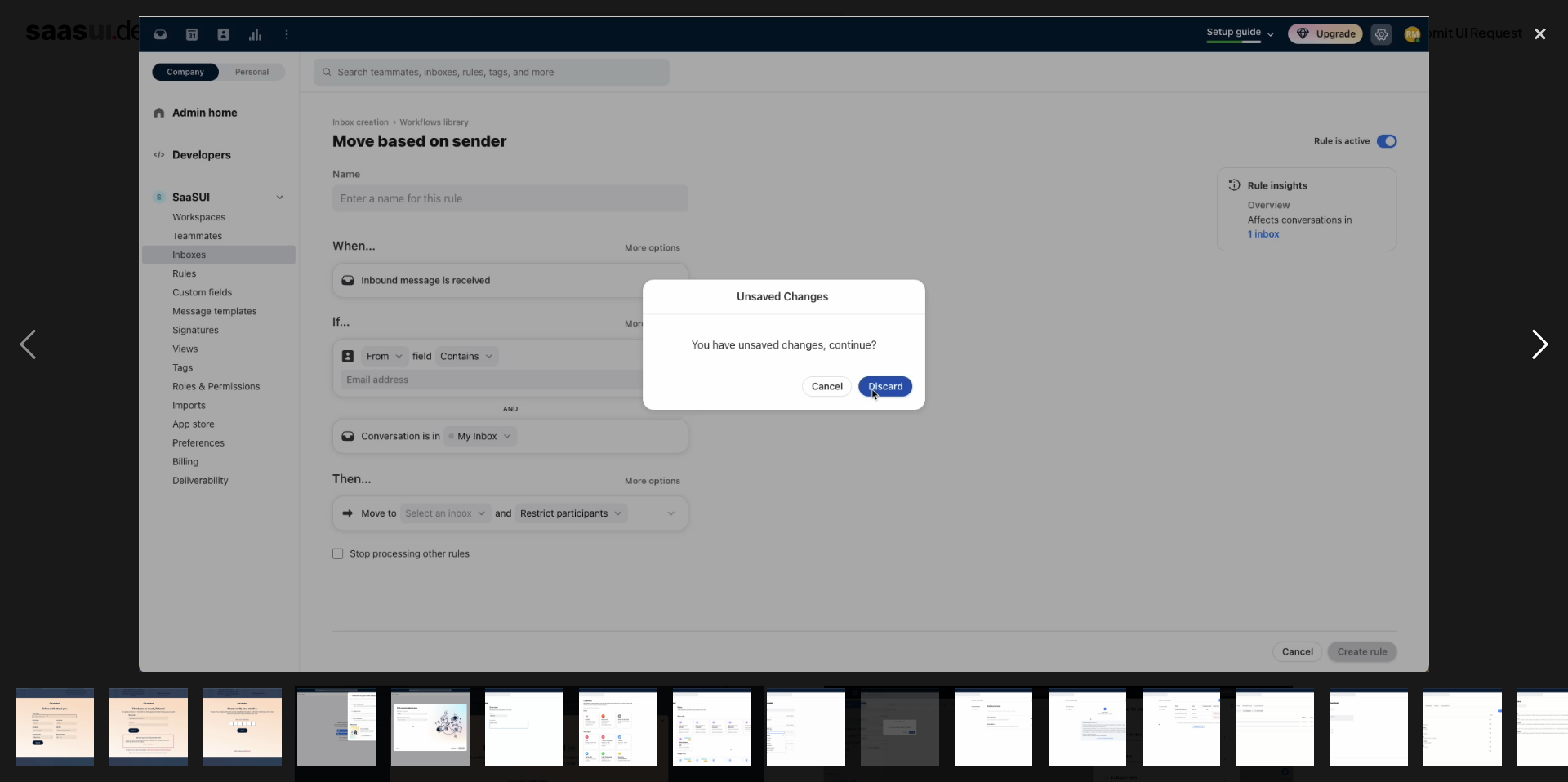
click at [1544, 352] on div "next image" at bounding box center [1540, 343] width 55 height 657
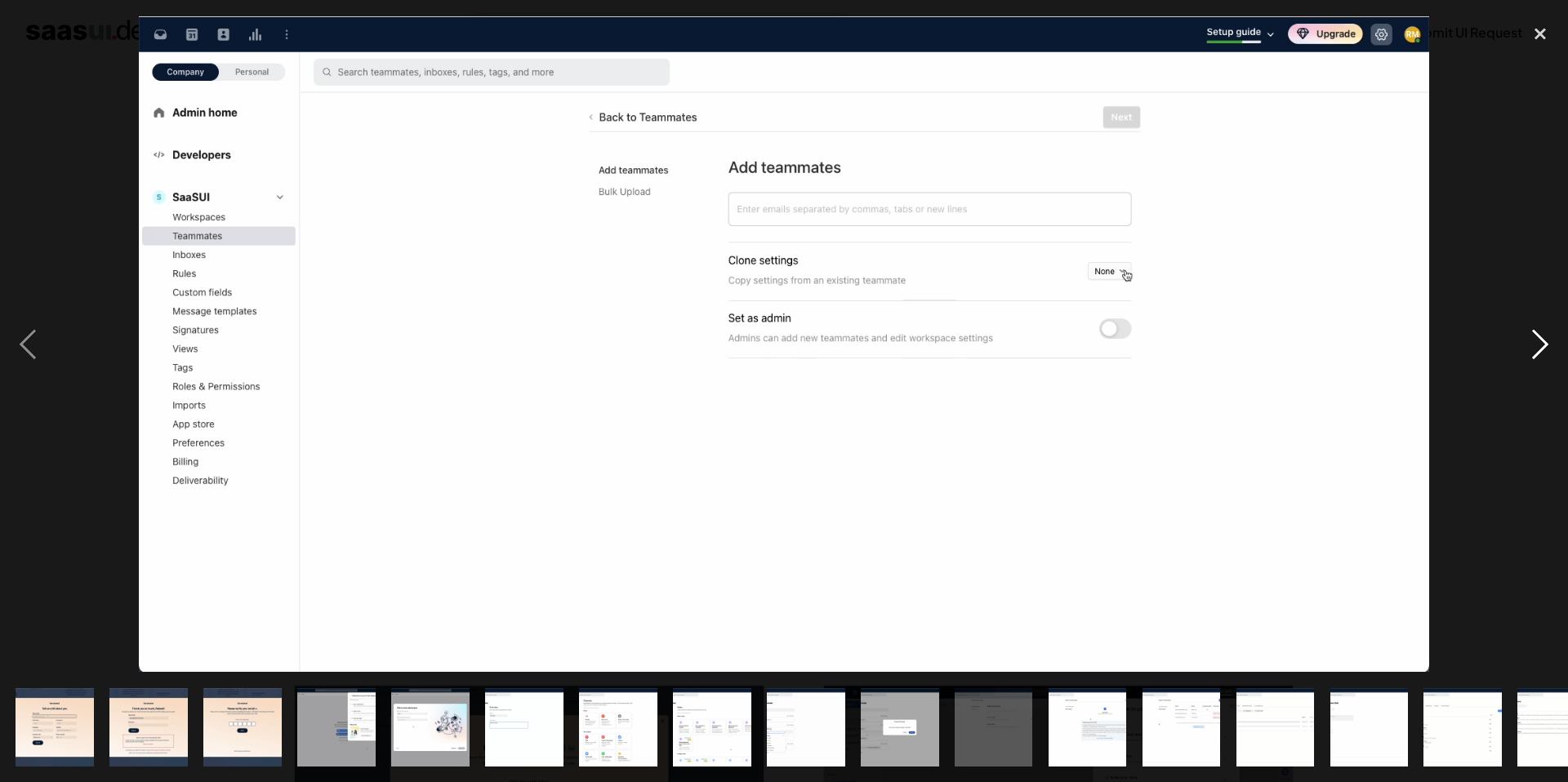
click at [1544, 352] on div "next image" at bounding box center [1540, 343] width 55 height 657
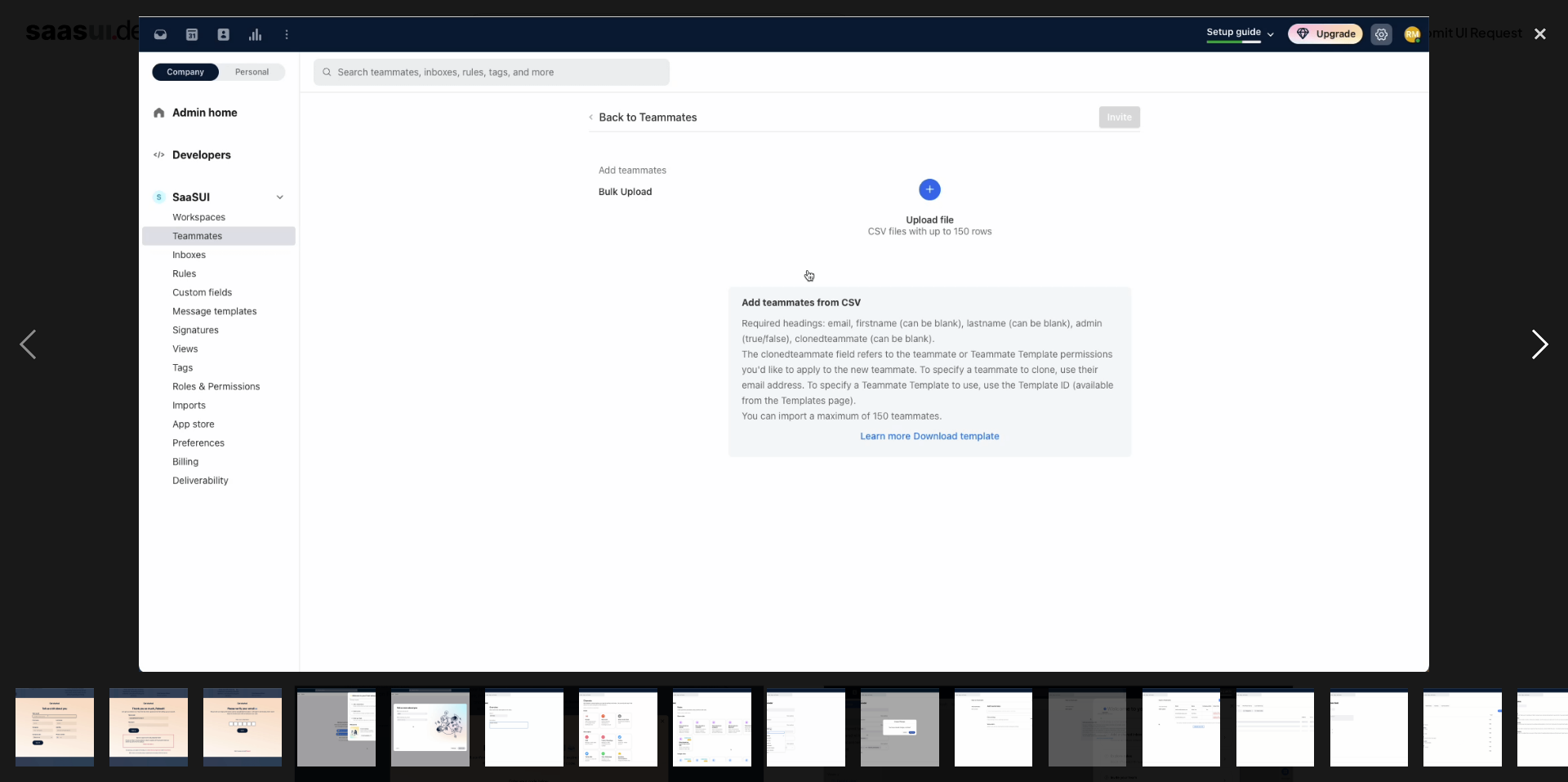
click at [1544, 352] on div "next image" at bounding box center [1540, 343] width 55 height 657
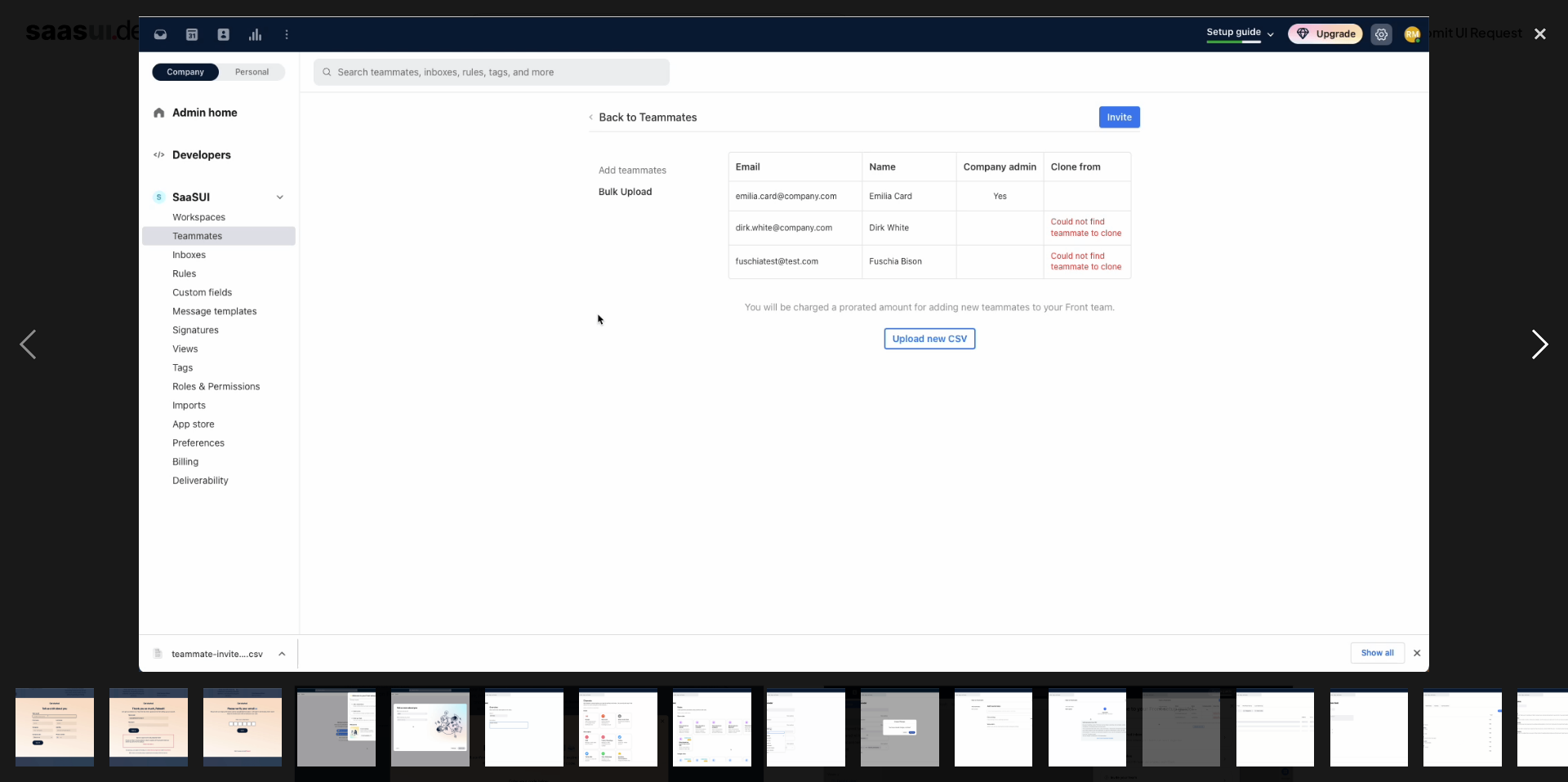
click at [1544, 352] on div "next image" at bounding box center [1540, 343] width 55 height 657
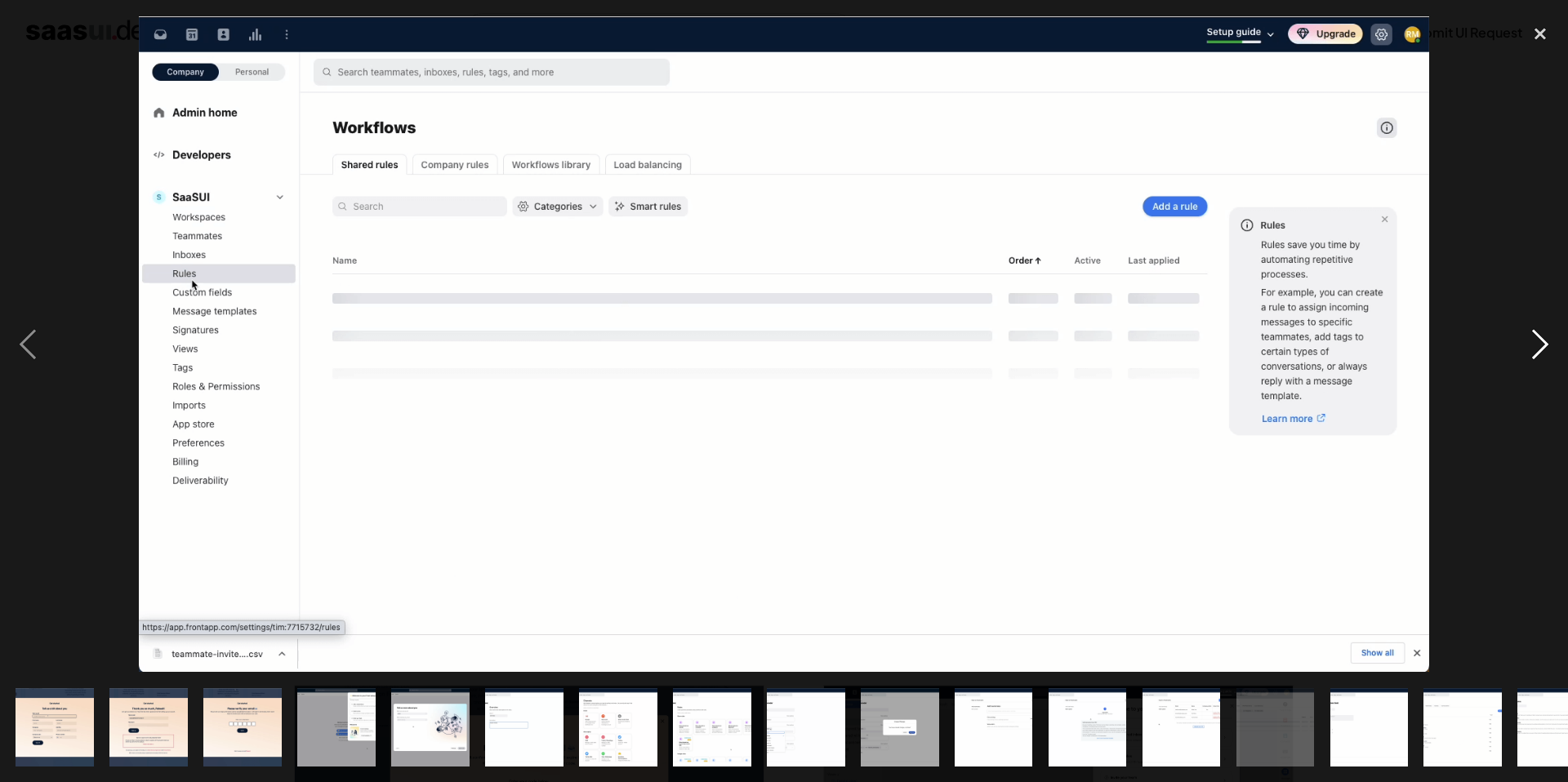
click at [1544, 352] on div "next image" at bounding box center [1540, 343] width 55 height 657
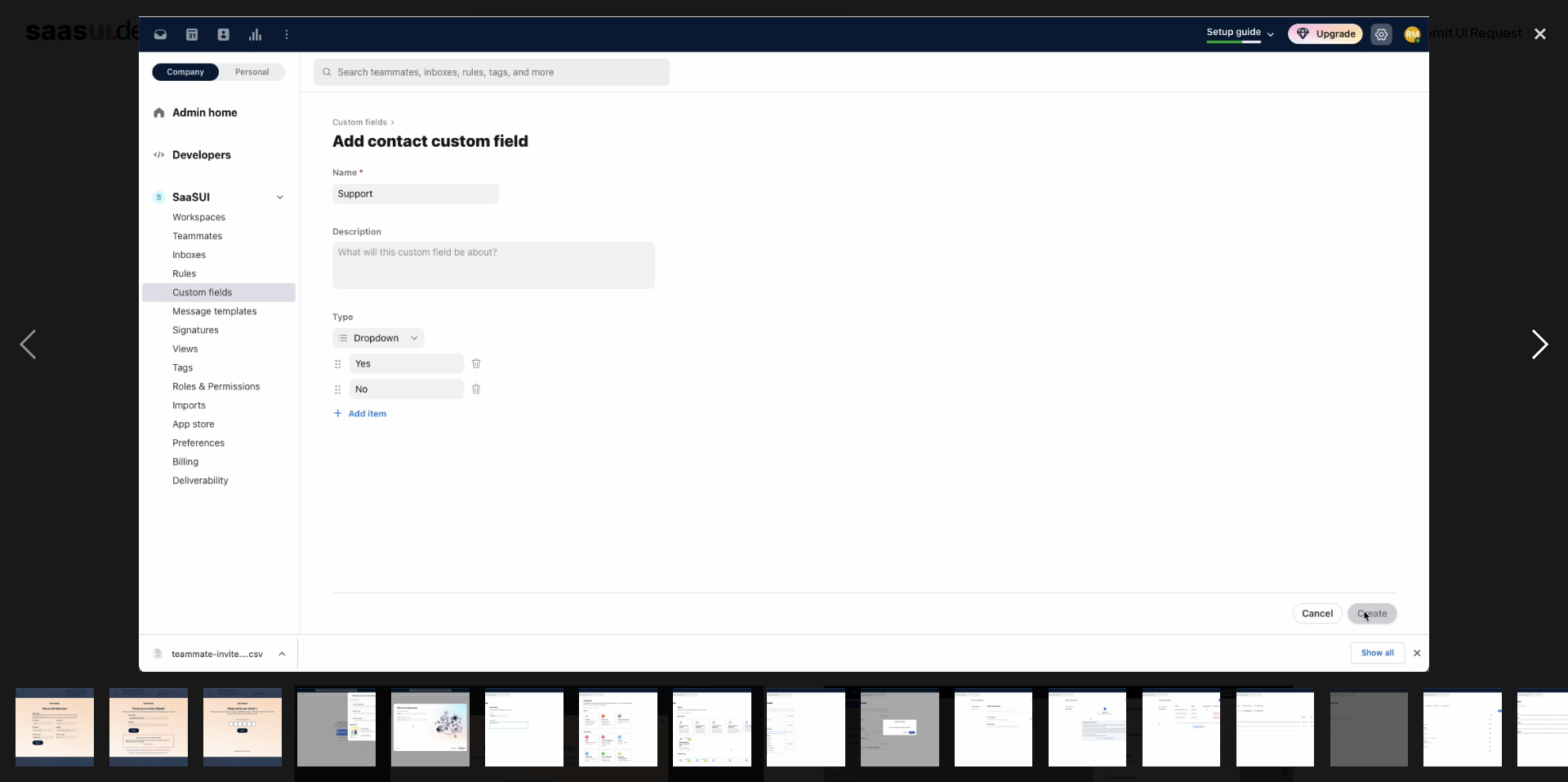
click at [1544, 352] on div "next image" at bounding box center [1540, 343] width 55 height 657
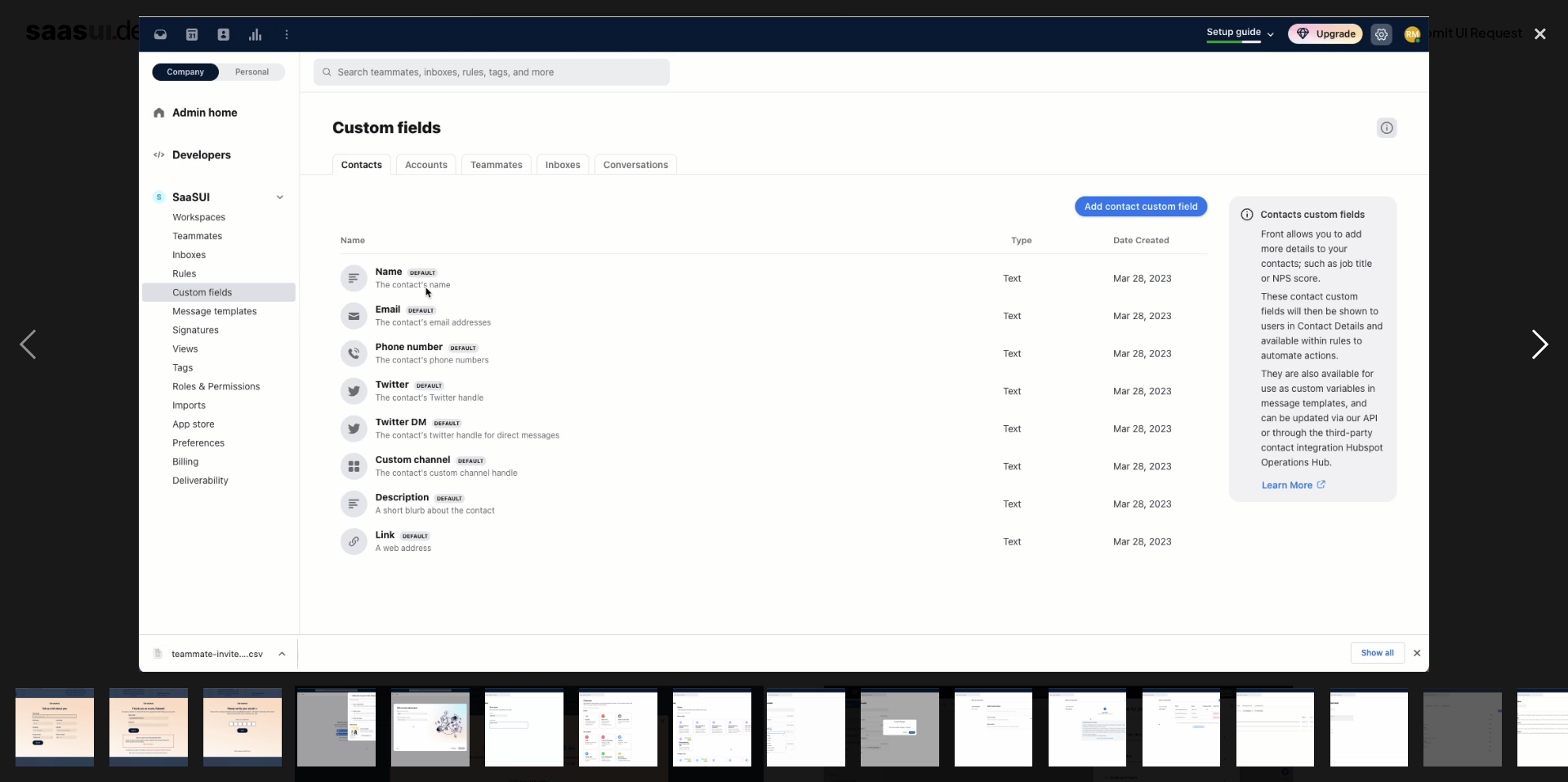
click at [1544, 352] on div "next image" at bounding box center [1540, 343] width 55 height 657
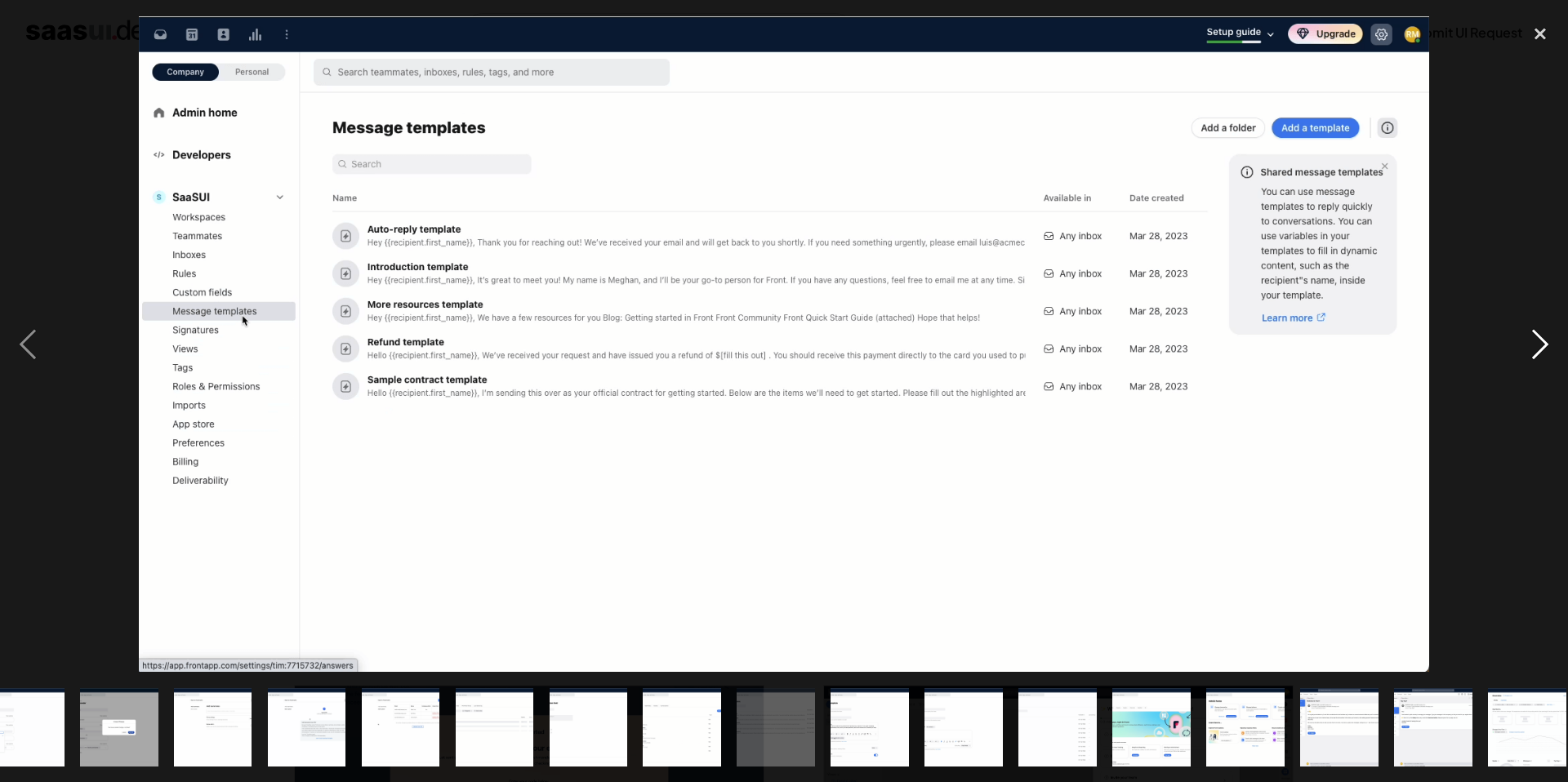
scroll to position [0, 795]
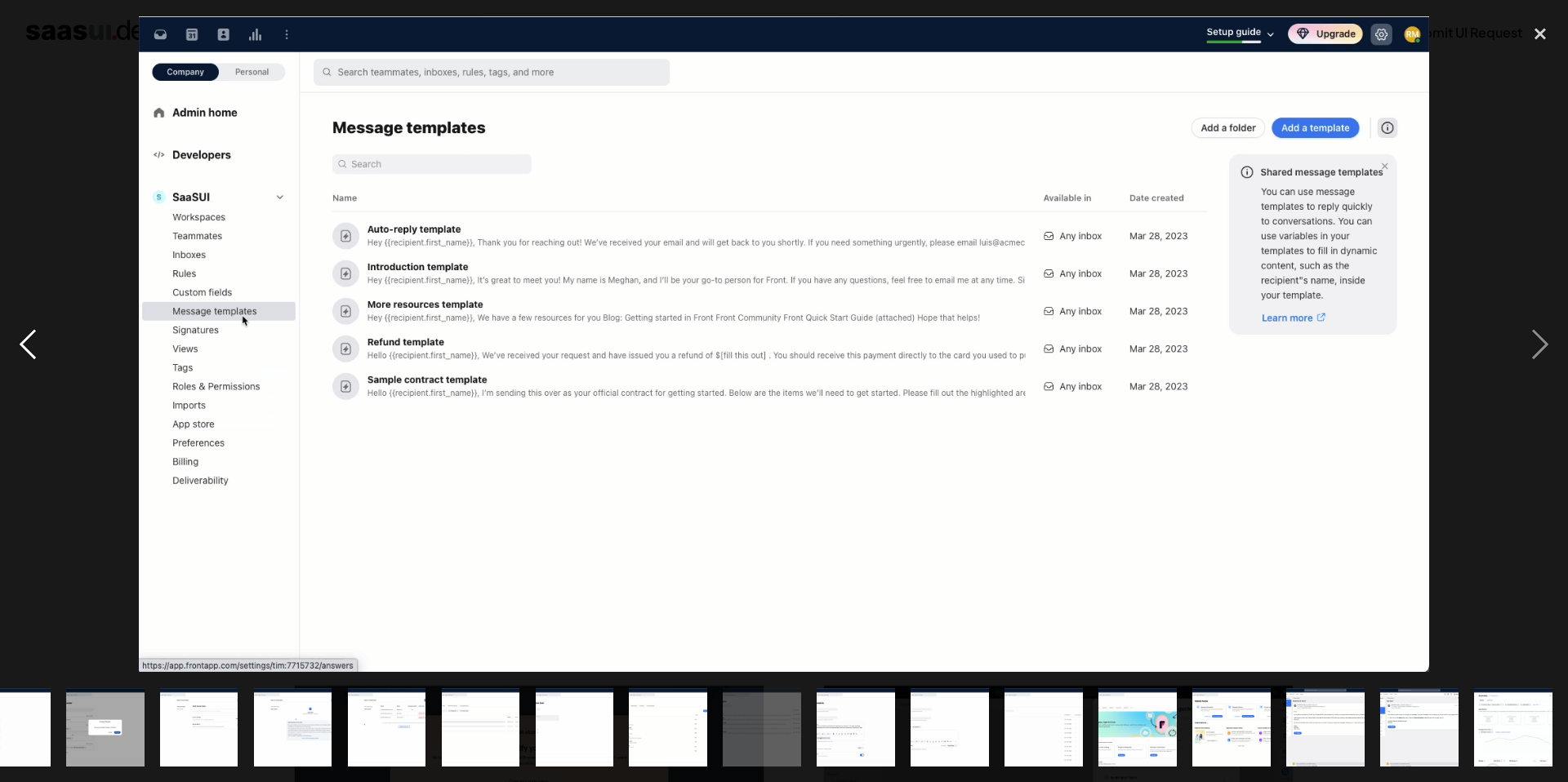
click at [20, 348] on div "previous image" at bounding box center [27, 343] width 55 height 657
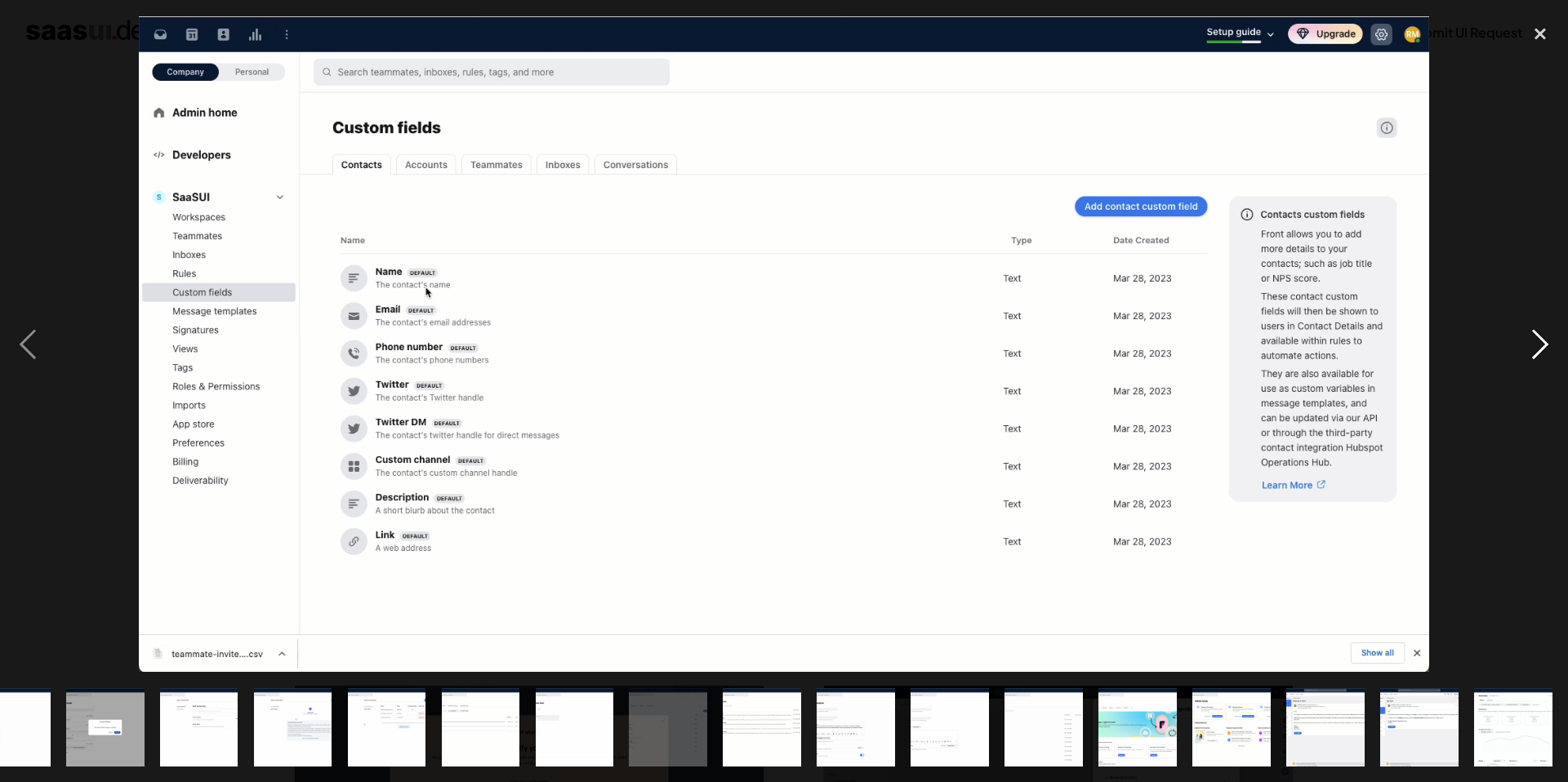
click at [1545, 338] on div "next image" at bounding box center [1540, 343] width 55 height 657
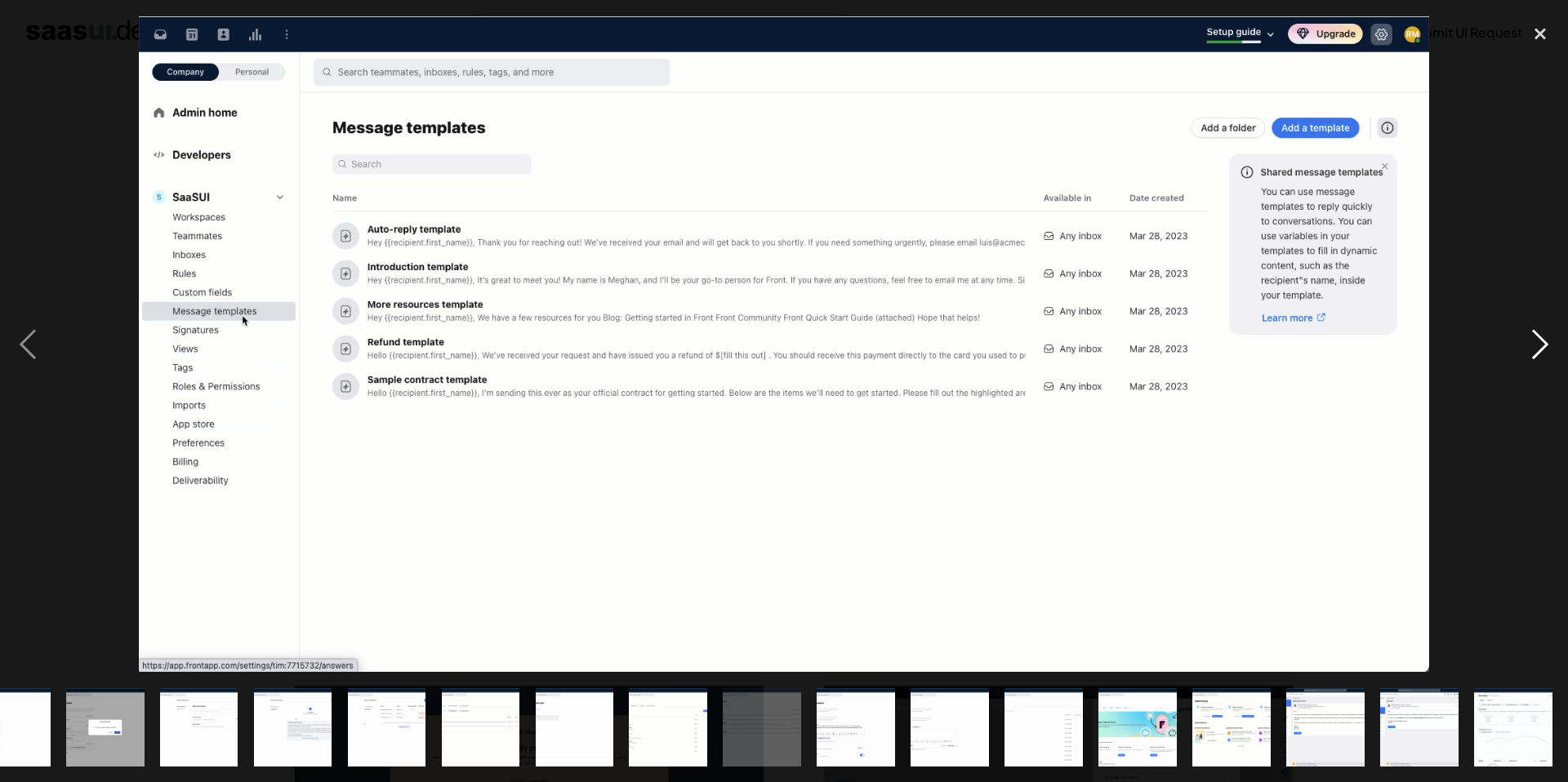
click at [1545, 338] on div "next image" at bounding box center [1540, 343] width 55 height 657
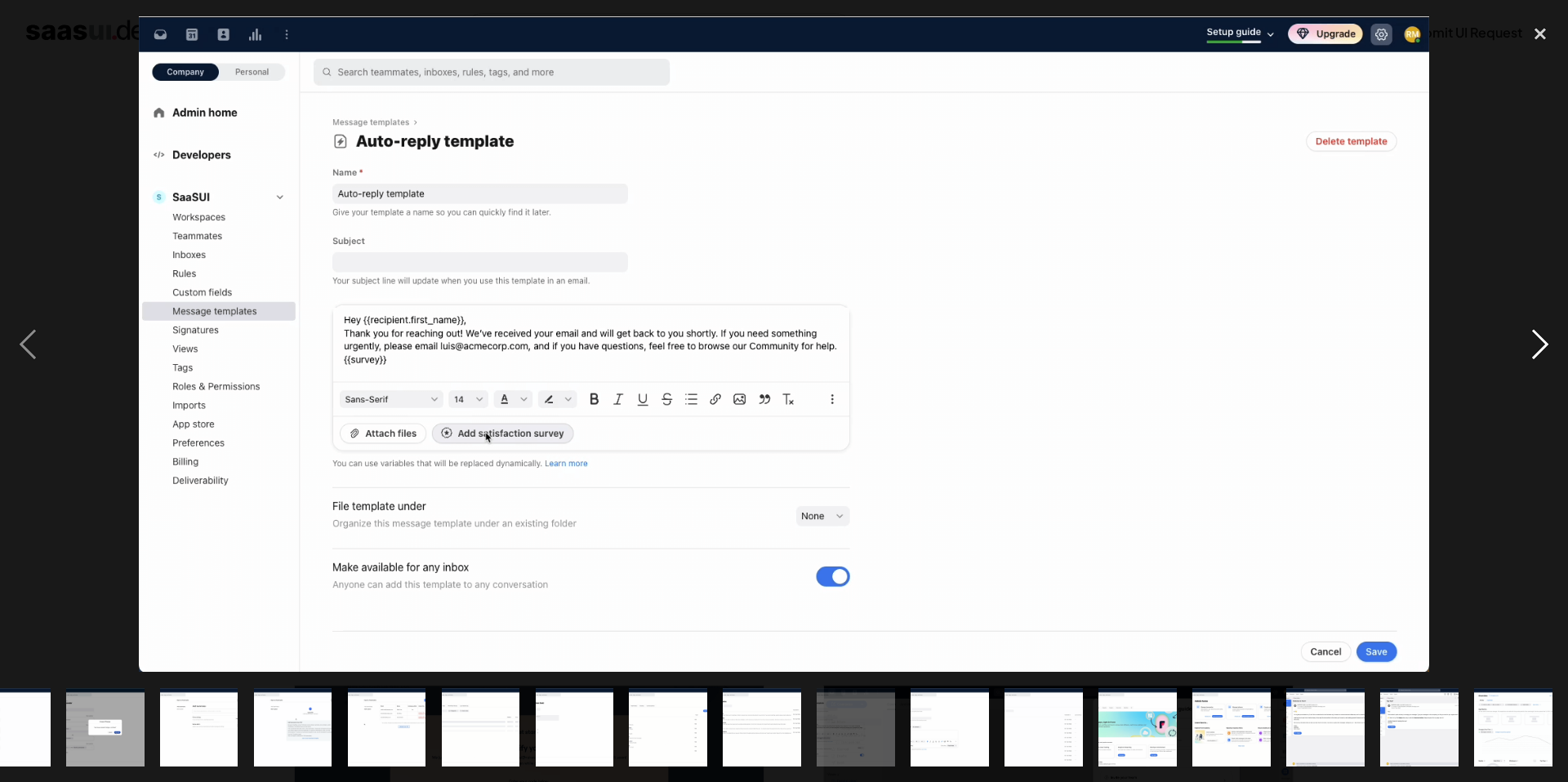
click at [1545, 338] on div "next image" at bounding box center [1540, 343] width 55 height 657
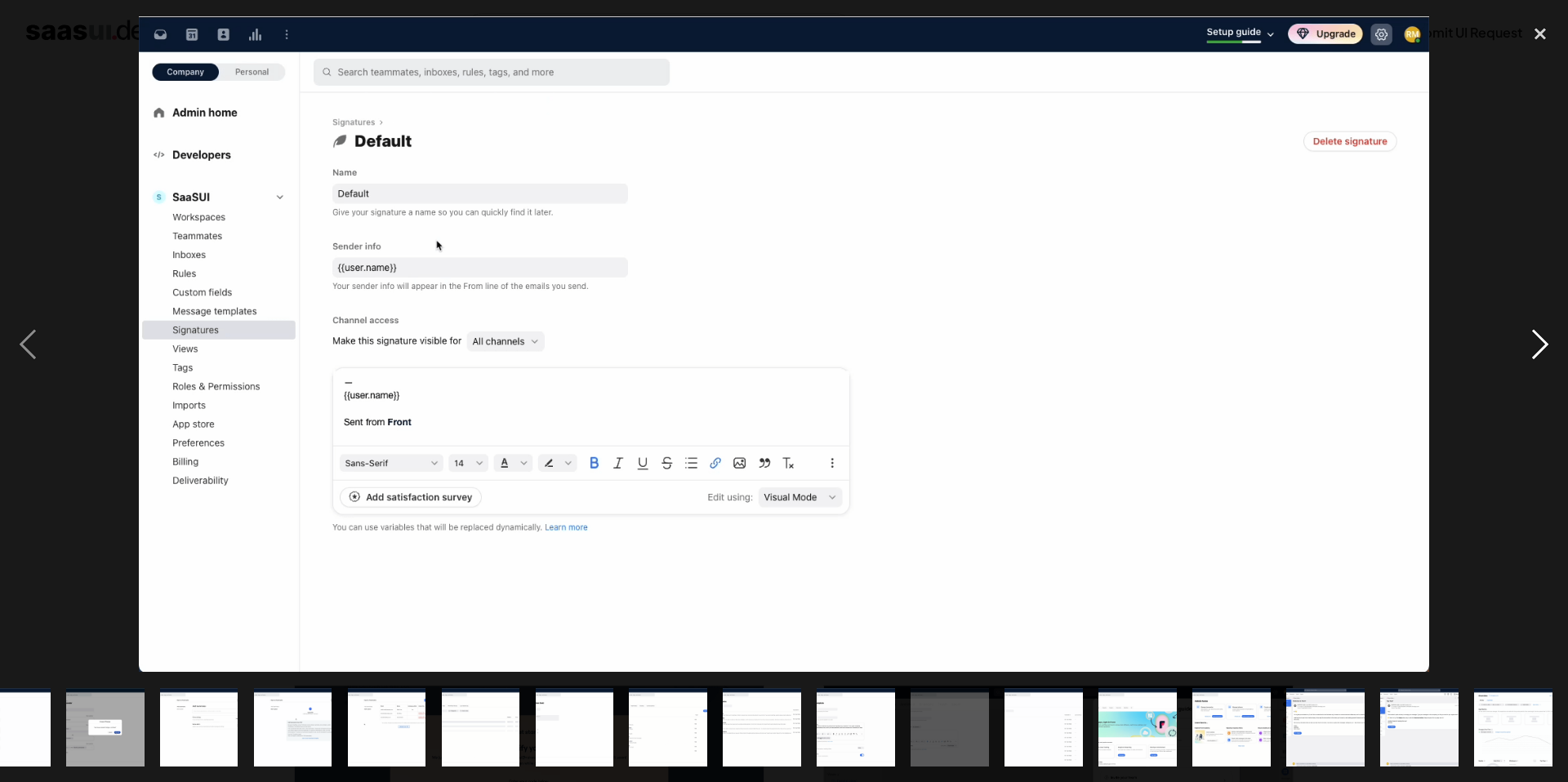
click at [1545, 338] on div "next image" at bounding box center [1540, 343] width 55 height 657
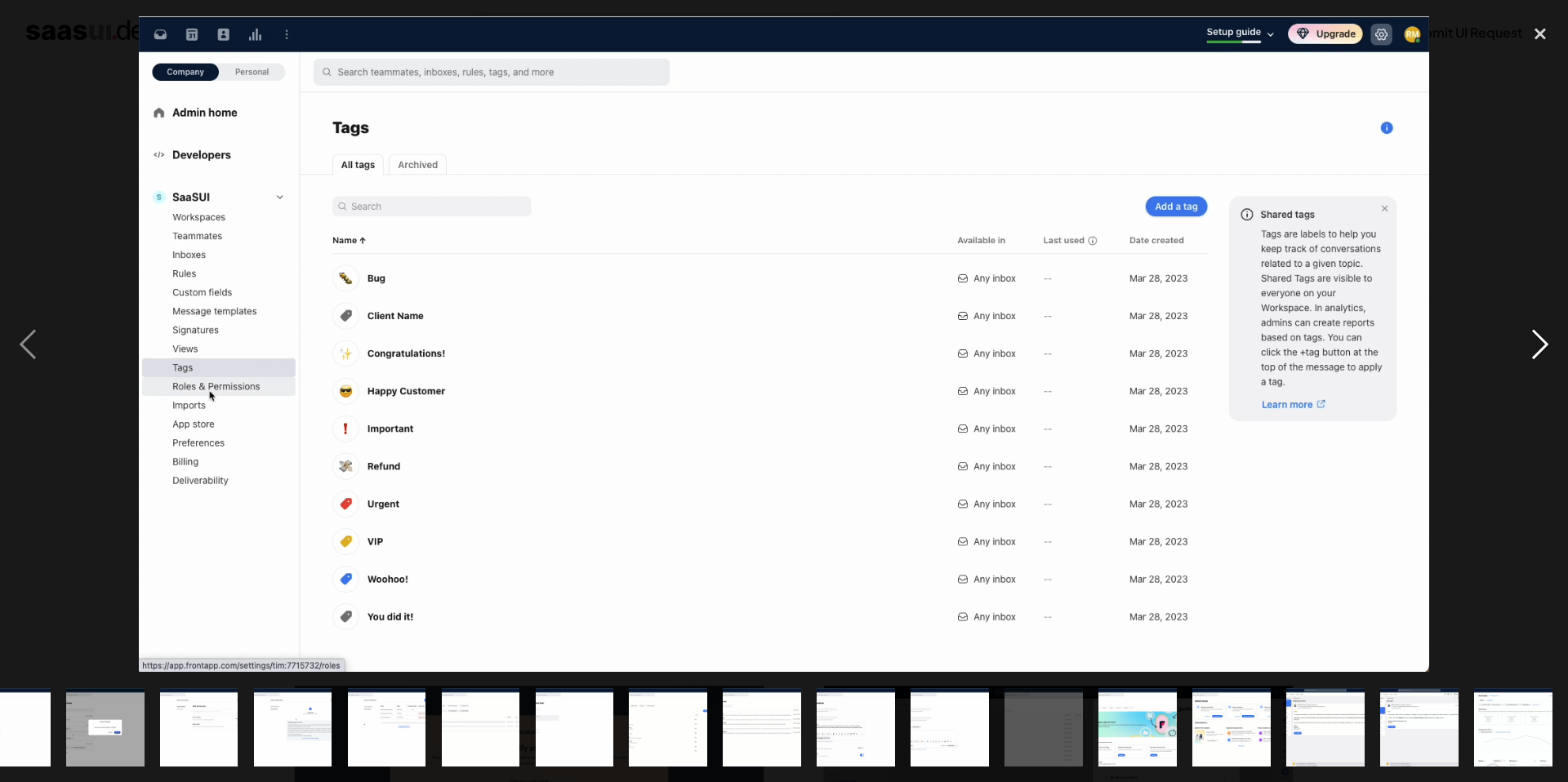
click at [1545, 338] on div "next image" at bounding box center [1540, 343] width 55 height 657
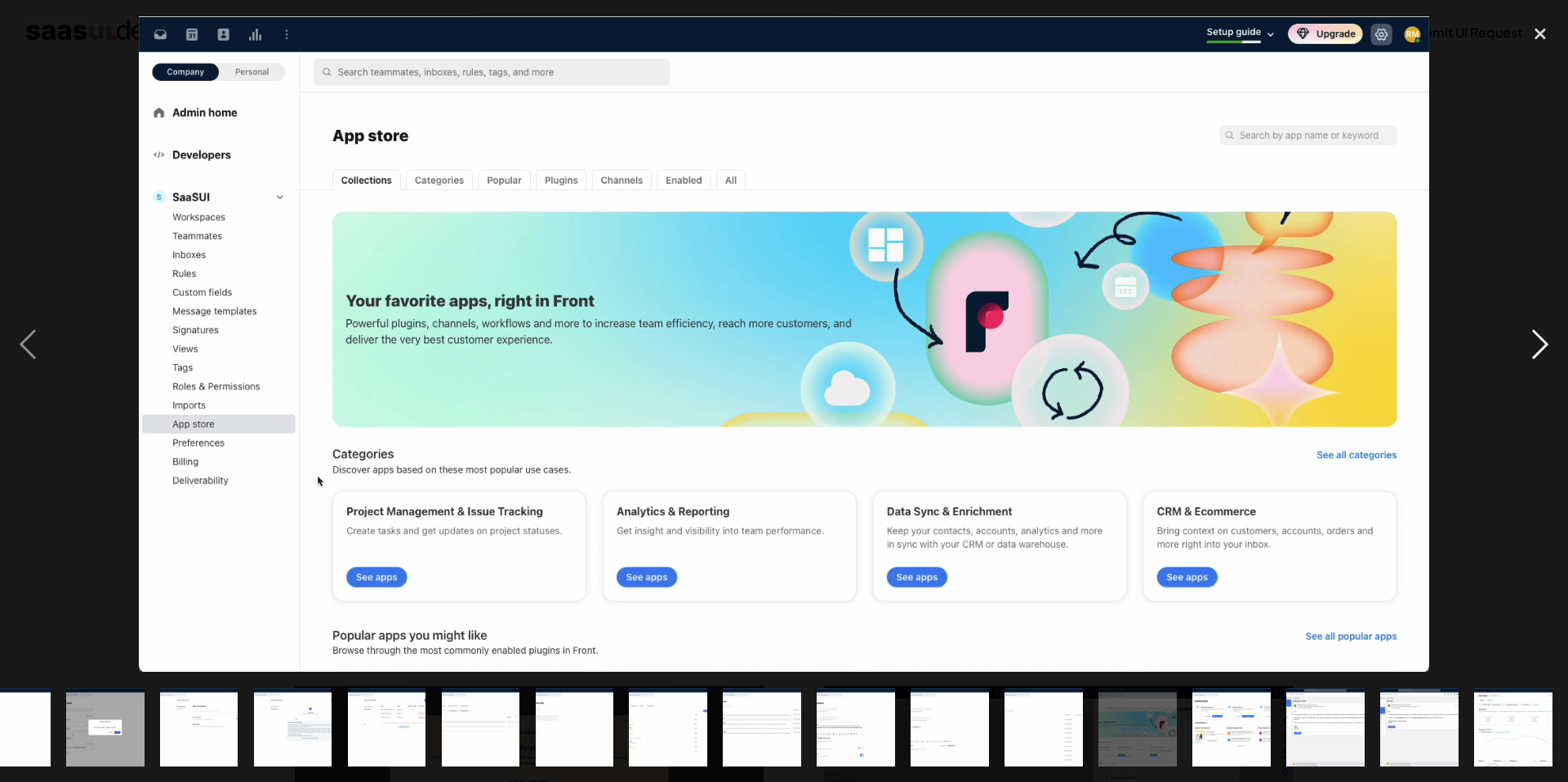
click at [1545, 338] on div "next image" at bounding box center [1540, 343] width 55 height 657
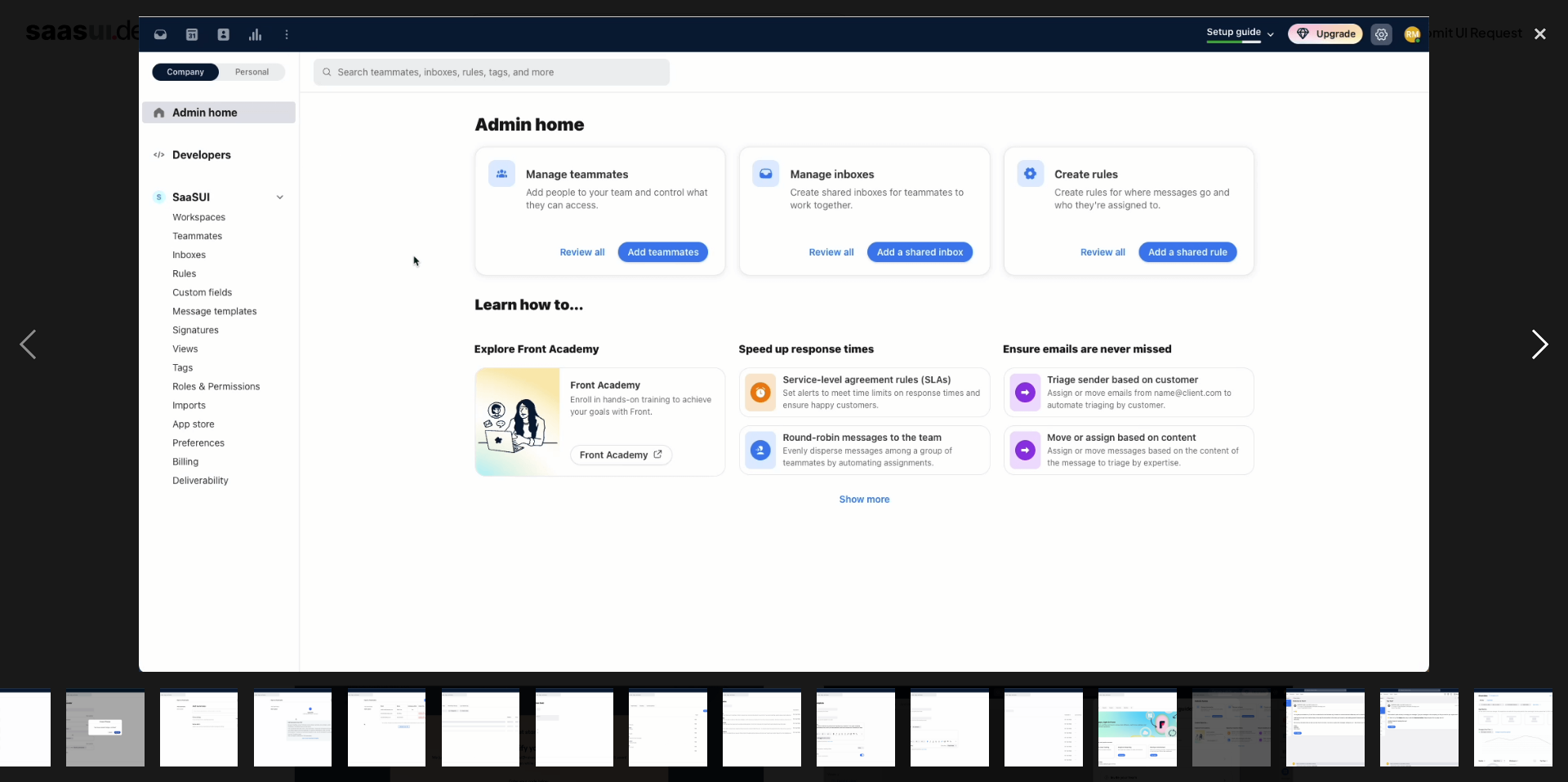
click at [1545, 338] on div "next image" at bounding box center [1540, 343] width 55 height 657
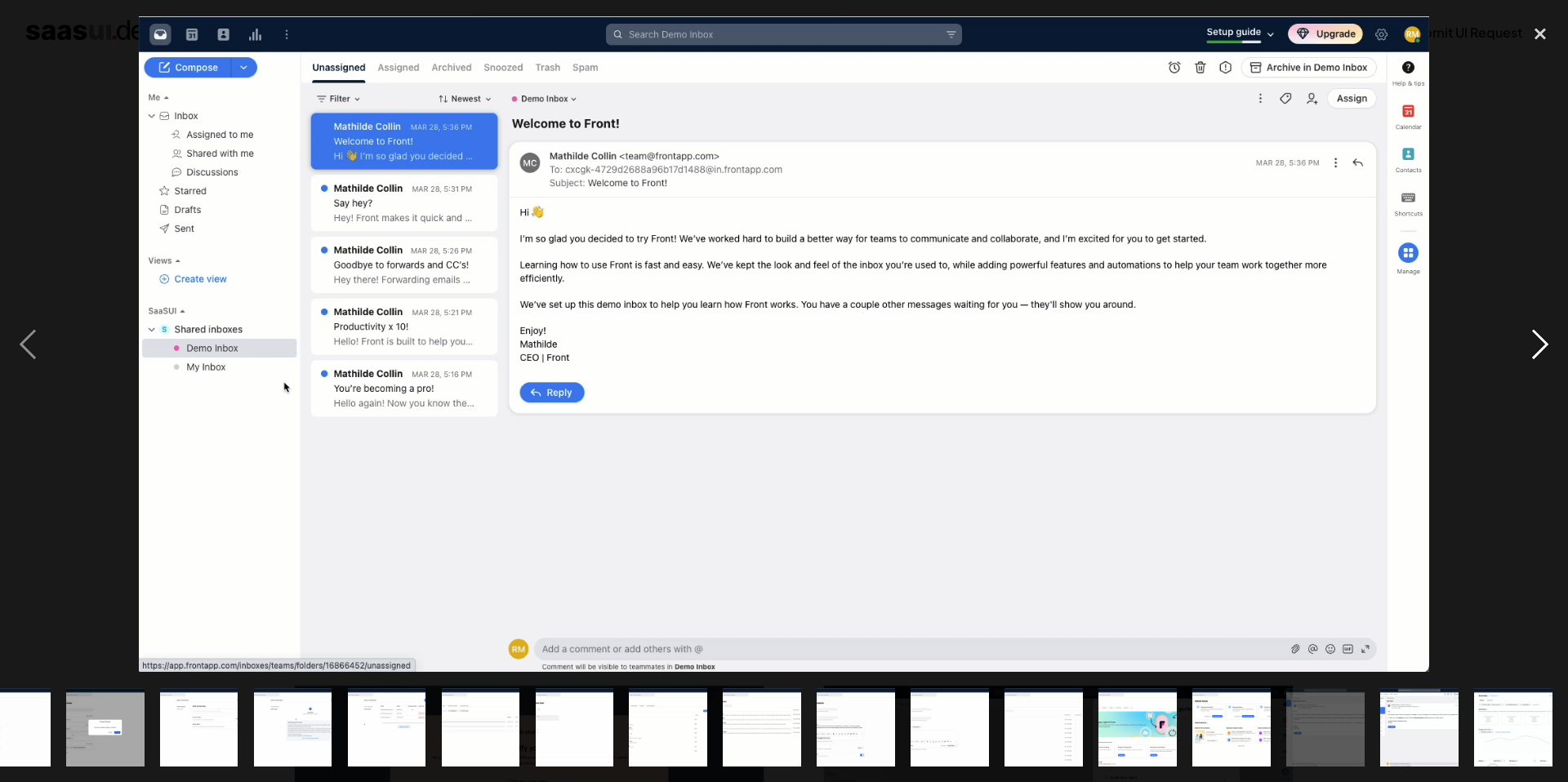
click at [1545, 338] on div "next image" at bounding box center [1540, 343] width 55 height 657
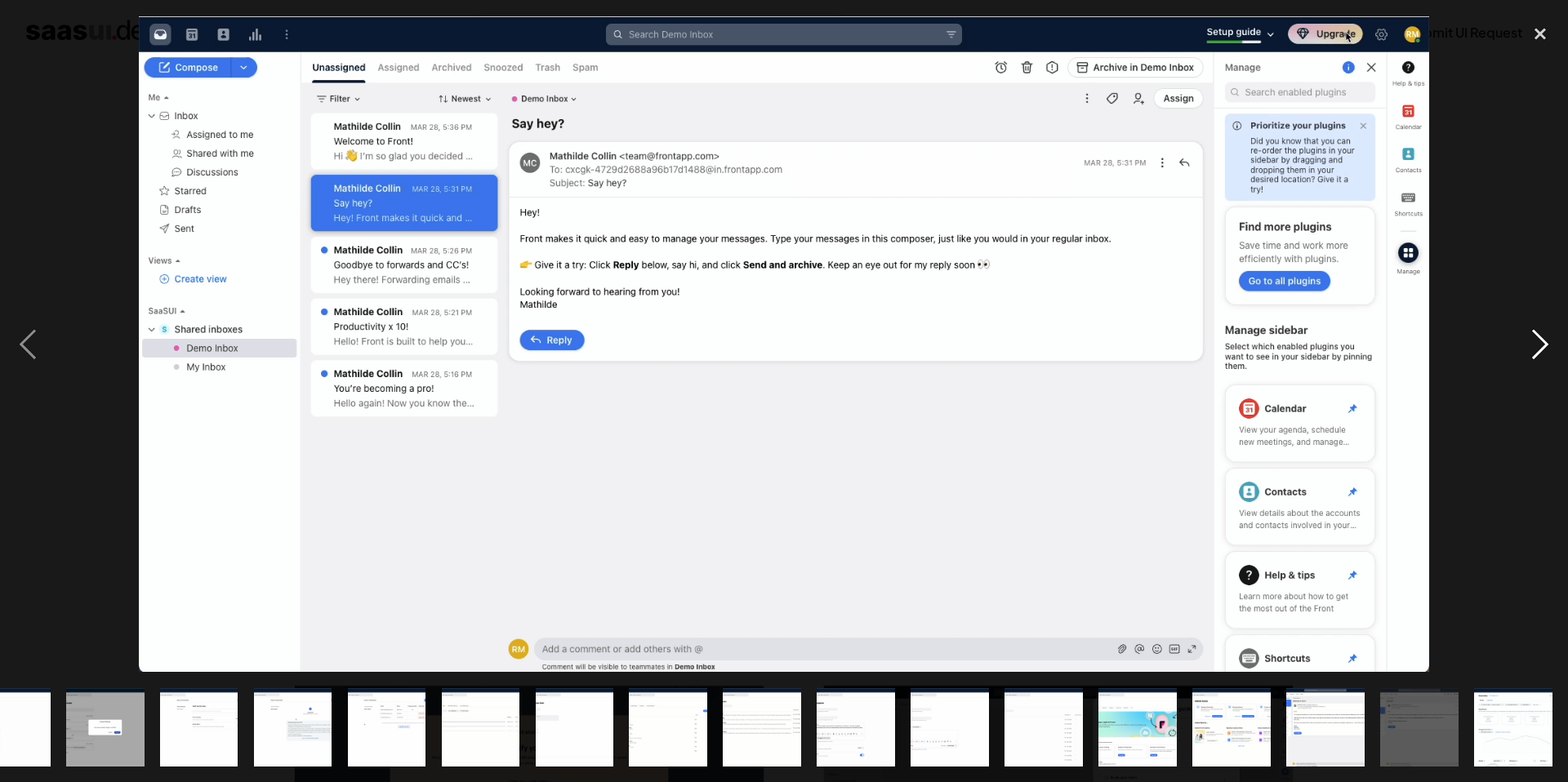
click at [1545, 338] on div "next image" at bounding box center [1540, 343] width 55 height 657
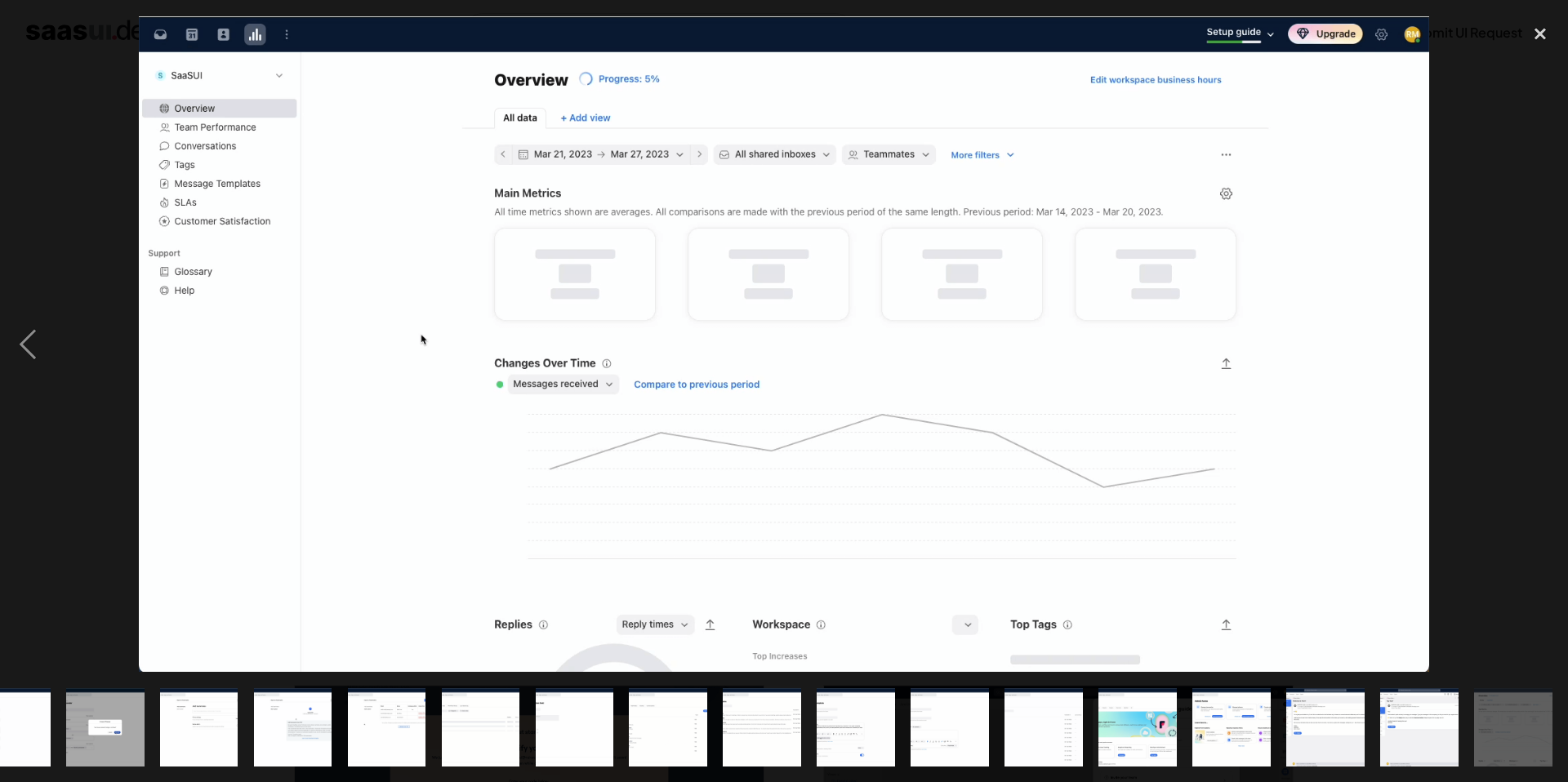
click at [1545, 338] on div "next image" at bounding box center [1540, 343] width 55 height 657
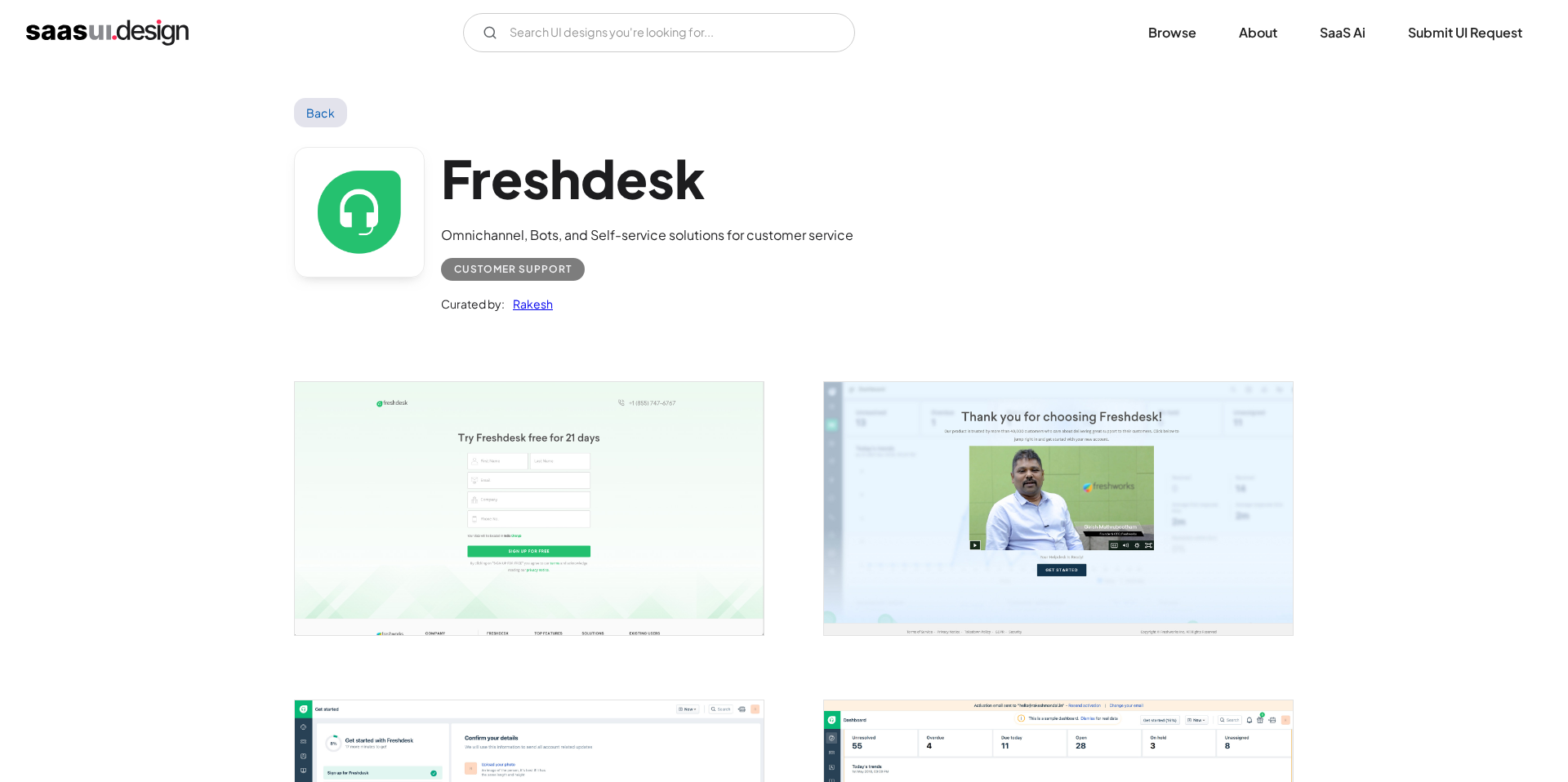
click at [597, 441] on img "open lightbox" at bounding box center [529, 508] width 469 height 252
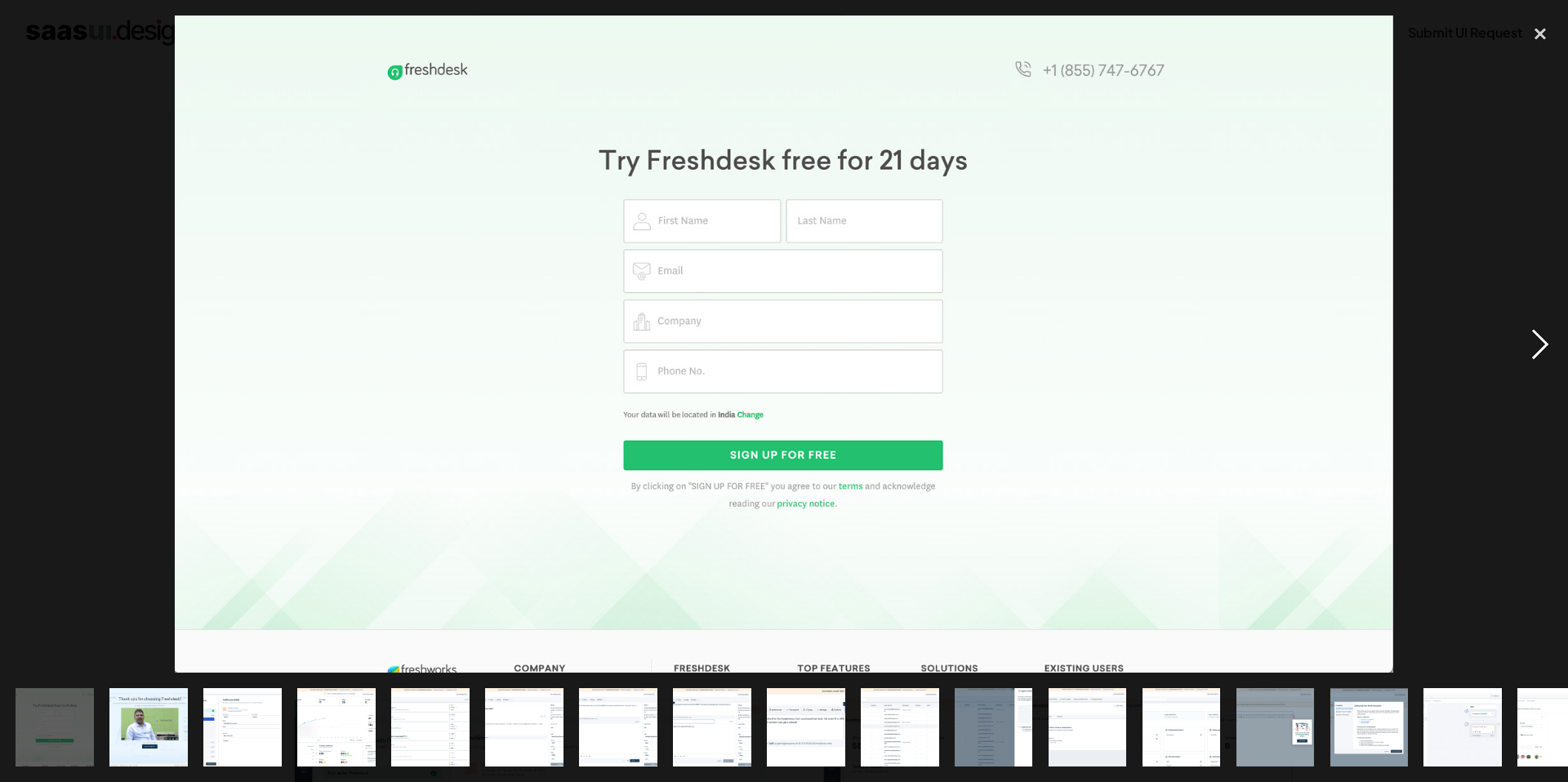
click at [1539, 350] on div "next image" at bounding box center [1540, 343] width 55 height 657
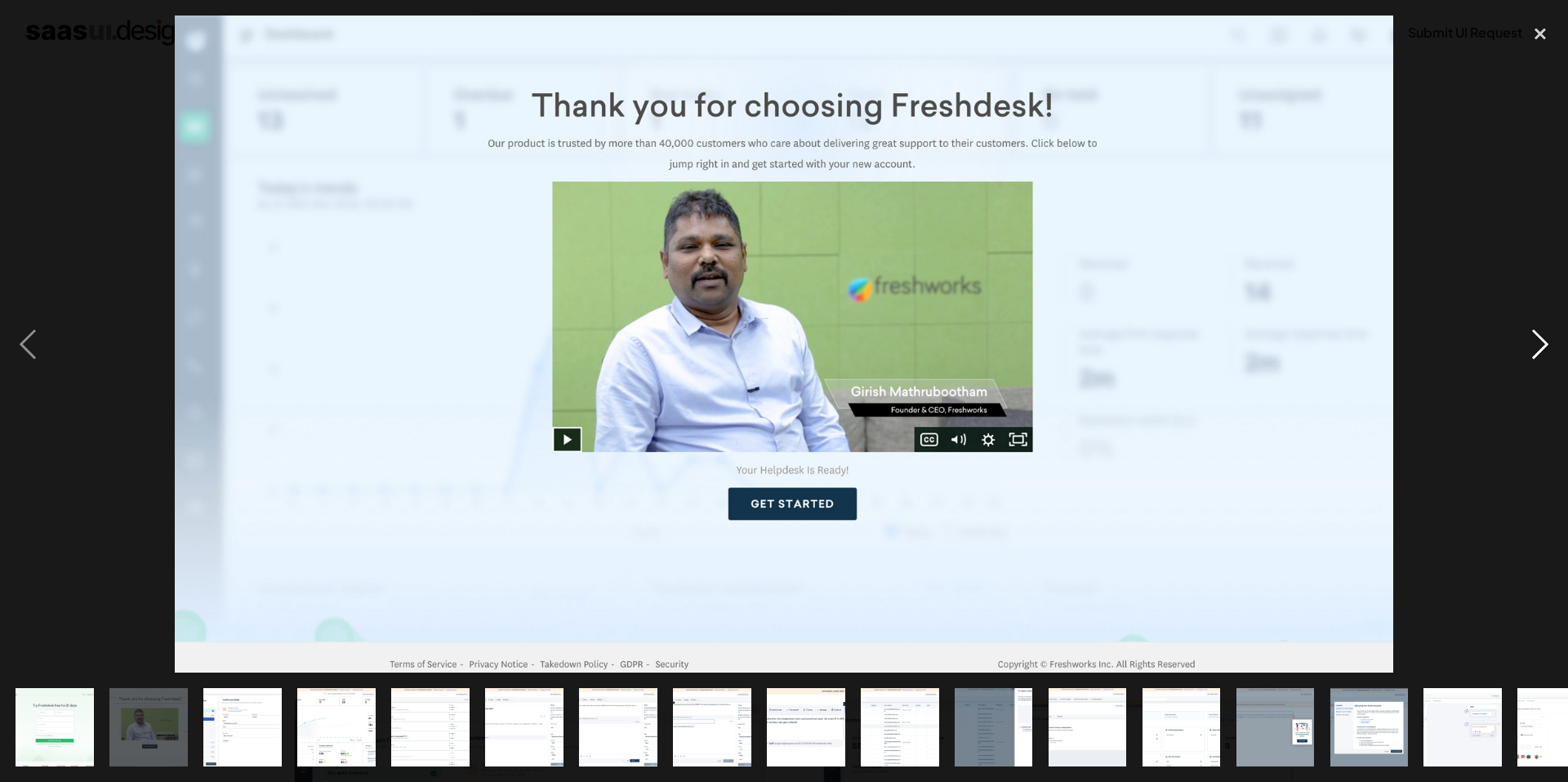
click at [1539, 350] on div "next image" at bounding box center [1540, 343] width 55 height 657
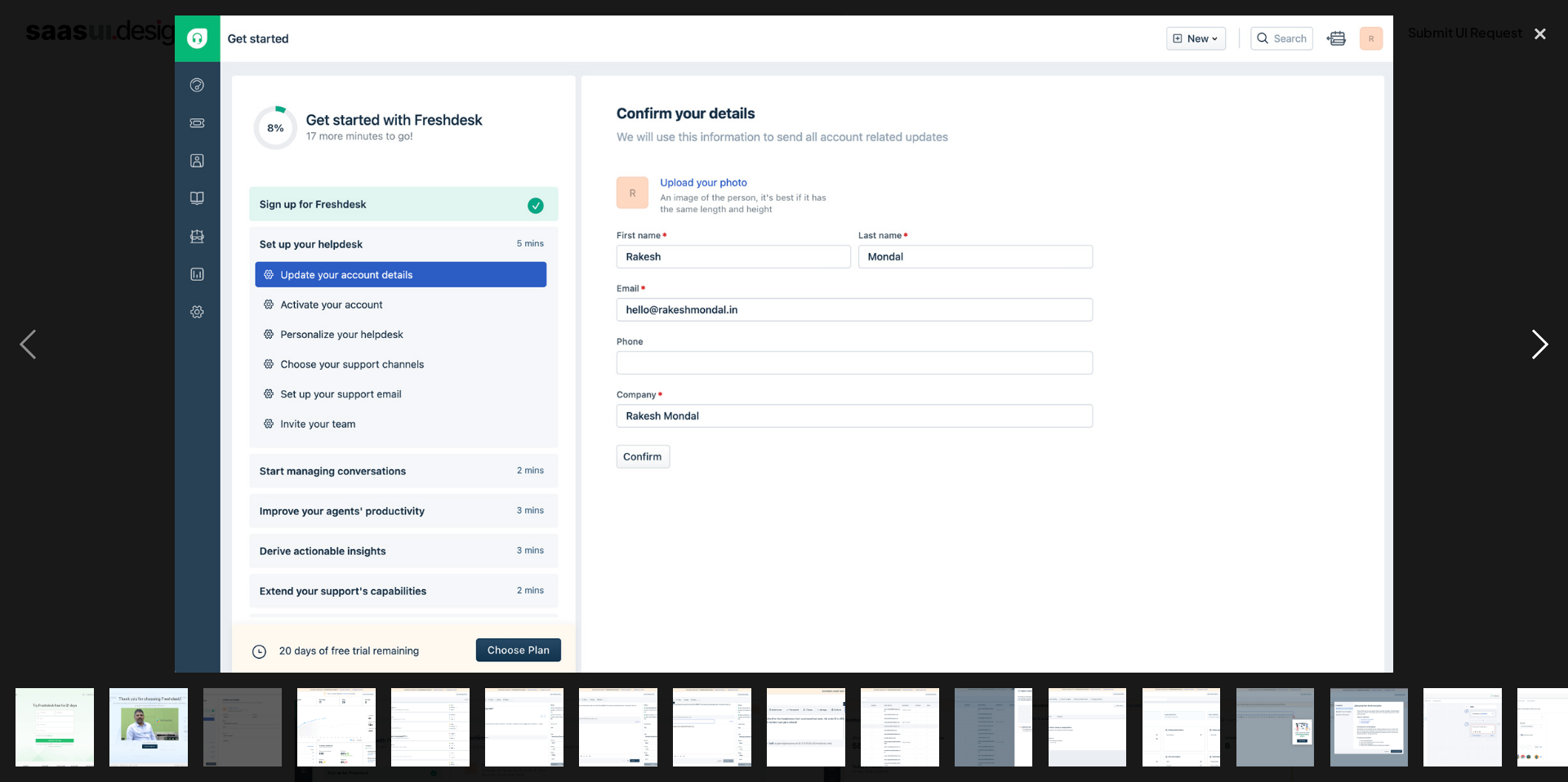
click at [1539, 350] on div "next image" at bounding box center [1540, 343] width 55 height 657
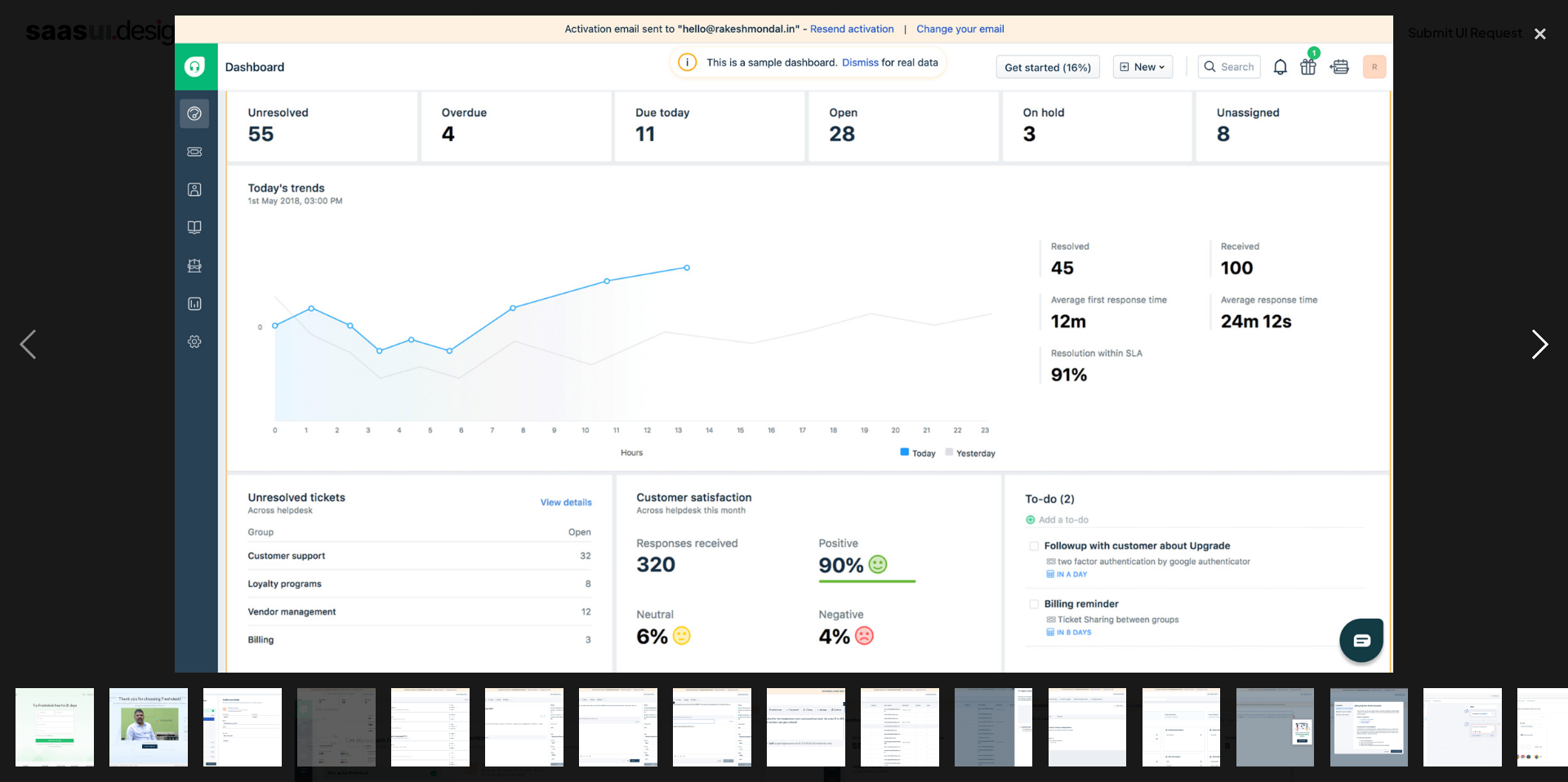
click at [1539, 350] on div "next image" at bounding box center [1540, 343] width 55 height 657
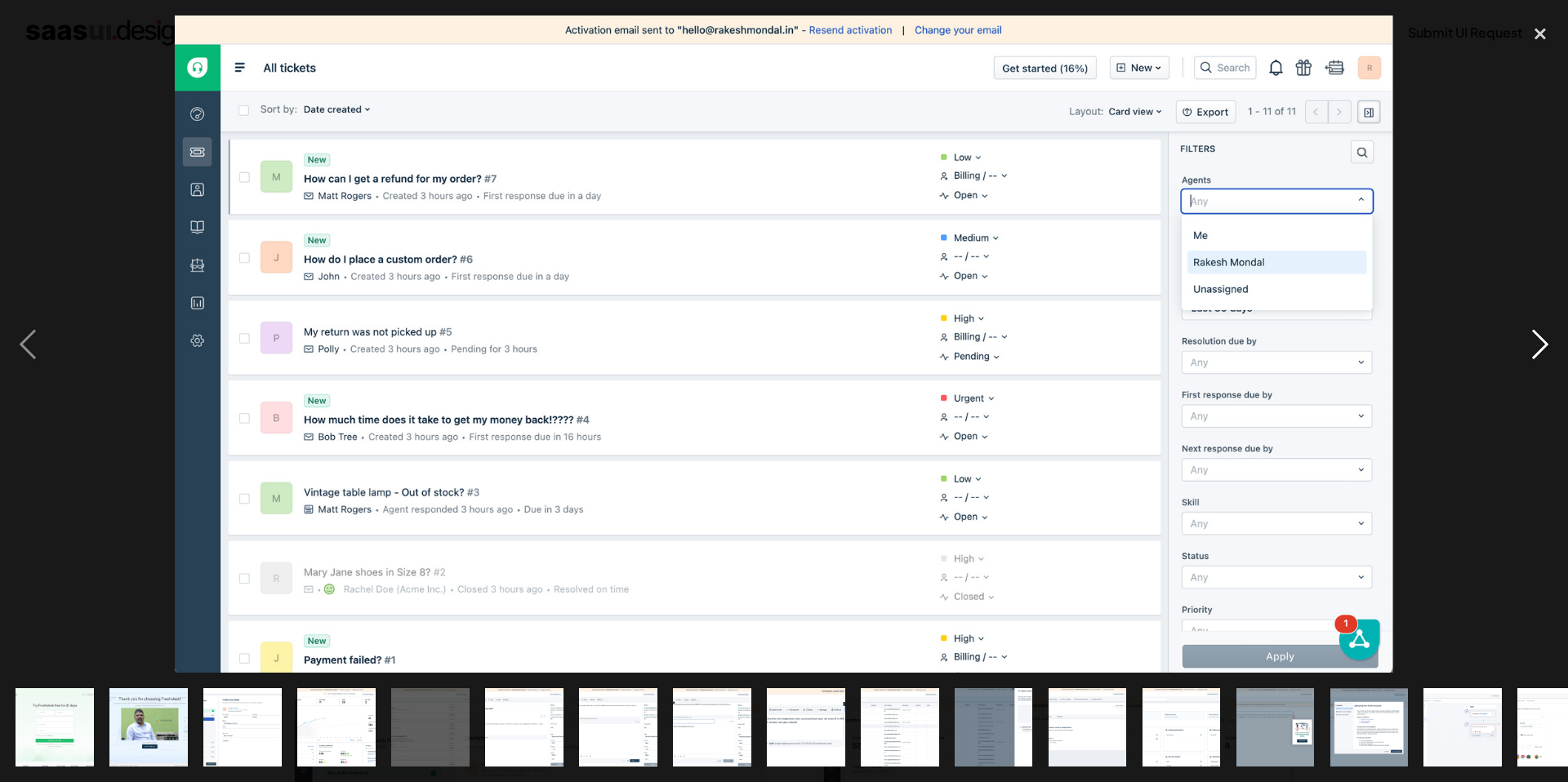
click at [1539, 350] on div "next image" at bounding box center [1540, 343] width 55 height 657
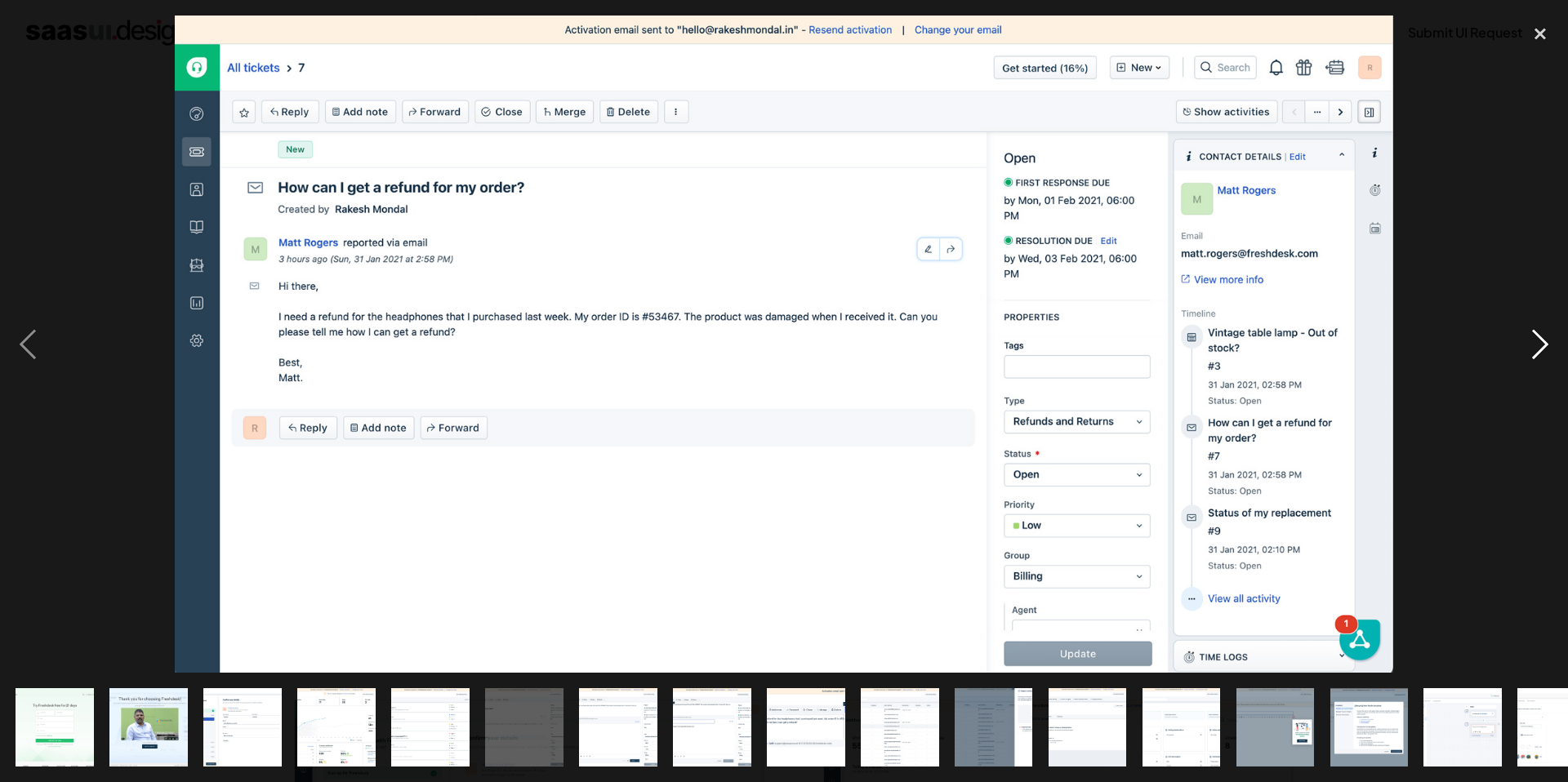
click at [1539, 350] on div "next image" at bounding box center [1540, 343] width 55 height 657
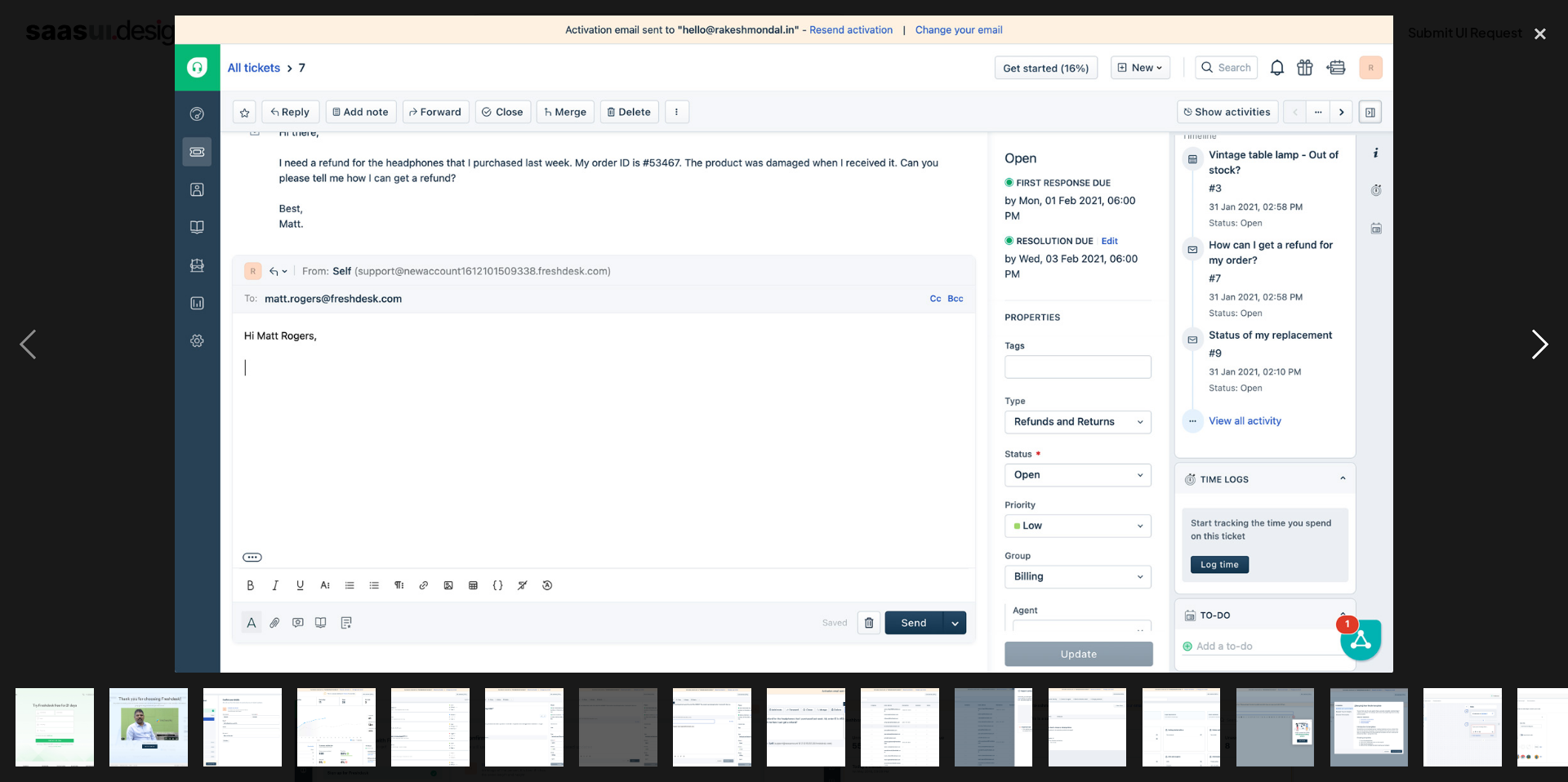
click at [1539, 350] on div "next image" at bounding box center [1540, 343] width 55 height 657
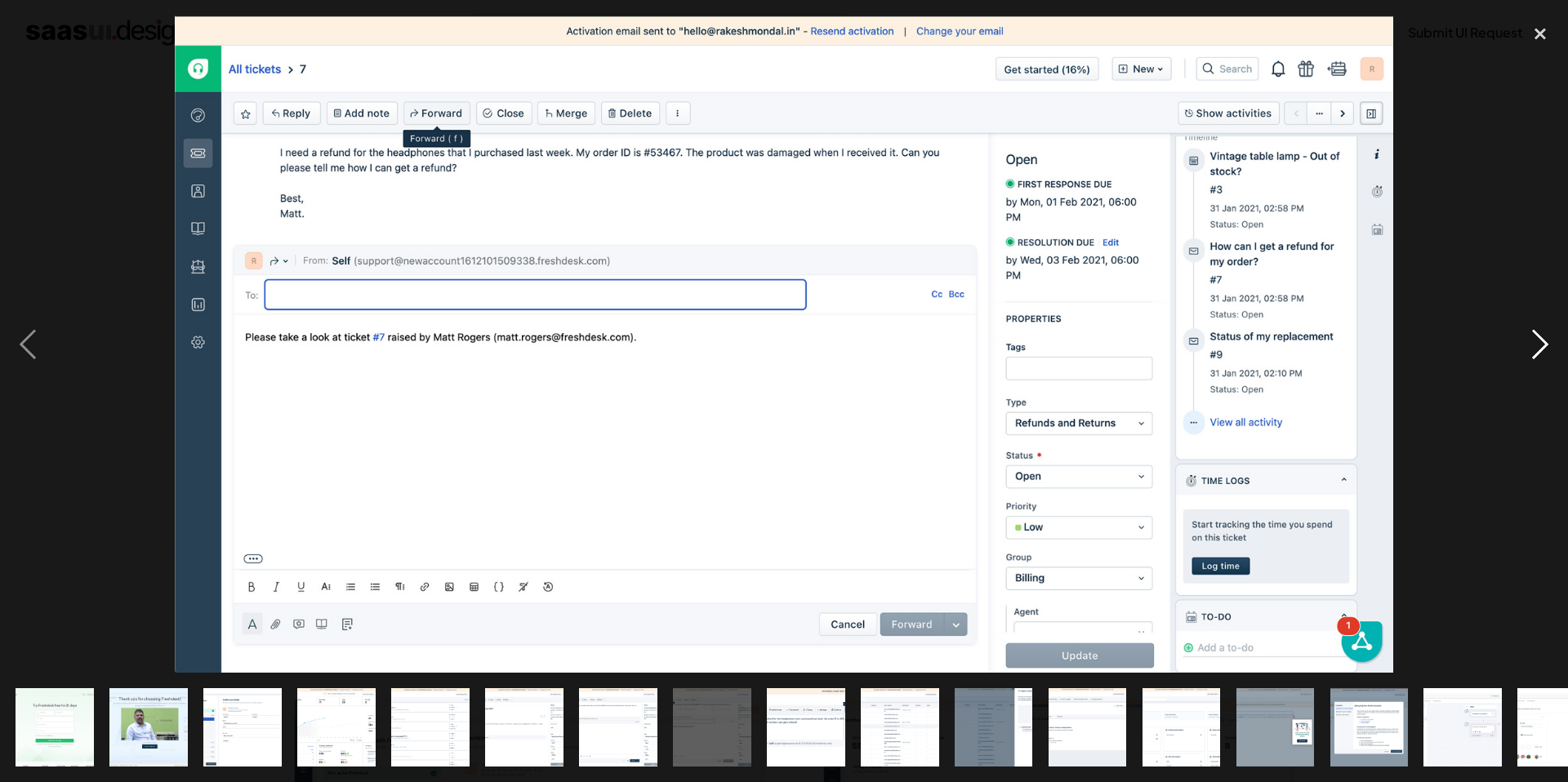
click at [1539, 350] on div "next image" at bounding box center [1540, 343] width 55 height 657
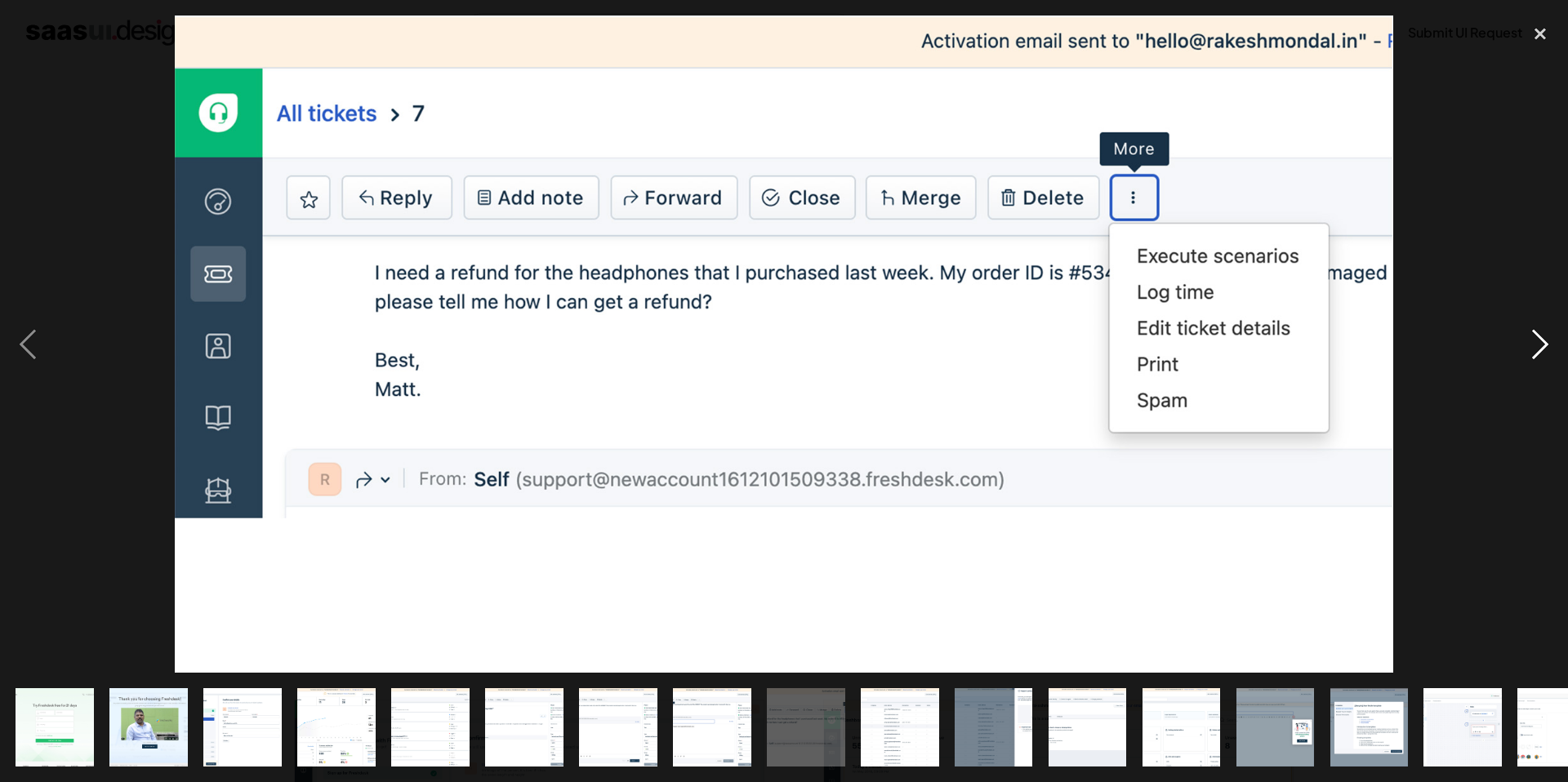
click at [1539, 350] on div "next image" at bounding box center [1540, 343] width 55 height 657
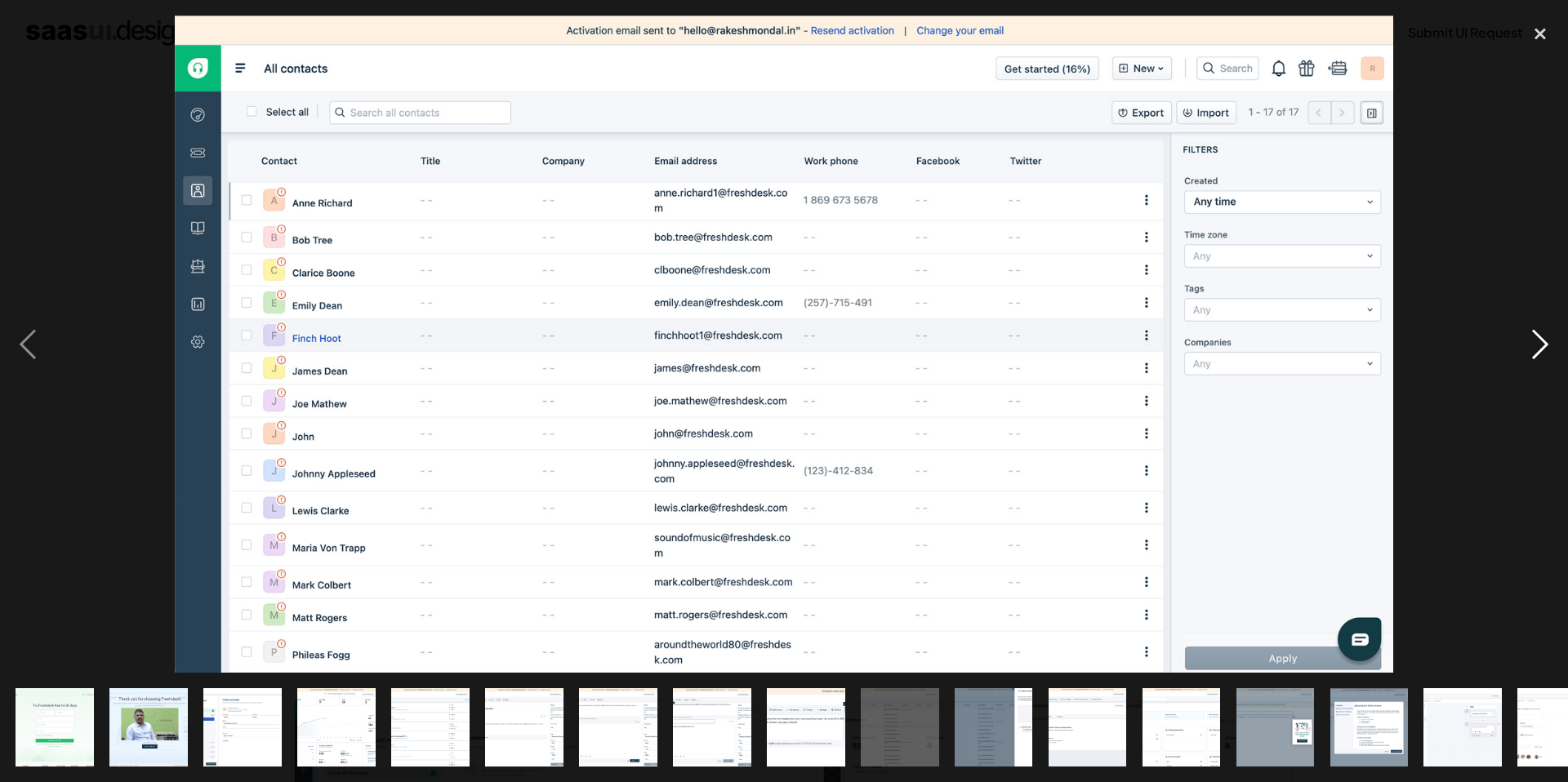
click at [1539, 350] on div "next image" at bounding box center [1540, 343] width 55 height 657
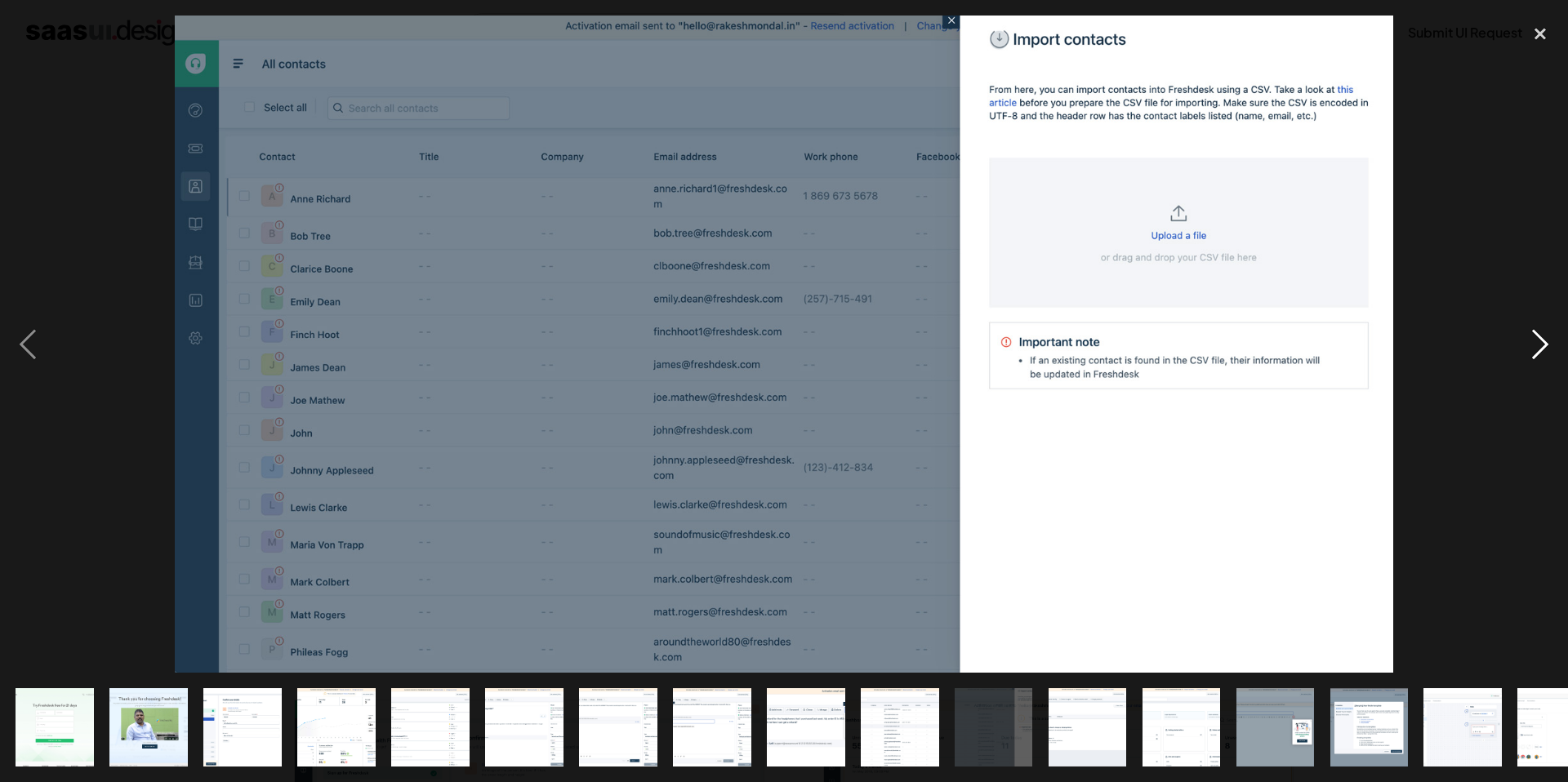
click at [1539, 350] on div "next image" at bounding box center [1540, 343] width 55 height 657
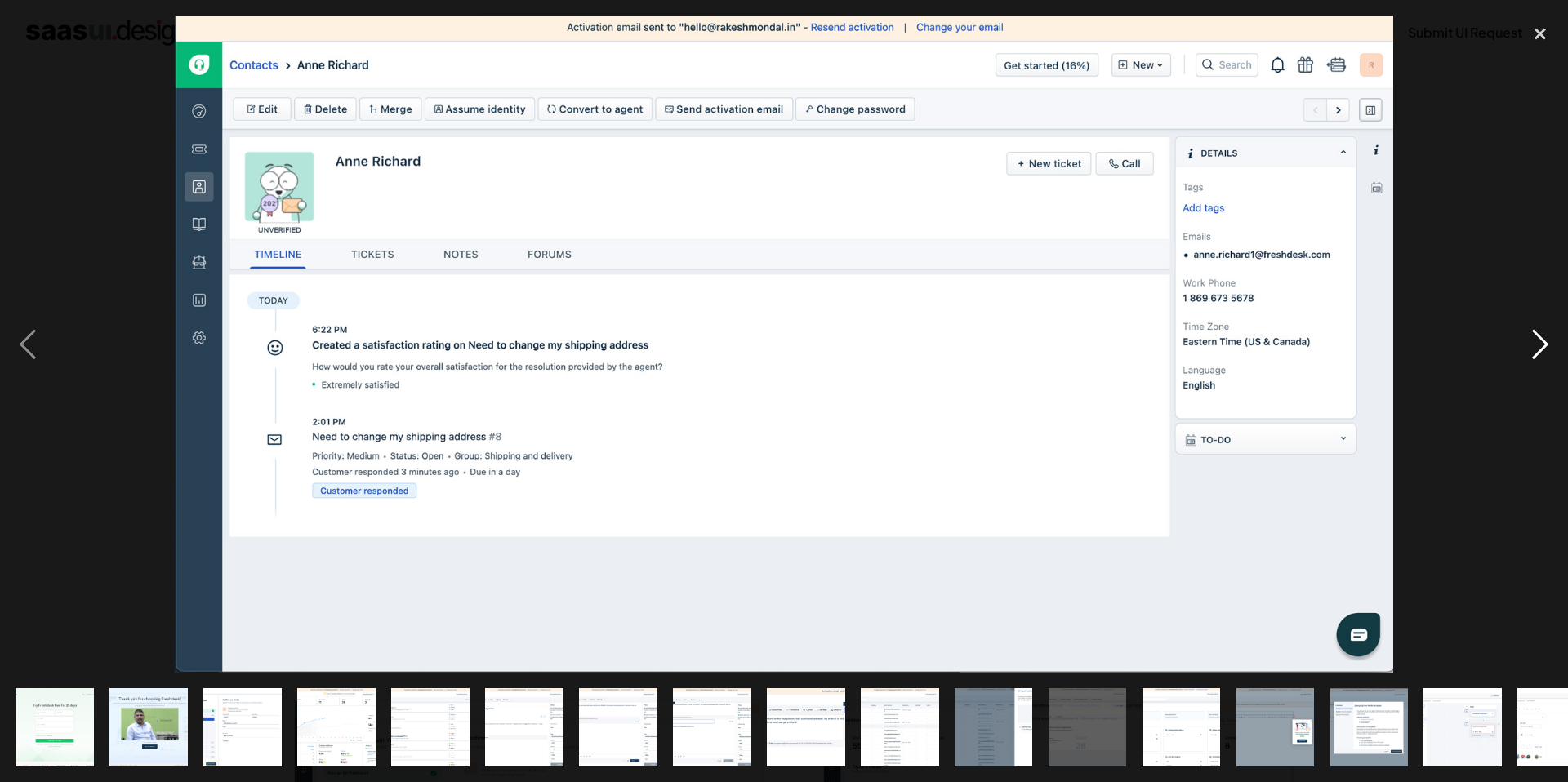
click at [1539, 350] on div "next image" at bounding box center [1540, 343] width 55 height 657
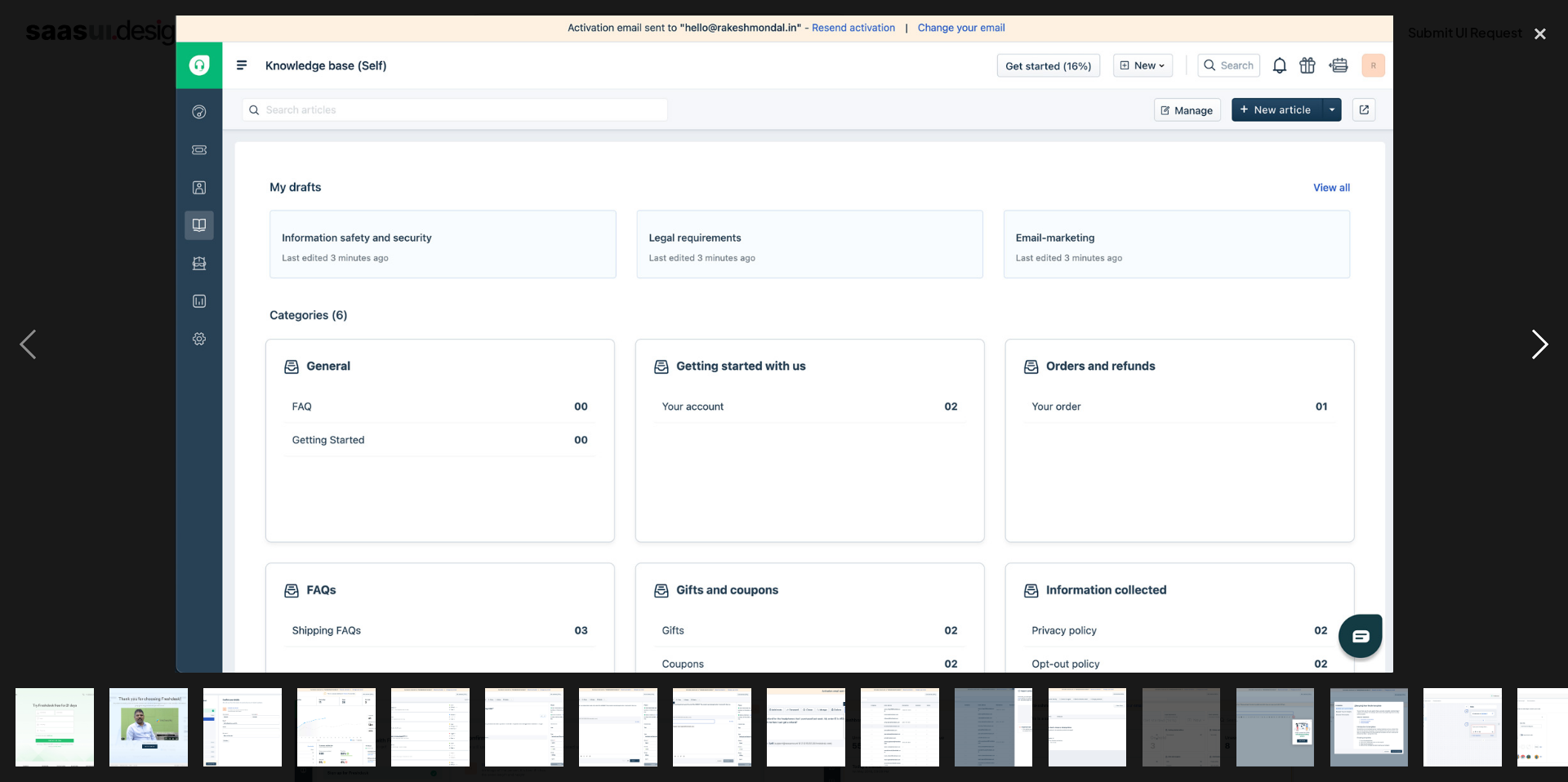
click at [1539, 350] on div "next image" at bounding box center [1540, 343] width 55 height 657
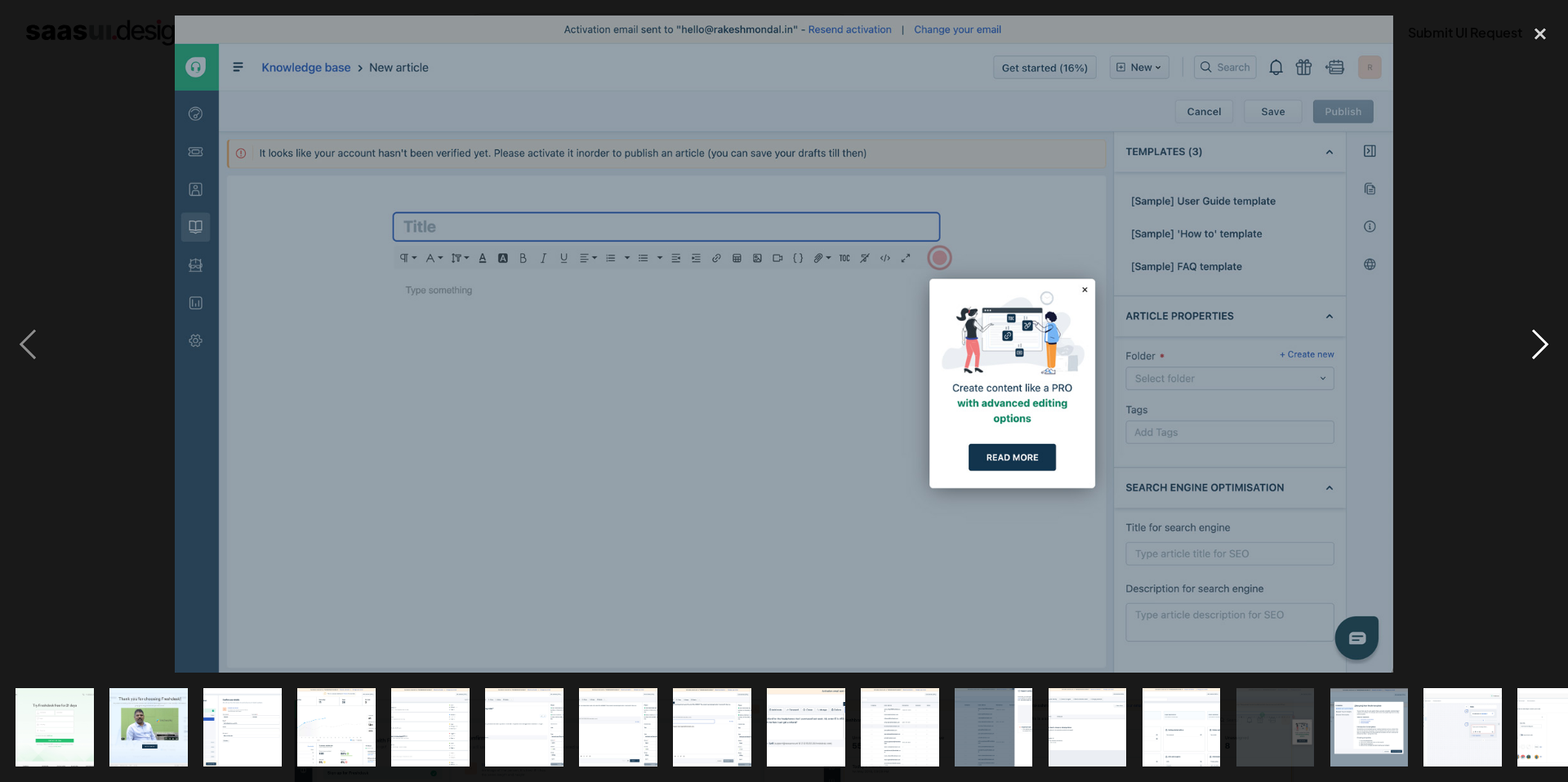
click at [1539, 350] on div "next image" at bounding box center [1540, 343] width 55 height 657
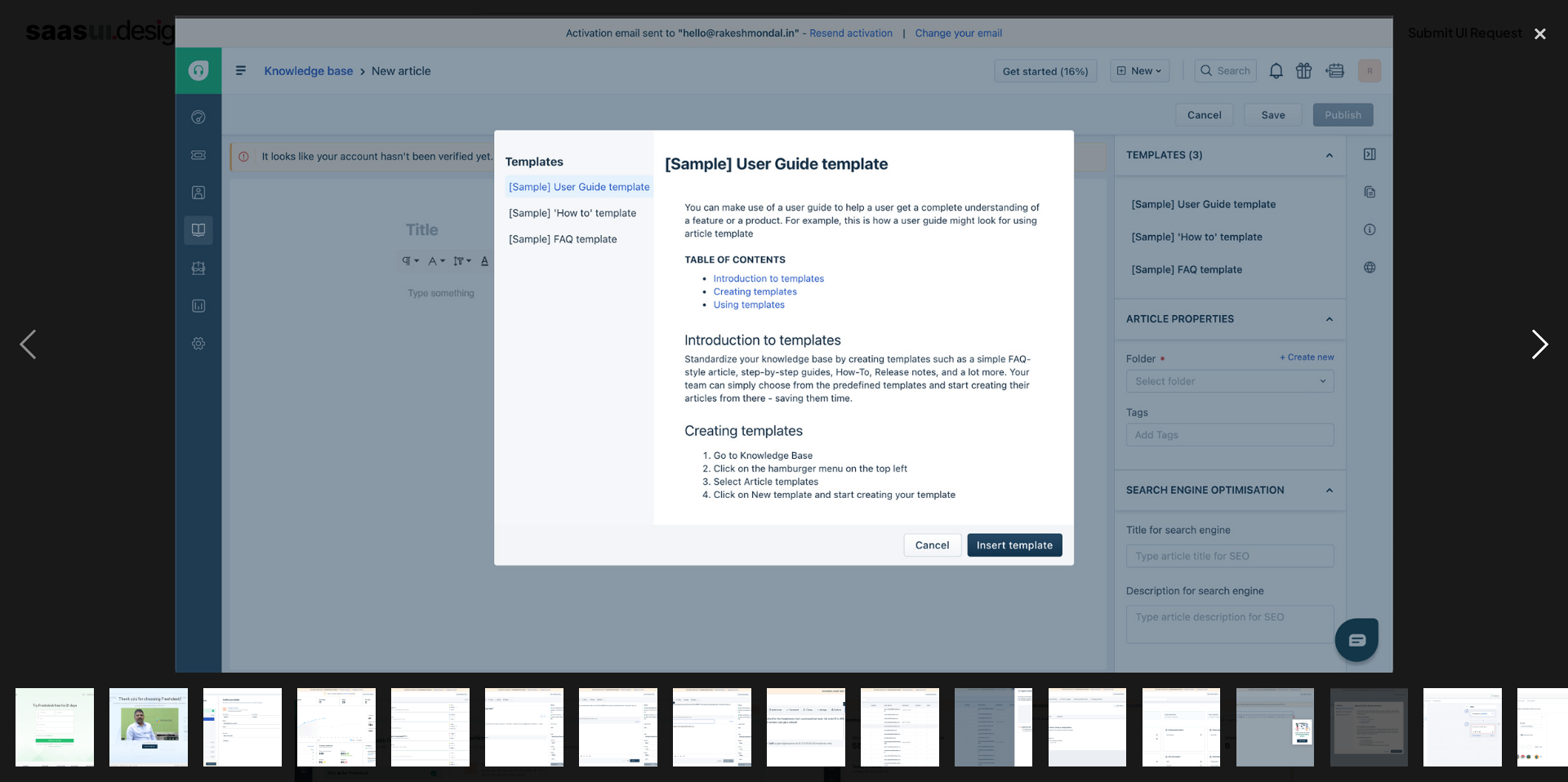
click at [1539, 350] on div "next image" at bounding box center [1540, 343] width 55 height 657
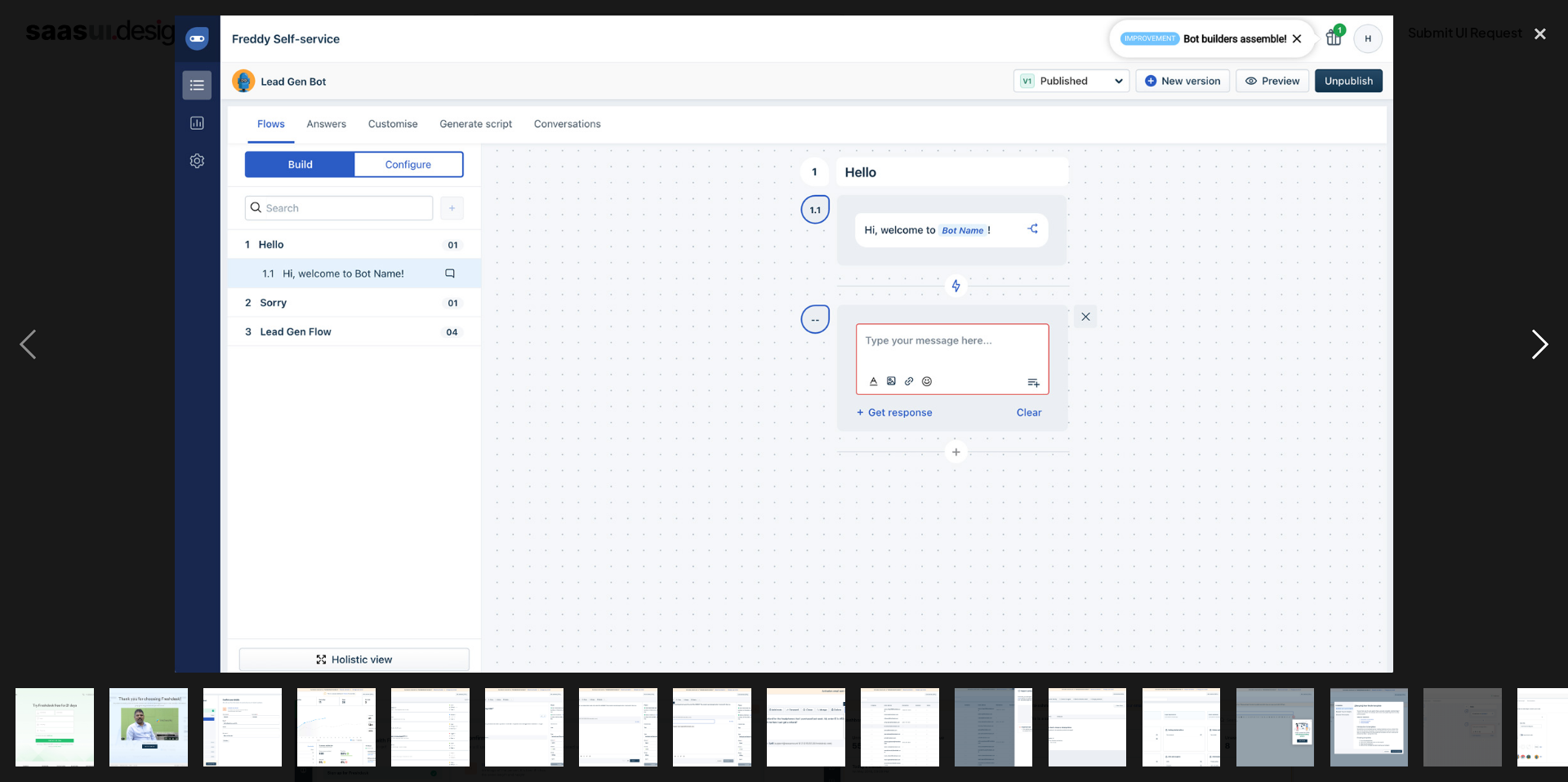
click at [1539, 350] on div "next image" at bounding box center [1540, 343] width 55 height 657
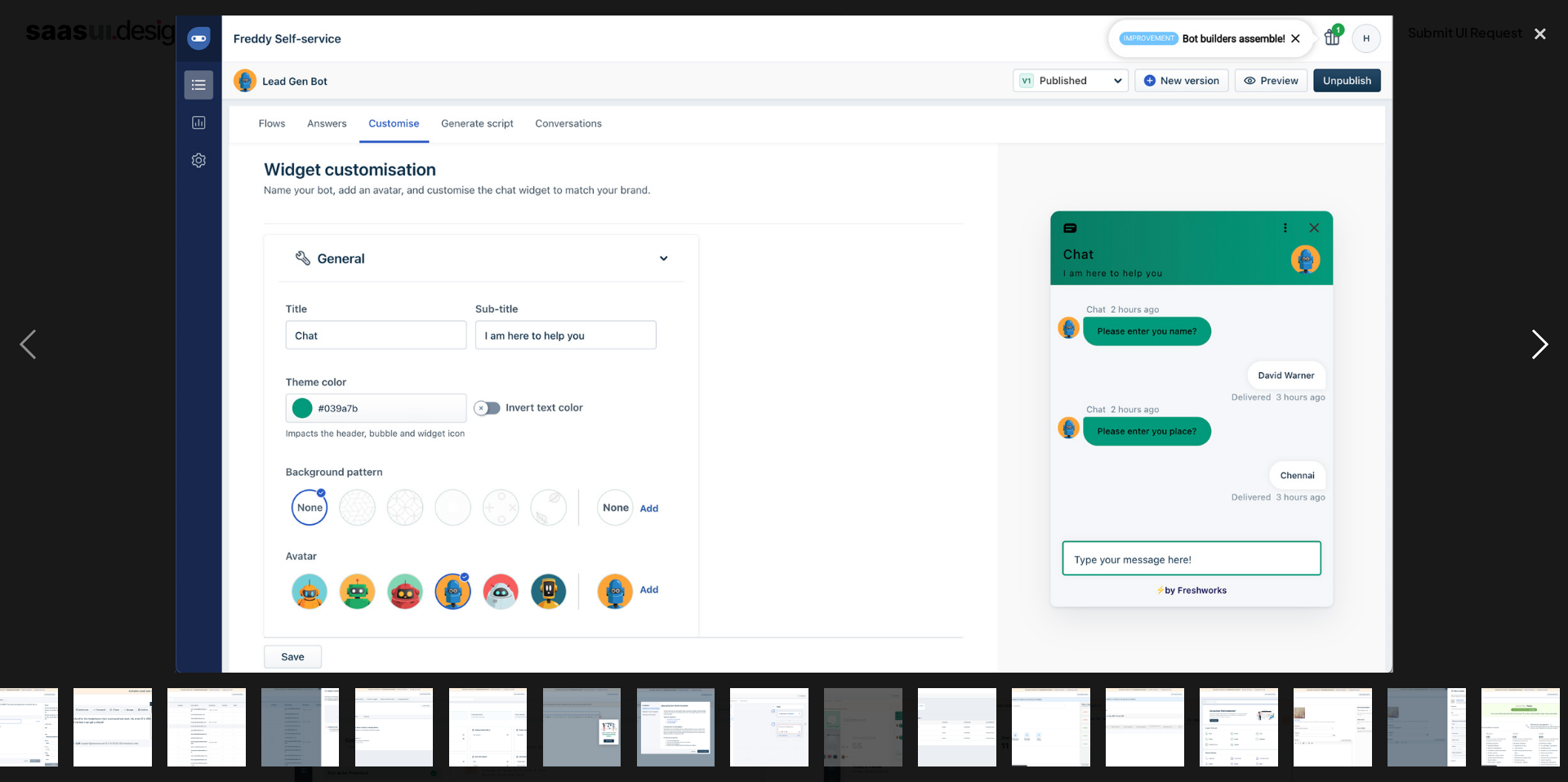
scroll to position [0, 701]
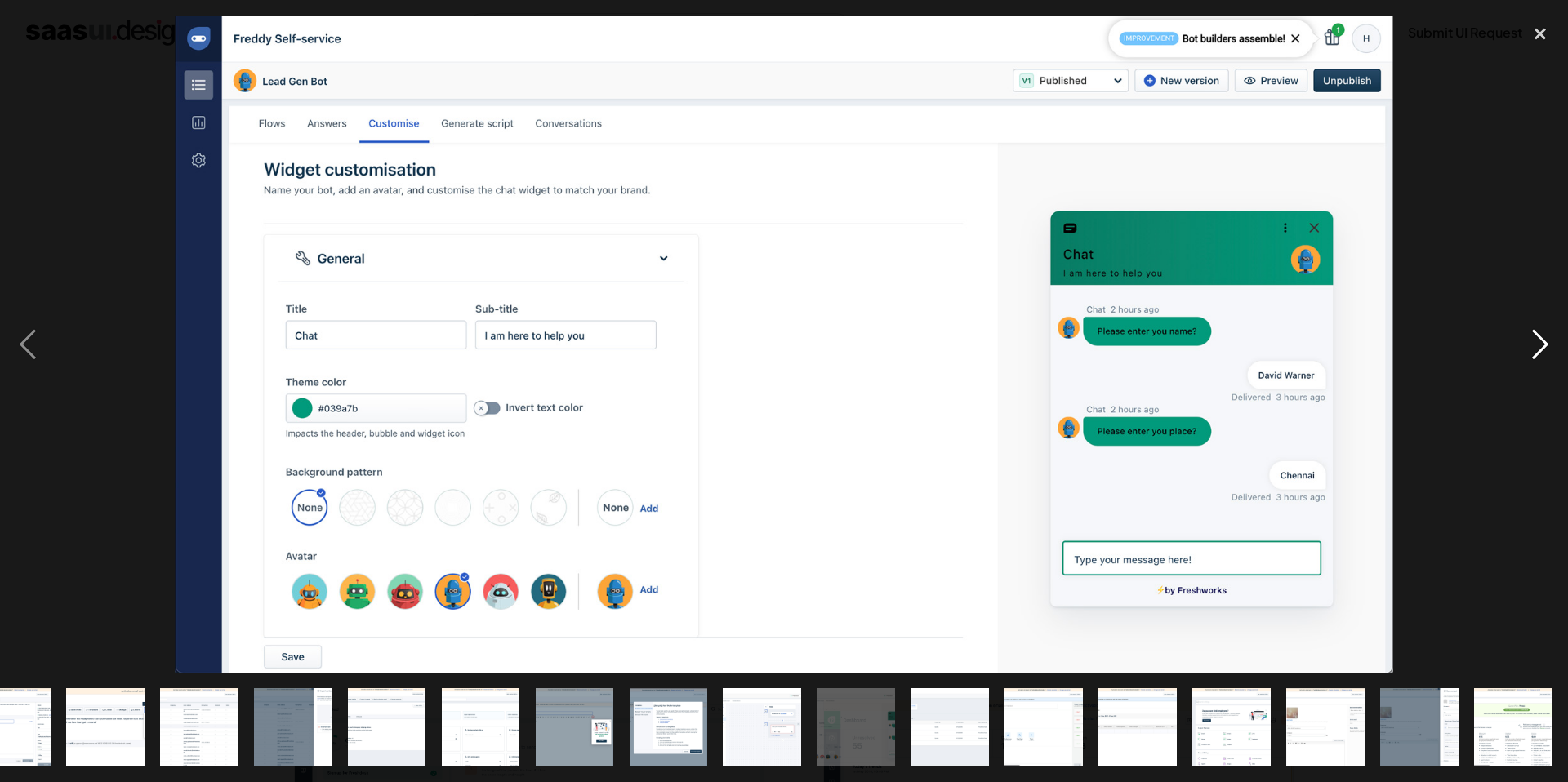
click at [1539, 350] on div "next image" at bounding box center [1540, 343] width 55 height 657
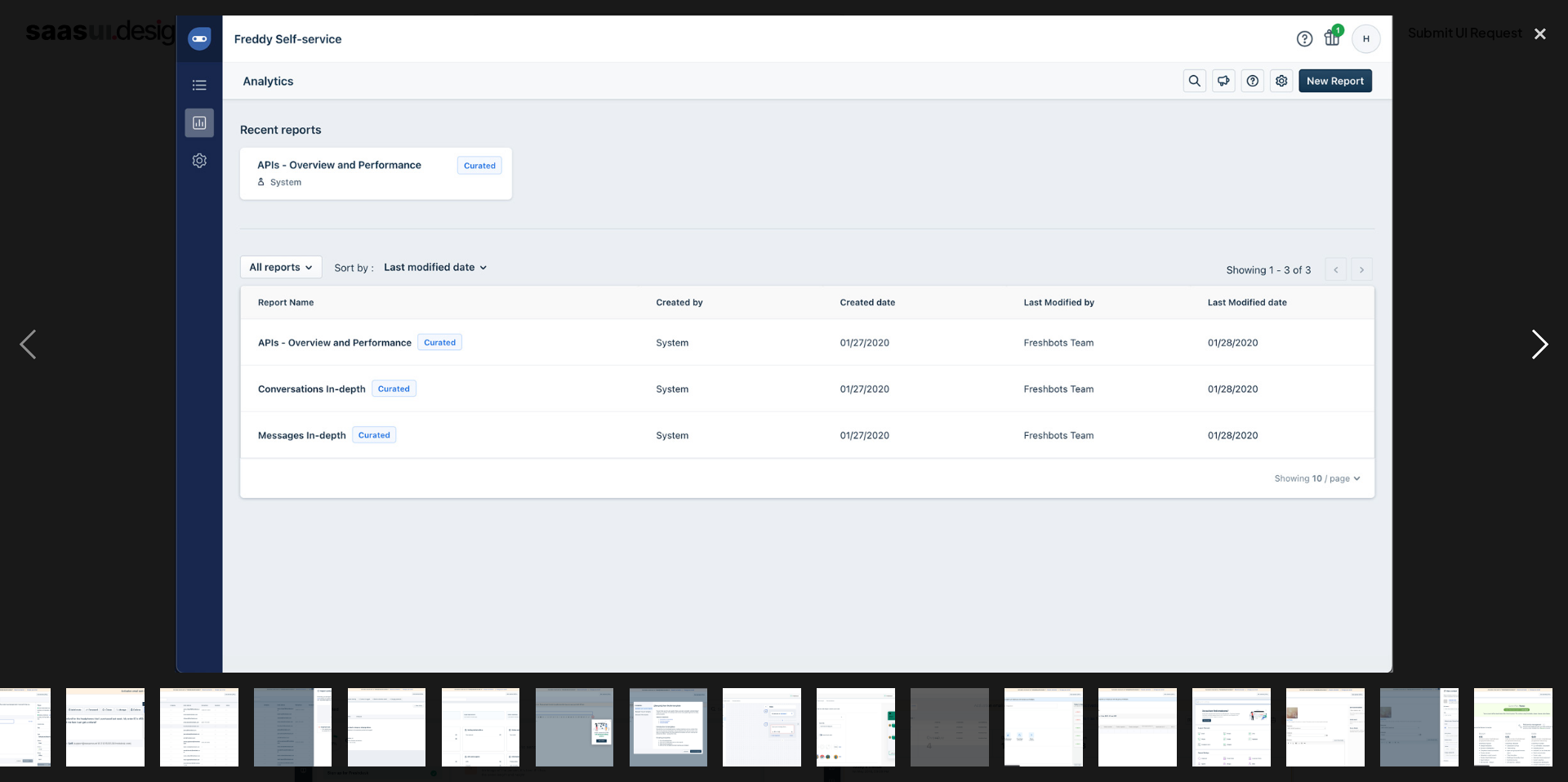
click at [1539, 350] on div "next image" at bounding box center [1540, 343] width 55 height 657
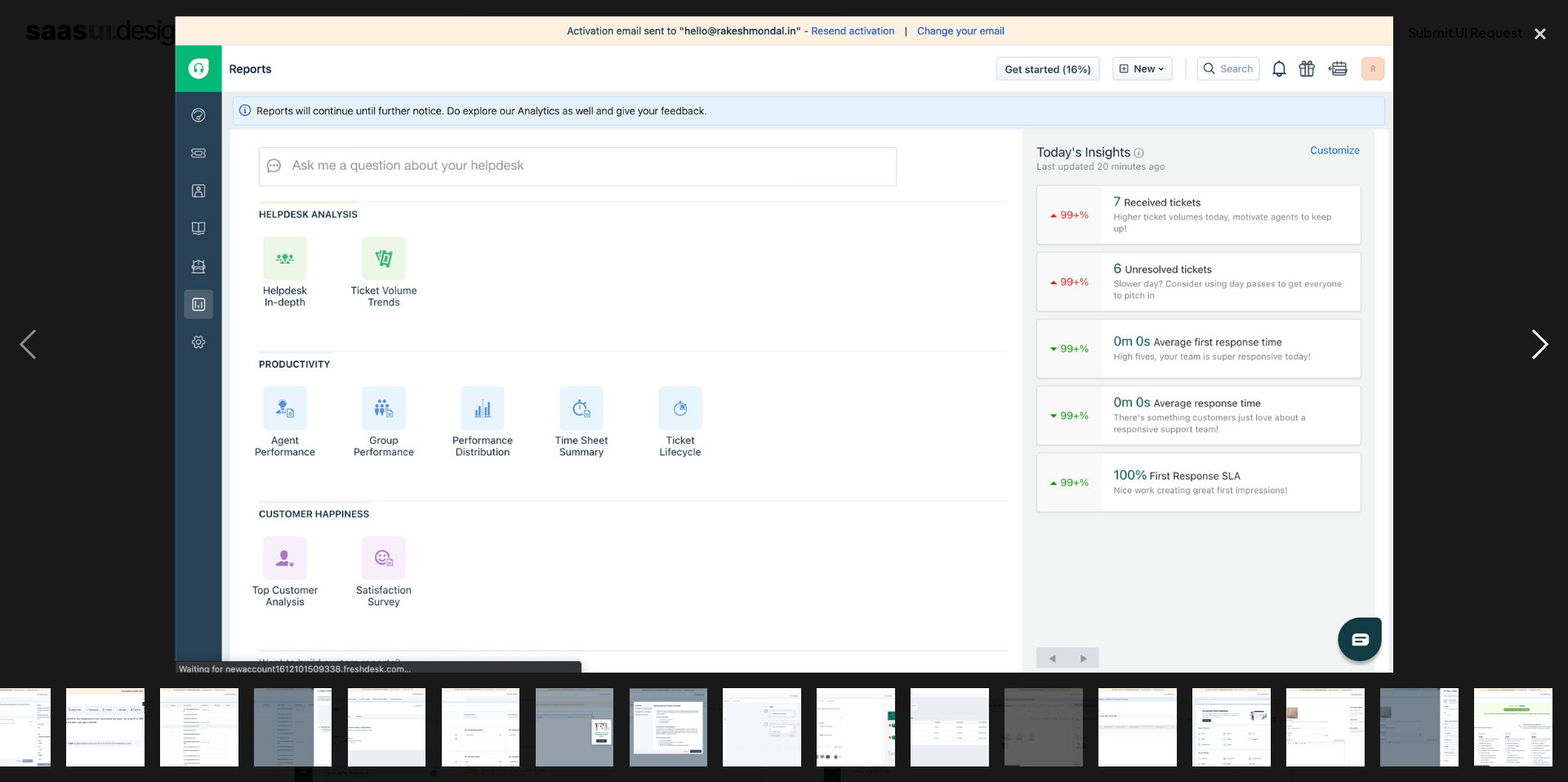
click at [1539, 350] on div "next image" at bounding box center [1540, 343] width 55 height 657
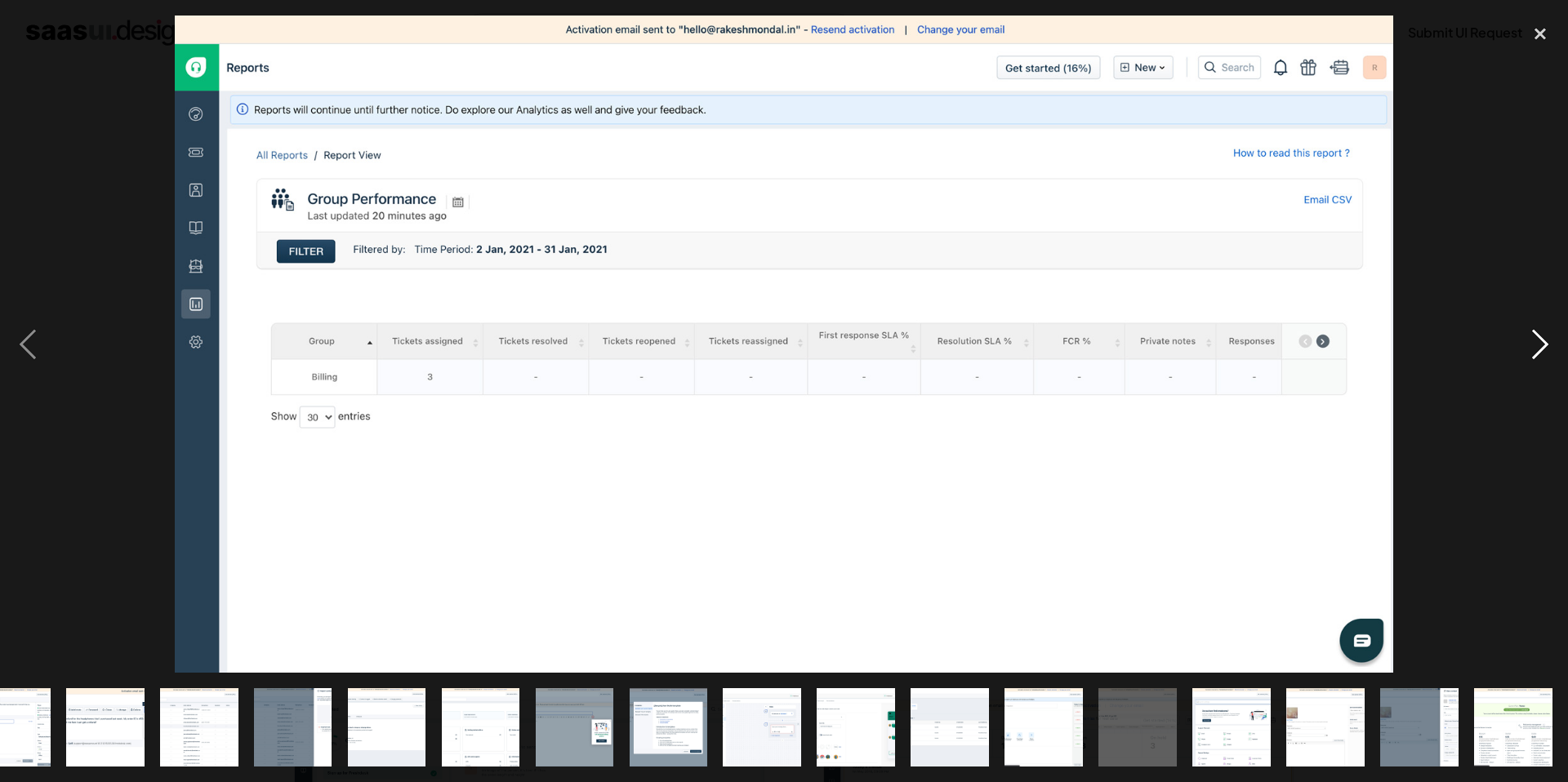
click at [1539, 350] on div "next image" at bounding box center [1540, 343] width 55 height 657
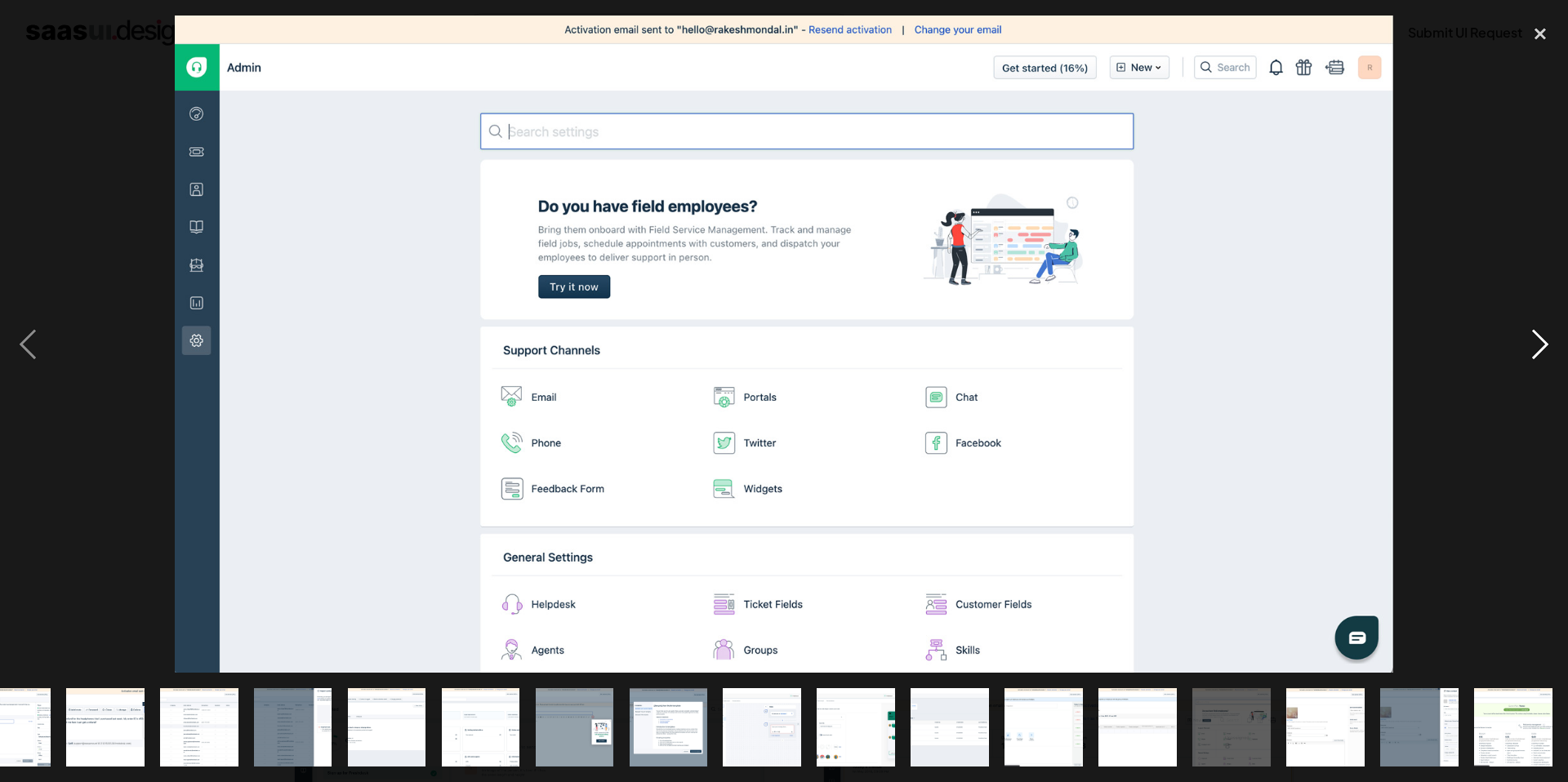
click at [1539, 350] on div "next image" at bounding box center [1540, 343] width 55 height 657
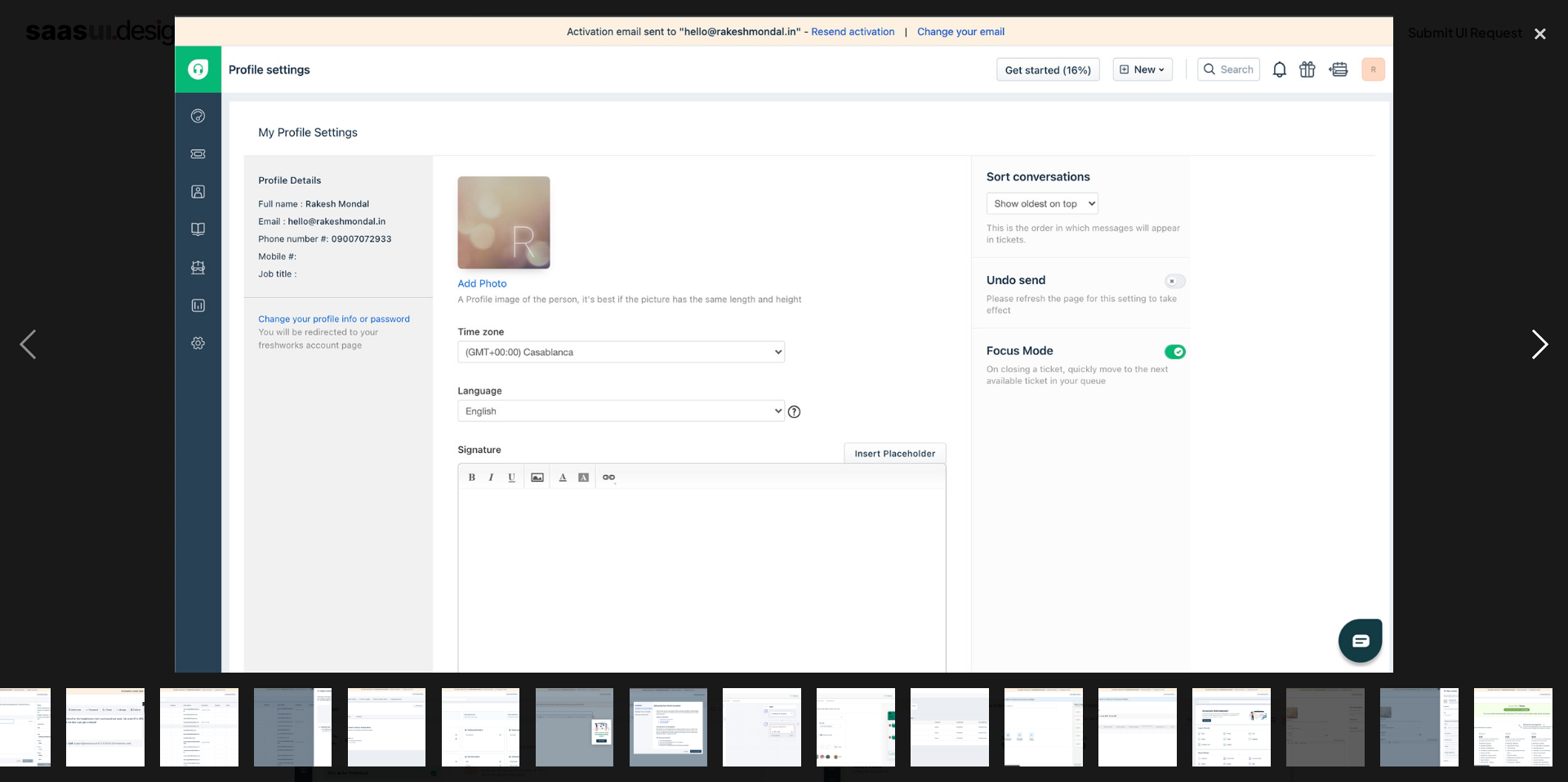
click at [1539, 350] on div "next image" at bounding box center [1540, 343] width 55 height 657
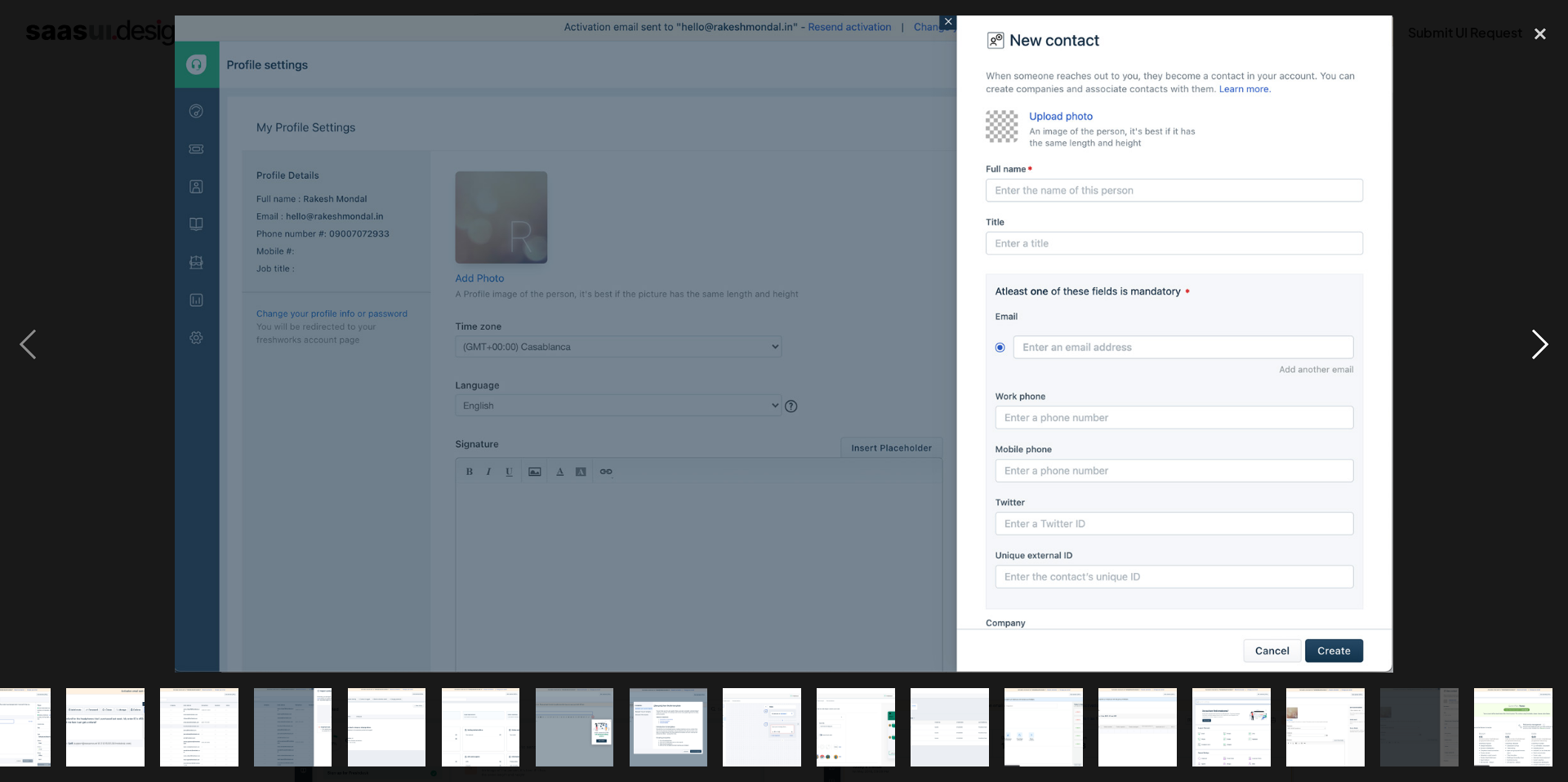
click at [1539, 350] on div "next image" at bounding box center [1540, 343] width 55 height 657
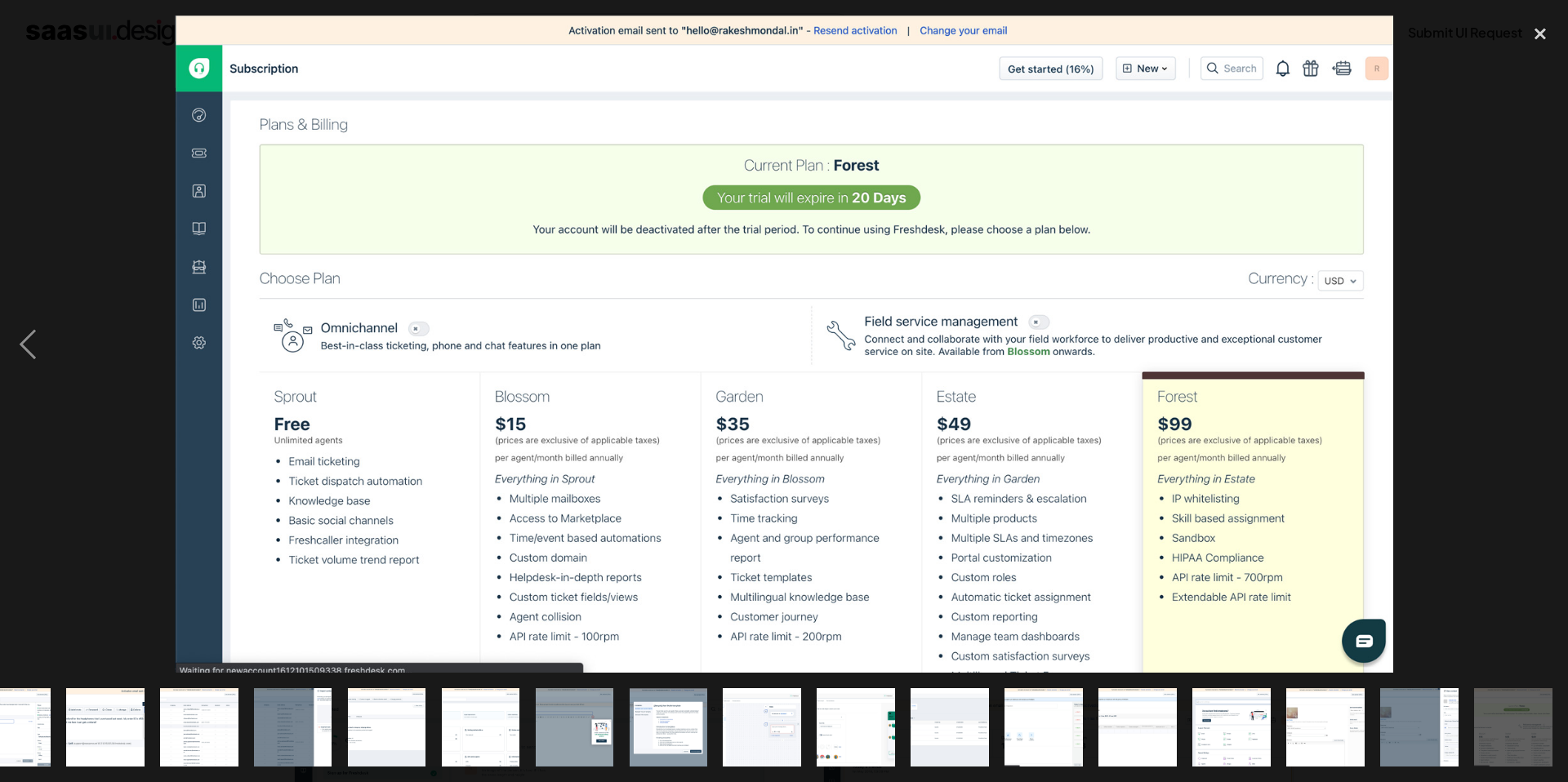
click at [1539, 350] on div "next image" at bounding box center [1540, 343] width 55 height 657
